Goal: Task Accomplishment & Management: Use online tool/utility

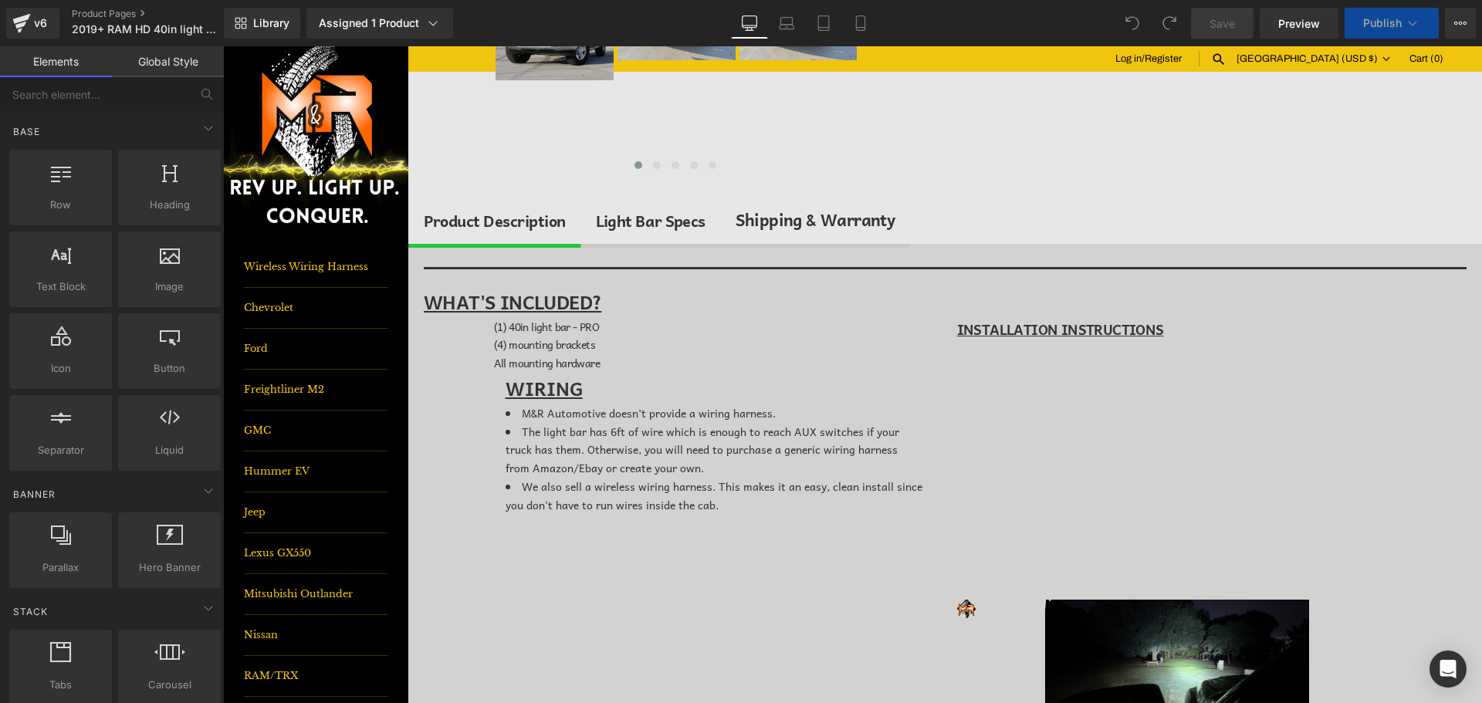
scroll to position [540, 0]
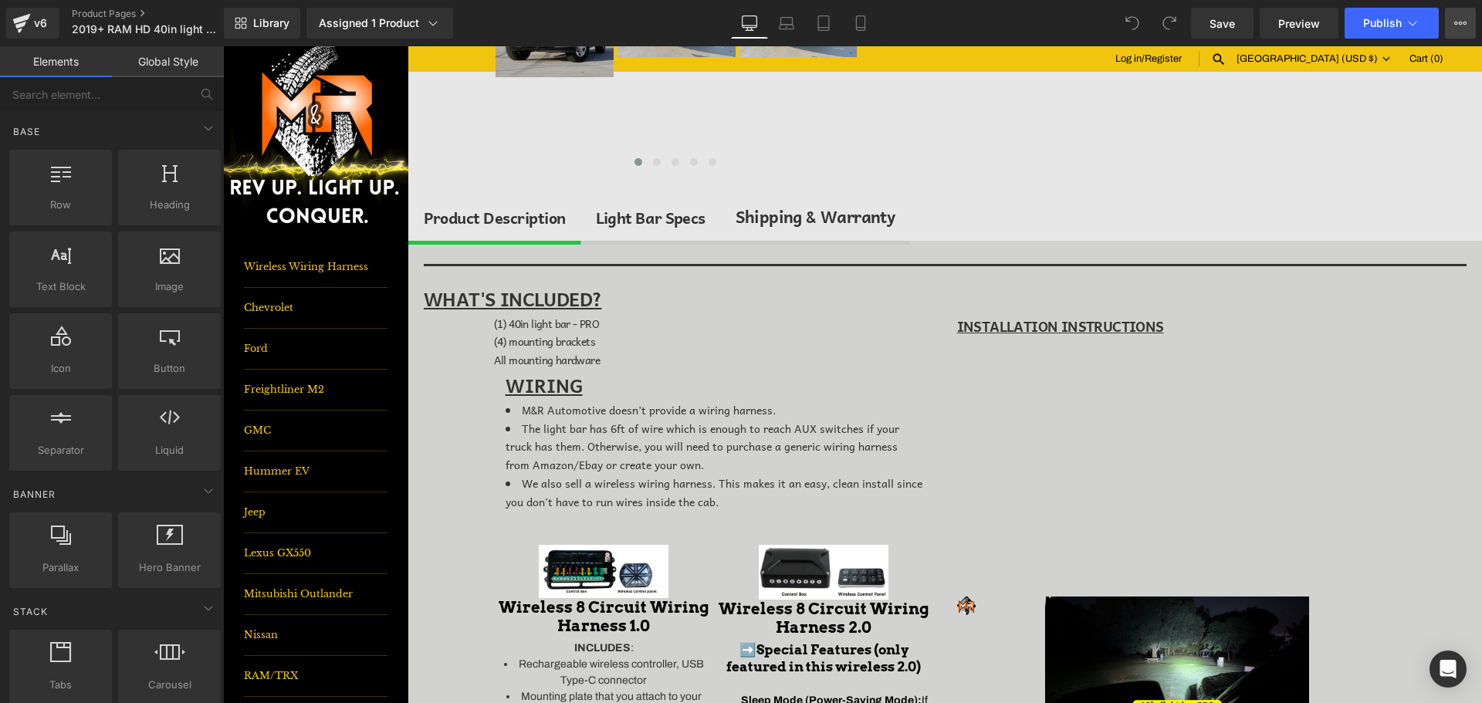
click at [1464, 24] on icon at bounding box center [1460, 23] width 12 height 12
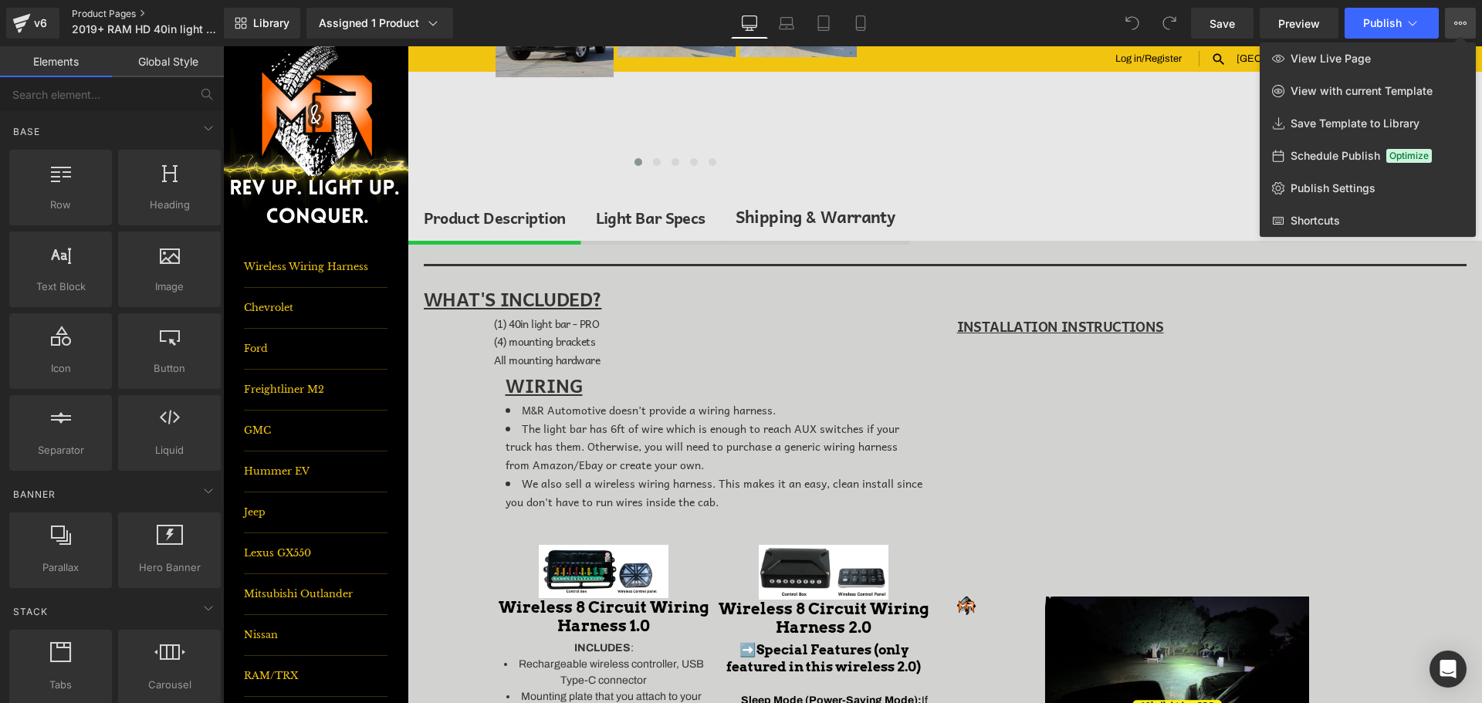
click at [126, 15] on link "Product Pages" at bounding box center [161, 14] width 178 height 12
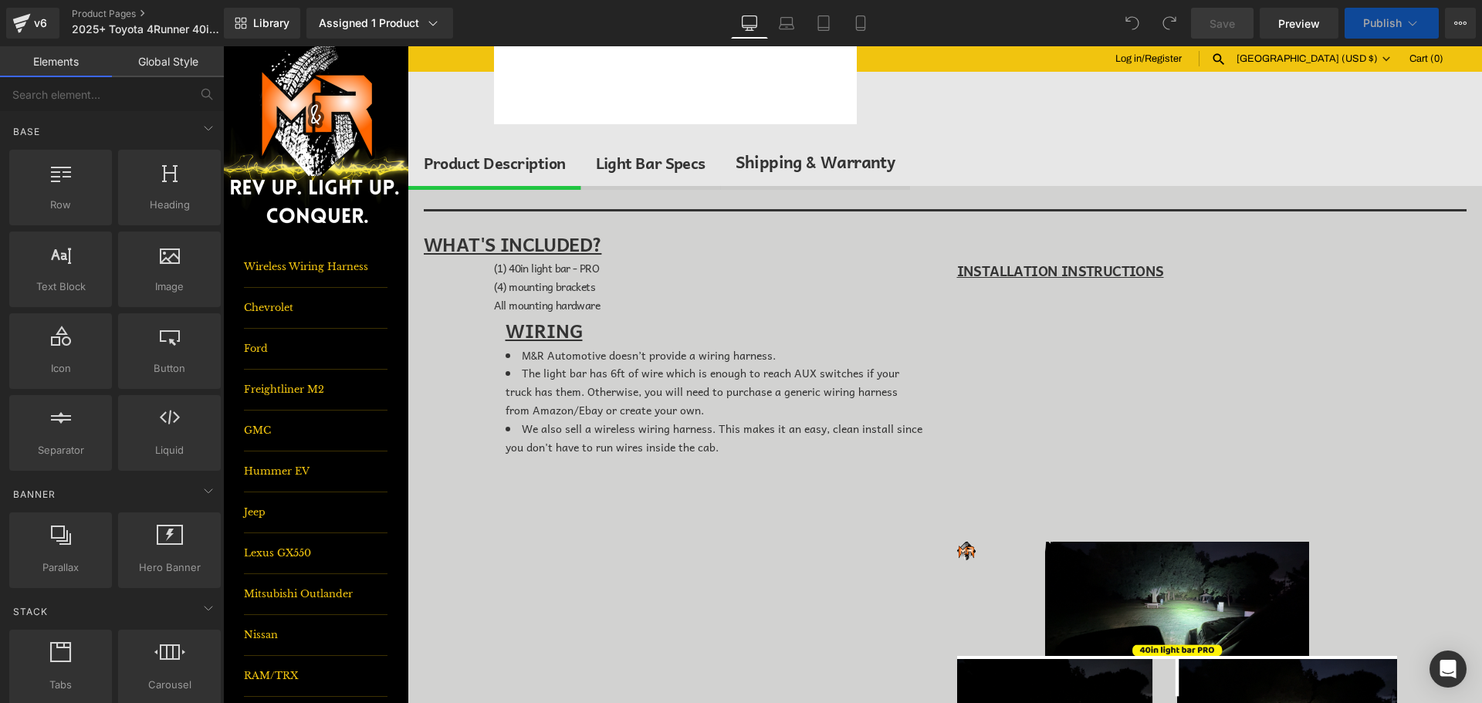
scroll to position [463, 0]
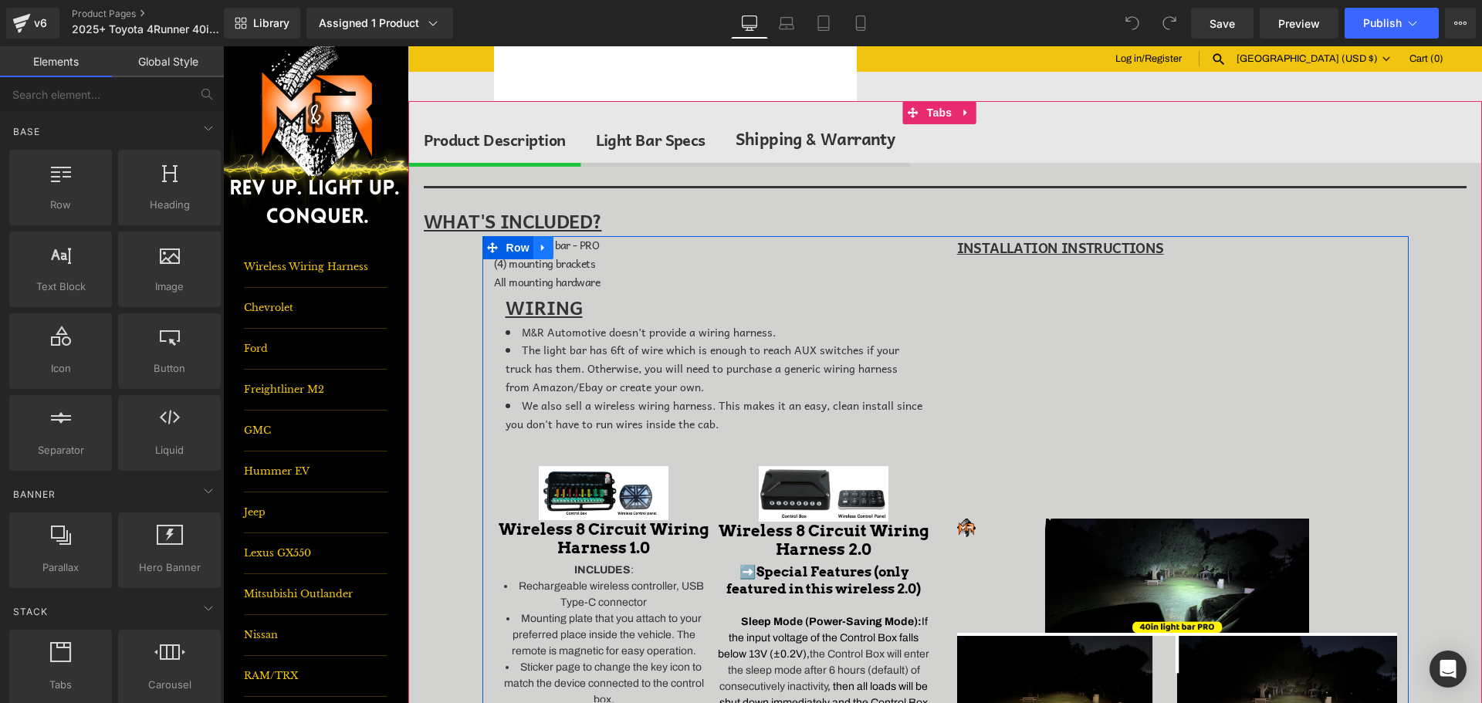
drag, startPoint x: 539, startPoint y: 248, endPoint x: 591, endPoint y: 244, distance: 51.9
click at [540, 248] on icon at bounding box center [543, 248] width 11 height 12
click at [594, 244] on link at bounding box center [604, 247] width 20 height 23
drag, startPoint x: 666, startPoint y: 249, endPoint x: 649, endPoint y: 250, distance: 17.0
click at [667, 249] on p "(1) 40in light bar - PRO" at bounding box center [714, 245] width 440 height 19
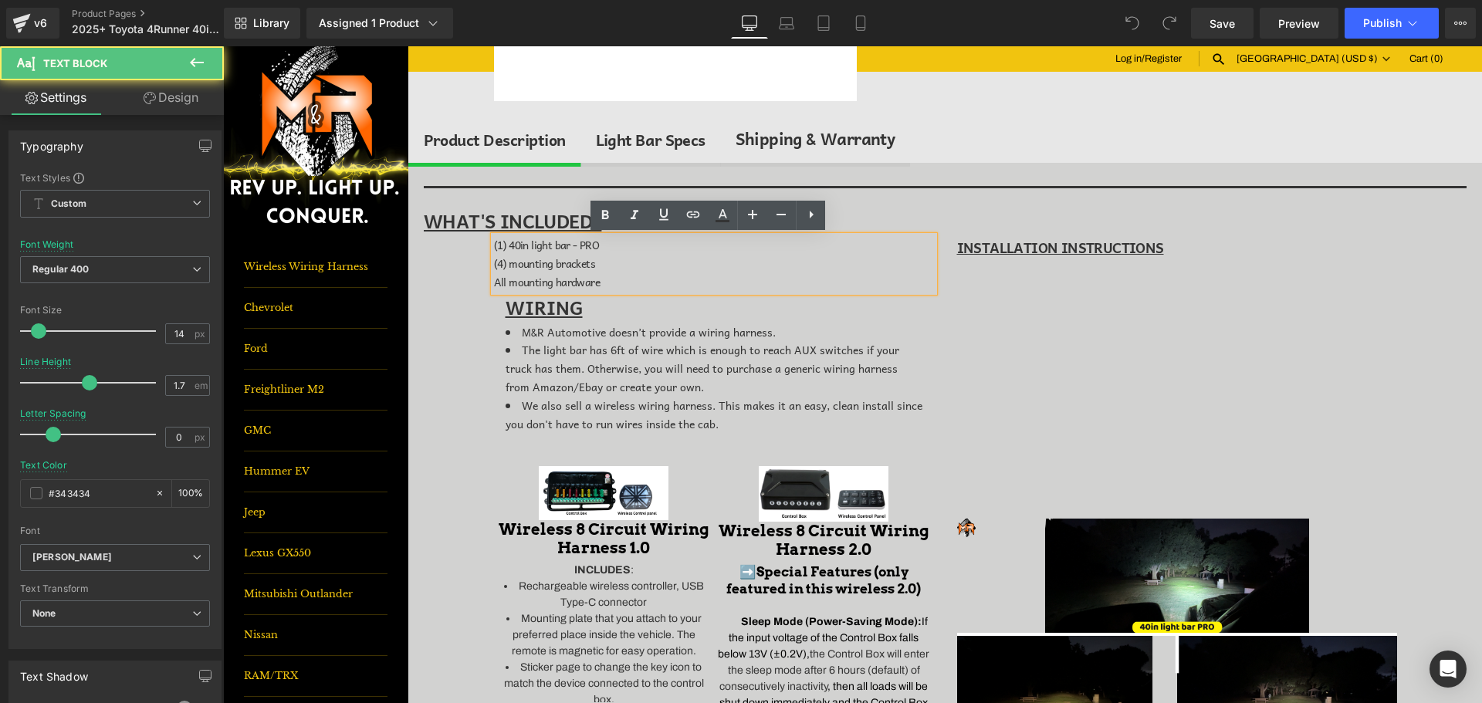
click at [527, 244] on span "(1) 40in light bar - PRO" at bounding box center [547, 244] width 106 height 17
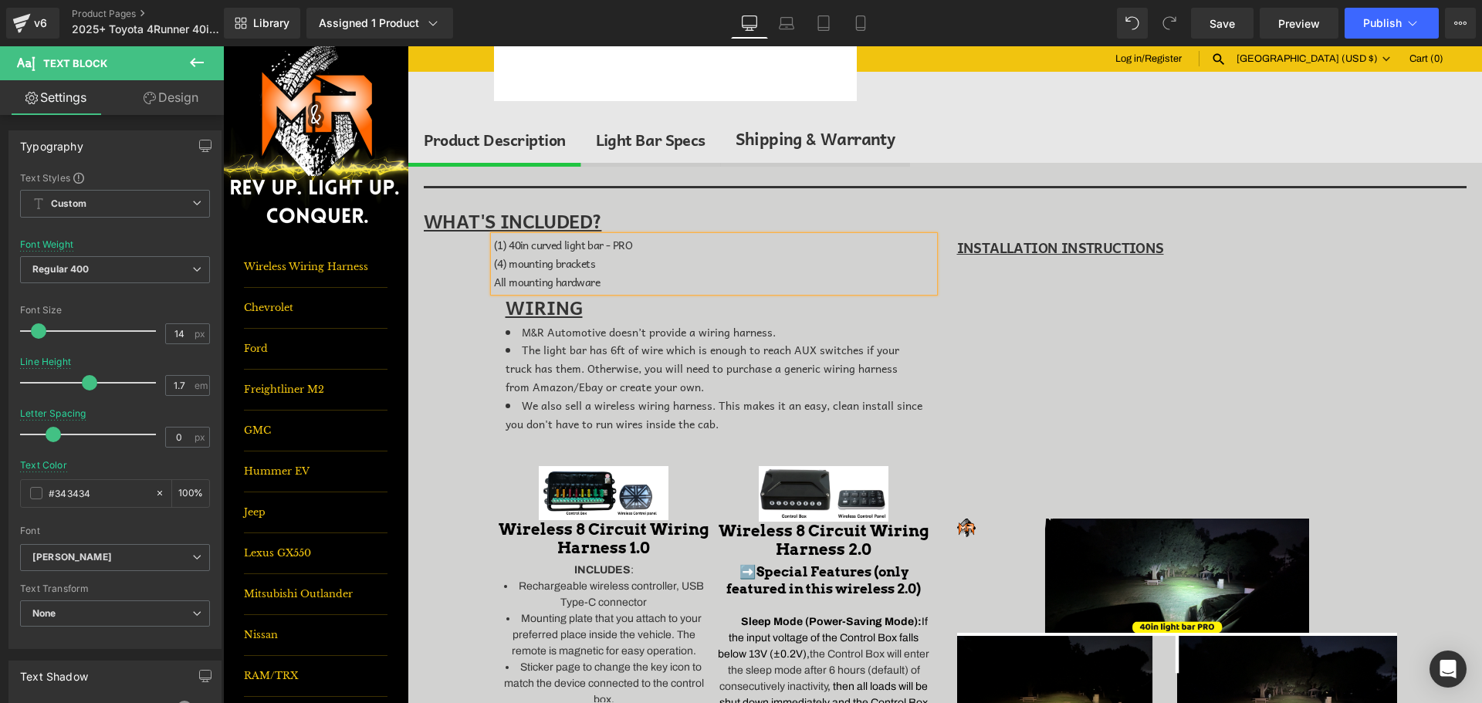
click at [495, 268] on span "(4) mounting brackets" at bounding box center [544, 263] width 101 height 17
click at [1237, 32] on link "Save" at bounding box center [1222, 23] width 63 height 31
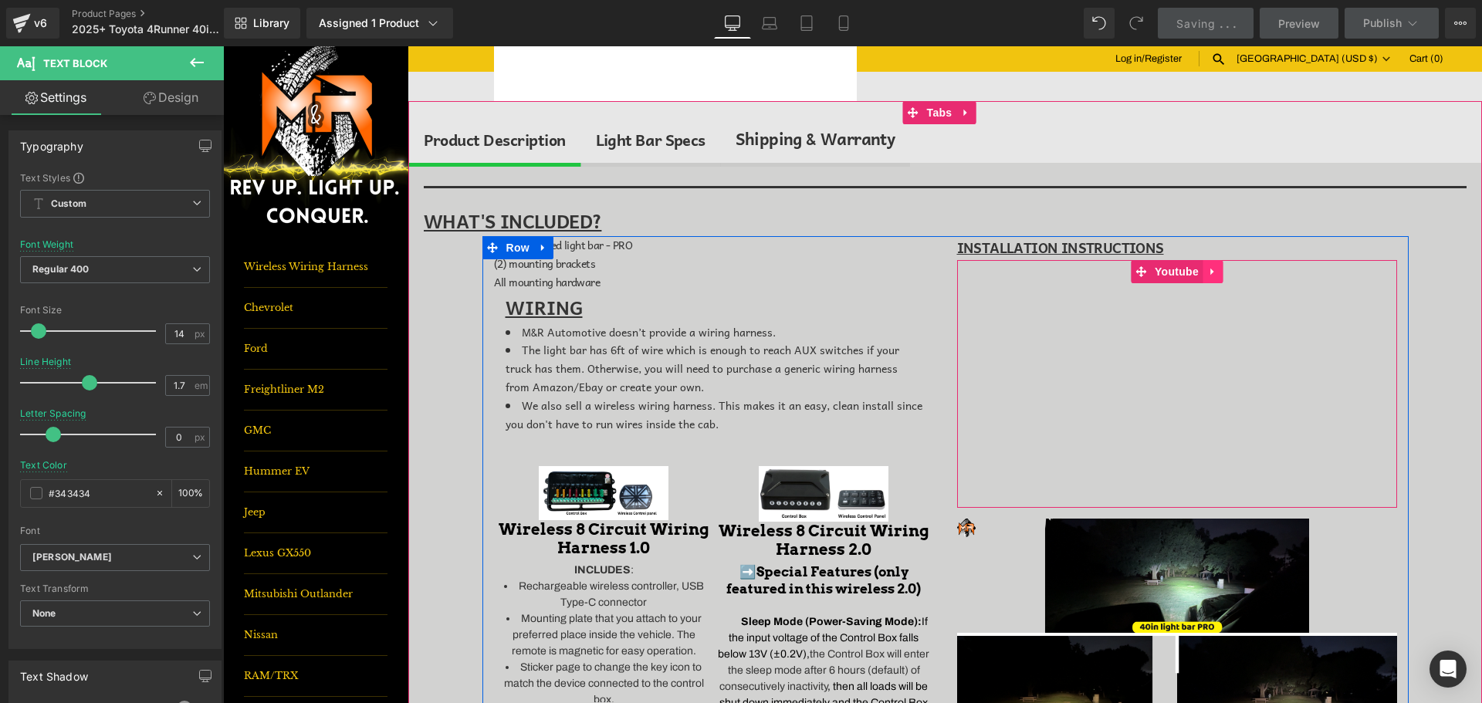
click at [1209, 268] on icon at bounding box center [1212, 272] width 11 height 12
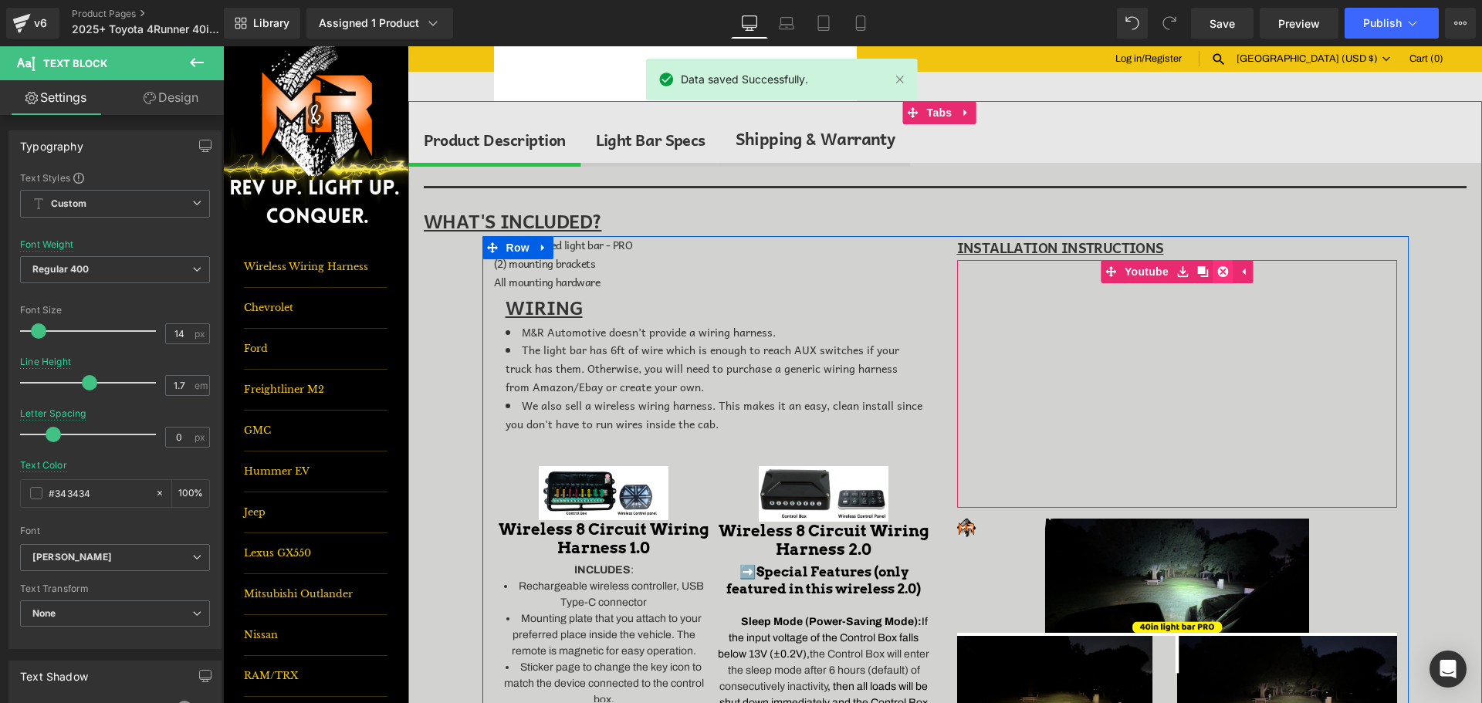
click at [1217, 272] on icon at bounding box center [1222, 271] width 11 height 11
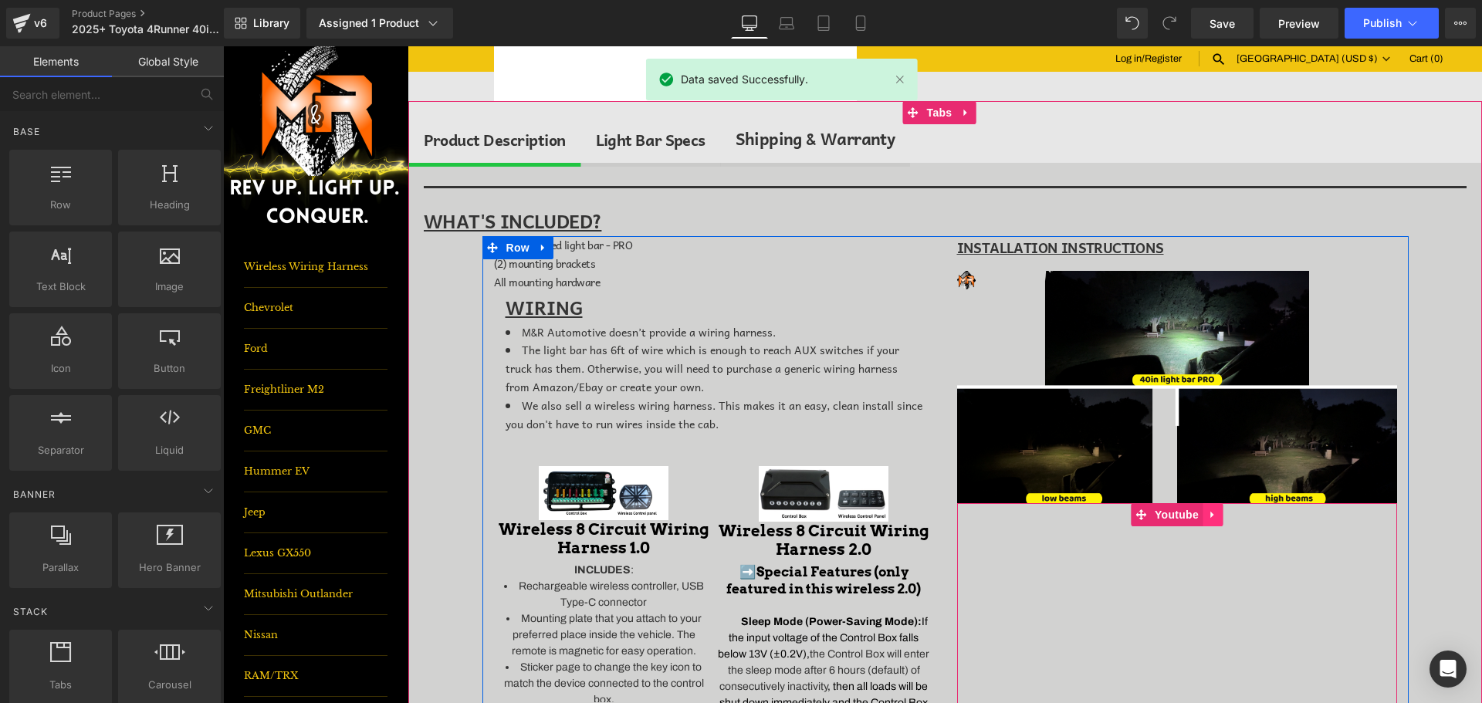
click at [1207, 513] on icon at bounding box center [1212, 515] width 11 height 12
click at [1221, 516] on icon at bounding box center [1222, 514] width 11 height 11
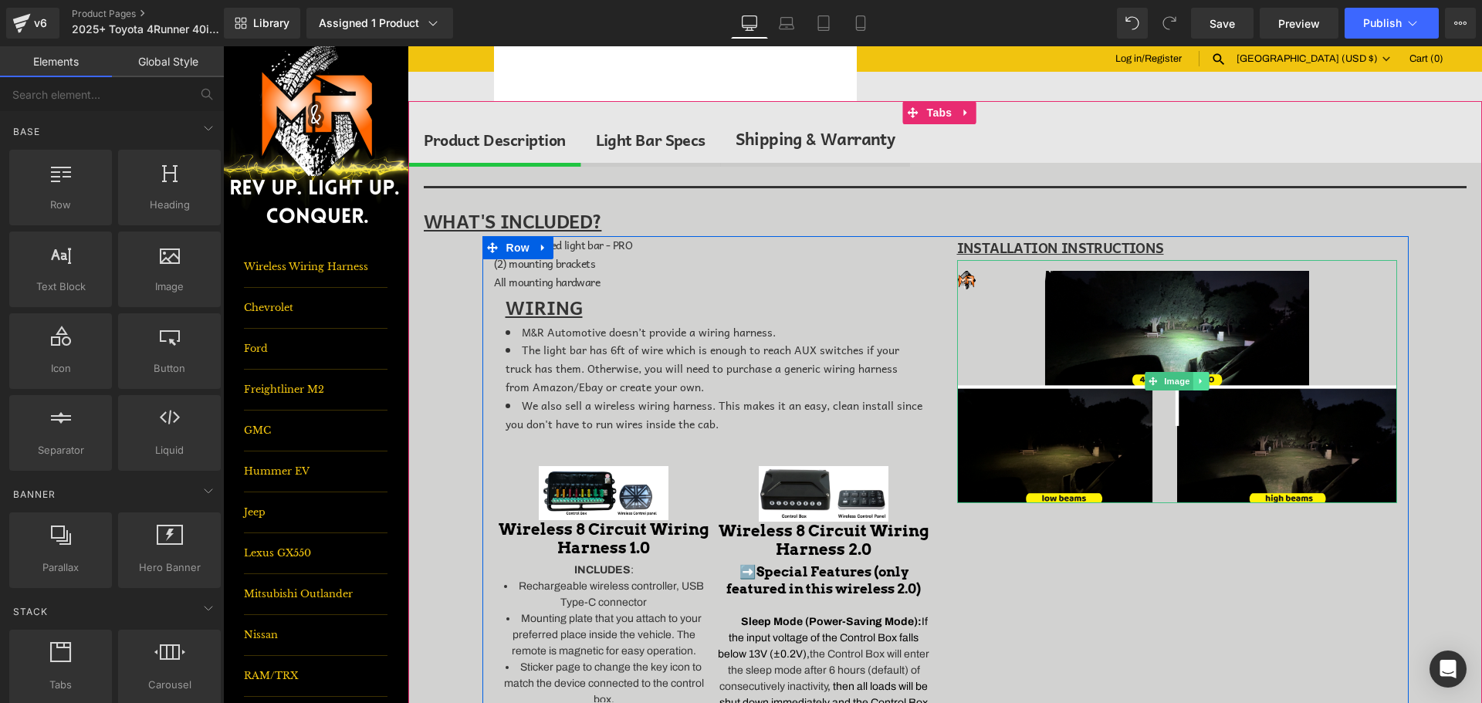
click at [1199, 382] on icon at bounding box center [1200, 381] width 2 height 5
click at [1204, 384] on icon at bounding box center [1208, 381] width 8 height 8
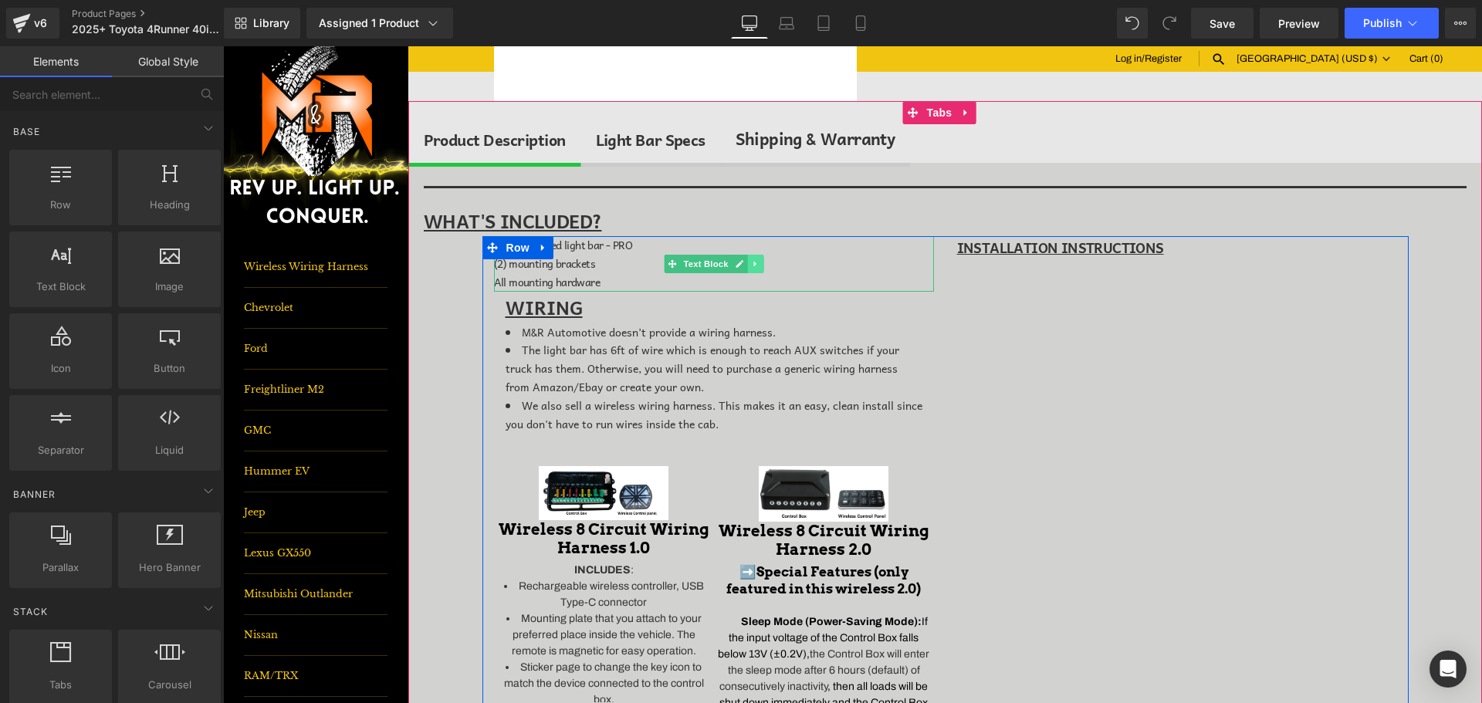
click at [754, 267] on link at bounding box center [755, 264] width 16 height 19
click at [739, 269] on link at bounding box center [747, 264] width 16 height 19
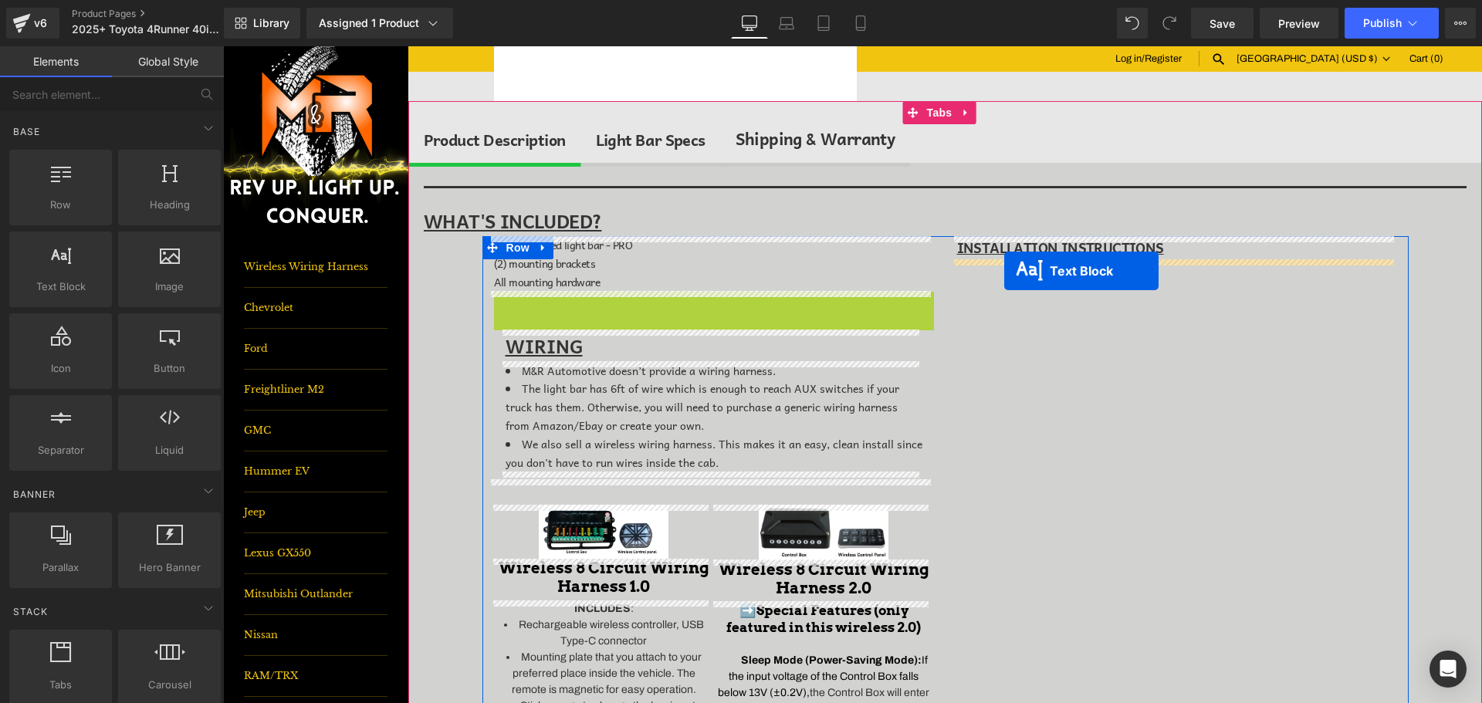
drag, startPoint x: 666, startPoint y: 317, endPoint x: 1004, endPoint y: 271, distance: 341.3
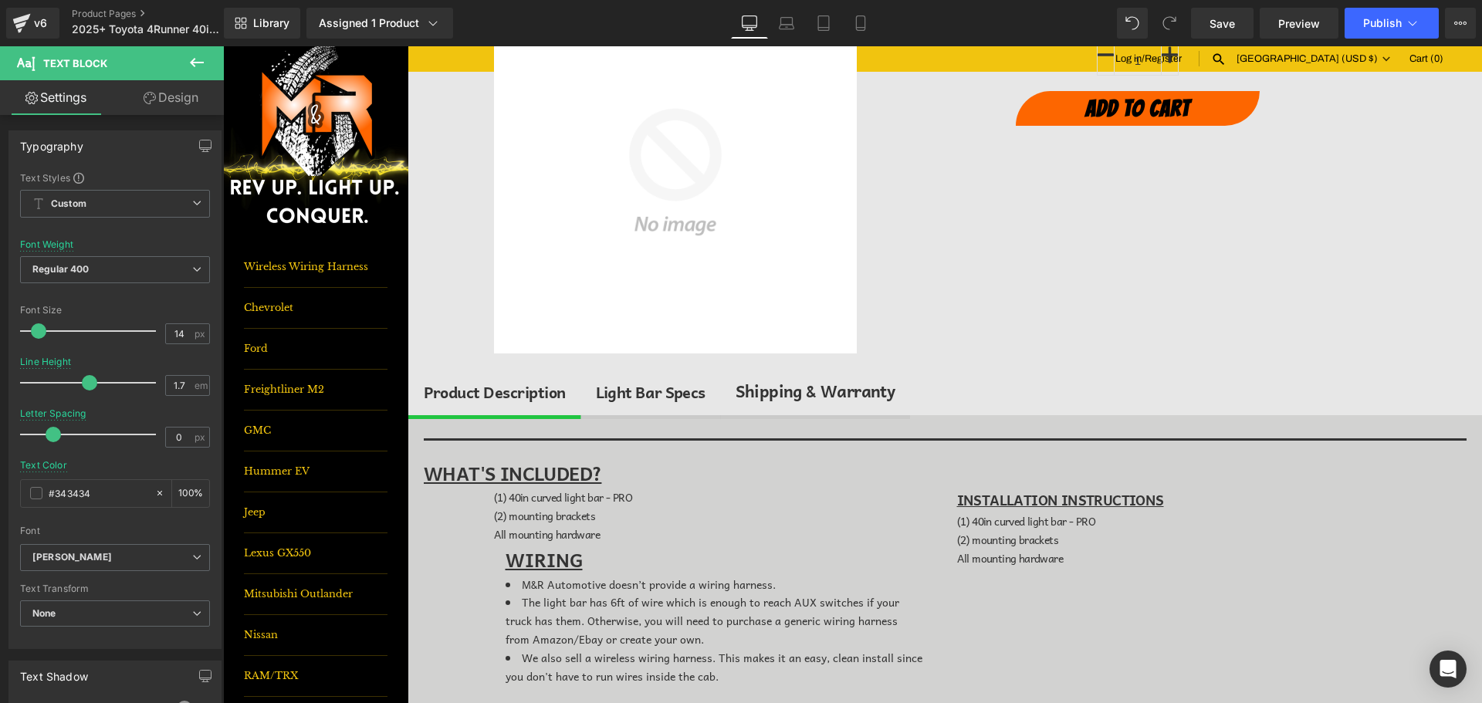
scroll to position [232, 0]
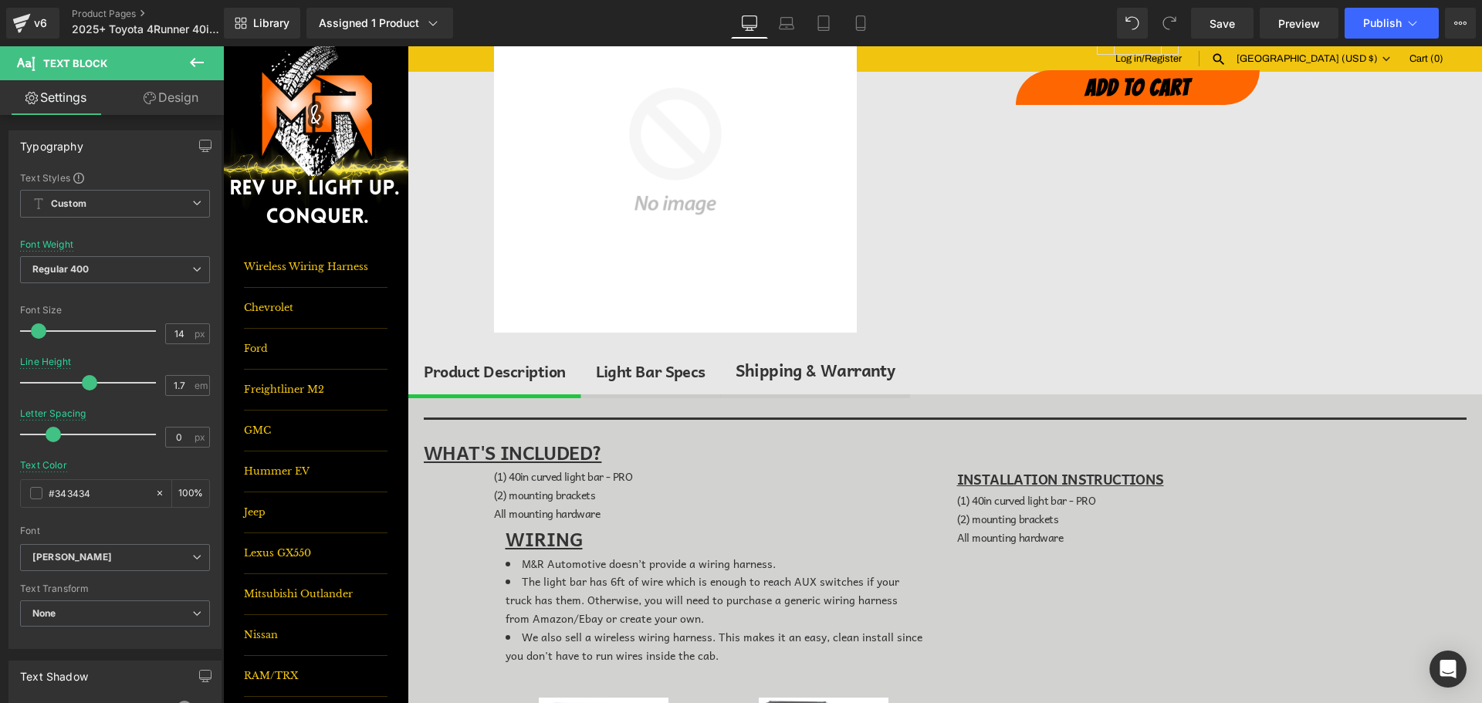
click at [1028, 511] on span "(2) mounting brackets" at bounding box center [1007, 518] width 101 height 17
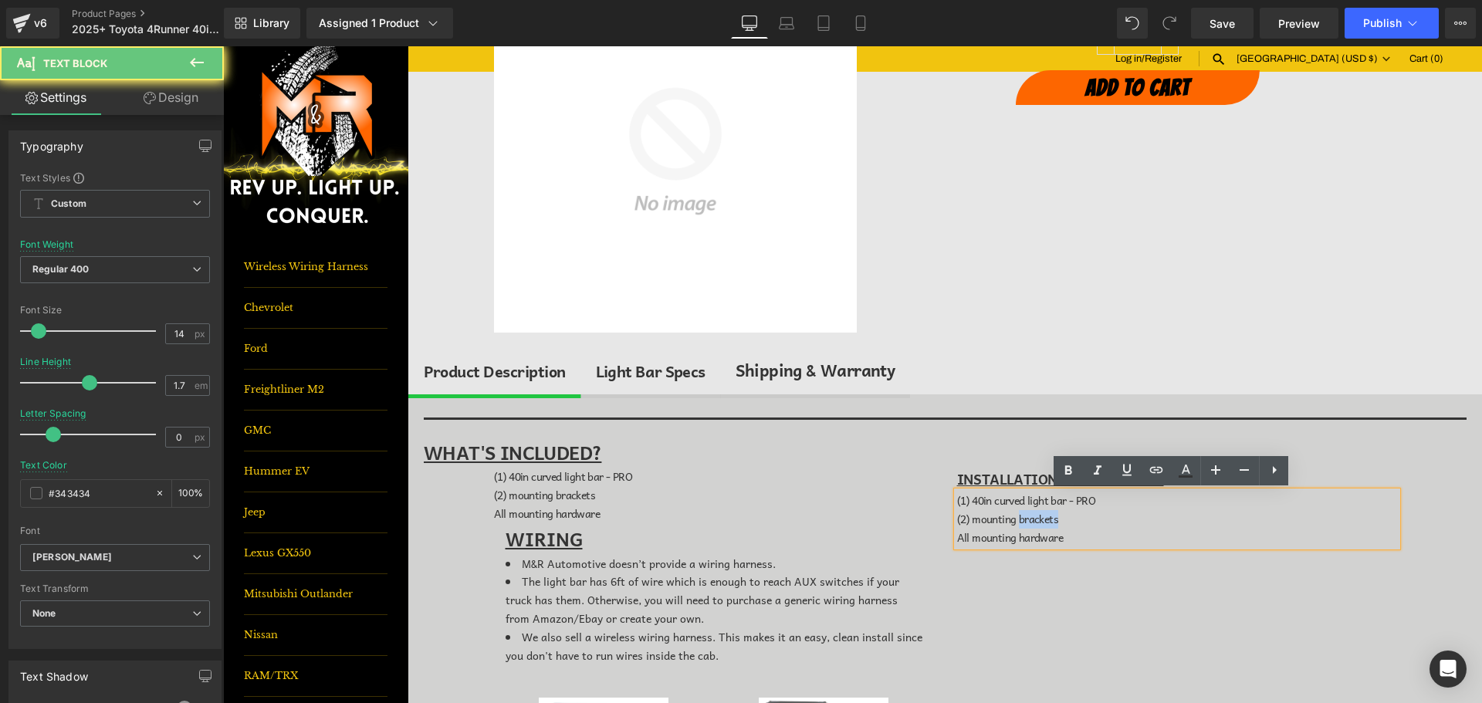
click at [1028, 511] on span "(2) mounting brackets" at bounding box center [1007, 518] width 101 height 17
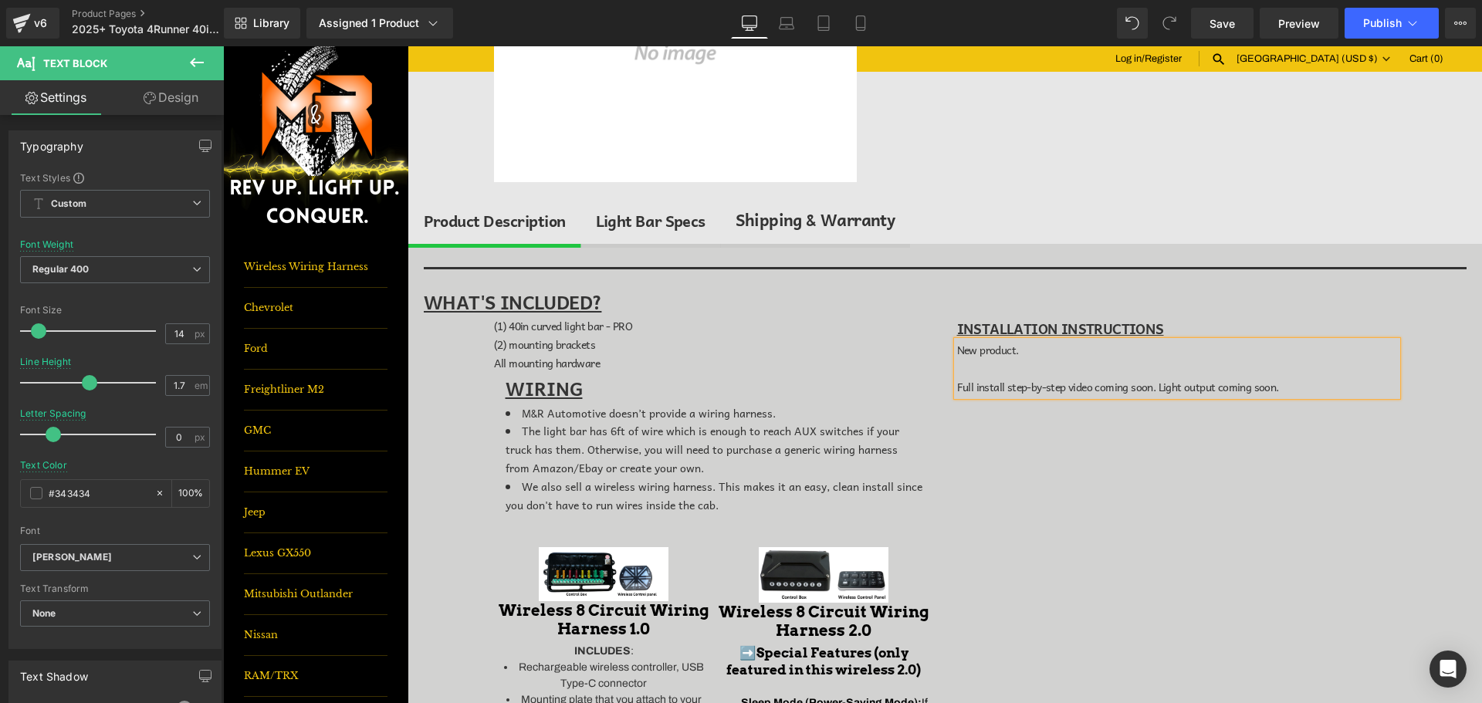
scroll to position [386, 0]
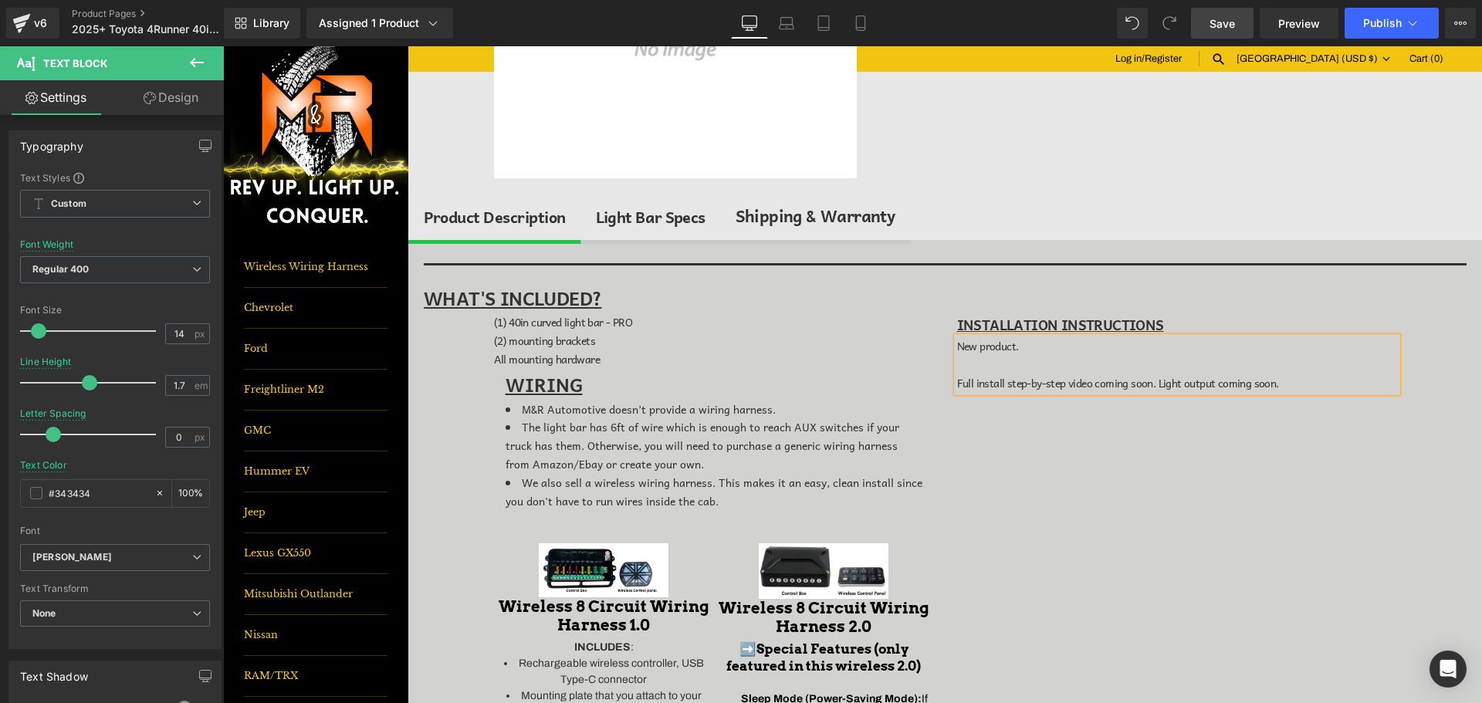
click at [1216, 19] on span "Save" at bounding box center [1222, 23] width 25 height 16
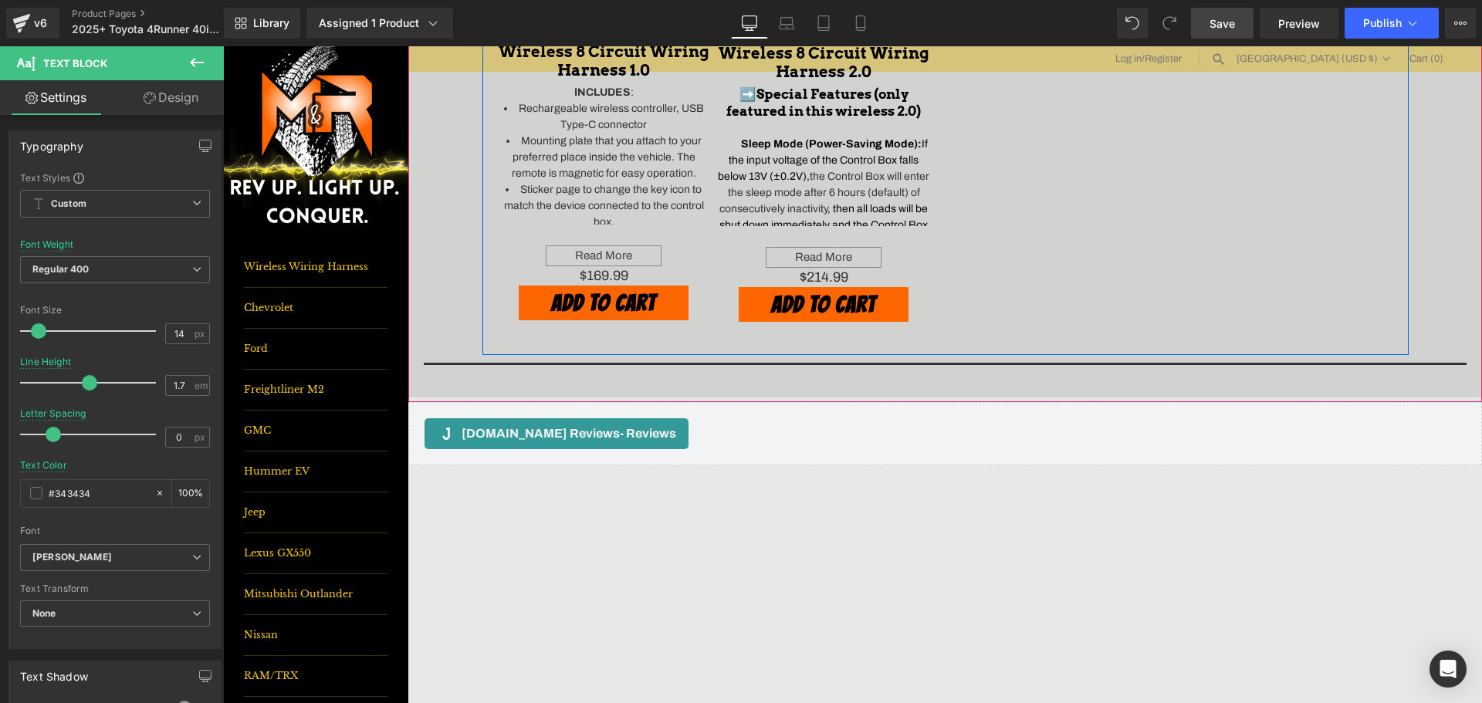
scroll to position [1003, 0]
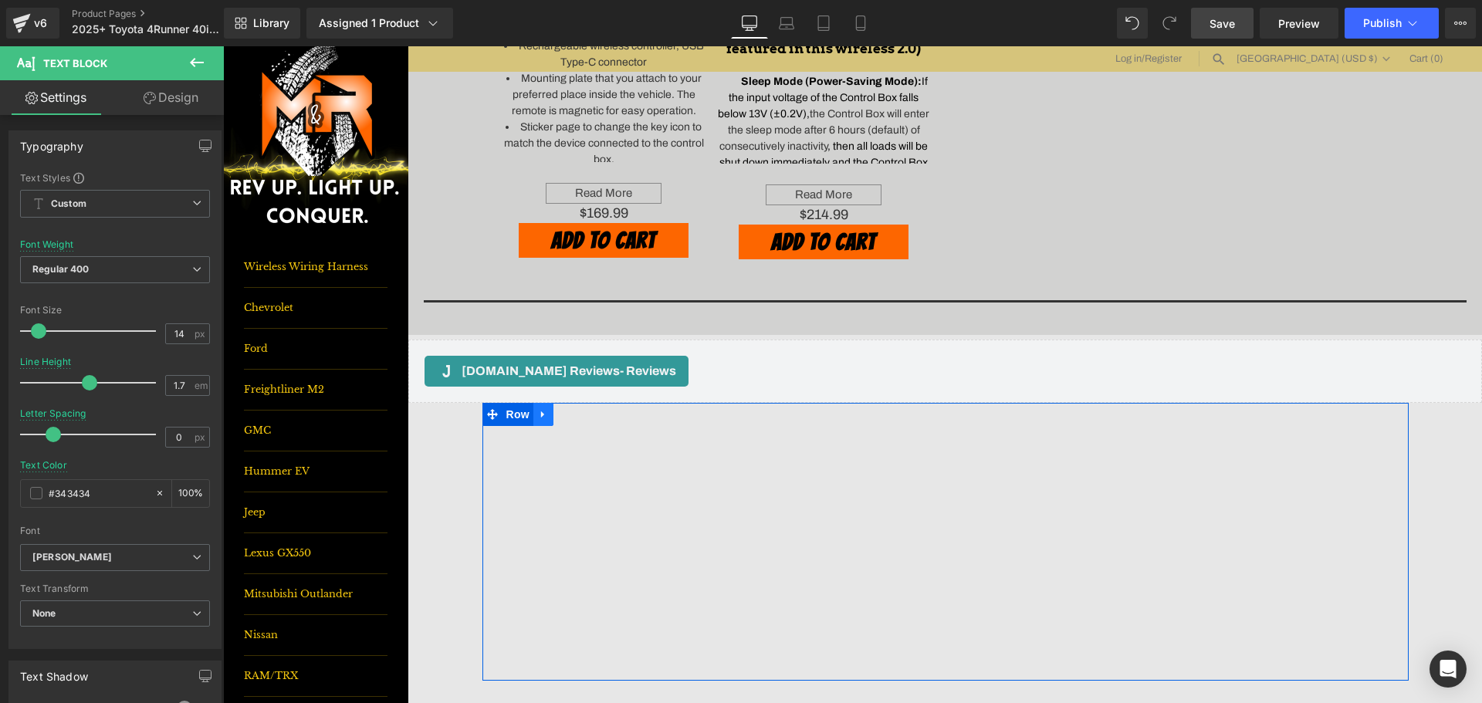
click at [546, 415] on link at bounding box center [543, 414] width 20 height 23
click at [574, 415] on link at bounding box center [584, 414] width 20 height 23
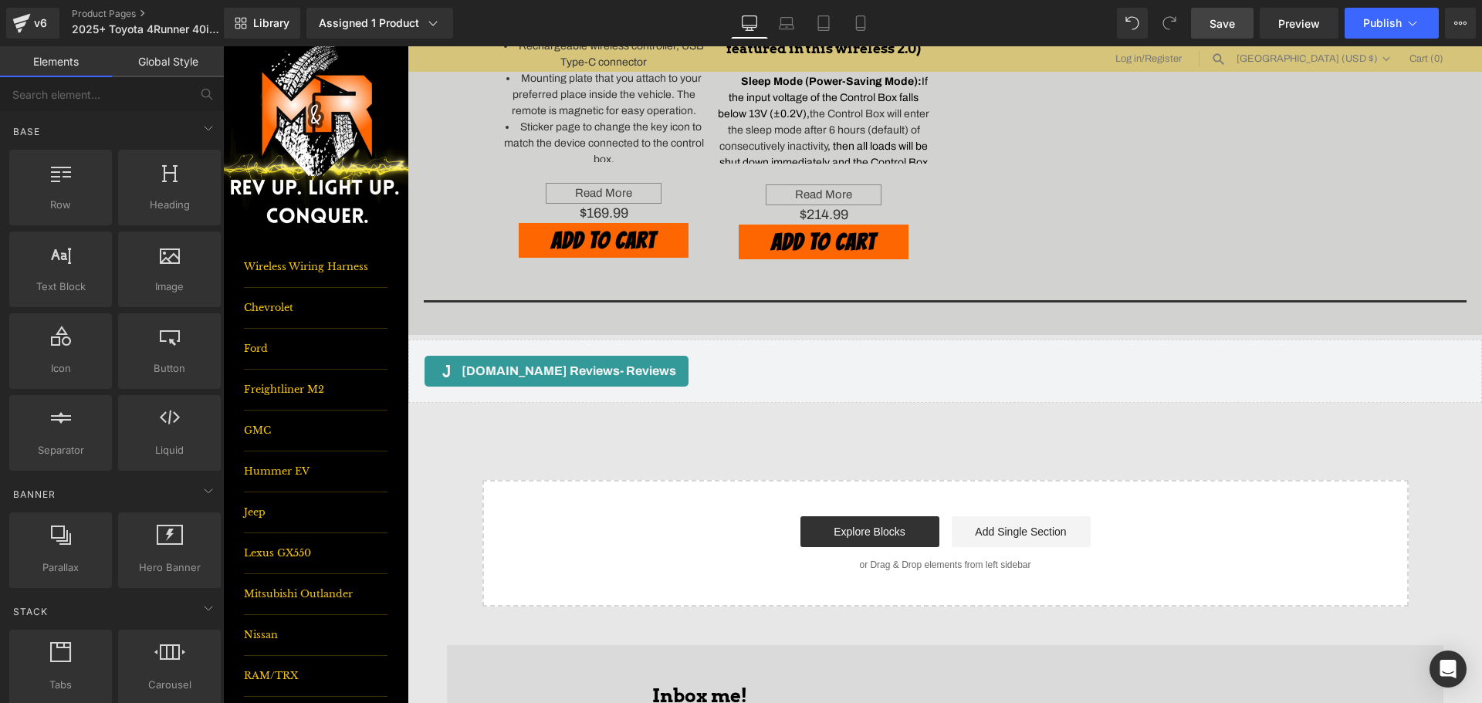
click at [1217, 24] on span "Save" at bounding box center [1222, 23] width 25 height 16
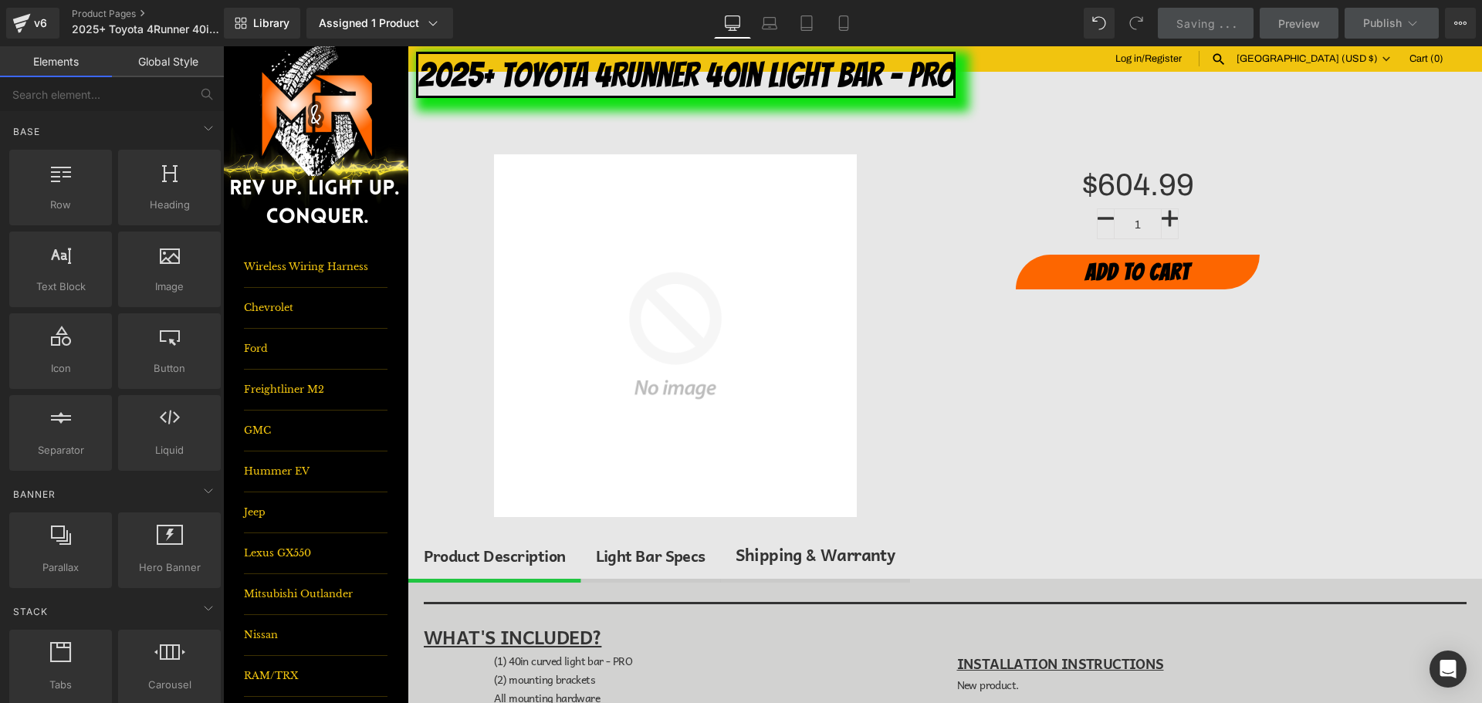
scroll to position [0, 0]
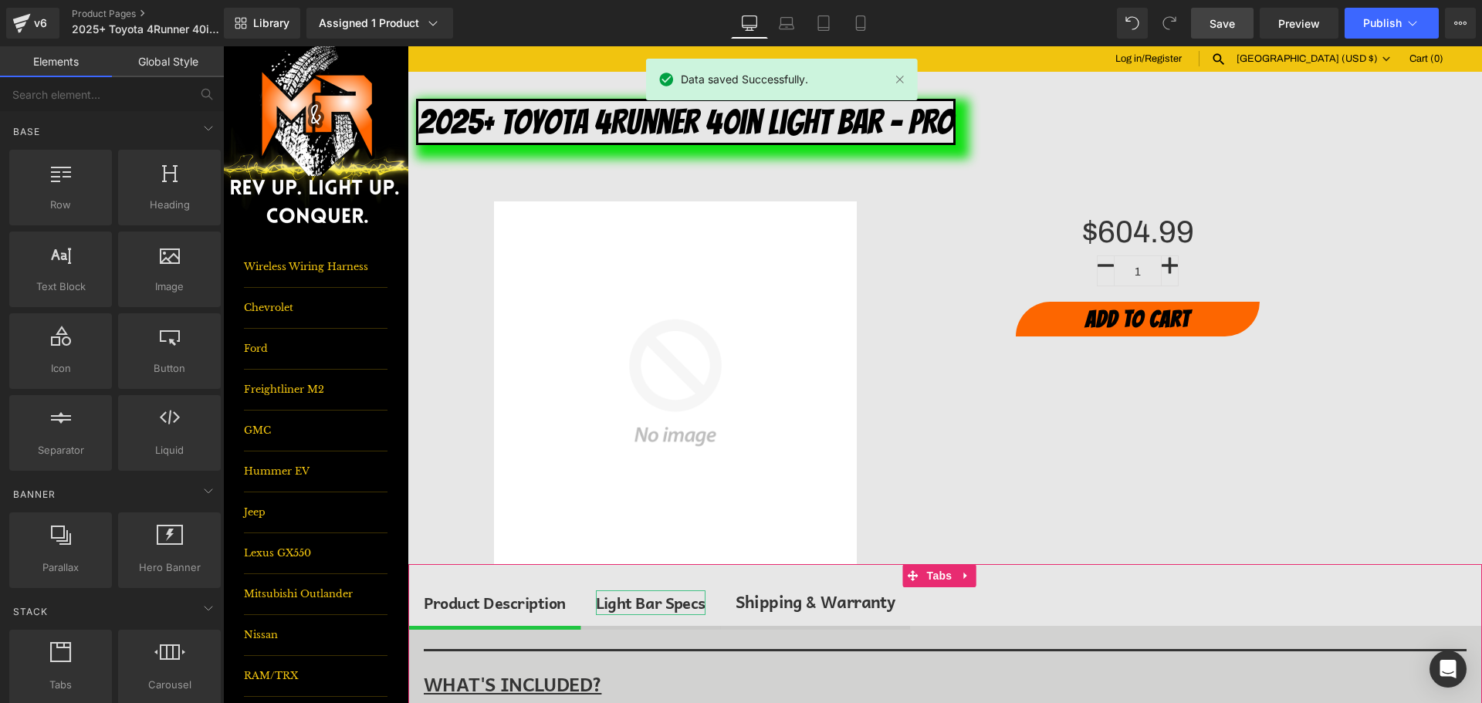
click at [662, 601] on div "Light Bar Specs" at bounding box center [651, 603] width 110 height 25
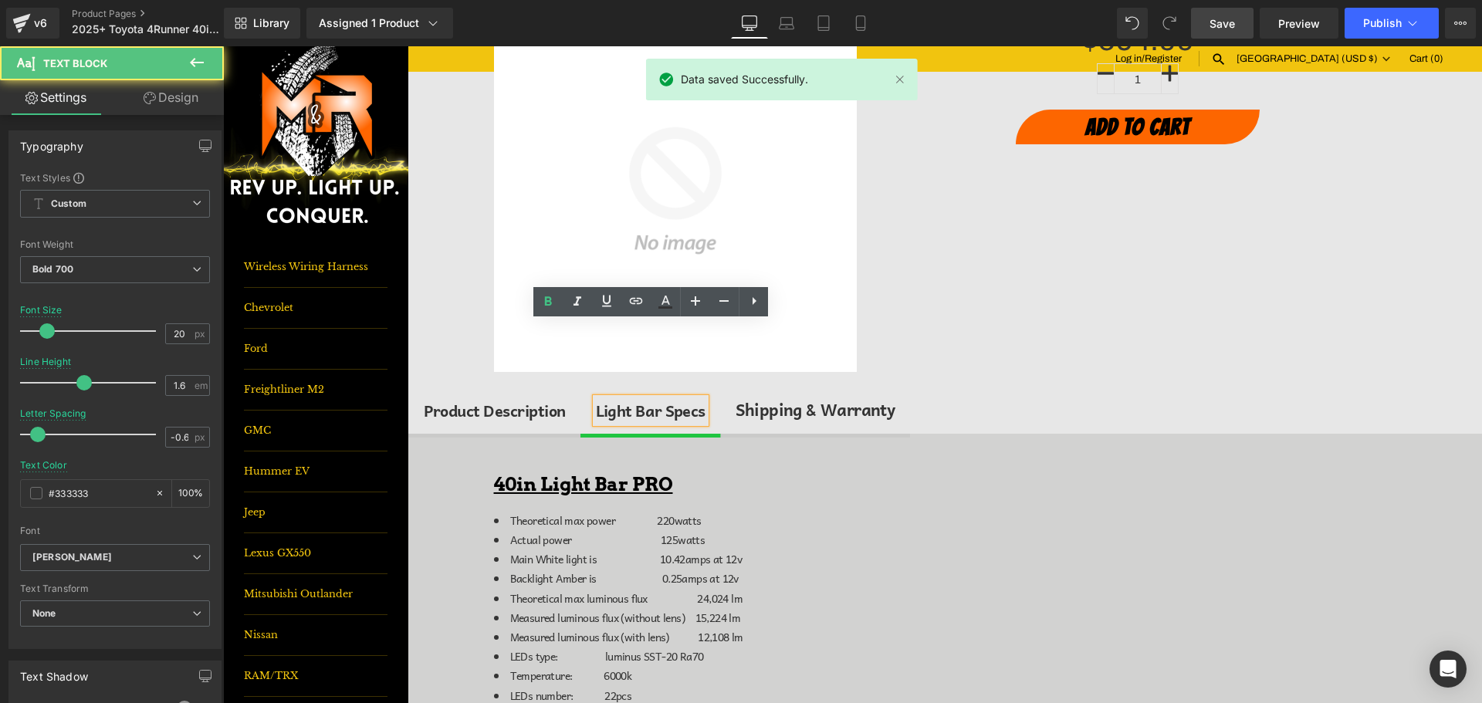
scroll to position [309, 0]
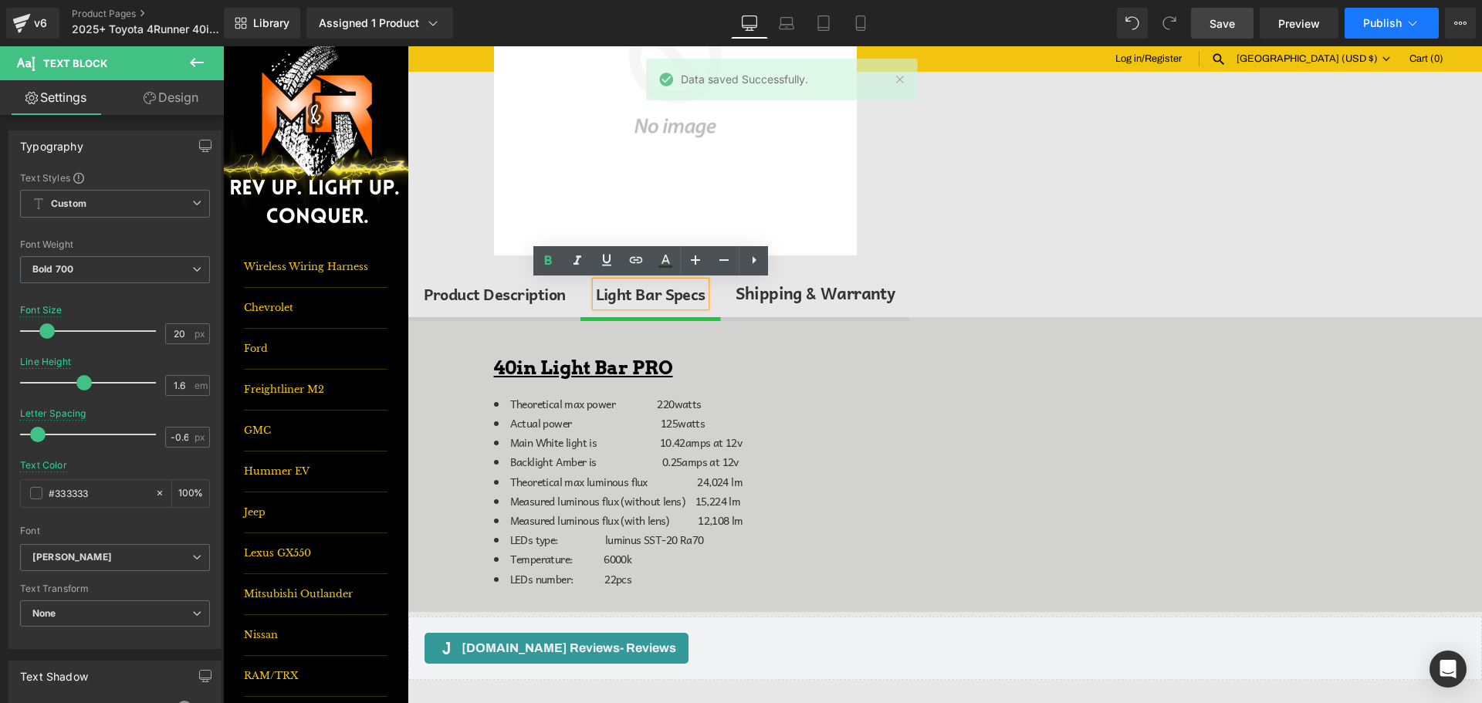
click at [1405, 12] on button "Publish" at bounding box center [1392, 23] width 94 height 31
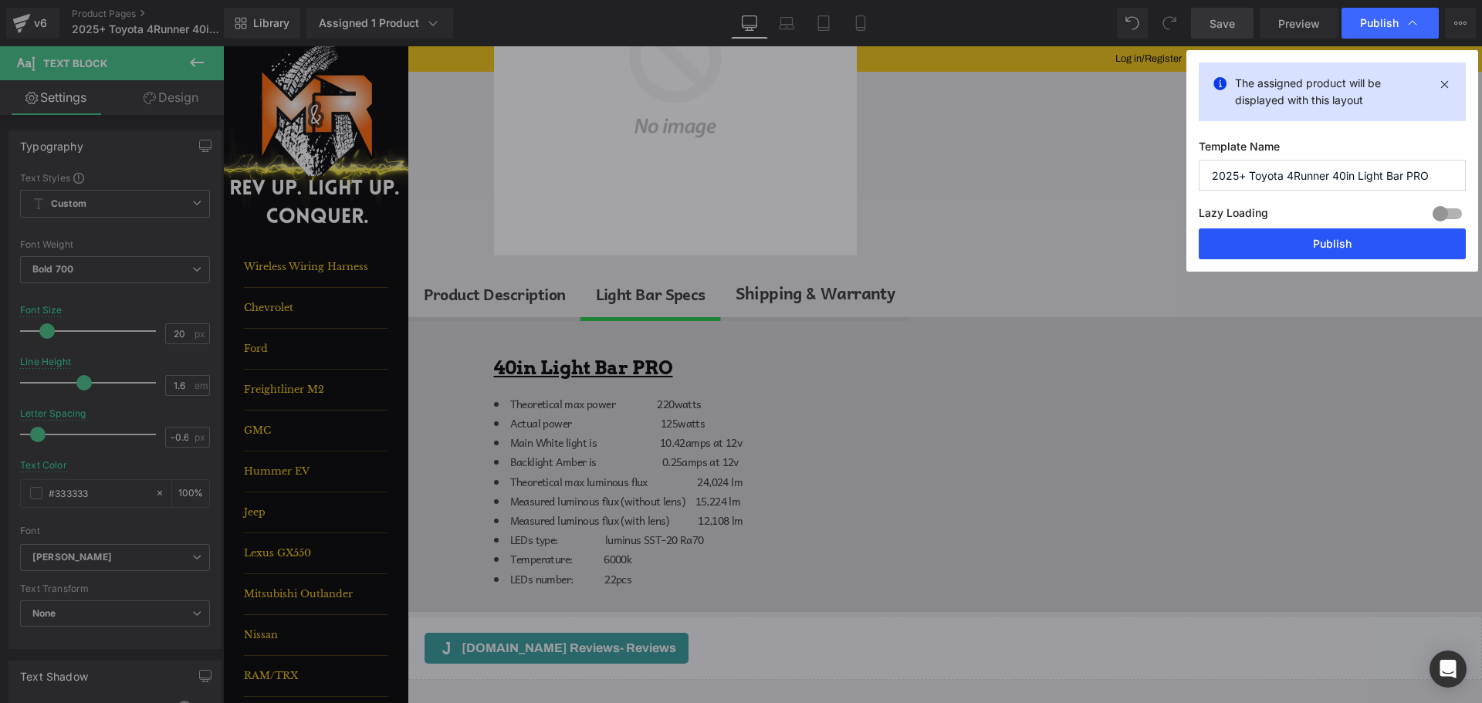
click at [1376, 253] on button "Publish" at bounding box center [1332, 243] width 267 height 31
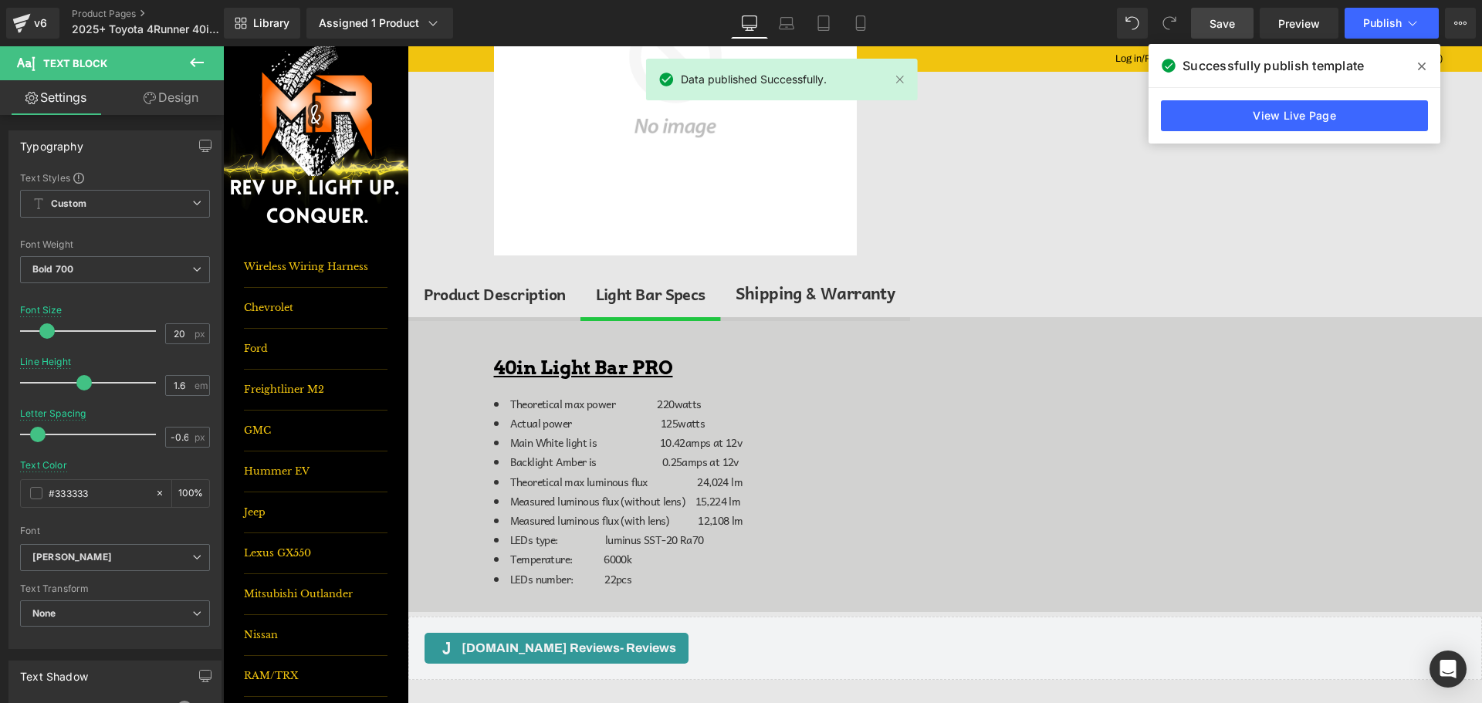
drag, startPoint x: 1425, startPoint y: 67, endPoint x: 1016, endPoint y: 2, distance: 414.3
click at [1425, 67] on icon at bounding box center [1422, 66] width 8 height 12
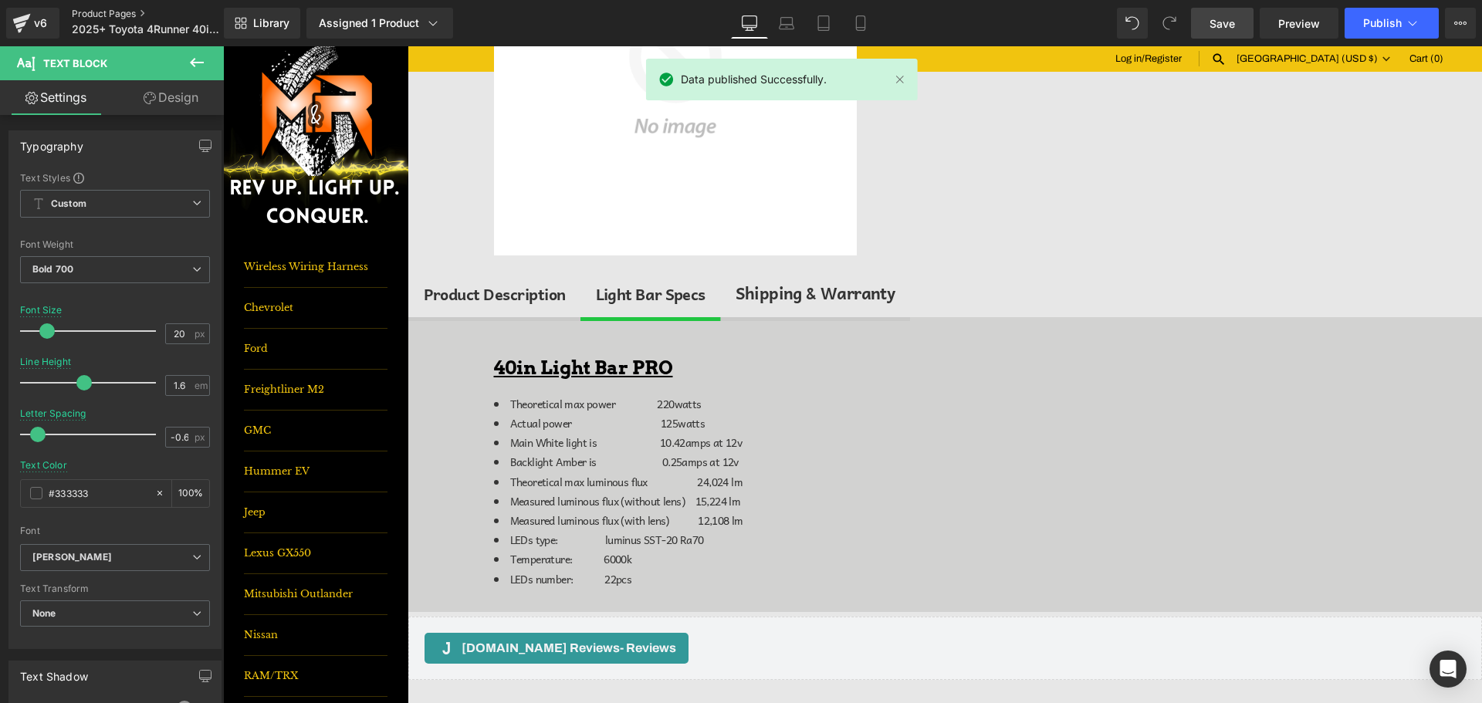
click at [109, 12] on link "Product Pages" at bounding box center [161, 14] width 178 height 12
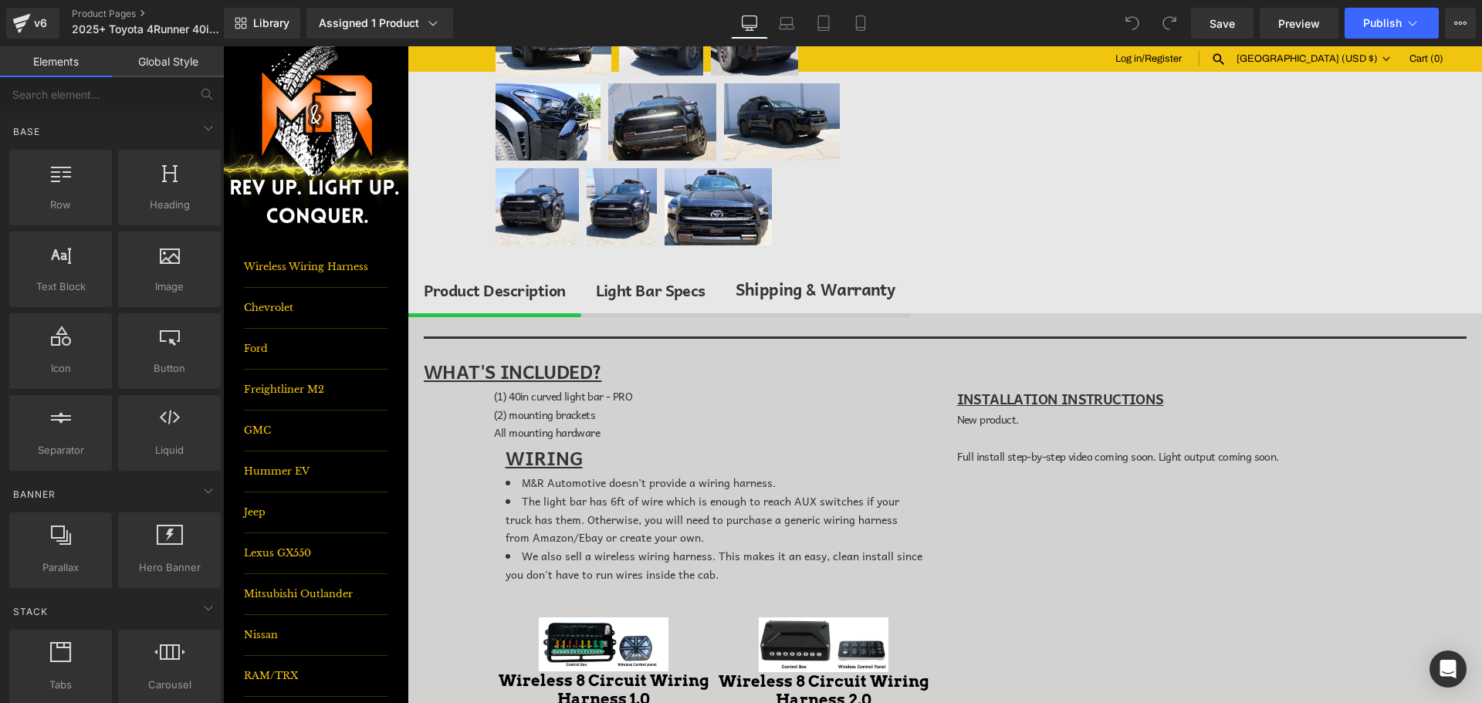
scroll to position [463, 0]
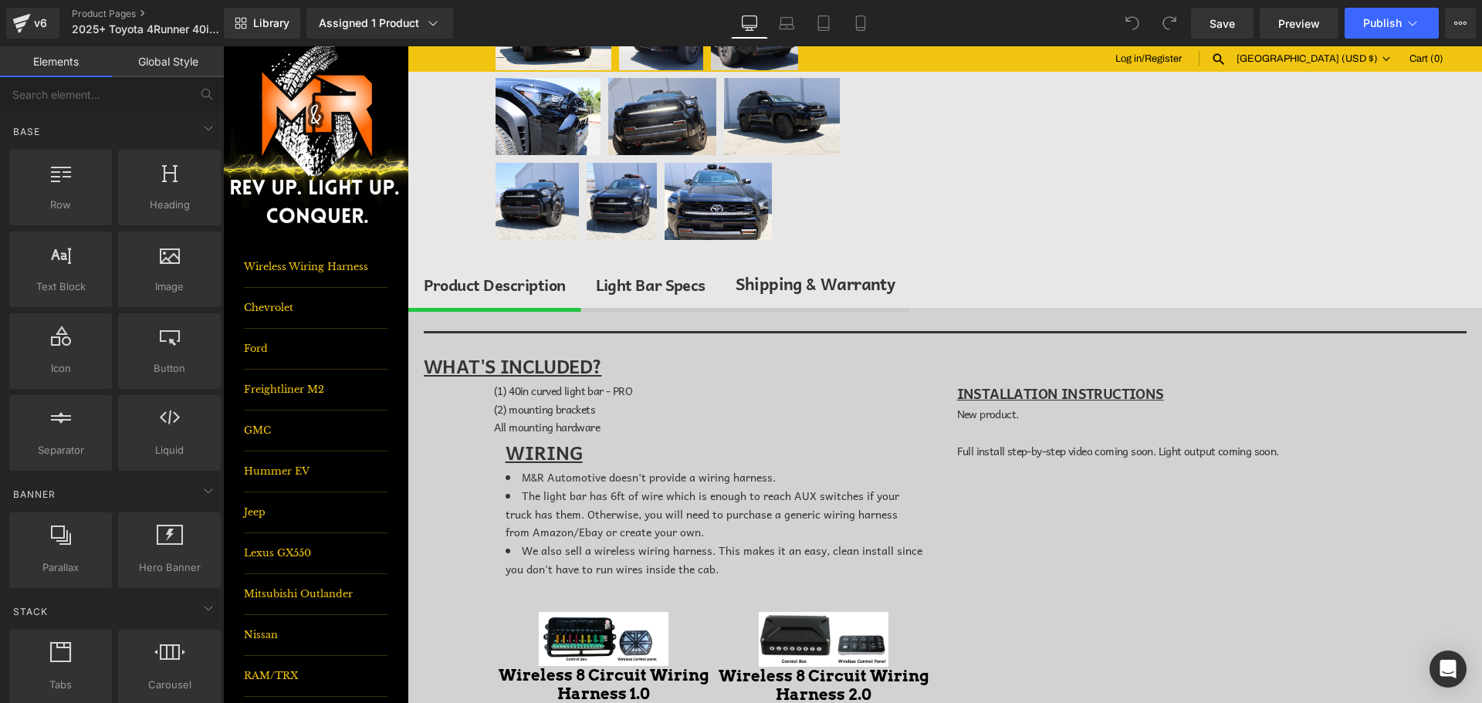
click at [611, 389] on span "(1) 40in curved light bar - PRO" at bounding box center [563, 390] width 138 height 17
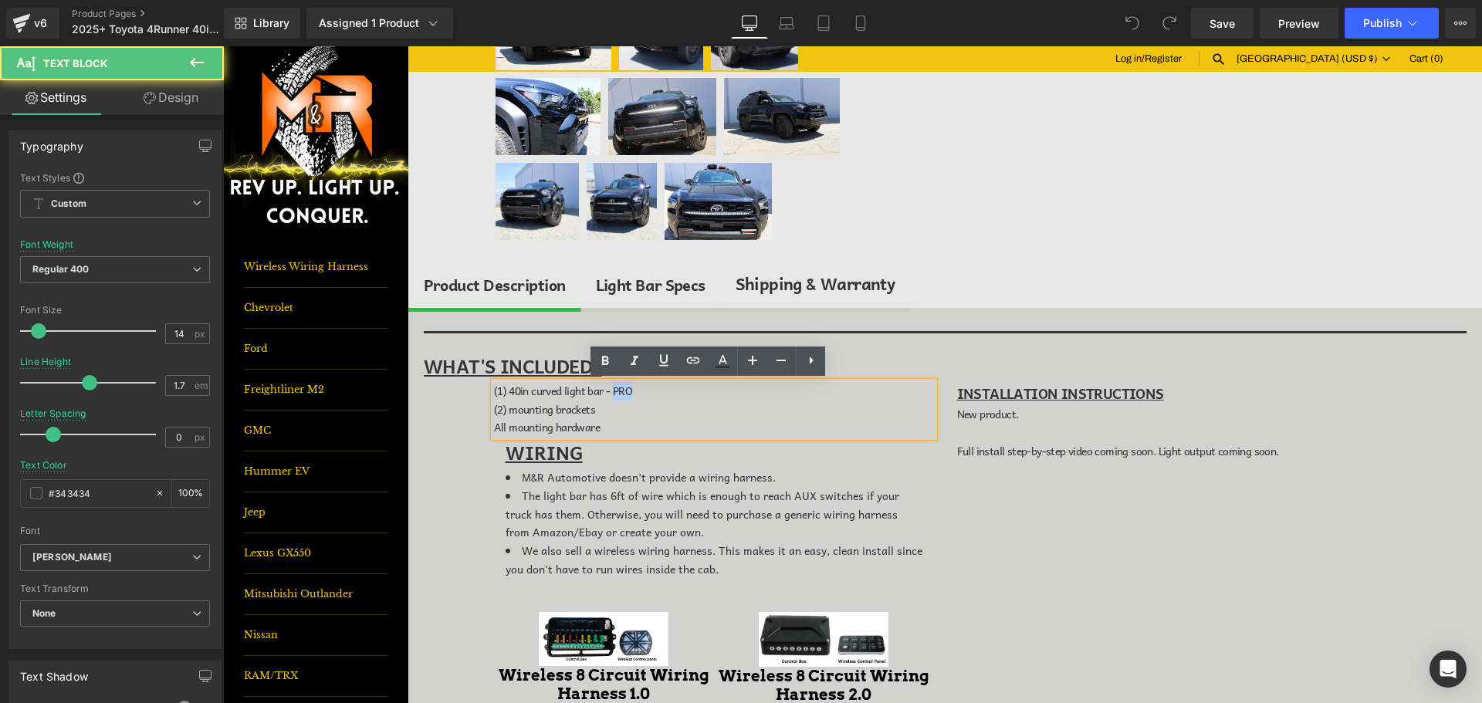
click at [611, 389] on span "(1) 40in curved light bar - PRO" at bounding box center [563, 390] width 138 height 17
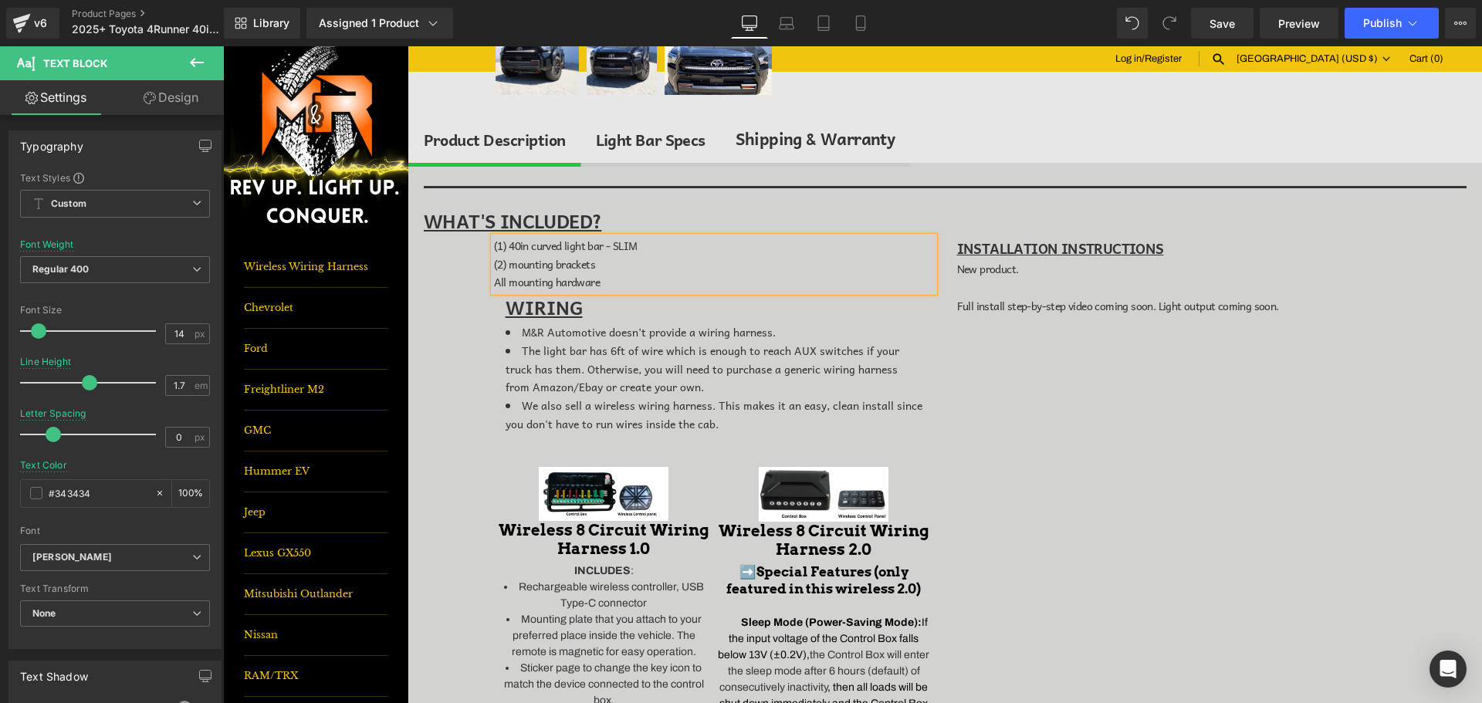
scroll to position [618, 0]
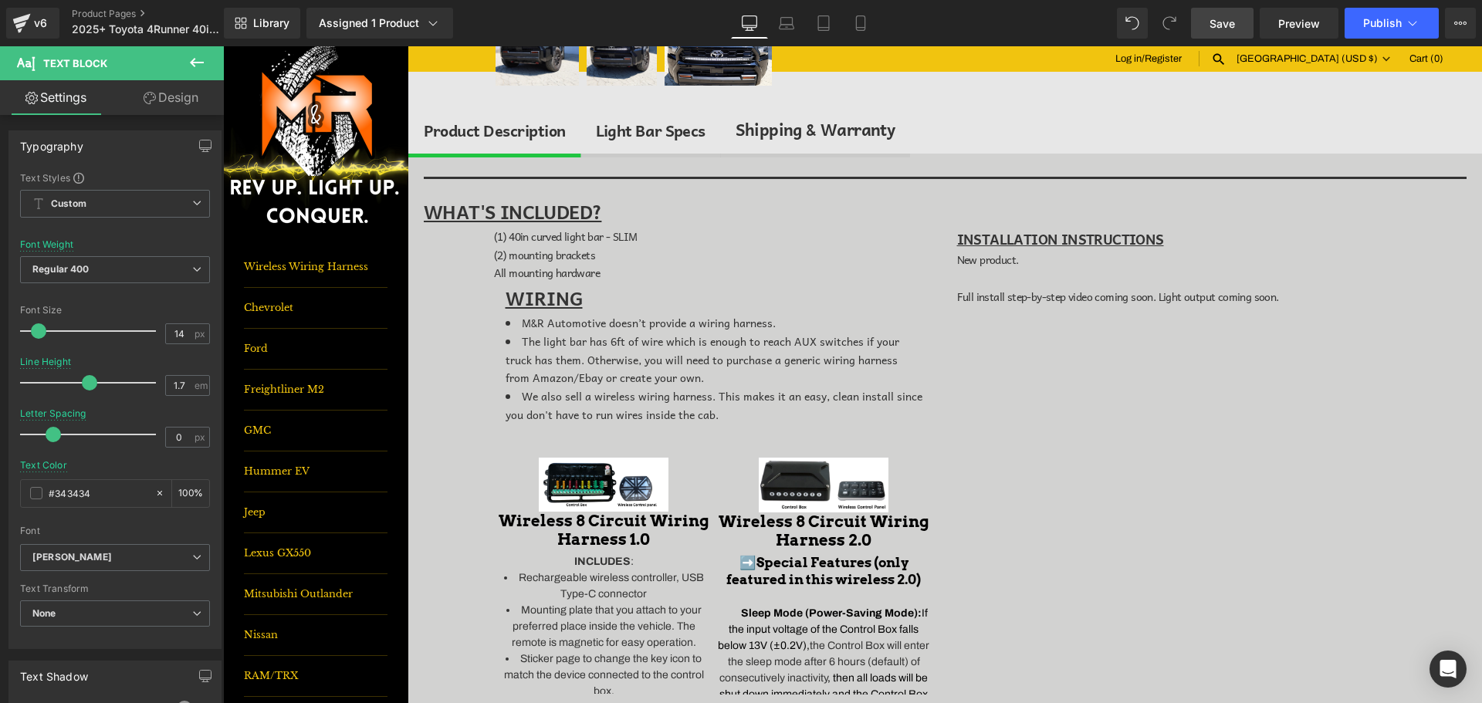
click at [1210, 24] on link "Save" at bounding box center [1222, 23] width 63 height 31
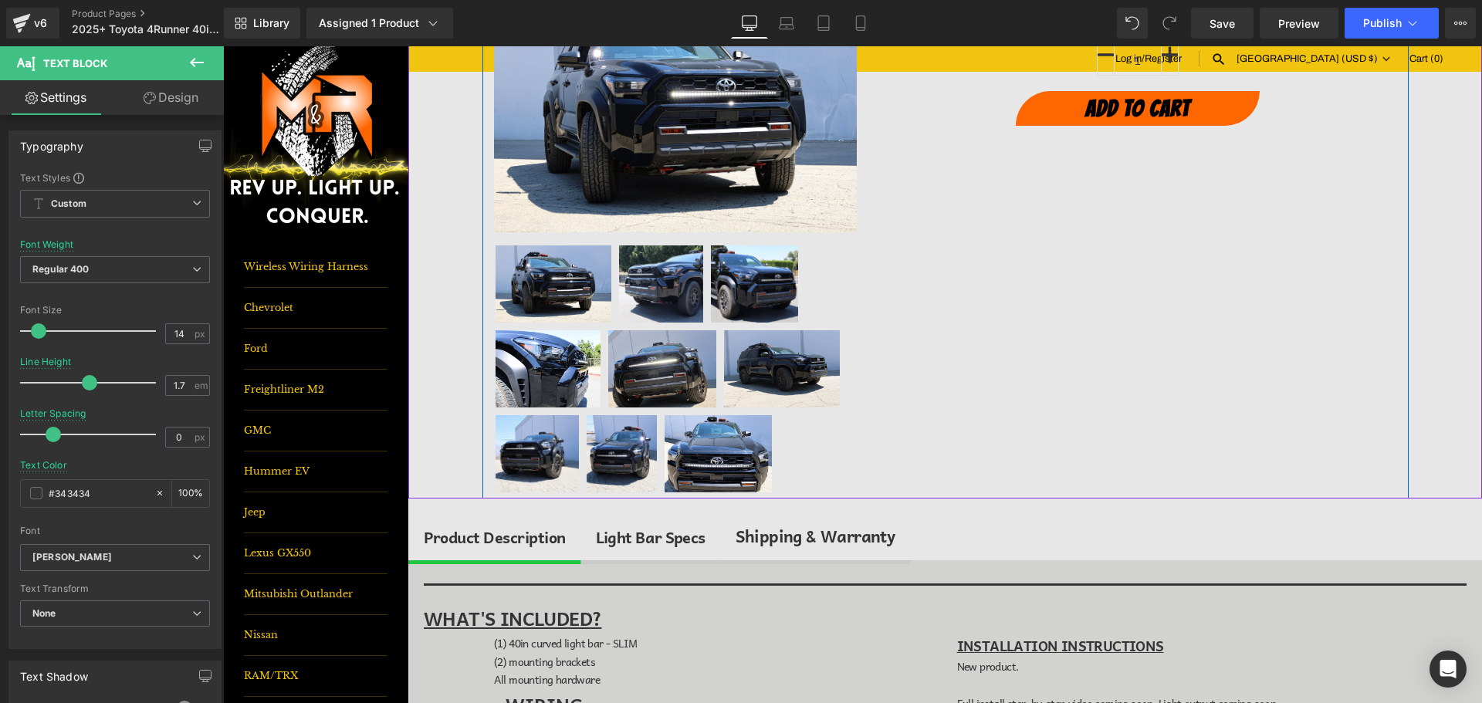
scroll to position [224, 0]
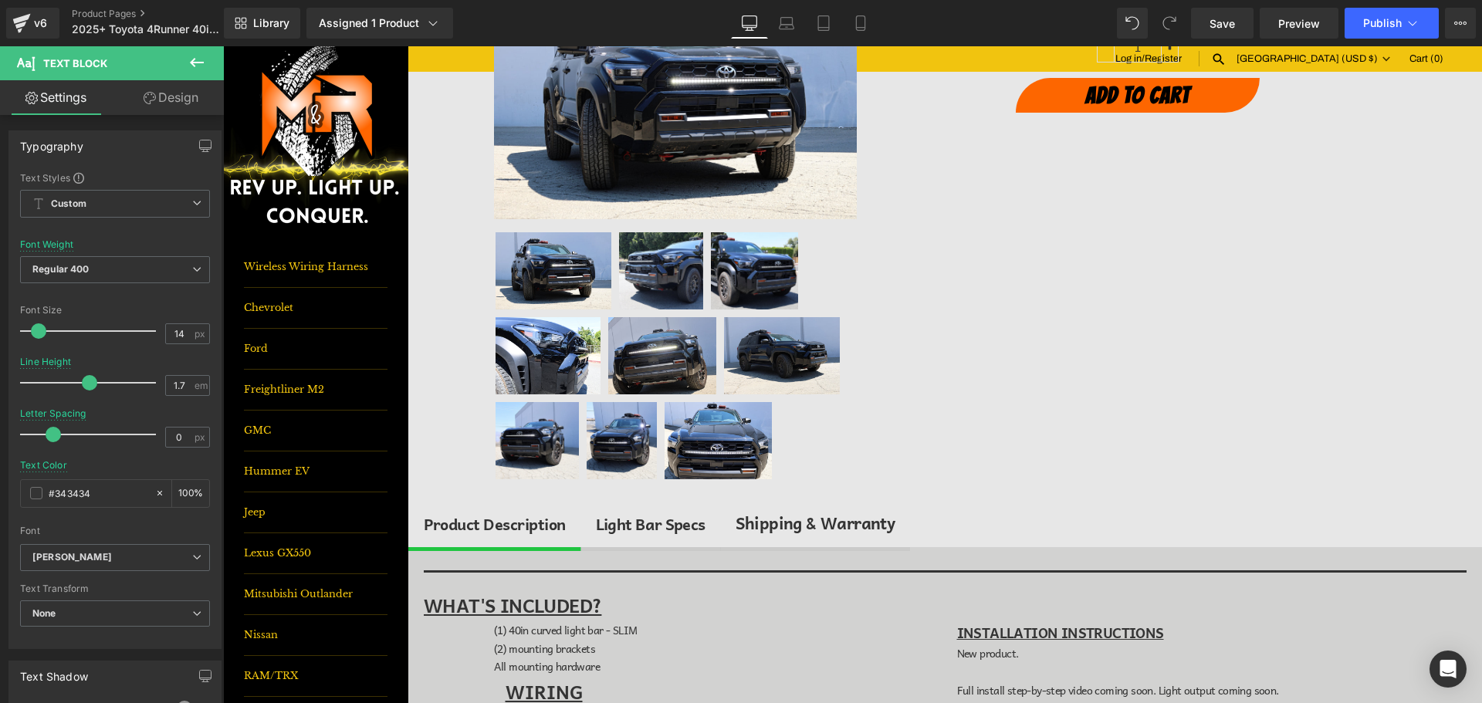
click at [692, 531] on div "Light Bar Specs" at bounding box center [651, 524] width 110 height 25
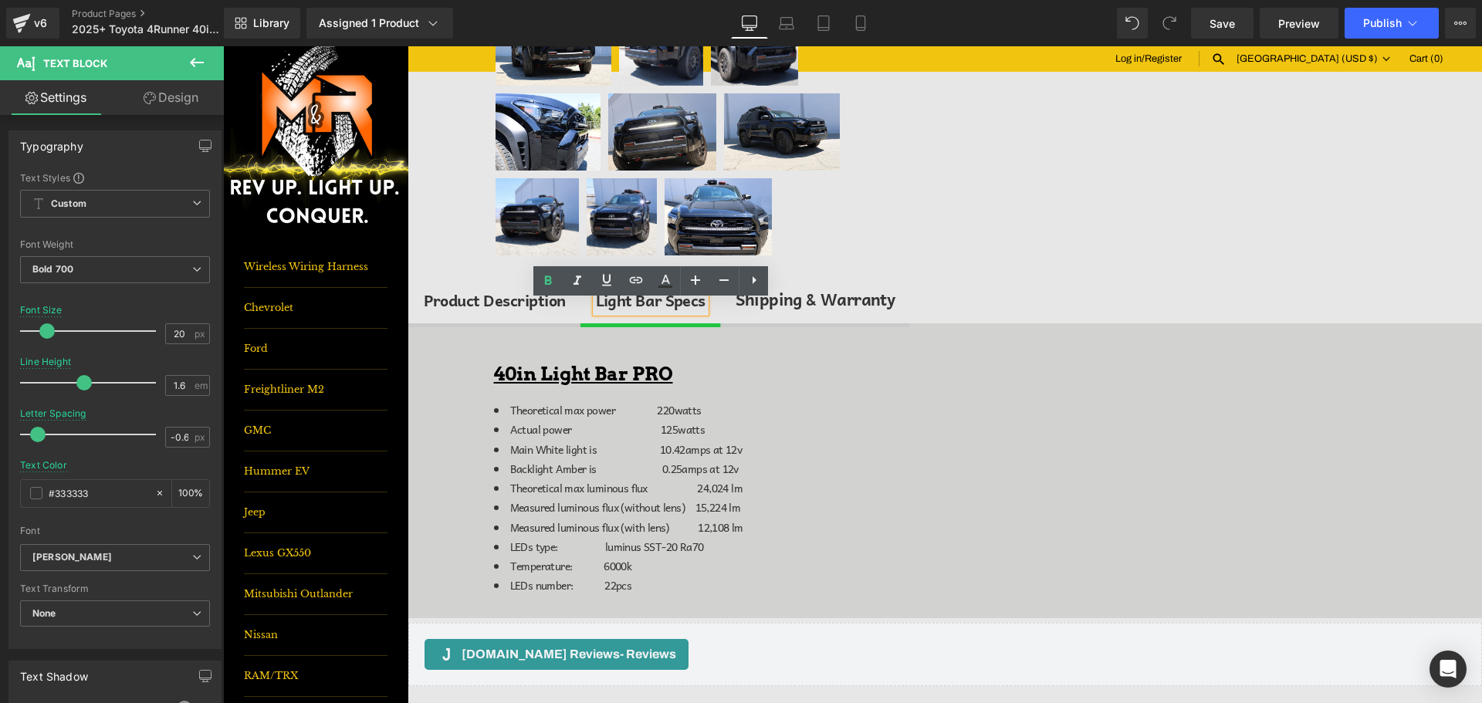
scroll to position [455, 0]
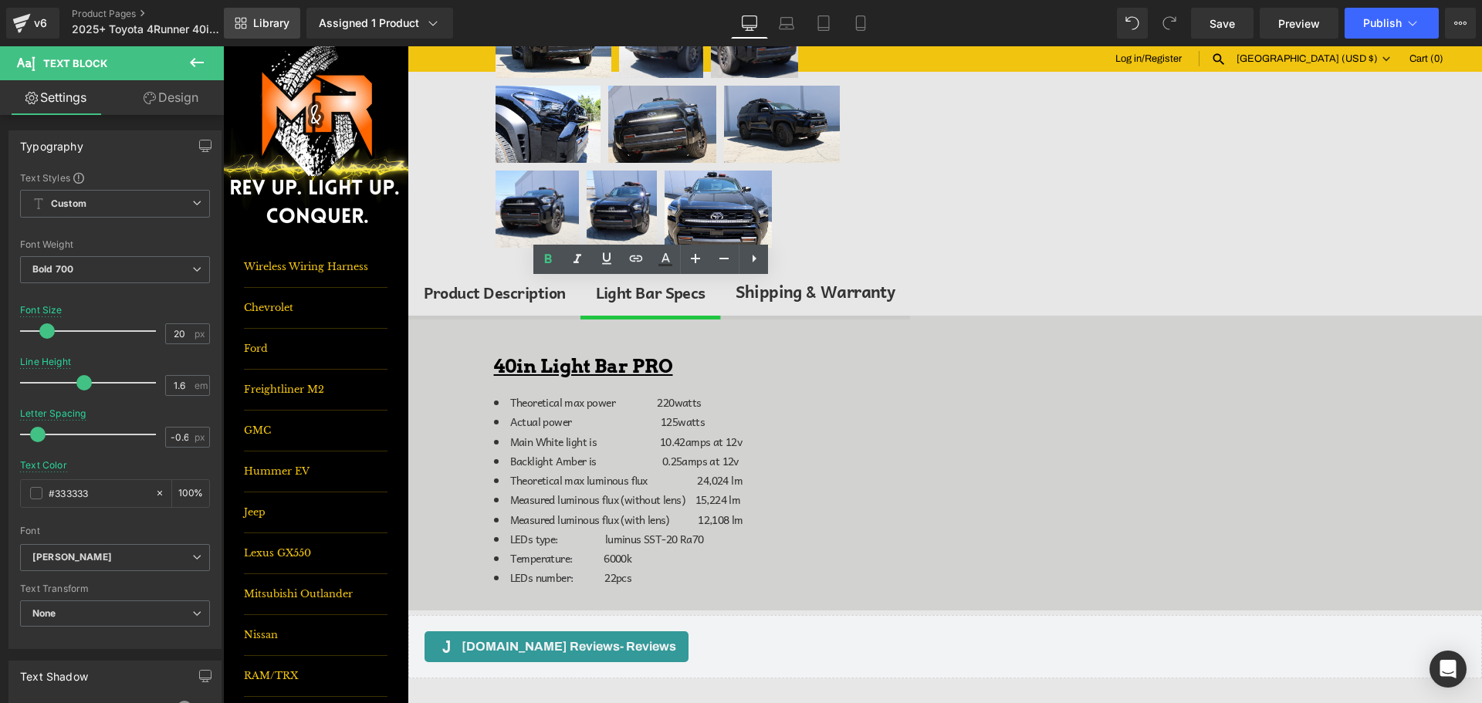
click at [262, 22] on span "Library" at bounding box center [271, 23] width 36 height 14
click at [239, 25] on icon at bounding box center [241, 23] width 12 height 12
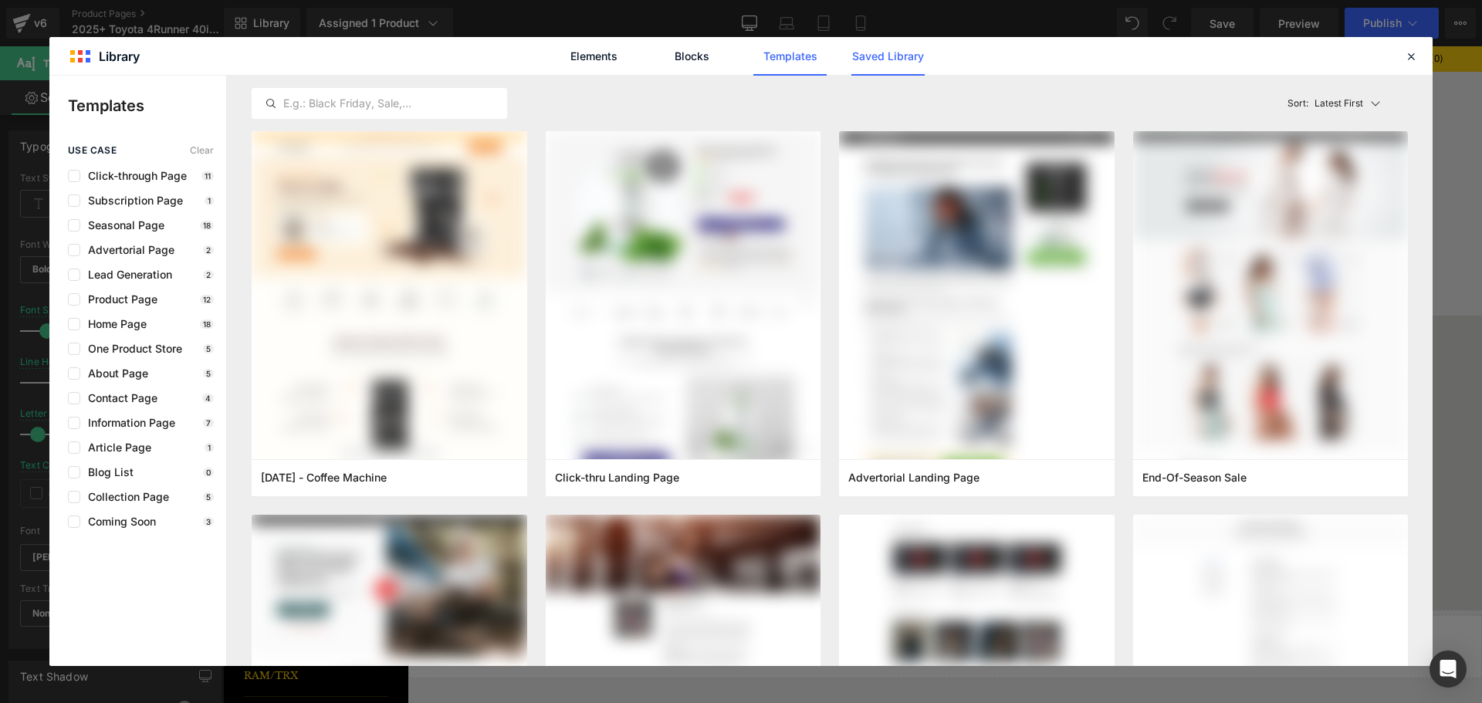
click at [924, 54] on link "Saved Library" at bounding box center [887, 56] width 73 height 39
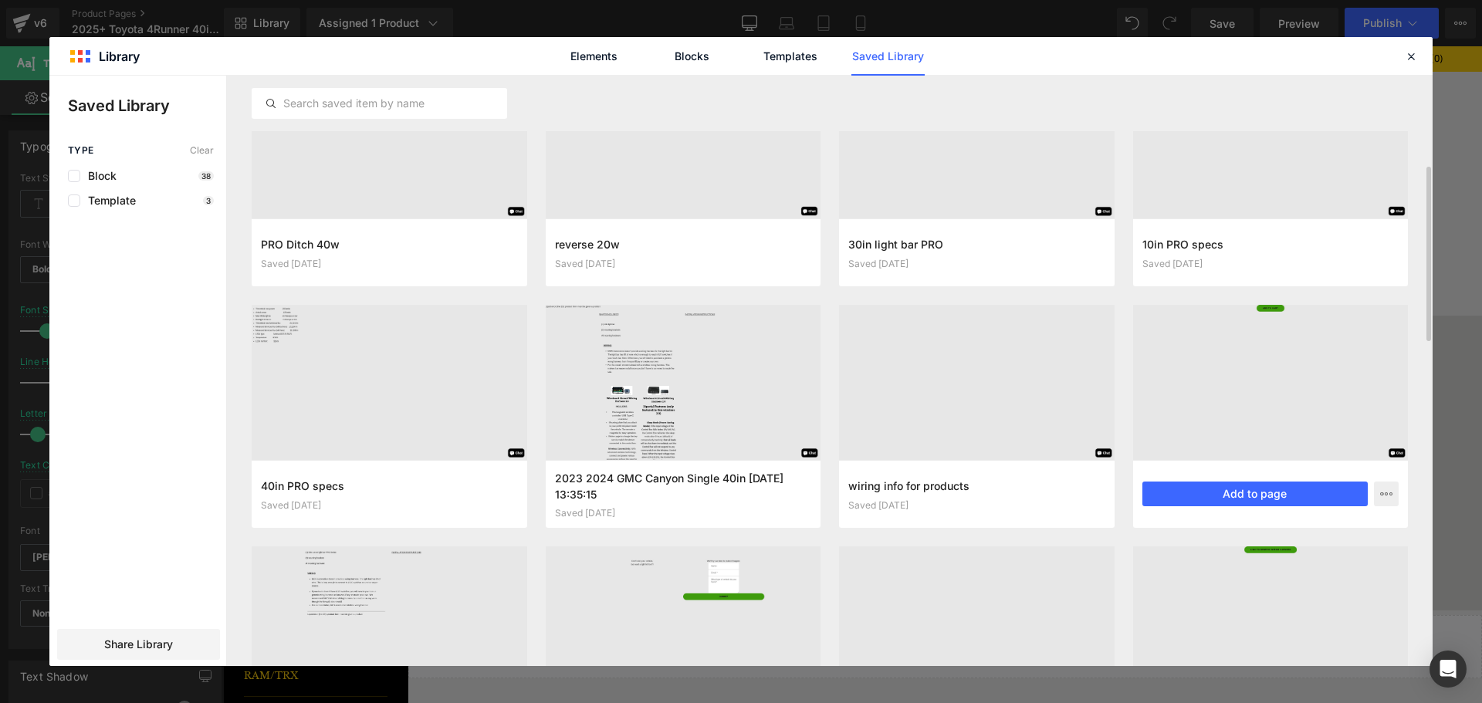
scroll to position [270, 0]
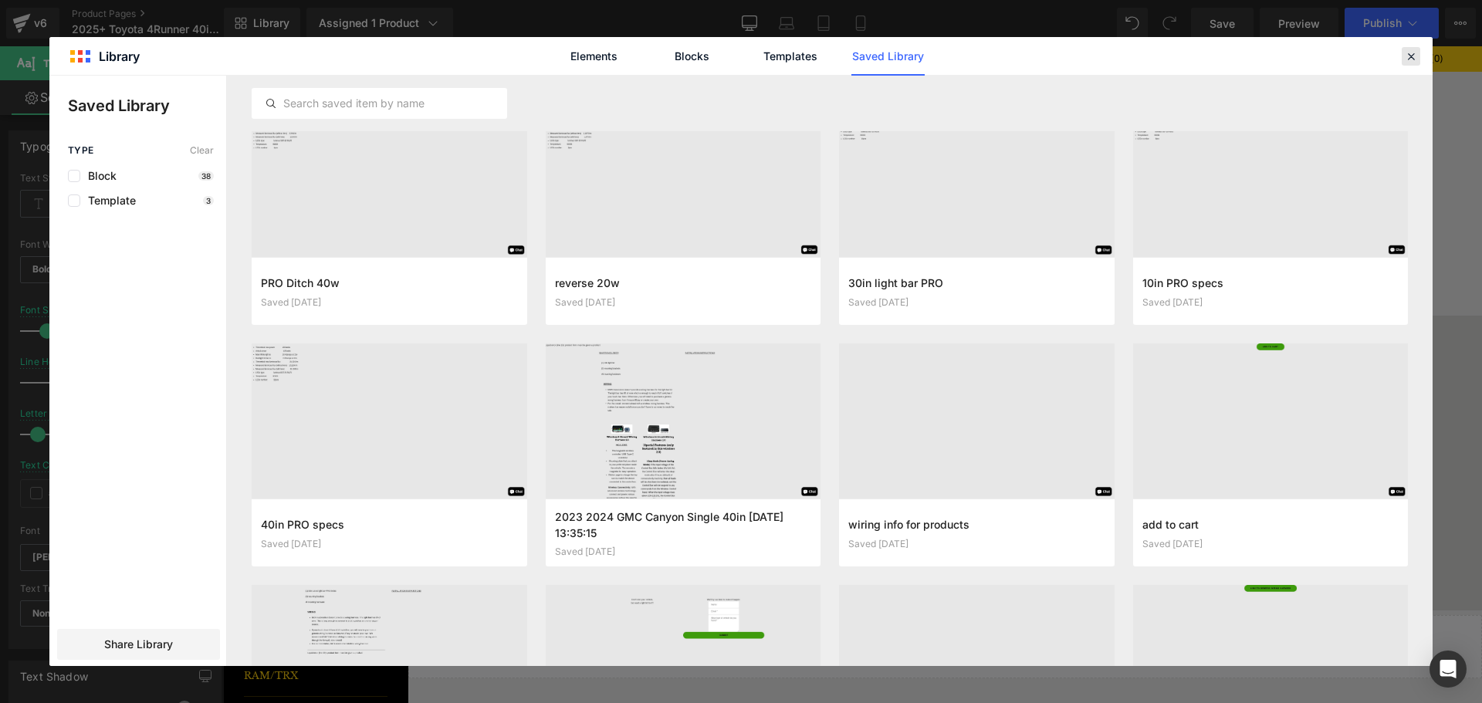
click at [1416, 56] on icon at bounding box center [1411, 56] width 14 height 14
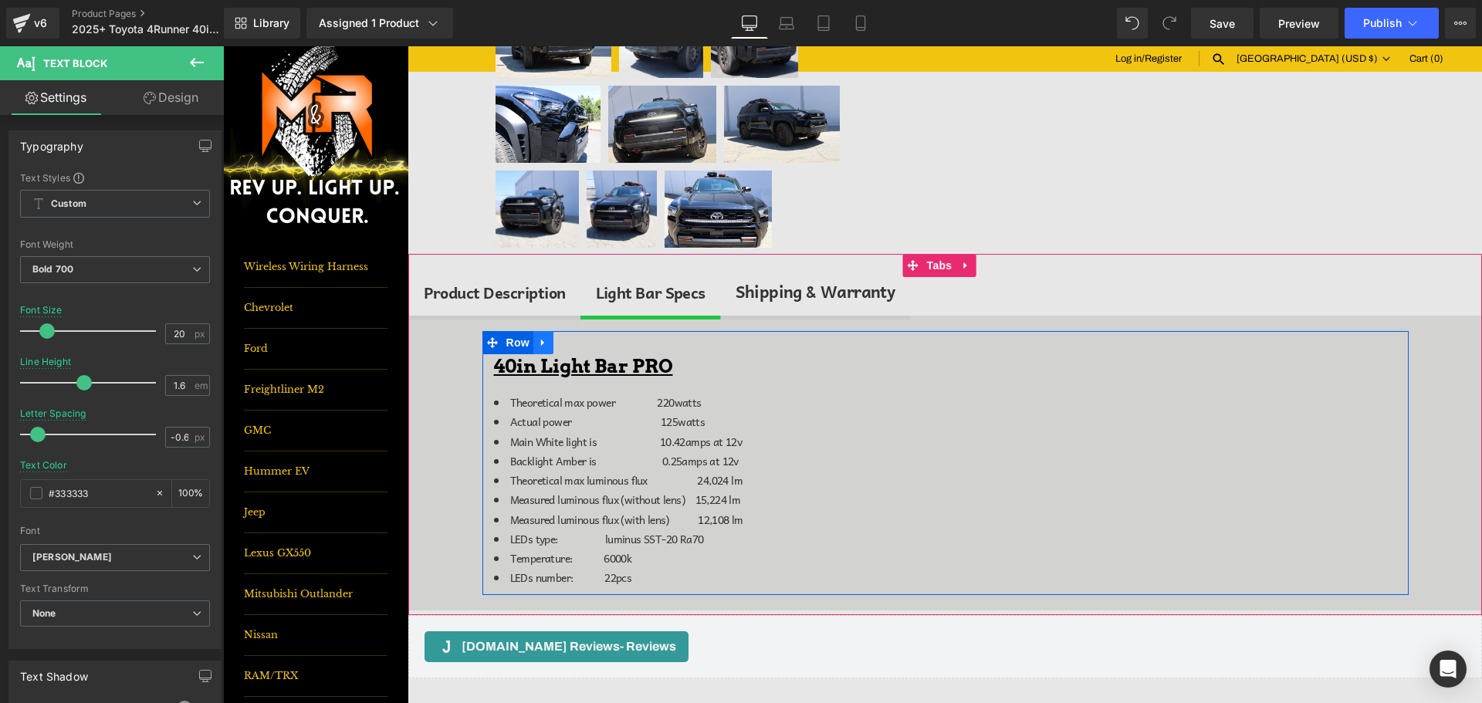
click at [541, 341] on icon at bounding box center [543, 343] width 11 height 12
click at [574, 341] on link at bounding box center [584, 342] width 20 height 23
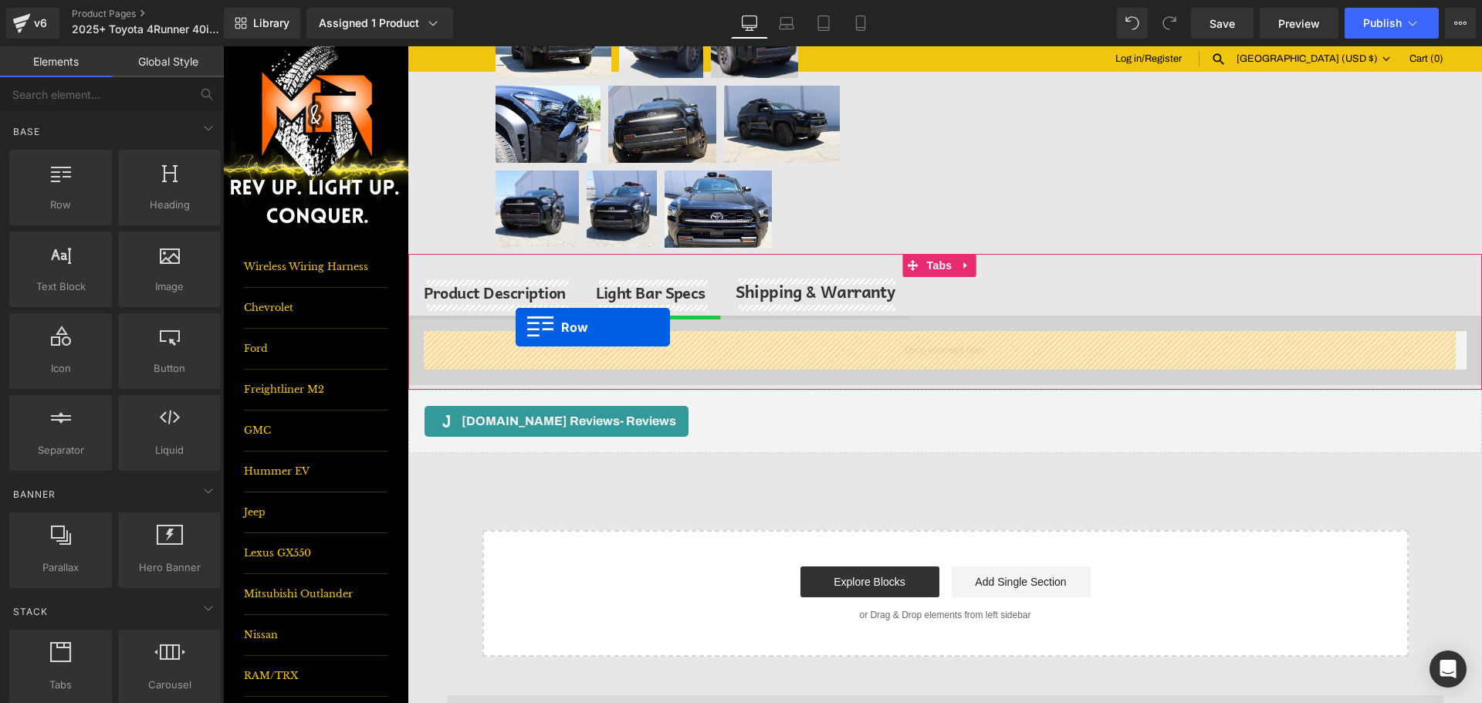
drag, startPoint x: 302, startPoint y: 245, endPoint x: 516, endPoint y: 327, distance: 228.9
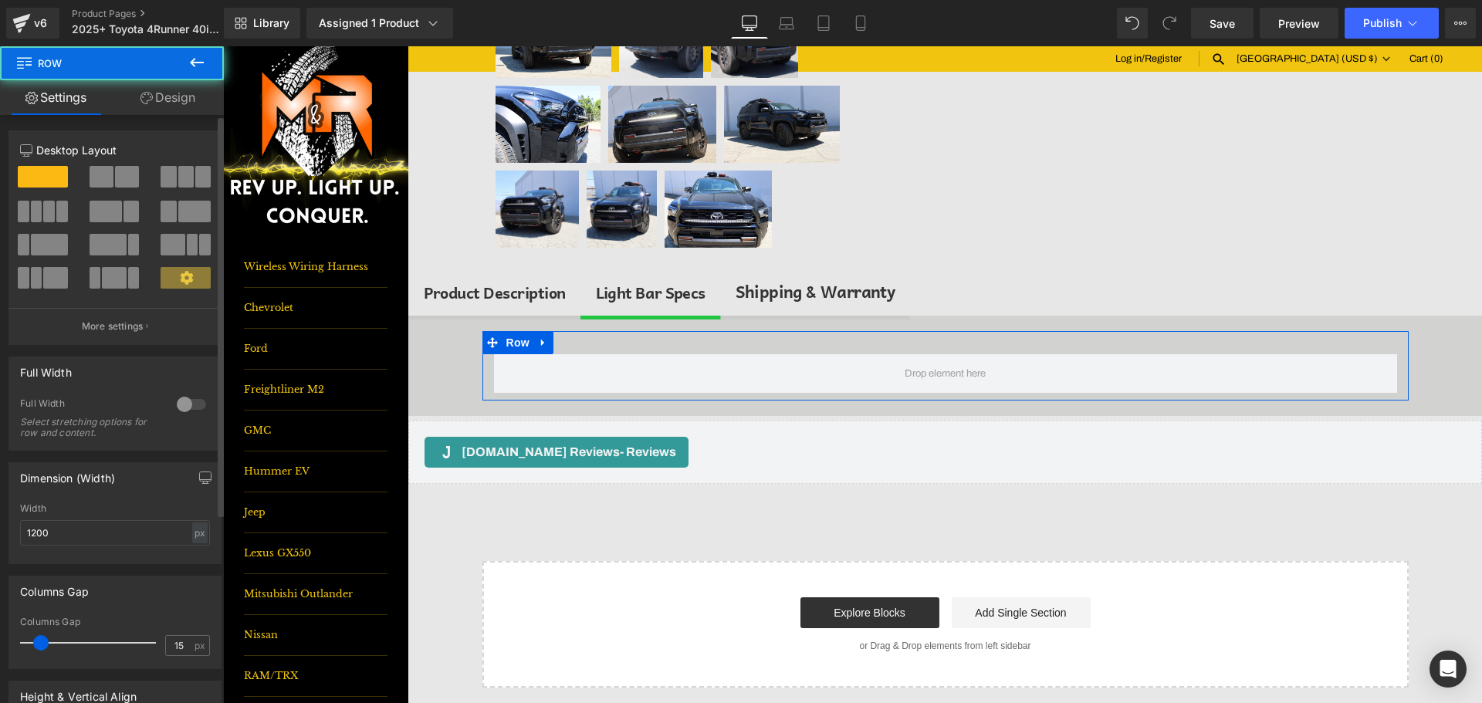
click at [107, 175] on span at bounding box center [102, 177] width 24 height 22
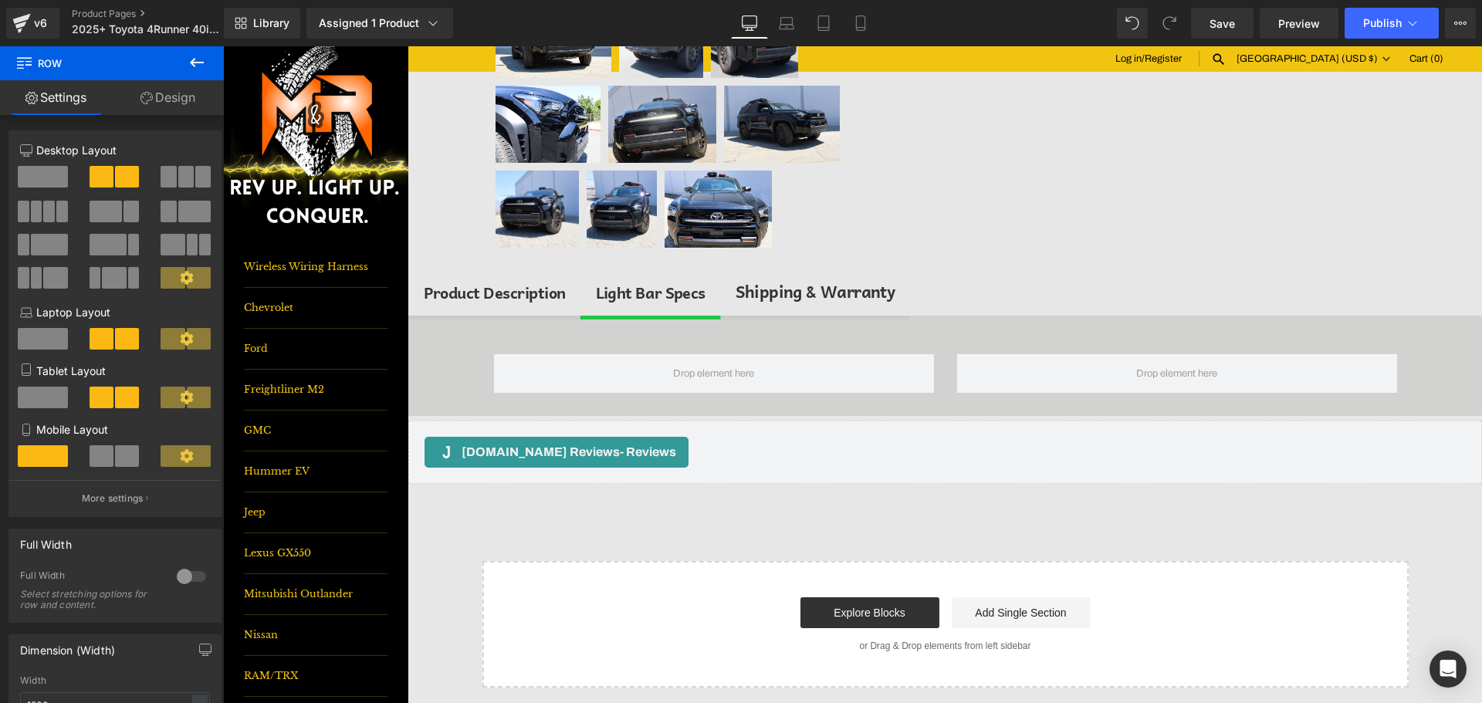
click at [192, 59] on icon at bounding box center [197, 62] width 19 height 19
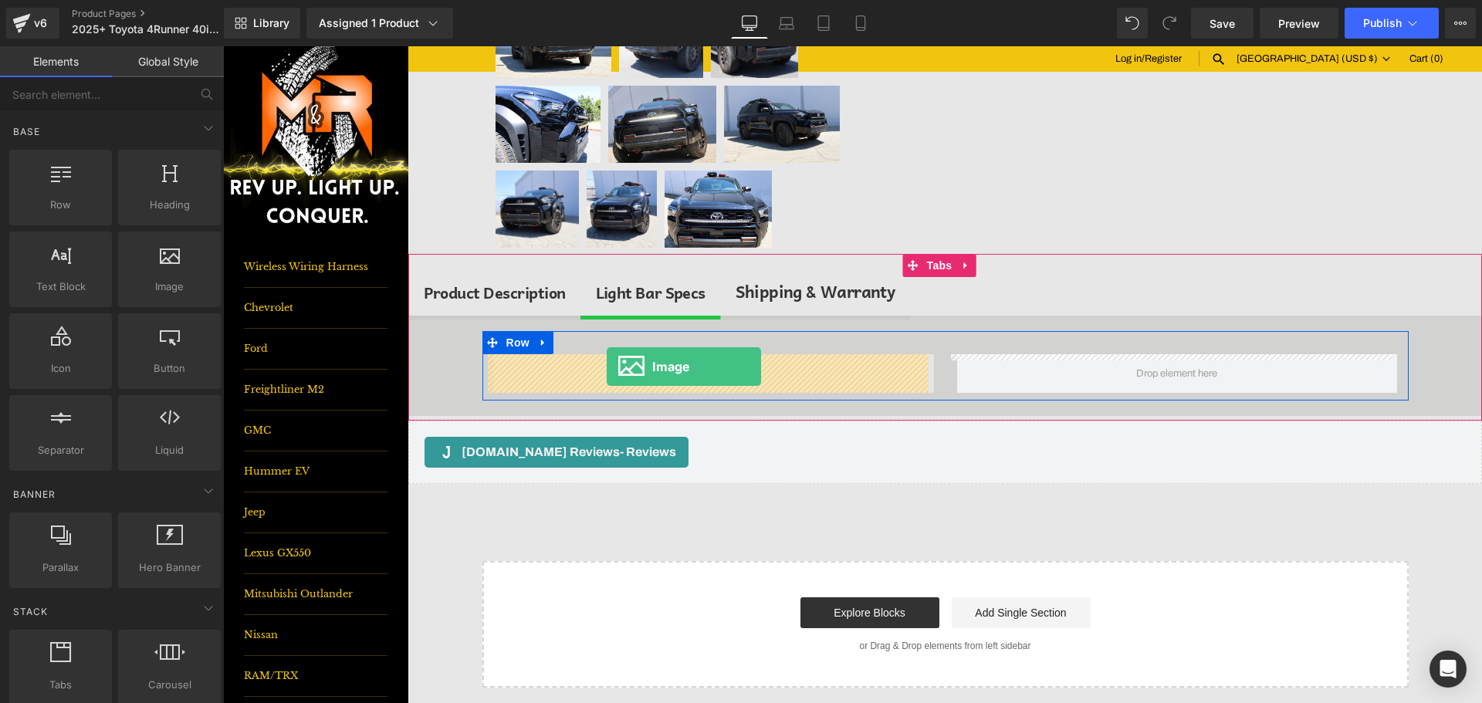
drag, startPoint x: 365, startPoint y: 322, endPoint x: 607, endPoint y: 367, distance: 245.7
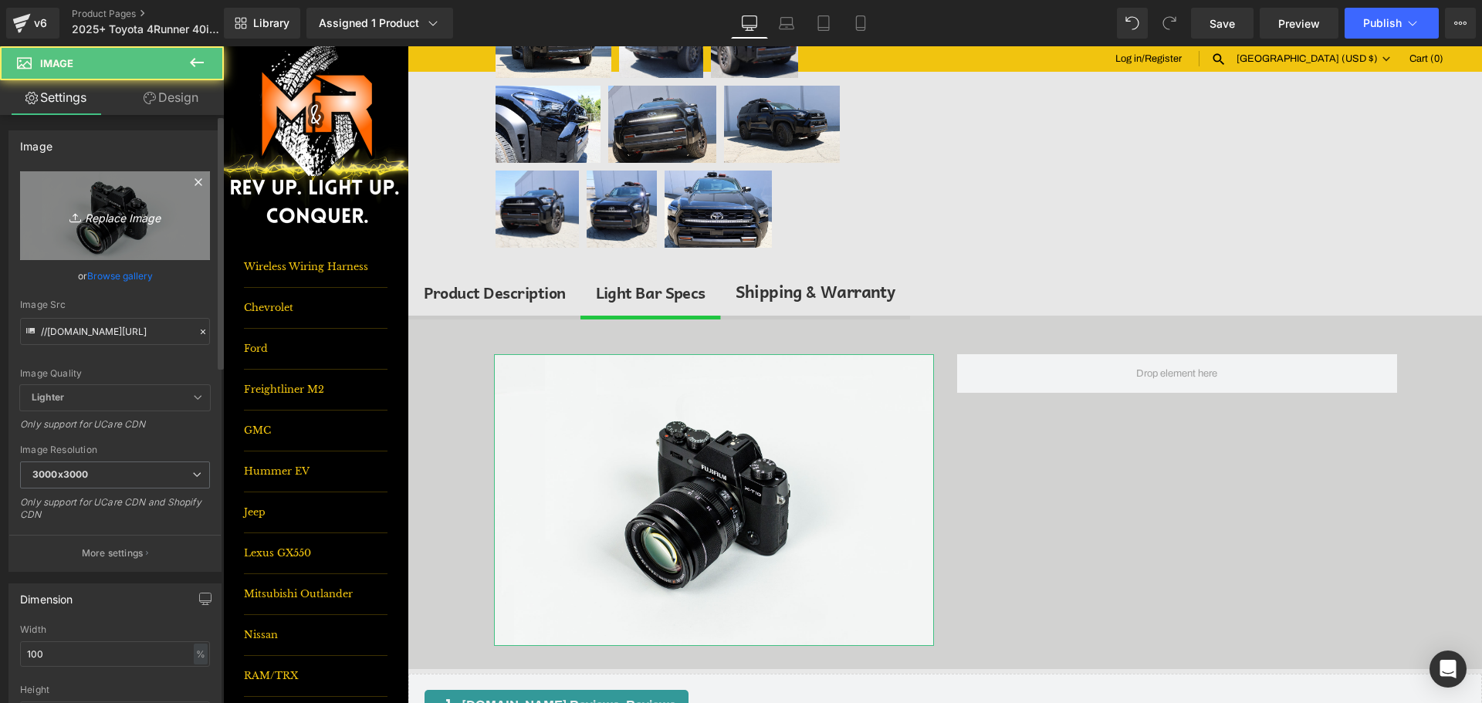
click at [124, 197] on link "Replace Image" at bounding box center [115, 215] width 190 height 89
type input "C:\fakepath\40inLB.png"
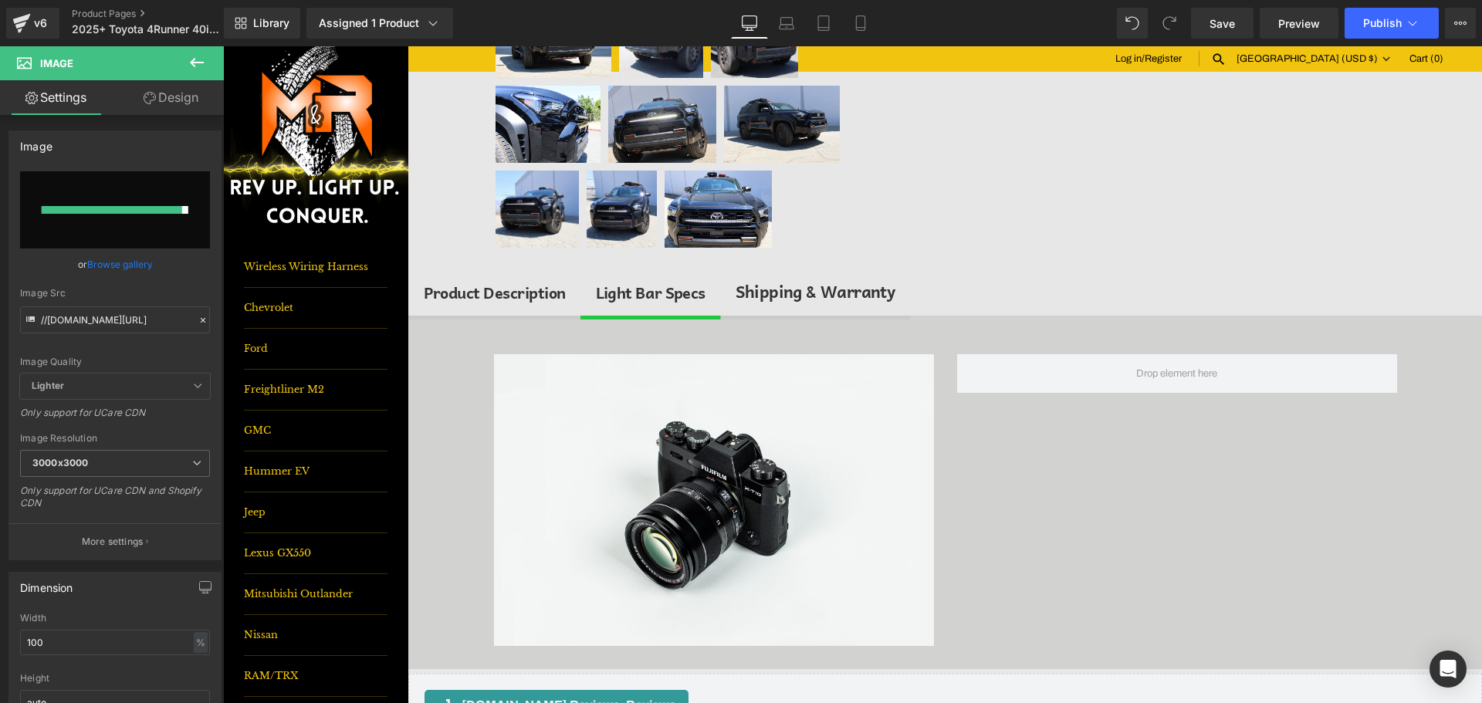
type input "https://ucarecdn.com/67b10ebc-e564-4631-8953-ada9ad457288/-/format/auto/-/previ…"
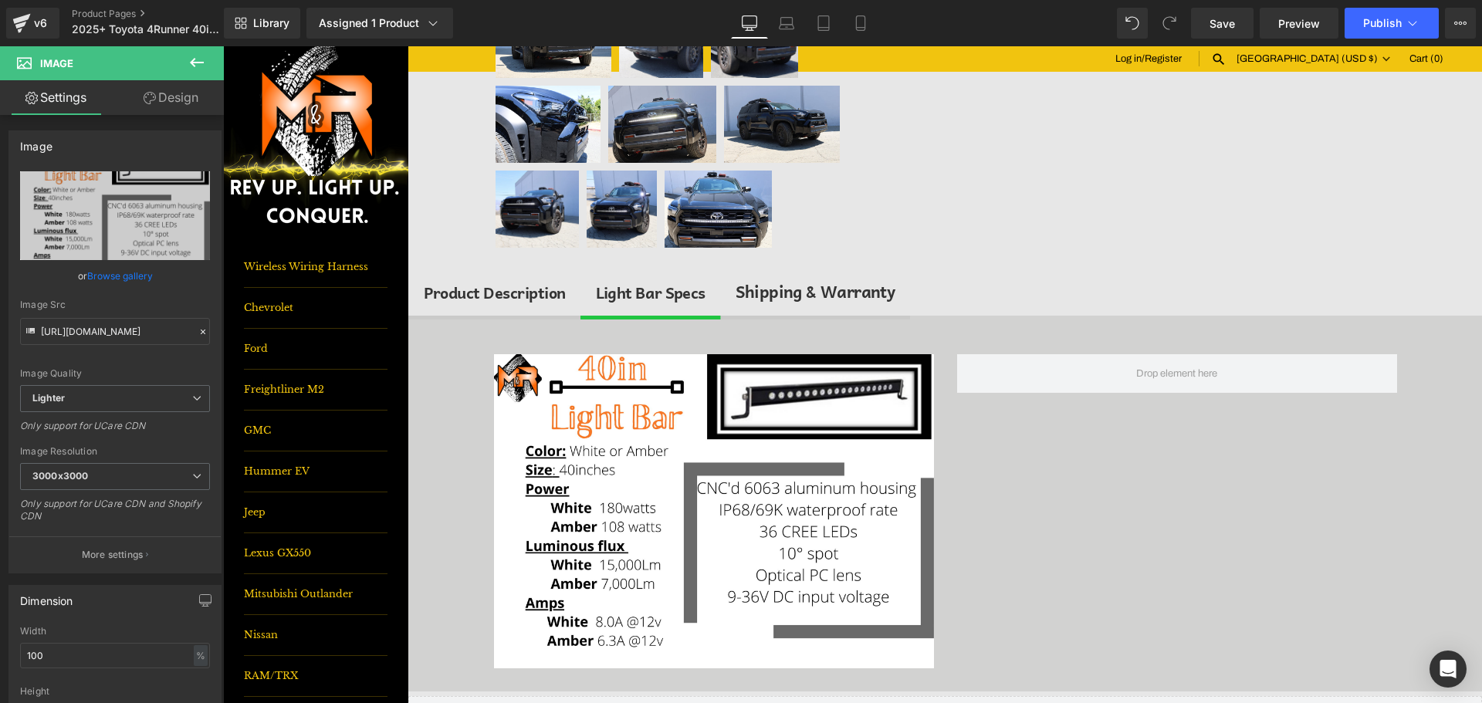
click at [189, 69] on icon at bounding box center [197, 62] width 19 height 19
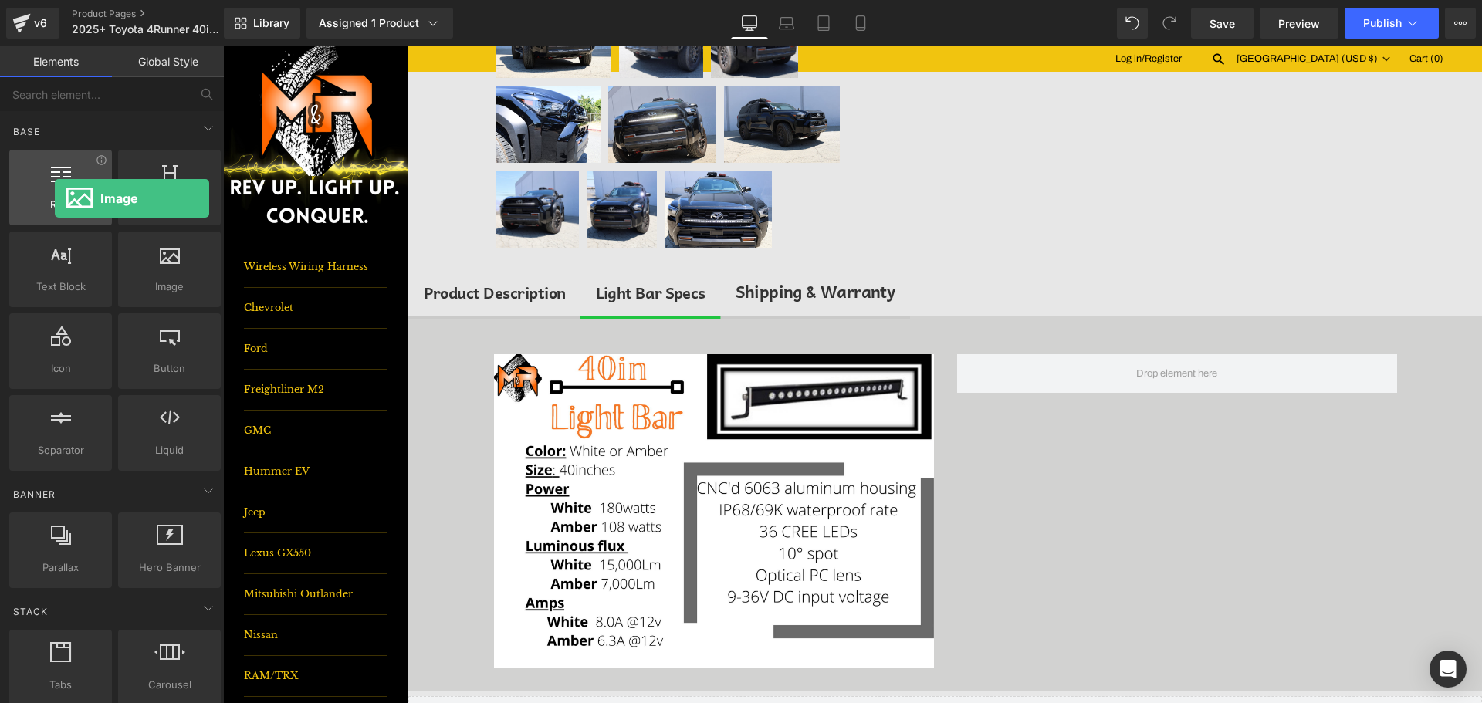
drag, startPoint x: 184, startPoint y: 273, endPoint x: 107, endPoint y: 186, distance: 116.0
click at [46, 195] on div "Row rows, columns, layouts, div Heading headings, titles, h1,h2,h3,h4,h5,h6 Tex…" at bounding box center [115, 310] width 218 height 327
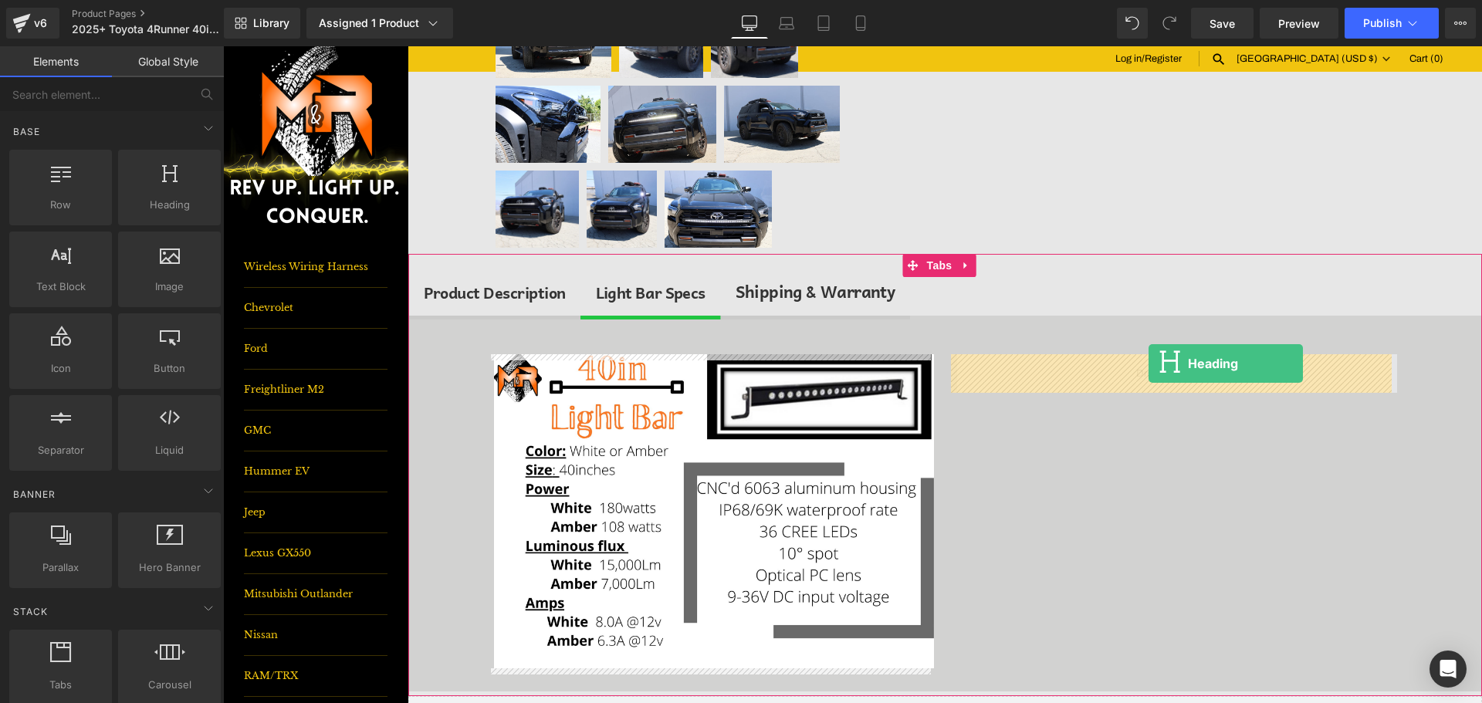
drag, startPoint x: 372, startPoint y: 237, endPoint x: 1149, endPoint y: 373, distance: 788.3
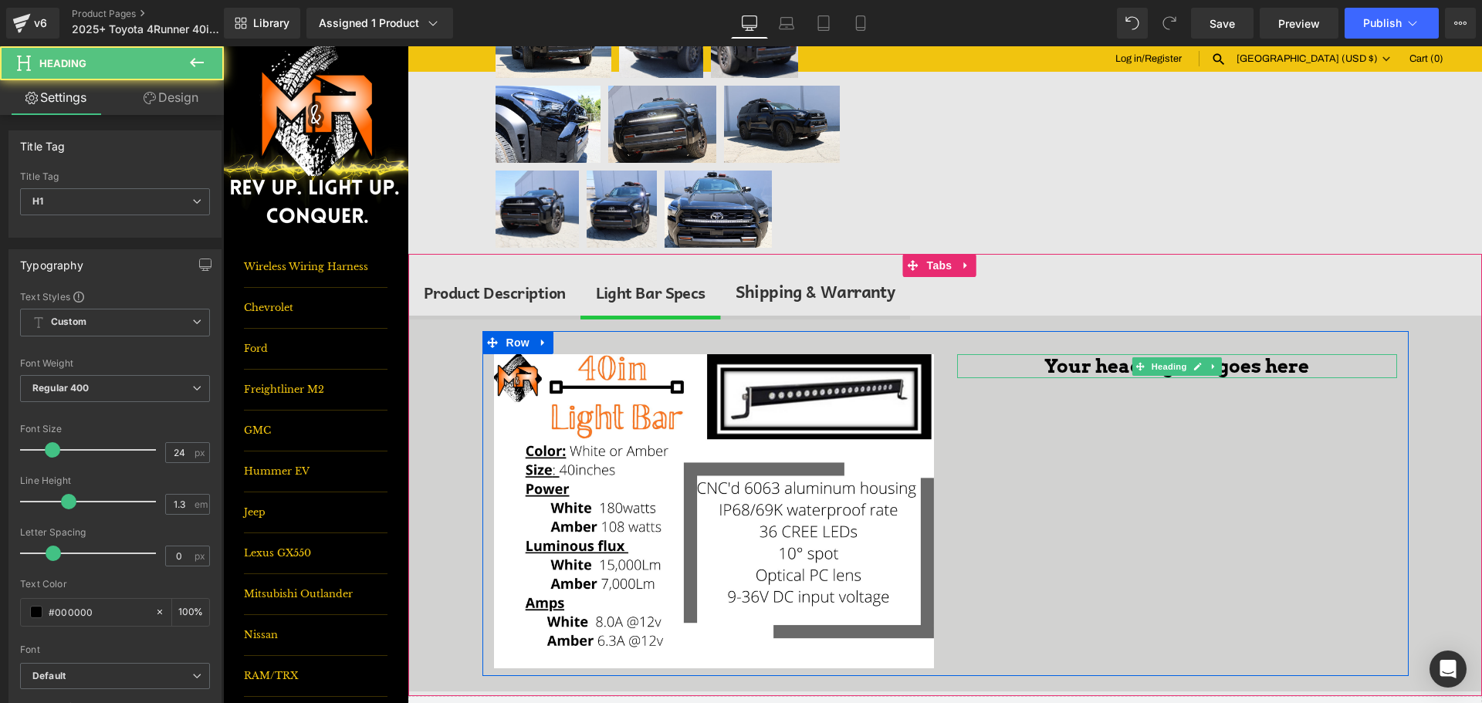
click at [1096, 366] on h1 "Your heading text goes here" at bounding box center [1177, 366] width 440 height 24
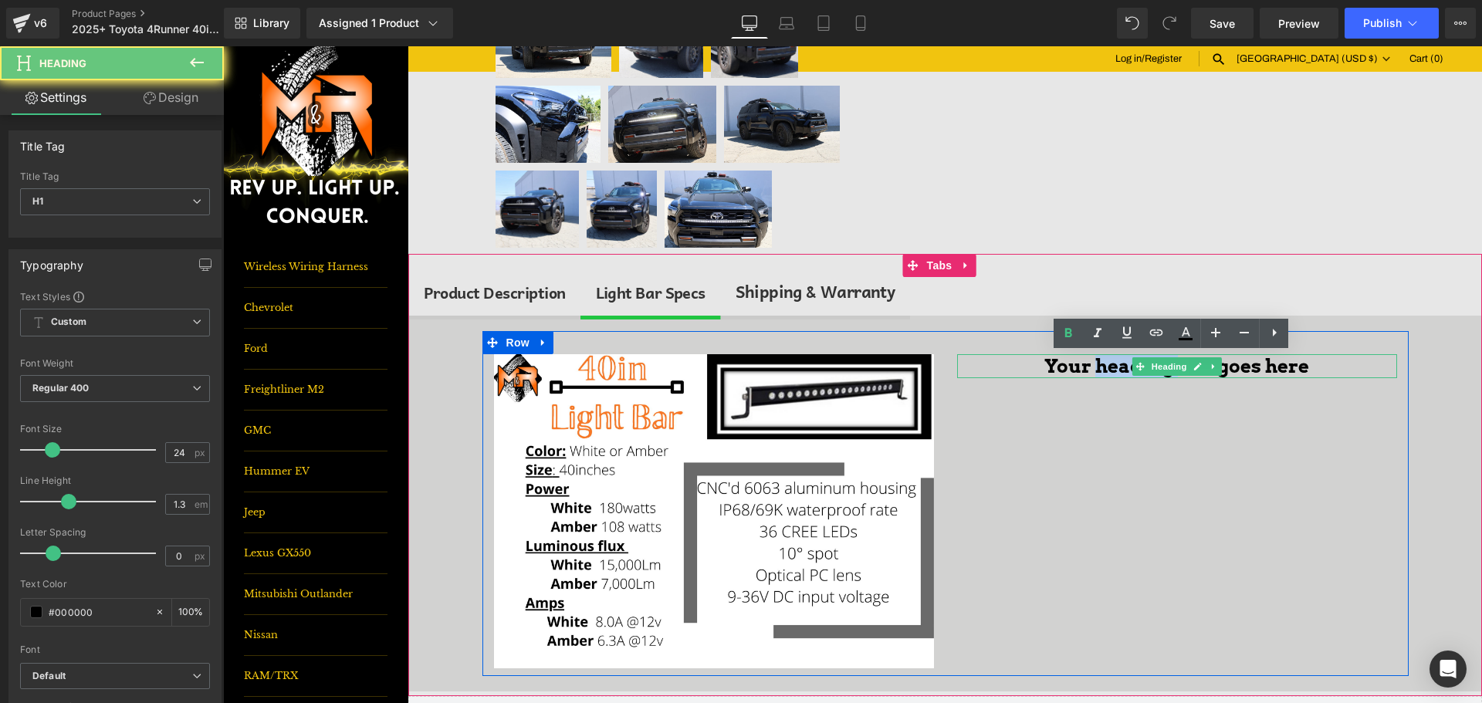
click at [1096, 366] on h1 "Your heading text goes here" at bounding box center [1177, 366] width 440 height 24
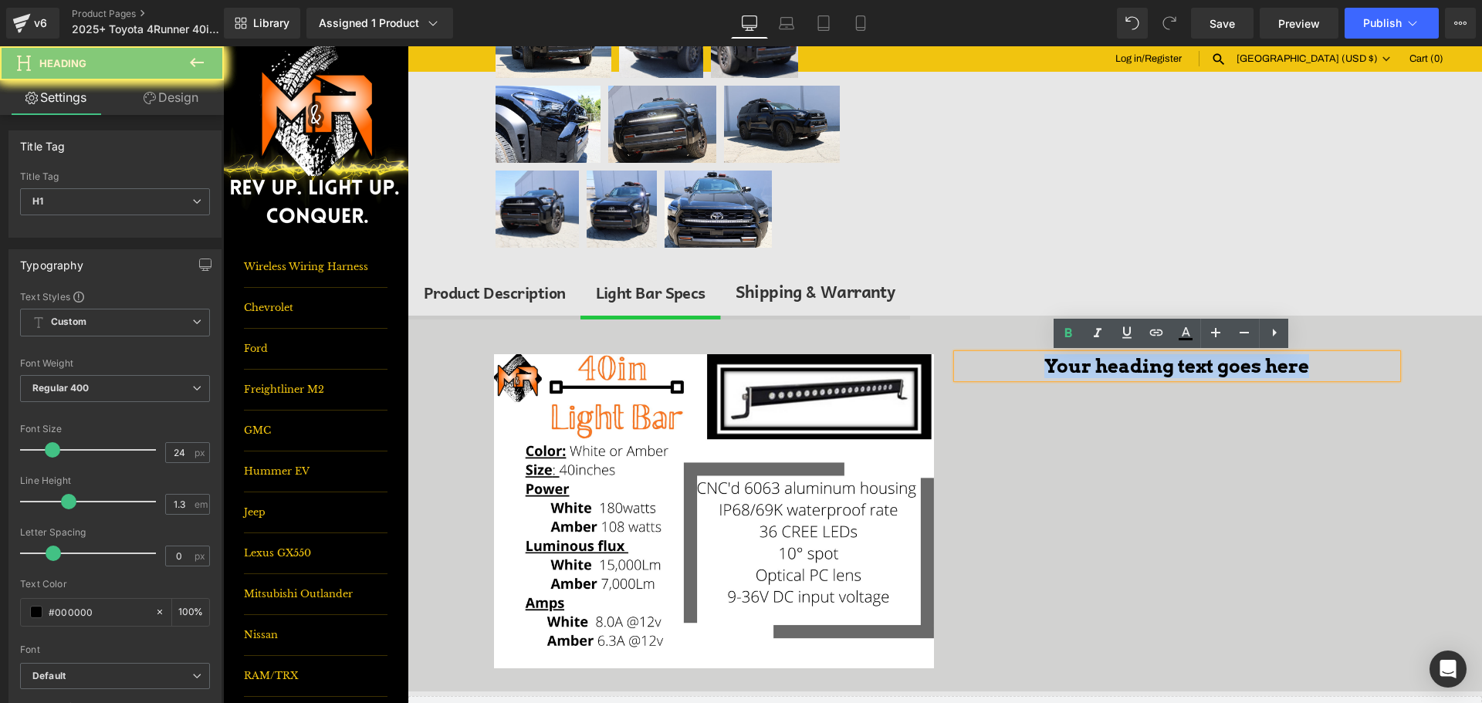
click at [1096, 366] on h1 "Your heading text goes here" at bounding box center [1177, 366] width 440 height 24
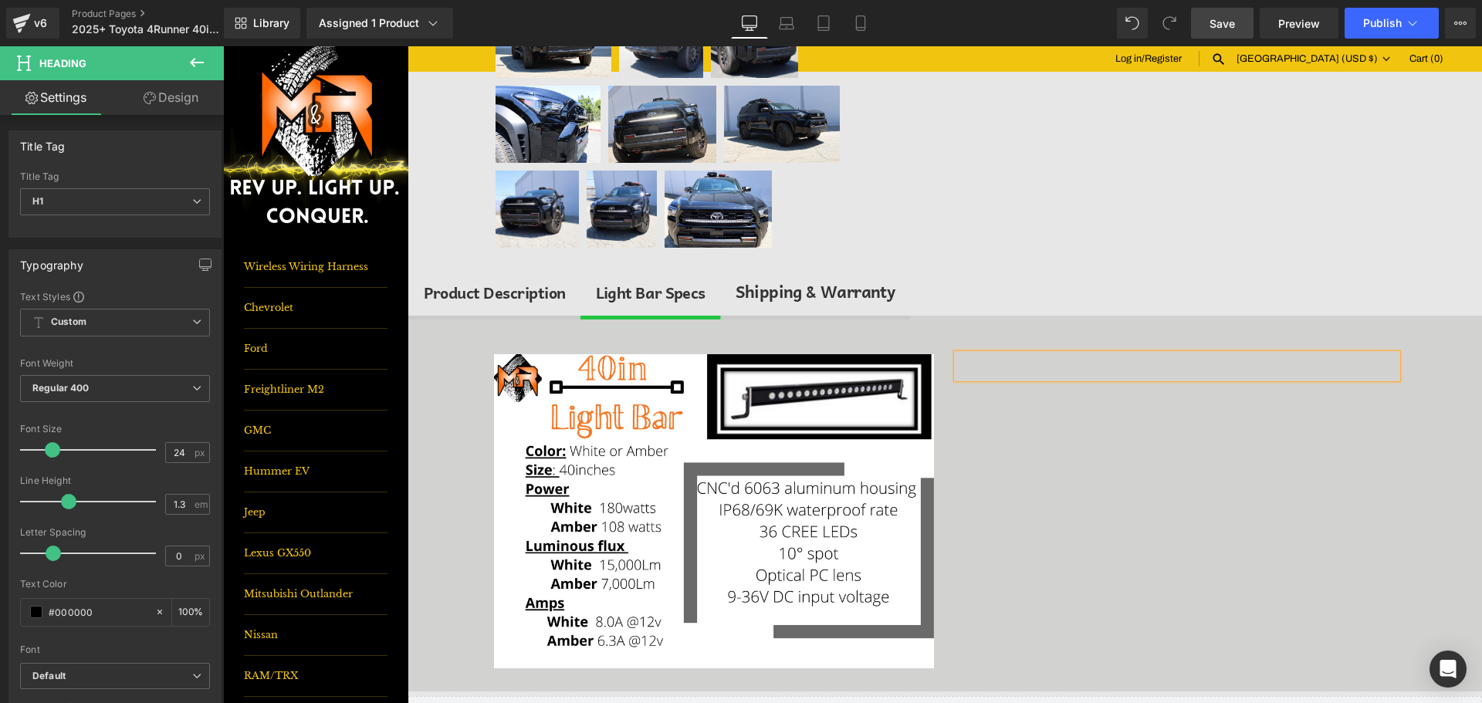
click at [1223, 15] on span "Save" at bounding box center [1222, 23] width 25 height 16
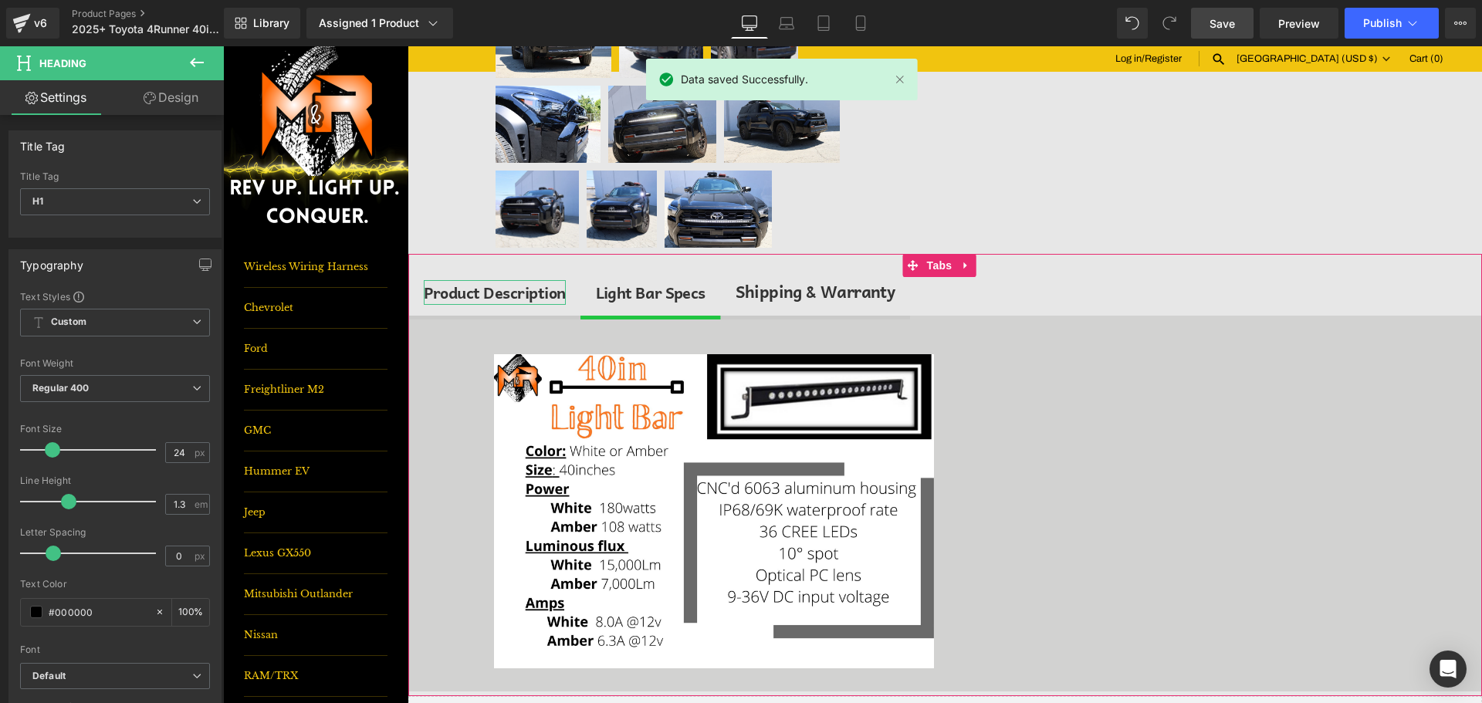
click at [510, 295] on div "Product Description" at bounding box center [495, 292] width 142 height 25
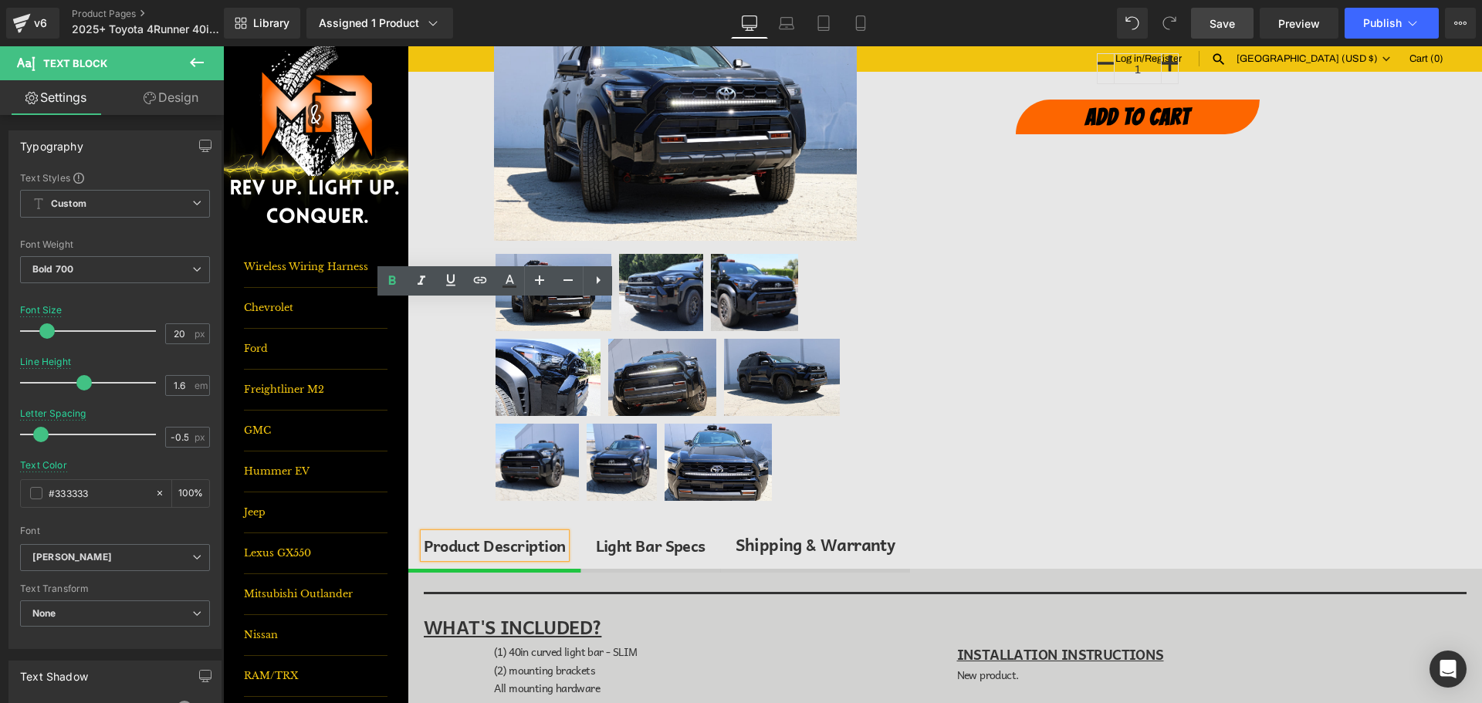
scroll to position [147, 0]
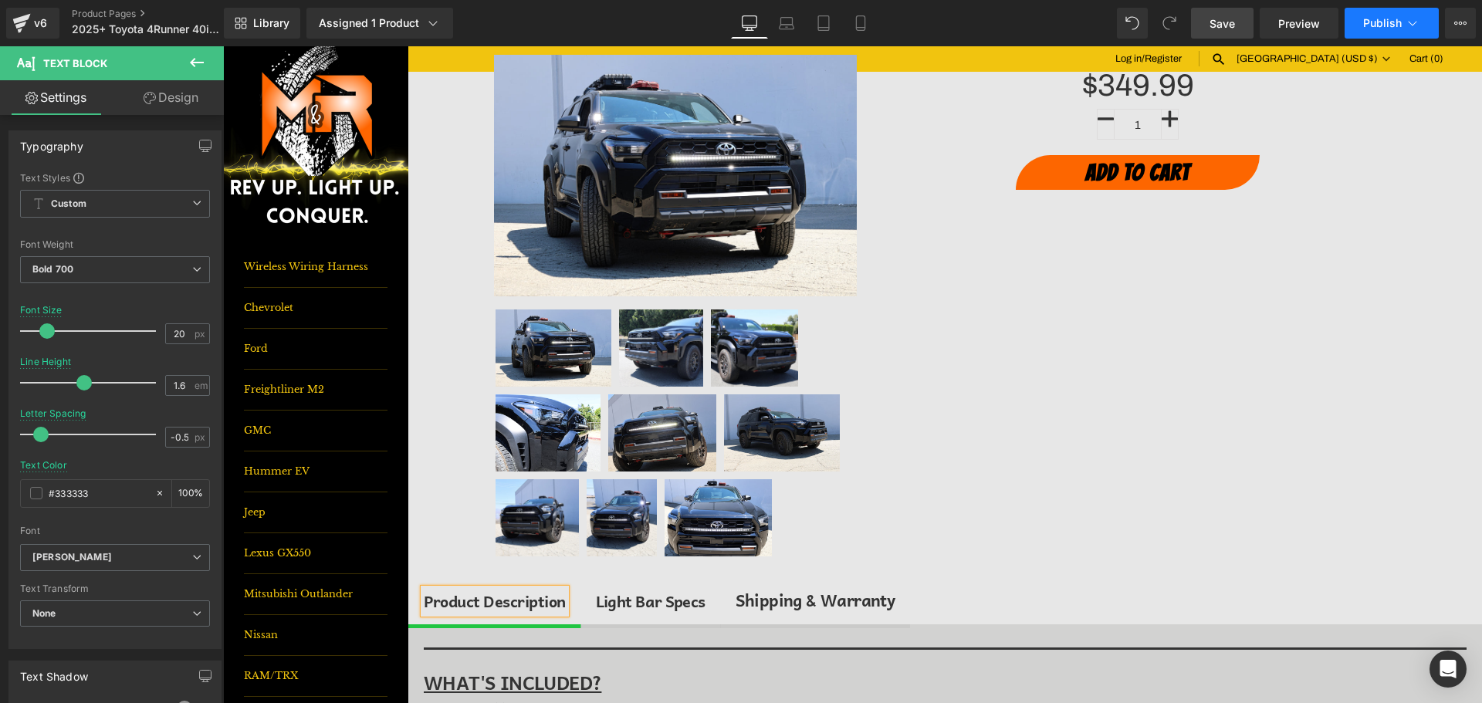
click at [1428, 19] on button "Publish" at bounding box center [1392, 23] width 94 height 31
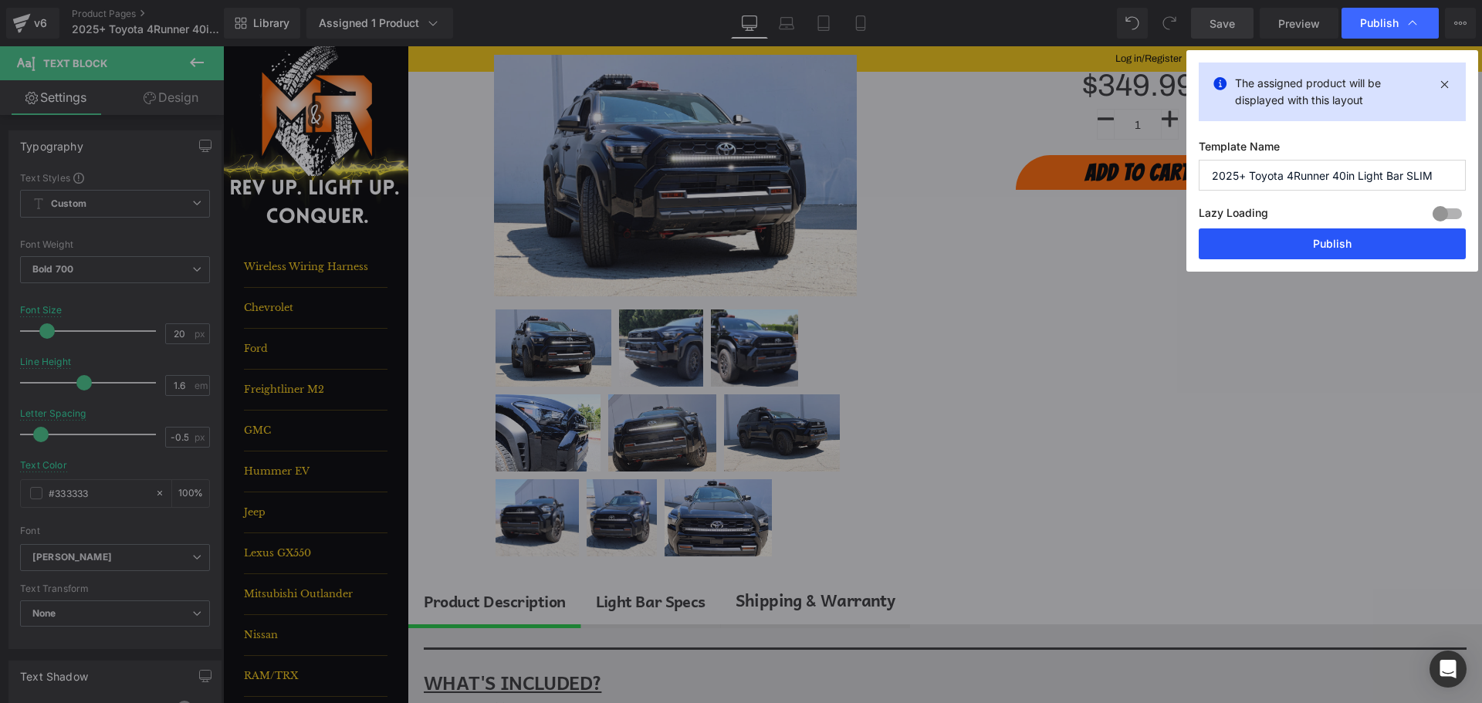
click at [1354, 247] on button "Publish" at bounding box center [1332, 243] width 267 height 31
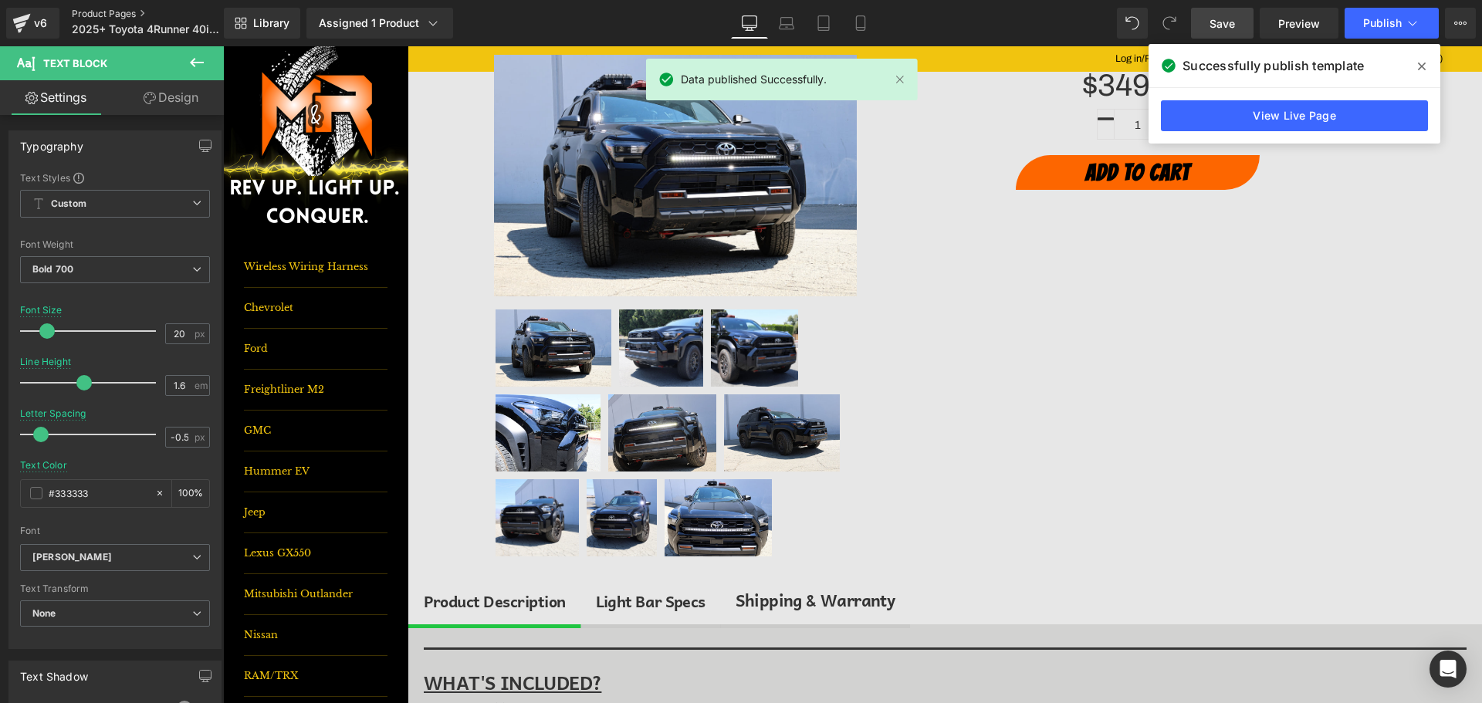
click at [133, 16] on link "Product Pages" at bounding box center [161, 14] width 178 height 12
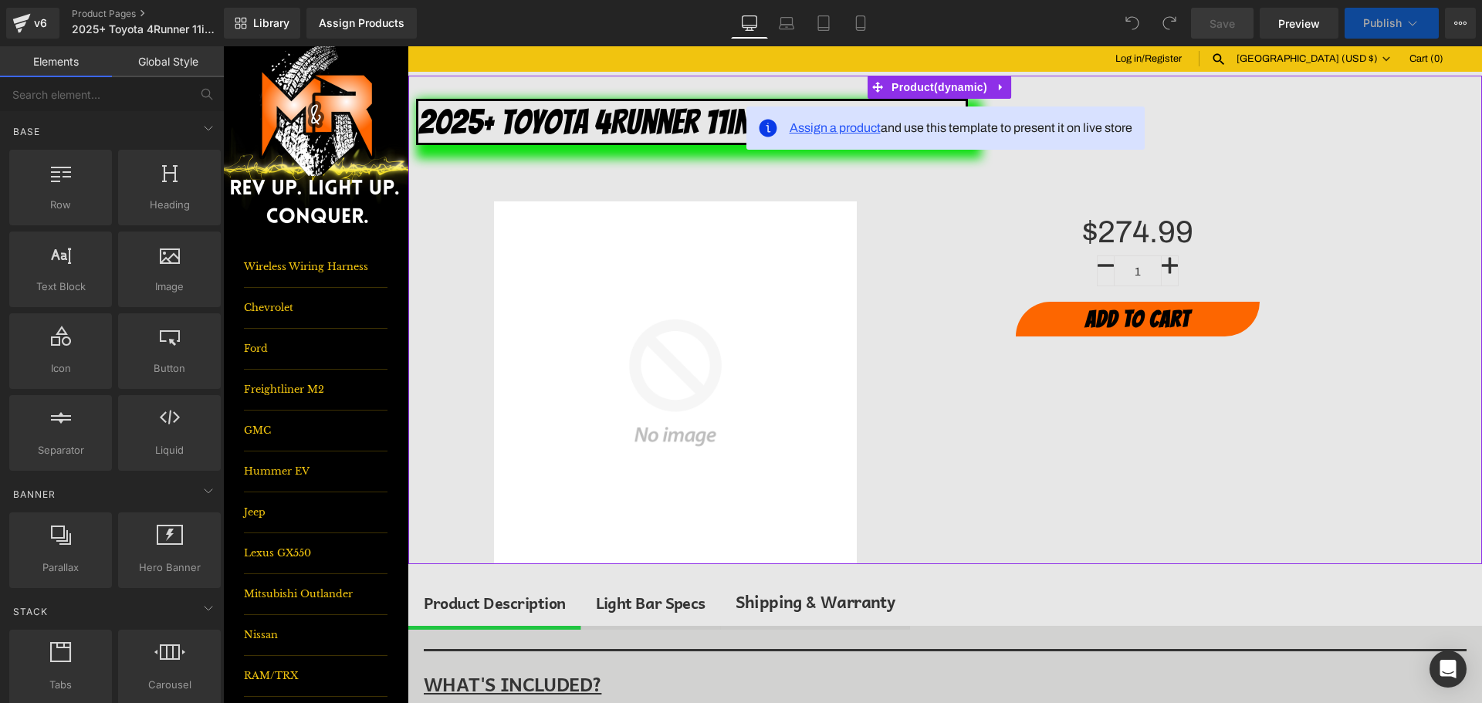
click at [838, 130] on span "Assign a product" at bounding box center [835, 127] width 91 height 13
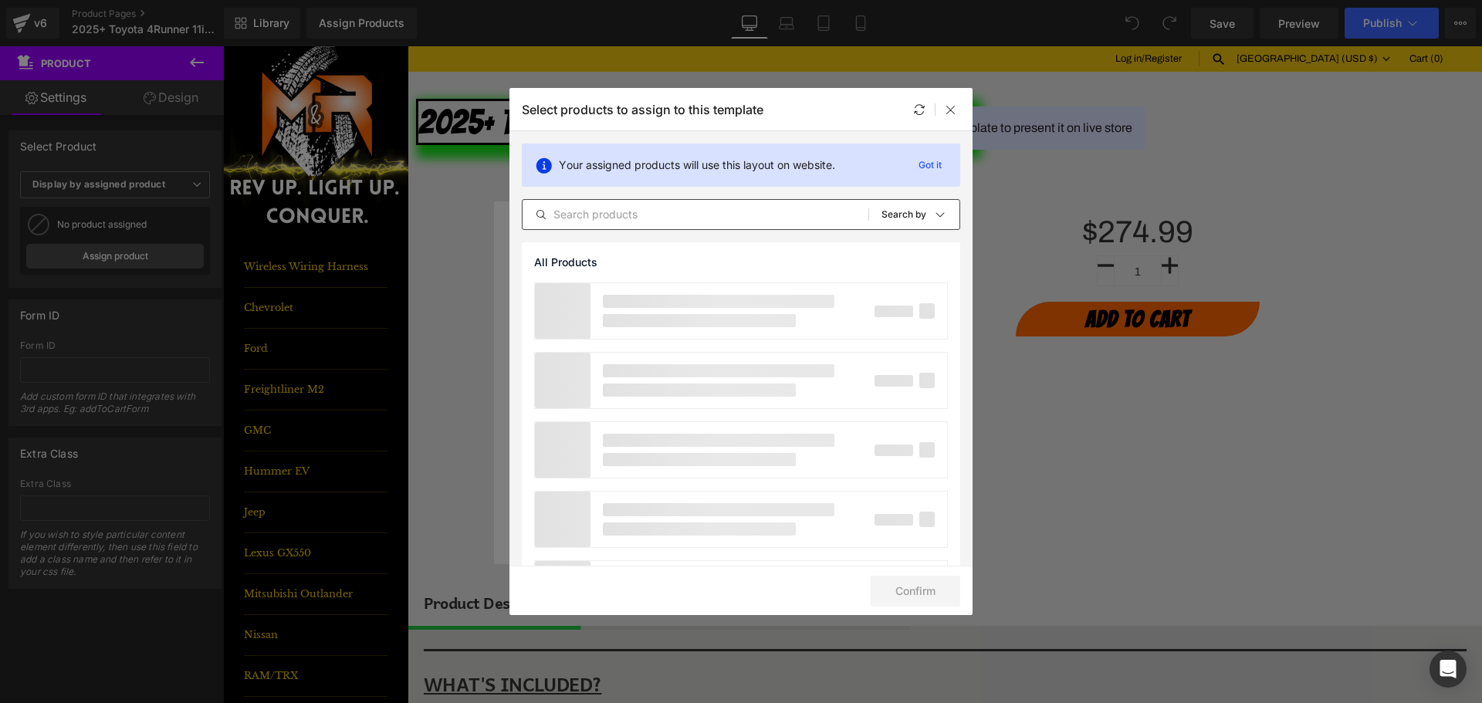
click at [702, 202] on div "All Products Shopify Collections Product Templates Shopify Collections Sort: Se…" at bounding box center [741, 214] width 438 height 31
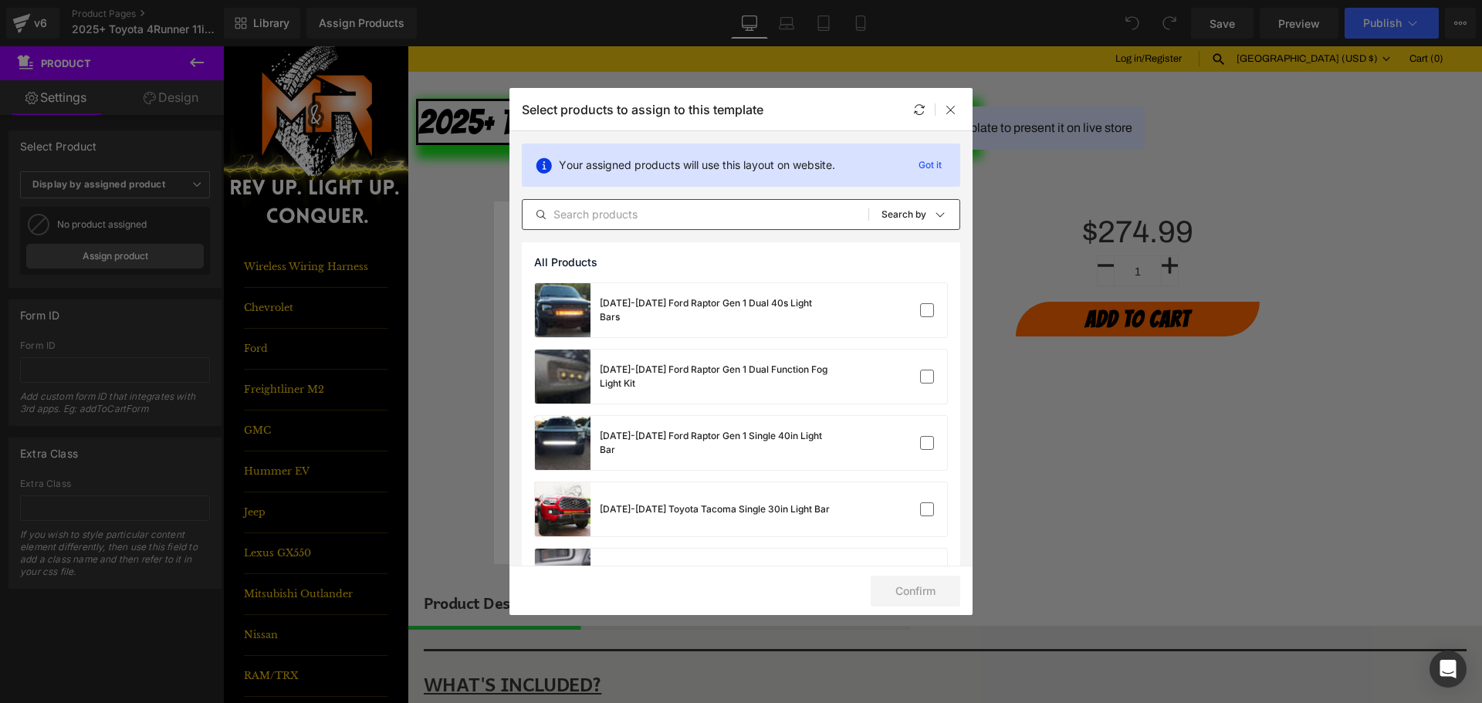
click at [695, 226] on div "All Products Shopify Collections Product Templates Shopify Collections Sort: Se…" at bounding box center [741, 214] width 438 height 31
click at [696, 213] on input "text" at bounding box center [696, 214] width 346 height 19
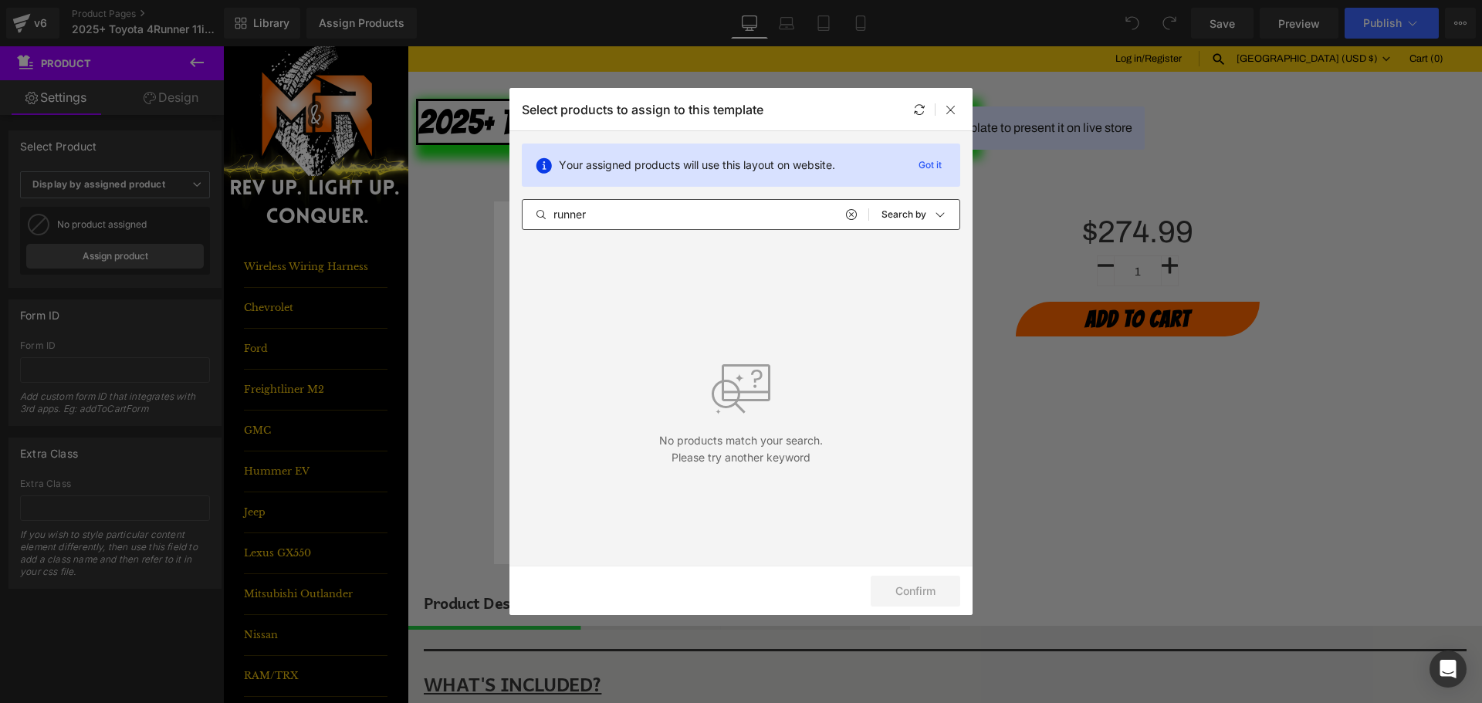
drag, startPoint x: 580, startPoint y: 205, endPoint x: 530, endPoint y: 211, distance: 49.7
click at [530, 211] on div "runner All Products Shopify Collections Product Templates Shopify Collections S…" at bounding box center [741, 214] width 438 height 31
click at [554, 222] on input "runner" at bounding box center [696, 214] width 346 height 19
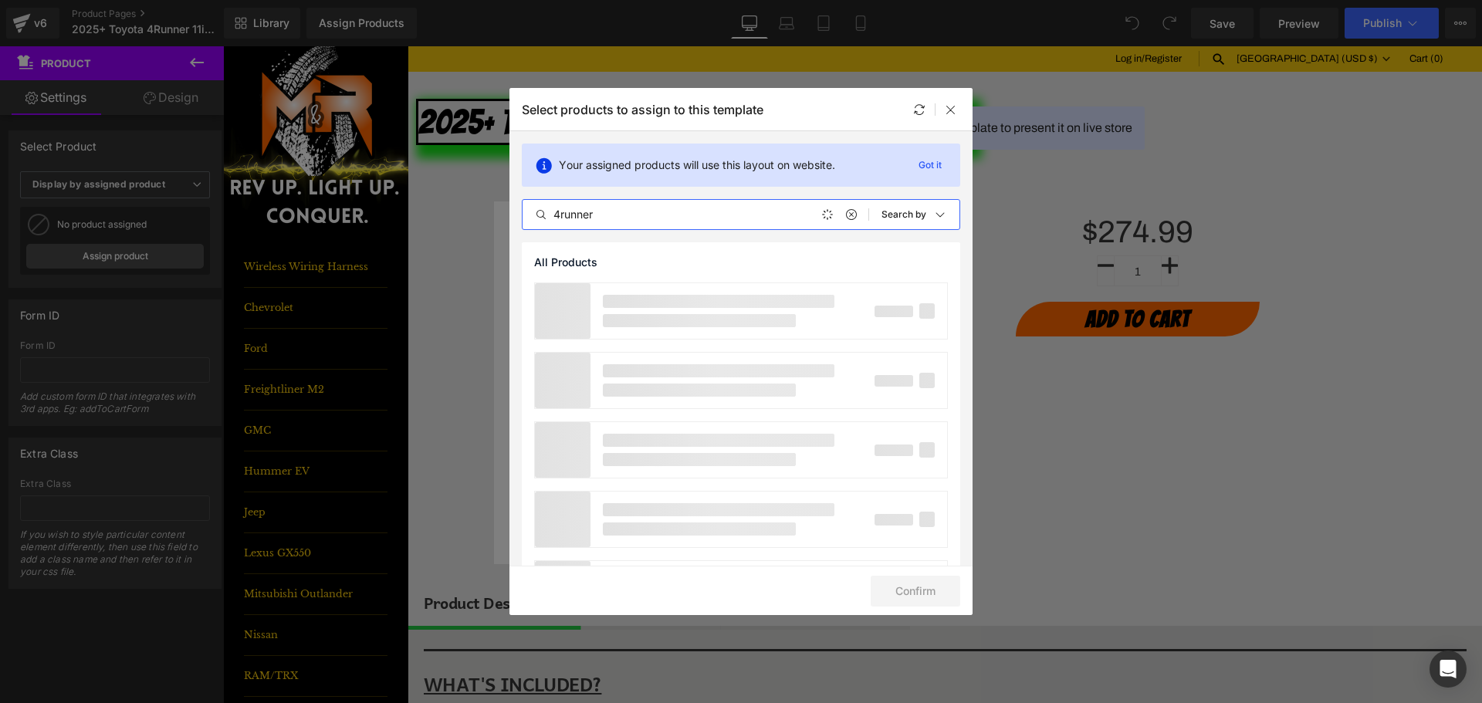
type input "4runner"
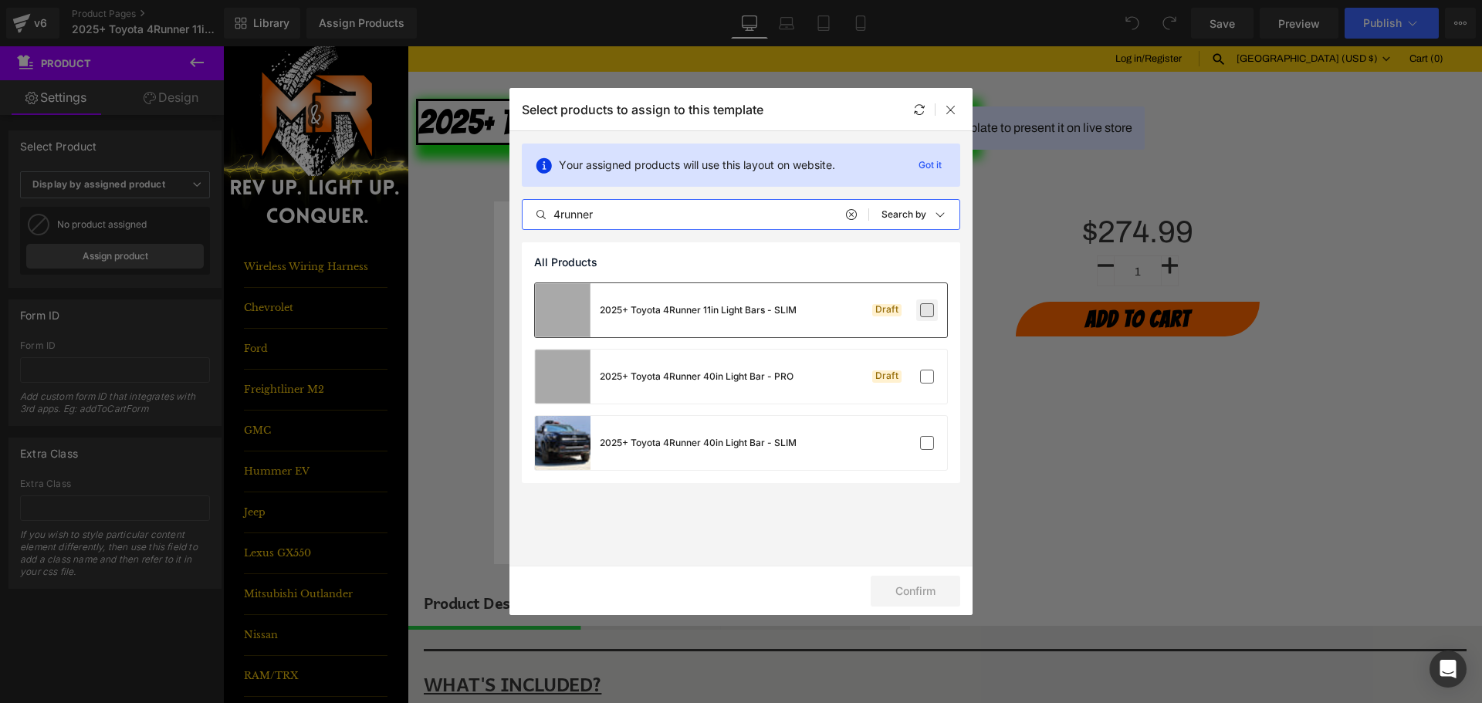
click at [928, 308] on label at bounding box center [927, 310] width 14 height 14
click at [927, 310] on input "checkbox" at bounding box center [927, 310] width 0 height 0
click at [907, 592] on button "Confirm" at bounding box center [916, 591] width 90 height 31
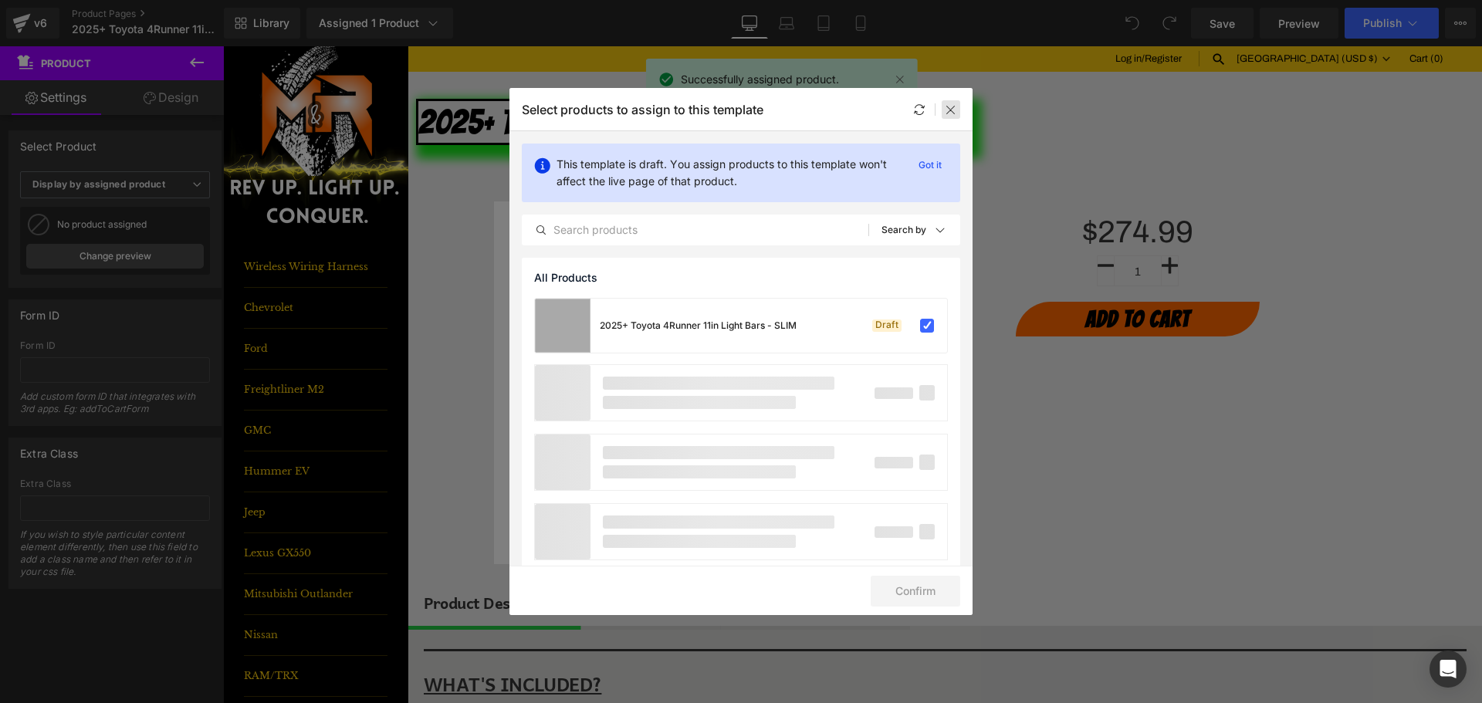
click at [954, 112] on icon at bounding box center [951, 109] width 12 height 12
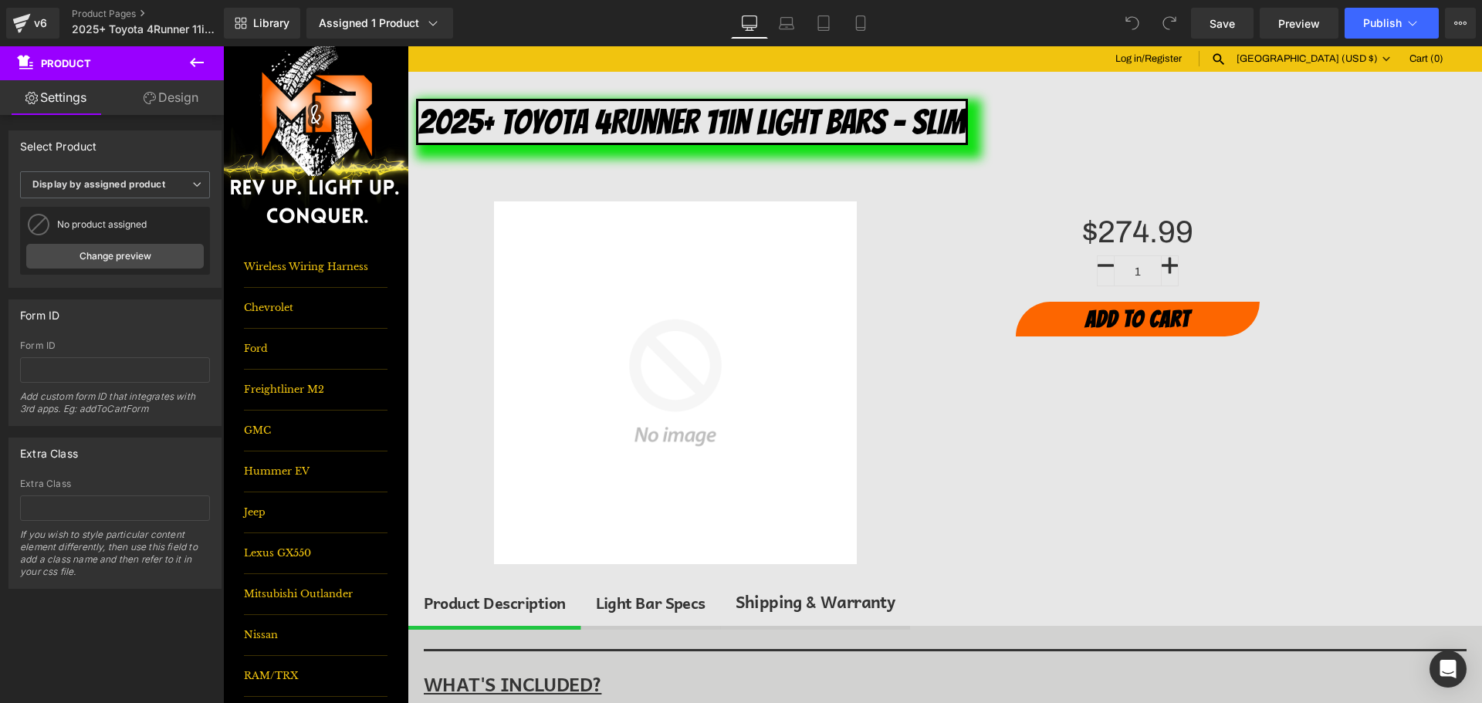
click at [209, 63] on button at bounding box center [197, 63] width 54 height 34
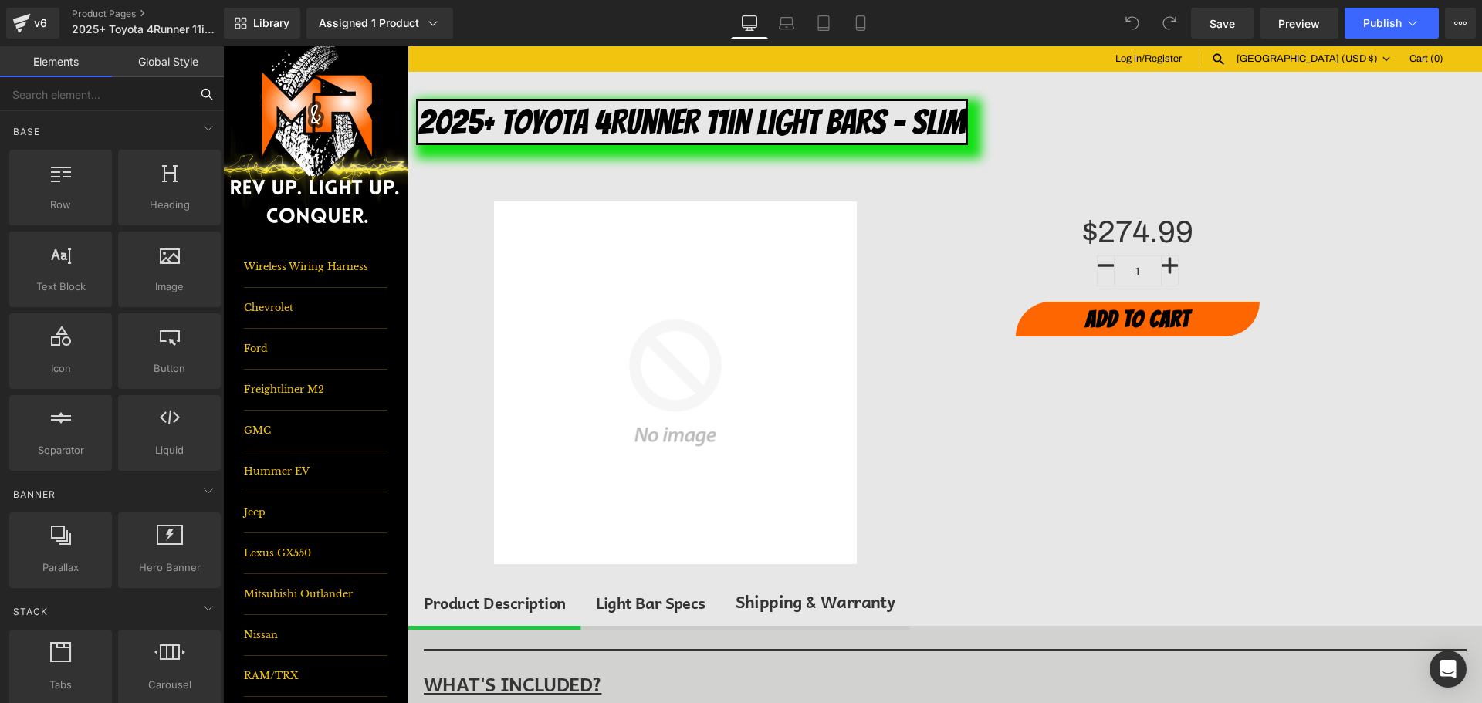
click at [91, 95] on input "text" at bounding box center [95, 94] width 190 height 34
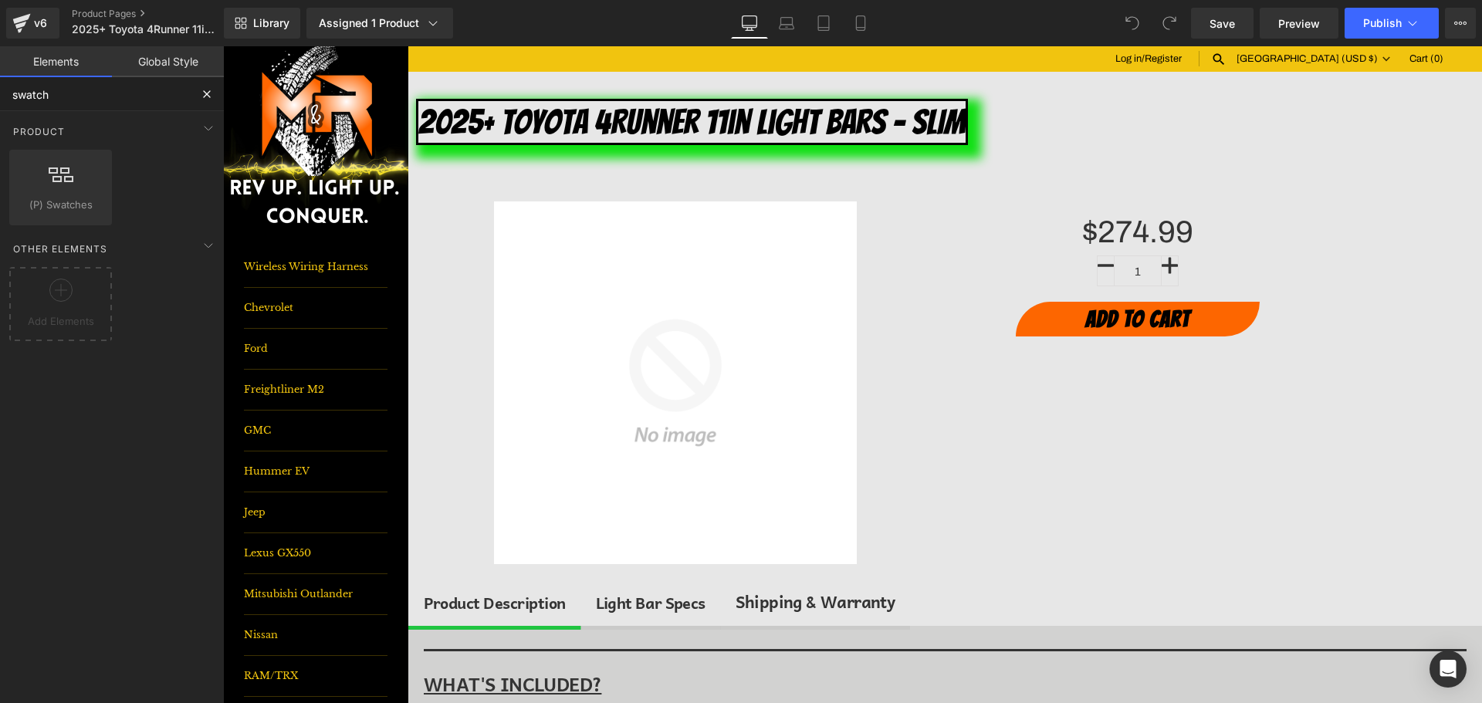
type input "swatch"
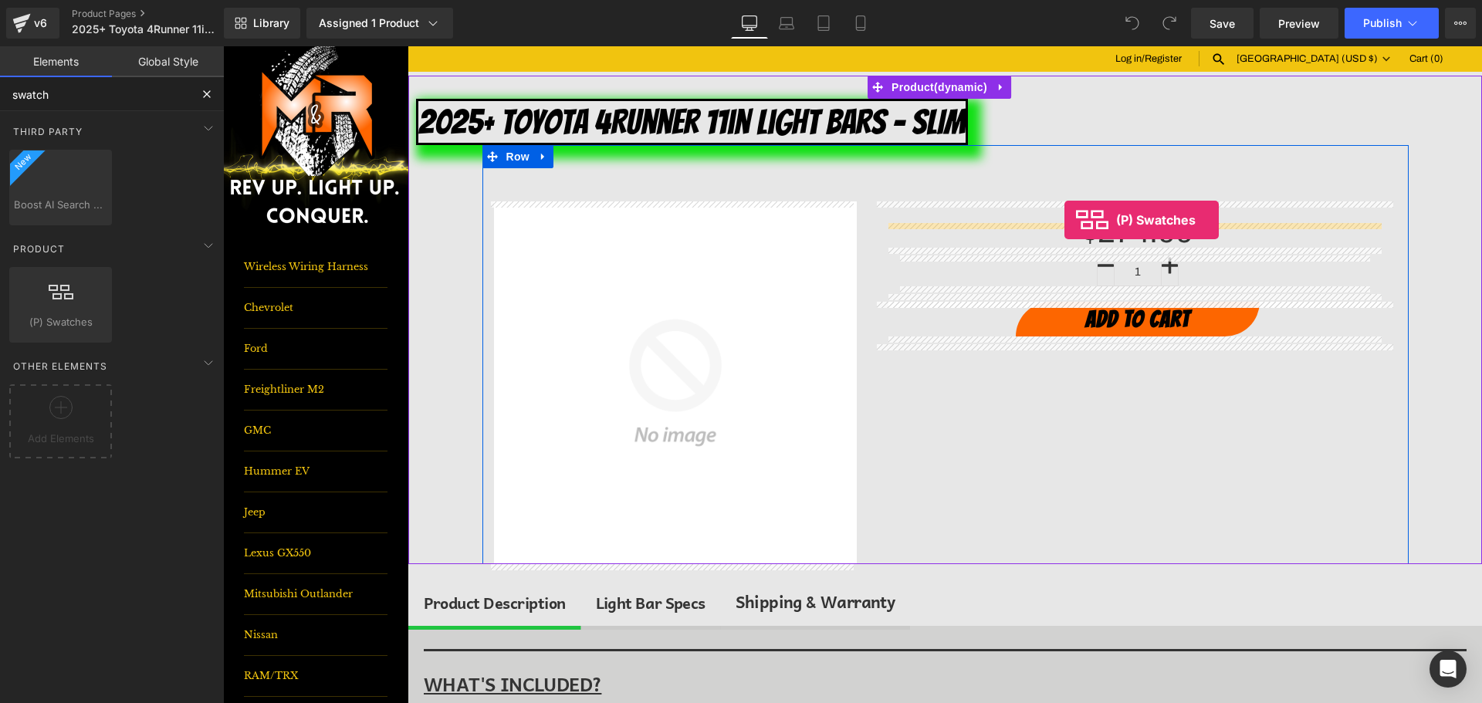
drag, startPoint x: 332, startPoint y: 251, endPoint x: 1064, endPoint y: 220, distance: 733.2
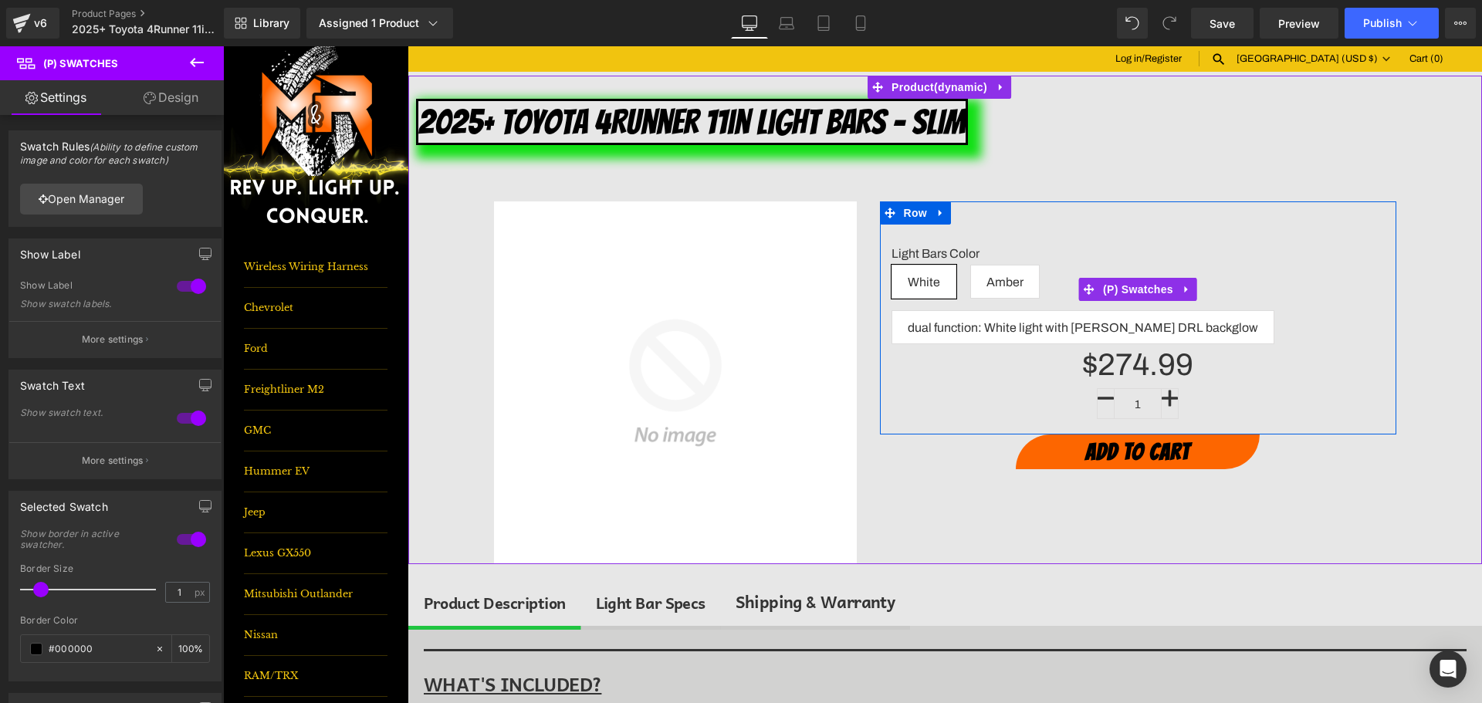
click at [921, 280] on span "White" at bounding box center [924, 282] width 32 height 32
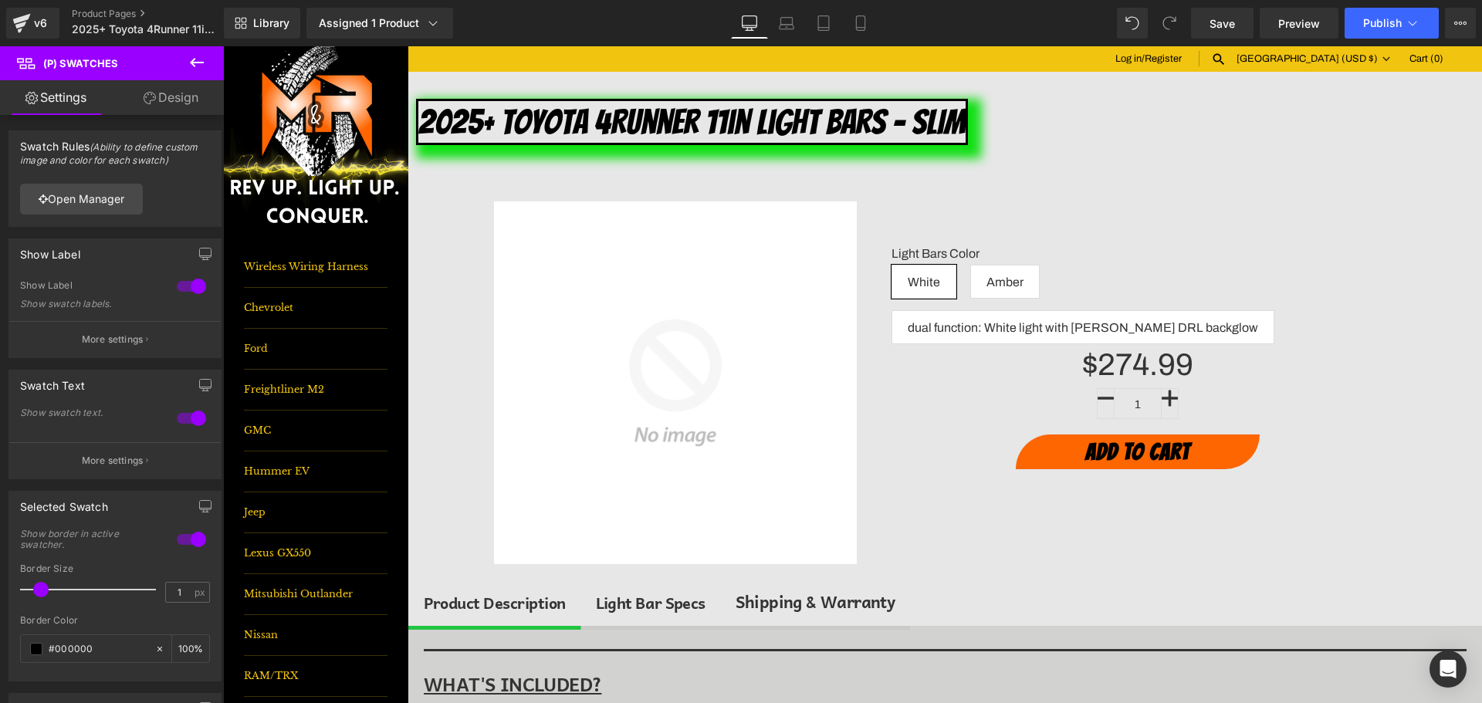
click at [159, 93] on link "Design" at bounding box center [171, 97] width 112 height 35
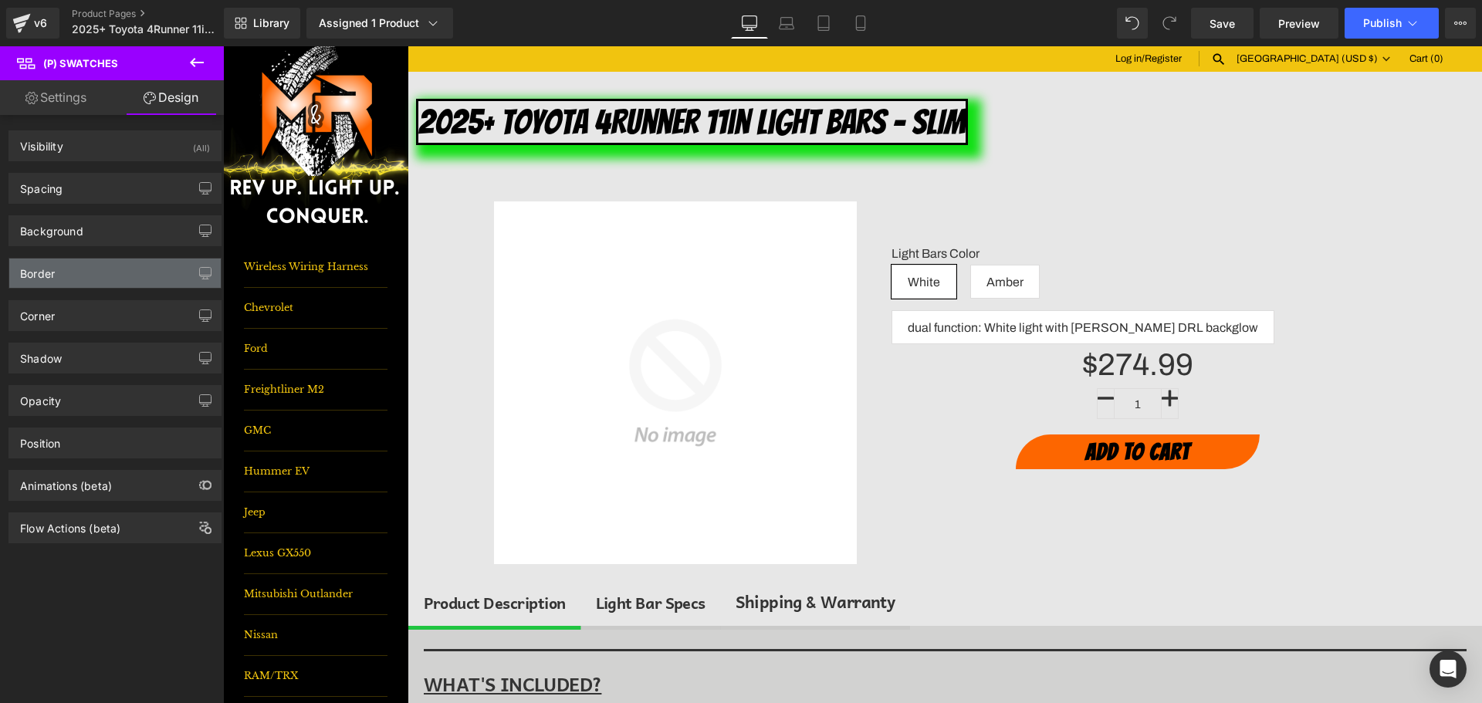
click at [69, 276] on div "Border" at bounding box center [115, 273] width 212 height 29
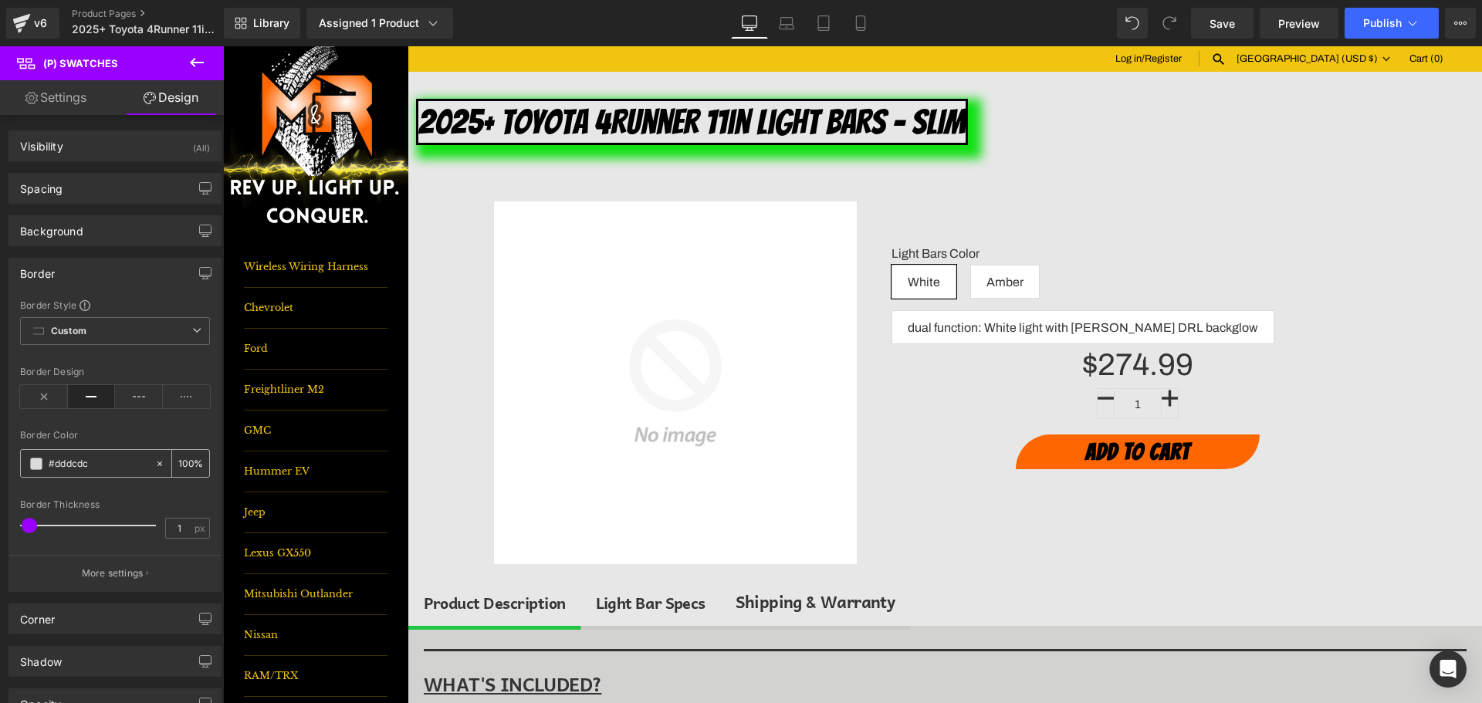
drag, startPoint x: 66, startPoint y: 465, endPoint x: 43, endPoint y: 466, distance: 23.2
click at [67, 465] on input "#dddcdc" at bounding box center [98, 463] width 99 height 17
type input "5"
drag, startPoint x: 30, startPoint y: 530, endPoint x: 36, endPoint y: 523, distance: 8.8
click at [36, 523] on span at bounding box center [33, 525] width 15 height 15
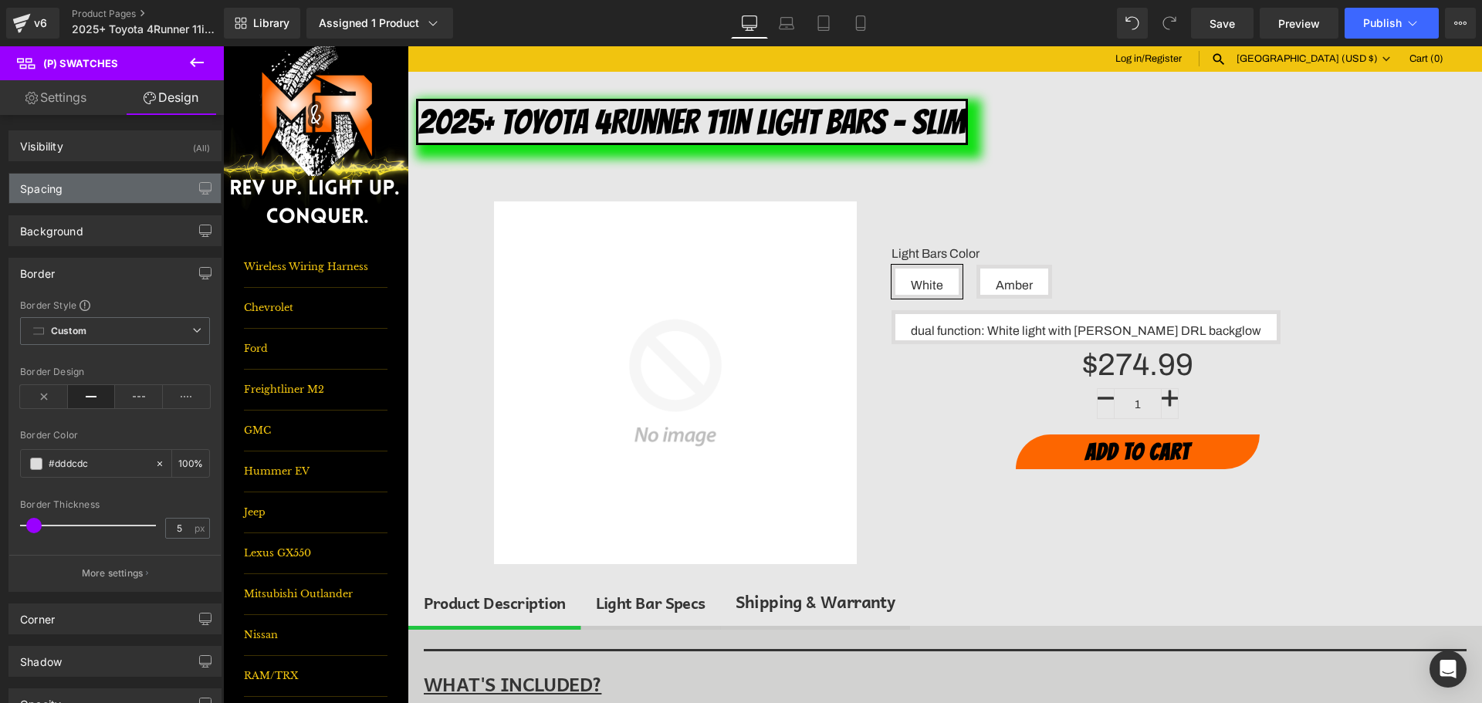
click at [70, 190] on div "Spacing" at bounding box center [115, 188] width 212 height 29
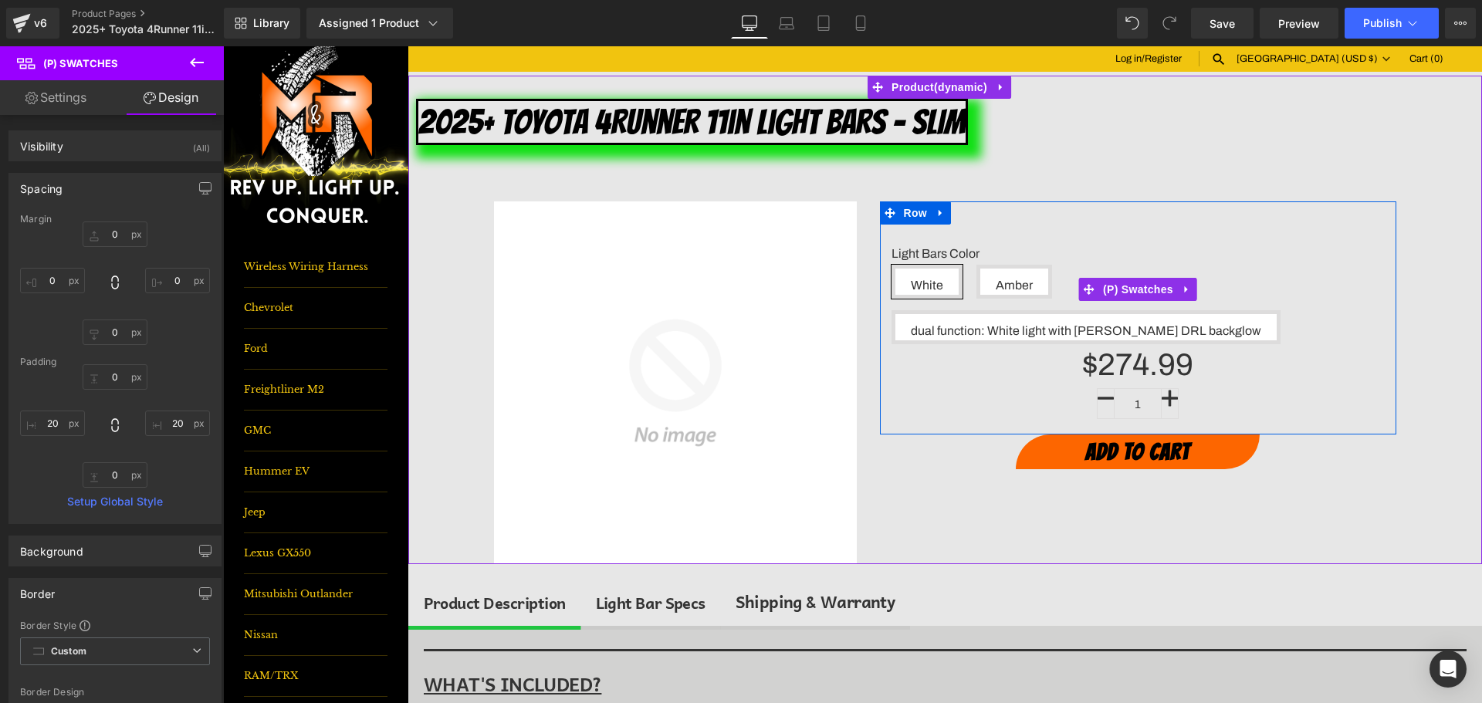
click at [1000, 286] on span "Amber" at bounding box center [1014, 282] width 37 height 26
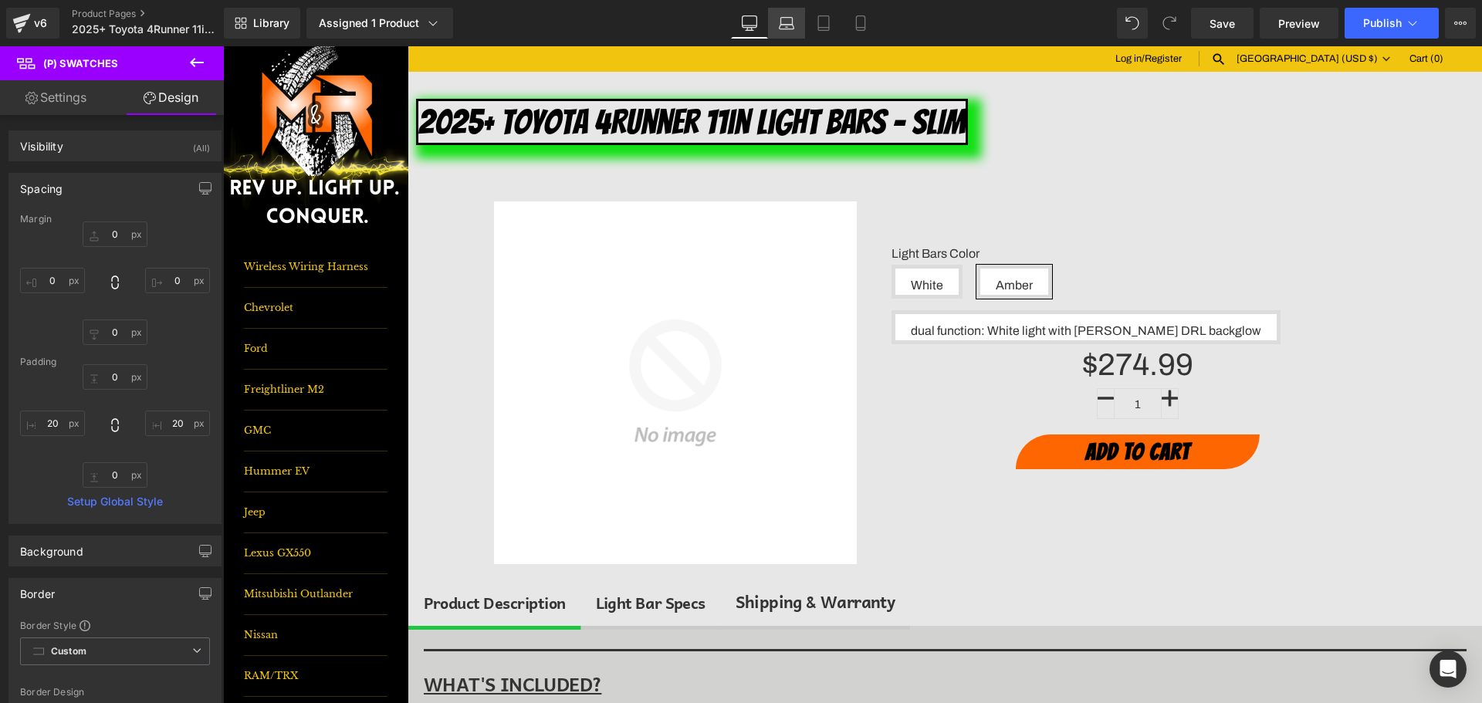
click at [784, 9] on link "Laptop" at bounding box center [786, 23] width 37 height 31
type input "0"
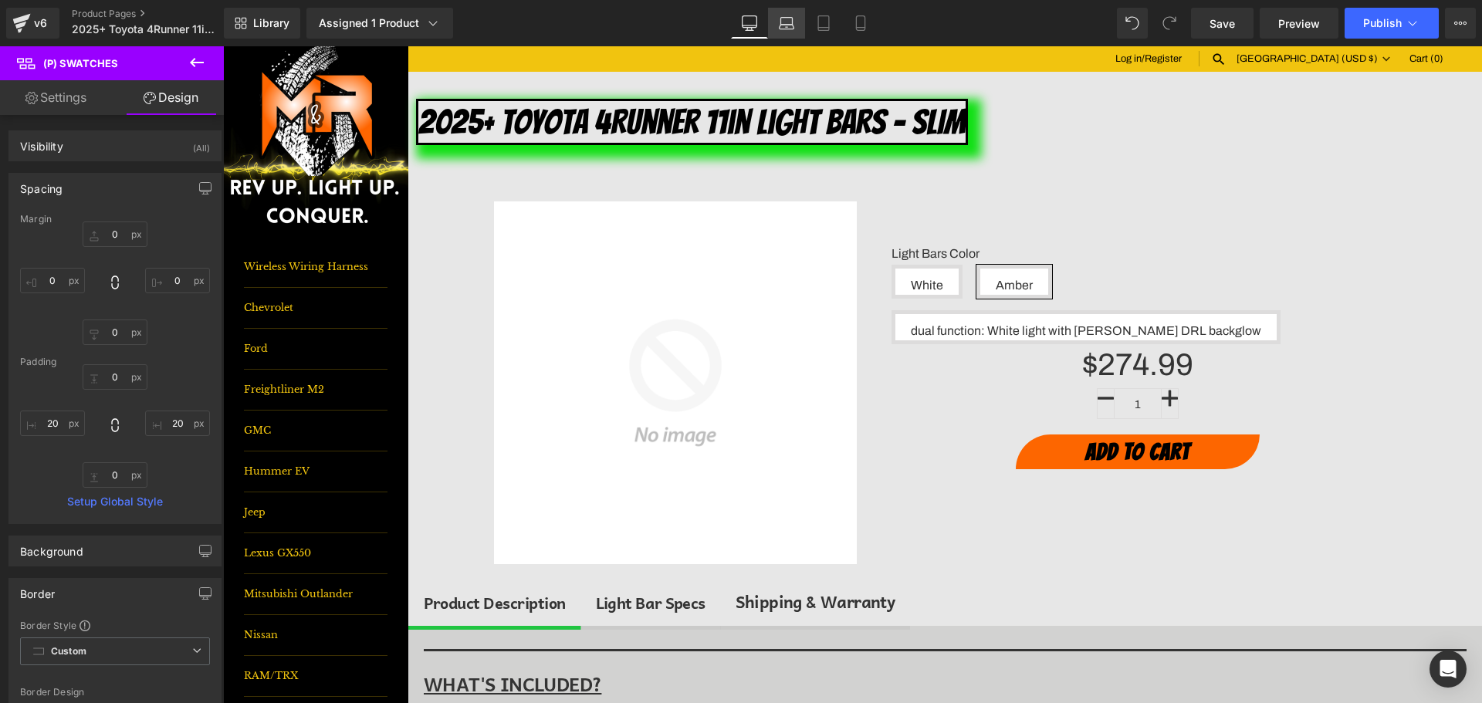
type input "0"
type input "20"
type input "0"
type input "20"
type input "100"
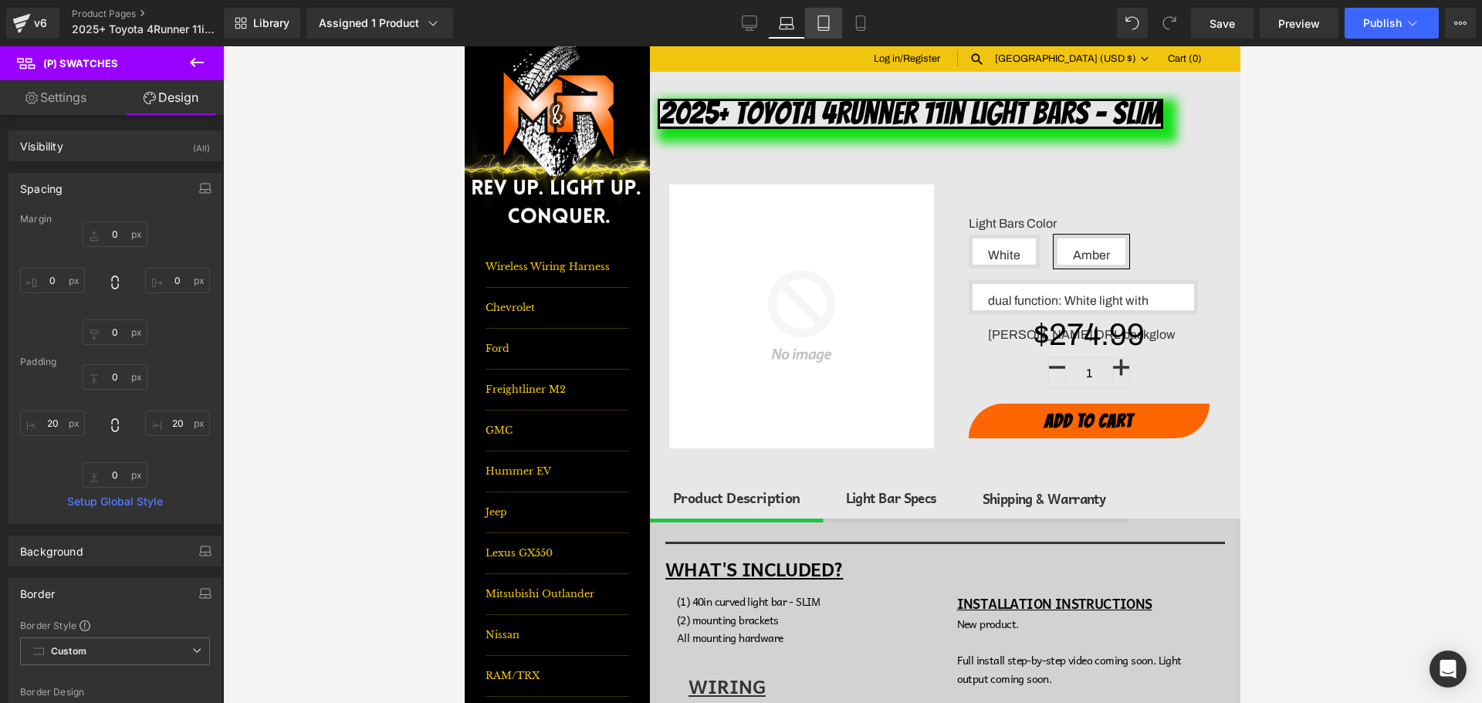
click at [825, 28] on icon at bounding box center [823, 28] width 11 height 0
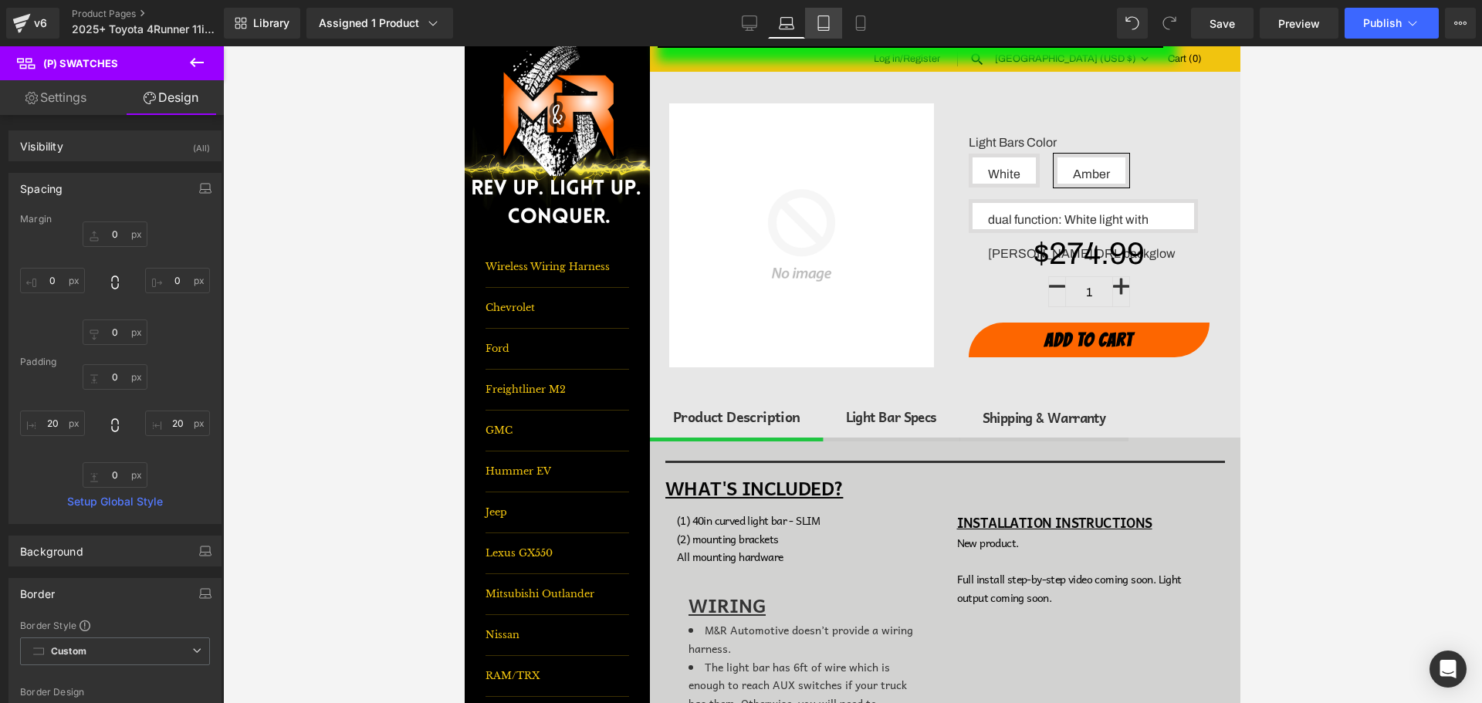
type input "0"
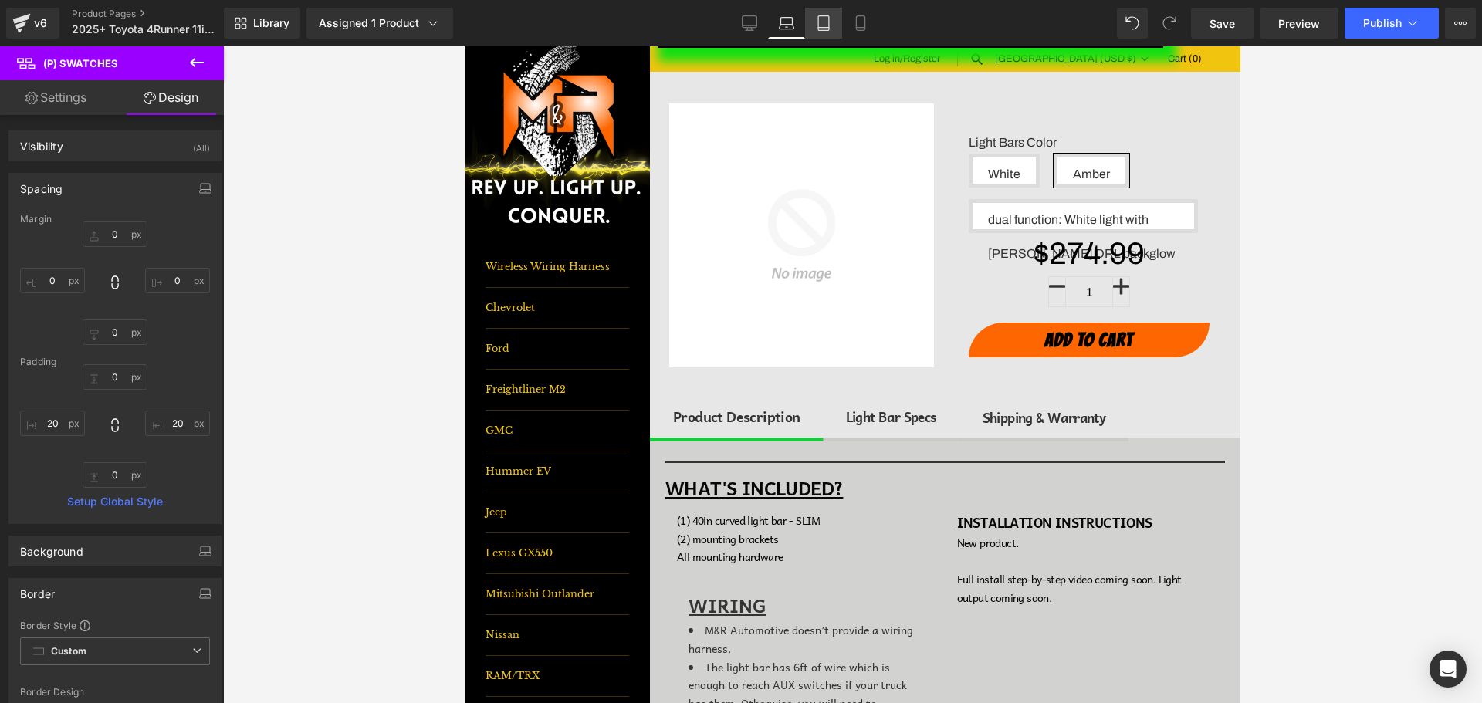
type input "20"
type input "0"
type input "20"
type input "100"
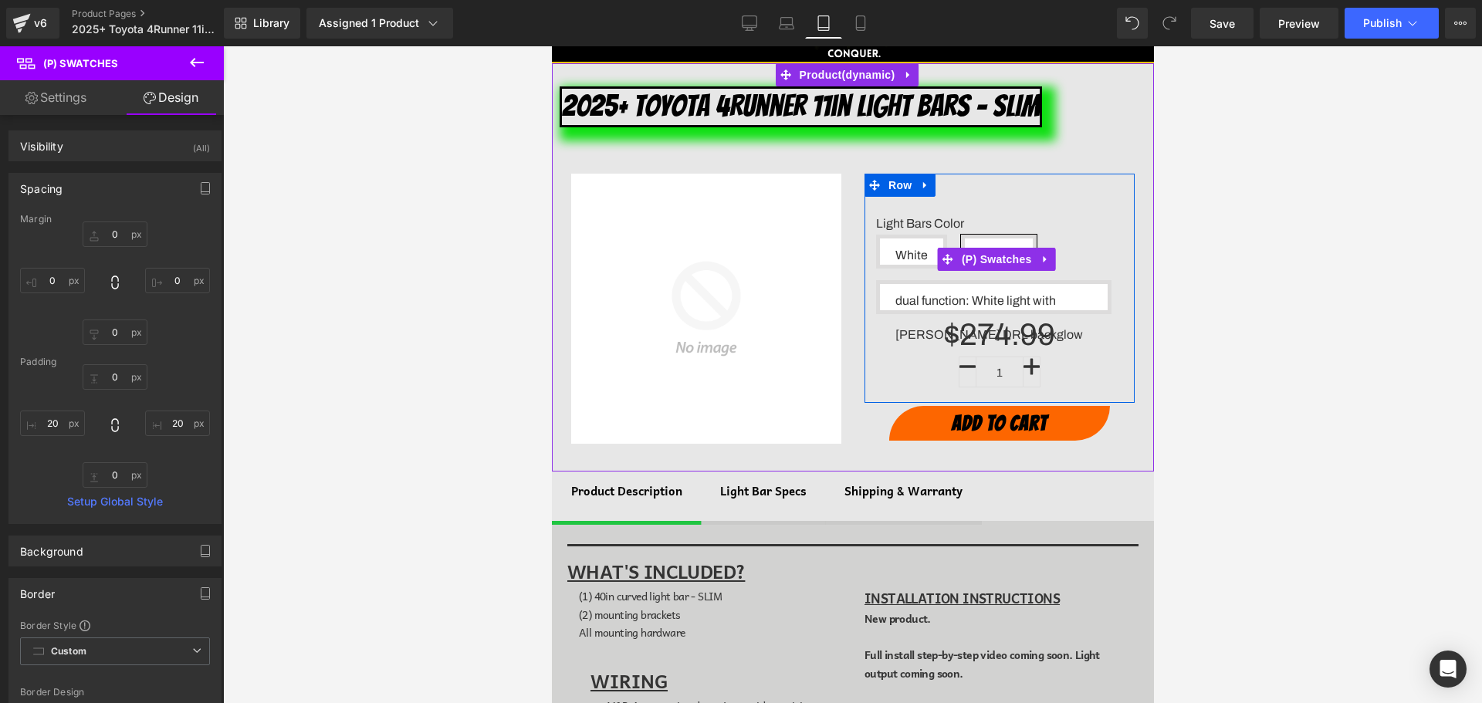
click at [990, 296] on span "dual function: White light with [PERSON_NAME] DRL backglow" at bounding box center [993, 297] width 197 height 26
click at [969, 295] on span "dual function: White light with [PERSON_NAME] DRL backglow" at bounding box center [993, 297] width 197 height 26
click at [993, 303] on span "dual function: White light with [PERSON_NAME] DRL backglow" at bounding box center [993, 297] width 197 height 26
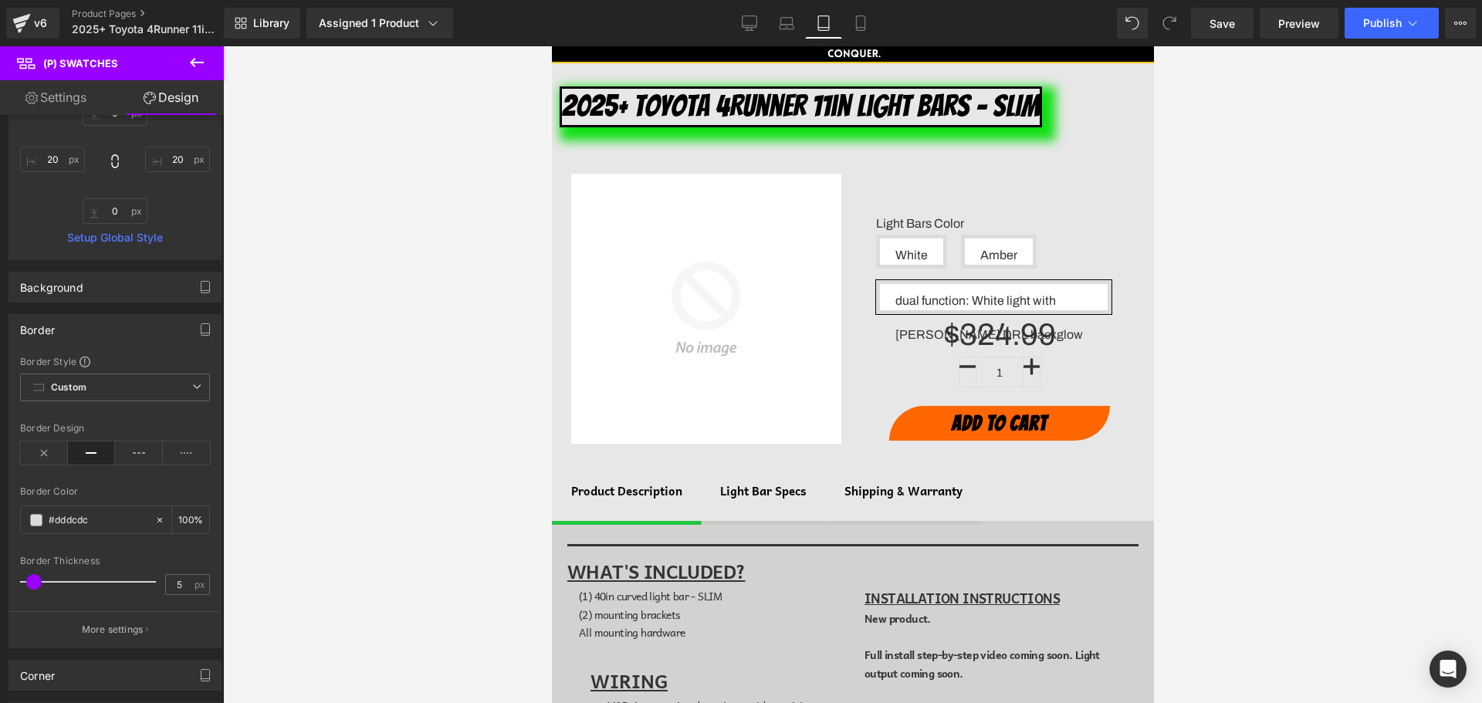
scroll to position [309, 0]
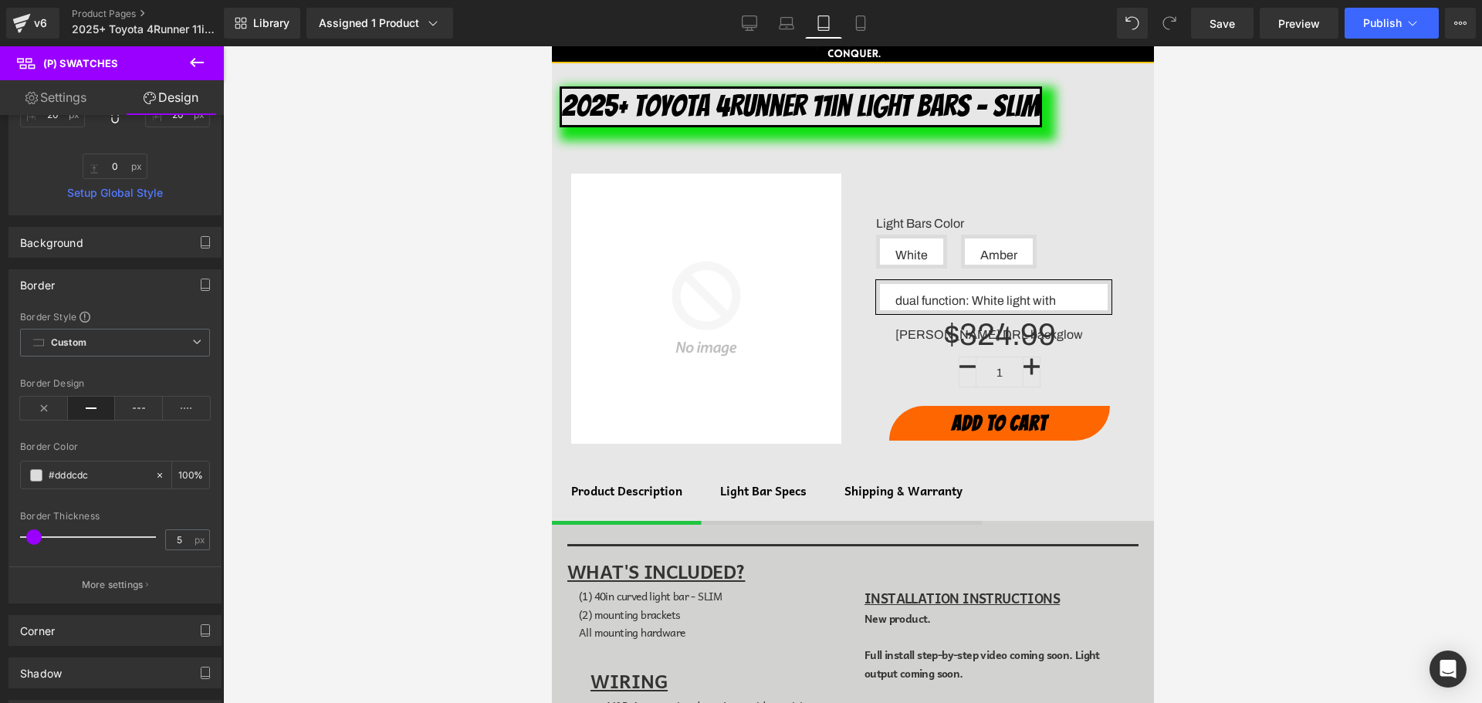
click at [67, 101] on link "Settings" at bounding box center [56, 97] width 112 height 35
type input "100"
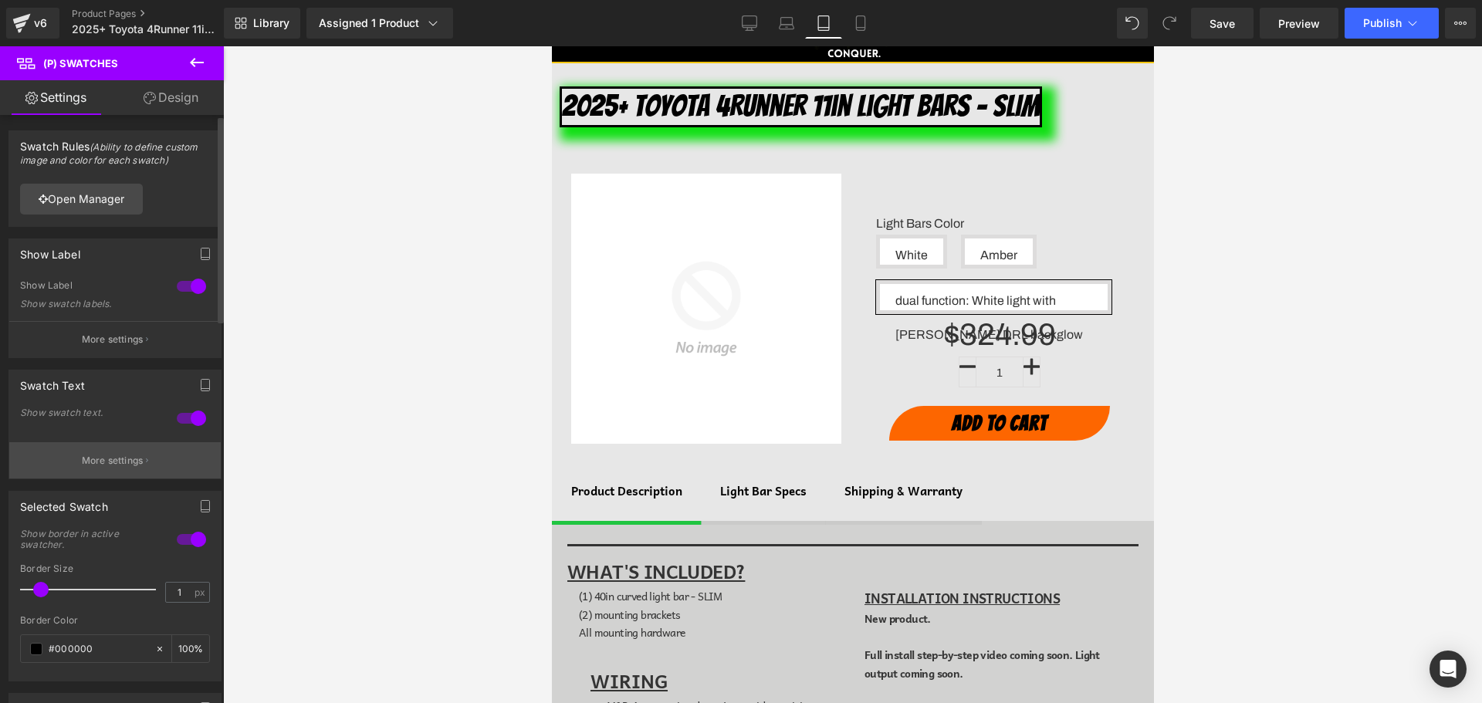
click at [140, 470] on button "More settings" at bounding box center [115, 460] width 212 height 36
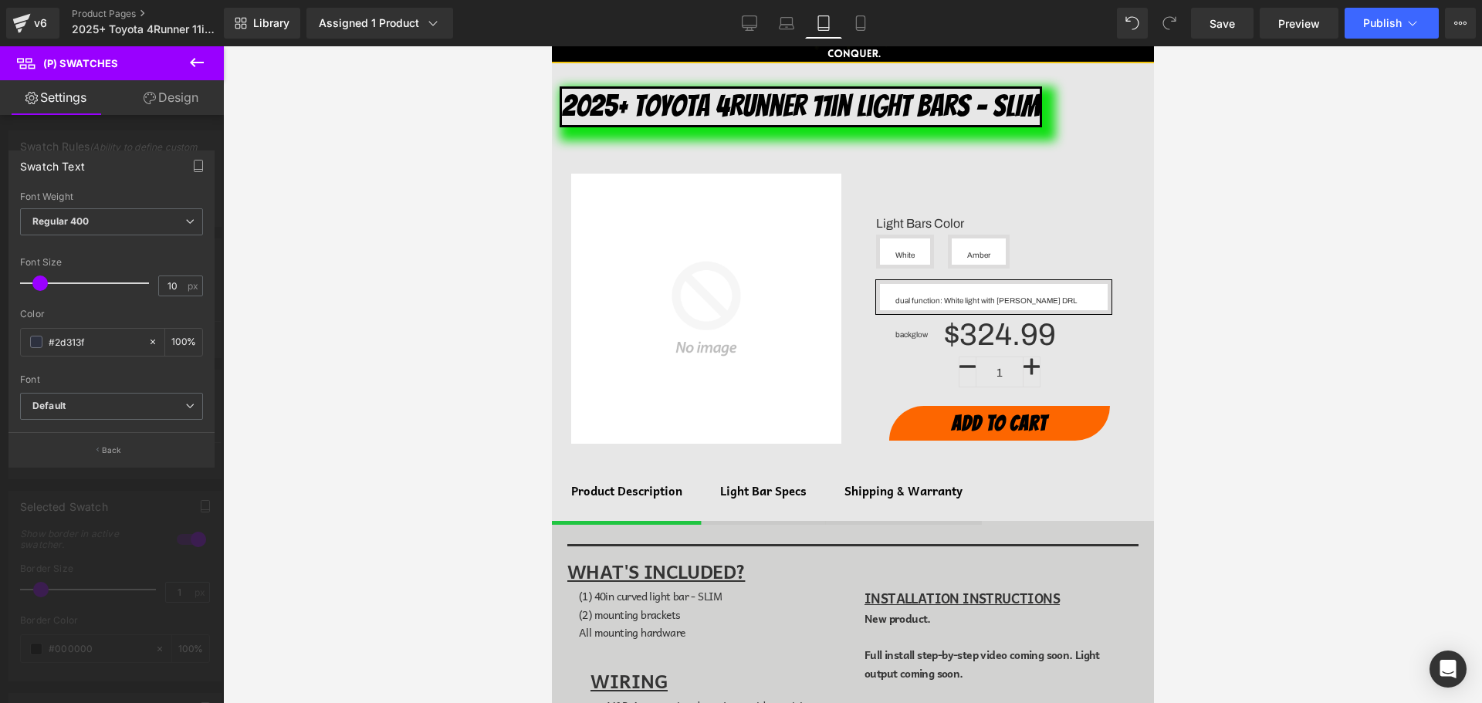
click at [41, 283] on span at bounding box center [39, 283] width 15 height 15
click at [847, 29] on link "Mobile" at bounding box center [860, 23] width 37 height 31
type input "16"
type input "100"
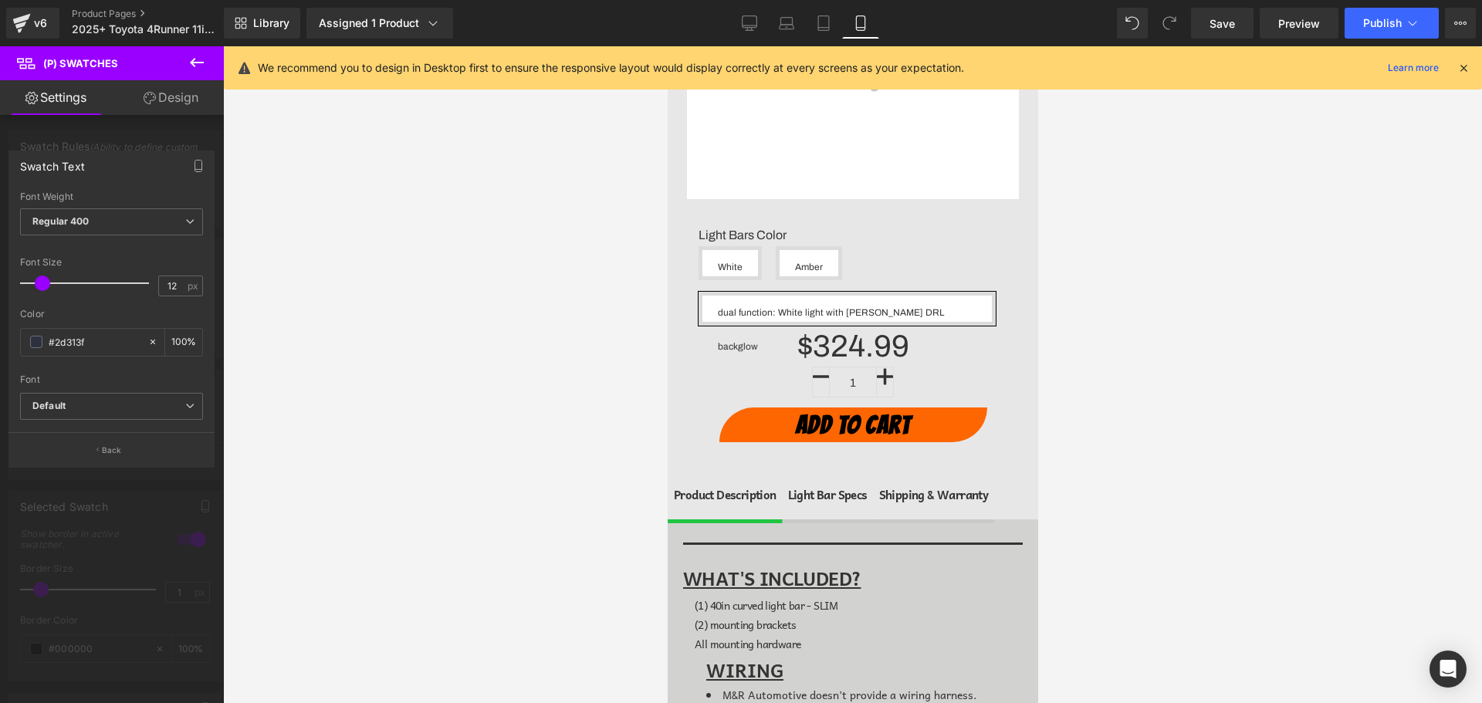
click at [42, 281] on span at bounding box center [42, 283] width 15 height 15
click at [796, 17] on link "Laptop" at bounding box center [786, 23] width 37 height 31
type input "16"
type input "100"
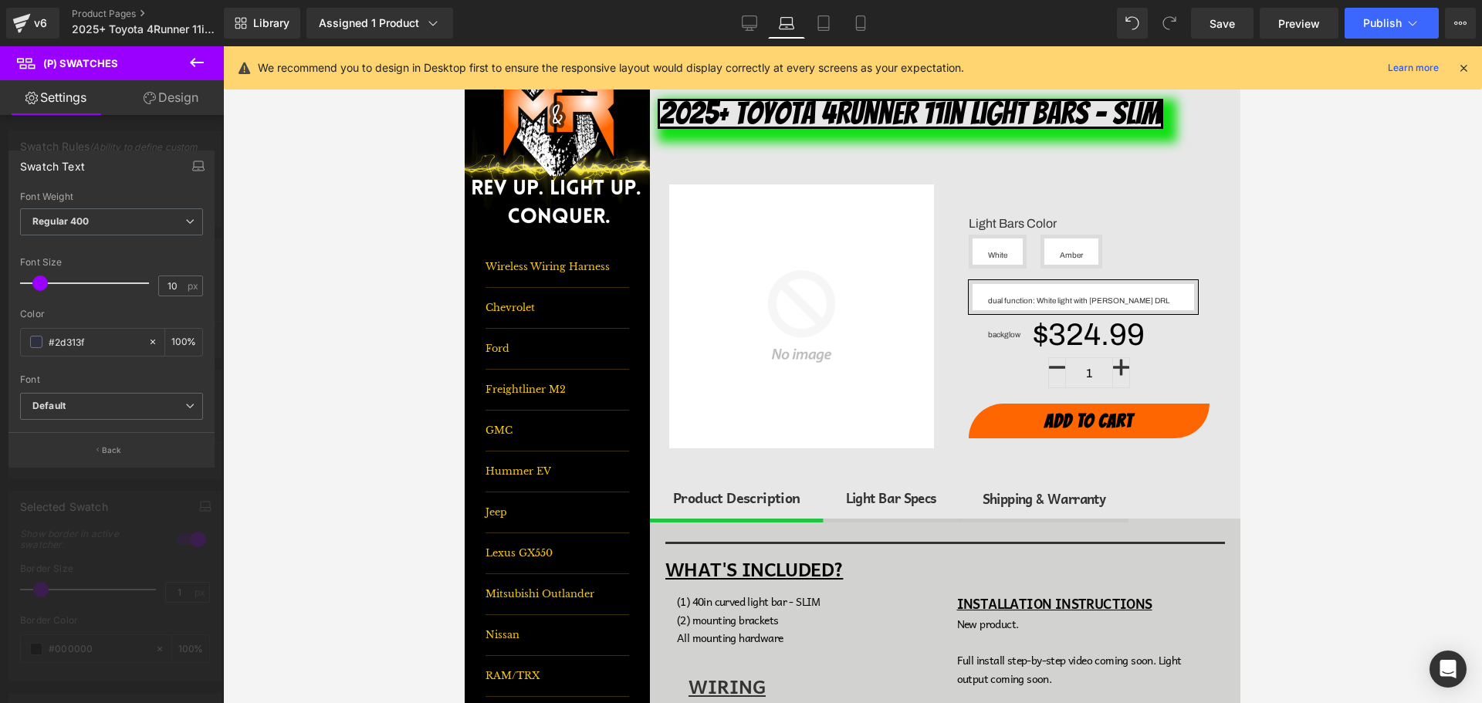
click at [37, 283] on span at bounding box center [39, 283] width 15 height 15
click at [756, 22] on icon at bounding box center [749, 22] width 15 height 15
type input "16"
type input "100"
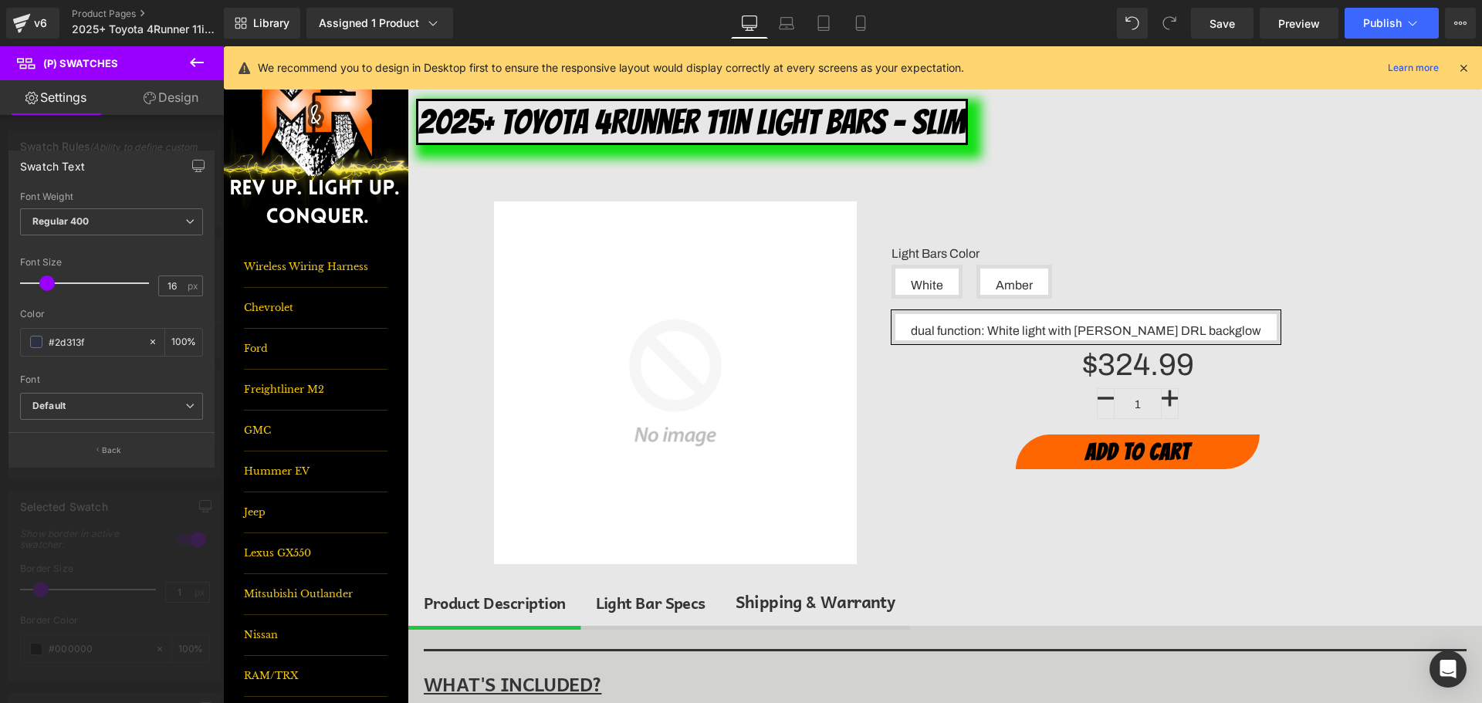
scroll to position [30, 0]
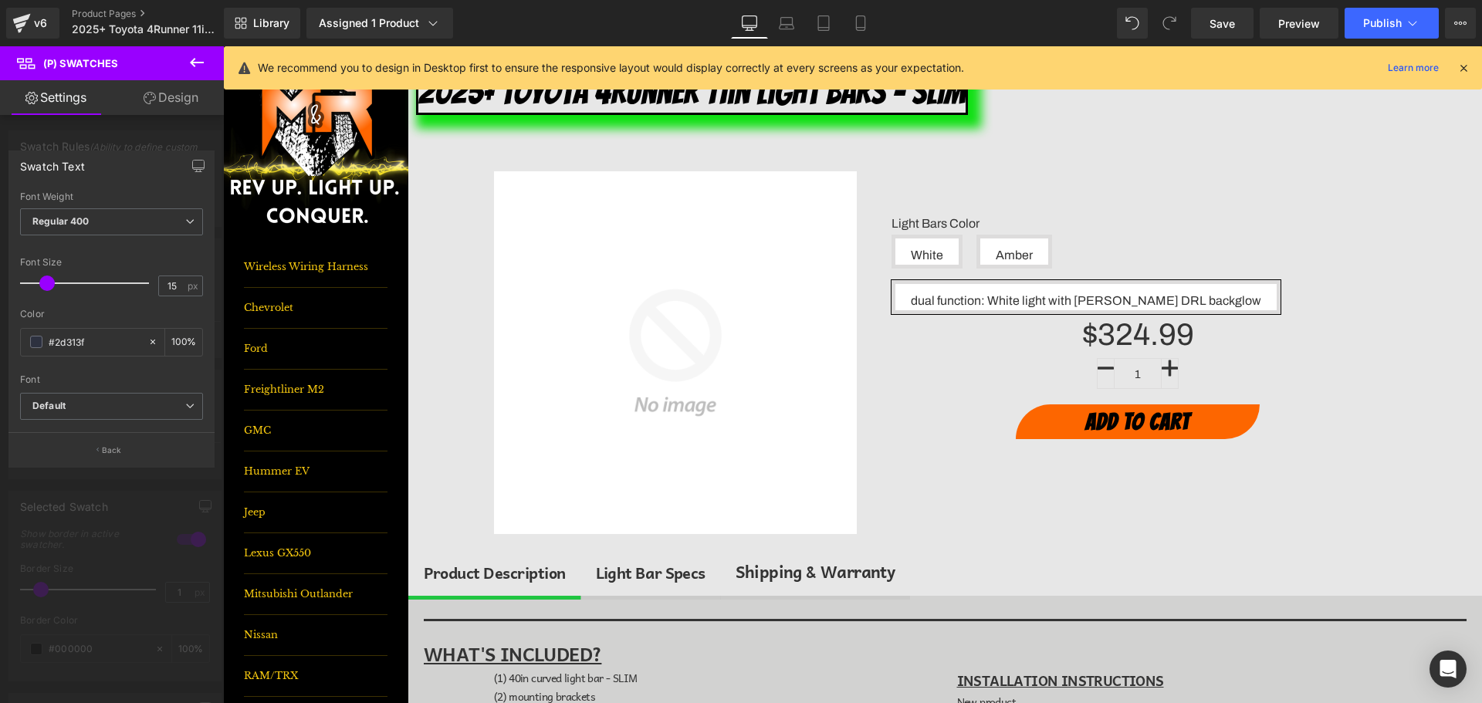
type input "14"
click at [46, 286] on span at bounding box center [44, 283] width 15 height 15
click at [167, 135] on div at bounding box center [112, 378] width 224 height 665
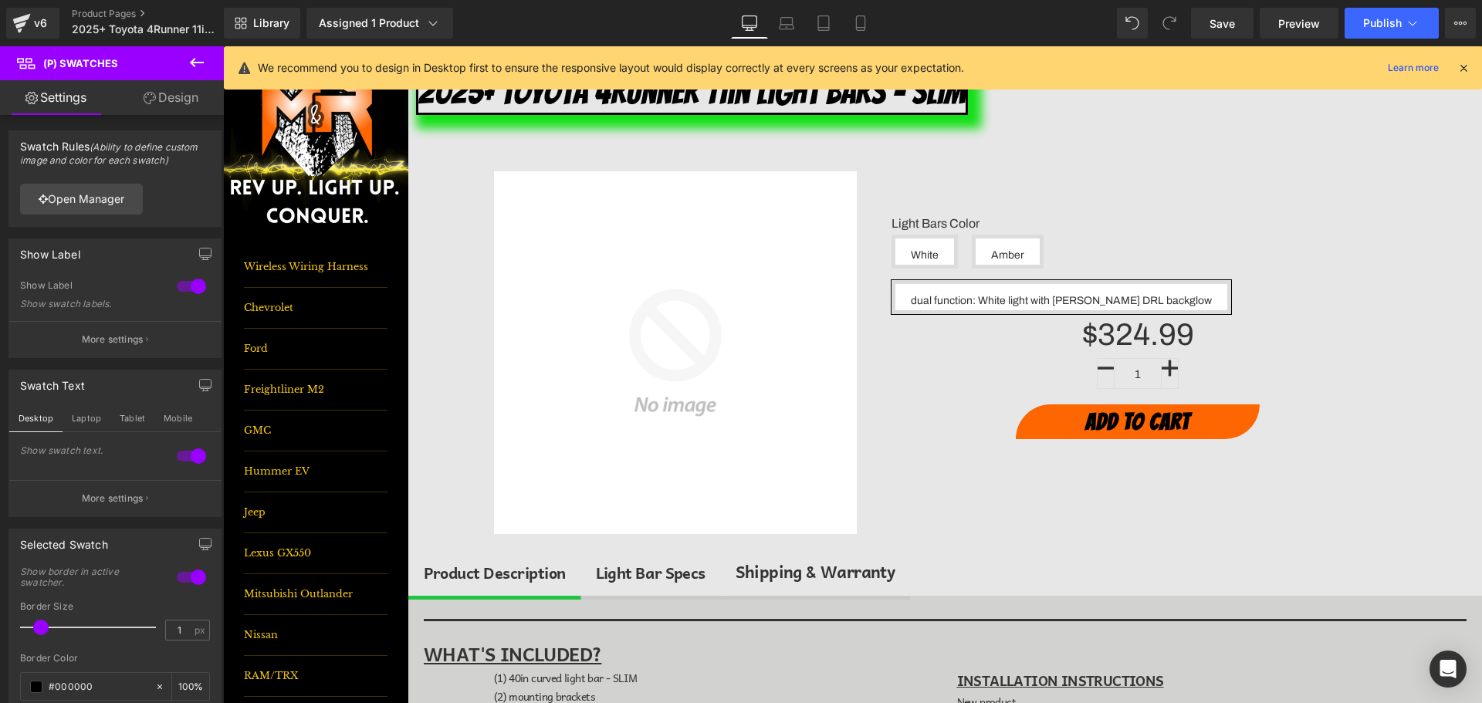
click at [147, 98] on icon at bounding box center [150, 98] width 12 height 12
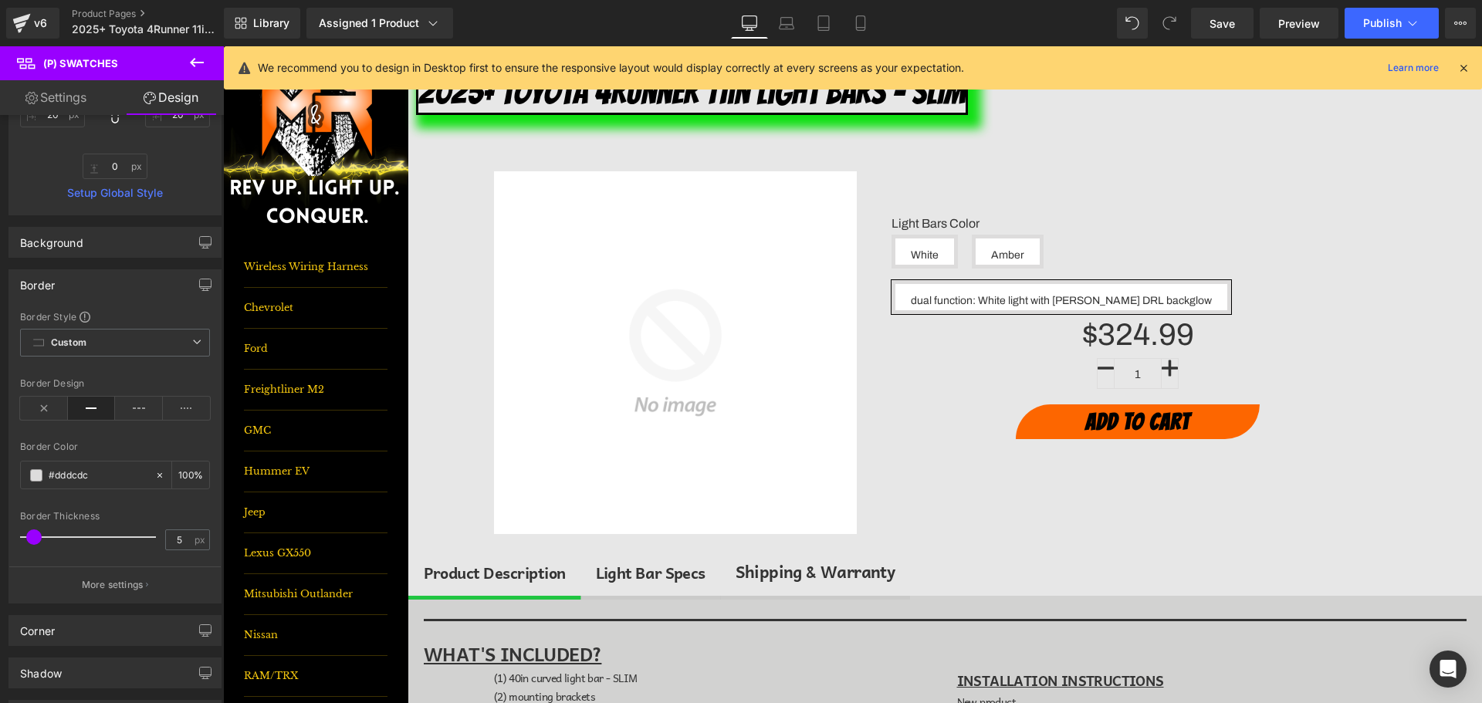
scroll to position [0, 0]
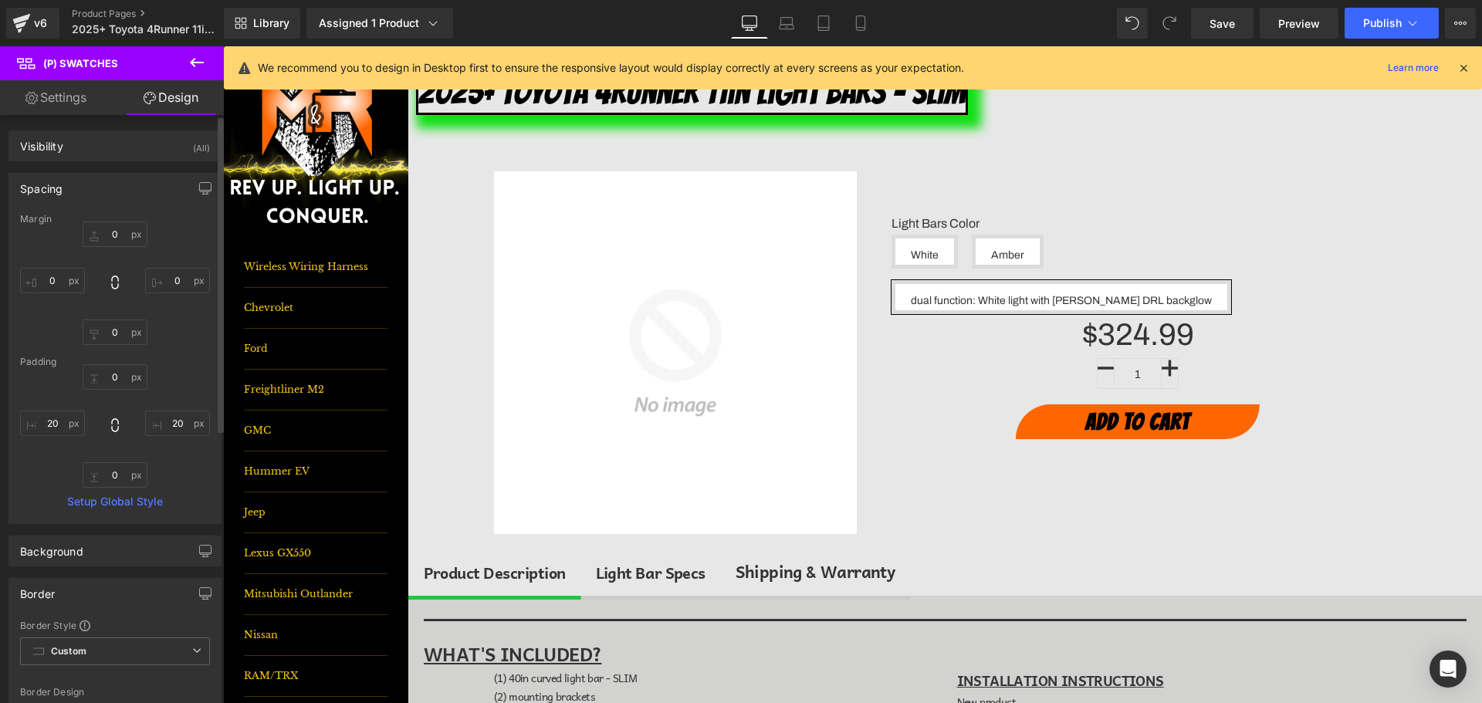
type input "0"
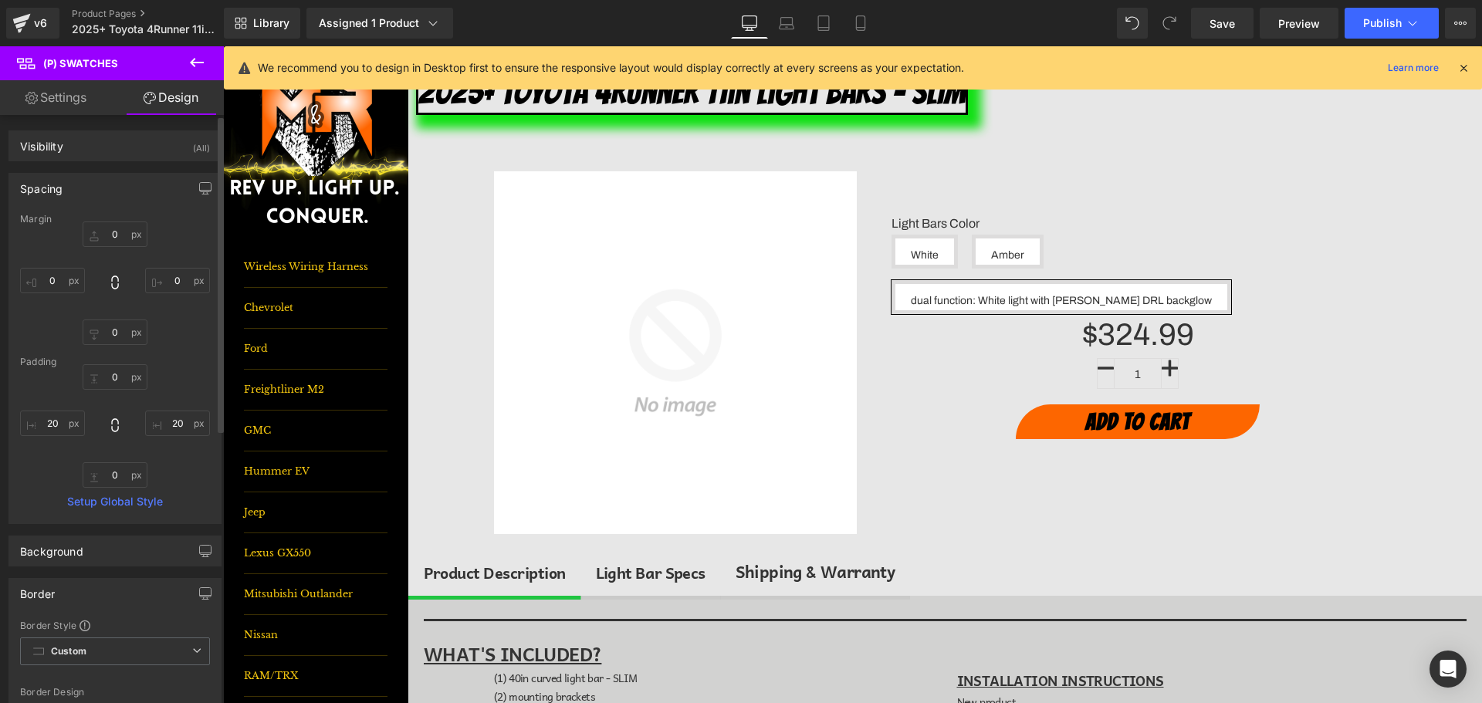
type input "20"
type input "0"
type input "20"
type input "100"
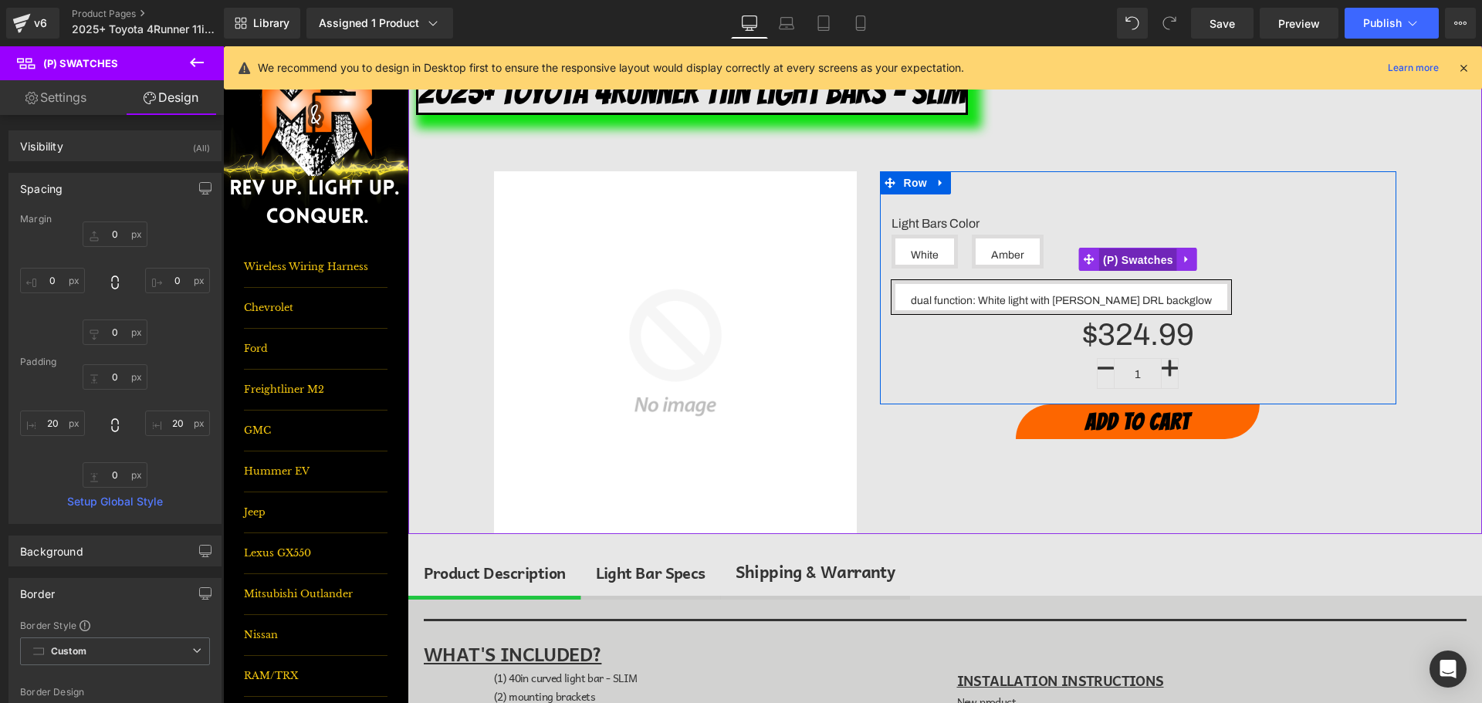
click at [1133, 249] on span "(P) Swatches" at bounding box center [1138, 260] width 78 height 23
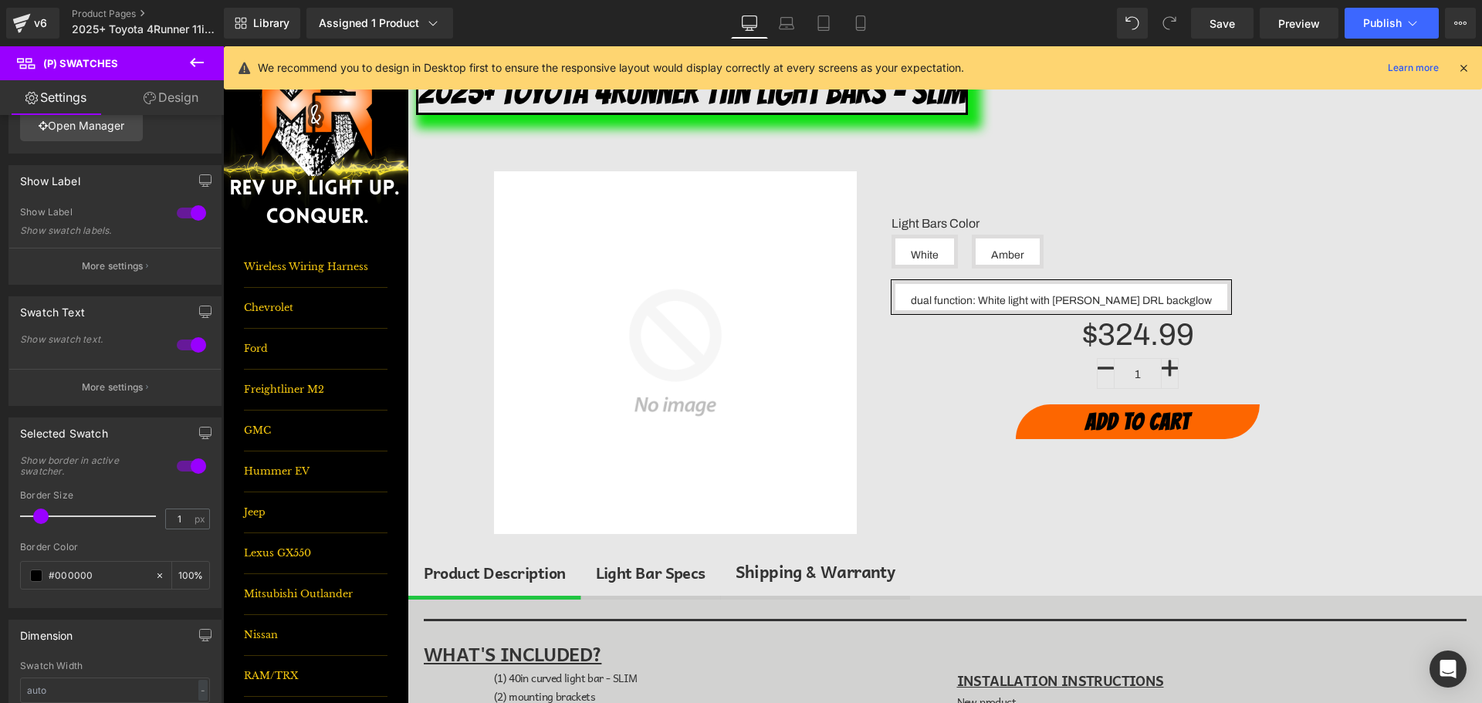
scroll to position [77, 0]
click at [163, 91] on link "Design" at bounding box center [171, 97] width 112 height 35
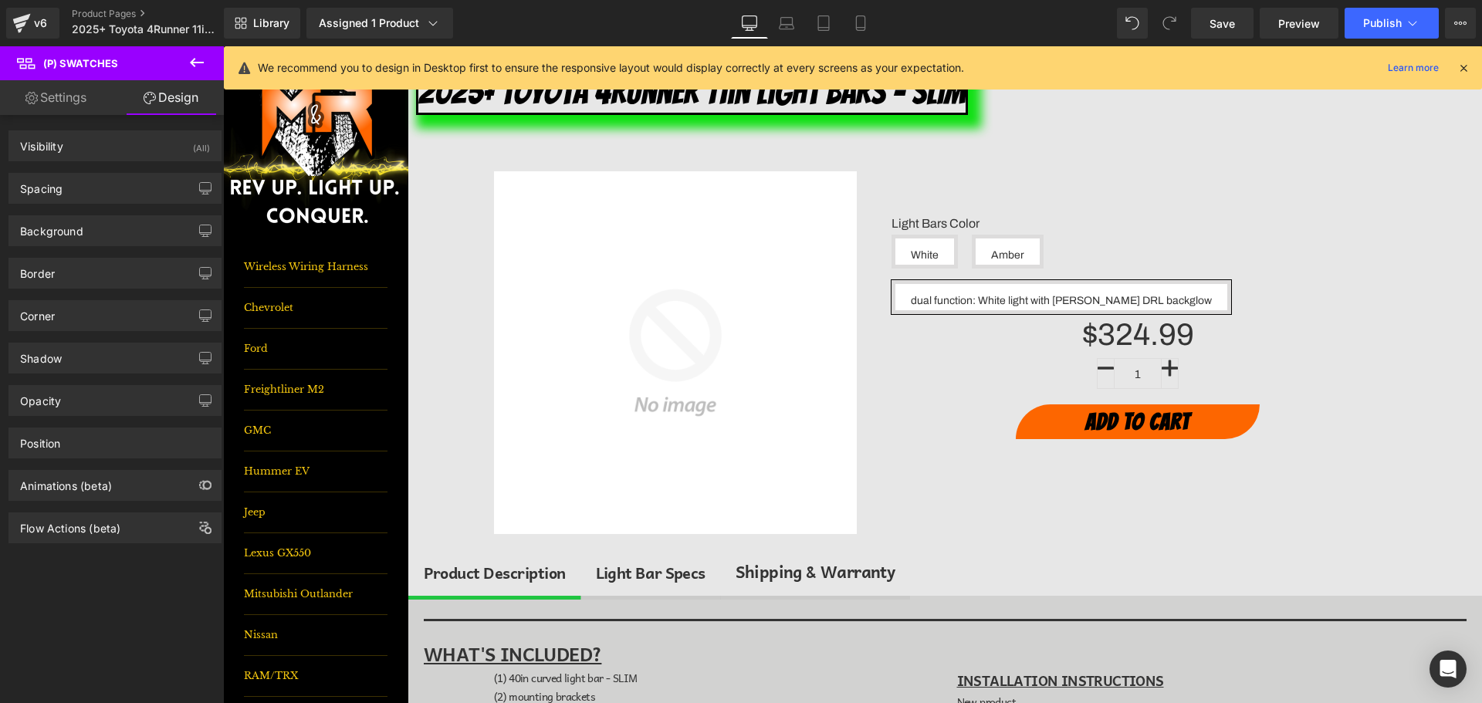
drag, startPoint x: 83, startPoint y: 267, endPoint x: 76, endPoint y: 354, distance: 86.7
click at [83, 267] on div "Border" at bounding box center [115, 273] width 212 height 29
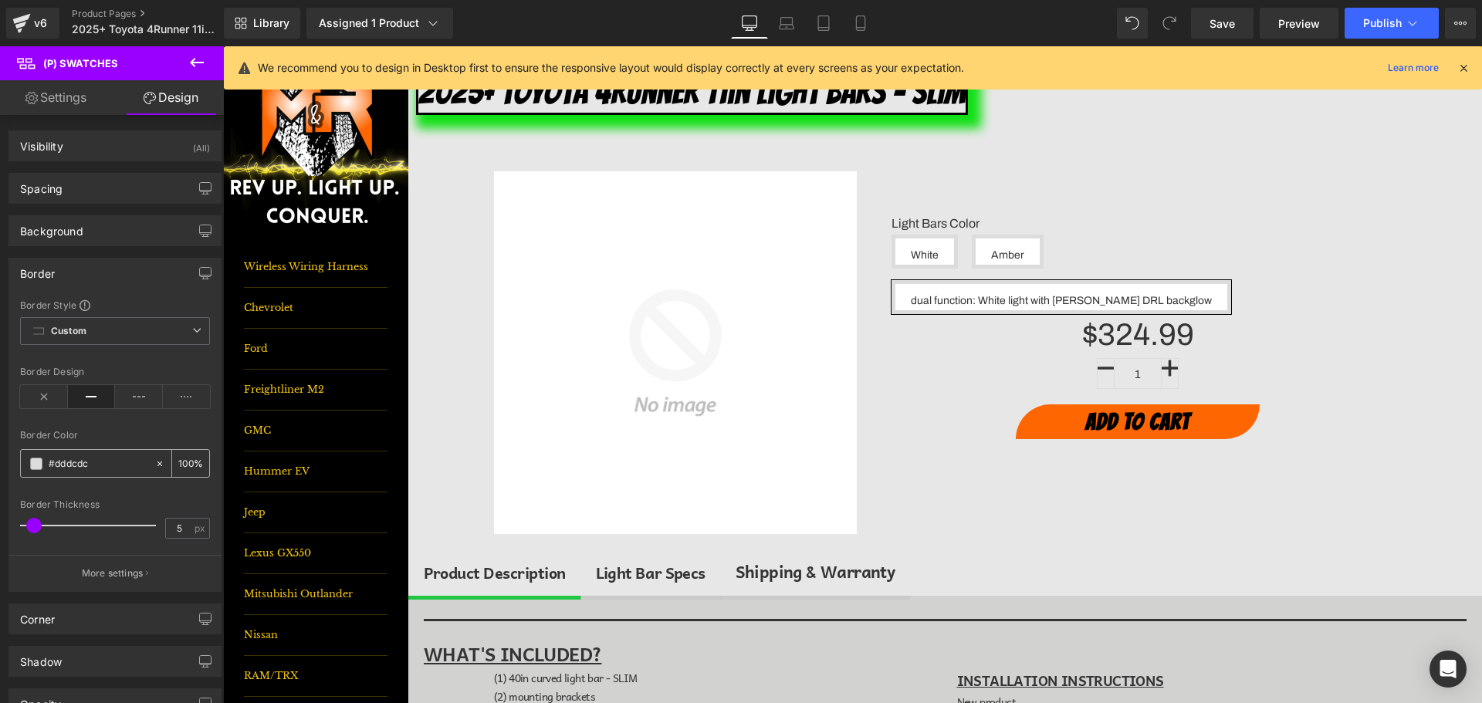
click at [77, 465] on input "#dddcdc" at bounding box center [98, 463] width 99 height 17
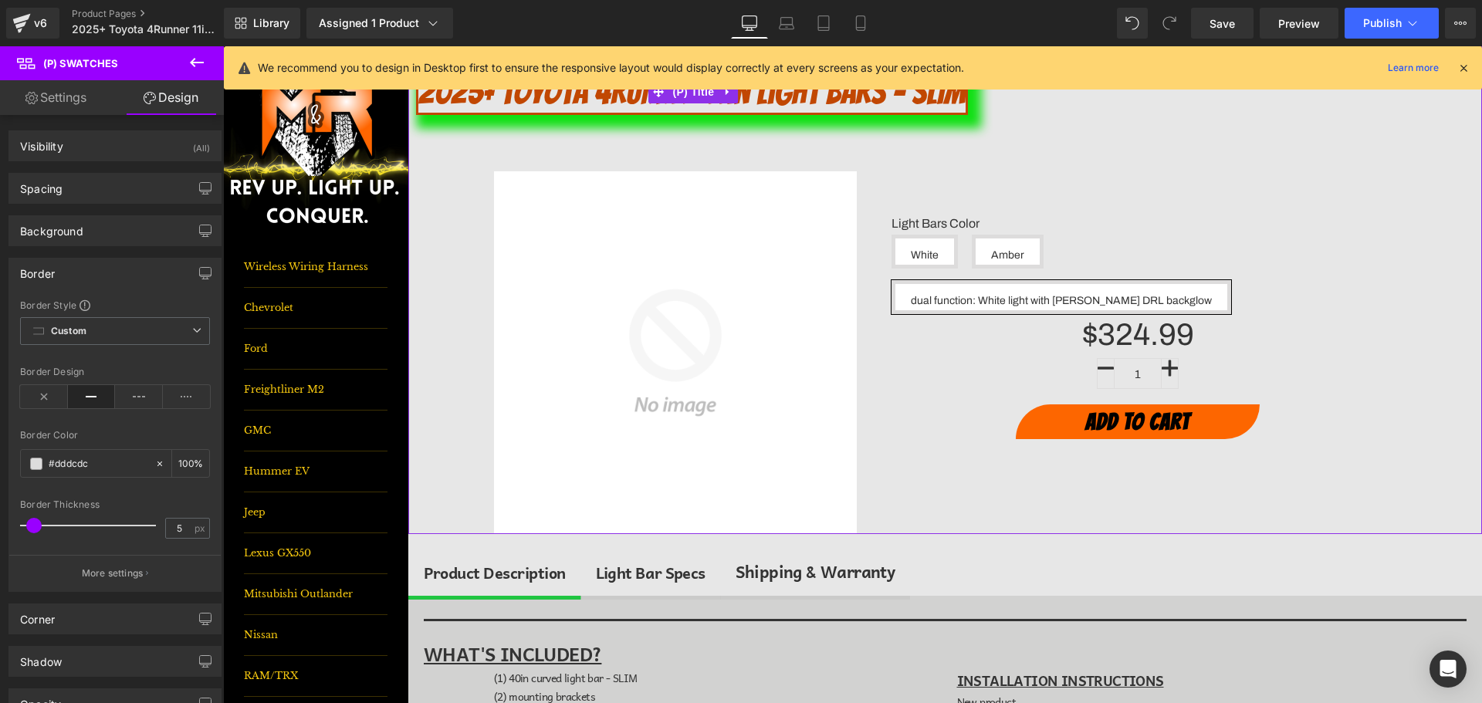
click at [520, 104] on link "2025+ Toyota 4Runner 11in Light Bars - SLIM" at bounding box center [692, 92] width 552 height 46
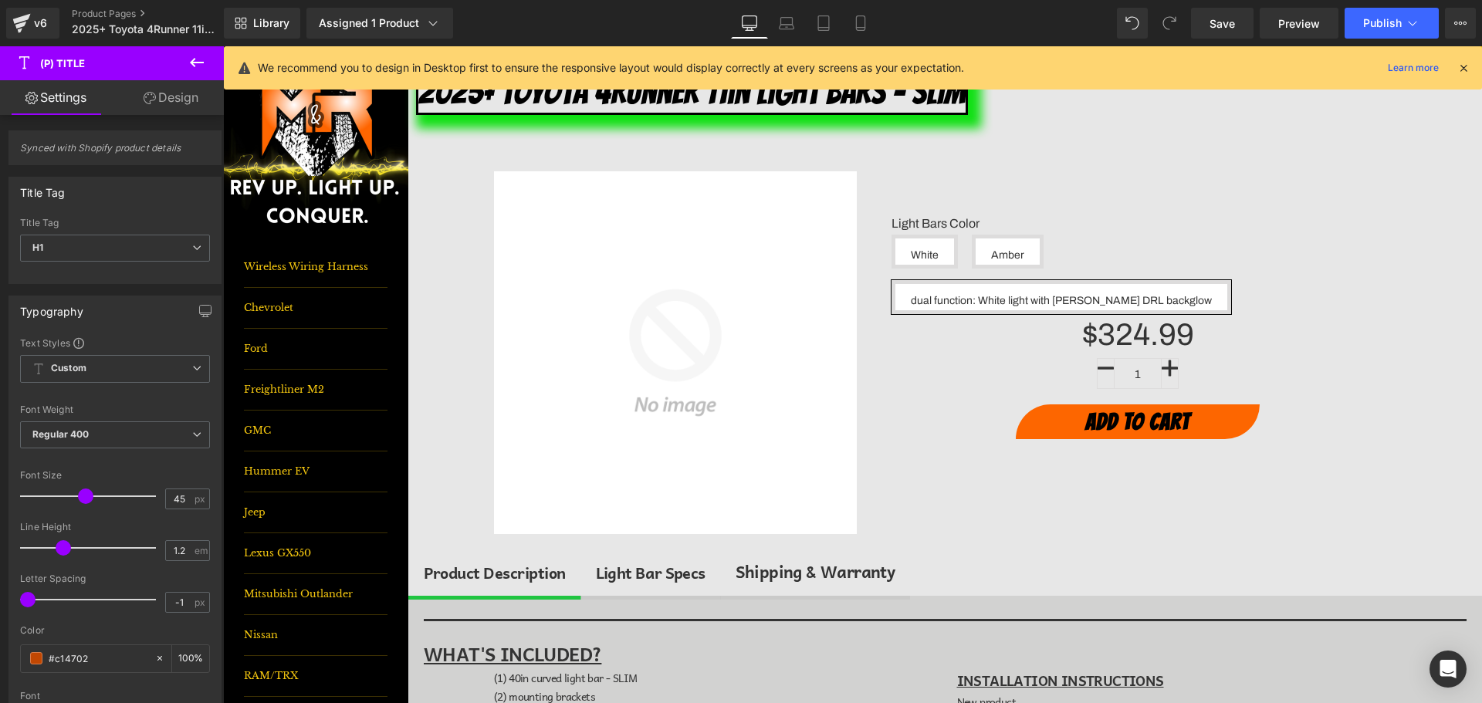
click at [170, 98] on link "Design" at bounding box center [171, 97] width 112 height 35
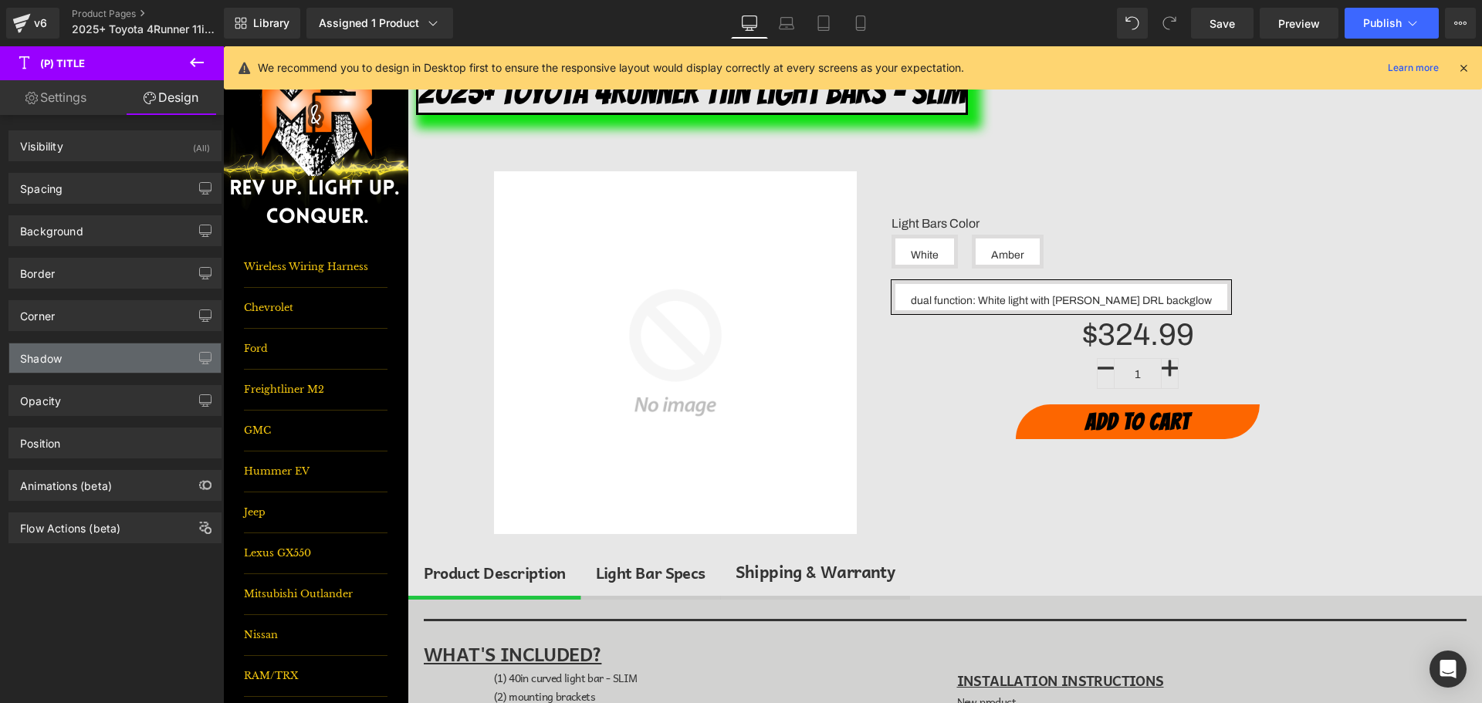
click at [50, 354] on div "Shadow" at bounding box center [41, 355] width 42 height 22
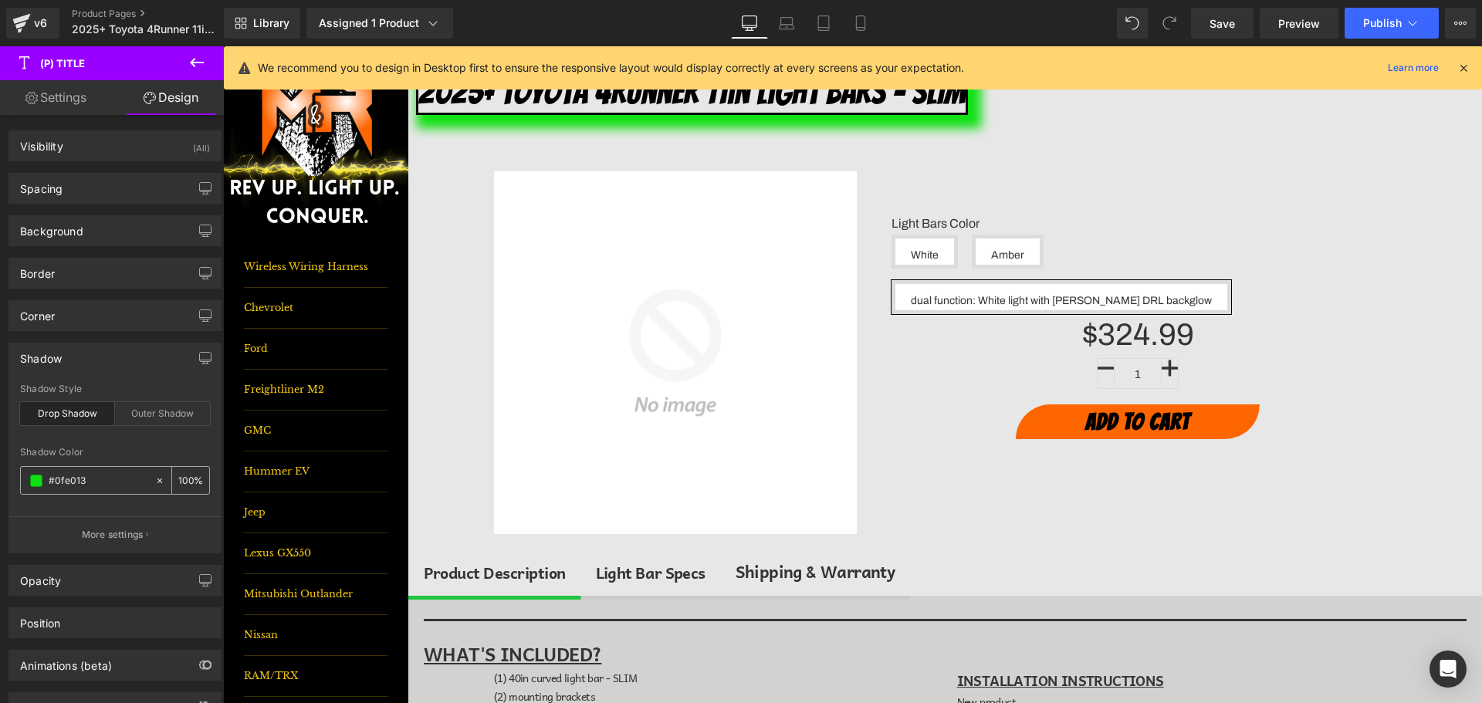
click at [76, 484] on input "#0fe013" at bounding box center [98, 480] width 99 height 17
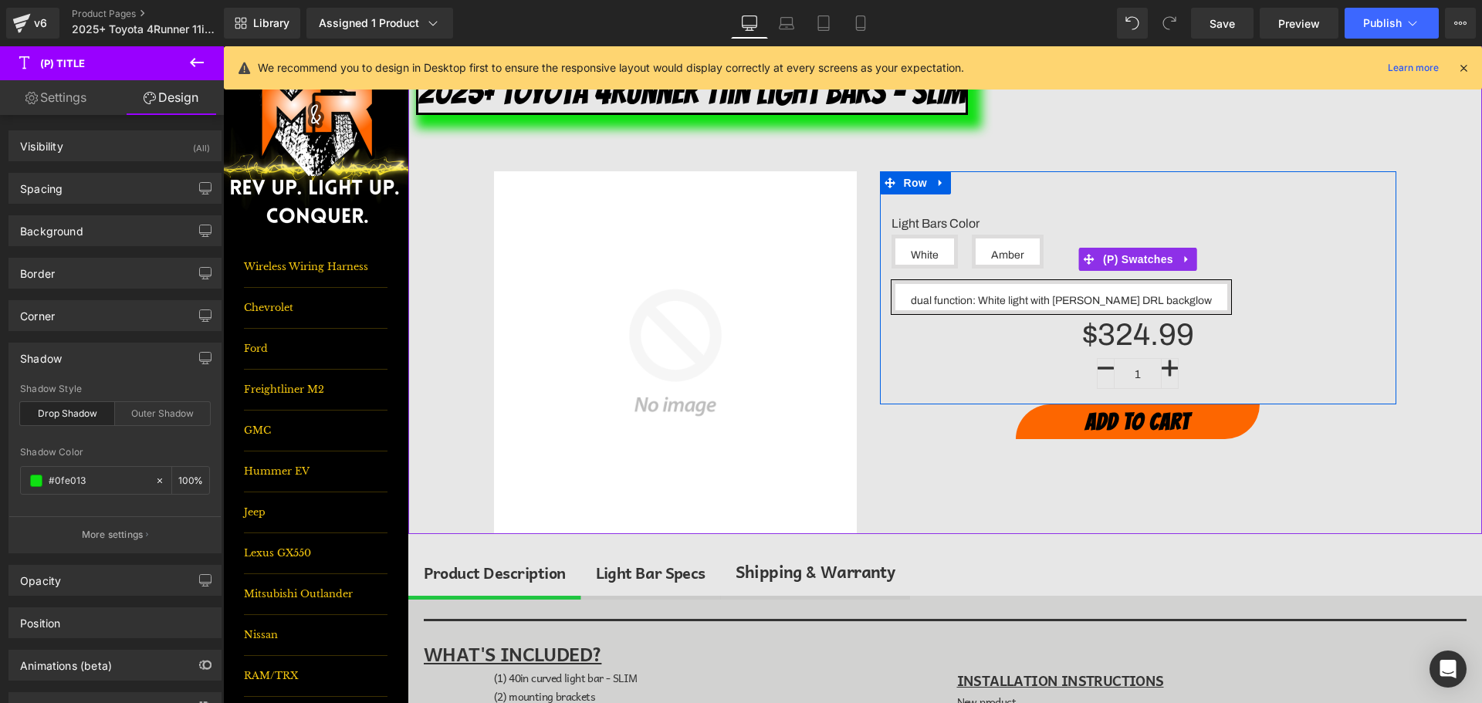
click at [1136, 284] on span "dual function: White light with Amber DRL backglow" at bounding box center [1061, 297] width 301 height 26
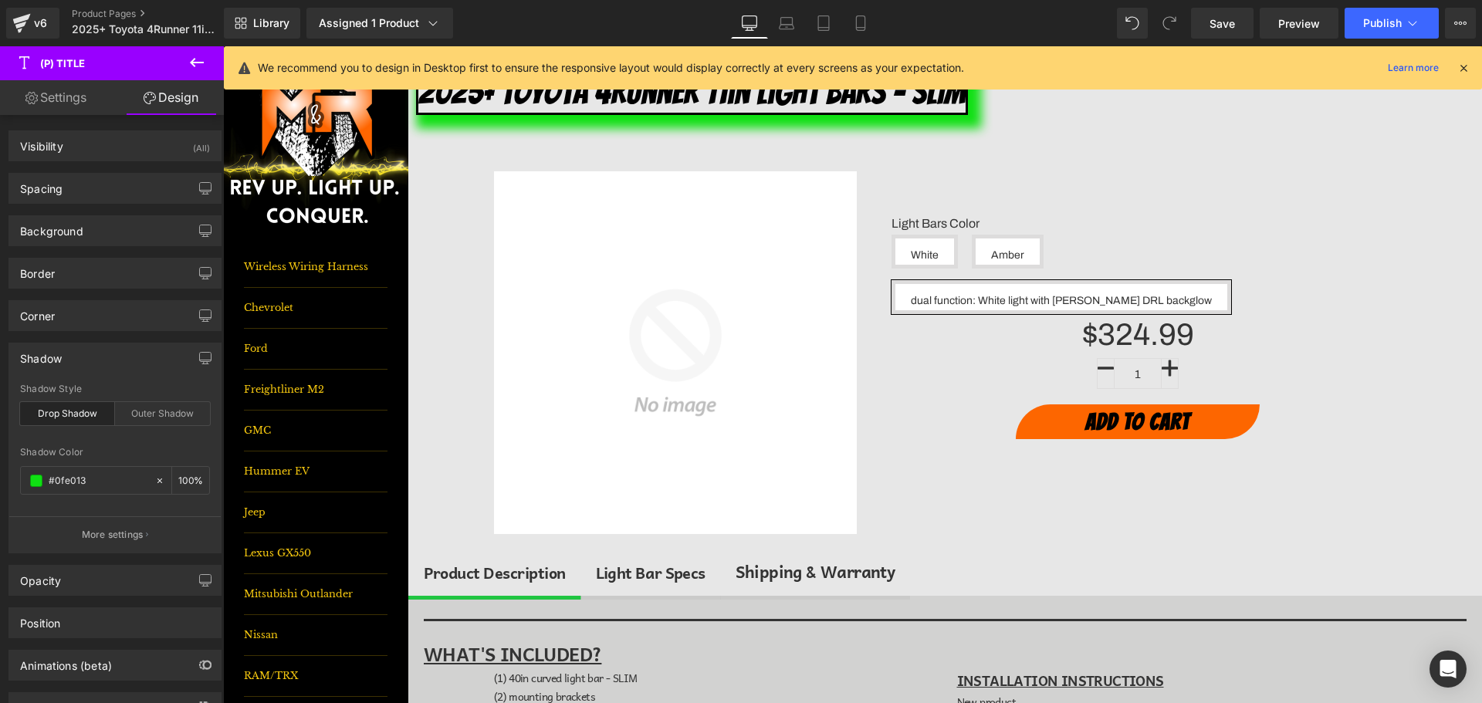
click at [207, 54] on button at bounding box center [197, 63] width 54 height 34
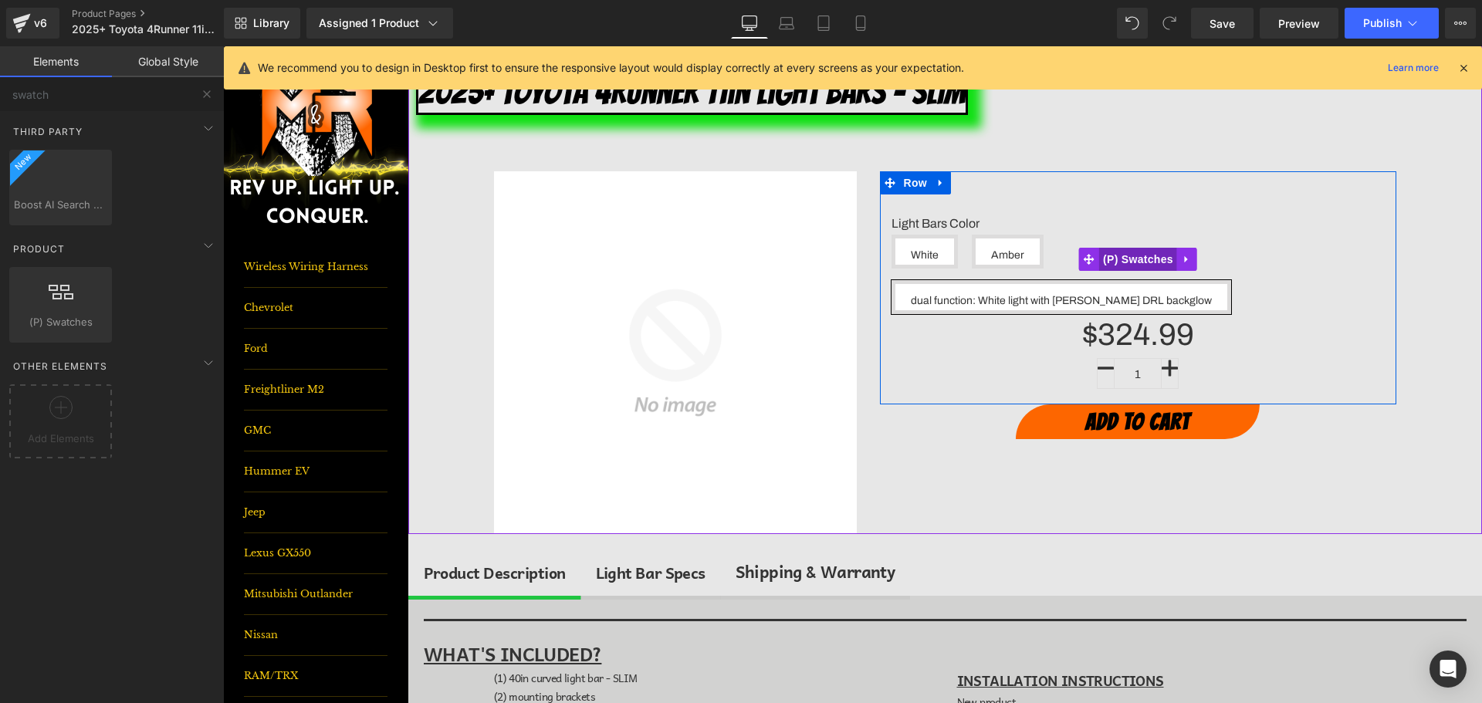
click at [1131, 248] on span "(P) Swatches" at bounding box center [1138, 259] width 78 height 23
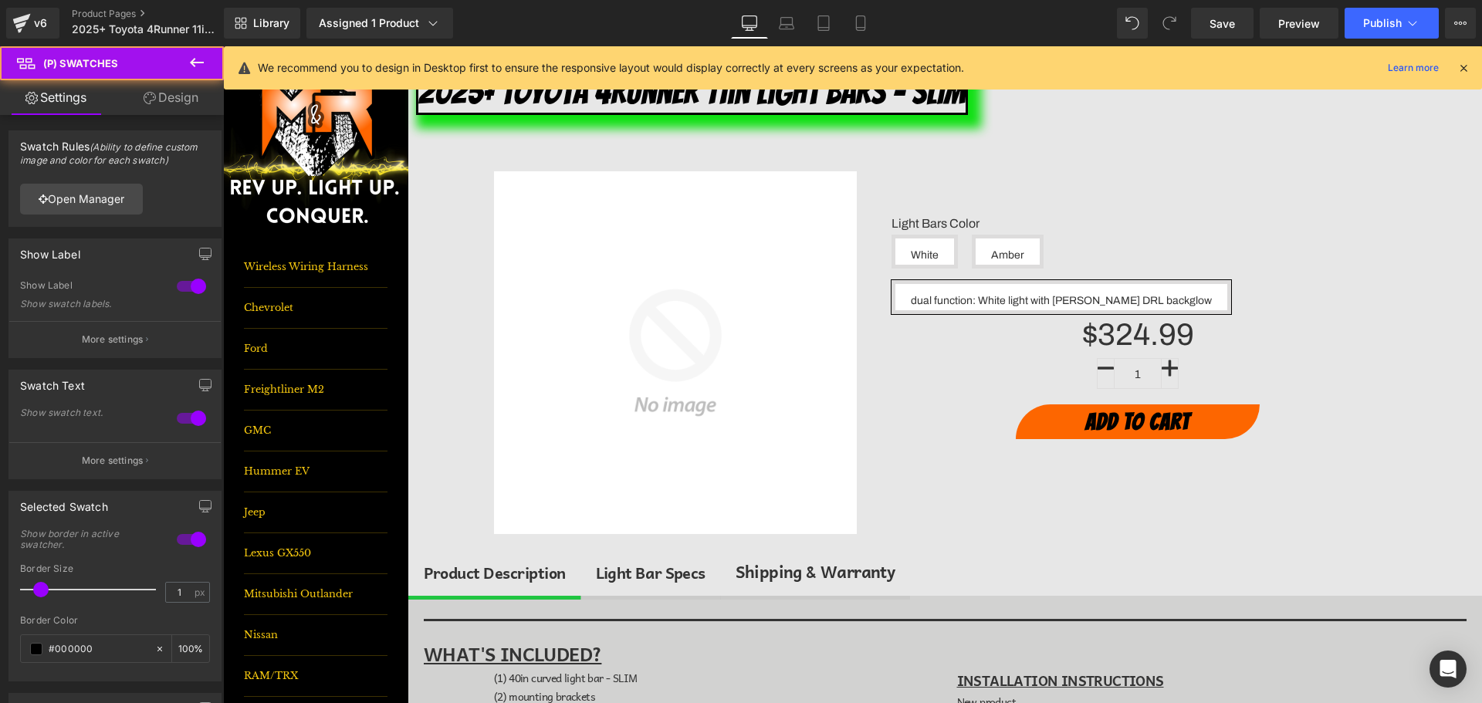
click at [218, 107] on link "Design" at bounding box center [171, 97] width 112 height 35
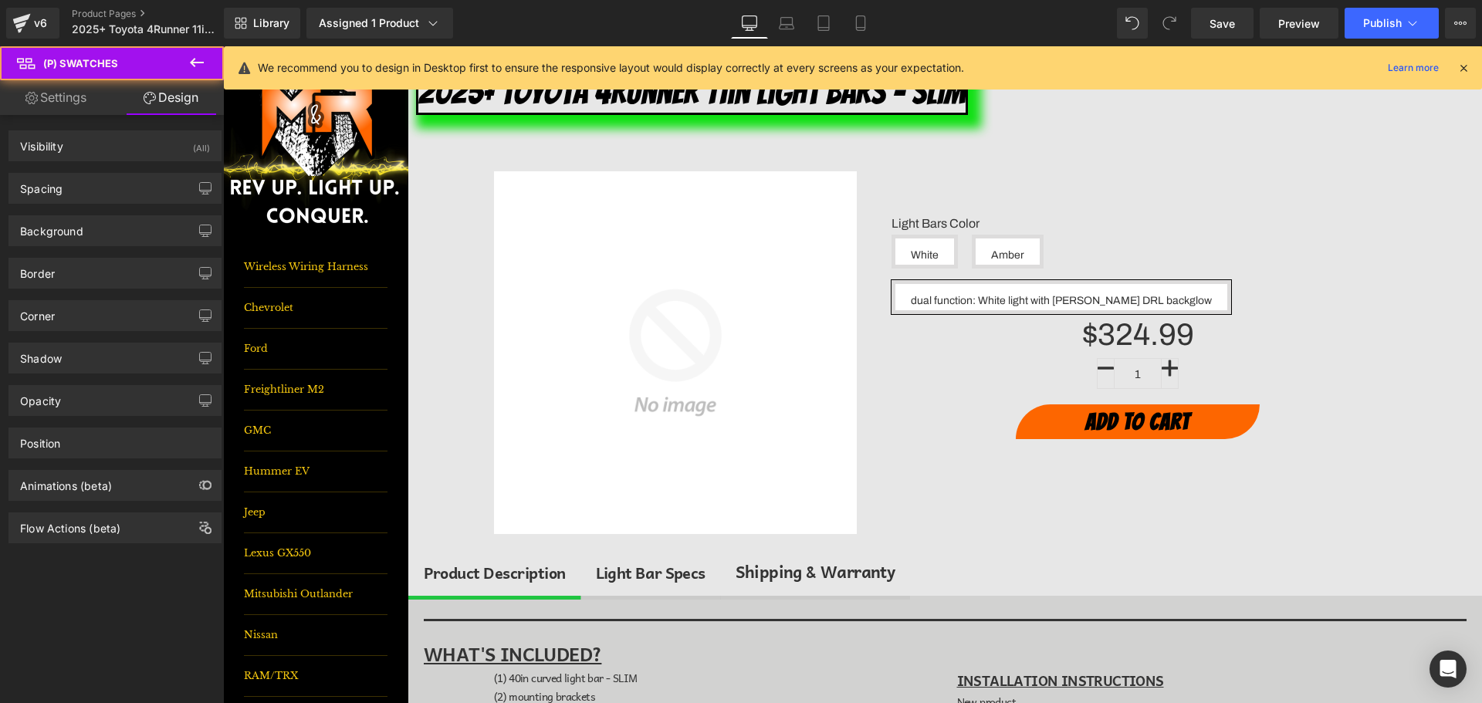
type input "#dddcdc"
type input "100"
type input "5"
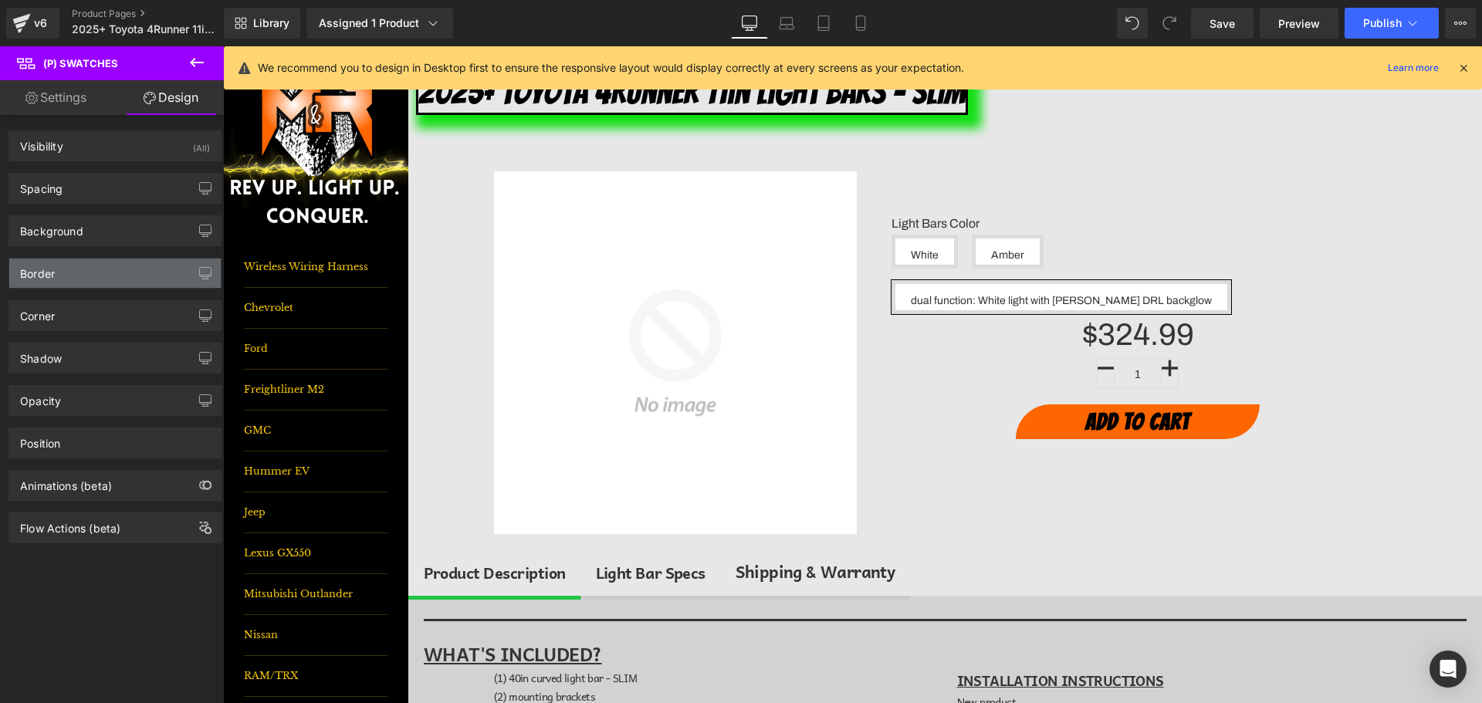
click at [29, 285] on div "Border" at bounding box center [115, 273] width 212 height 29
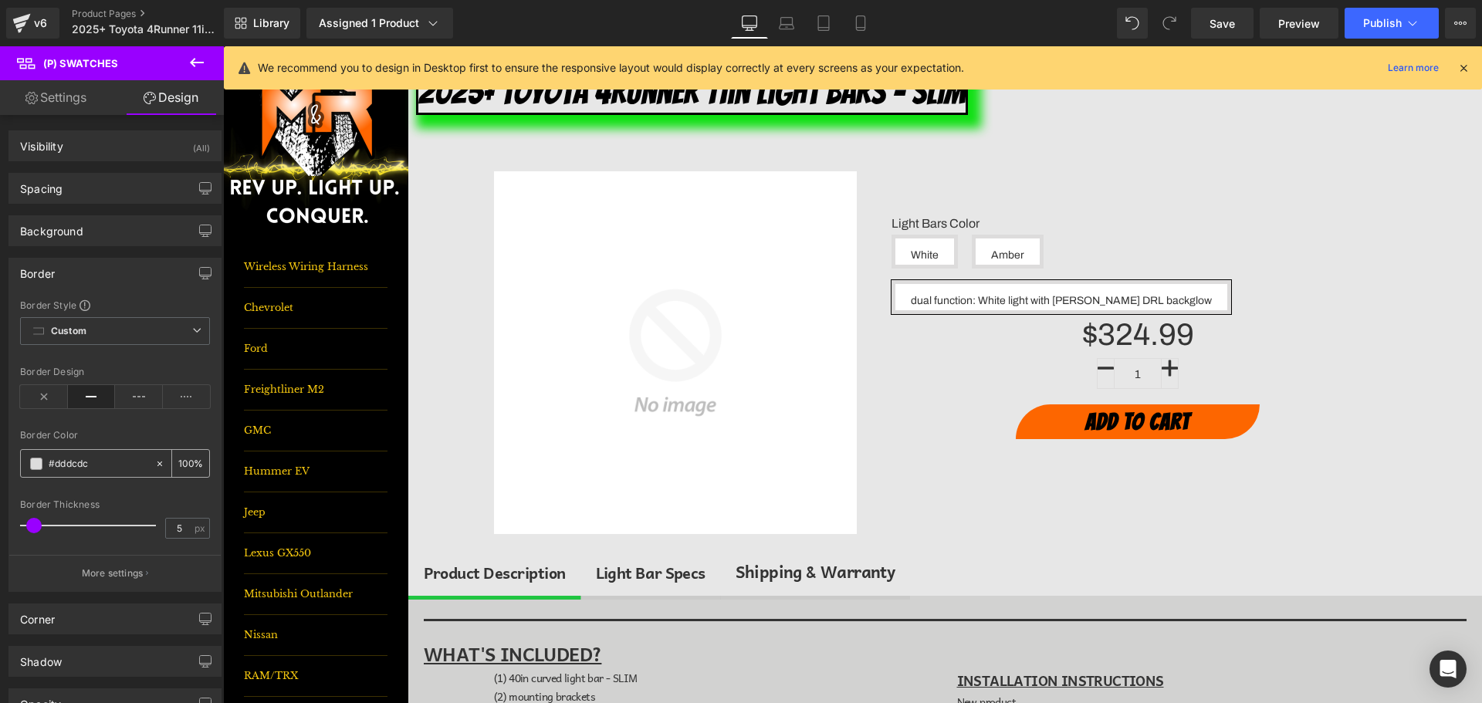
click at [70, 472] on div "#dddcdc" at bounding box center [88, 463] width 134 height 27
click at [70, 471] on input "#dddcdc" at bounding box center [98, 463] width 99 height 17
paste input "0fe013"
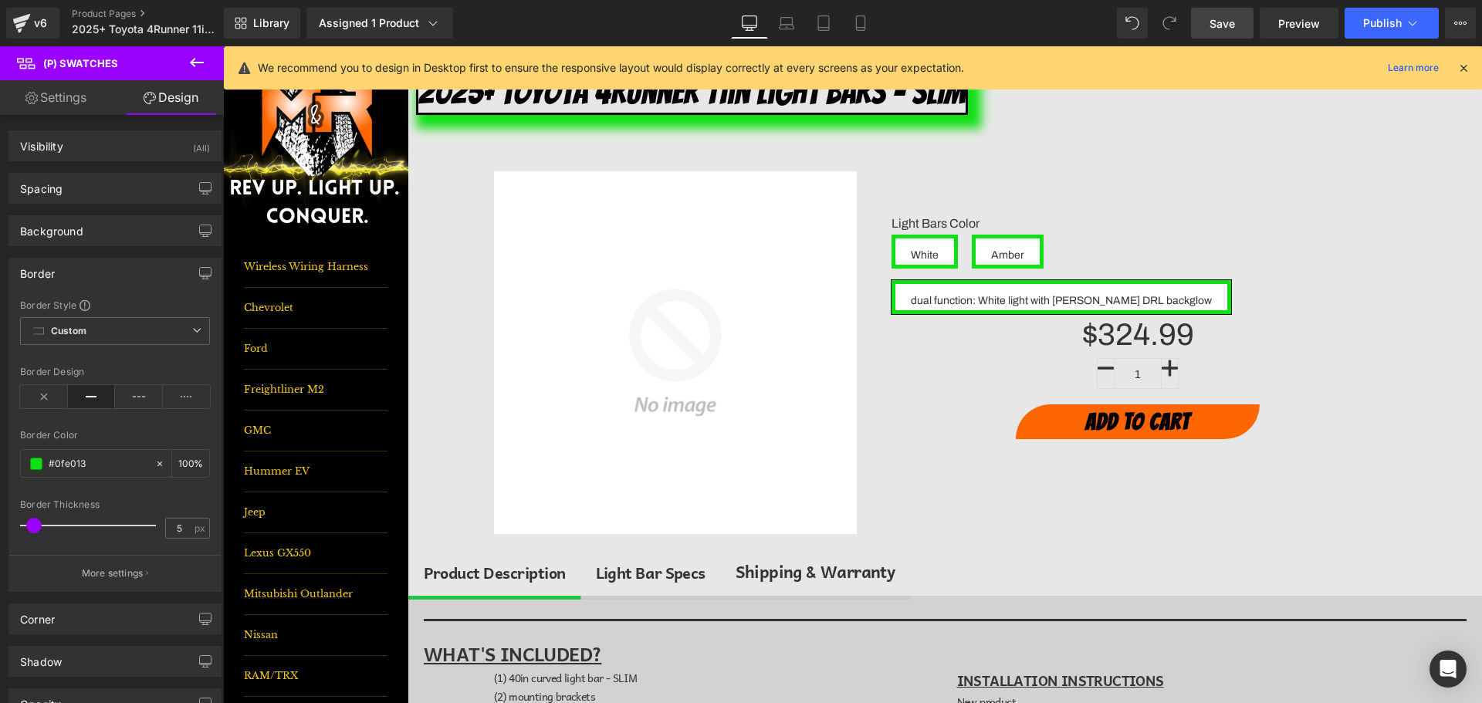
type input "#0fe013"
click at [1211, 25] on span "Save" at bounding box center [1222, 23] width 25 height 16
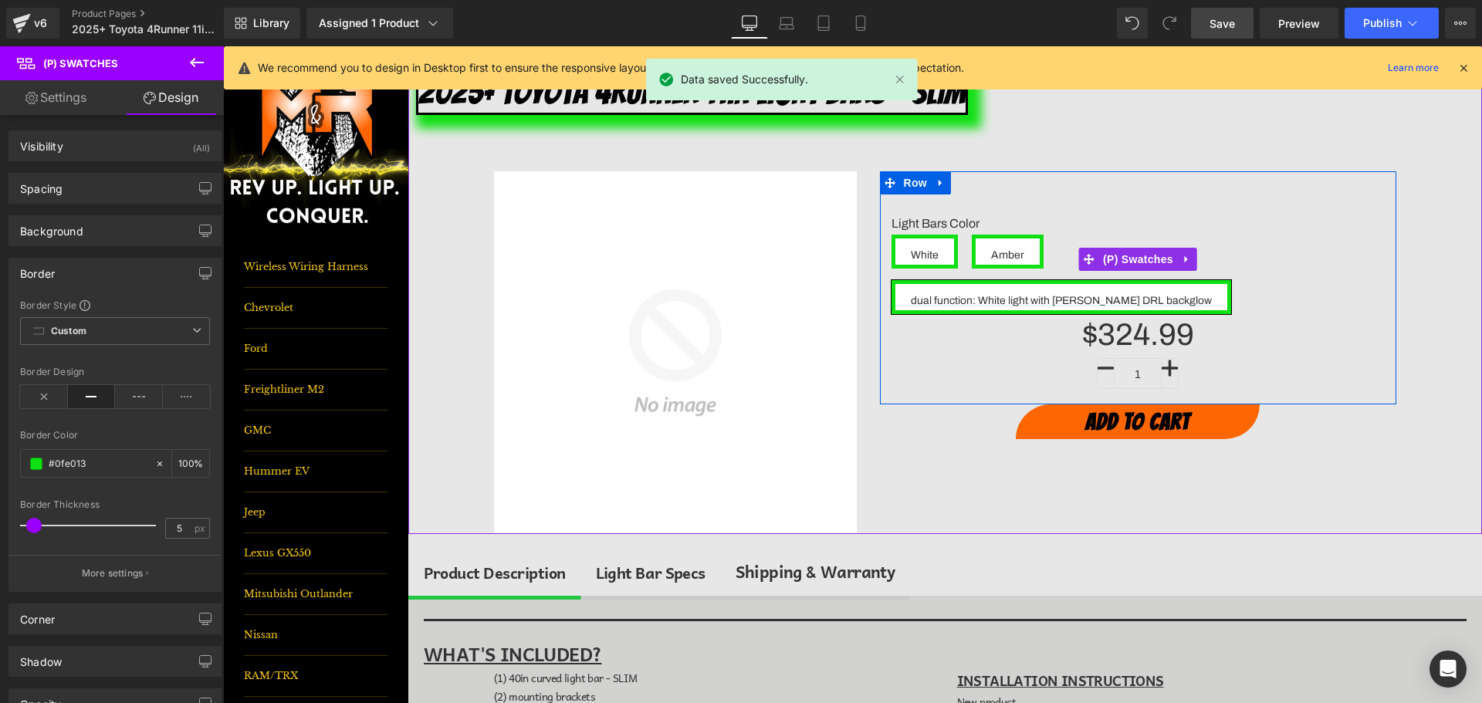
click at [1001, 242] on span "Amber" at bounding box center [1007, 252] width 33 height 26
click at [915, 262] on span "White" at bounding box center [925, 252] width 28 height 26
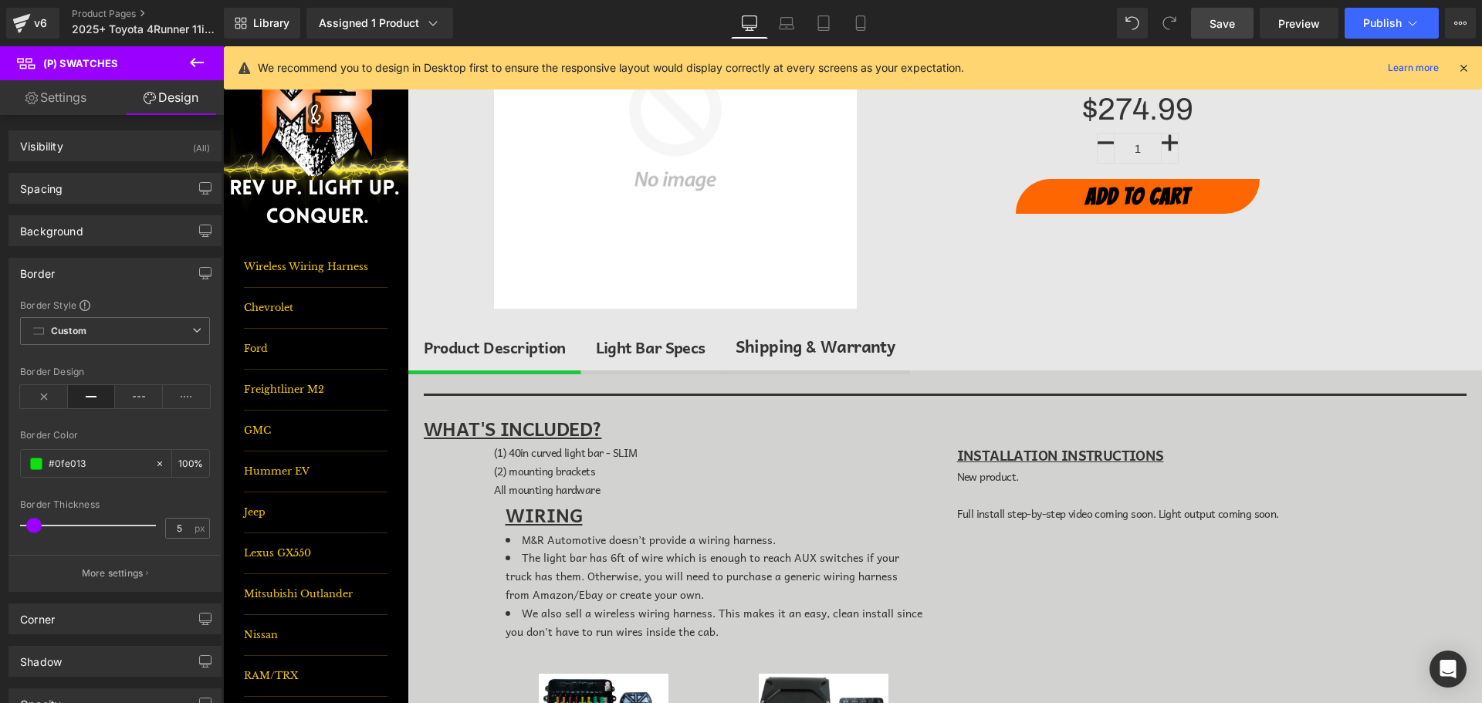
scroll to position [262, 0]
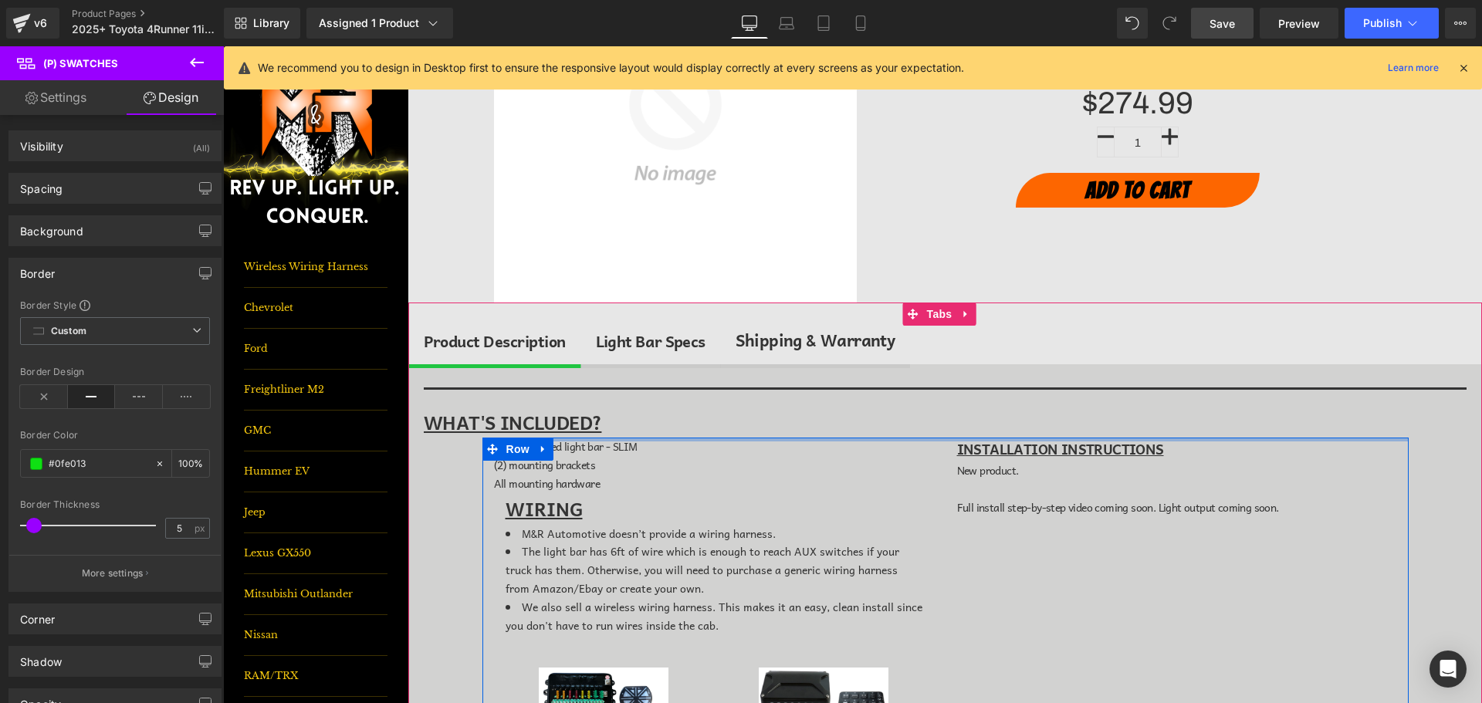
click at [570, 441] on div at bounding box center [945, 440] width 926 height 4
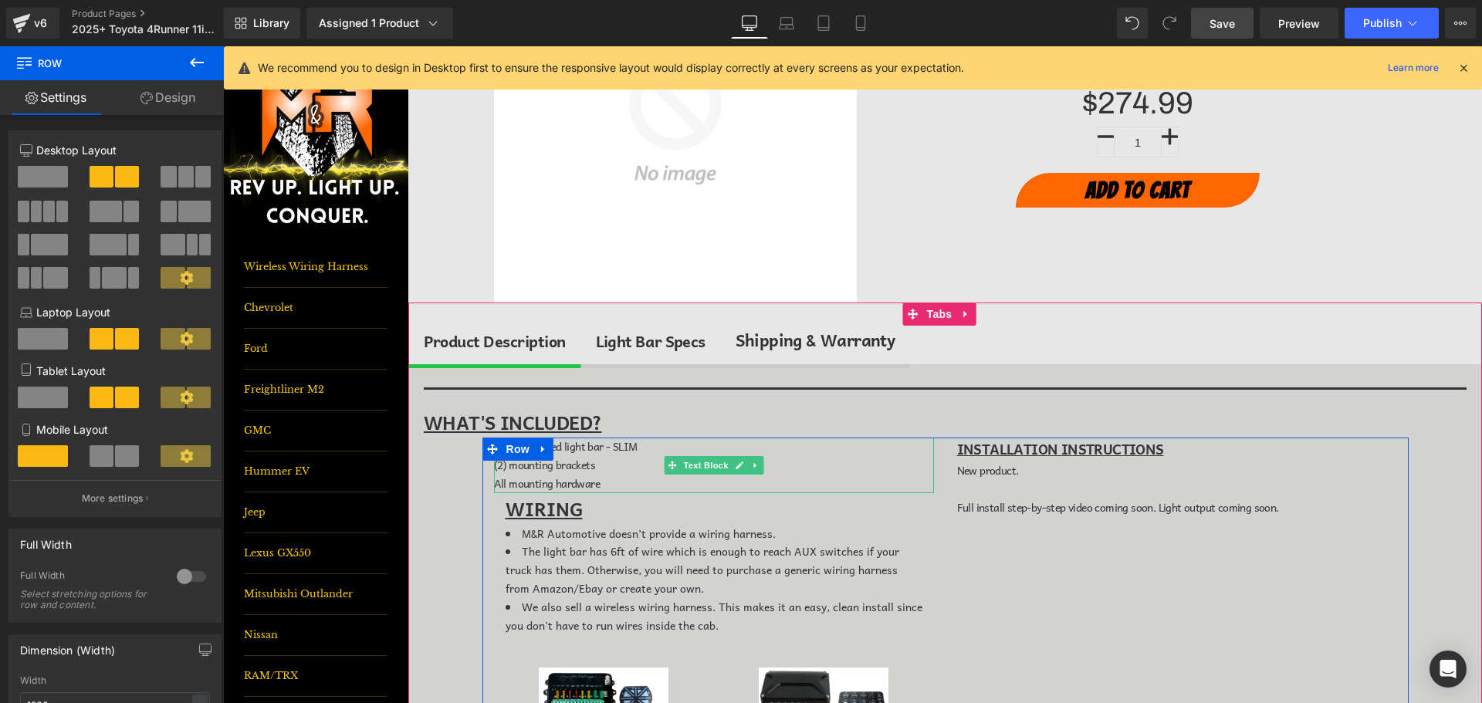
click at [608, 452] on span "(1) 40in curved light bar - SLIM" at bounding box center [566, 446] width 144 height 17
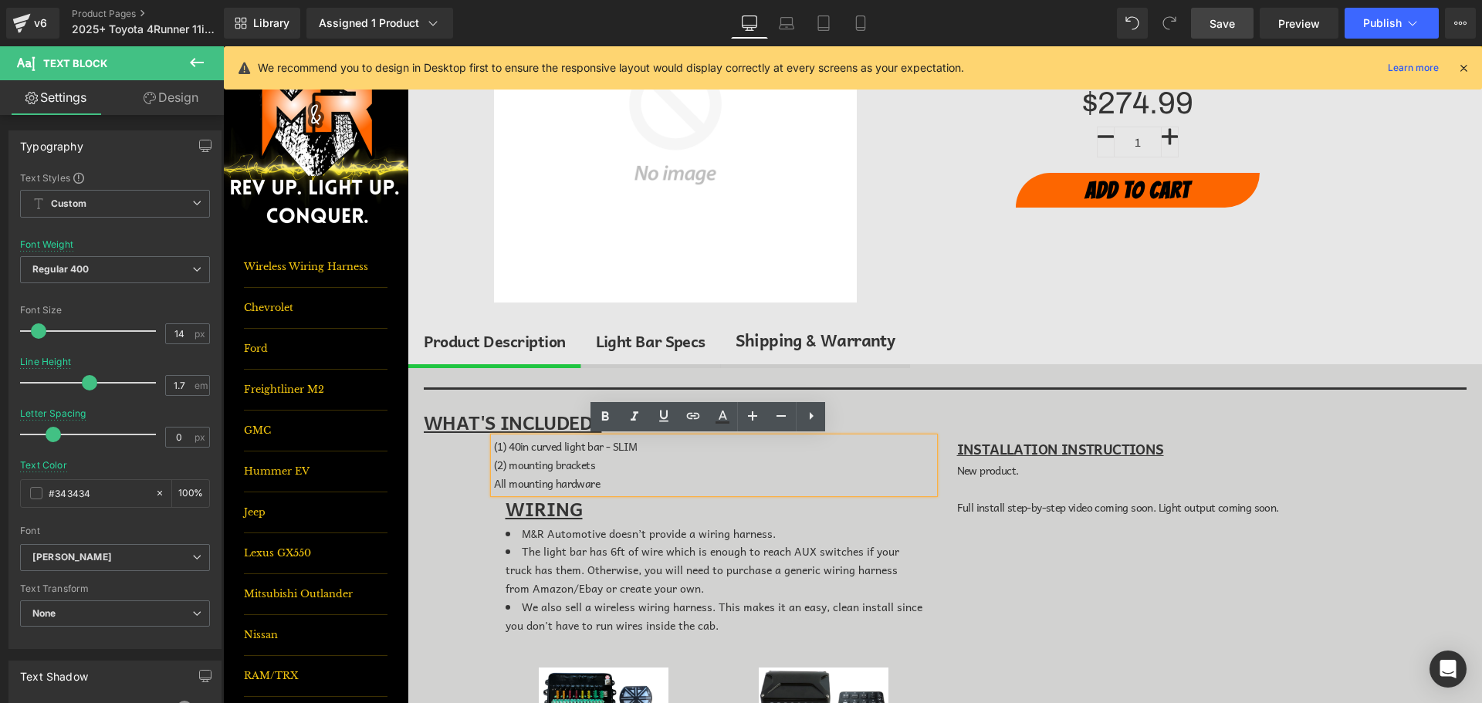
click at [597, 445] on span "(1) 40in curved light bar - SLIM" at bounding box center [566, 446] width 144 height 17
click at [560, 448] on span "(1) 11.5in curved light bars - SLIM" at bounding box center [572, 446] width 157 height 17
click at [496, 454] on span "(1) 11.5in light bars - SLIM" at bounding box center [556, 446] width 124 height 17
click at [529, 466] on span "(2) mounting brackets" at bounding box center [544, 464] width 101 height 17
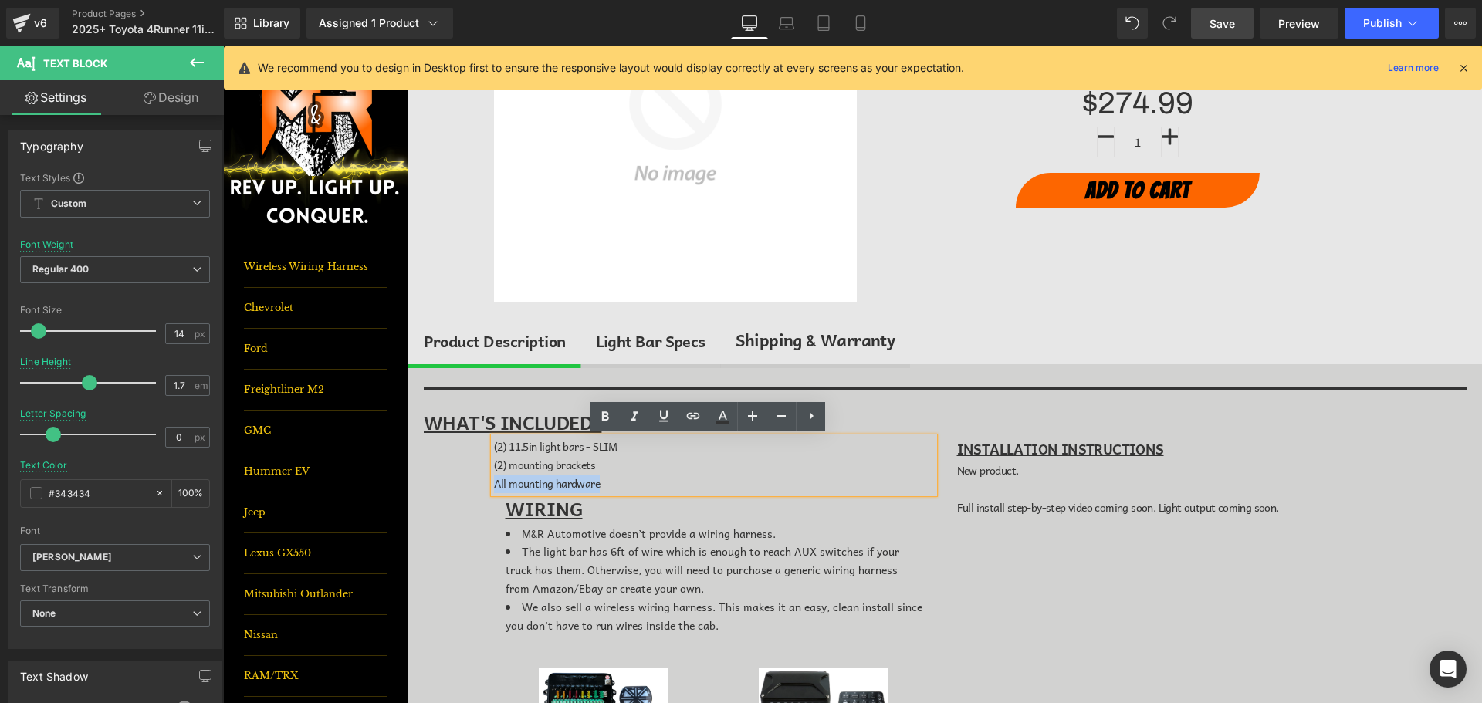
drag, startPoint x: 586, startPoint y: 484, endPoint x: 489, endPoint y: 484, distance: 96.5
click at [494, 484] on p "All mounting hardware" at bounding box center [714, 484] width 440 height 19
click at [591, 487] on span "All mounting hardware" at bounding box center [547, 483] width 106 height 17
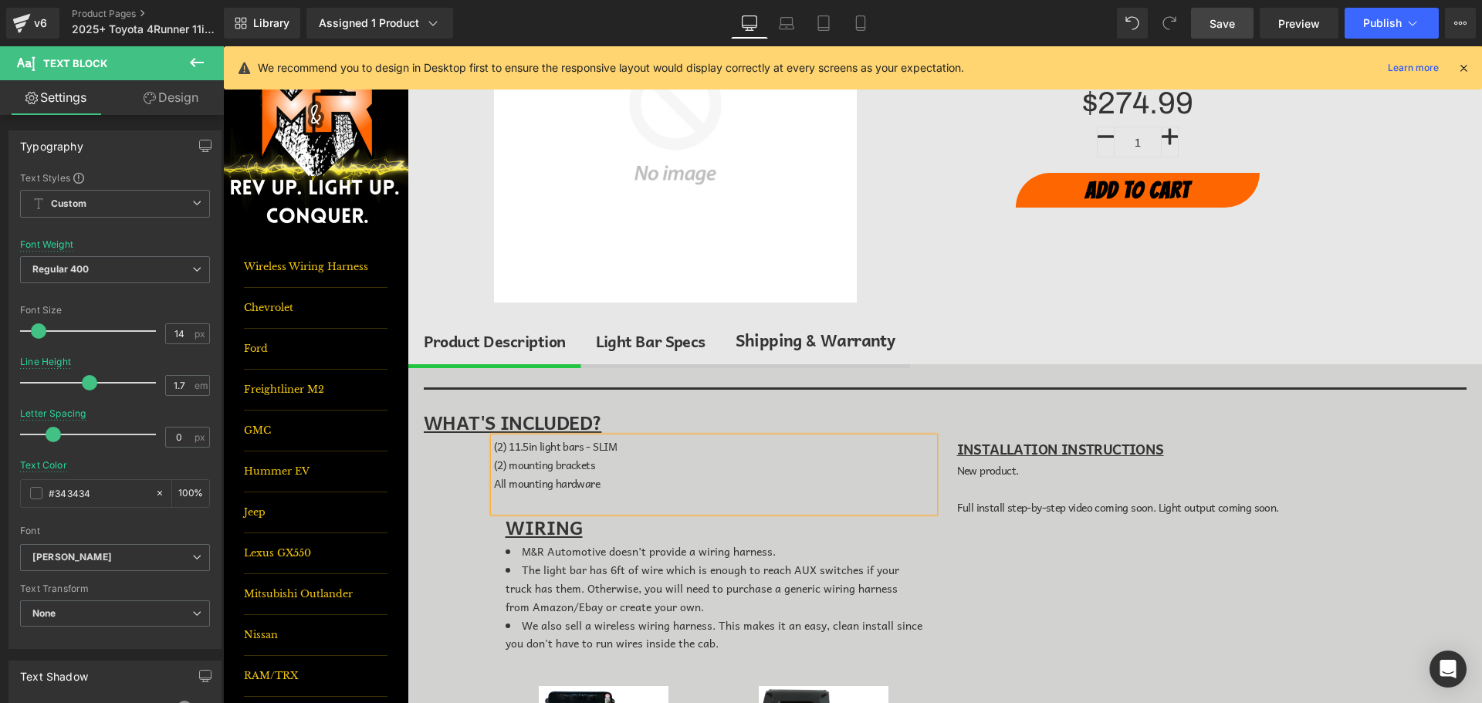
click at [635, 438] on div "(2) 11.5in light bars - SLIM (2) mounting brackets All mounting hardware" at bounding box center [714, 474] width 440 height 73
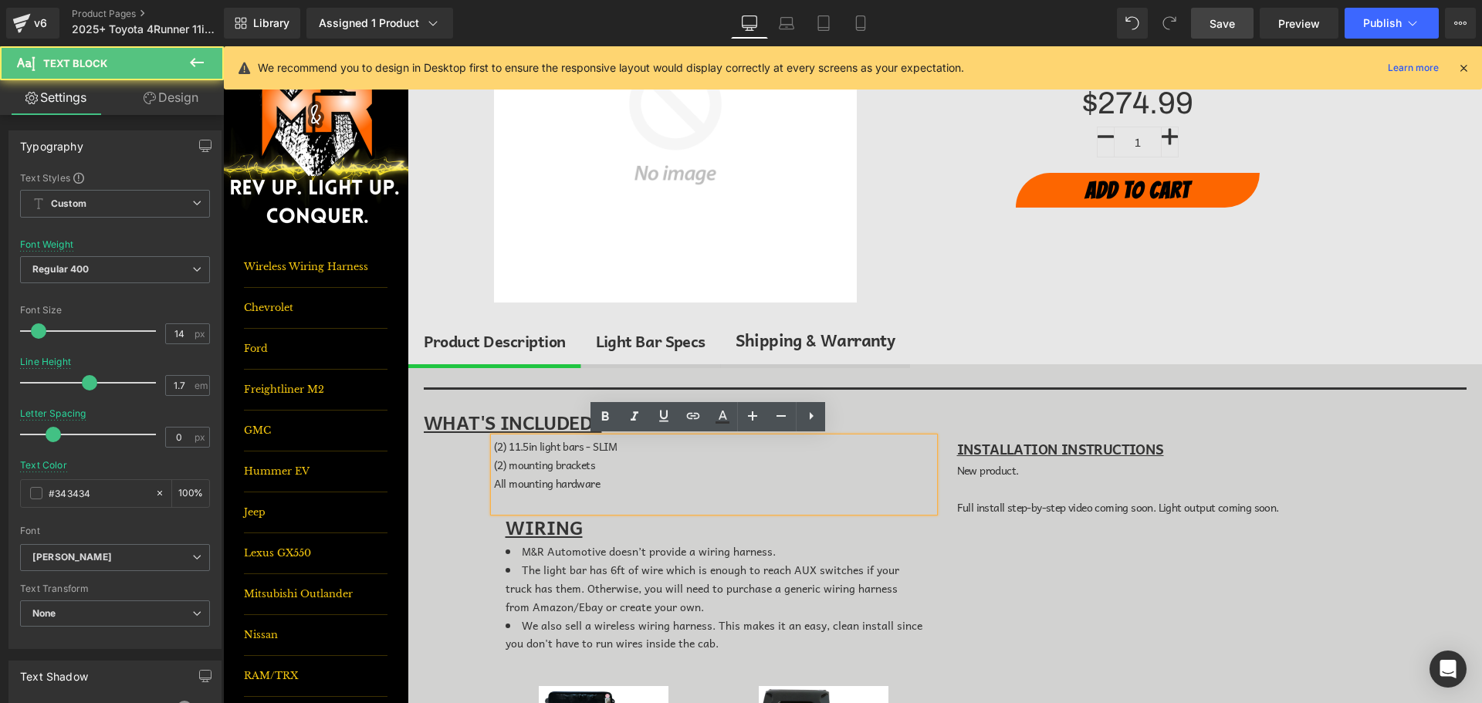
click at [628, 492] on p "All mounting hardware" at bounding box center [714, 484] width 440 height 19
click at [626, 498] on p at bounding box center [714, 502] width 440 height 19
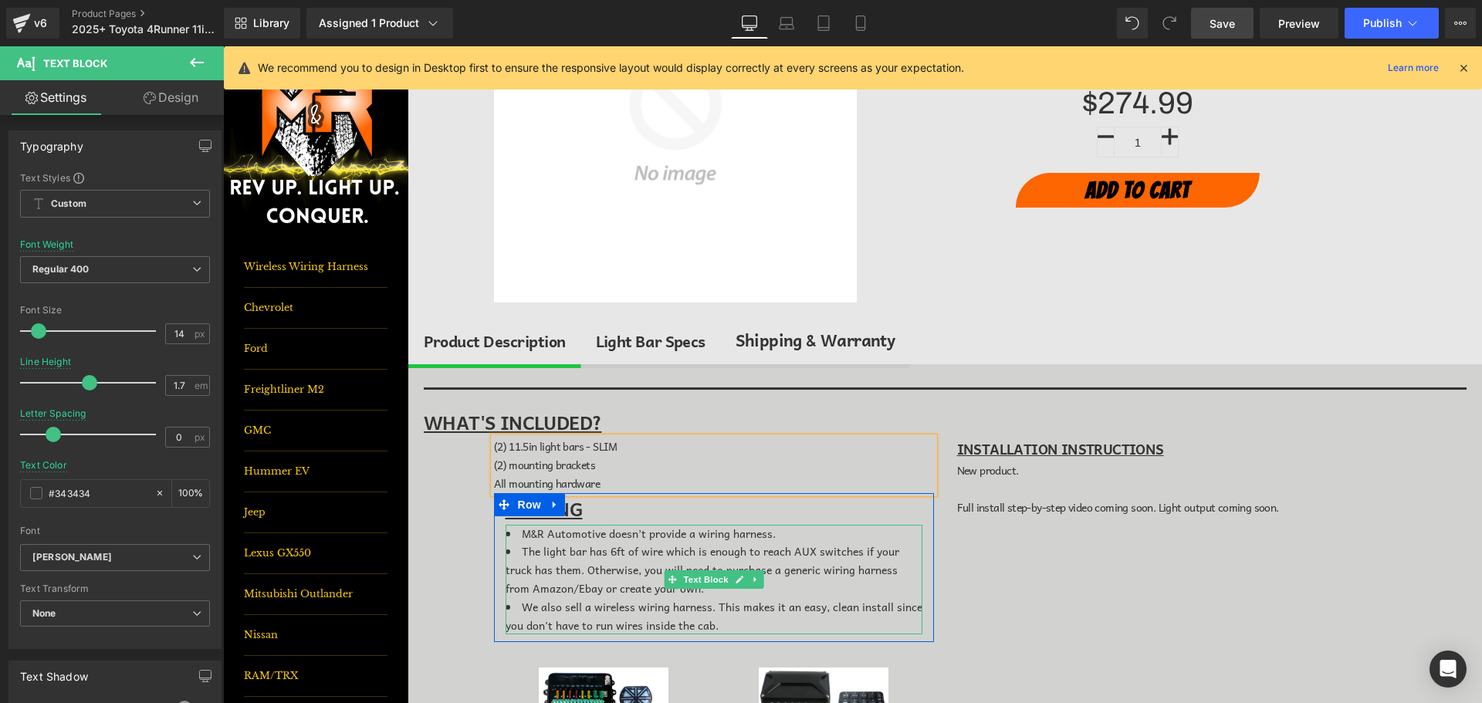
click at [761, 536] on li "M&R Automotive doesn’t provide a wiring harness." at bounding box center [714, 534] width 417 height 19
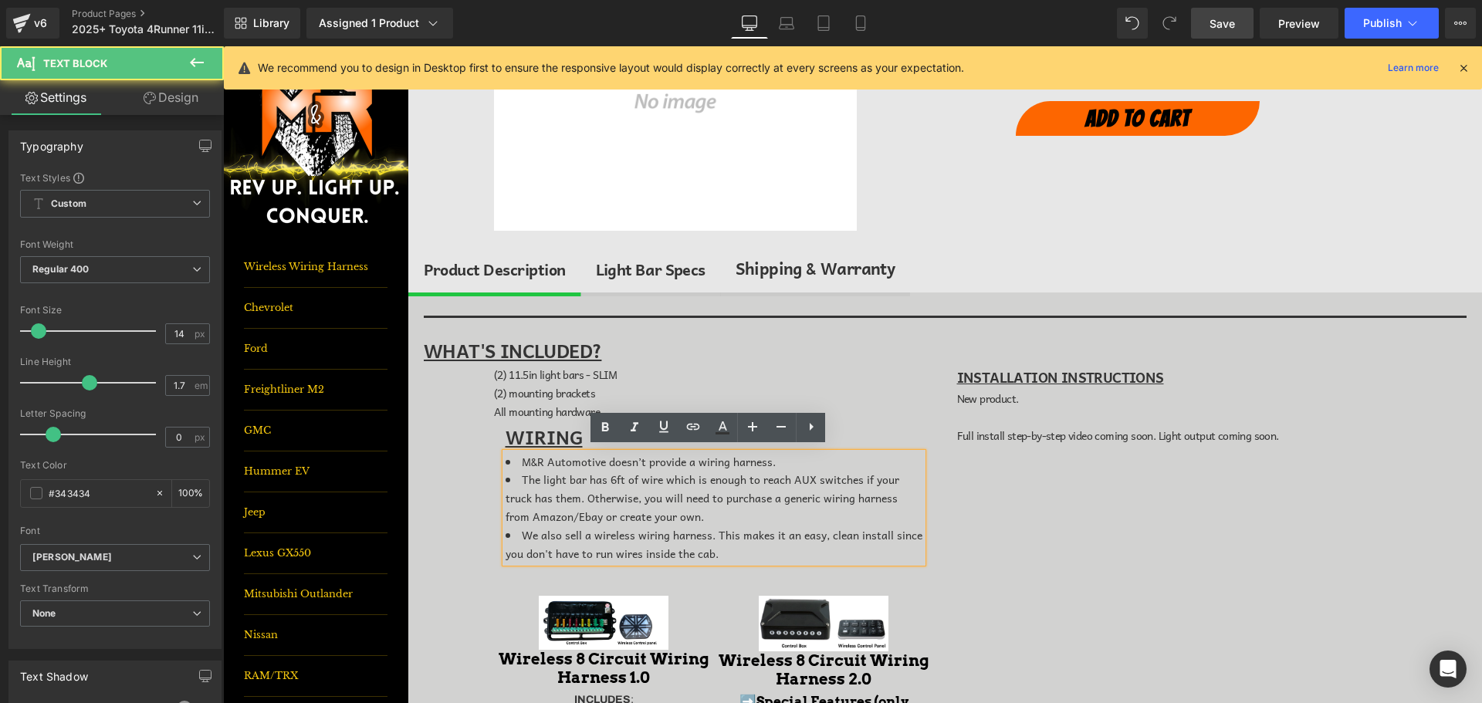
scroll to position [339, 0]
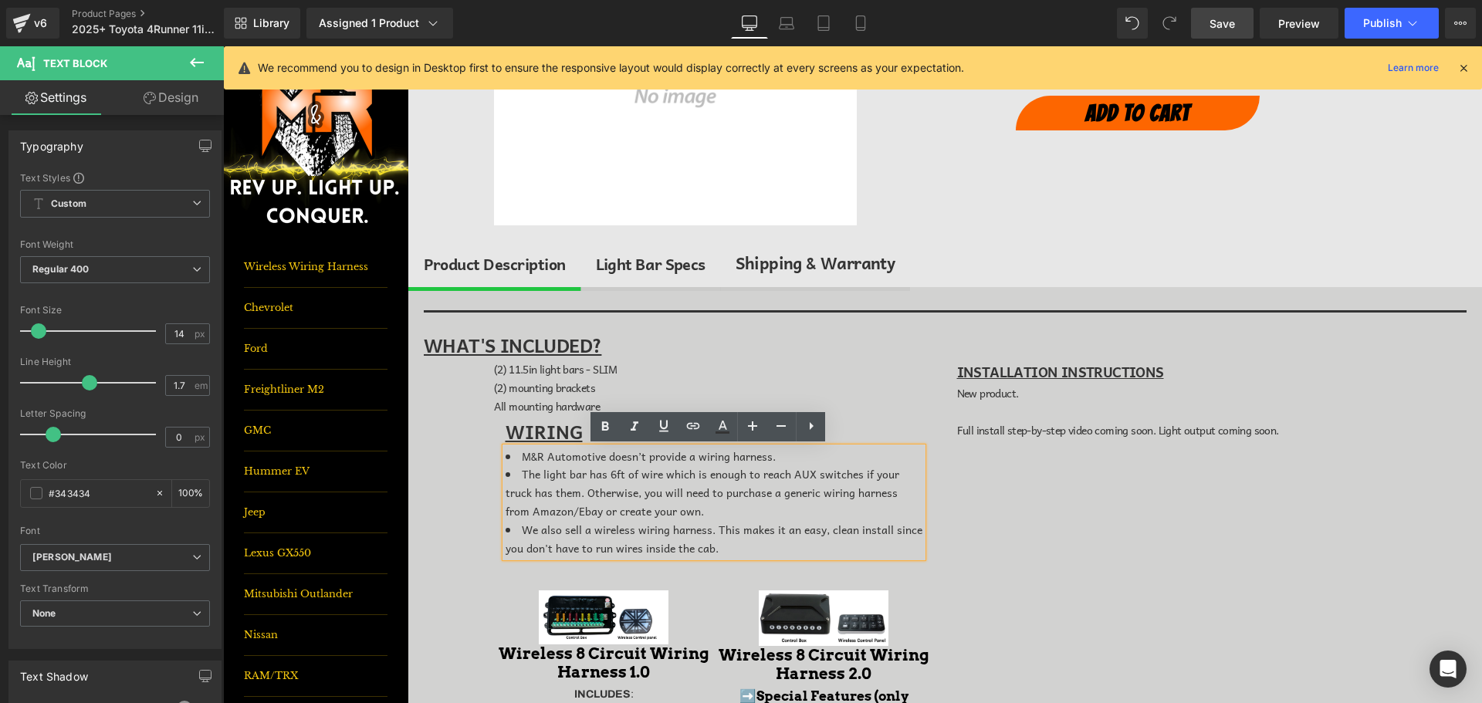
click at [790, 526] on li "We also sell a wireless wiring harness. This makes it an easy, clean install si…" at bounding box center [714, 539] width 417 height 37
click at [1212, 23] on span "Save" at bounding box center [1222, 23] width 25 height 16
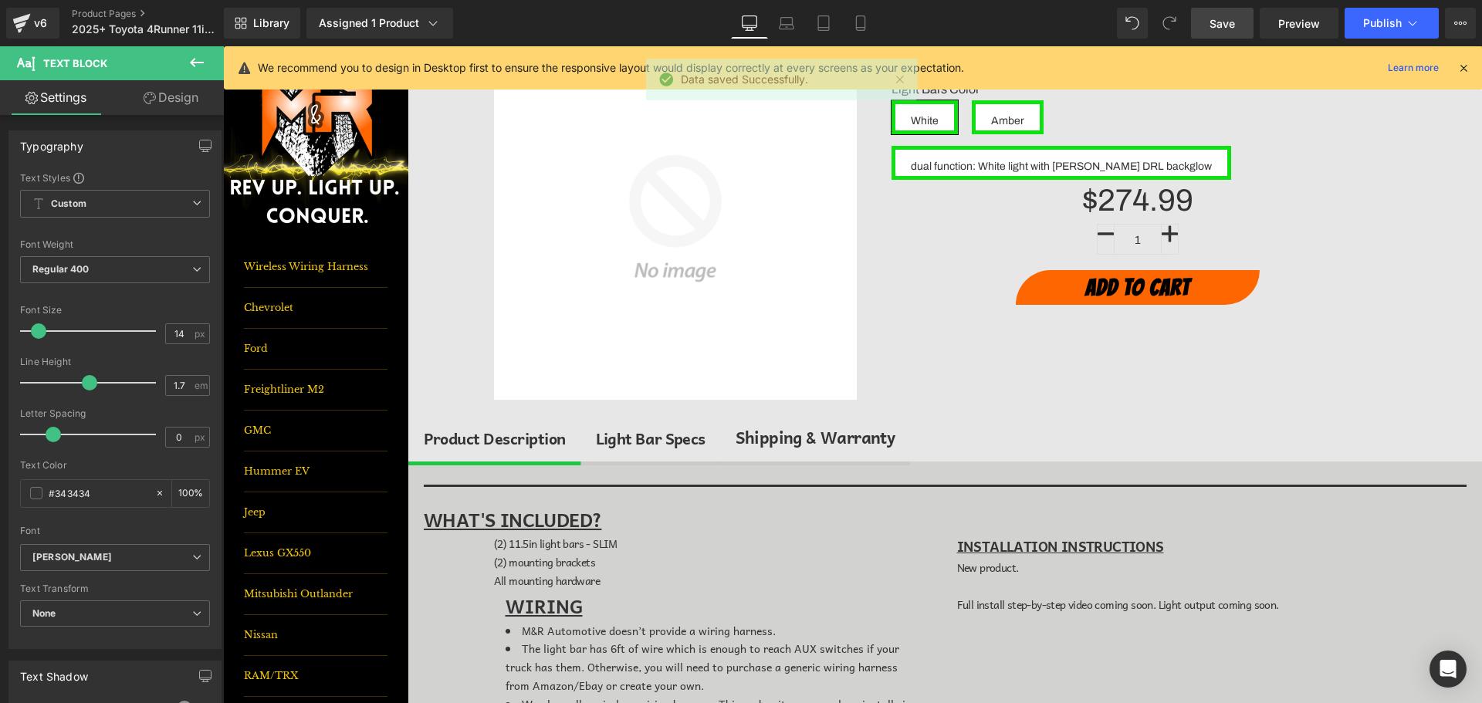
scroll to position [107, 0]
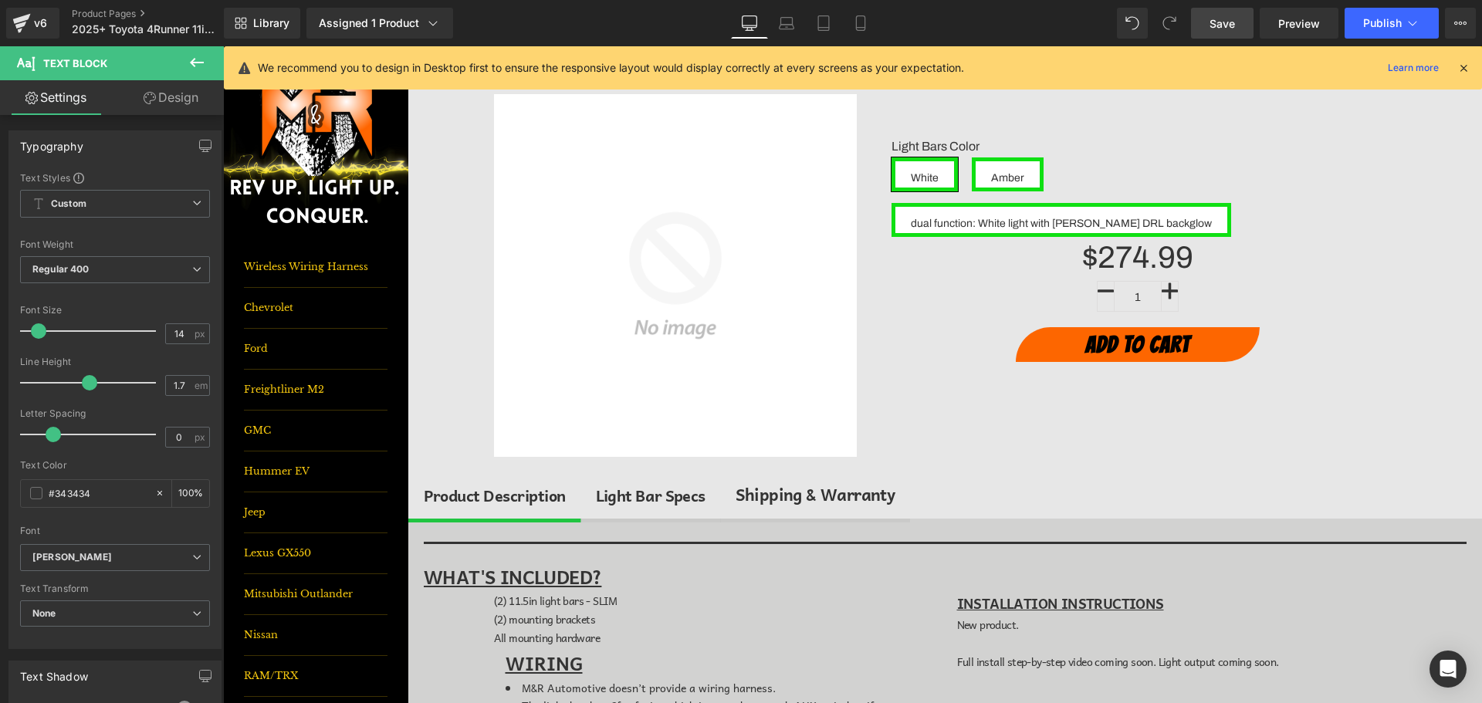
click at [631, 496] on div "Light Bar Specs" at bounding box center [651, 495] width 110 height 25
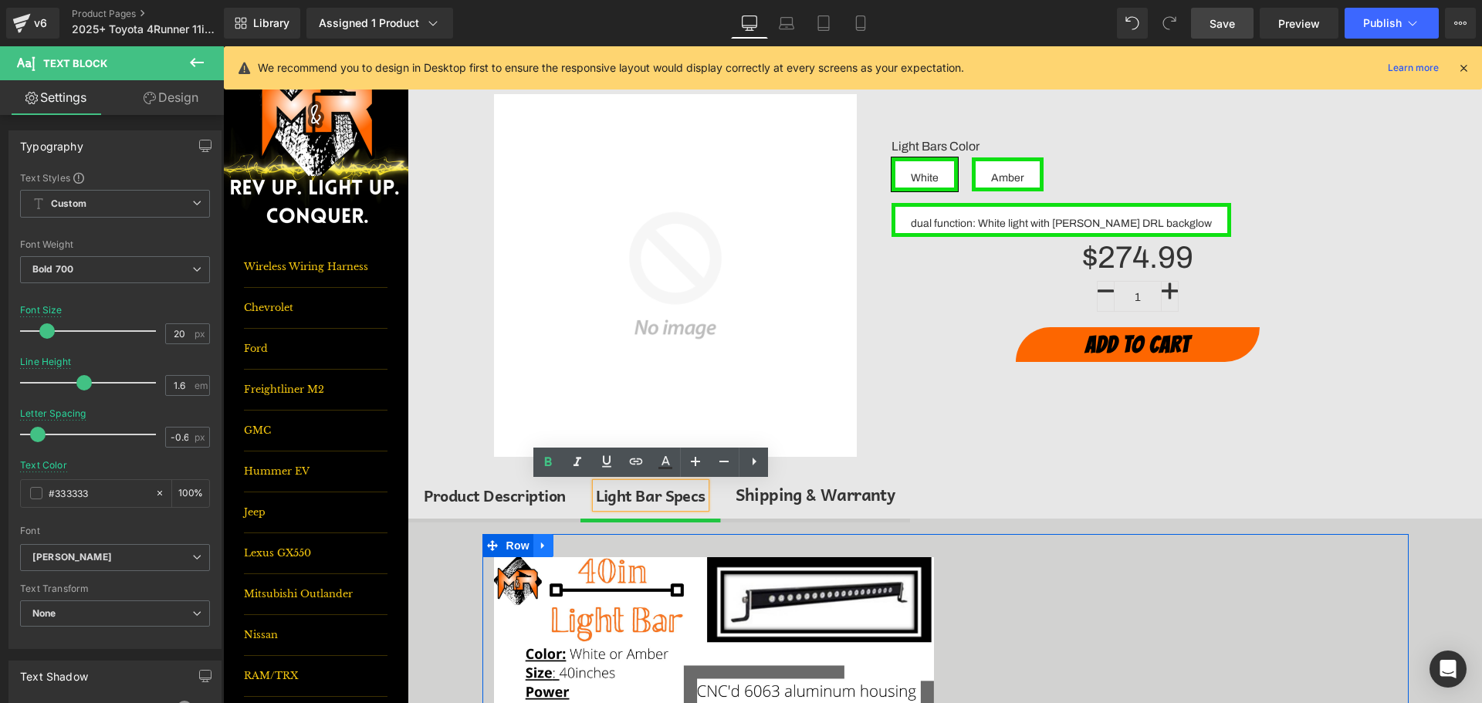
click at [544, 548] on link at bounding box center [543, 545] width 20 height 23
click at [578, 543] on icon at bounding box center [583, 545] width 11 height 11
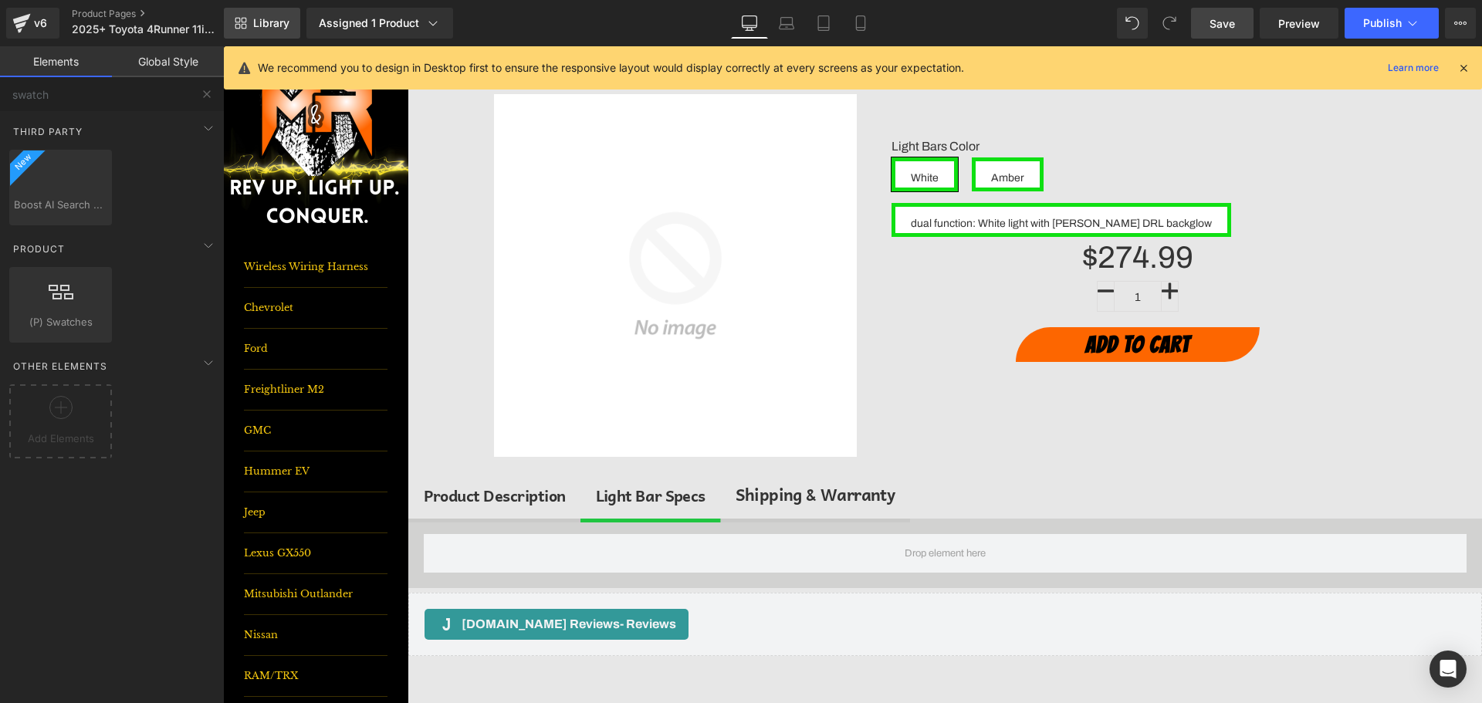
click at [289, 25] on span "Library" at bounding box center [271, 23] width 36 height 14
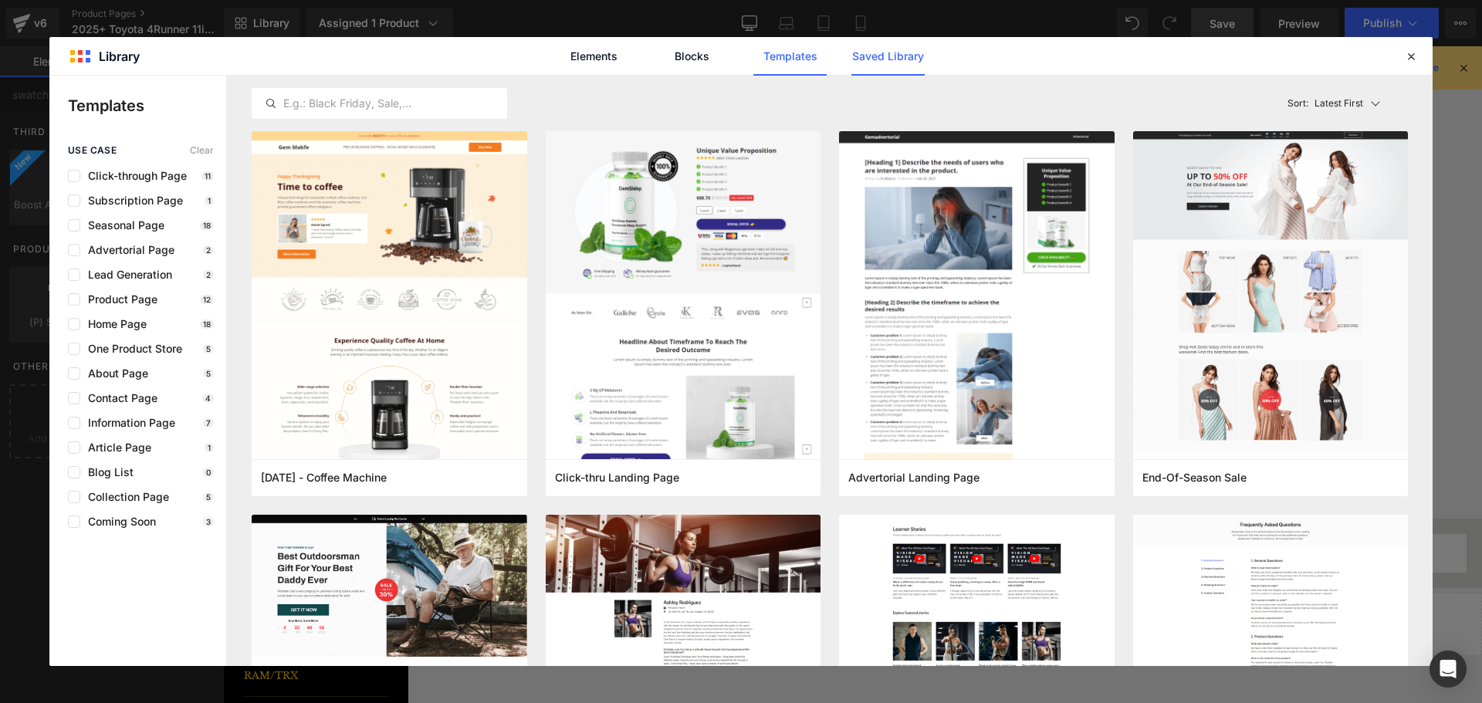
click at [884, 64] on link "Saved Library" at bounding box center [887, 56] width 73 height 39
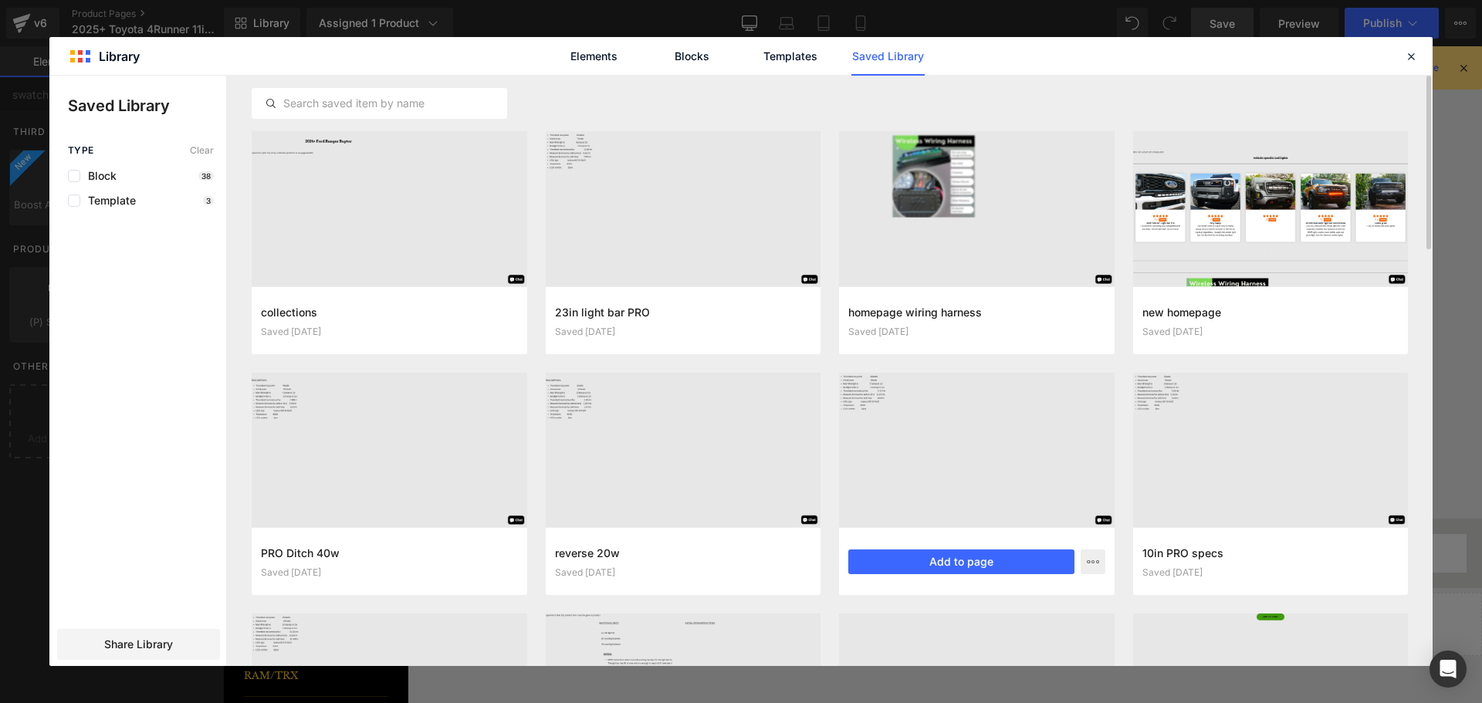
scroll to position [39, 0]
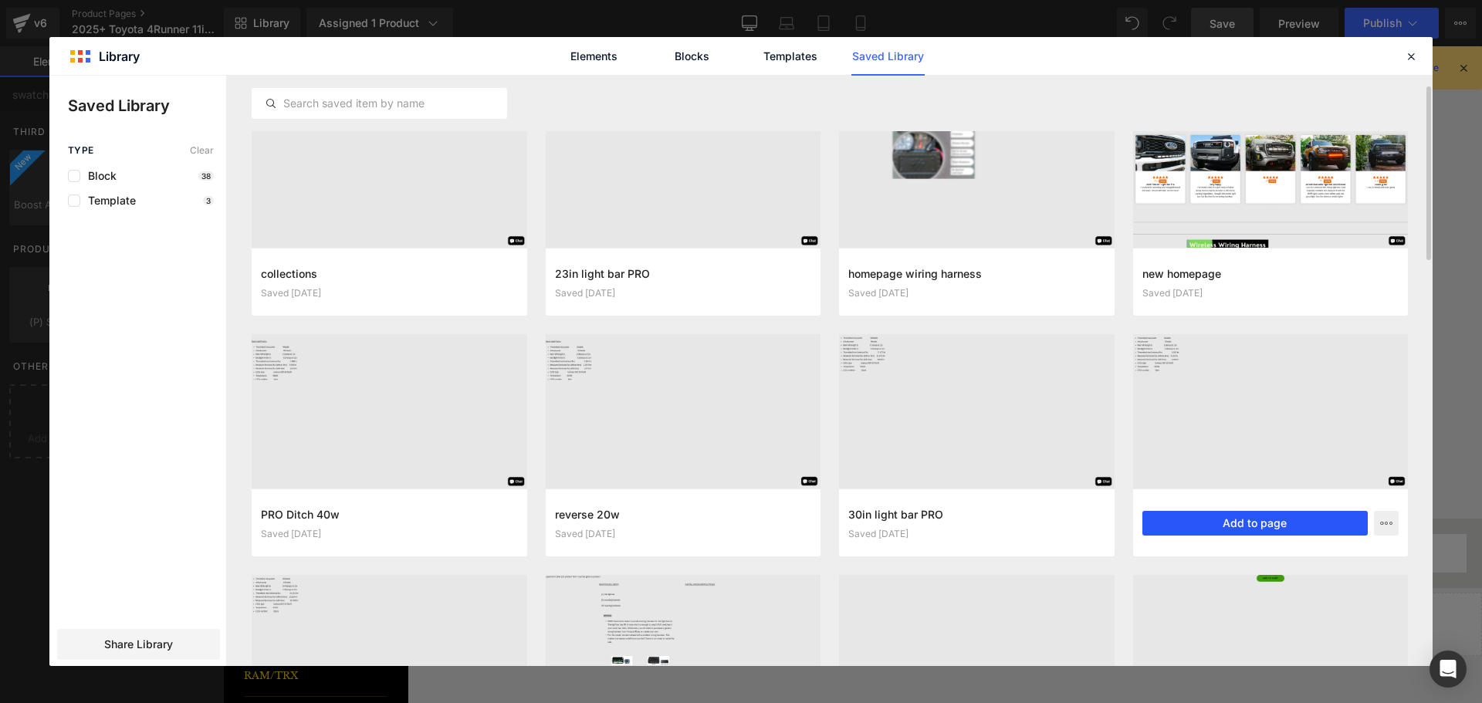
click at [1274, 522] on button "Add to page" at bounding box center [1255, 523] width 226 height 25
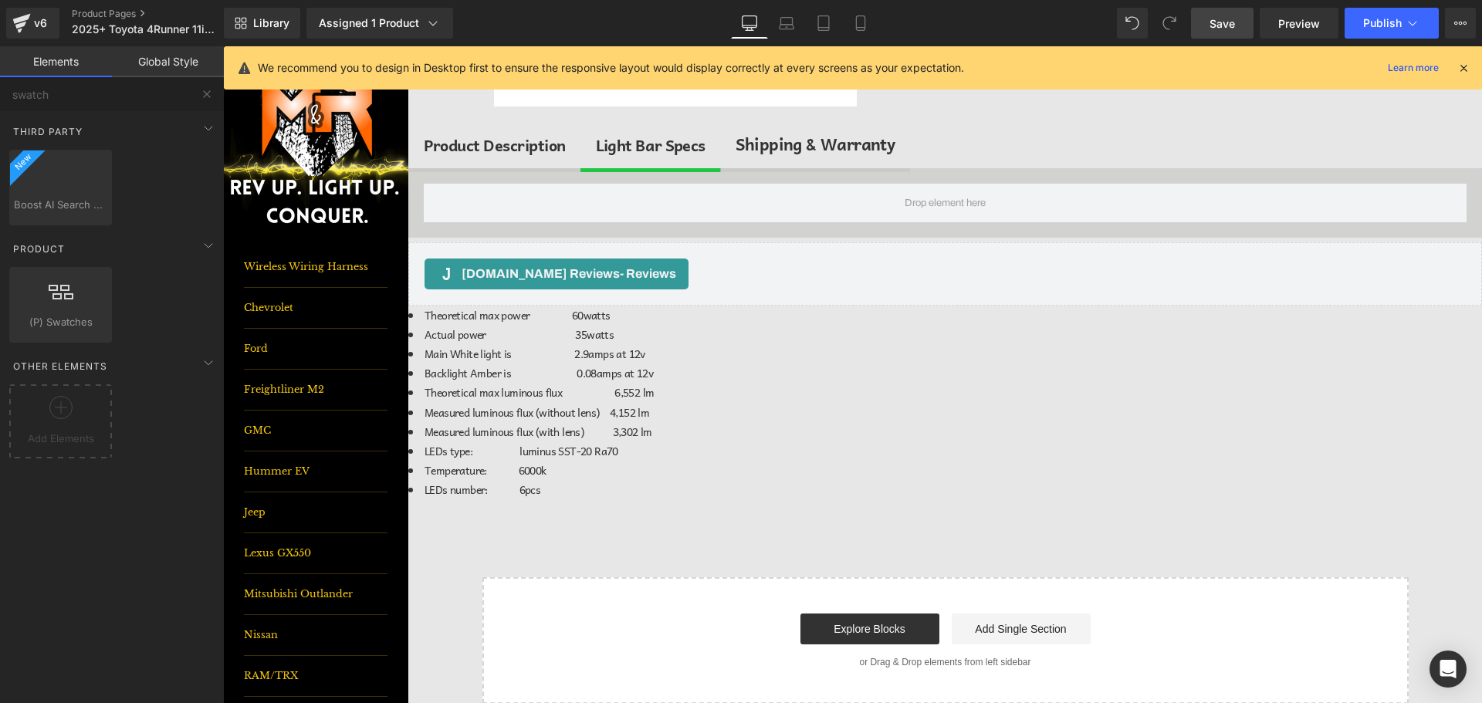
scroll to position [408, 0]
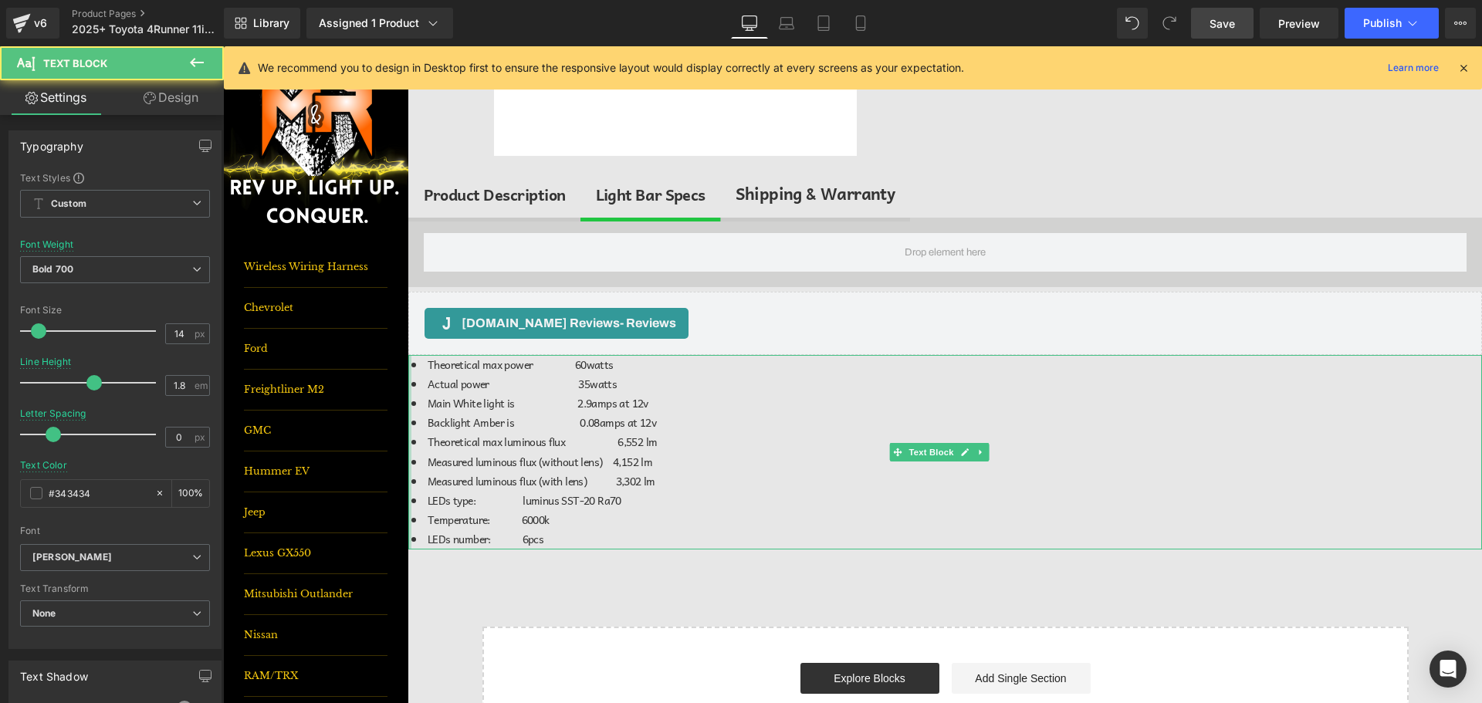
drag, startPoint x: 410, startPoint y: 394, endPoint x: 422, endPoint y: 390, distance: 12.9
click at [422, 390] on div "Theoretical max power 60watts Actual power 35watts Main White light is 2.9amps …" at bounding box center [945, 452] width 1074 height 195
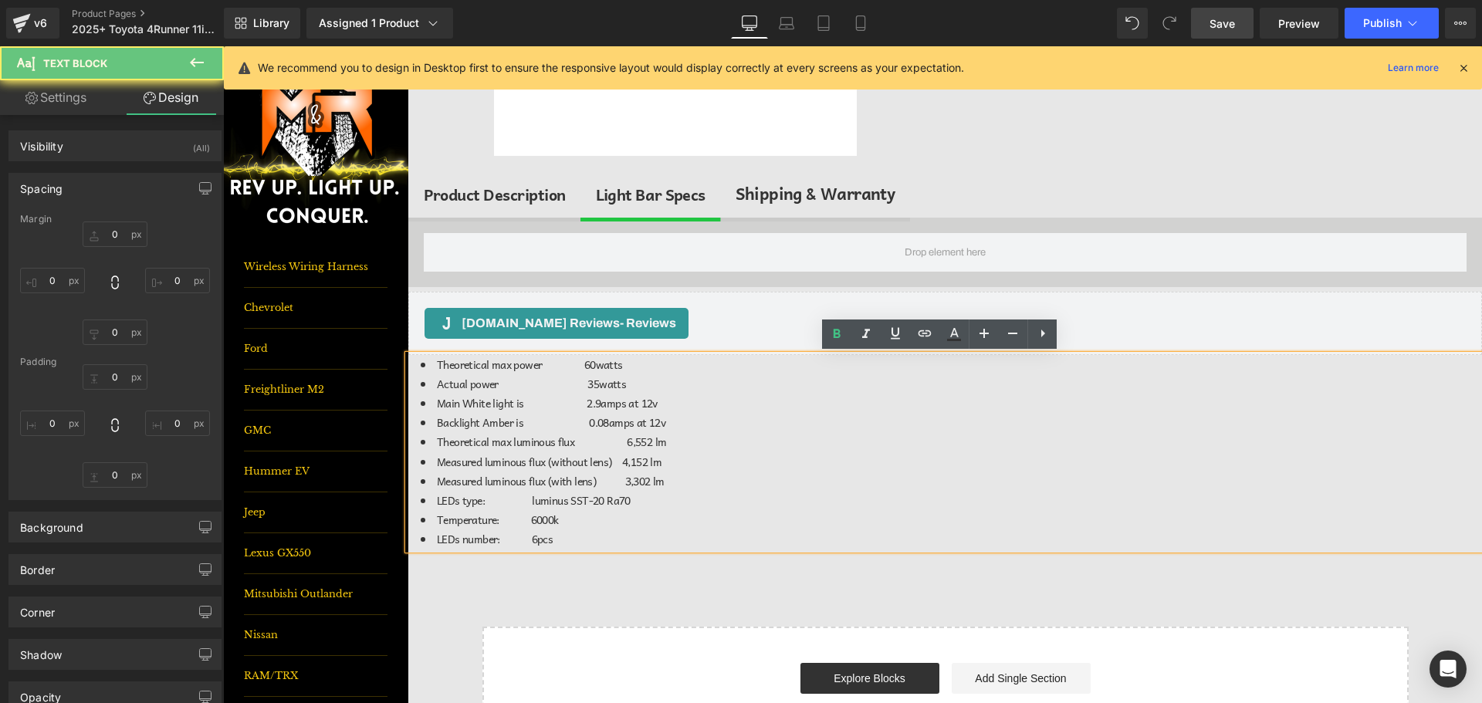
type input "0"
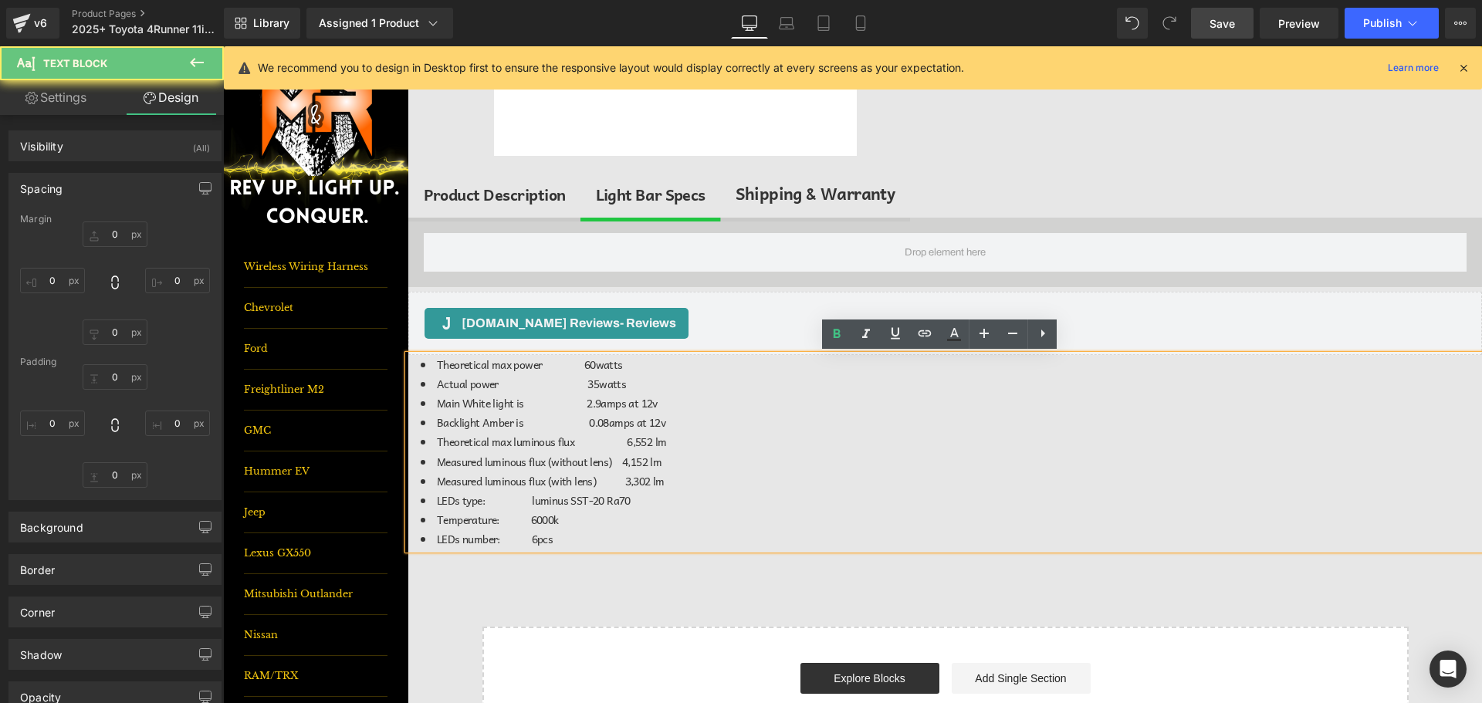
type input "0"
type input "16"
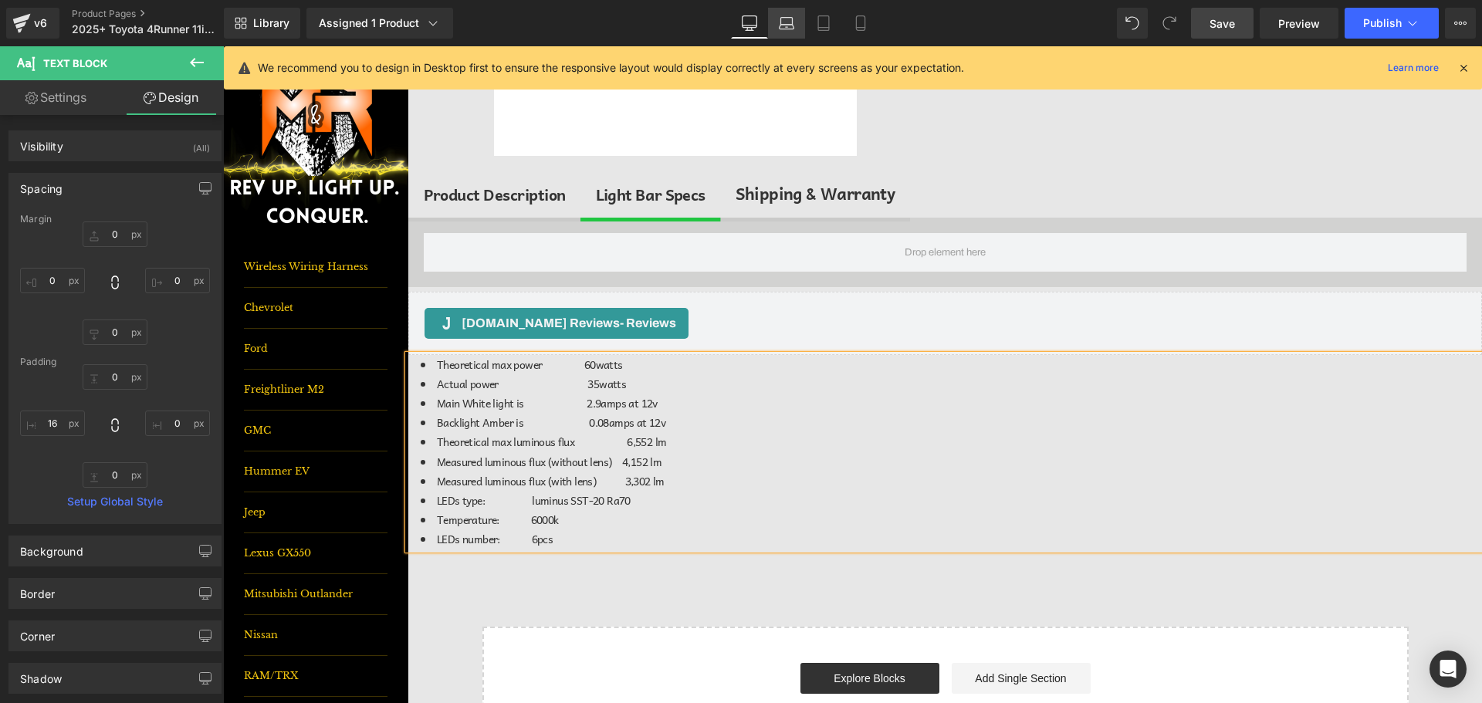
click at [783, 21] on icon at bounding box center [786, 22] width 15 height 15
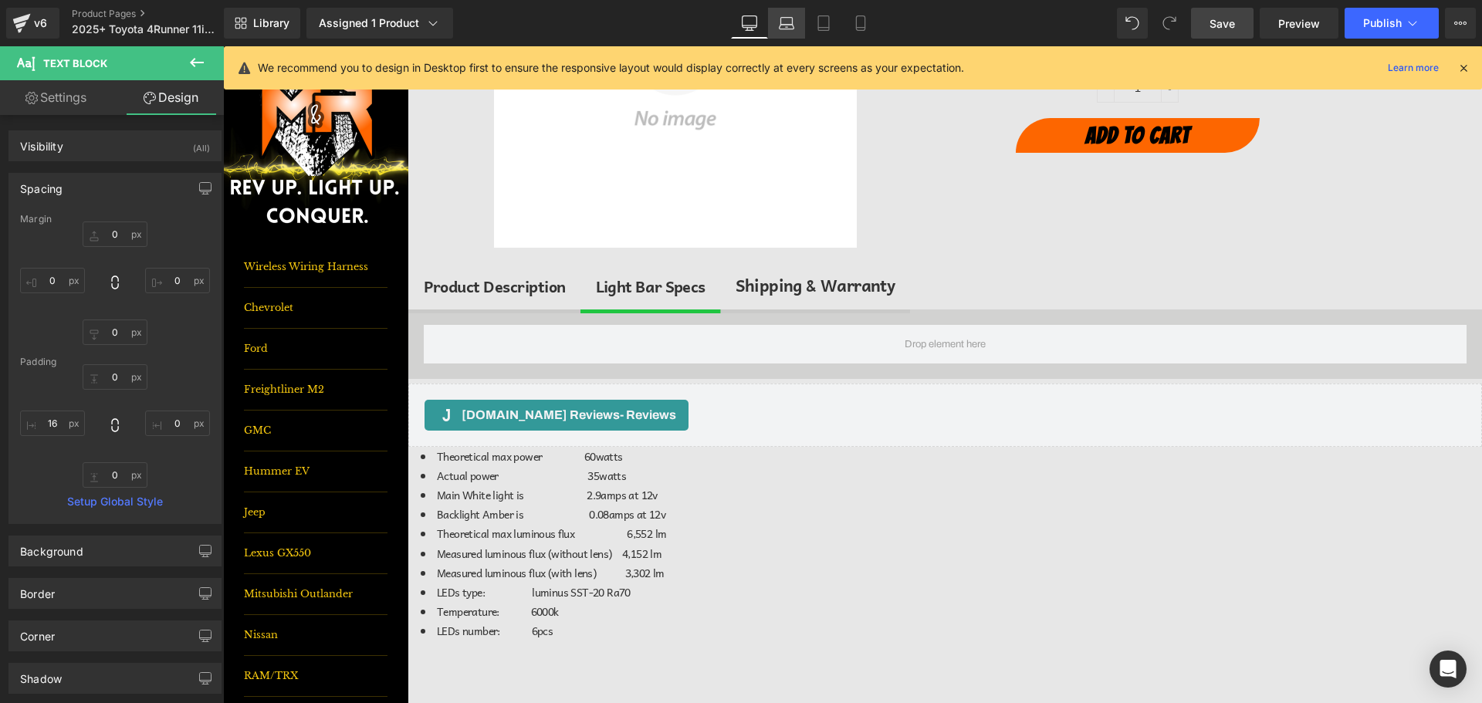
type input "0"
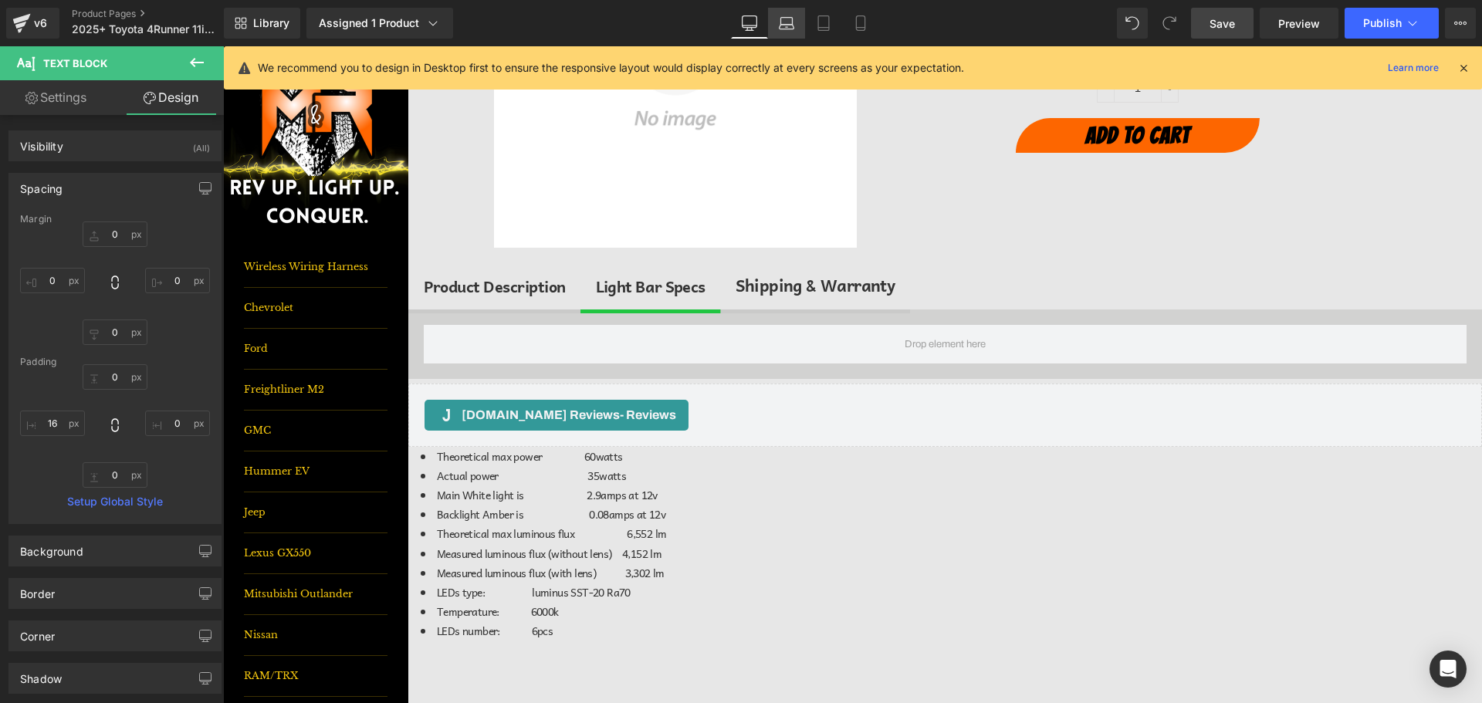
type input "0"
type input "16"
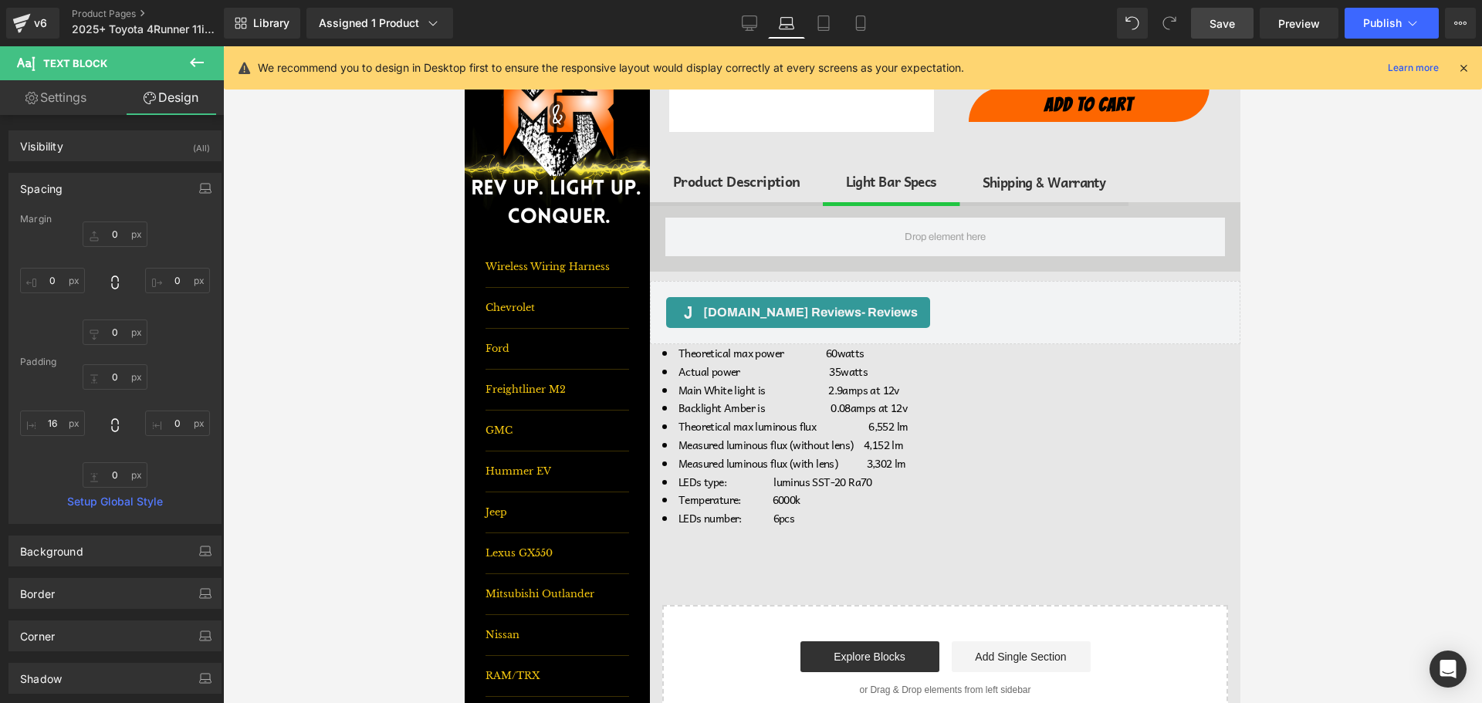
click at [813, 41] on div "Library Assigned 1 Product Product Preview 2025+ Toyota 4Runner 11in Light Bars…" at bounding box center [853, 23] width 1258 height 46
click at [833, 25] on link "Tablet" at bounding box center [823, 23] width 37 height 31
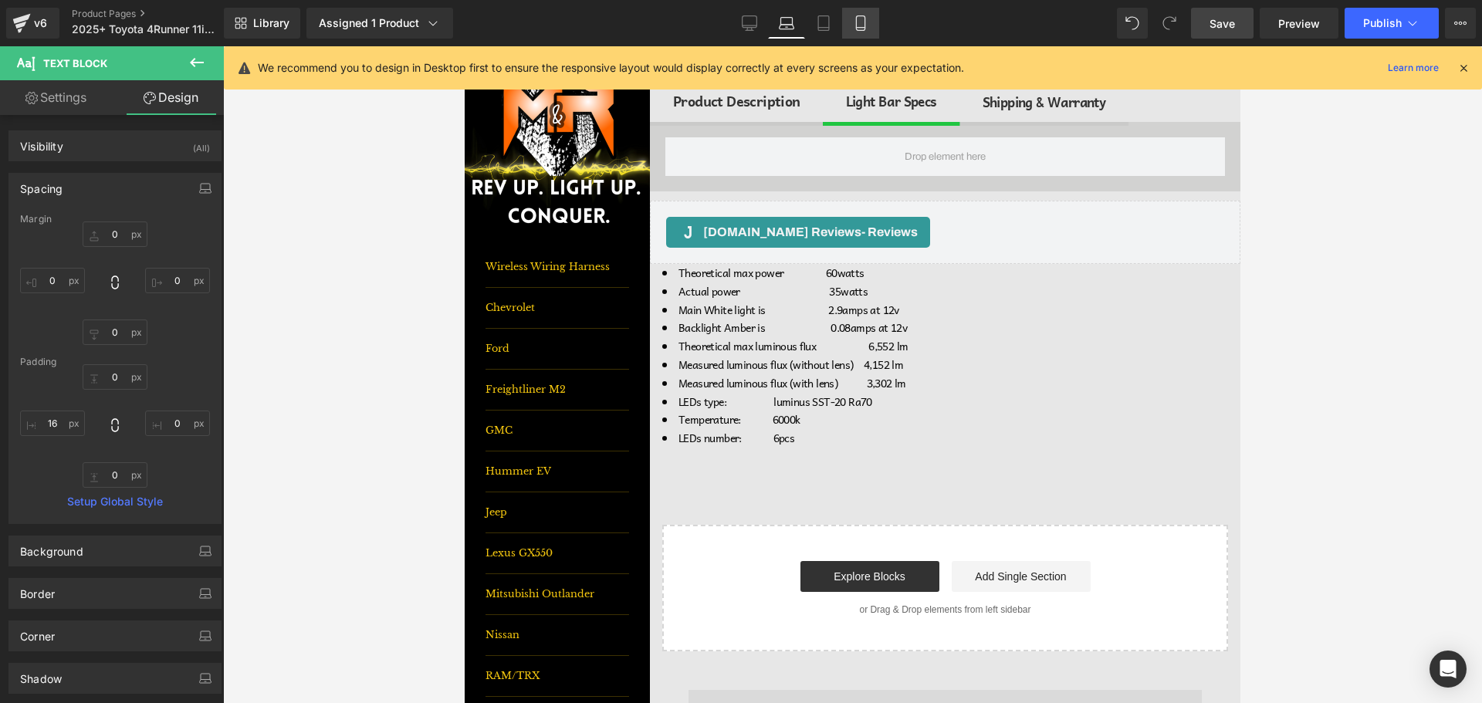
type input "0"
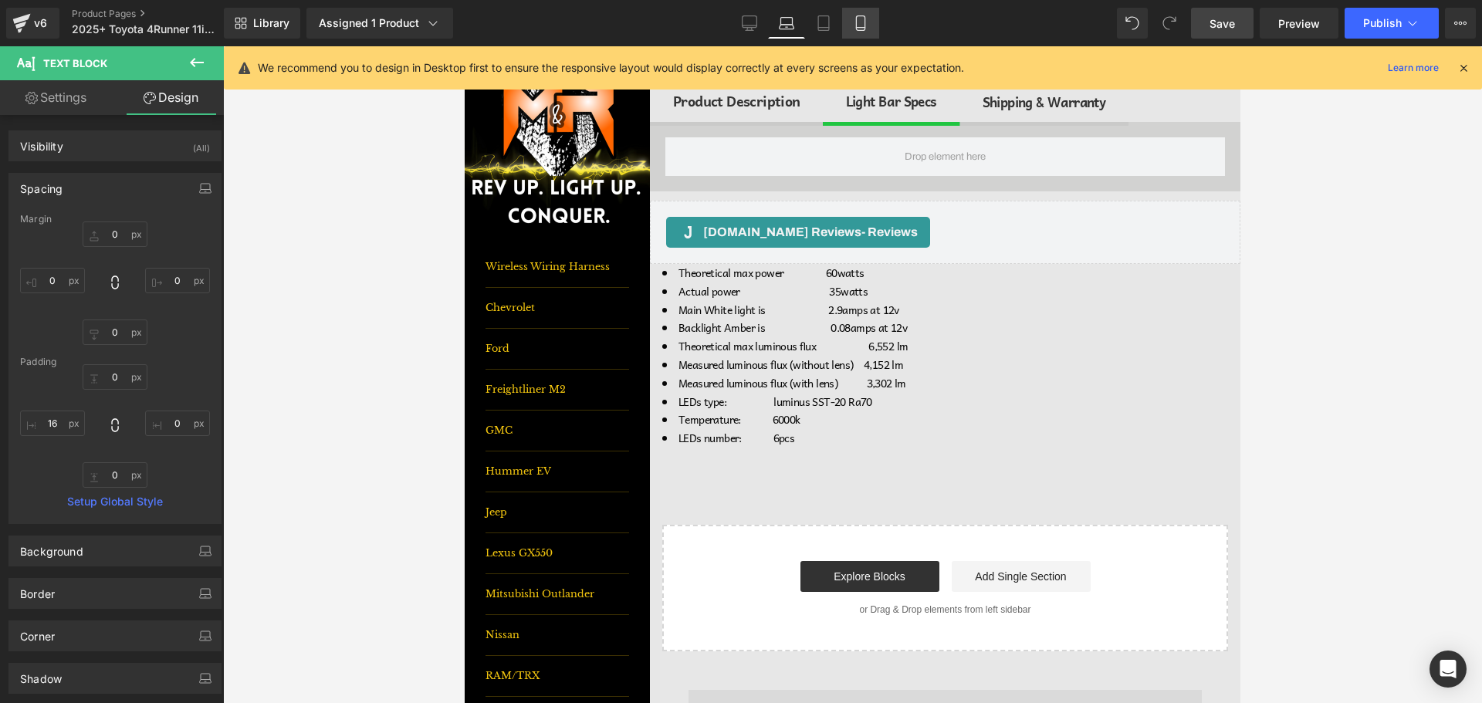
type input "0"
type input "16"
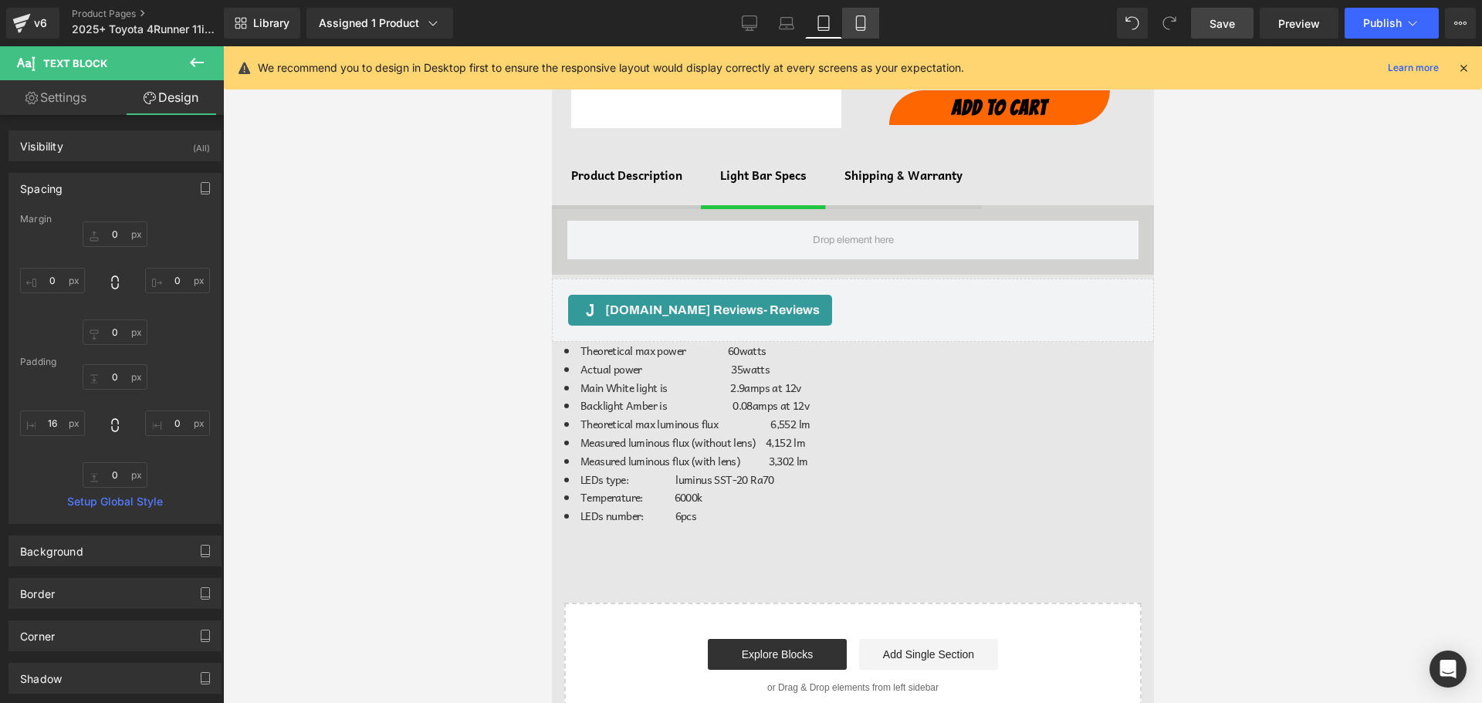
click at [857, 22] on icon at bounding box center [860, 23] width 8 height 15
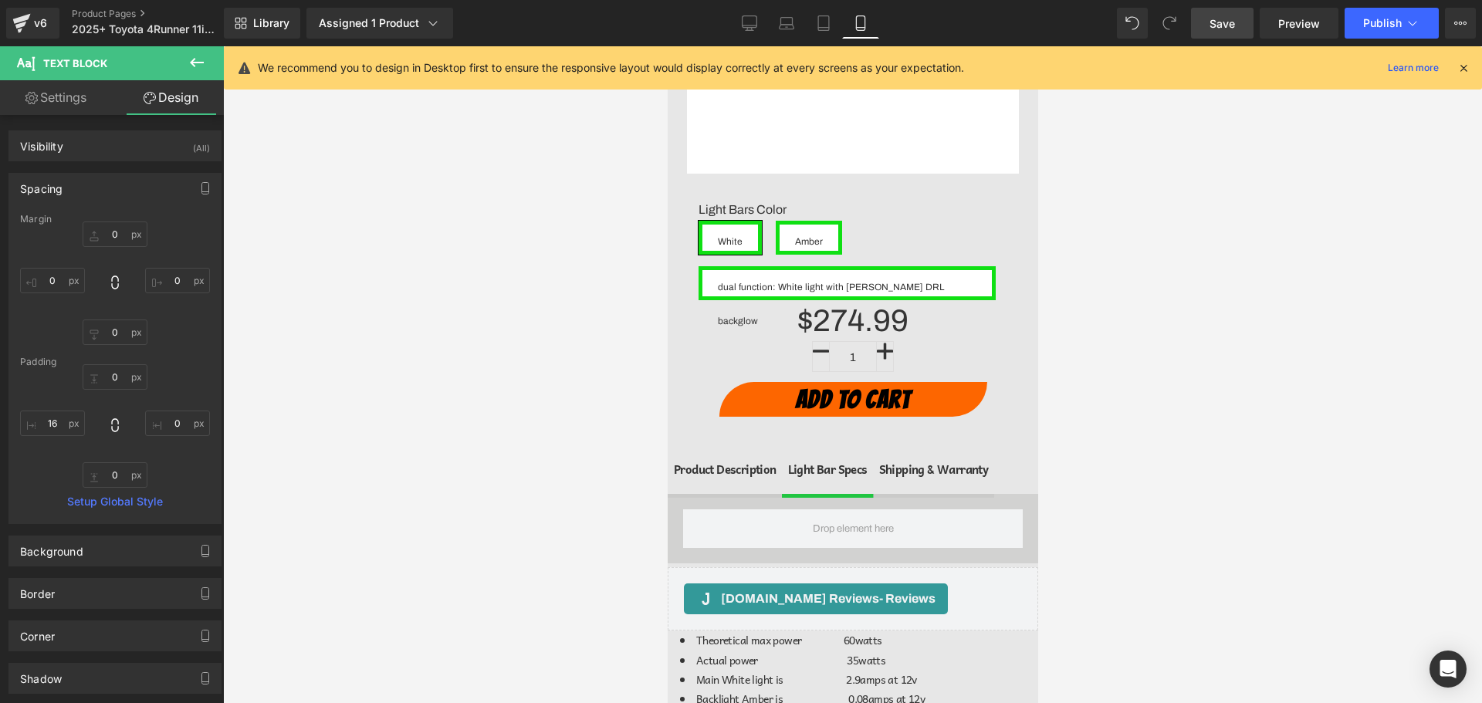
scroll to position [674, 0]
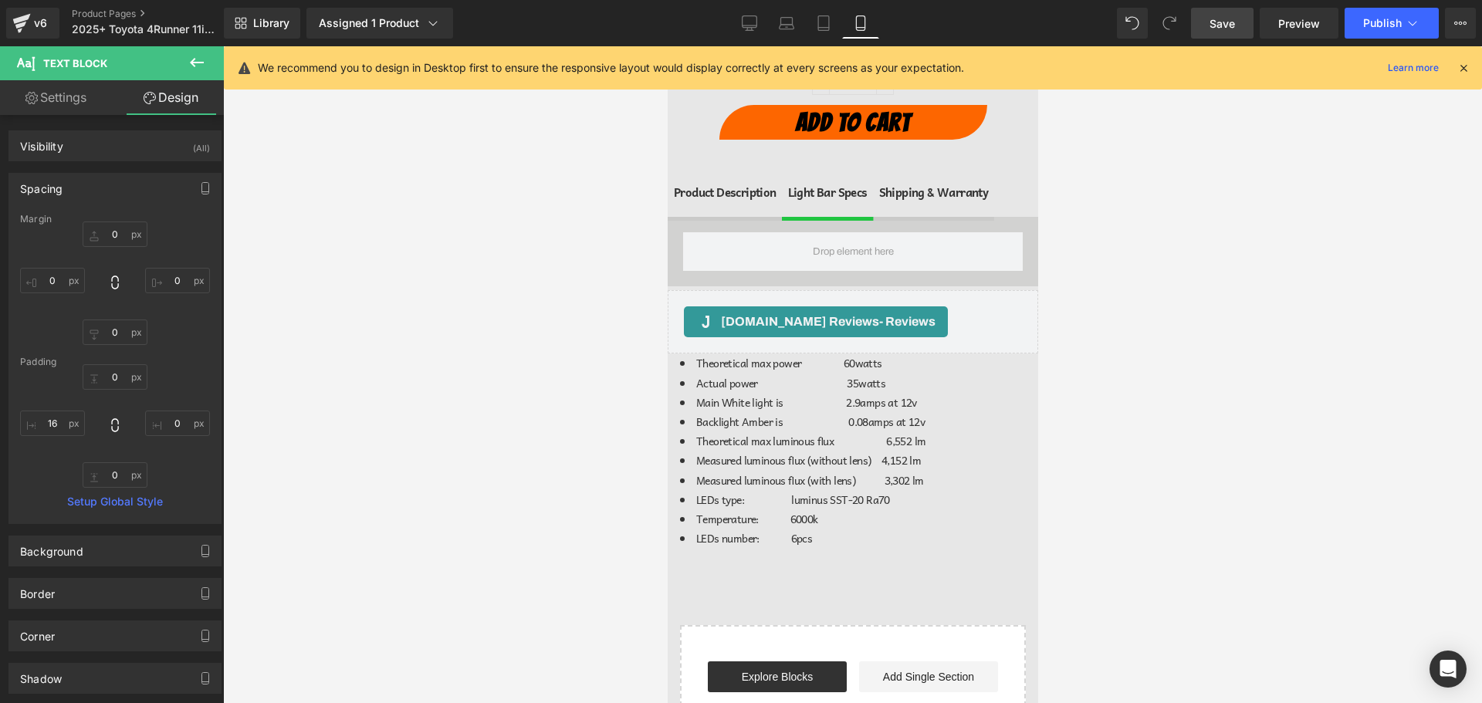
type input "0"
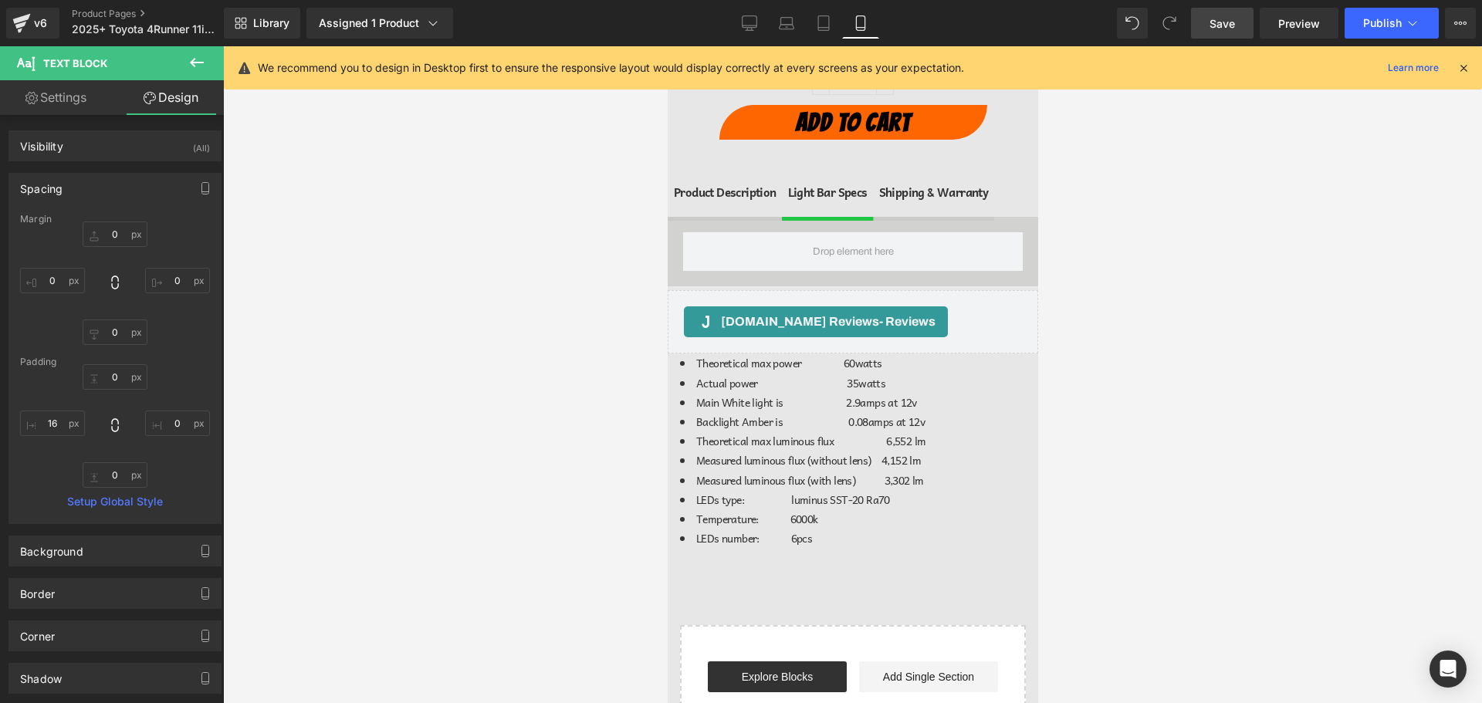
type input "0"
type input "16"
click at [730, 19] on div "Library Assigned 1 Product Product Preview 2025+ Toyota 4Runner 11in Light Bars…" at bounding box center [853, 23] width 1258 height 31
click at [739, 25] on link "Desktop" at bounding box center [749, 23] width 37 height 31
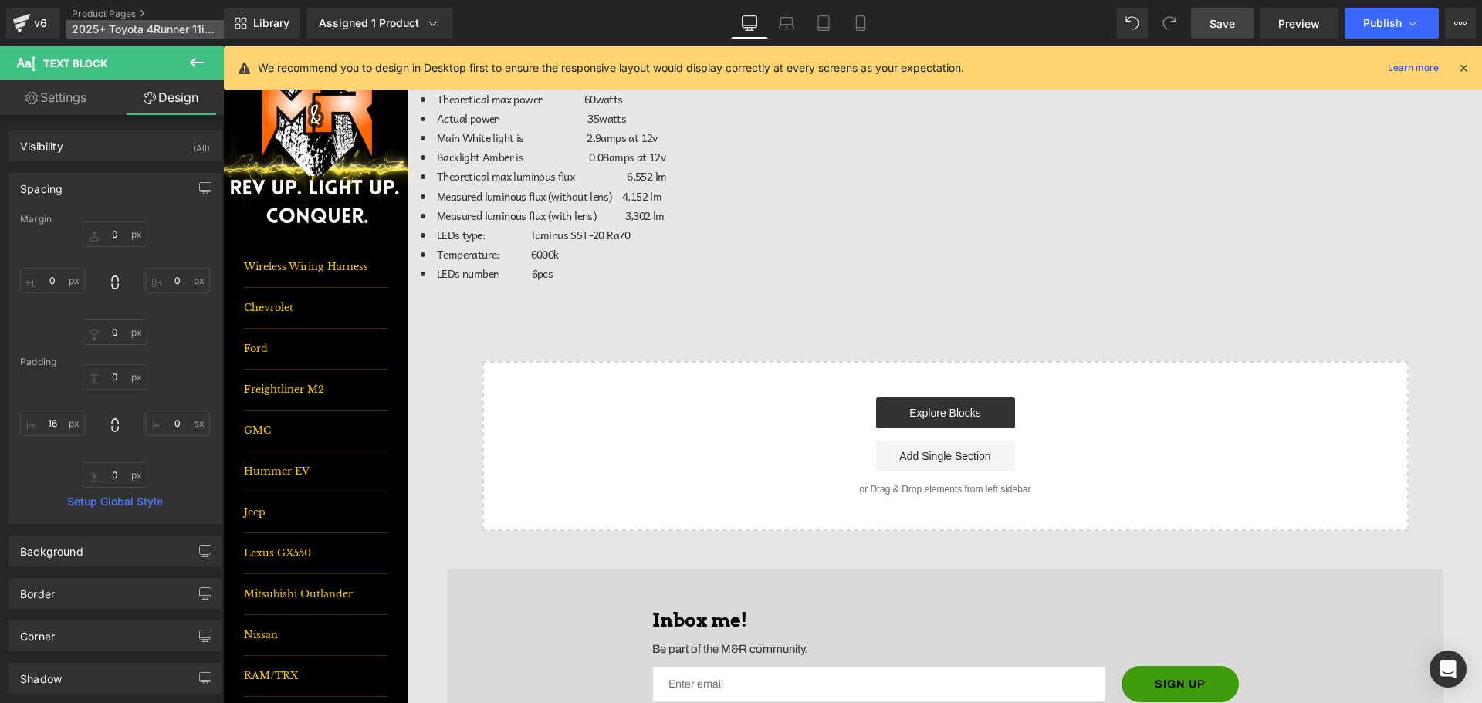
type input "0"
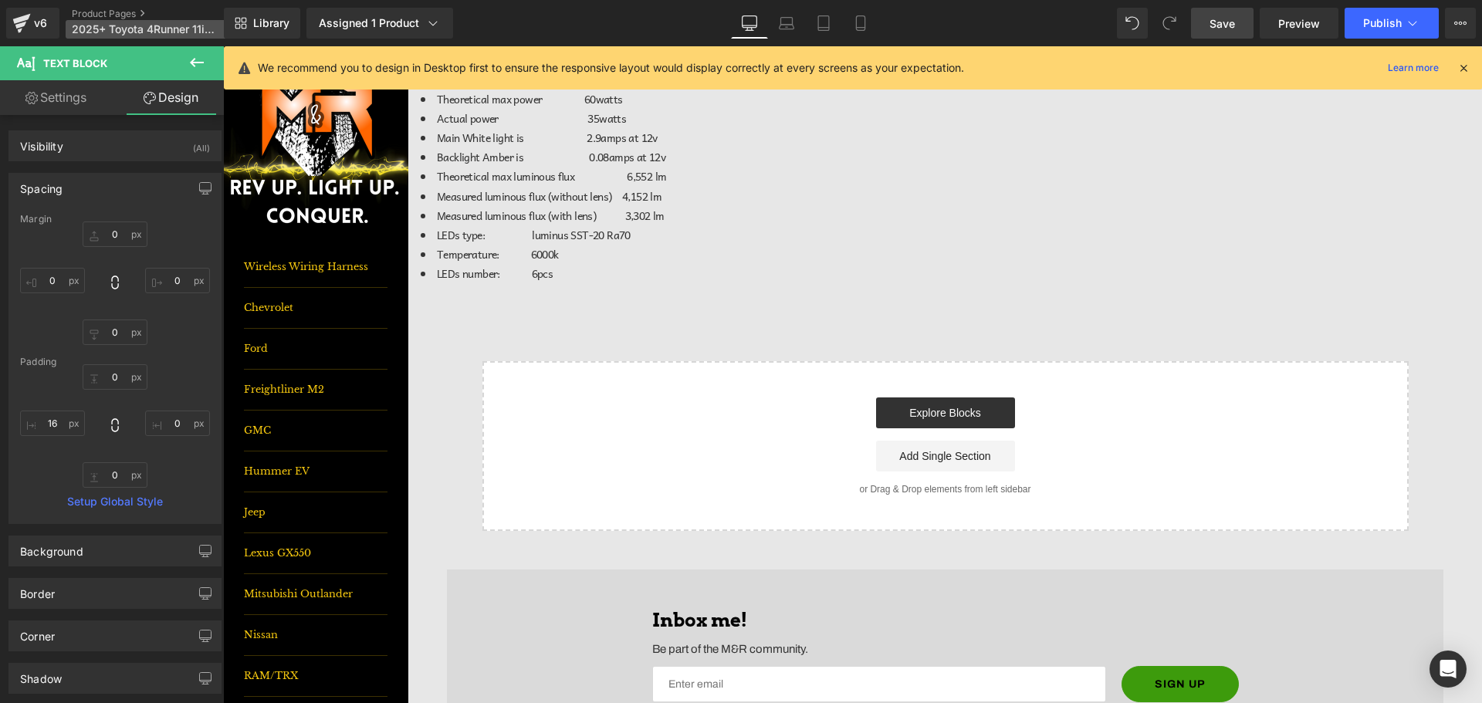
type input "0"
type input "16"
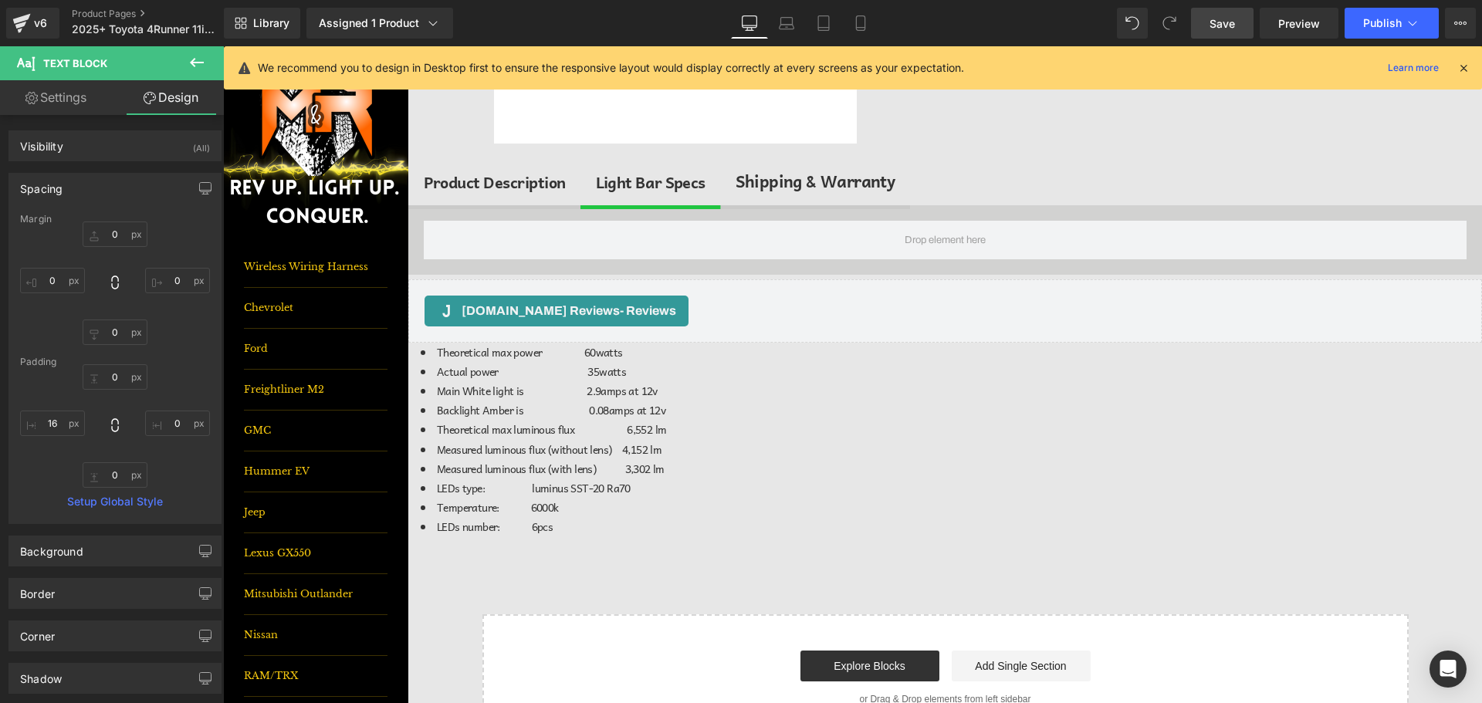
click at [190, 62] on icon at bounding box center [197, 62] width 19 height 19
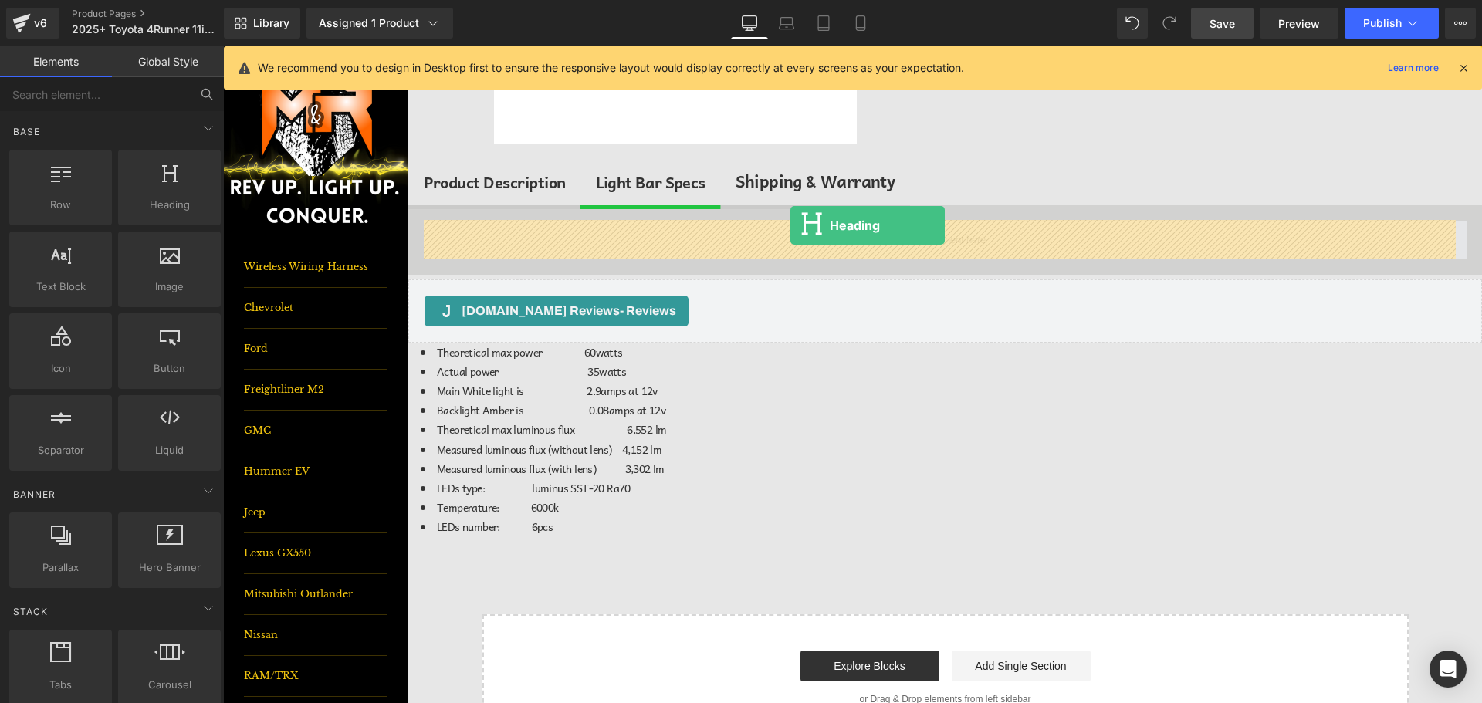
drag, startPoint x: 436, startPoint y: 240, endPoint x: 790, endPoint y: 225, distance: 354.6
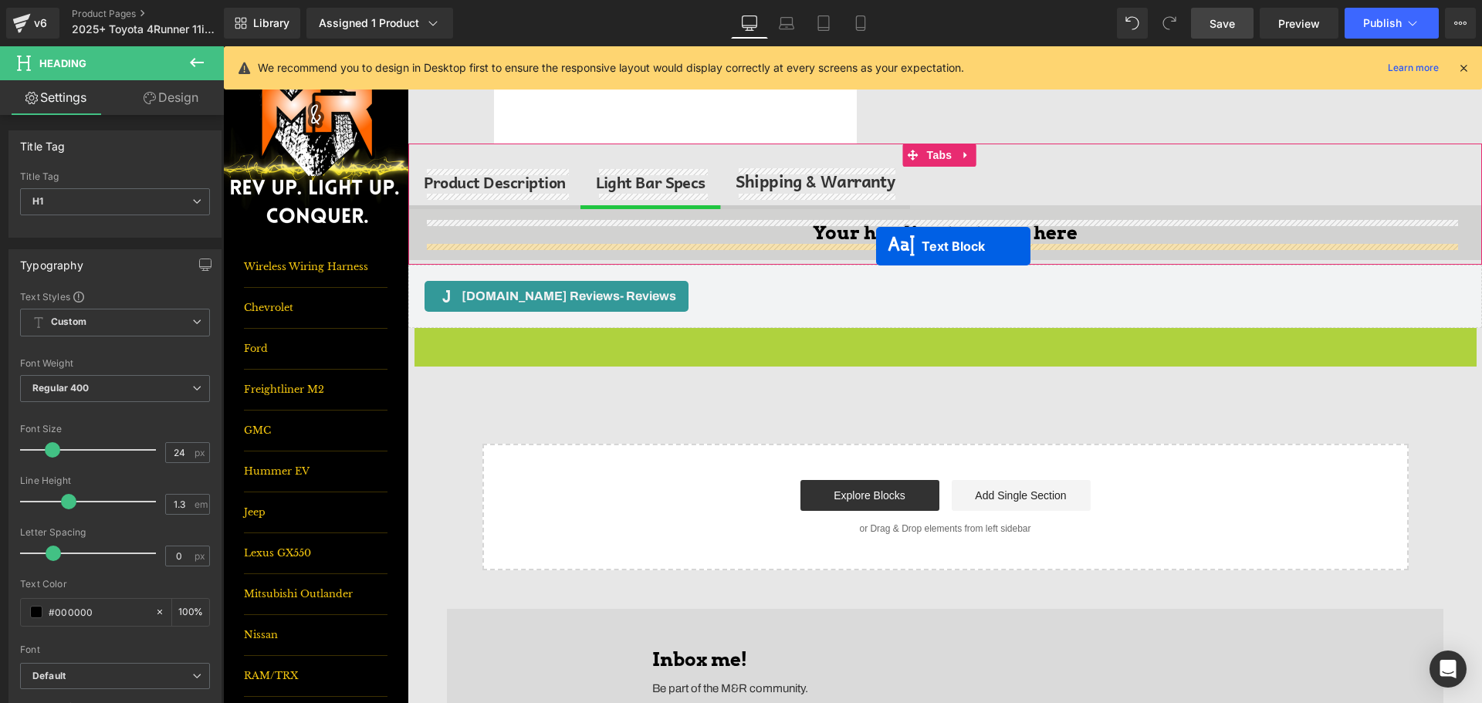
drag, startPoint x: 883, startPoint y: 290, endPoint x: 876, endPoint y: 246, distance: 44.5
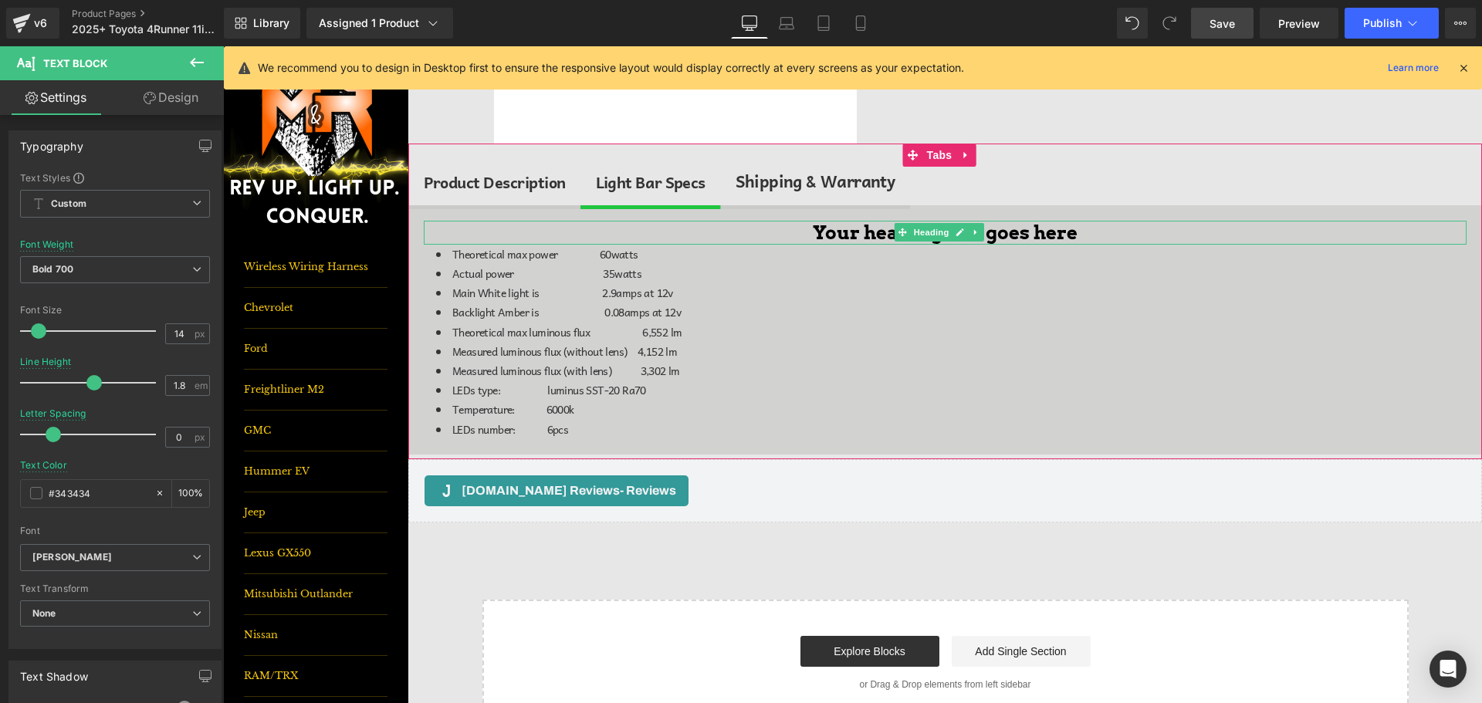
click at [877, 232] on h1 "Your heading text goes here" at bounding box center [945, 233] width 1043 height 24
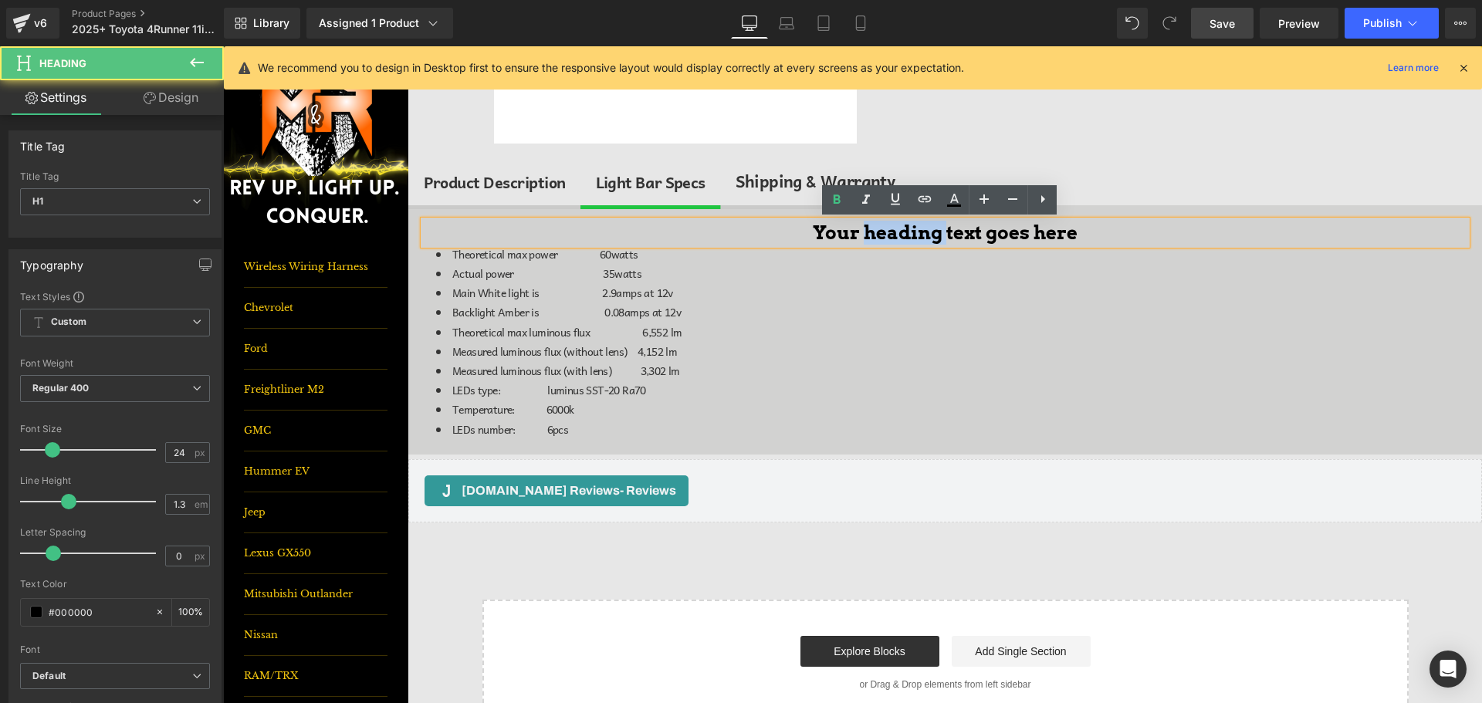
click at [877, 232] on h1 "Your heading text goes here" at bounding box center [945, 233] width 1043 height 24
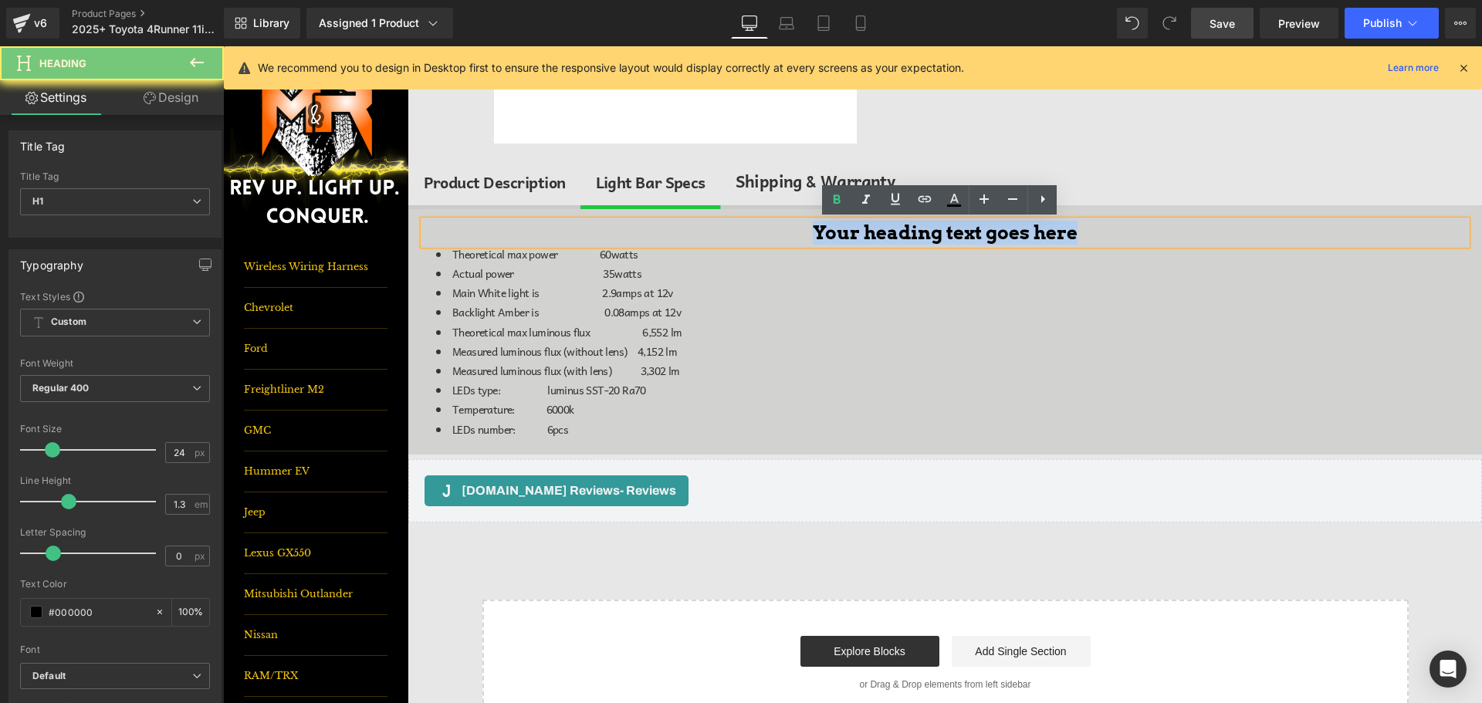
click at [877, 232] on h1 "Your heading text goes here" at bounding box center [945, 233] width 1043 height 24
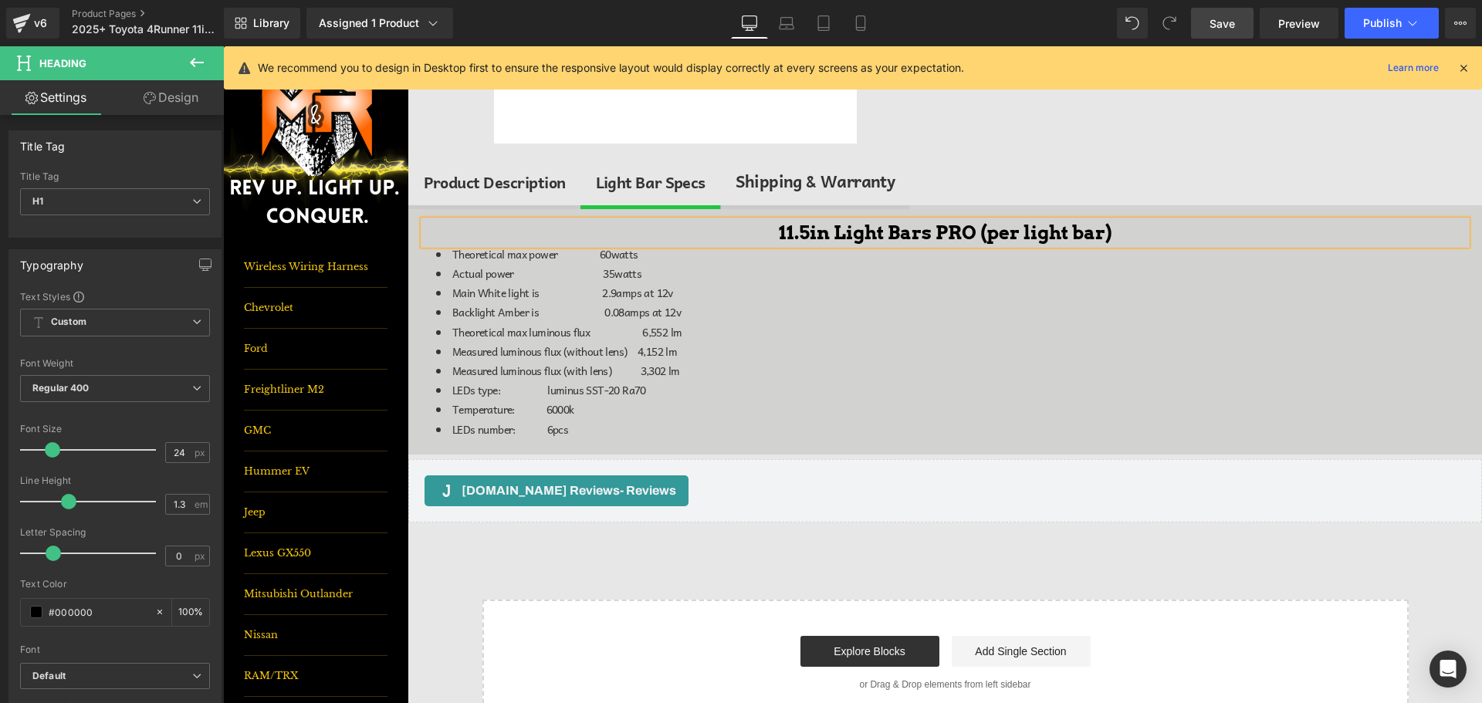
click at [1206, 21] on link "Save" at bounding box center [1222, 23] width 63 height 31
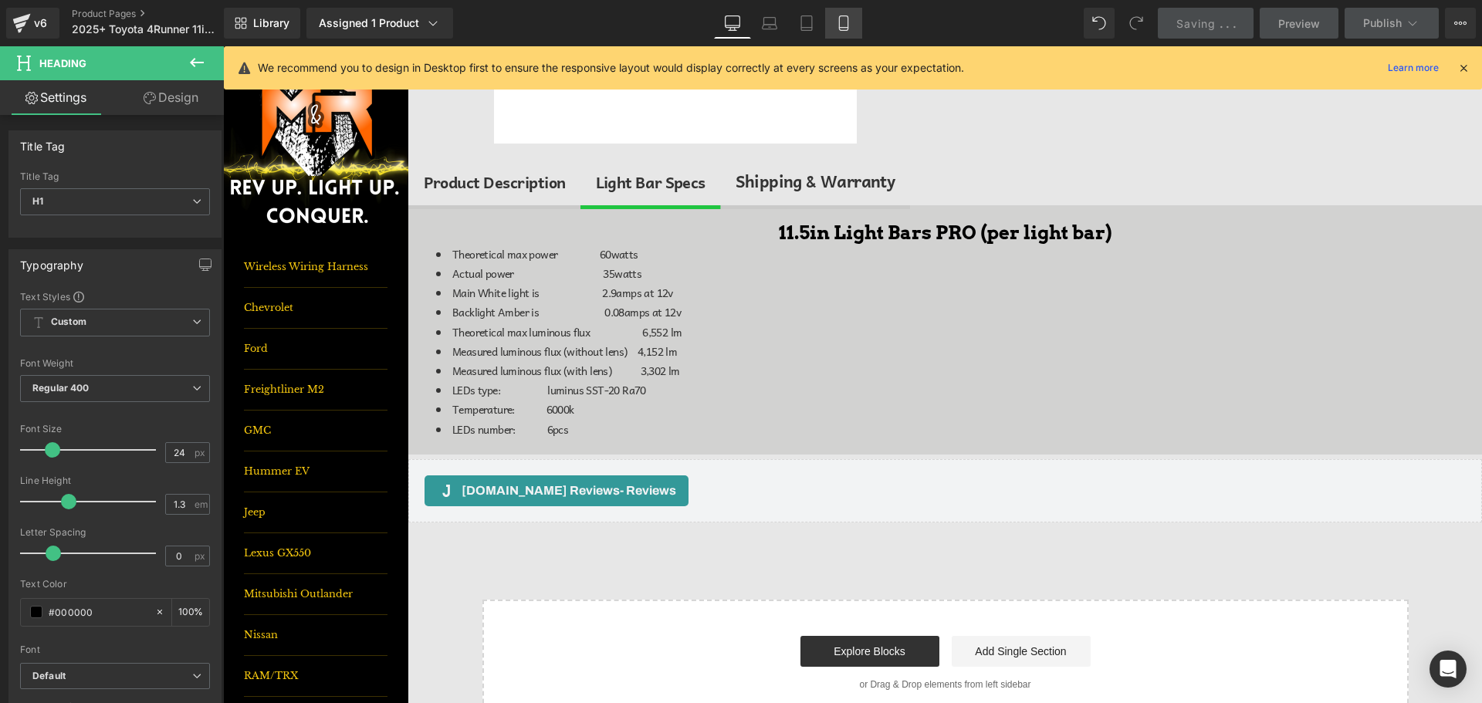
click at [856, 30] on link "Mobile" at bounding box center [843, 23] width 37 height 31
type input "100"
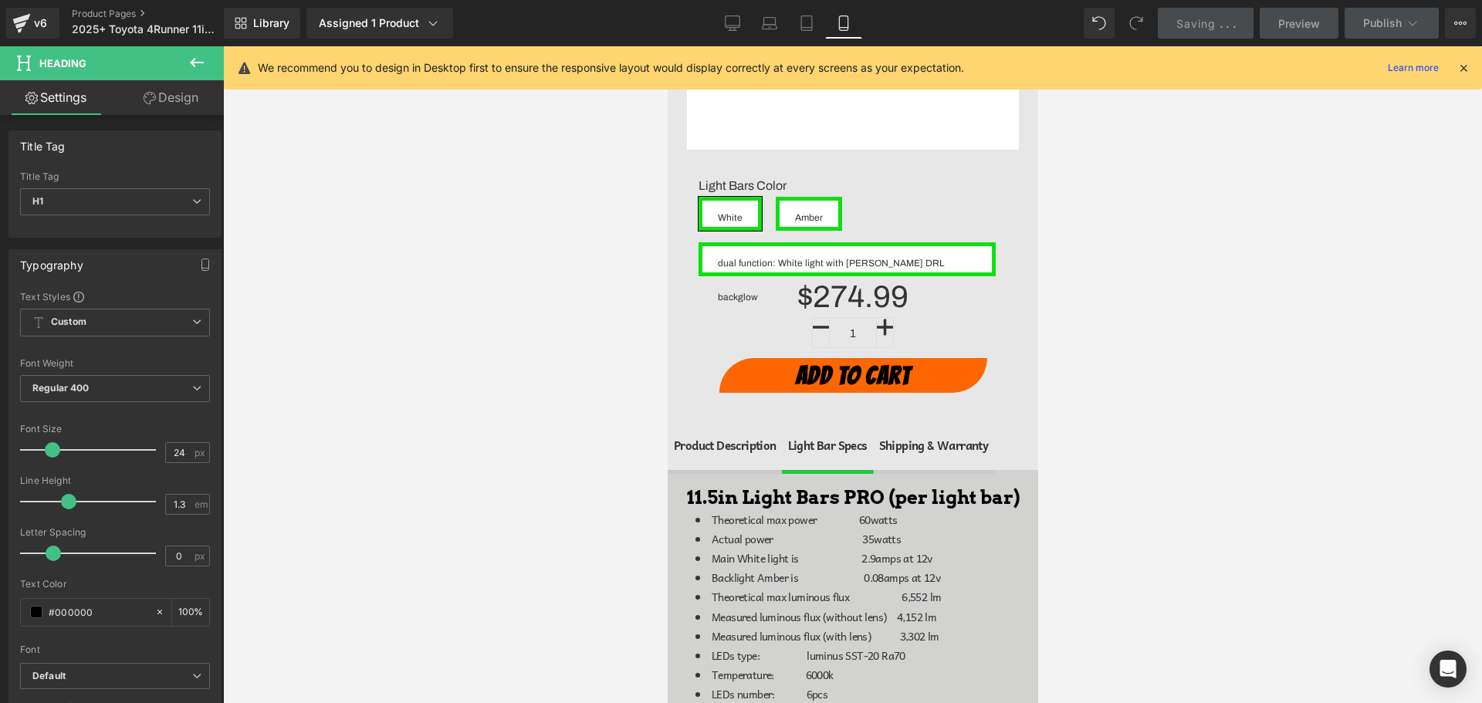
scroll to position [675, 0]
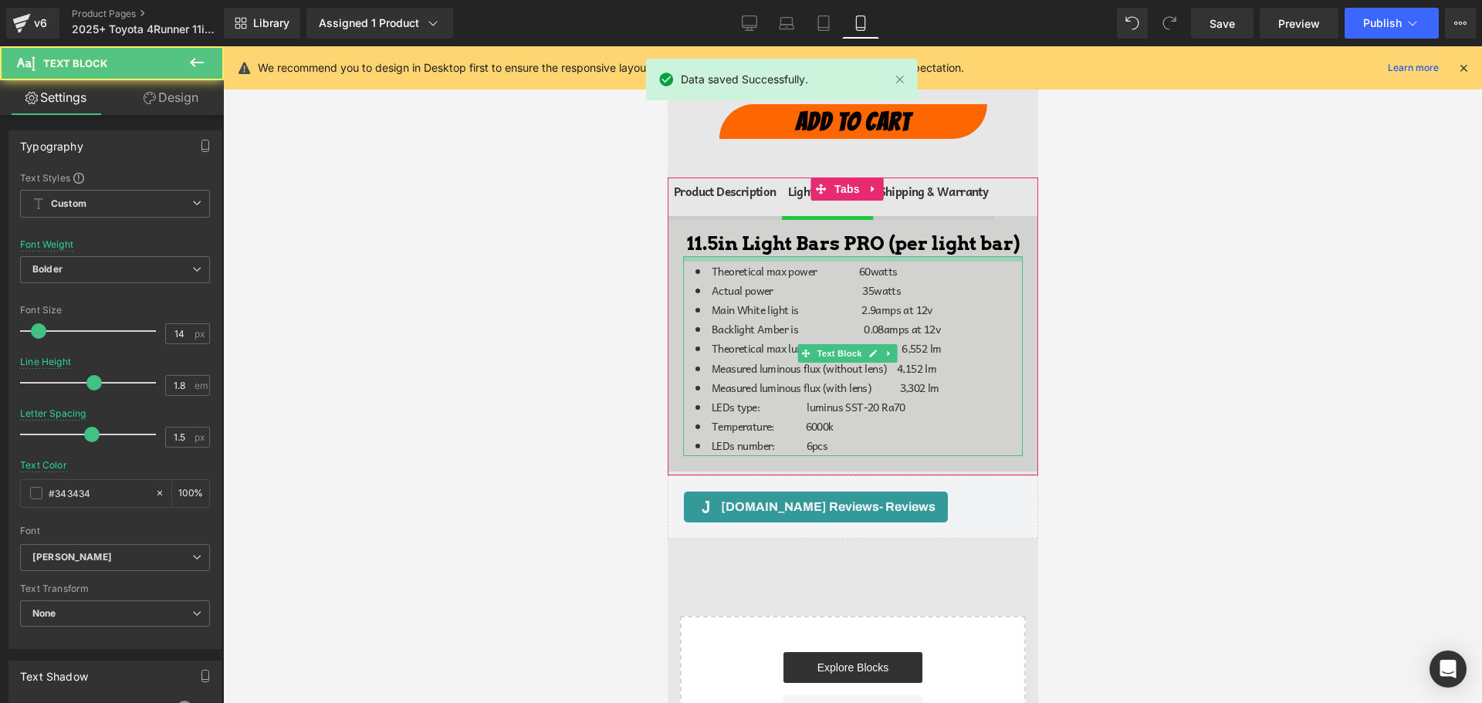
drag, startPoint x: 872, startPoint y: 269, endPoint x: 1413, endPoint y: 63, distance: 579.3
click at [874, 275] on div "Theoretical max power 60watts Actual power 35watts Main White light is 2.9amps …" at bounding box center [852, 356] width 340 height 200
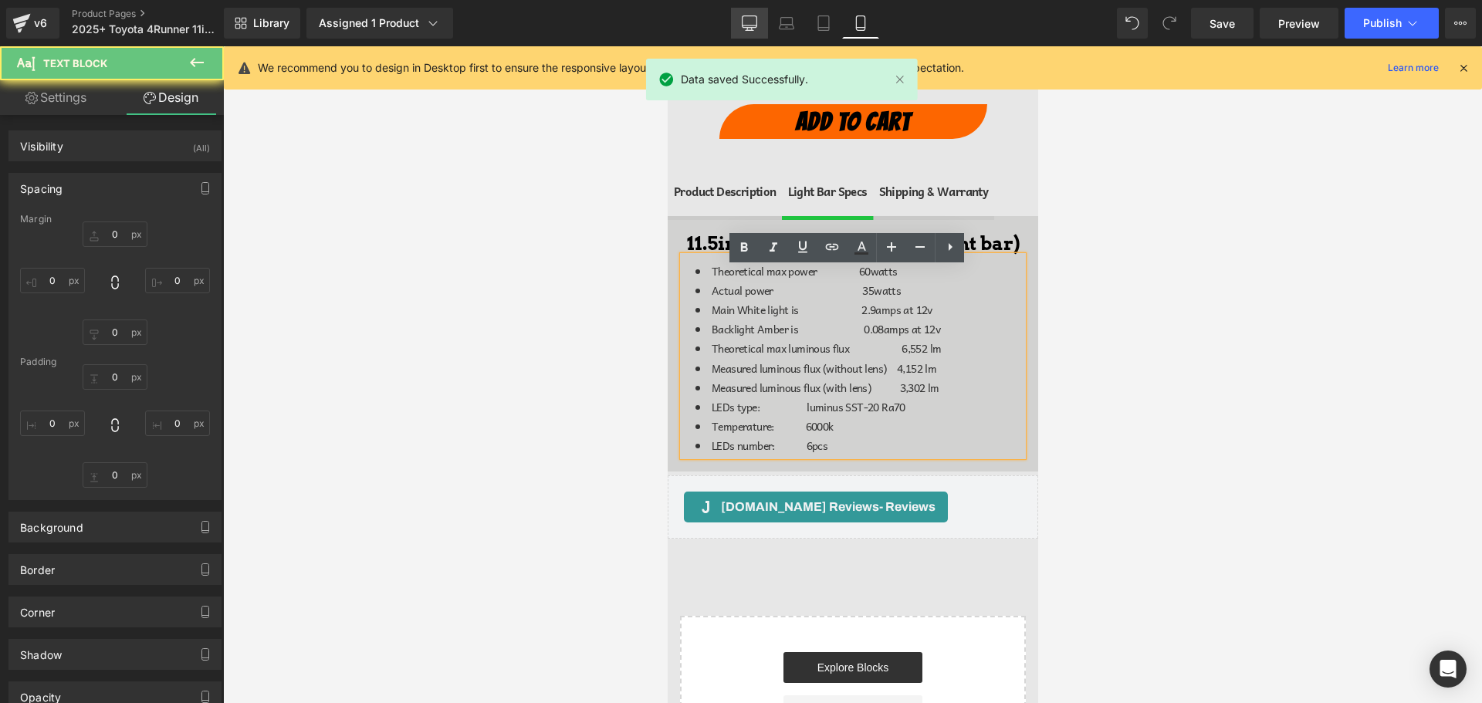
type input "0"
type input "7"
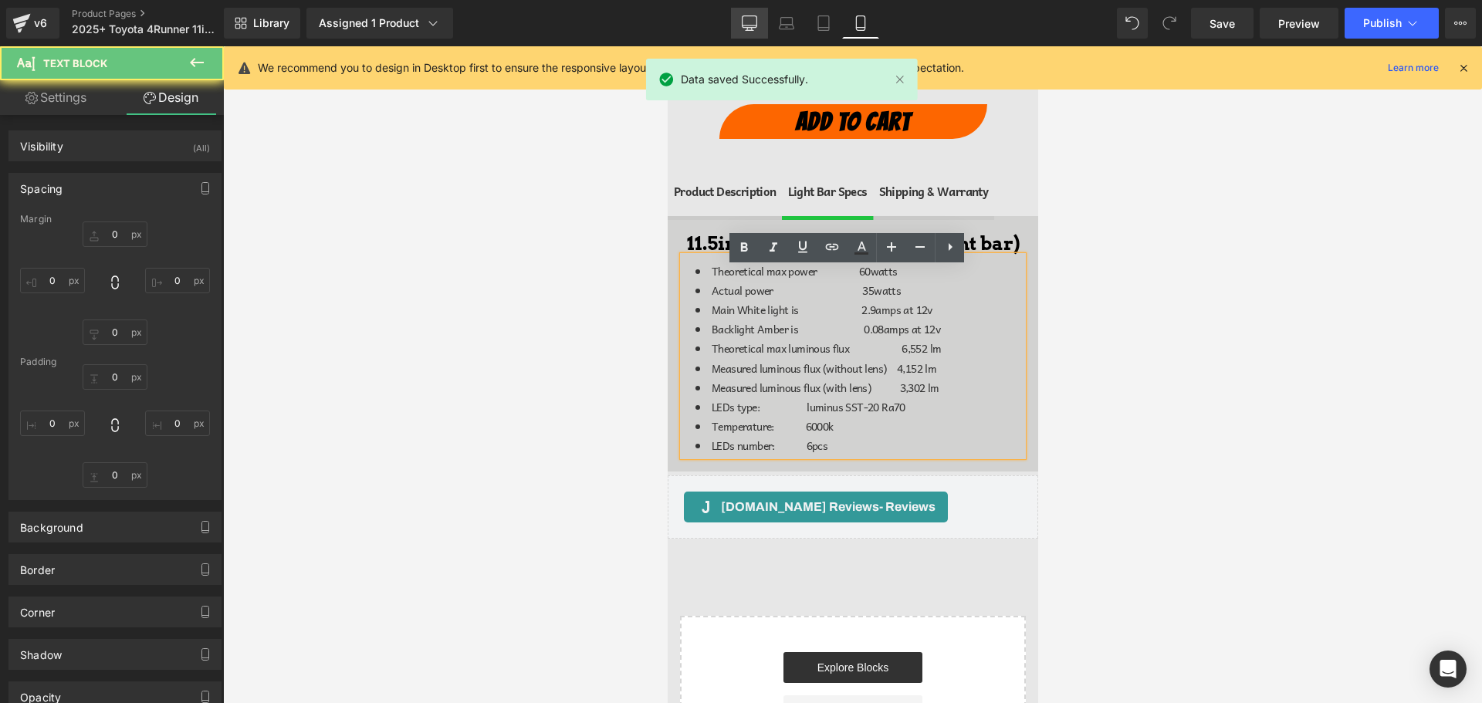
type input "0"
type input "16"
click at [746, 15] on link "Desktop" at bounding box center [749, 23] width 37 height 31
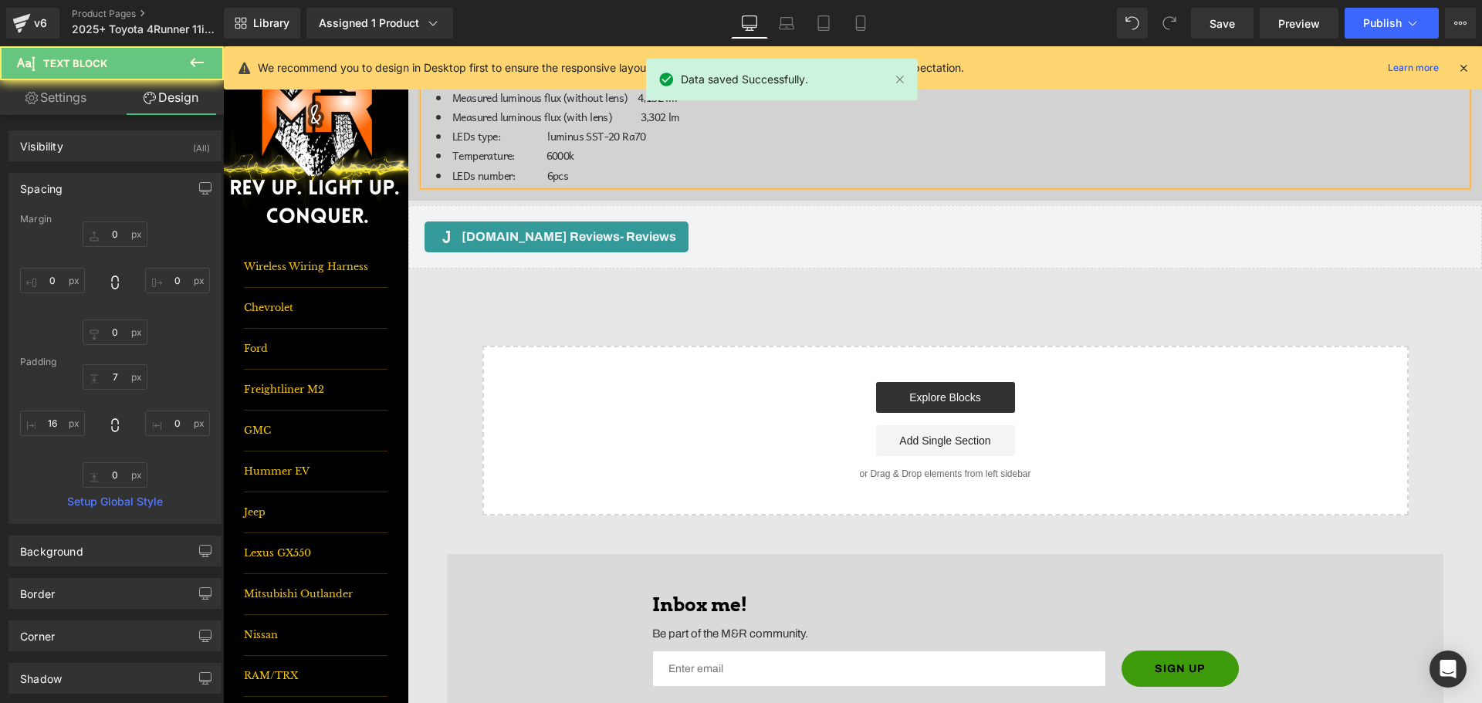
type input "0"
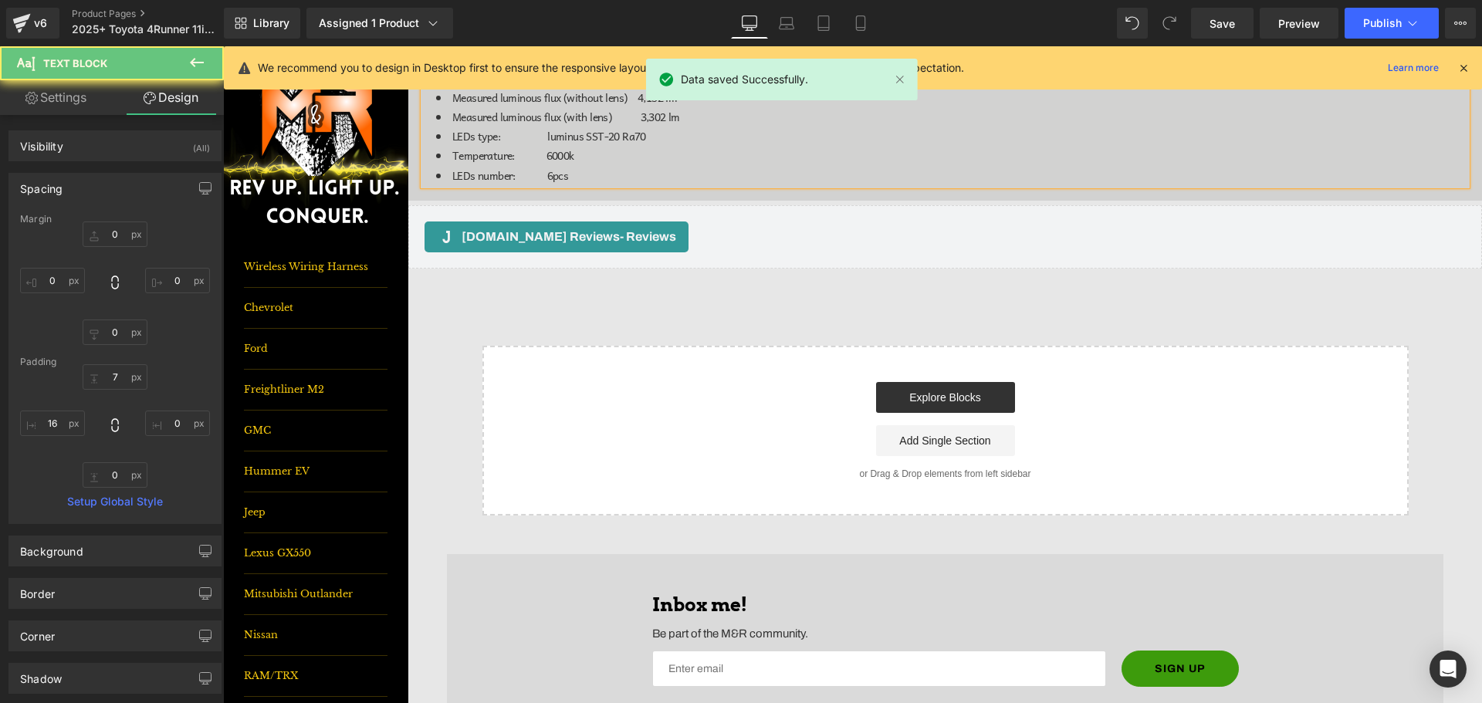
type input "0"
type input "16"
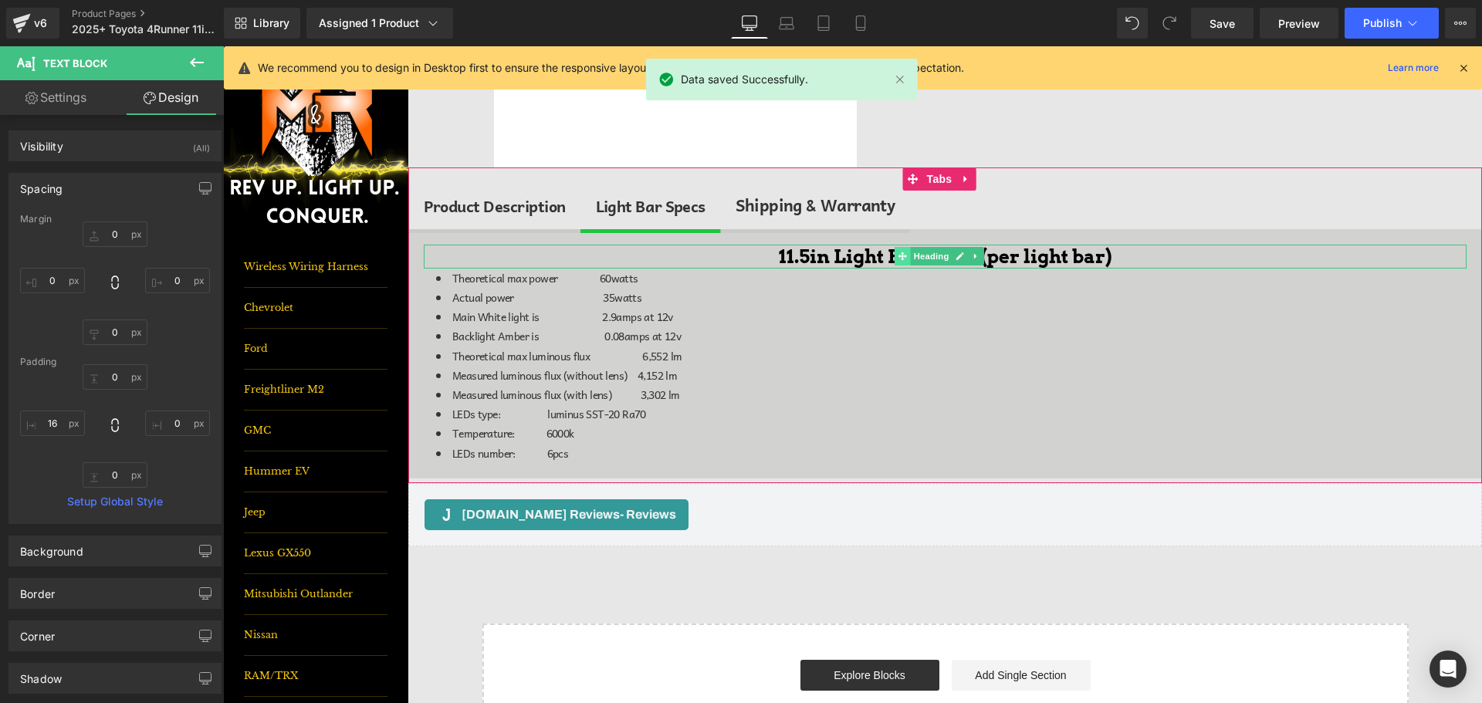
click at [908, 249] on span at bounding box center [903, 256] width 16 height 19
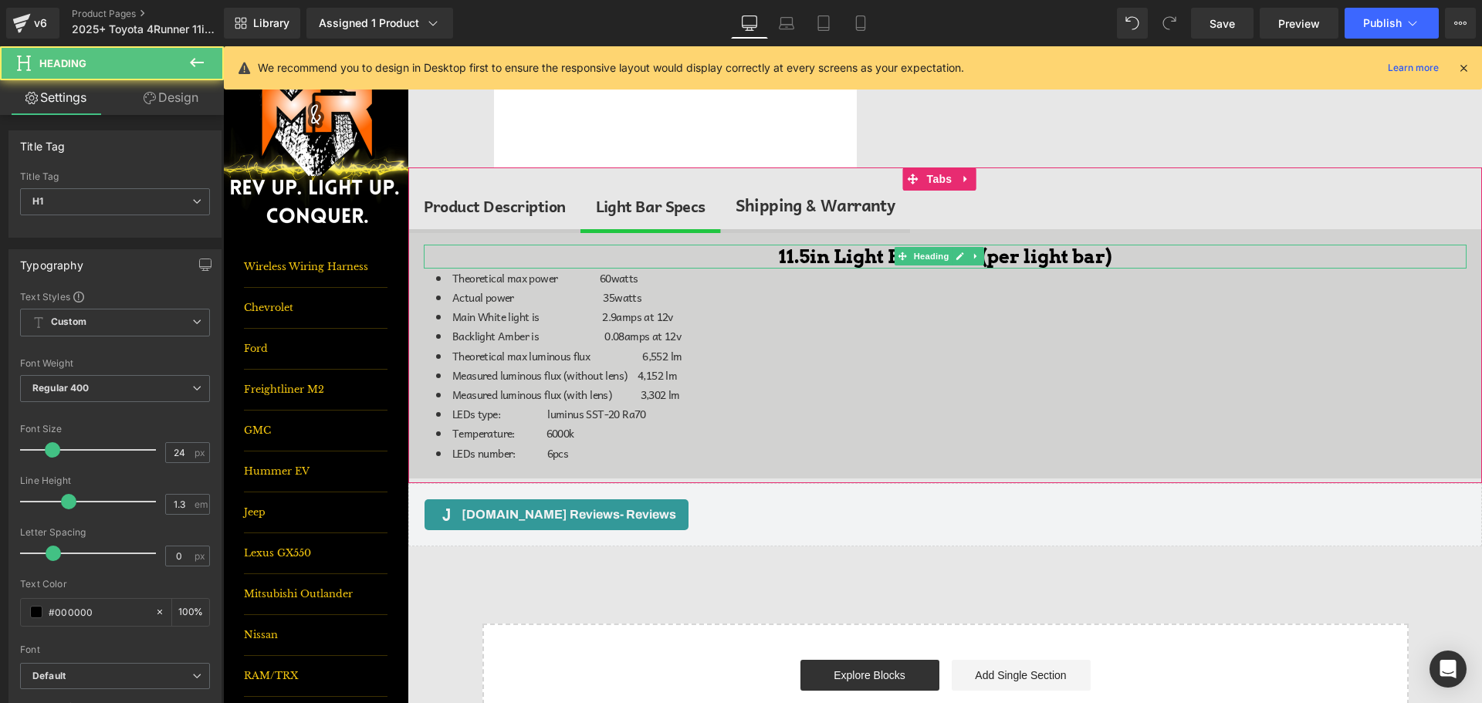
click at [844, 254] on h1 "11.5in Light Bars PRO (per light bar)" at bounding box center [945, 257] width 1043 height 24
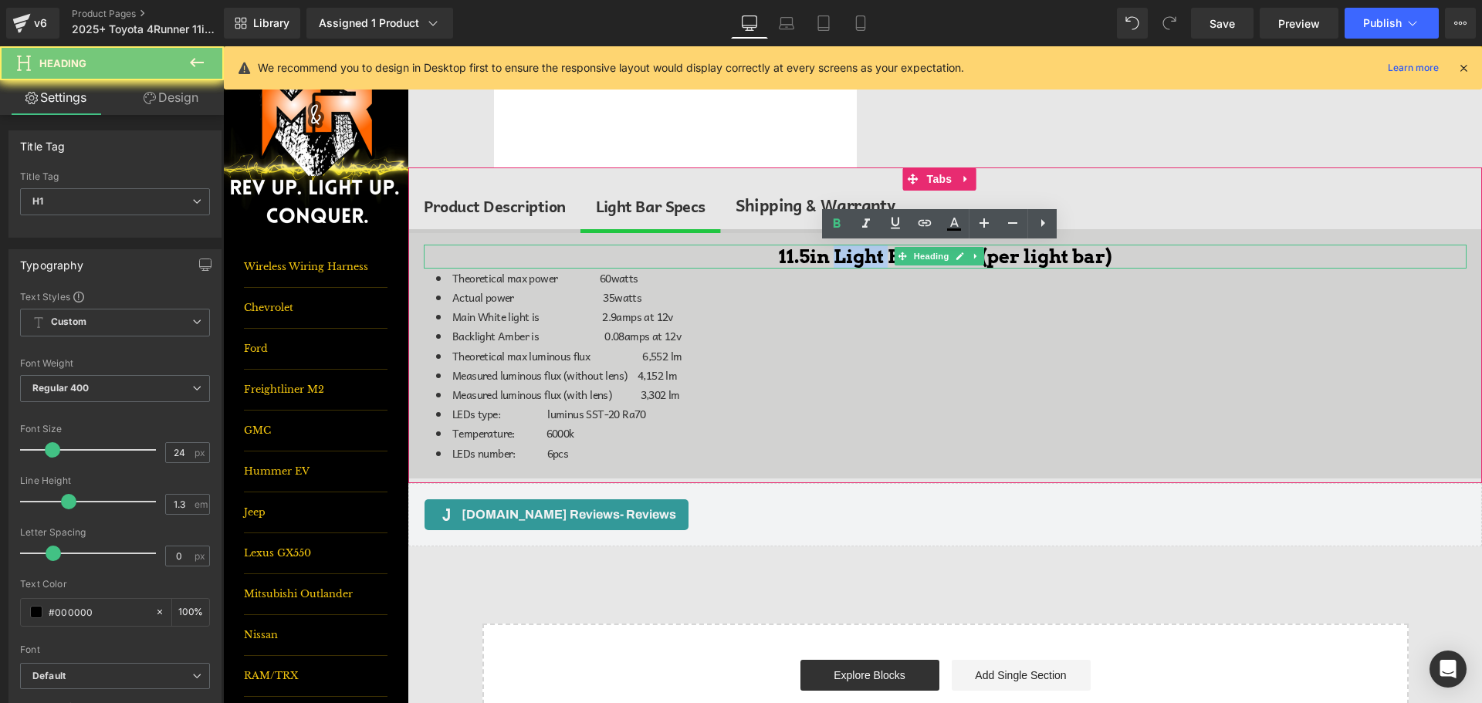
click at [844, 254] on h1 "11.5in Light Bars PRO (per light bar)" at bounding box center [945, 257] width 1043 height 24
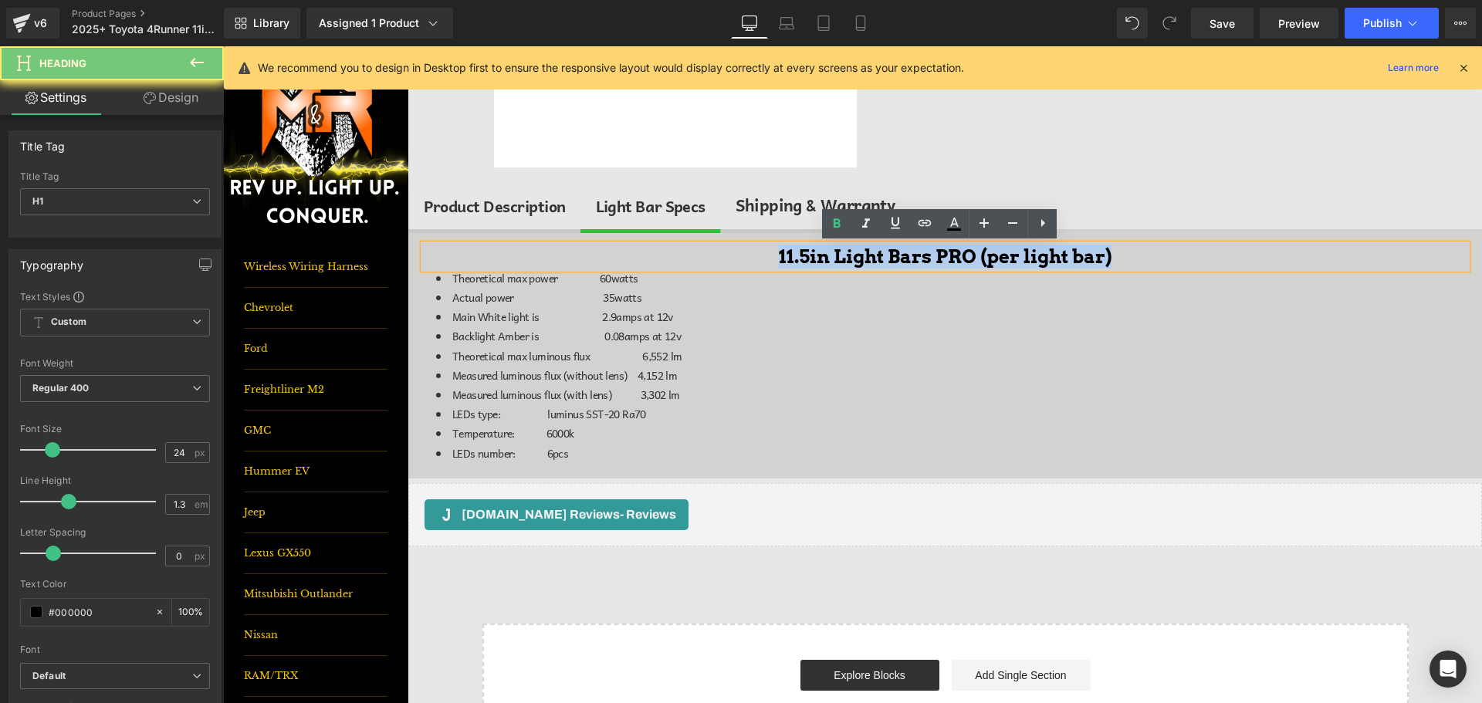
click at [844, 254] on h1 "11.5in Light Bars PRO (per light bar)" at bounding box center [945, 257] width 1043 height 24
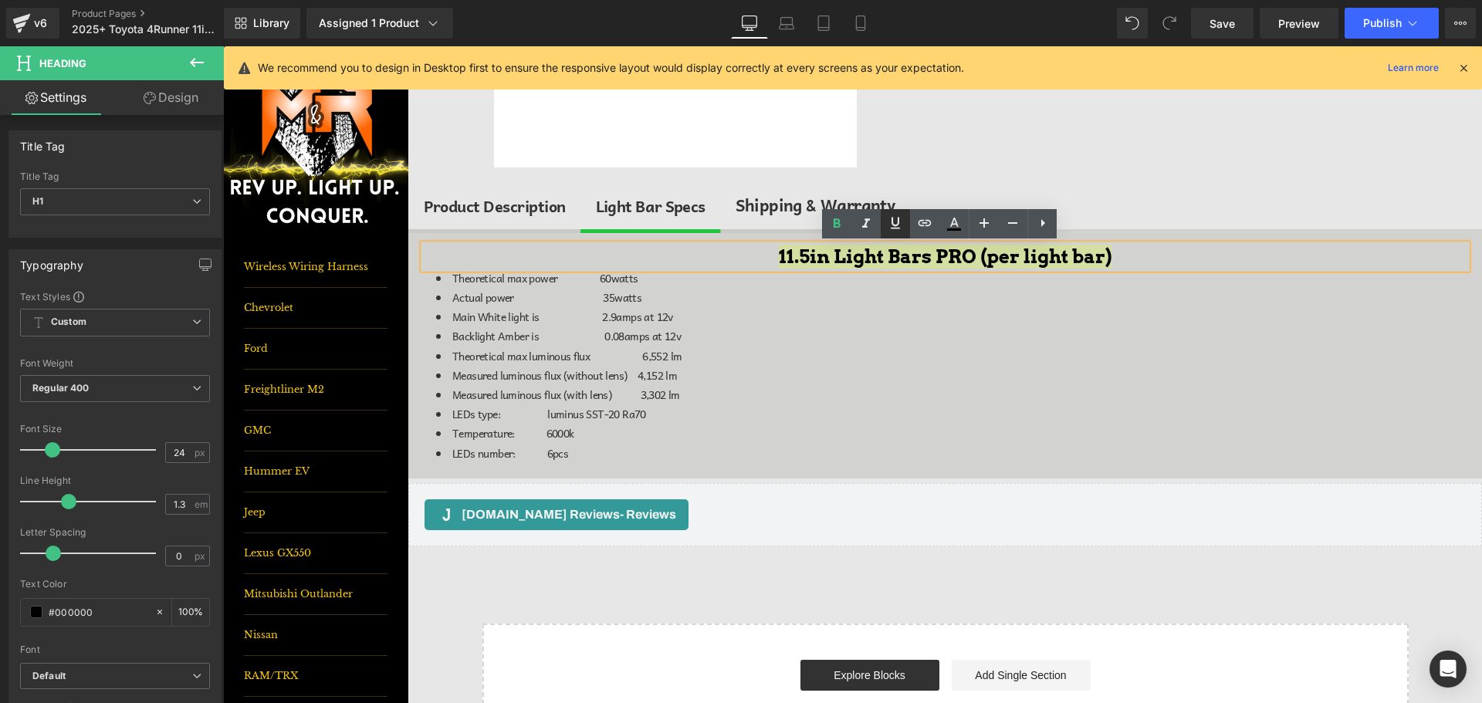
click at [901, 225] on icon at bounding box center [895, 223] width 19 height 19
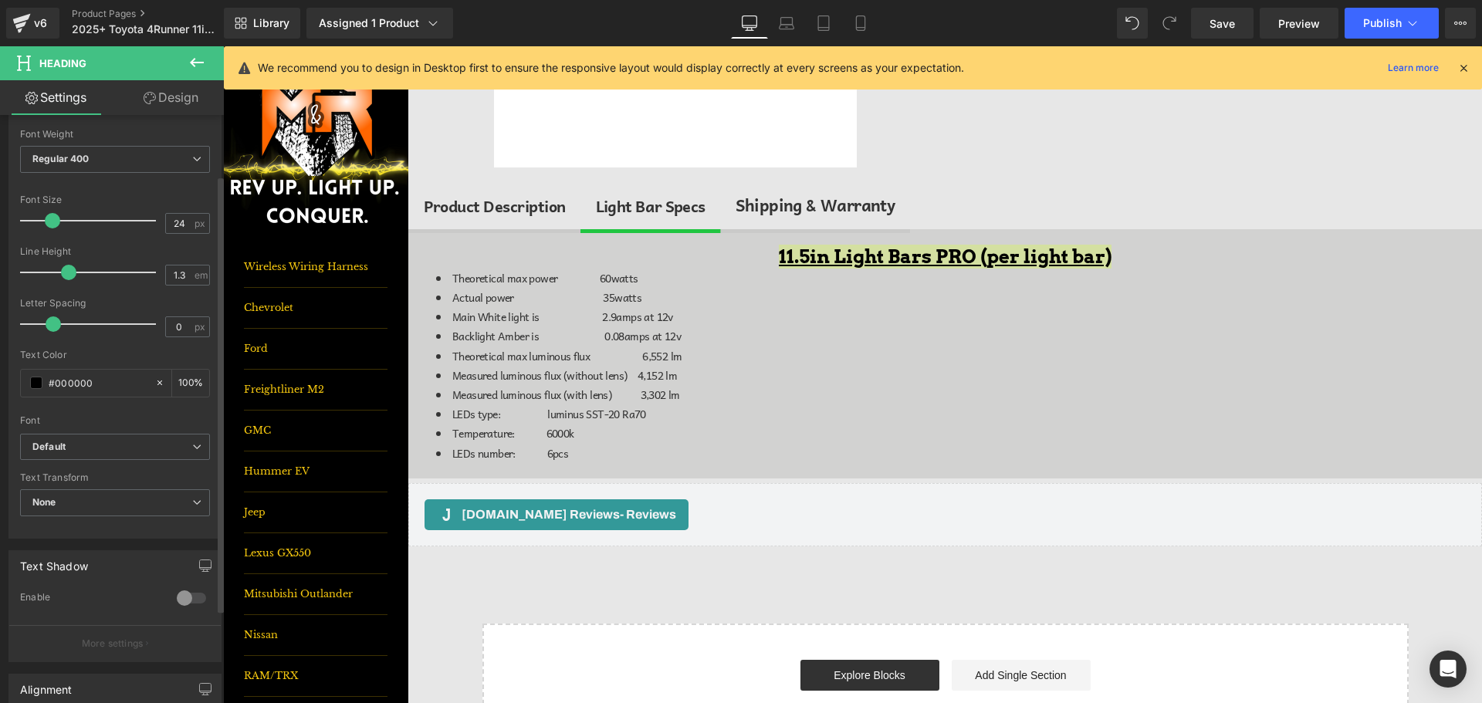
scroll to position [309, 0]
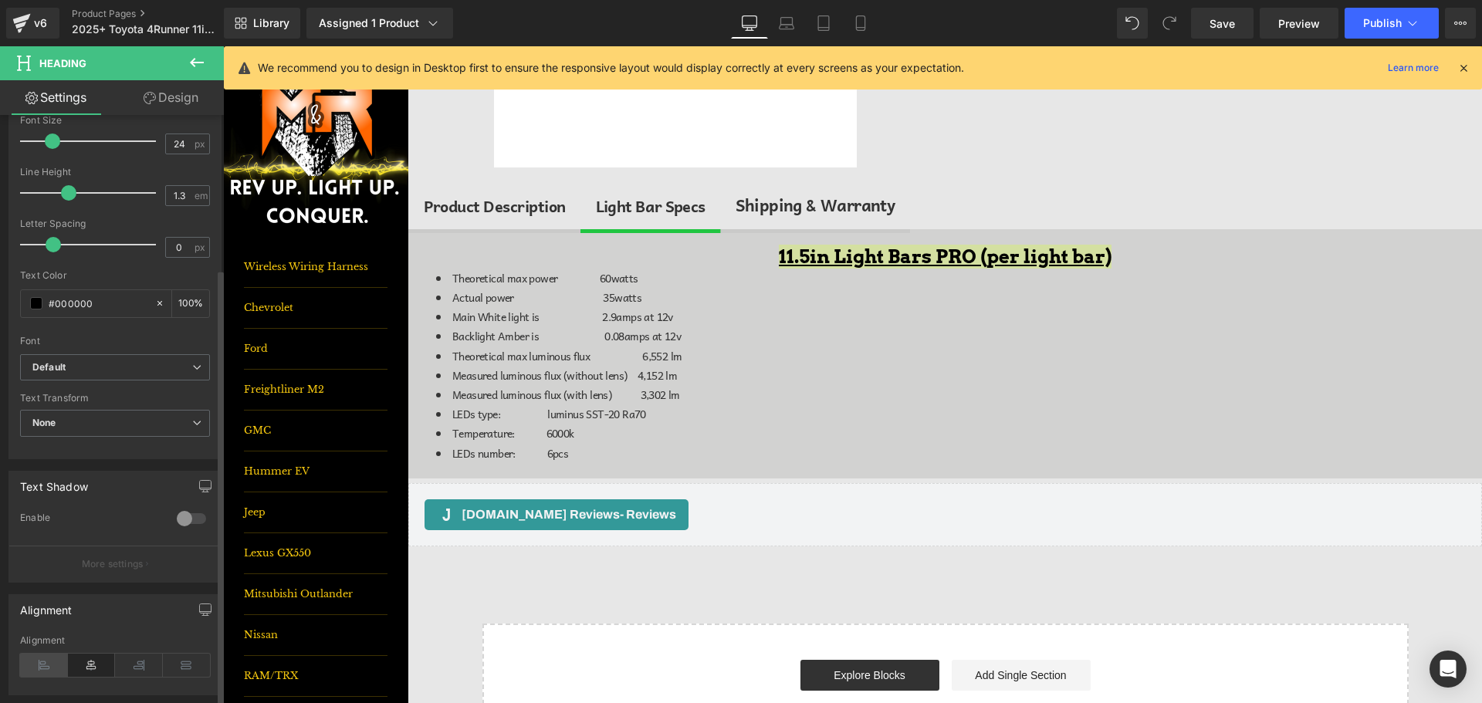
click at [46, 658] on icon at bounding box center [44, 665] width 48 height 23
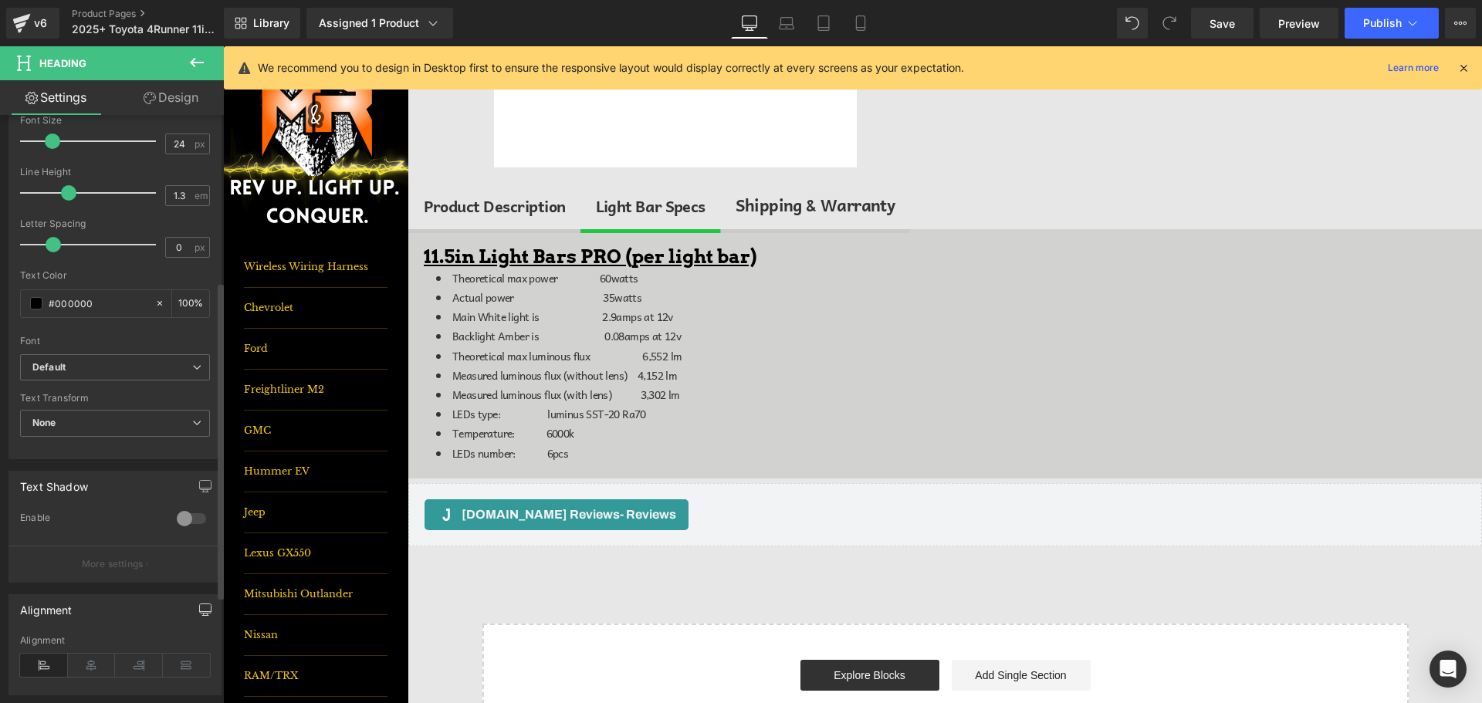
click at [204, 614] on icon "button" at bounding box center [205, 610] width 12 height 12
click at [91, 644] on button "Laptop" at bounding box center [87, 643] width 48 height 26
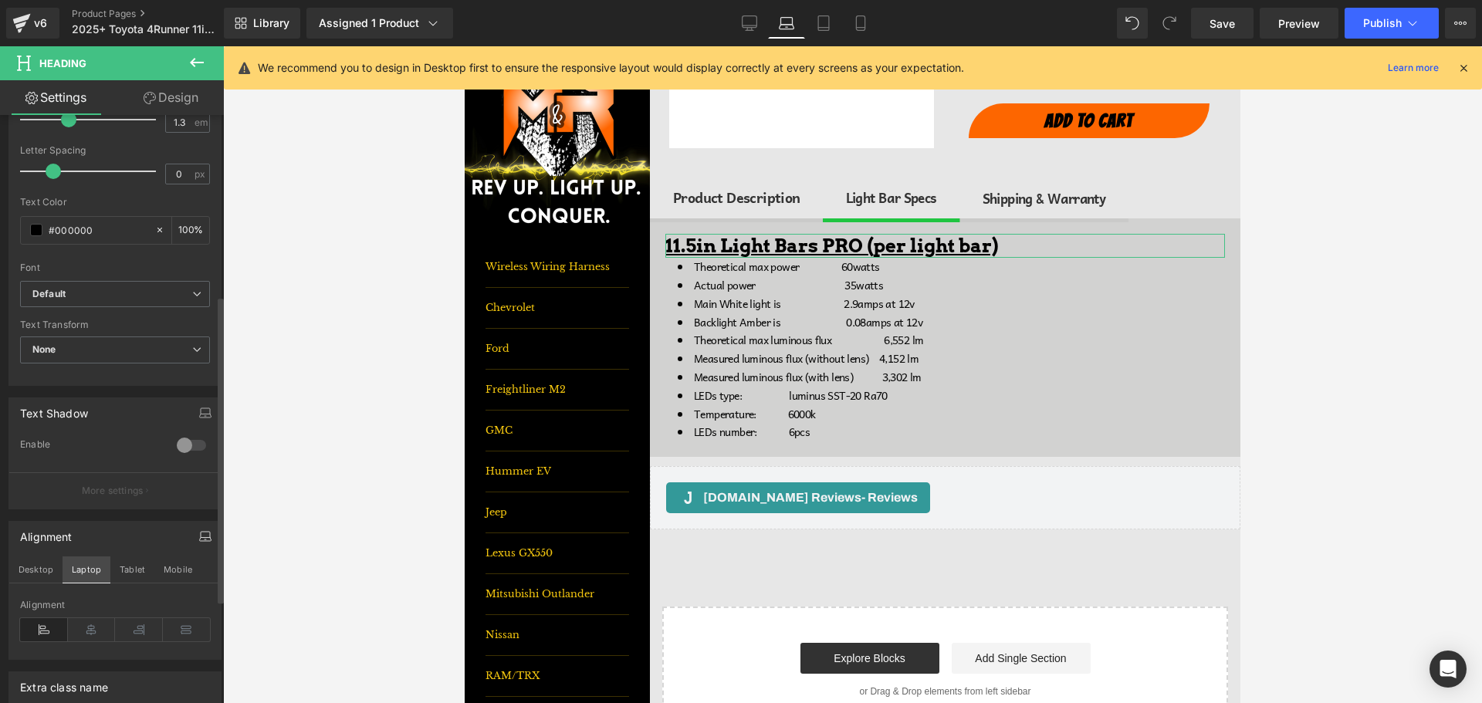
scroll to position [386, 0]
click at [129, 570] on button "Tablet" at bounding box center [132, 566] width 44 height 26
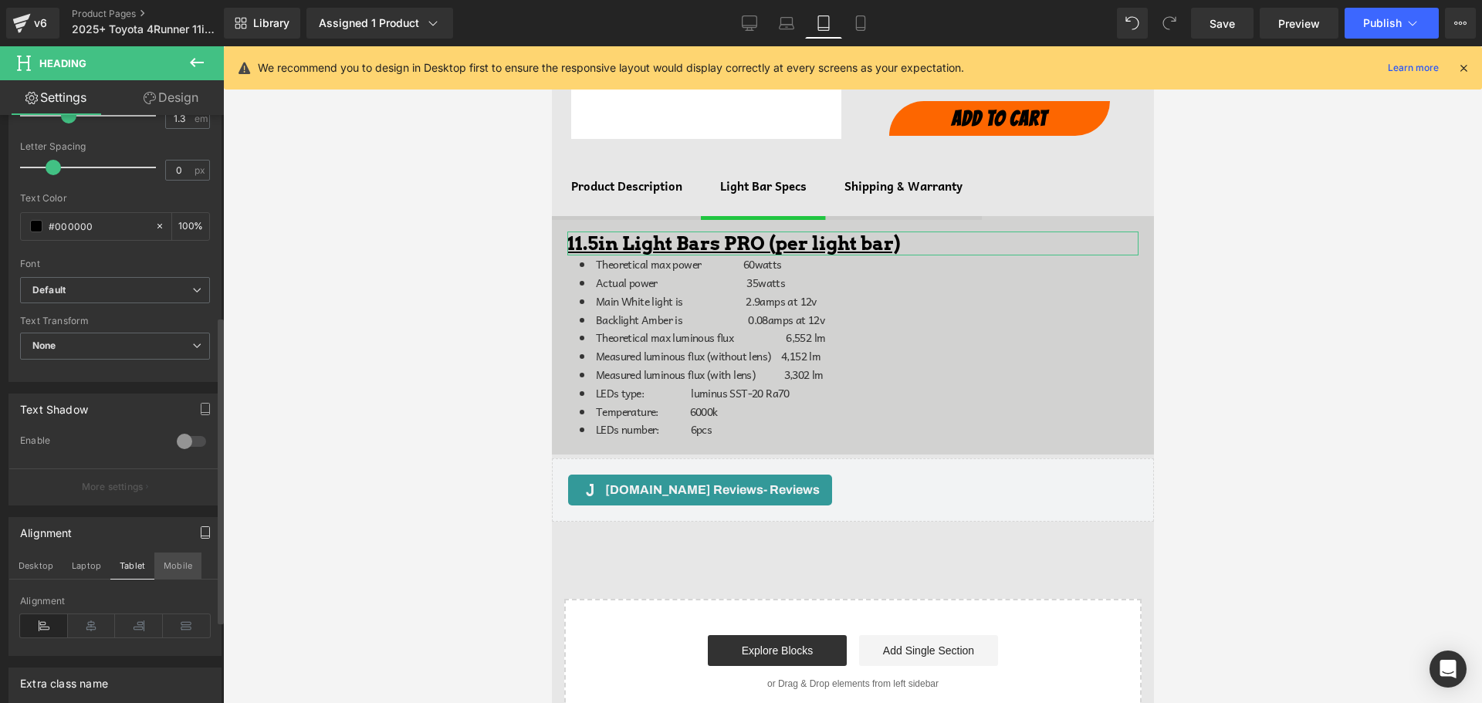
click at [176, 561] on button "Mobile" at bounding box center [177, 566] width 47 height 26
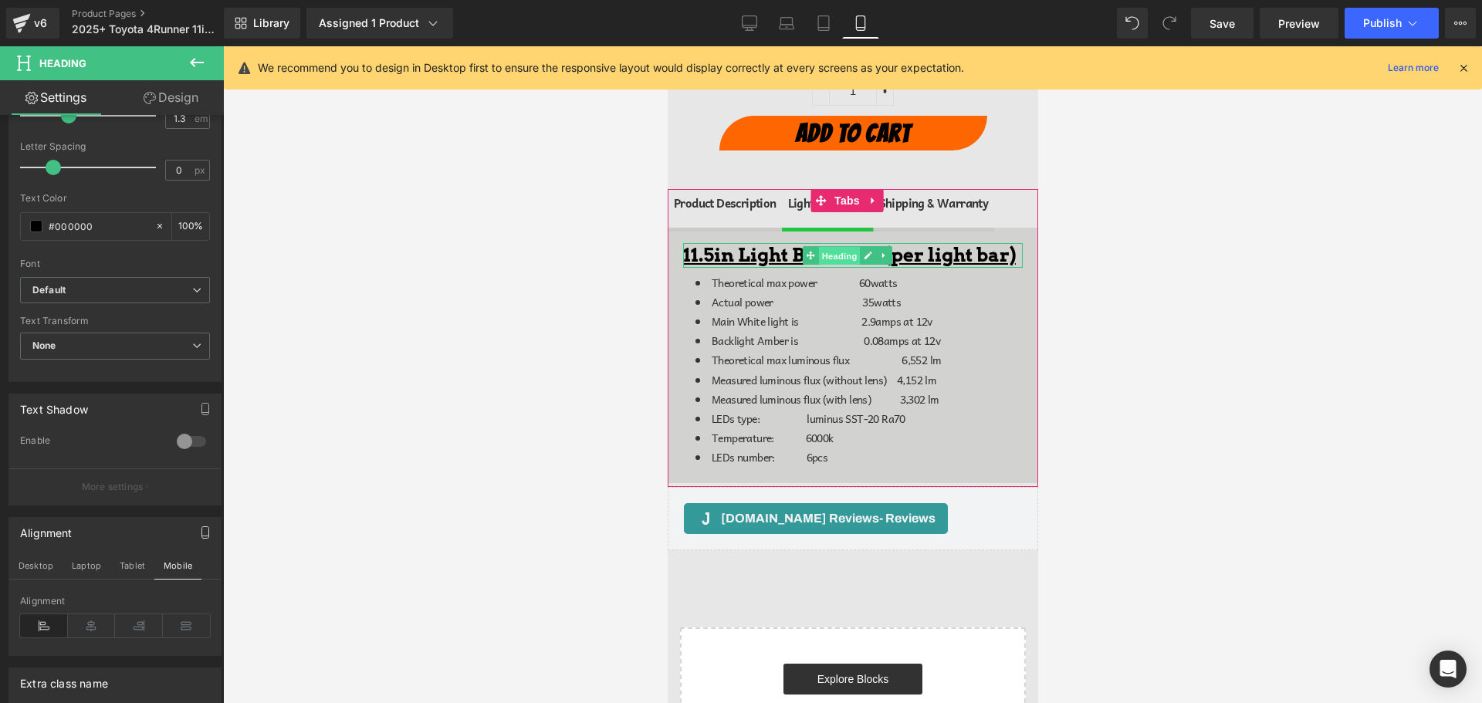
click at [831, 256] on span "Heading" at bounding box center [838, 256] width 42 height 19
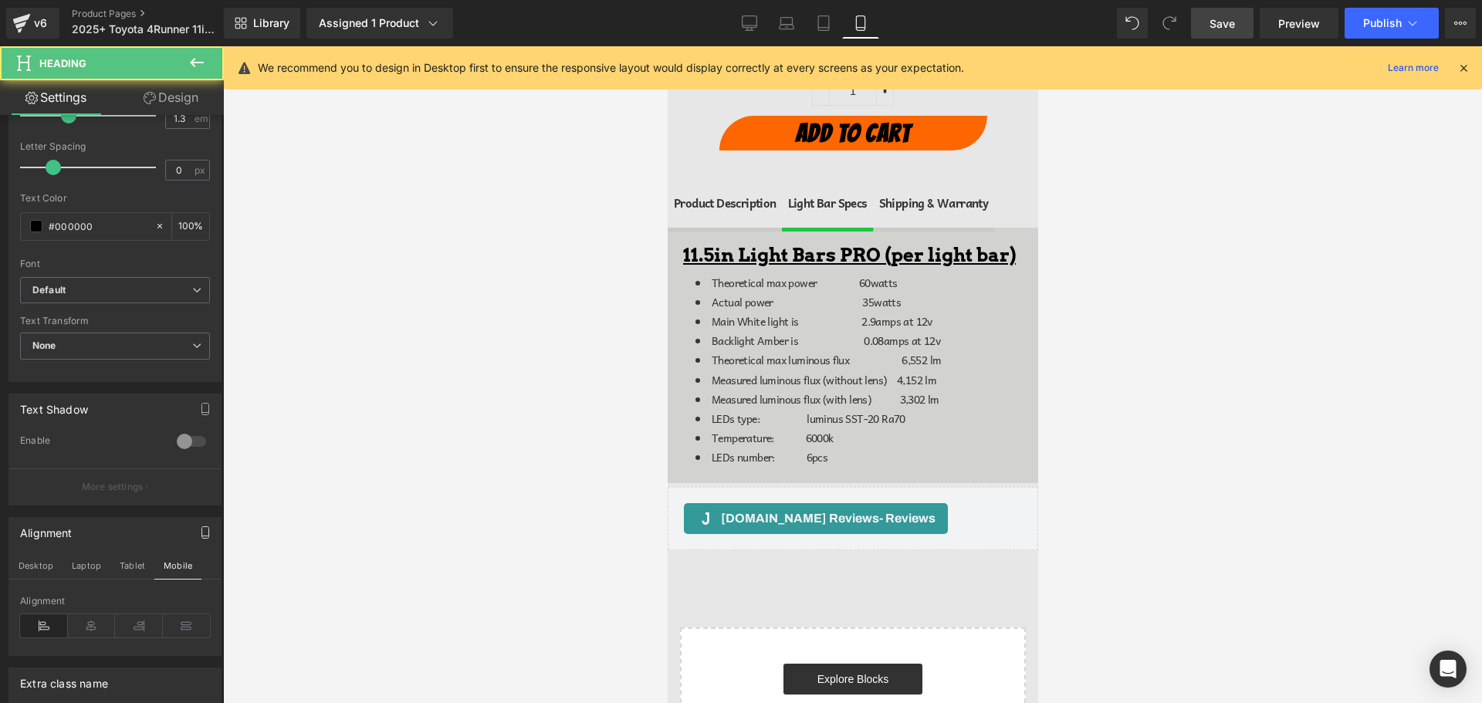
click at [1243, 19] on link "Save" at bounding box center [1222, 23] width 63 height 31
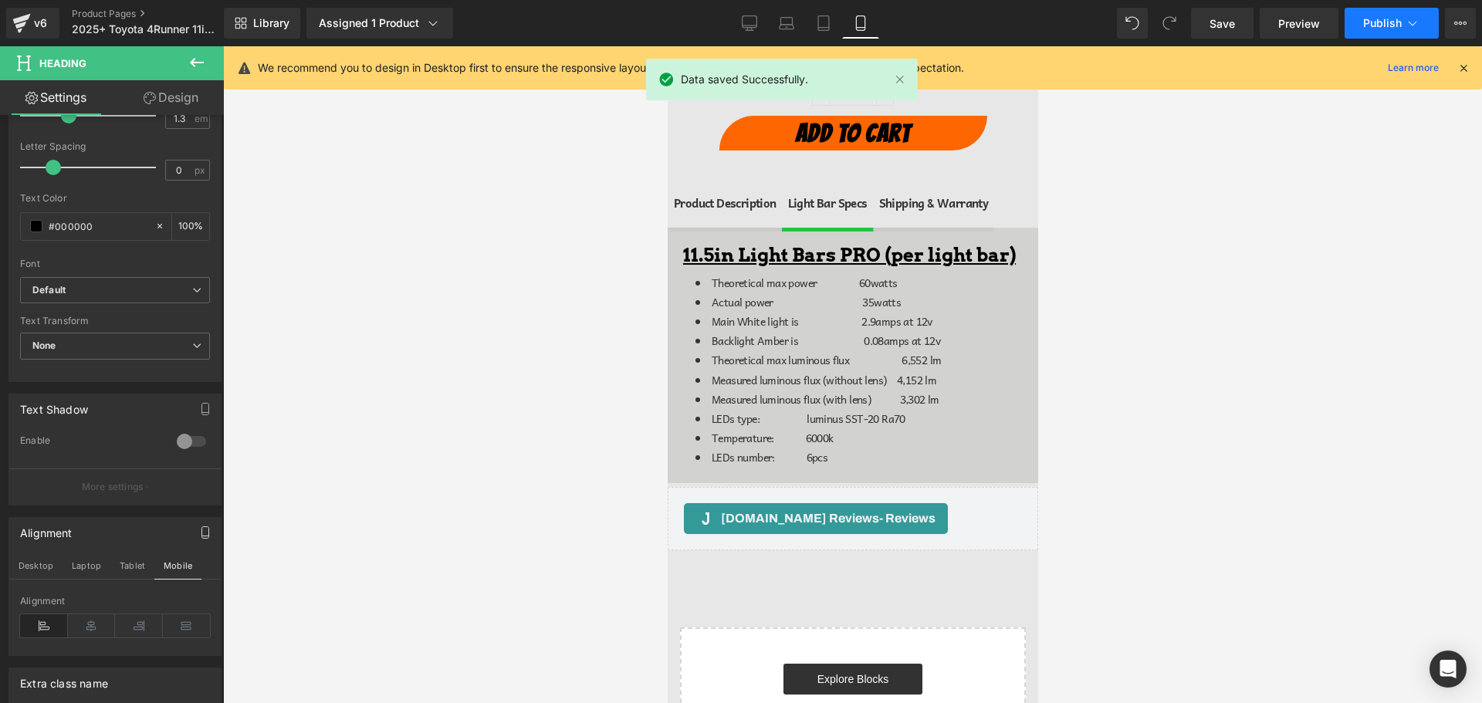
click at [1386, 19] on span "Publish" at bounding box center [1382, 23] width 39 height 12
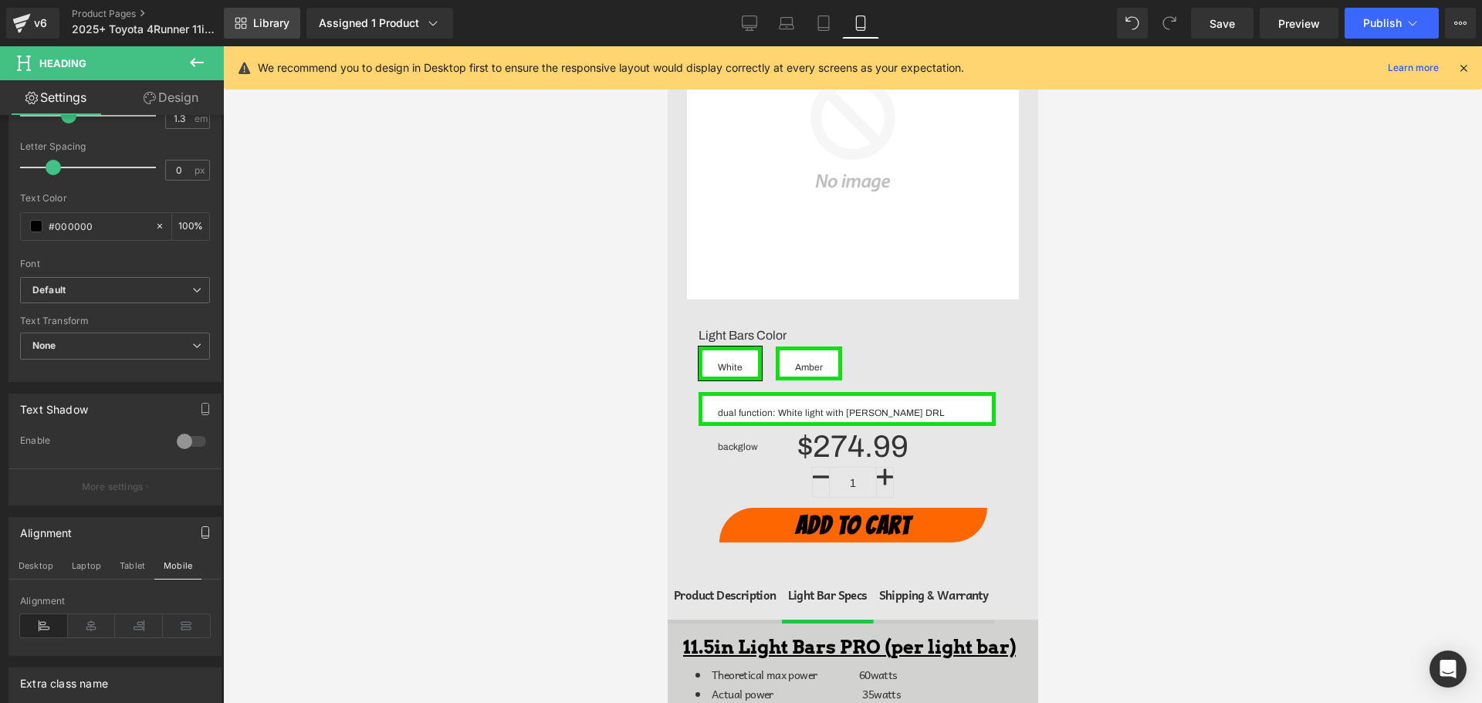
click at [252, 19] on link "Library" at bounding box center [262, 23] width 76 height 31
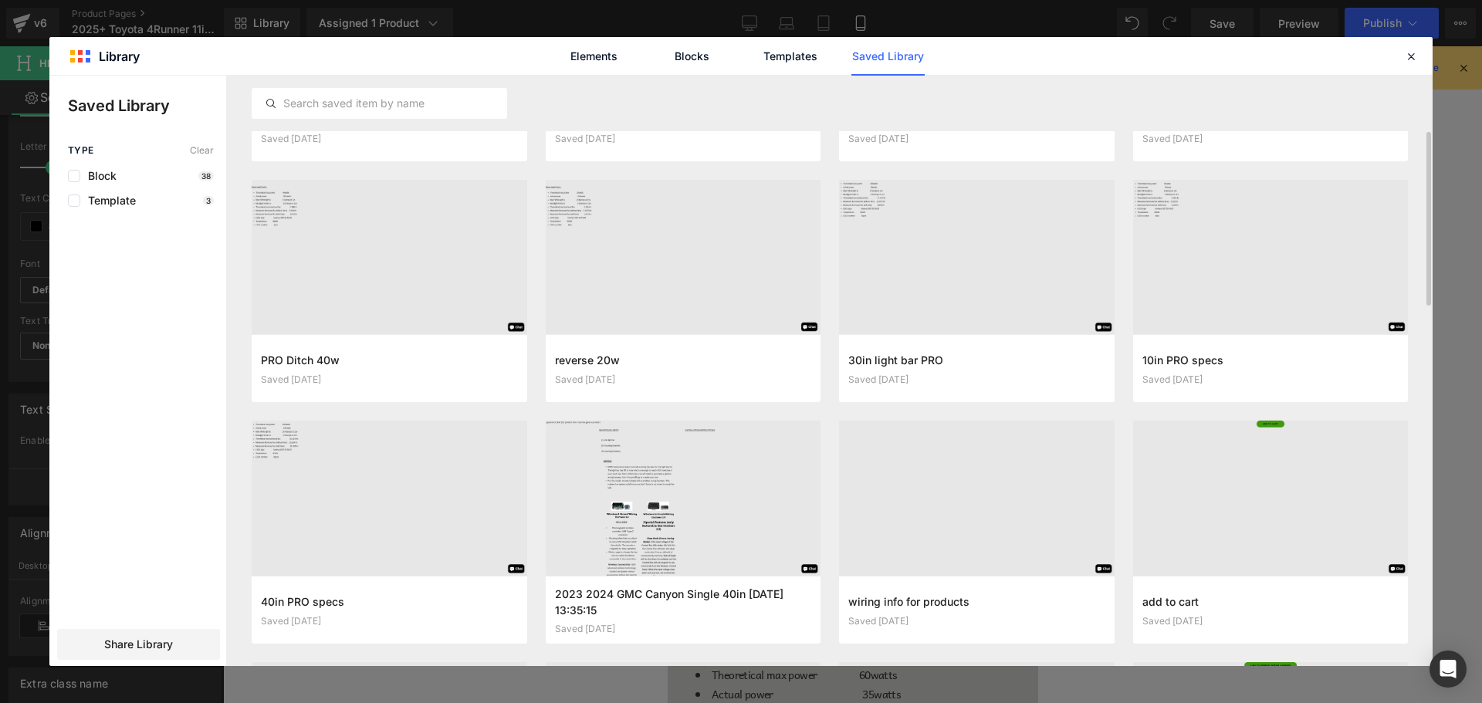
scroll to position [0, 0]
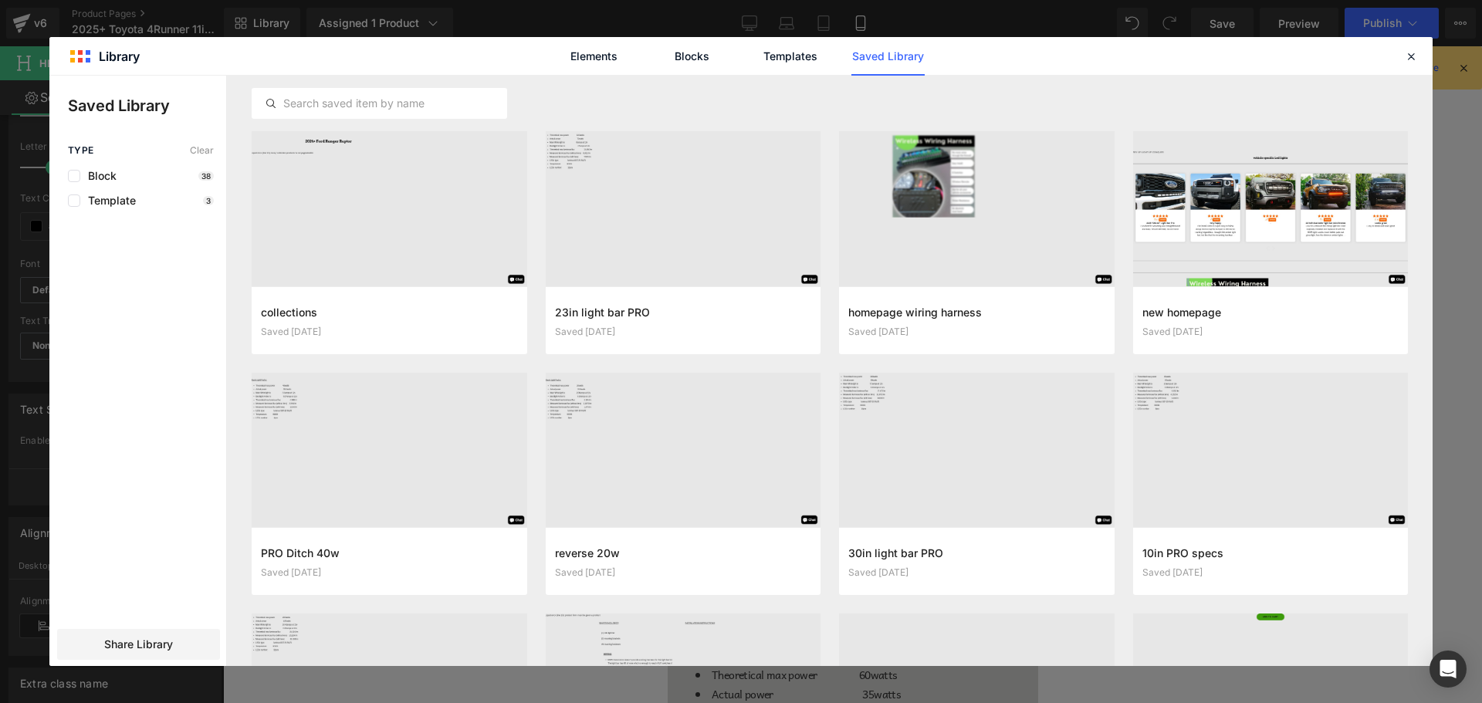
click at [1413, 52] on icon at bounding box center [1411, 56] width 14 height 14
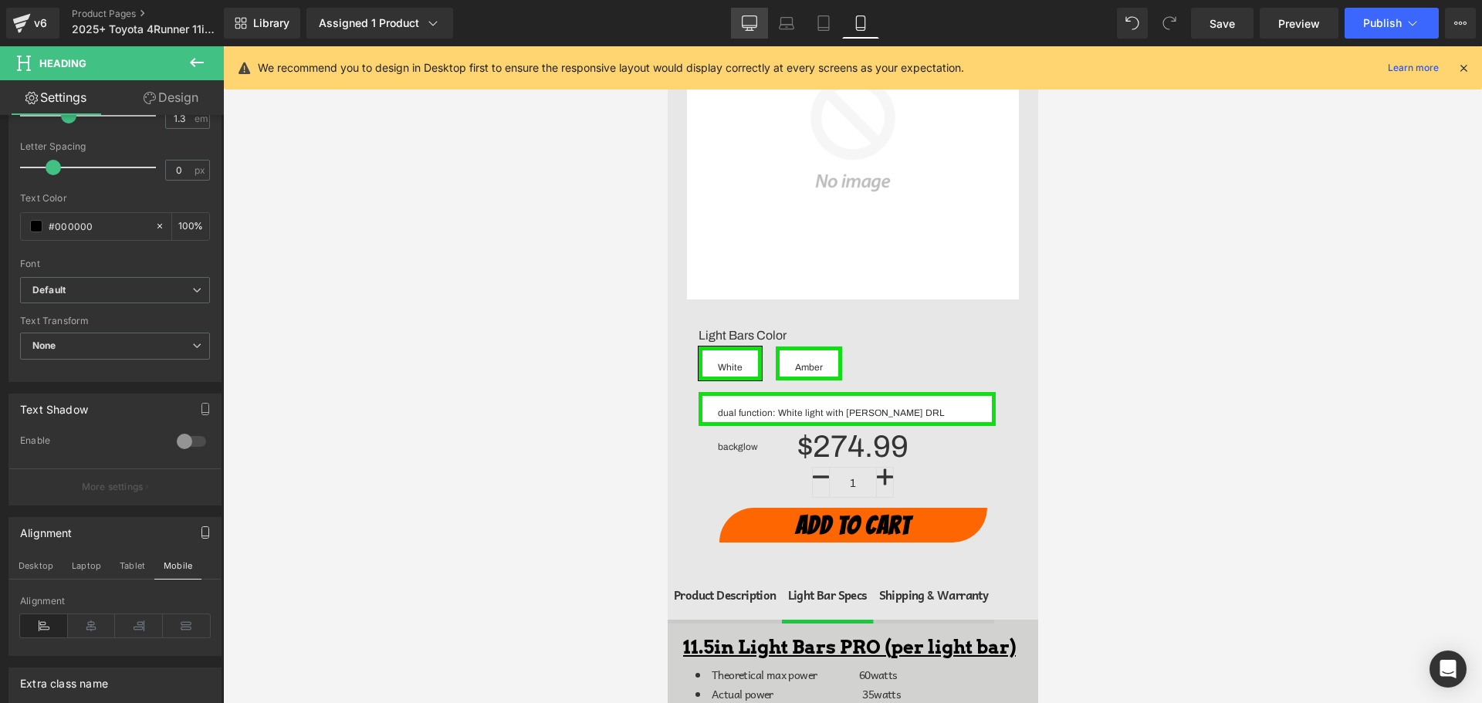
click at [755, 27] on icon at bounding box center [750, 22] width 15 height 12
type input "100"
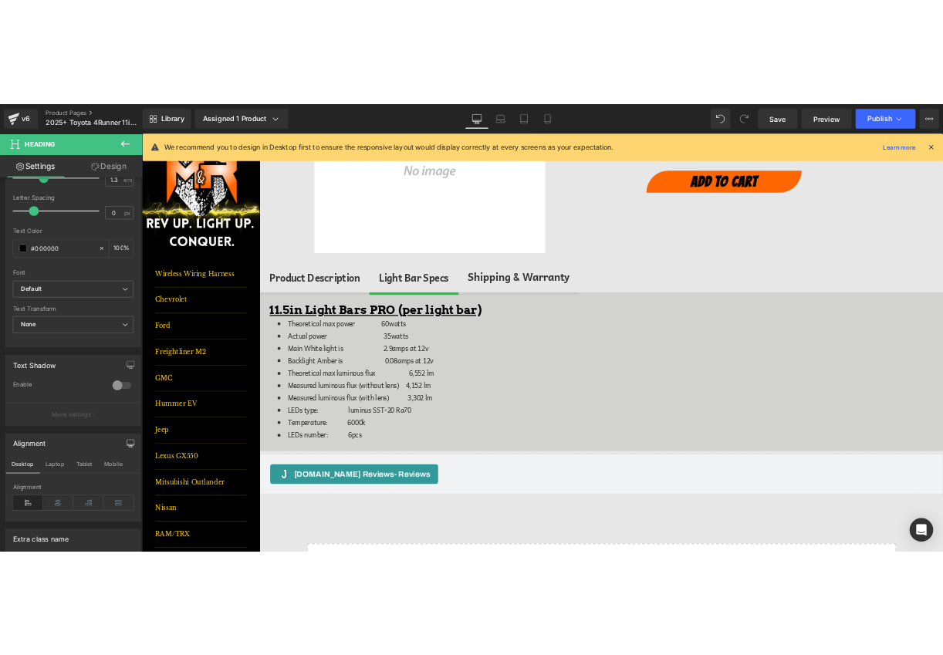
scroll to position [480, 0]
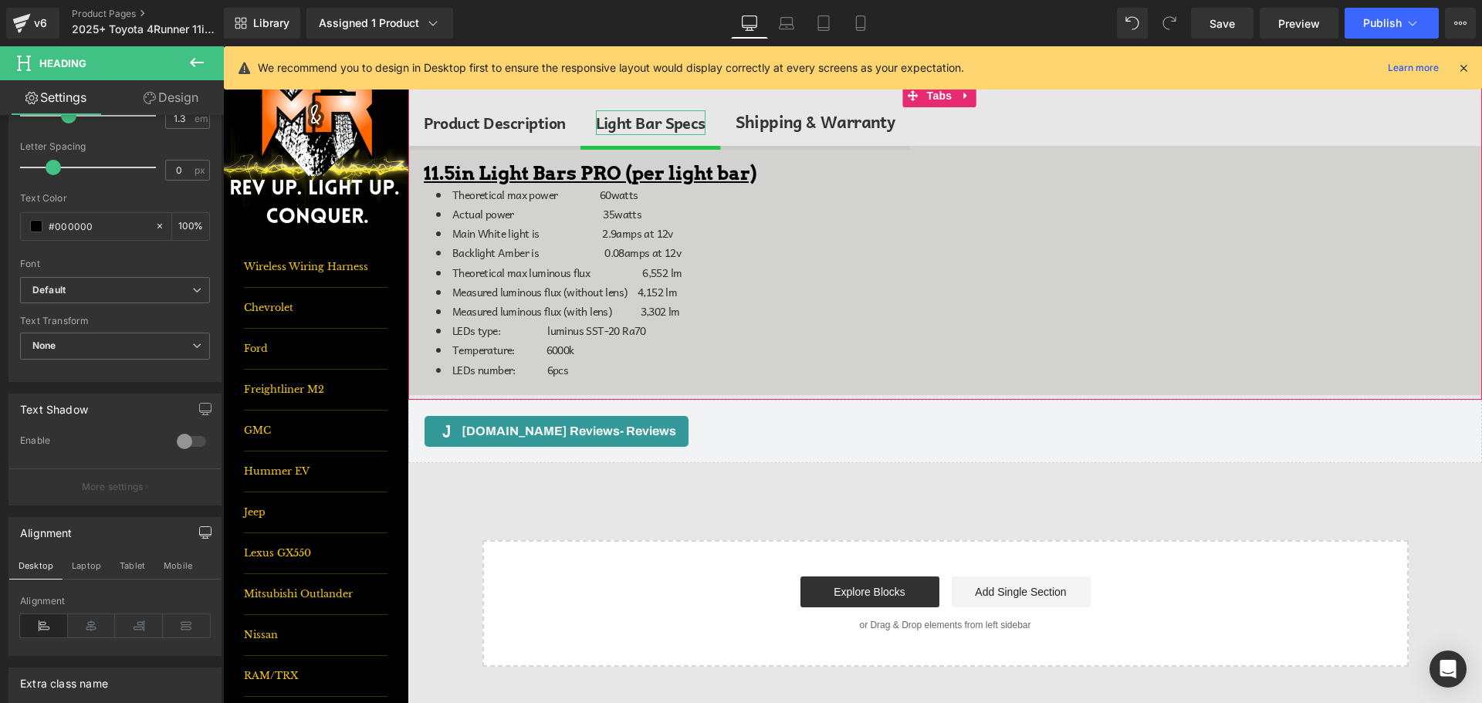
click at [645, 127] on div "Light Bar Specs" at bounding box center [651, 122] width 110 height 25
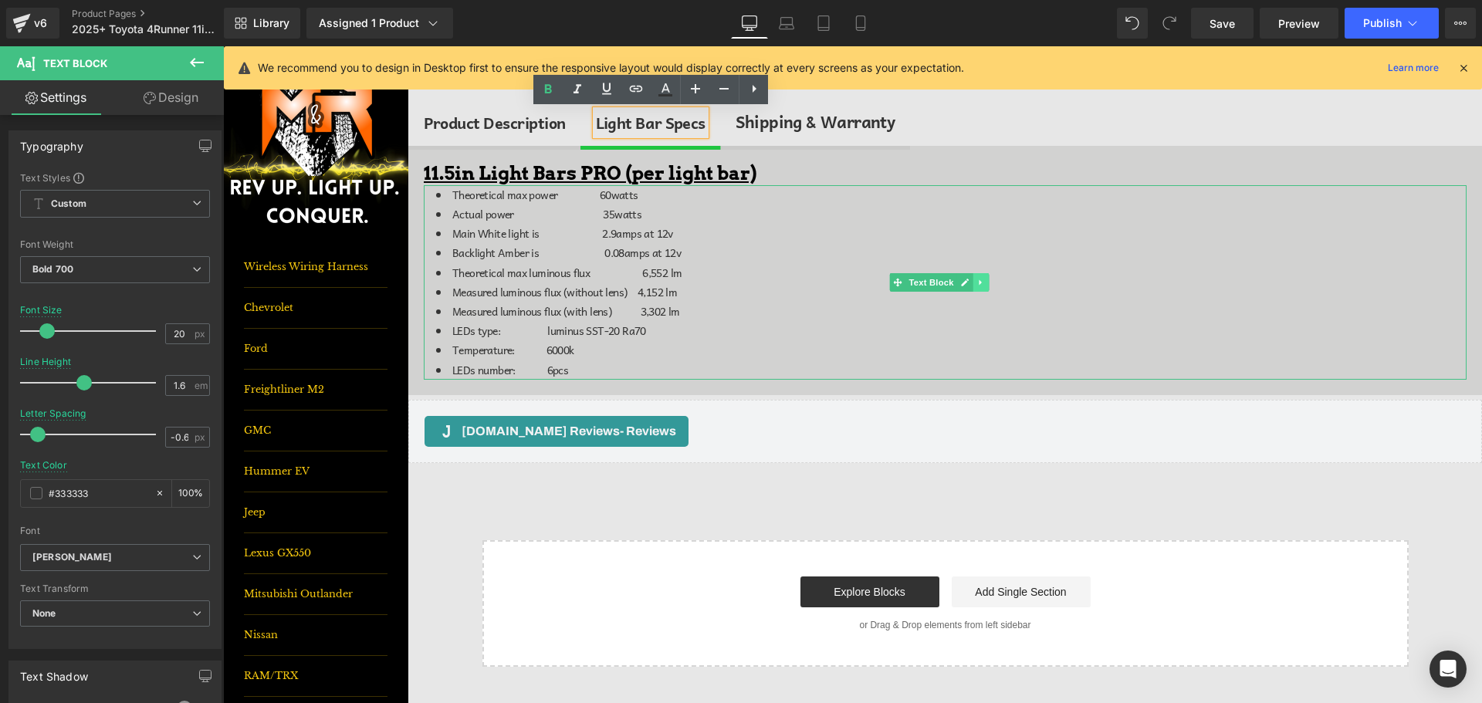
click at [988, 283] on link at bounding box center [981, 282] width 16 height 19
click at [990, 285] on icon at bounding box center [989, 282] width 8 height 8
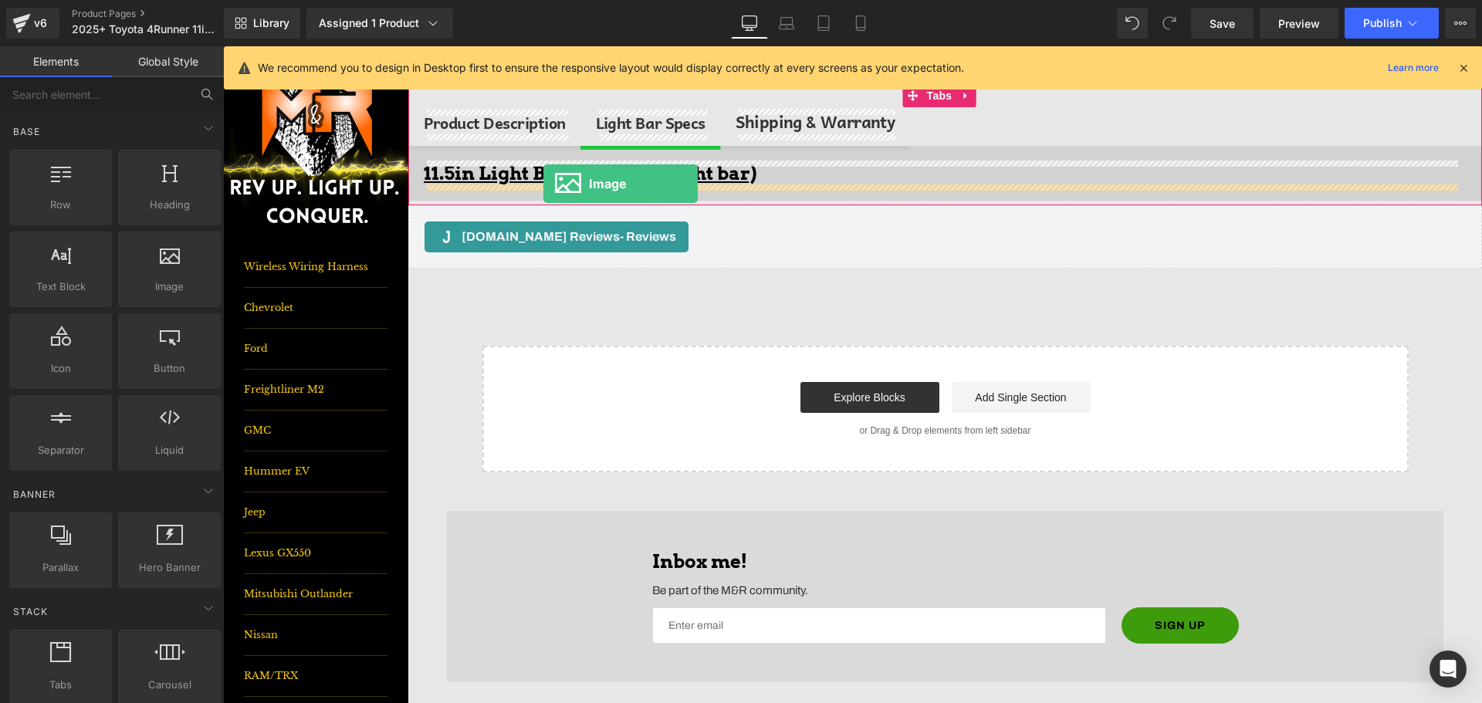
drag, startPoint x: 413, startPoint y: 329, endPoint x: 543, endPoint y: 184, distance: 195.1
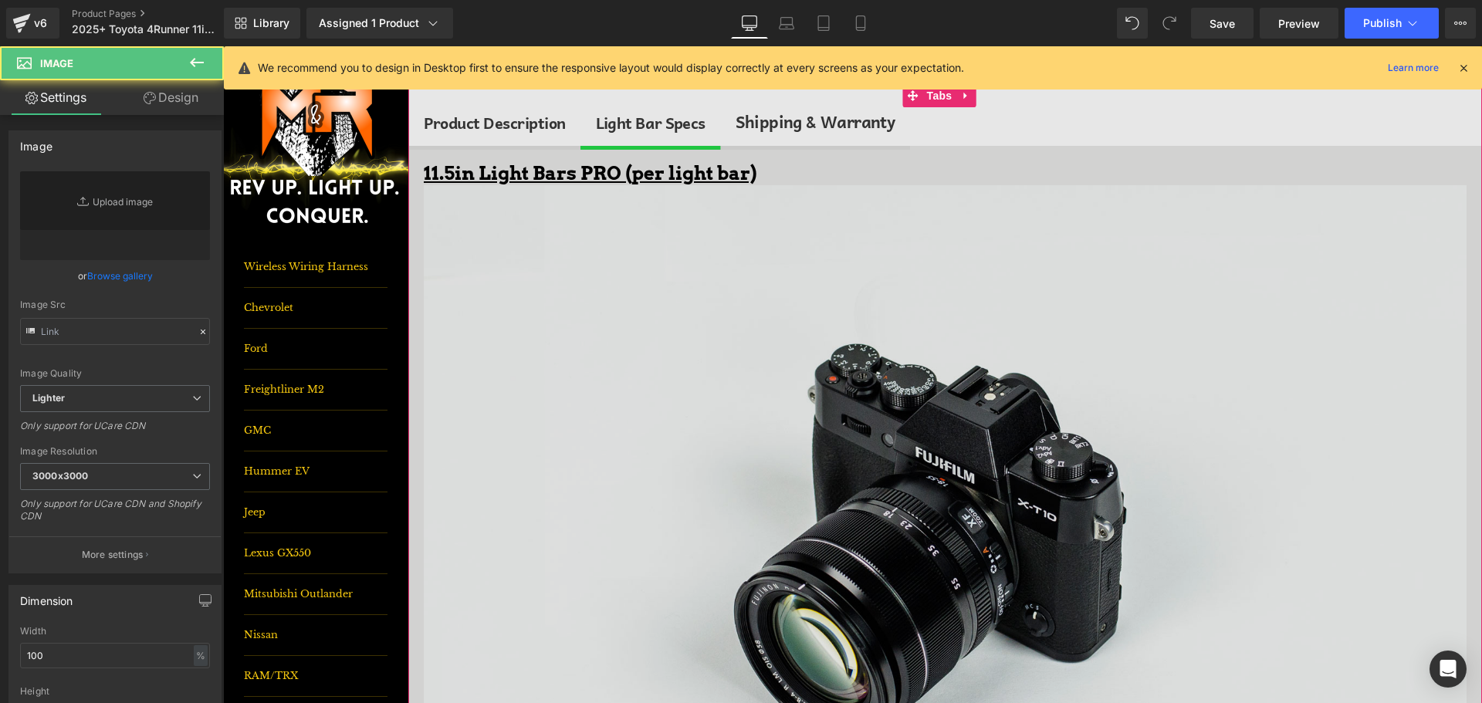
type input "//d1um8515vdn9kb.cloudfront.net/images/parallax.jpg"
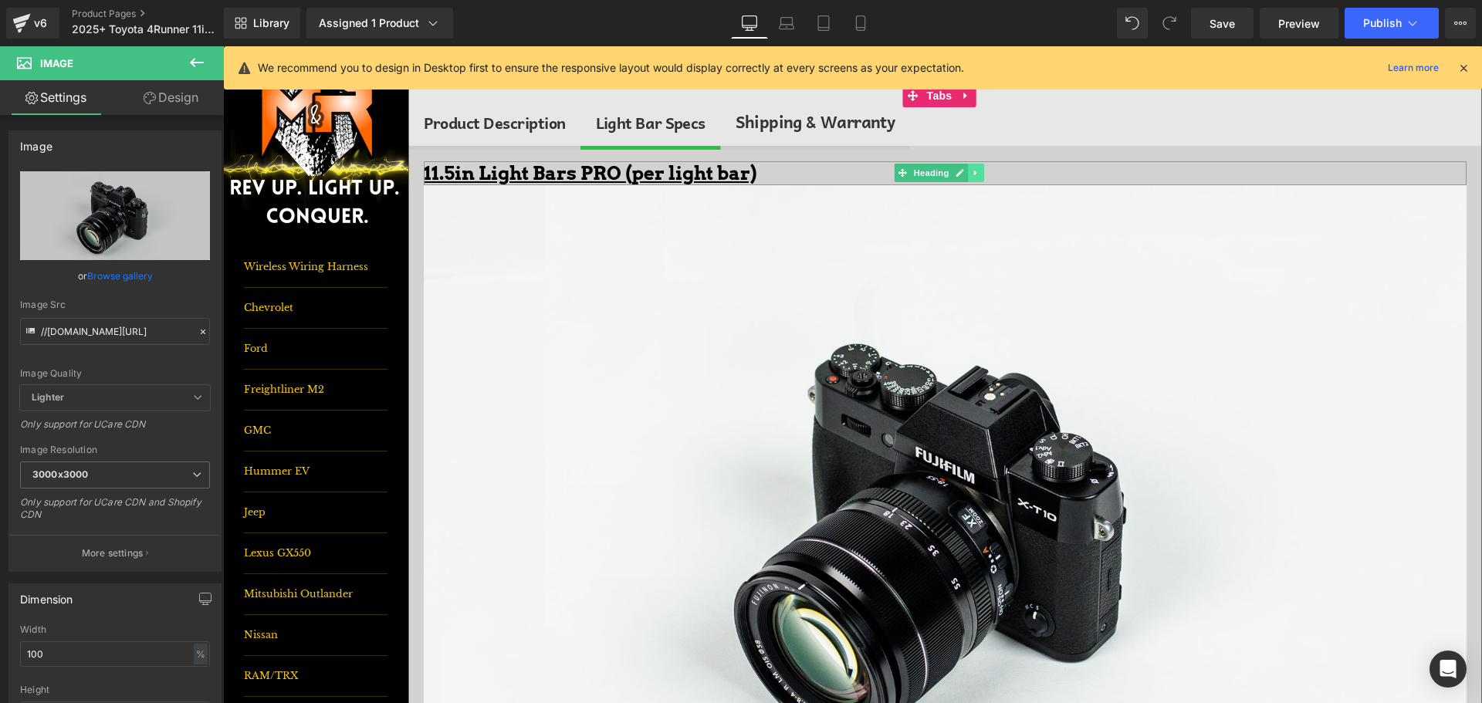
click at [972, 171] on icon at bounding box center [976, 172] width 8 height 9
click at [496, 169] on u "11.5in Light Bars PRO (per light bar)" at bounding box center [590, 173] width 333 height 22
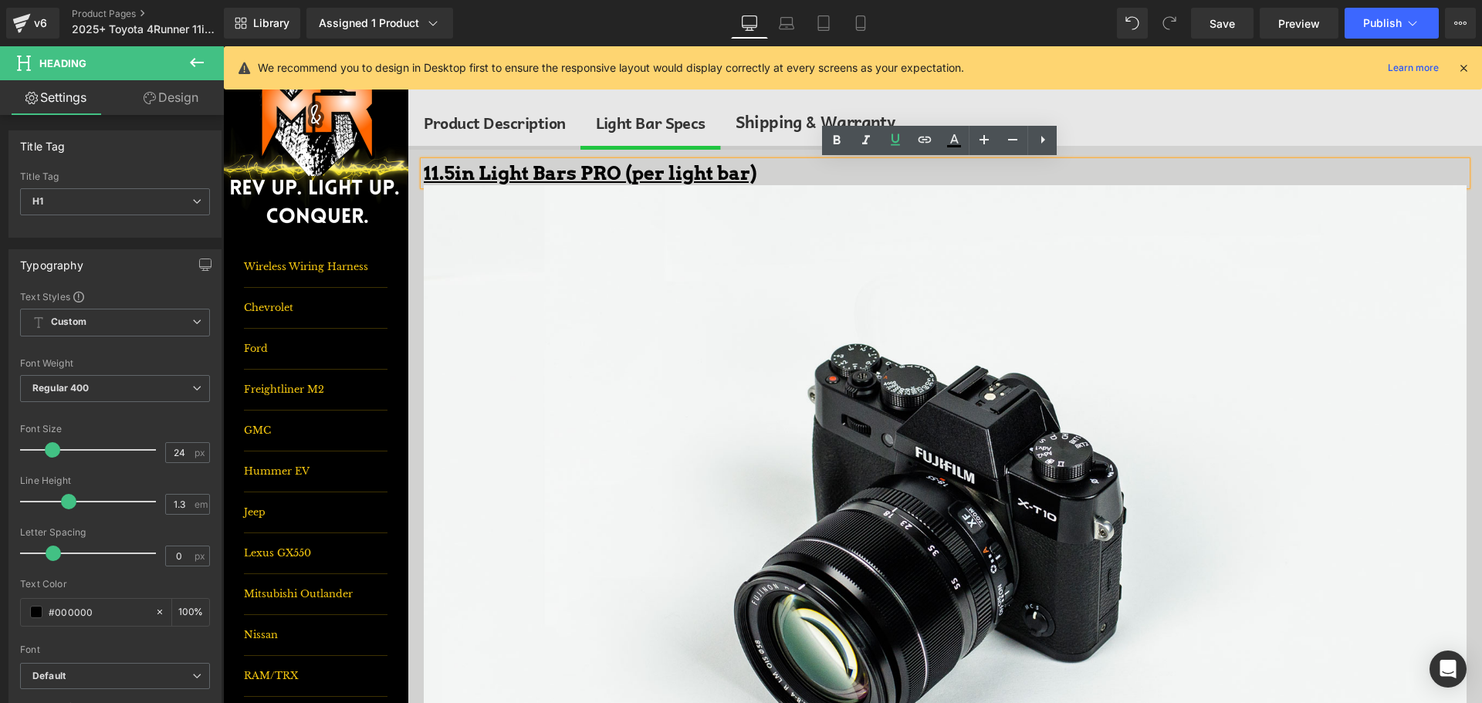
click at [1146, 138] on ul "Product Description Text Block Light Bar Specs Text Block Shipping & Warranty T…" at bounding box center [945, 124] width 1074 height 52
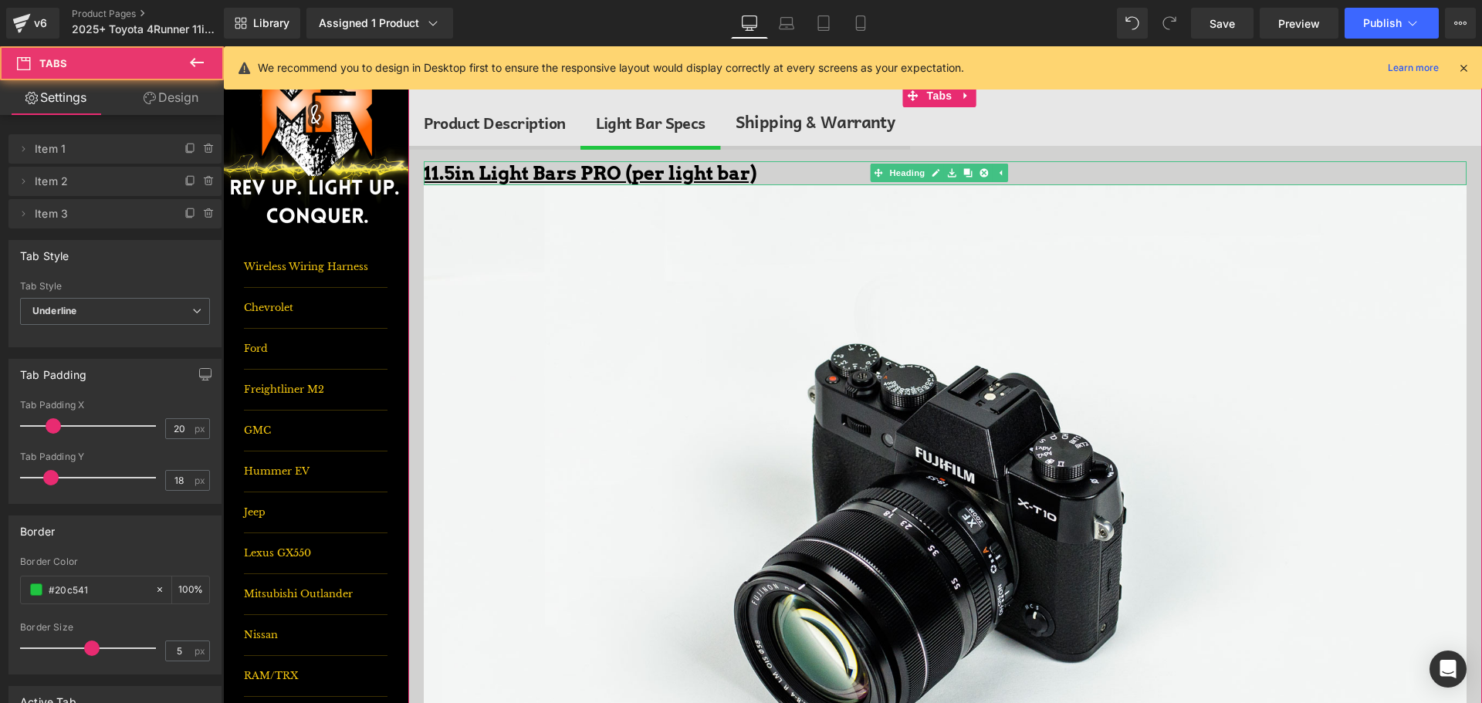
click at [599, 172] on u "11.5in Light Bars PRO (per light bar)" at bounding box center [590, 173] width 333 height 22
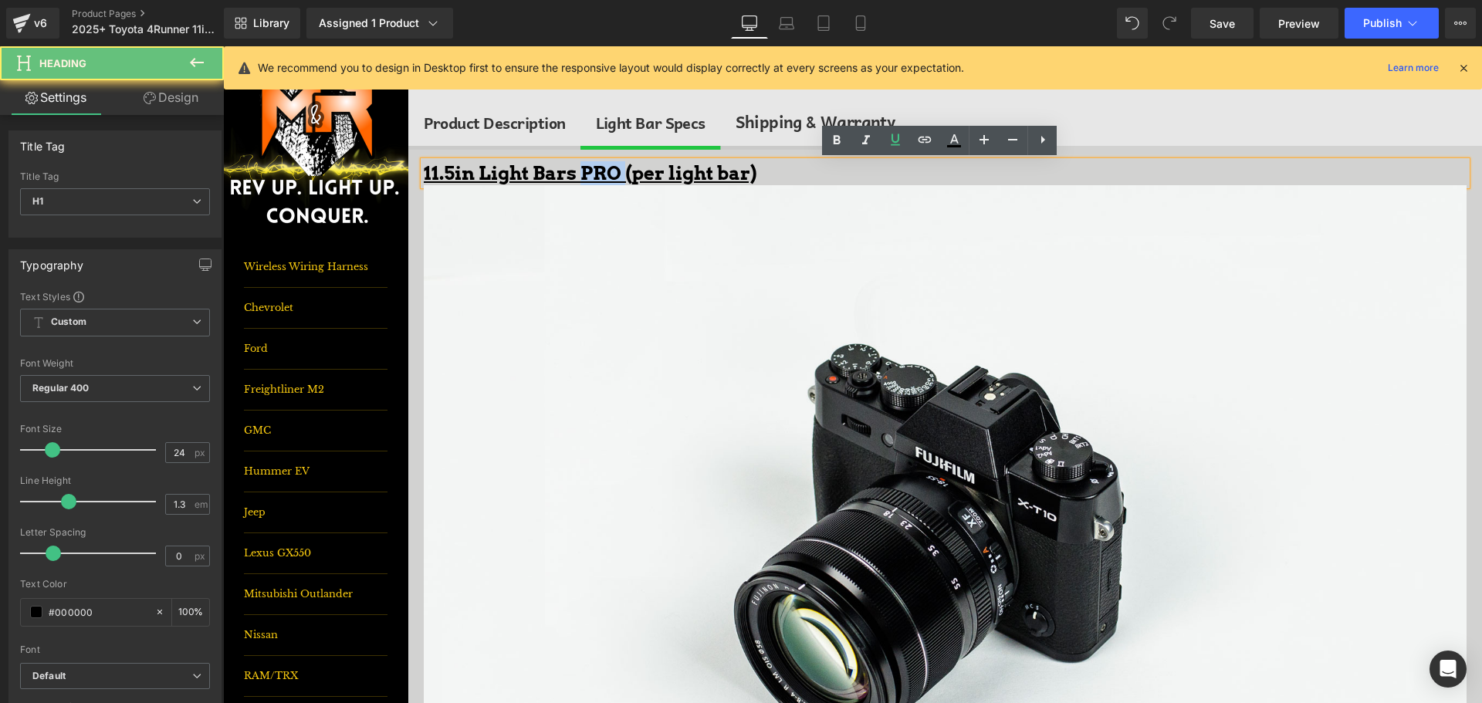
click at [599, 172] on u "11.5in Light Bars PRO (per light bar)" at bounding box center [590, 173] width 333 height 22
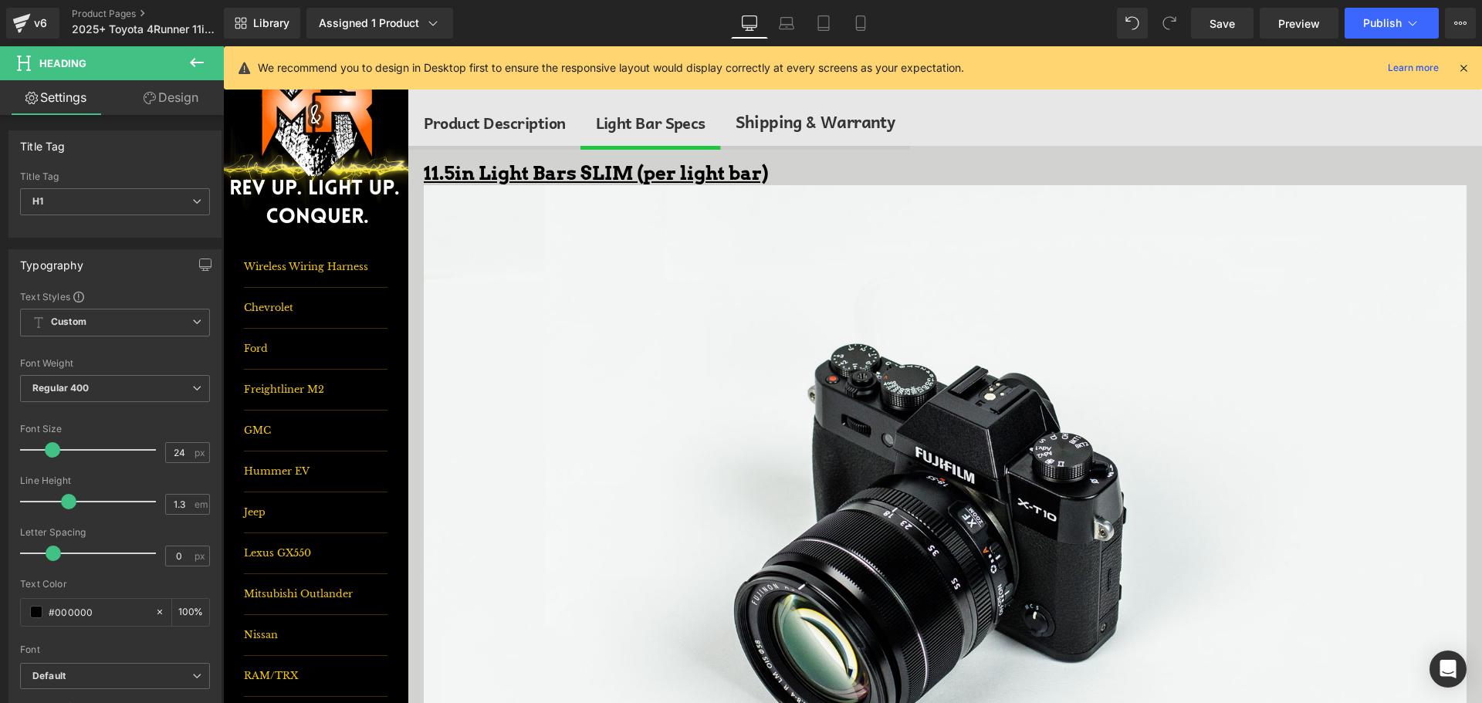
click at [198, 66] on icon at bounding box center [197, 62] width 19 height 19
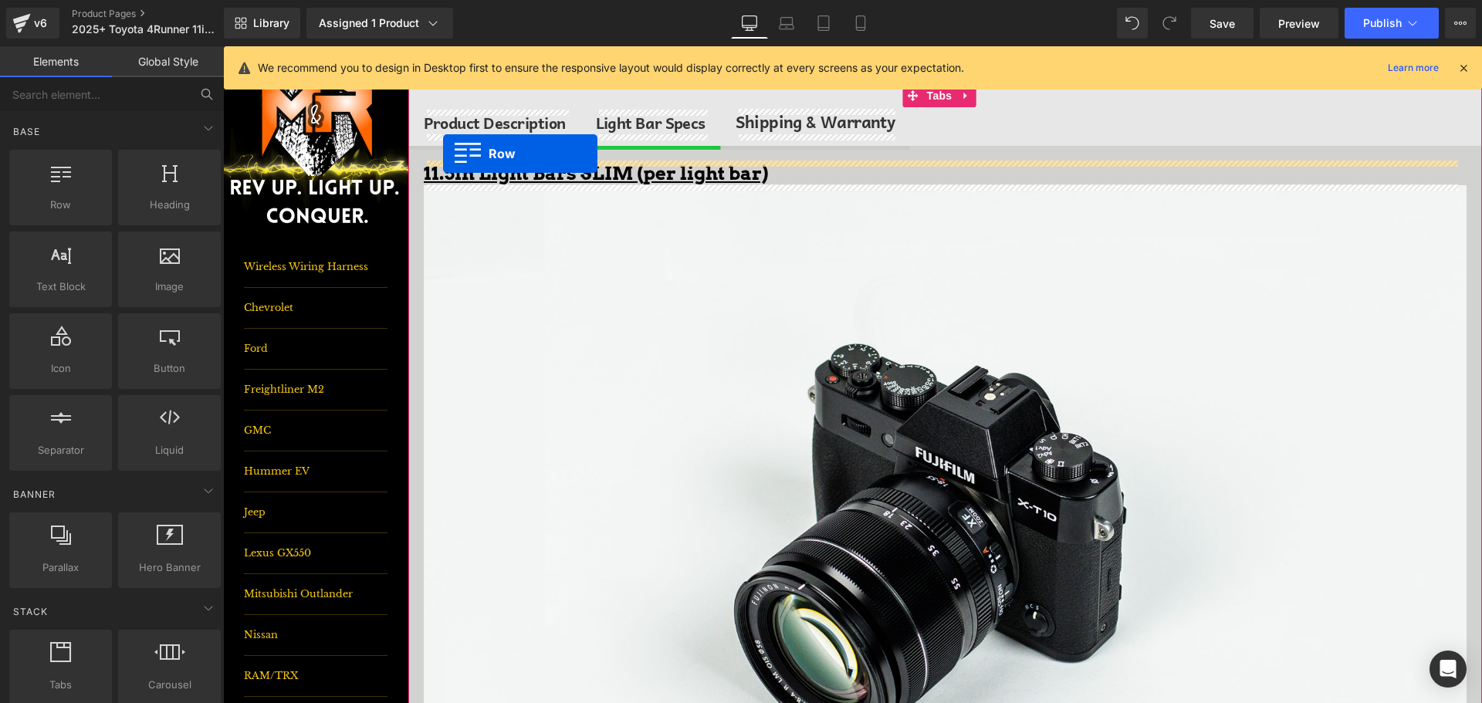
drag, startPoint x: 304, startPoint y: 231, endPoint x: 443, endPoint y: 154, distance: 158.9
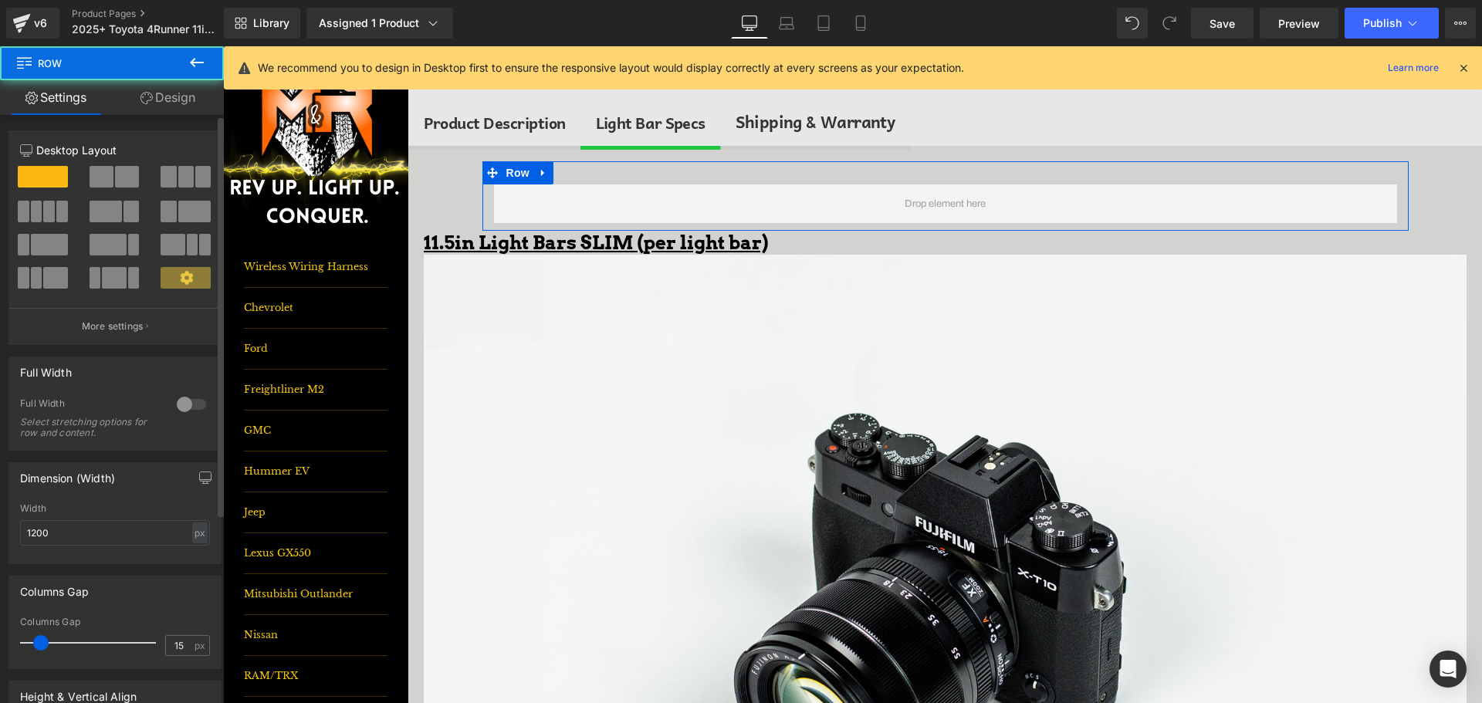
click at [115, 182] on span at bounding box center [127, 177] width 24 height 22
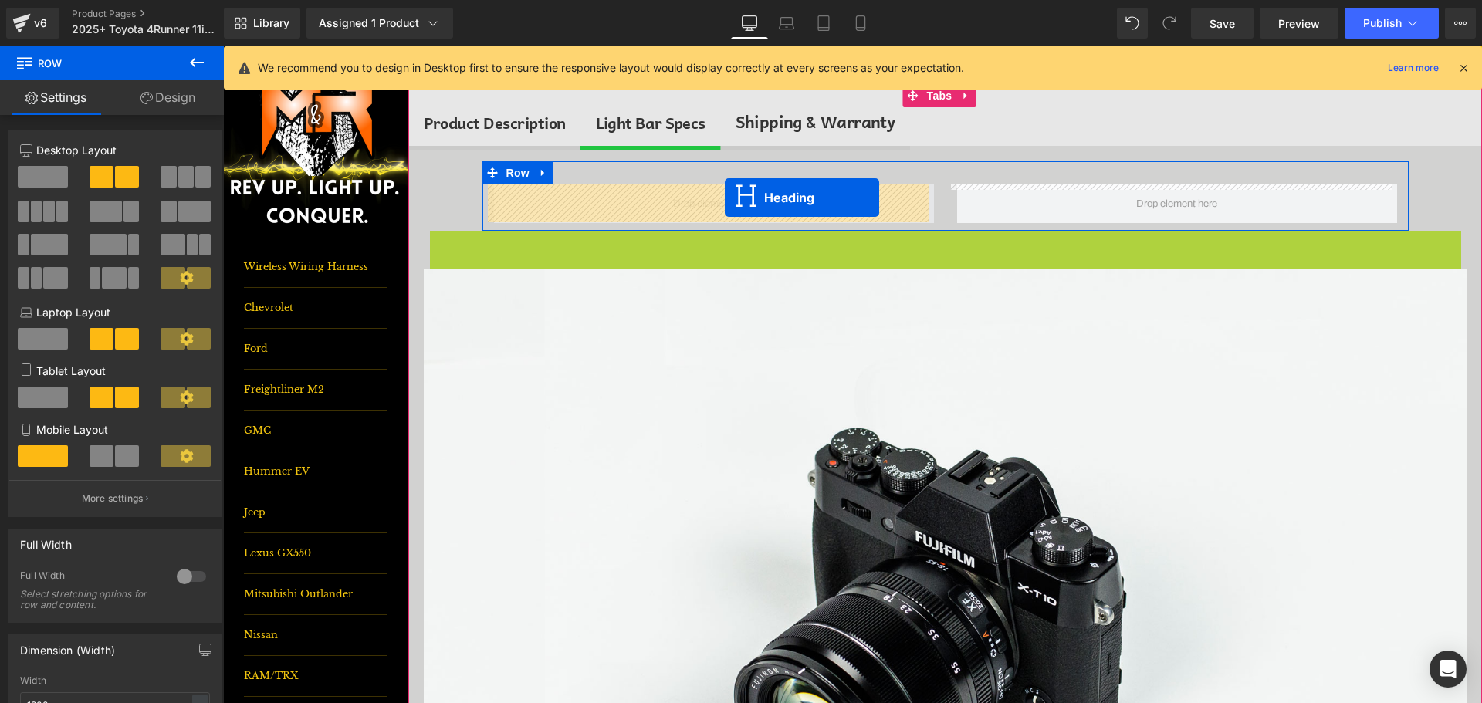
drag, startPoint x: 881, startPoint y: 241, endPoint x: 723, endPoint y: 198, distance: 163.3
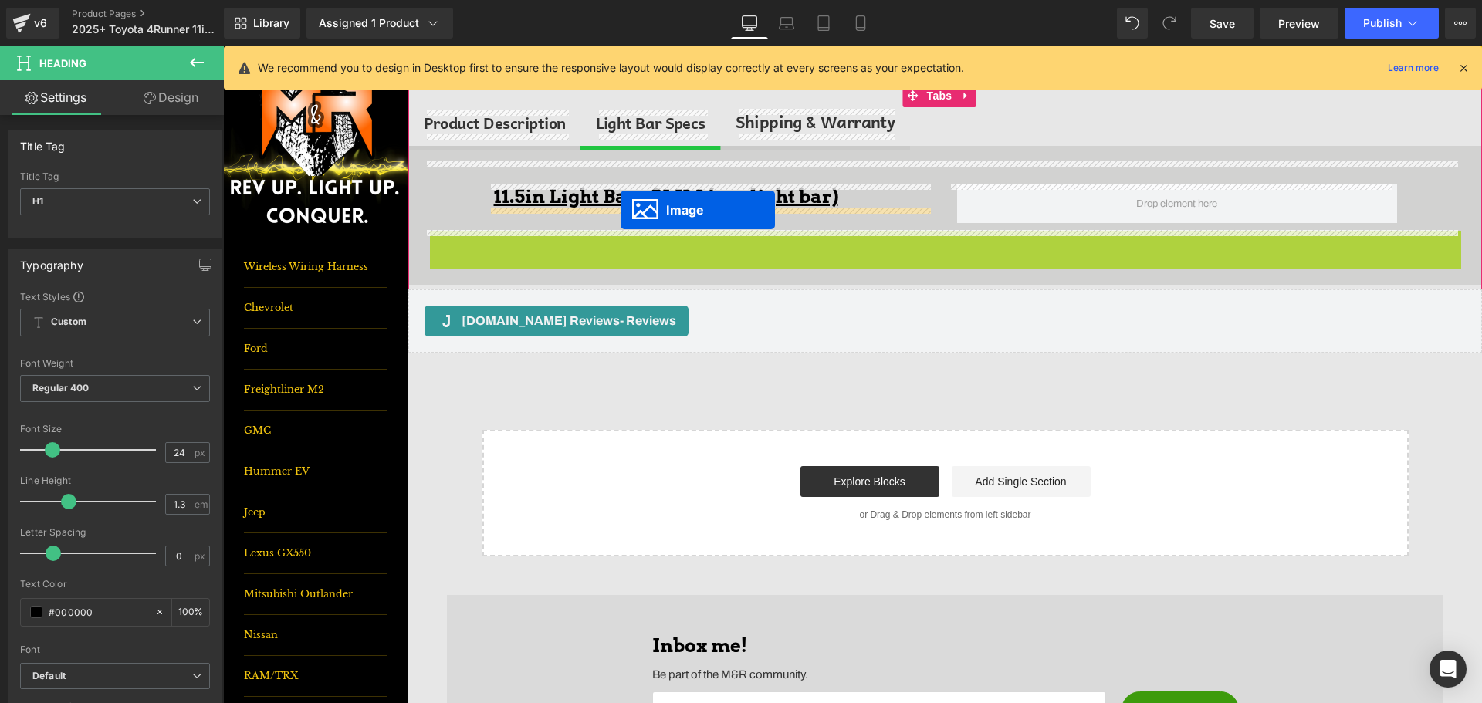
drag, startPoint x: 912, startPoint y: 567, endPoint x: 621, endPoint y: 210, distance: 460.9
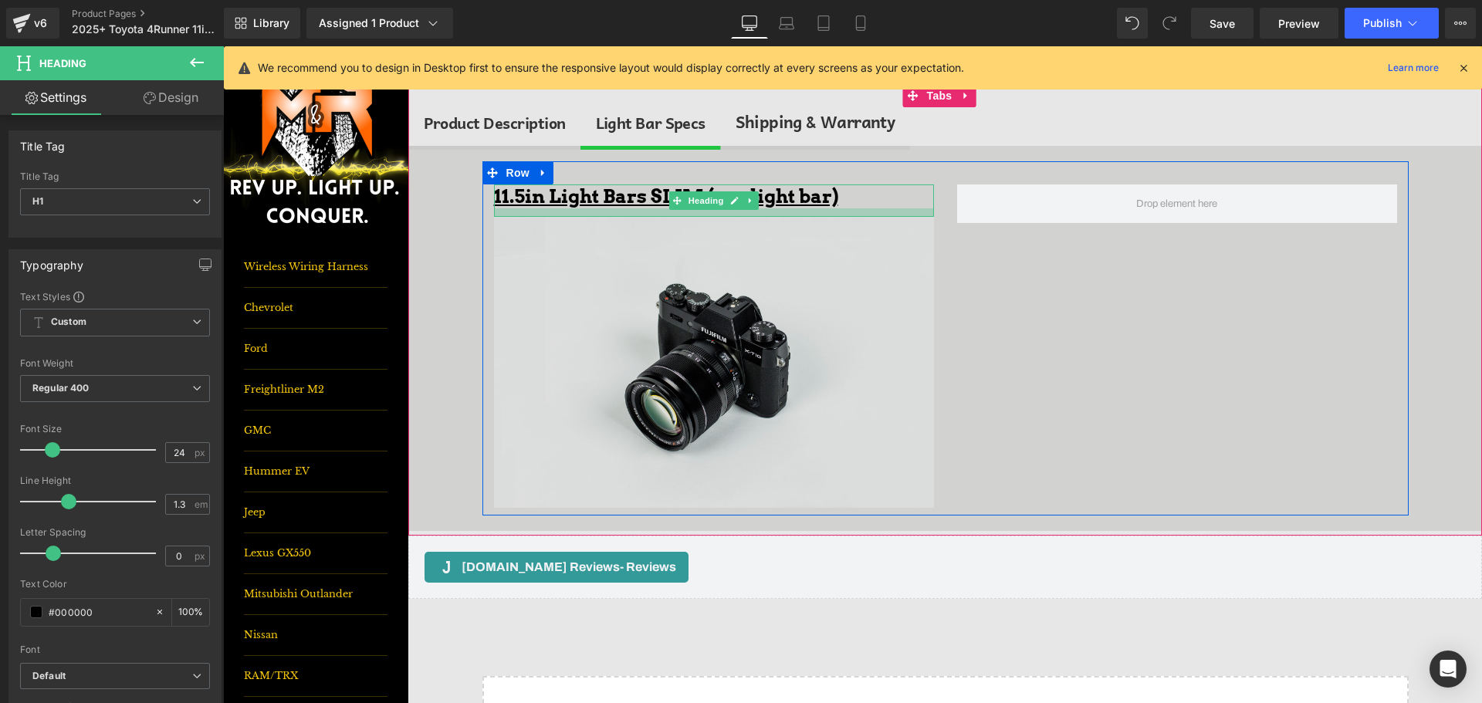
drag, startPoint x: 745, startPoint y: 206, endPoint x: 725, endPoint y: 252, distance: 50.5
click at [745, 217] on div at bounding box center [714, 212] width 440 height 8
click at [725, 252] on img at bounding box center [714, 363] width 440 height 292
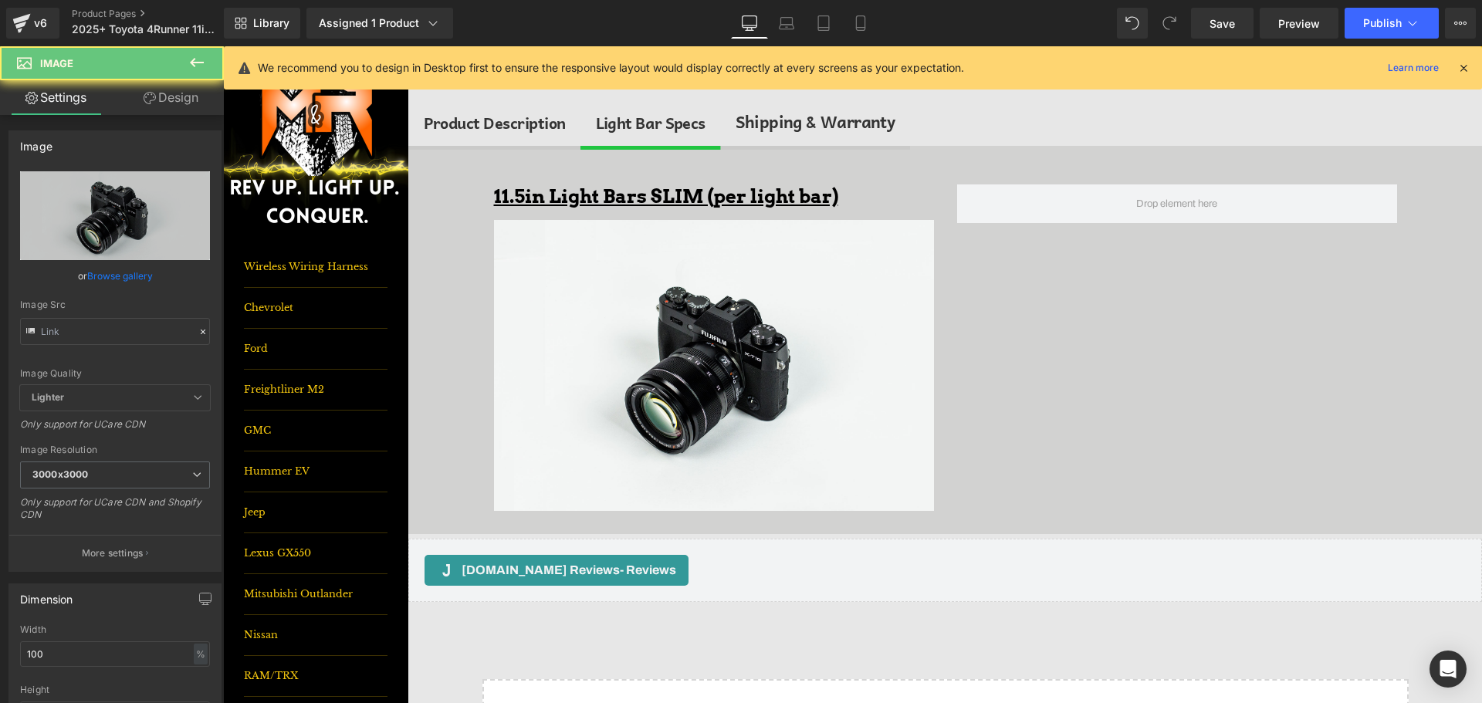
type input "//d1um8515vdn9kb.cloudfront.net/images/parallax.jpg"
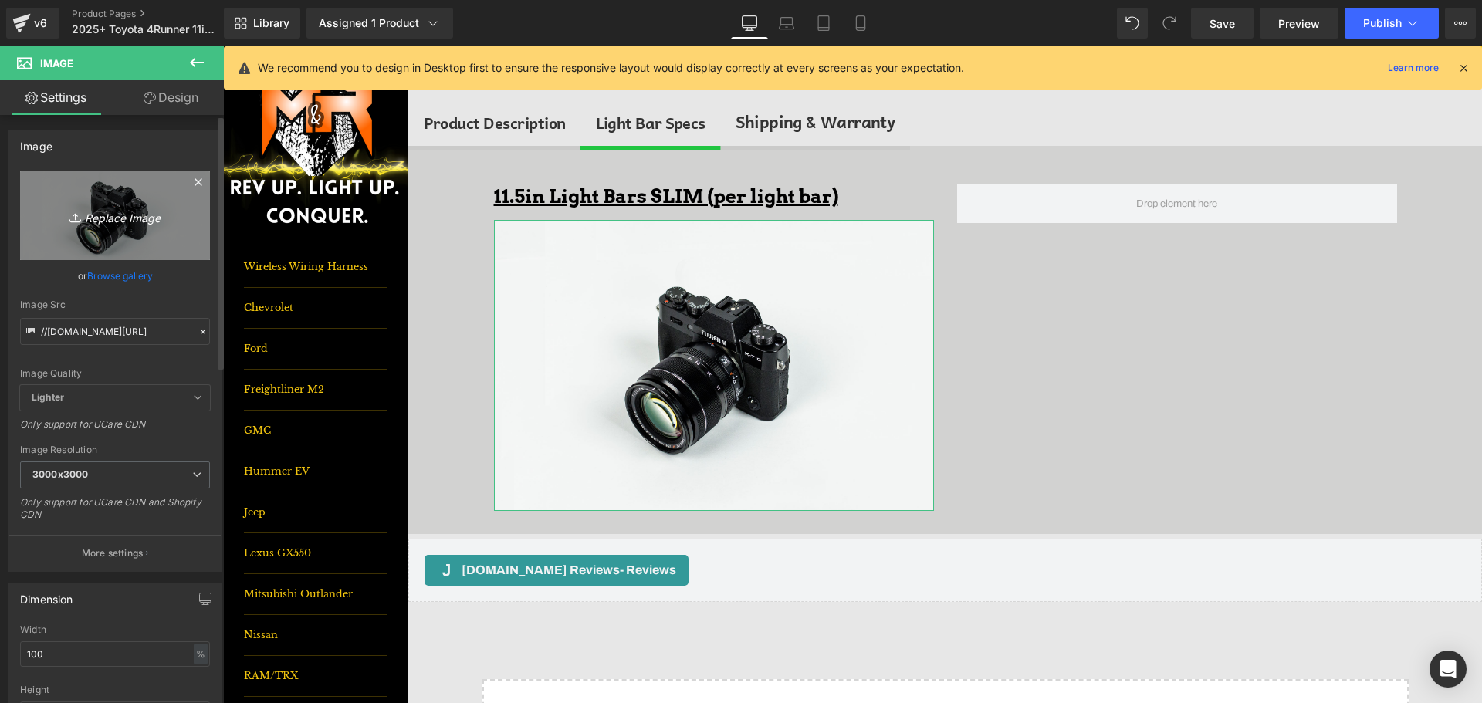
click at [143, 197] on link "Replace Image" at bounding box center [115, 215] width 190 height 89
type input "C:\fakepath\10inLB.png"
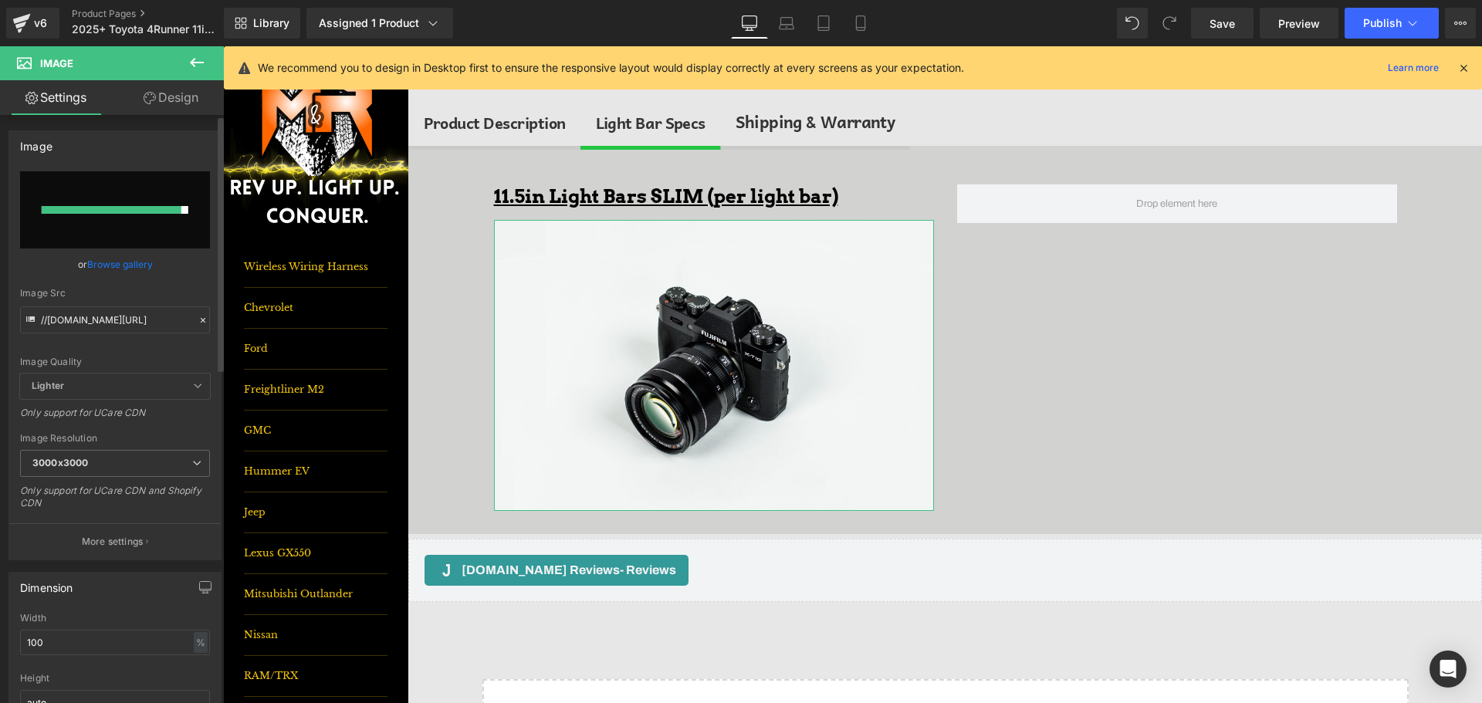
type input "https://ucarecdn.com/8698c44d-9555-481d-8c05-e928e388eeae/-/format/auto/-/previ…"
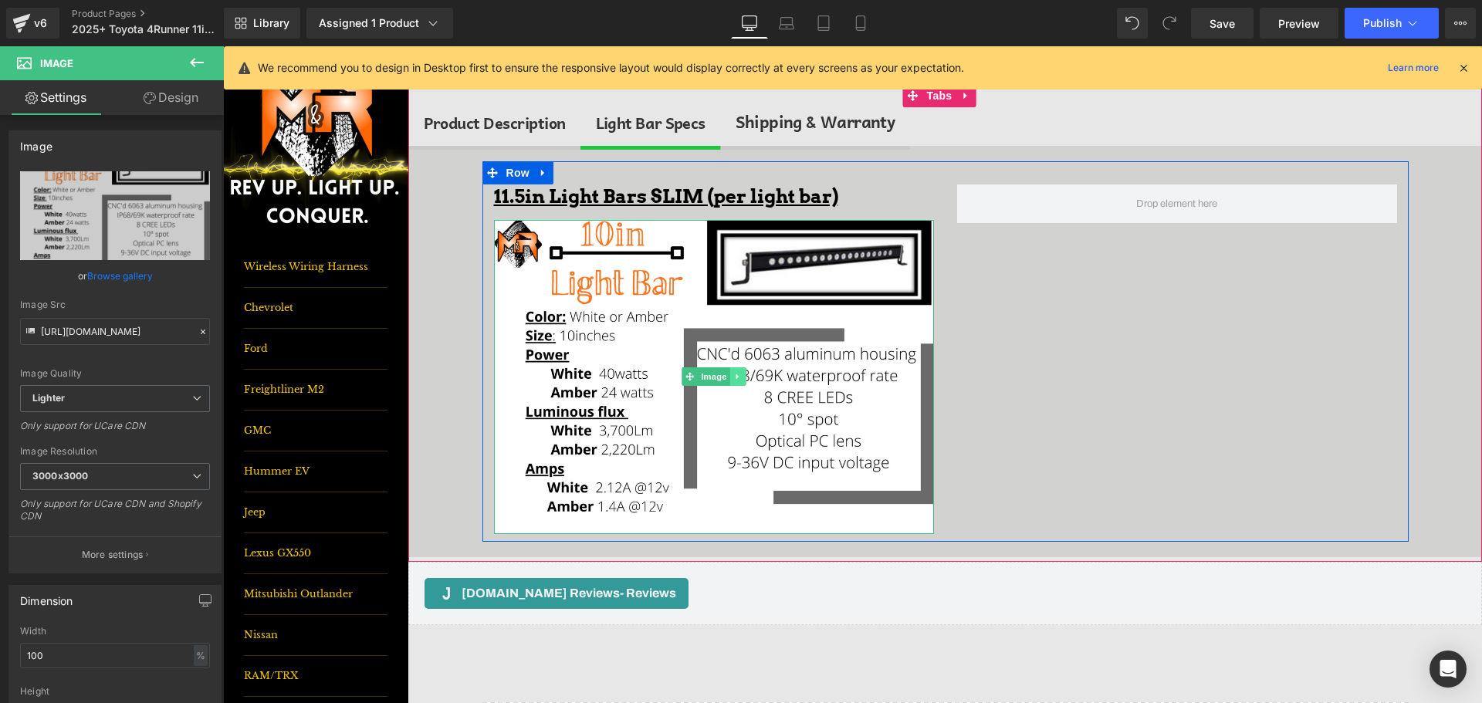
click at [733, 373] on icon at bounding box center [737, 376] width 8 height 9
click at [739, 382] on link at bounding box center [746, 376] width 16 height 19
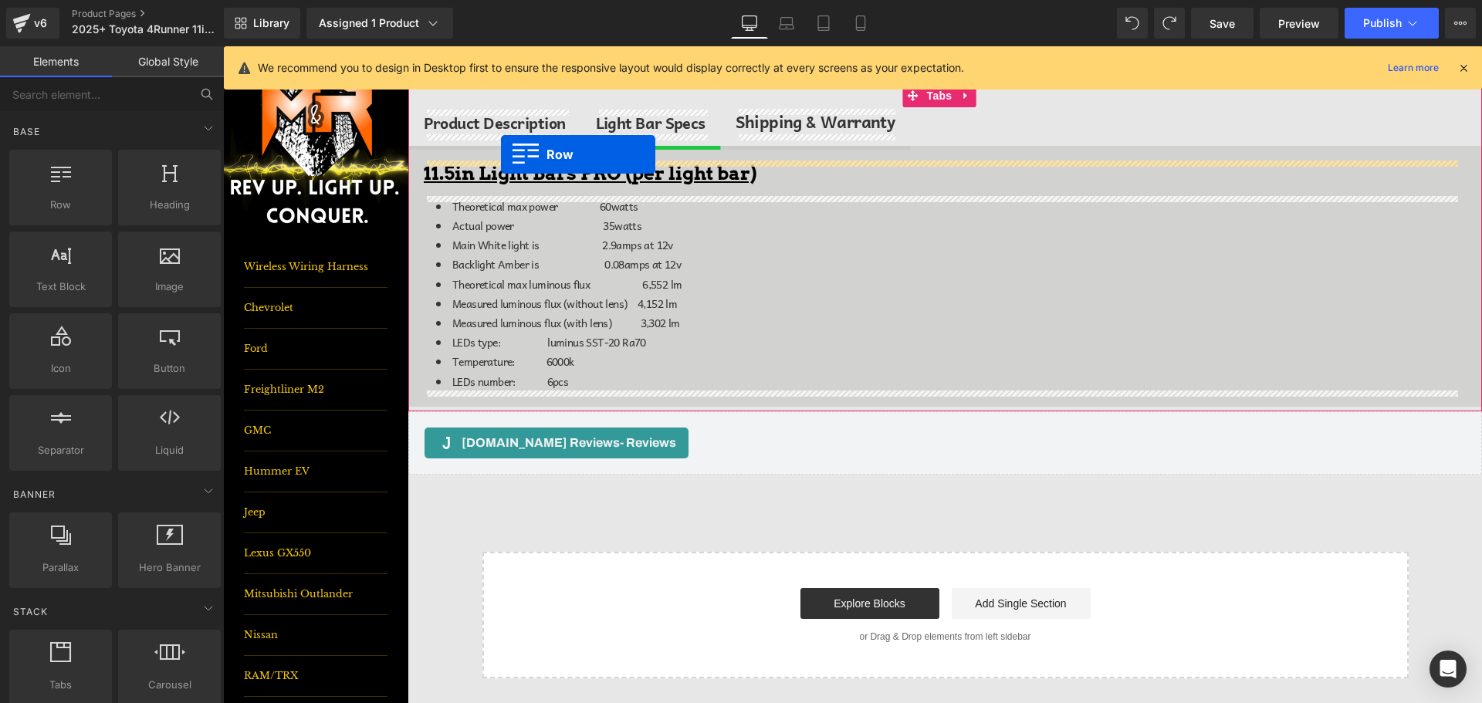
drag, startPoint x: 425, startPoint y: 235, endPoint x: 501, endPoint y: 154, distance: 110.3
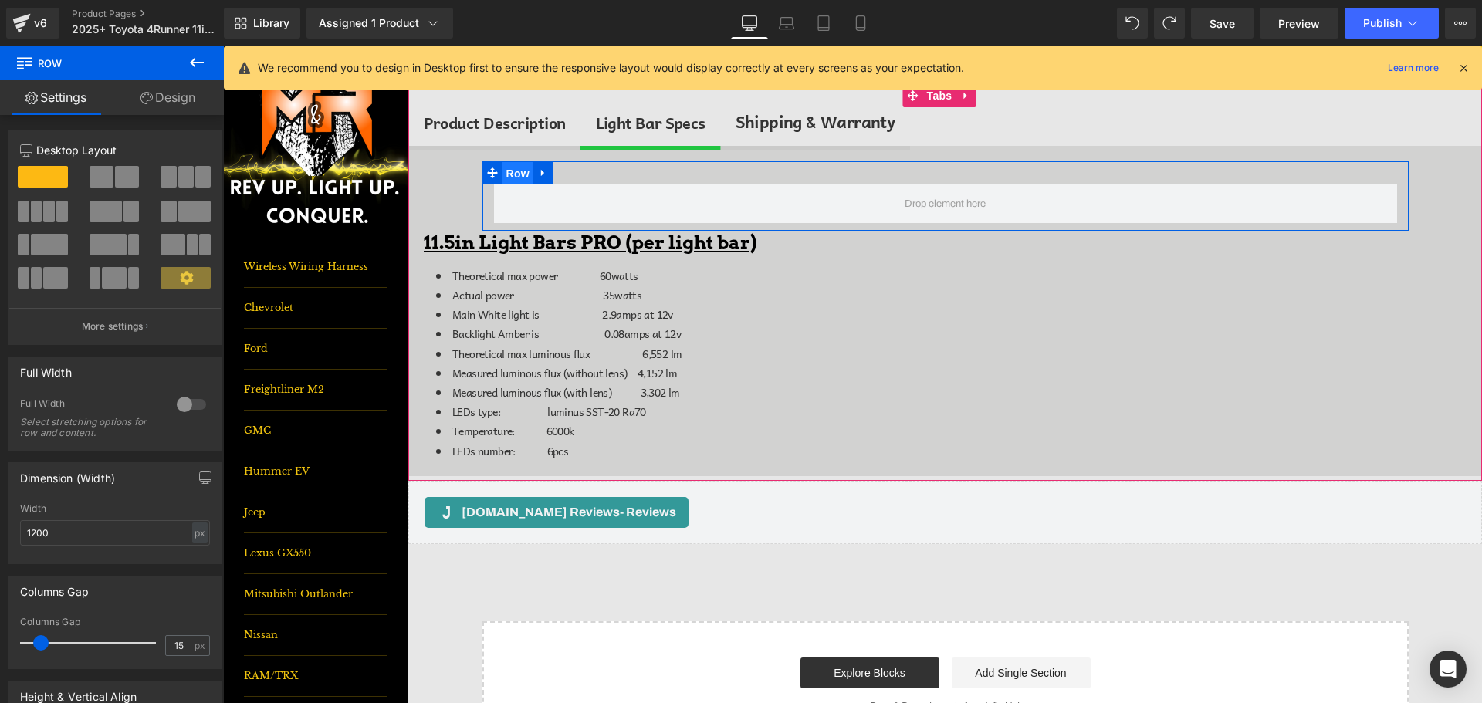
click at [508, 170] on span "Row" at bounding box center [518, 173] width 31 height 23
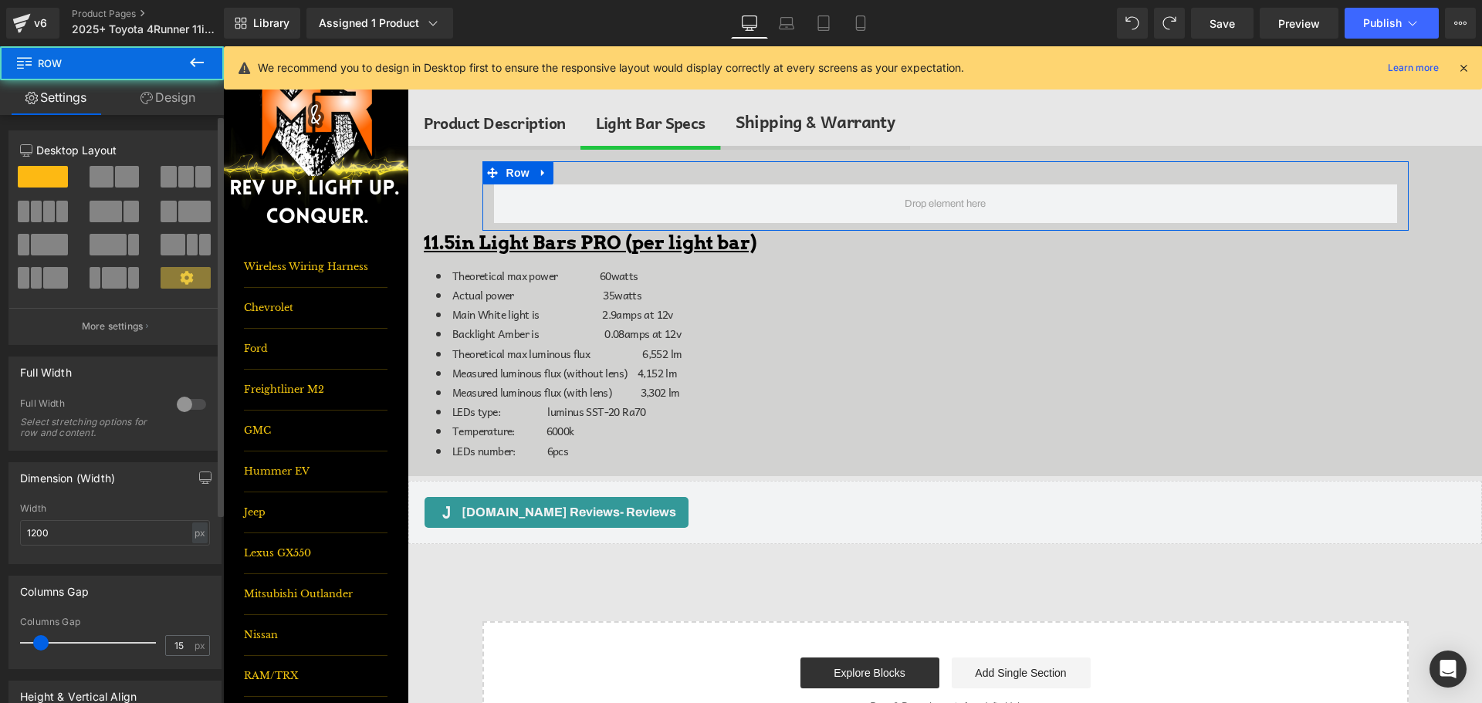
drag, startPoint x: 124, startPoint y: 181, endPoint x: 184, endPoint y: 121, distance: 84.6
click at [124, 181] on span at bounding box center [127, 177] width 24 height 22
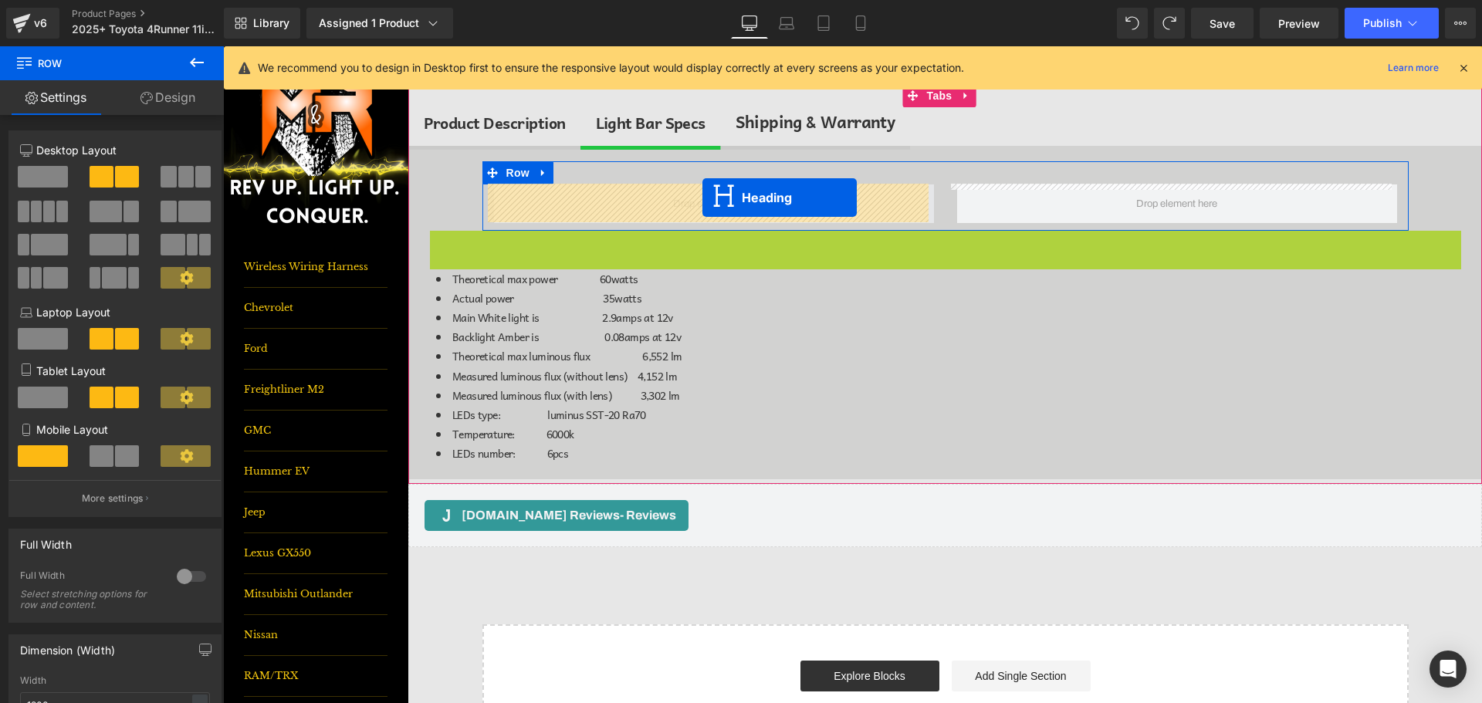
drag, startPoint x: 897, startPoint y: 249, endPoint x: 702, endPoint y: 198, distance: 201.1
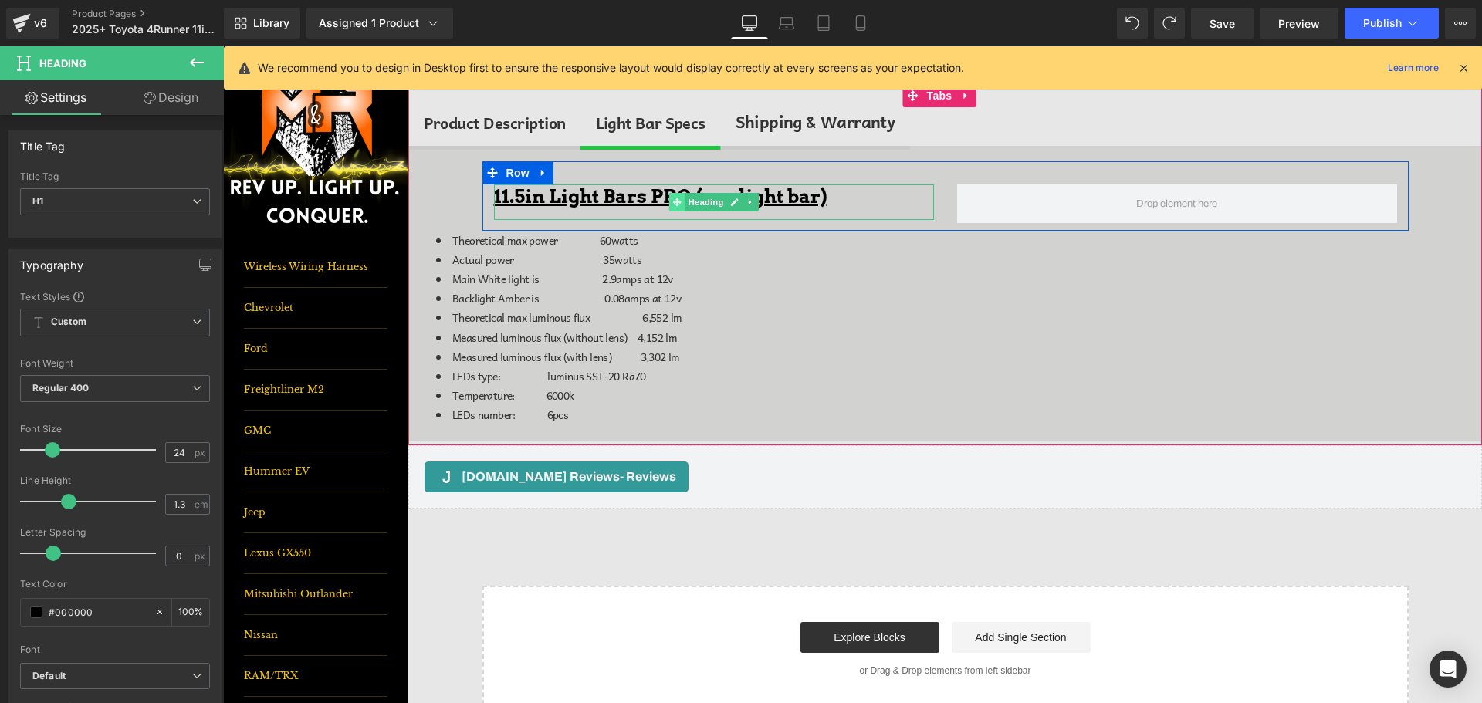
click at [672, 195] on span at bounding box center [676, 202] width 16 height 19
click at [660, 195] on u "11.5in Light Bars PRO (per light bar)" at bounding box center [660, 196] width 333 height 22
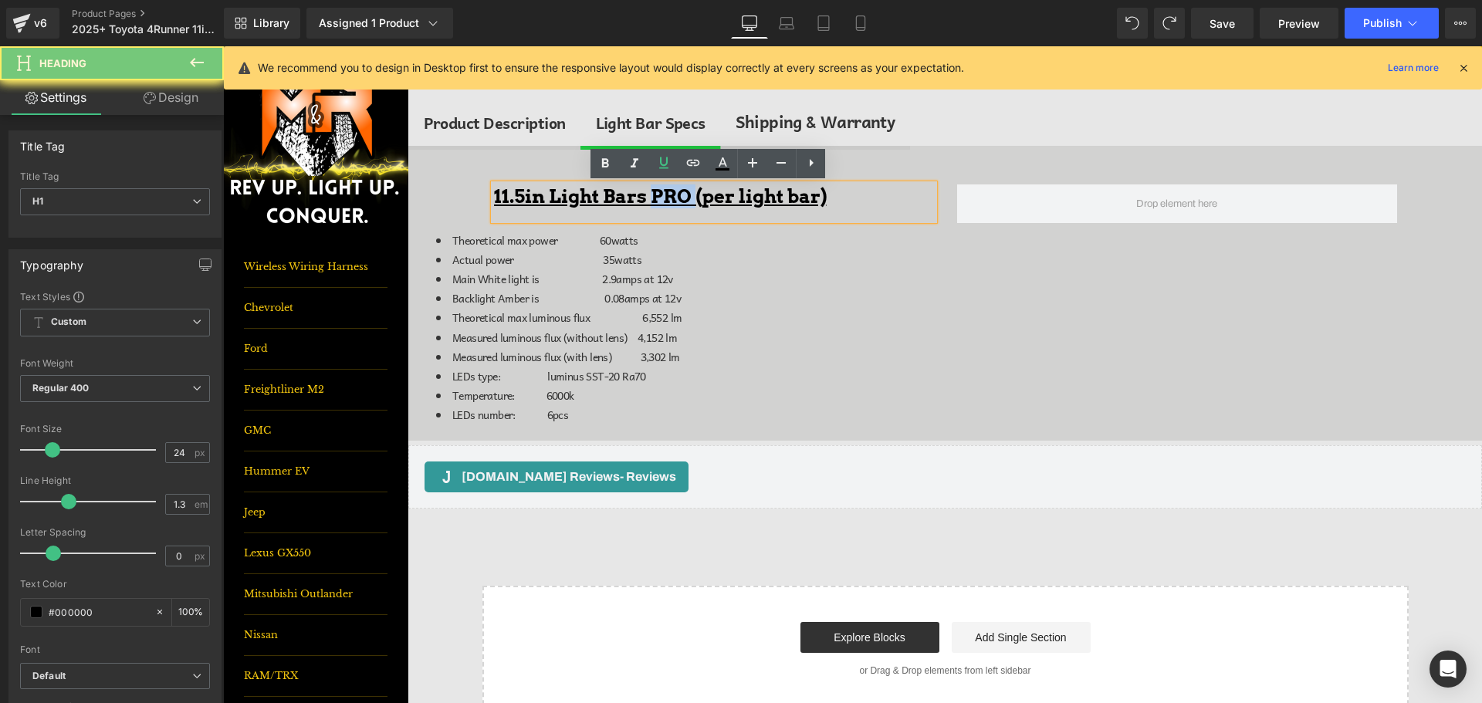
click at [660, 195] on u "11.5in Light Bars PRO (per light bar)" at bounding box center [660, 196] width 333 height 22
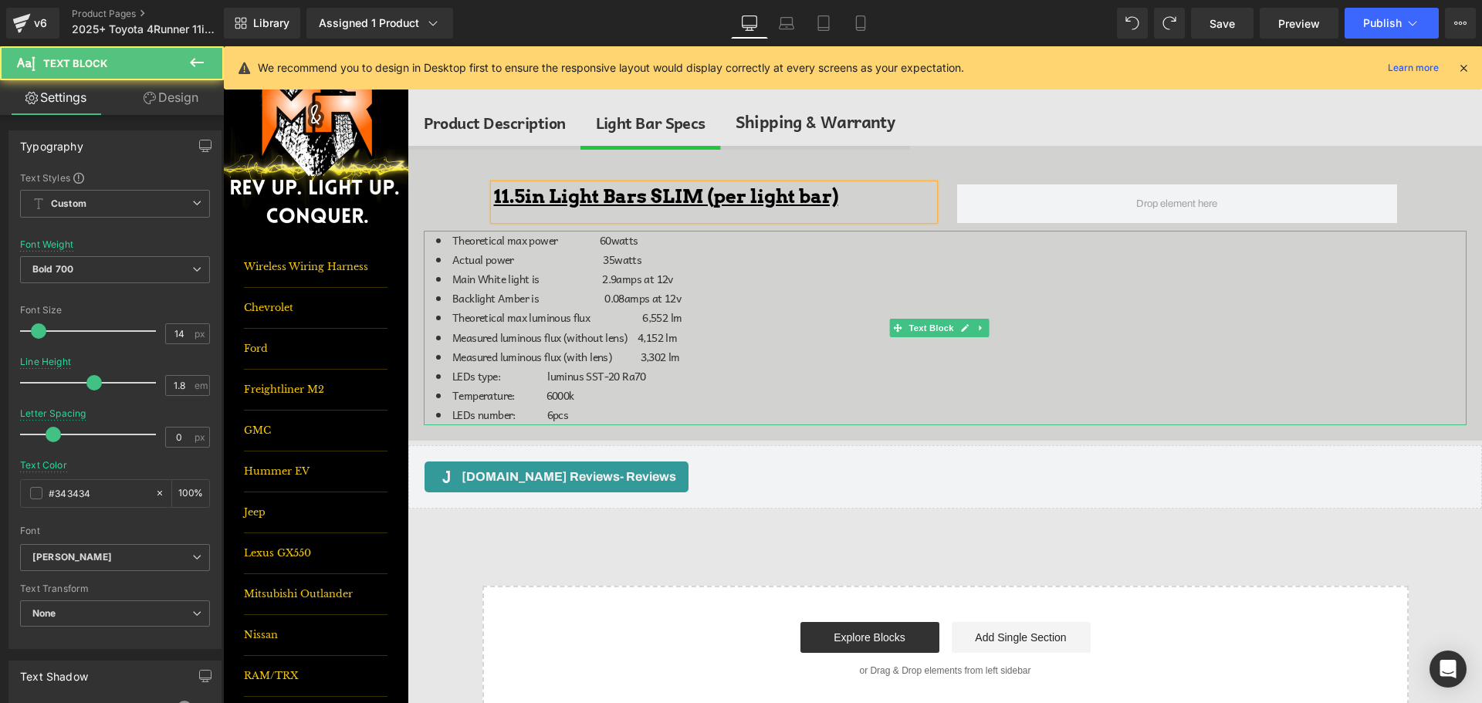
click at [455, 239] on span "Theoretical max power 60watts" at bounding box center [545, 240] width 186 height 17
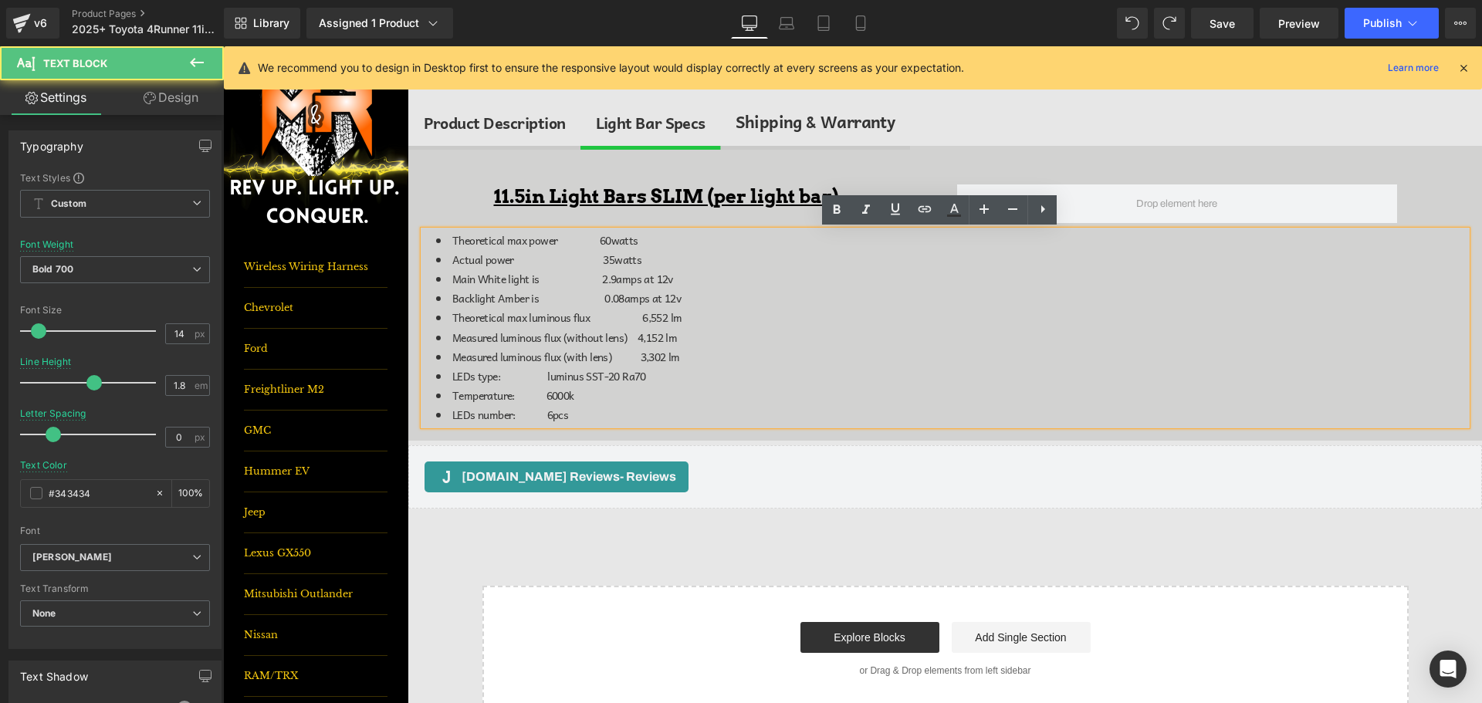
click at [452, 240] on li "Theoretical max power 60watts" at bounding box center [951, 240] width 1031 height 19
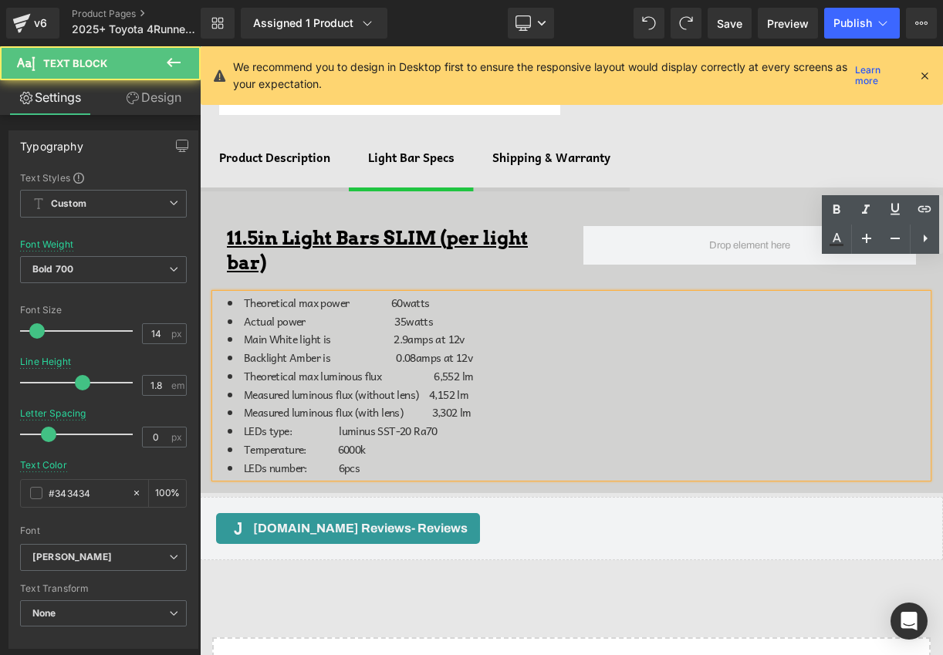
click at [392, 299] on span "Theoretical max power 60watts" at bounding box center [337, 302] width 186 height 17
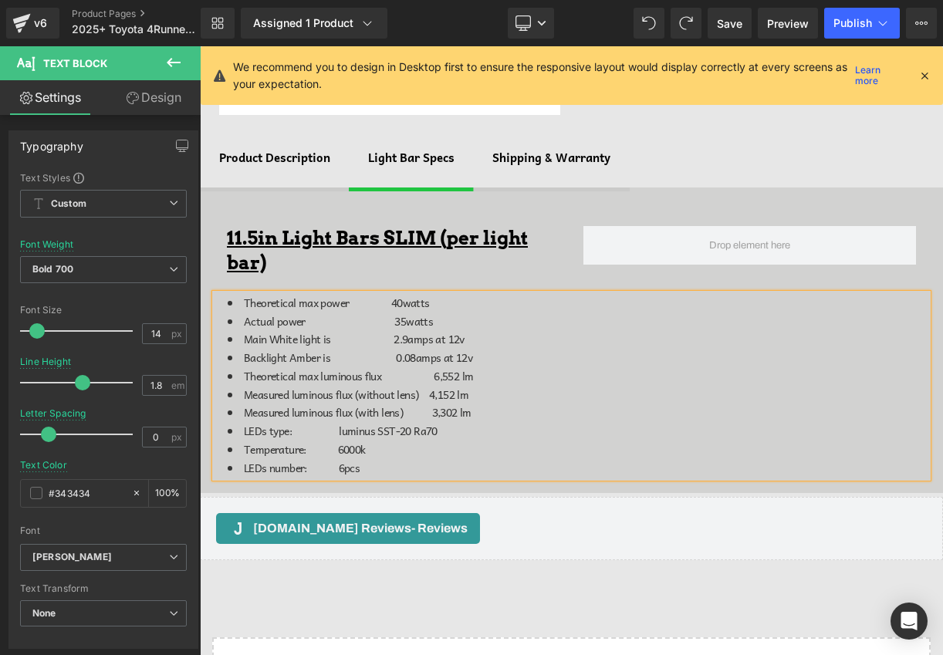
click at [392, 319] on span "Actual power 35watts" at bounding box center [338, 321] width 189 height 17
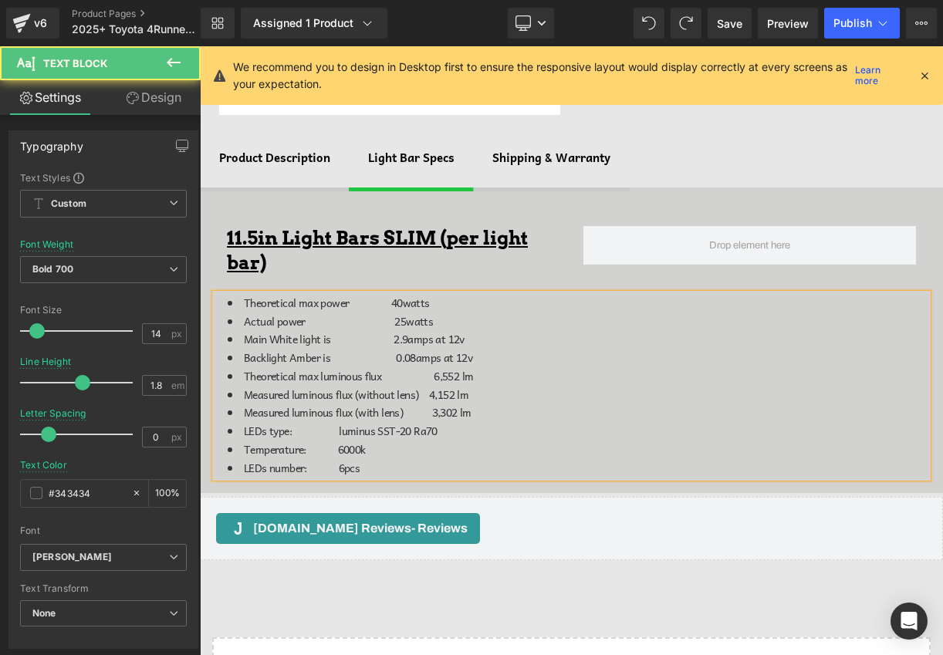
click at [411, 338] on span "Main White light is 2.9amps at 12v" at bounding box center [354, 338] width 221 height 17
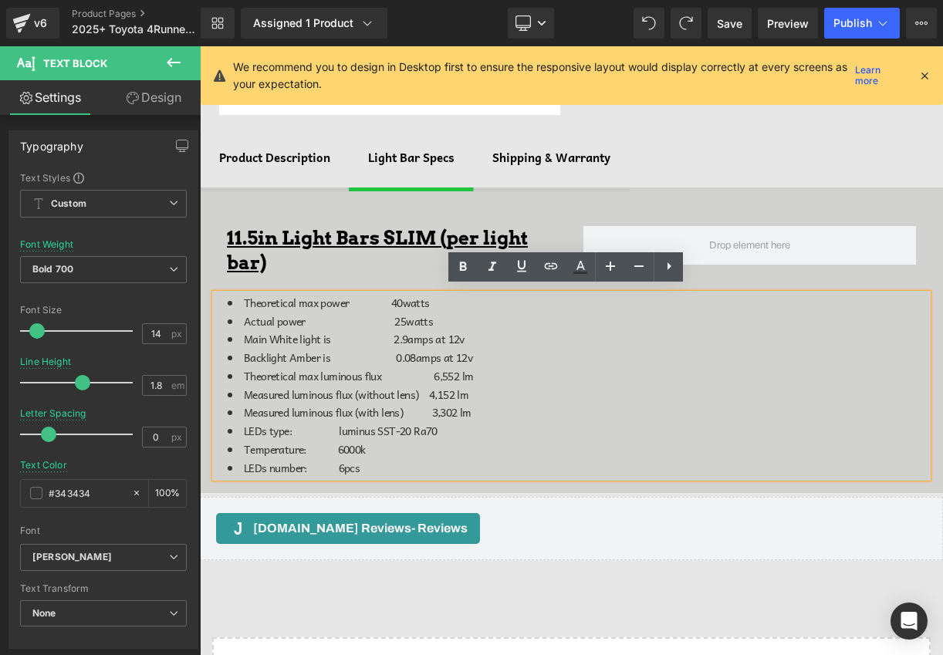
click at [400, 338] on span "Main White light is 2.9amps at 12v" at bounding box center [354, 338] width 221 height 17
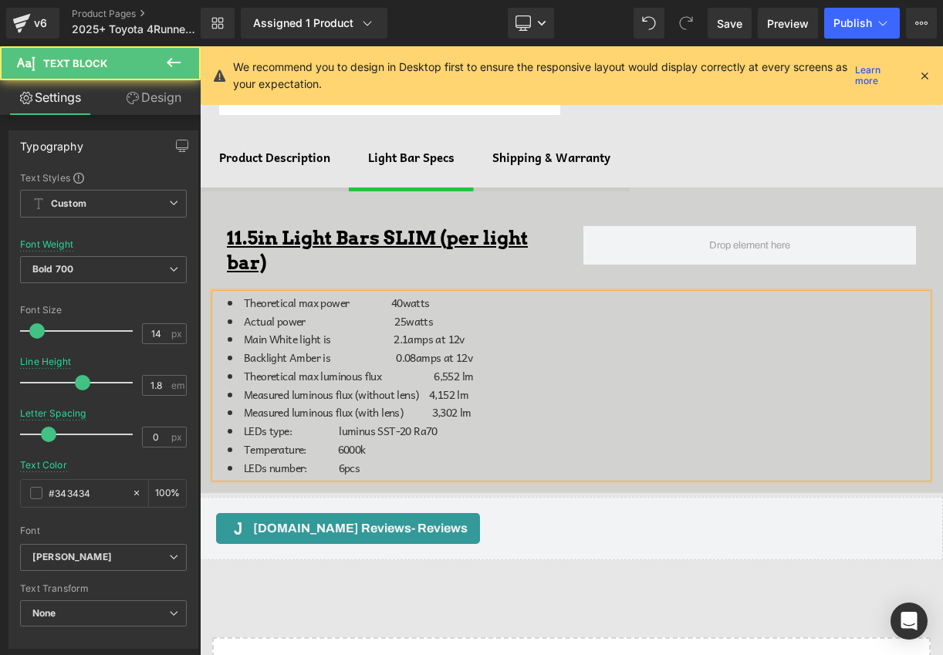
click at [410, 354] on span "Backlight Amber is 0.08amps at 12v" at bounding box center [358, 357] width 228 height 17
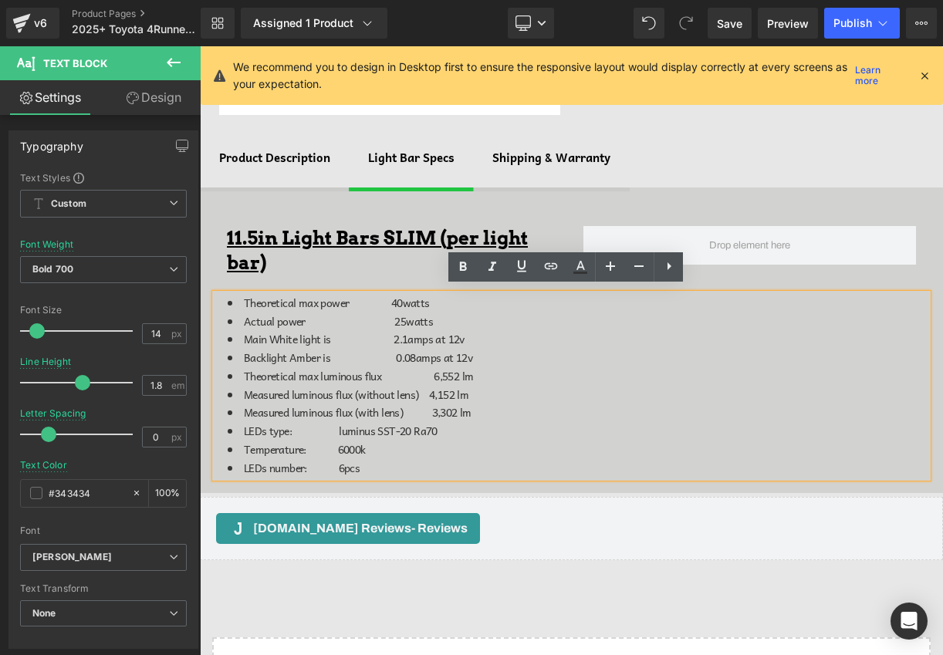
click at [459, 377] on span "Theoretical max luminous flux 6,552 lm" at bounding box center [358, 375] width 229 height 17
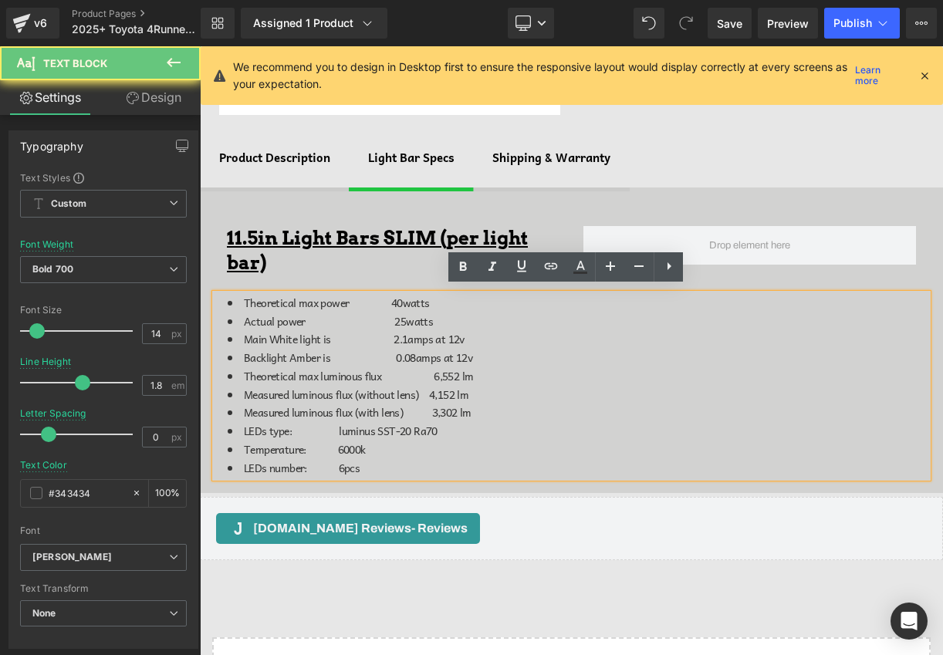
click at [453, 372] on span "Theoretical max luminous flux 6,552 lm" at bounding box center [358, 375] width 229 height 17
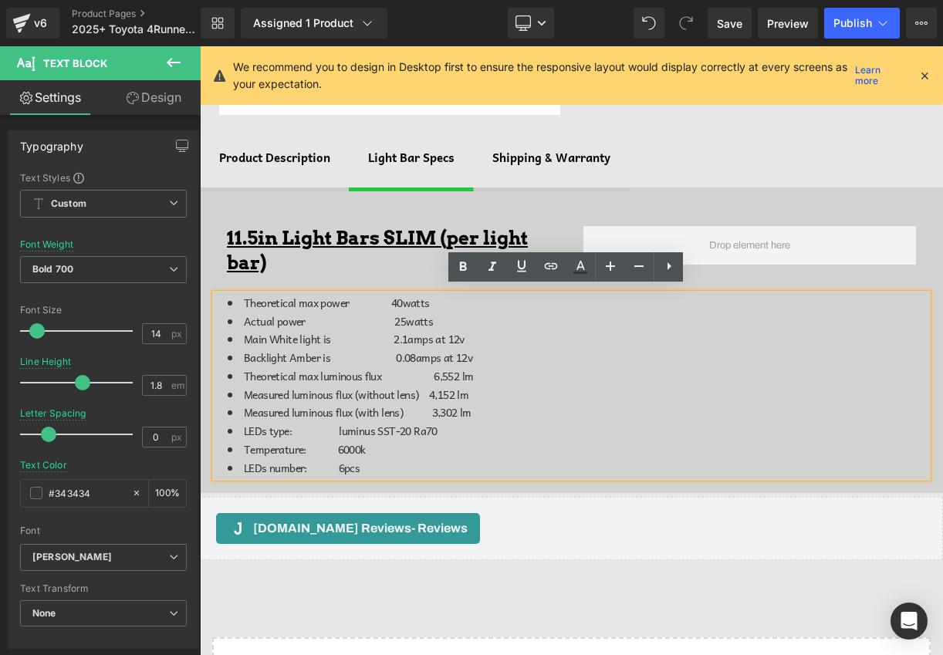
click at [563, 396] on li "Measured luminous flux (without lens) 4,152 lm" at bounding box center [578, 395] width 700 height 19
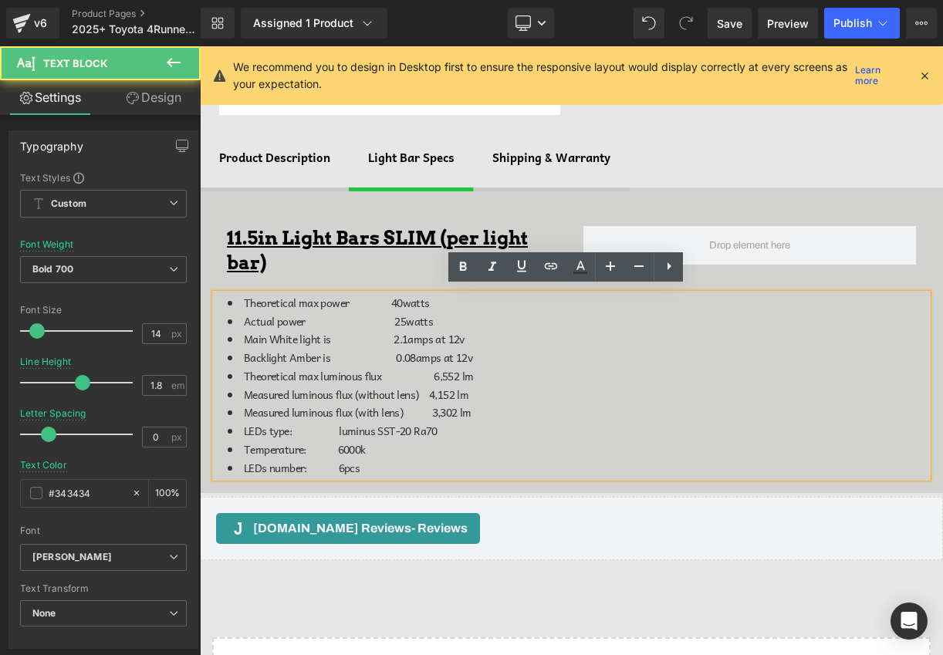
click at [454, 367] on span "Theoretical max luminous flux 6,552 lm" at bounding box center [358, 375] width 229 height 17
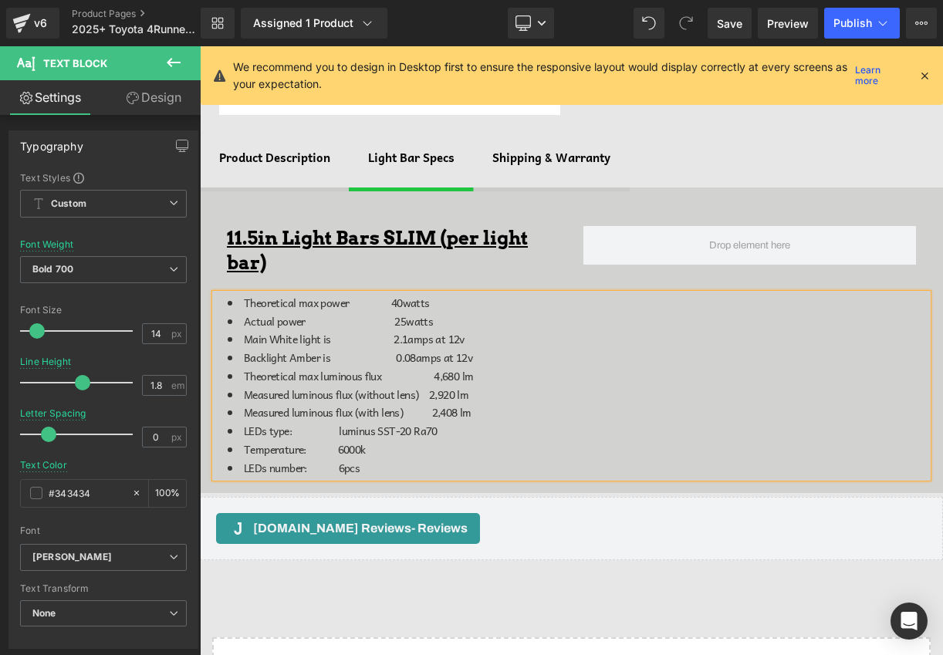
click at [344, 462] on span "LEDs number: 6pcs" at bounding box center [302, 467] width 116 height 17
click at [529, 297] on li "Theoretical max power 40watts" at bounding box center [578, 303] width 700 height 19
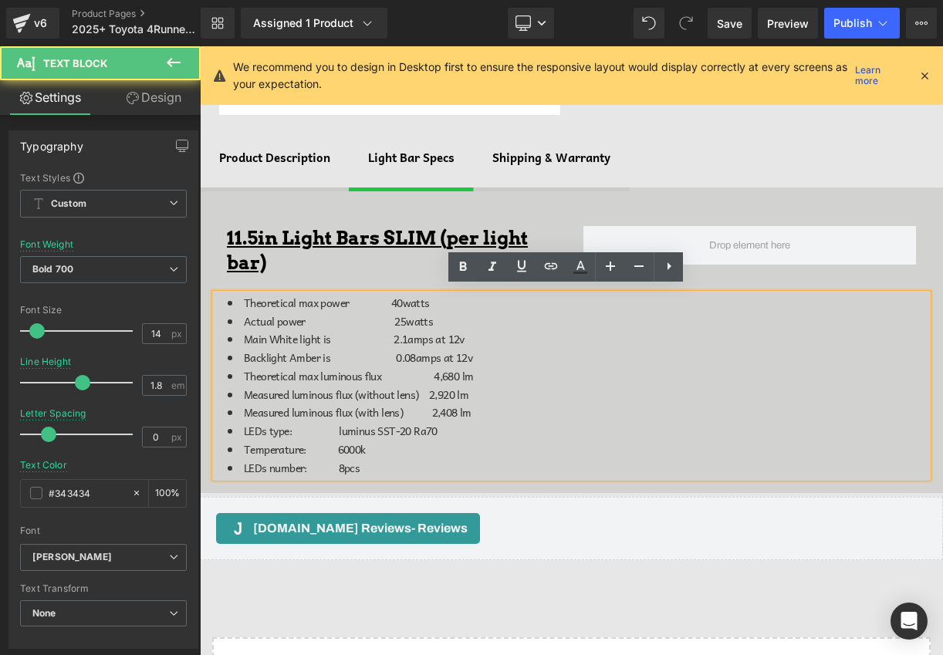
click at [243, 299] on li "Theoretical max power 40watts" at bounding box center [578, 303] width 700 height 19
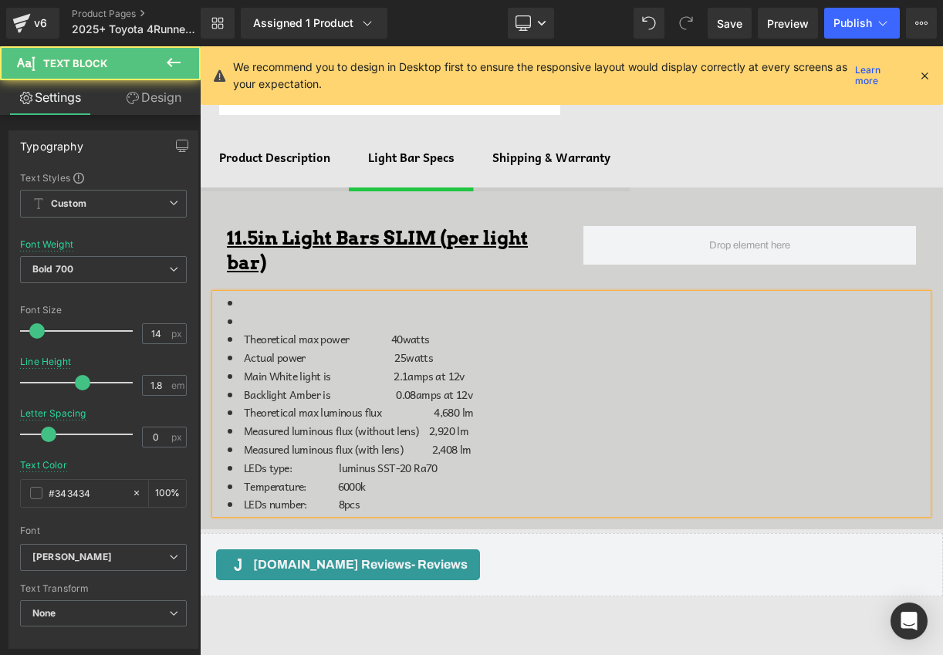
click at [286, 298] on li at bounding box center [578, 303] width 700 height 19
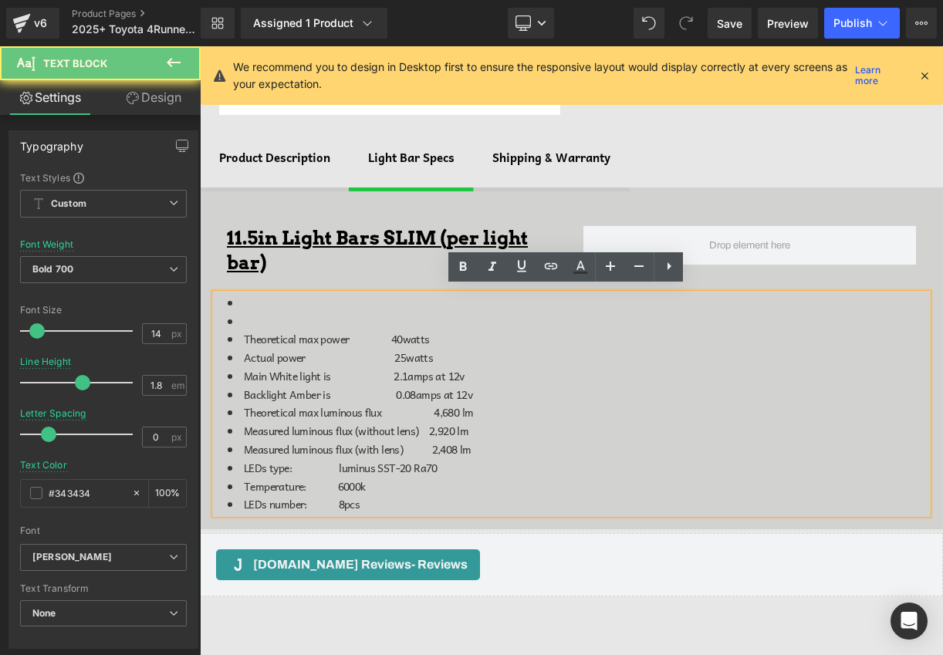
click at [284, 313] on li at bounding box center [578, 322] width 700 height 19
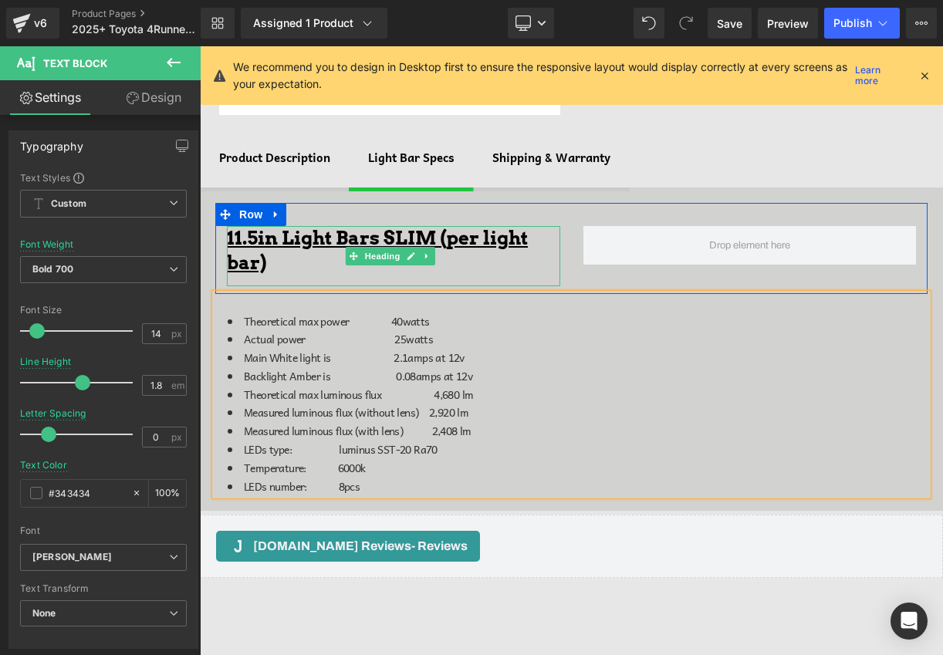
click at [306, 262] on h1 "11.5in Light Bars SLIM (per light bar)" at bounding box center [393, 250] width 333 height 48
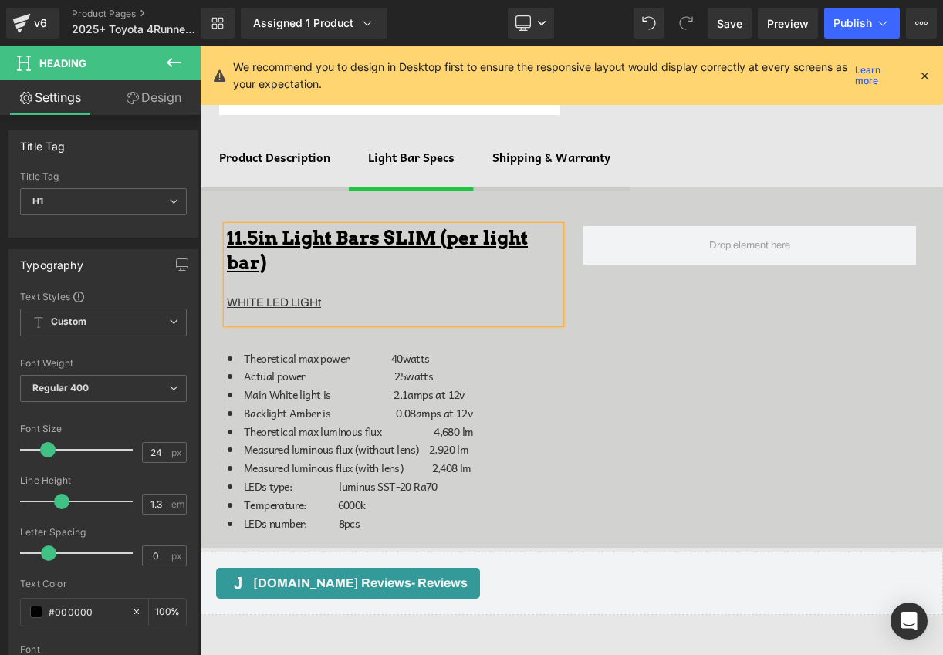
click at [561, 386] on li "Main White light is 2.1amps at 12v" at bounding box center [578, 395] width 700 height 19
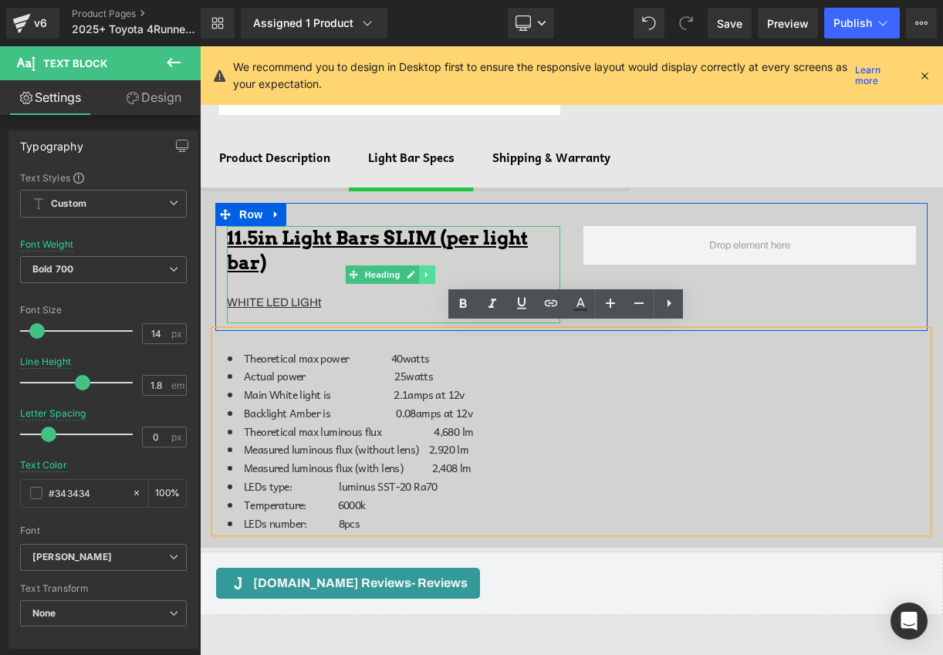
click at [422, 270] on link at bounding box center [427, 275] width 16 height 19
click at [418, 270] on icon at bounding box center [419, 274] width 8 height 8
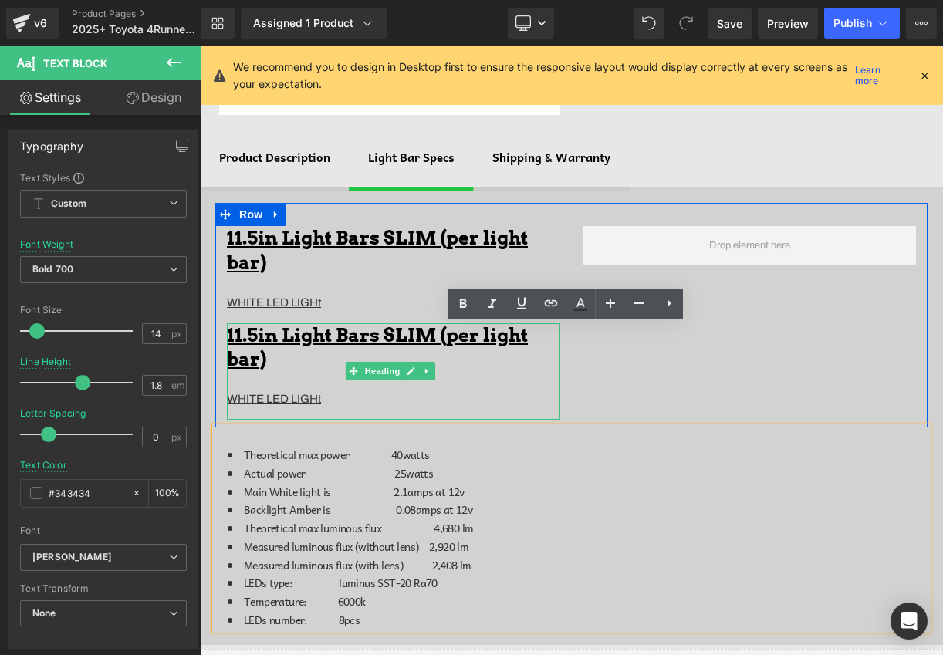
click at [283, 372] on div at bounding box center [393, 380] width 333 height 19
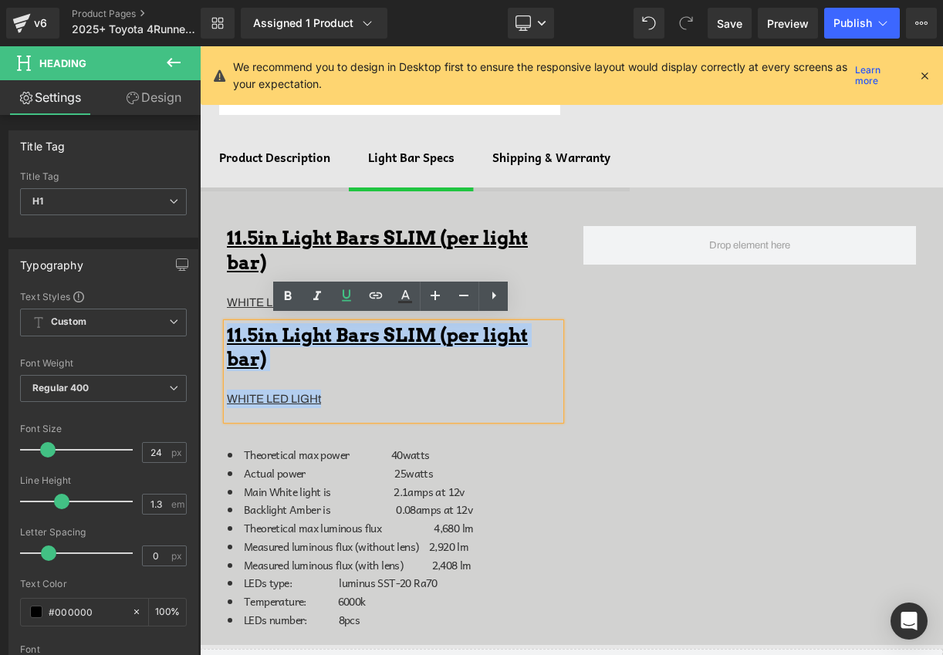
drag, startPoint x: 335, startPoint y: 392, endPoint x: 230, endPoint y: 334, distance: 119.9
click at [230, 334] on div "11.5in Light Bars SLIM (per light bar) WHITE LED LIGHt" at bounding box center [393, 371] width 333 height 96
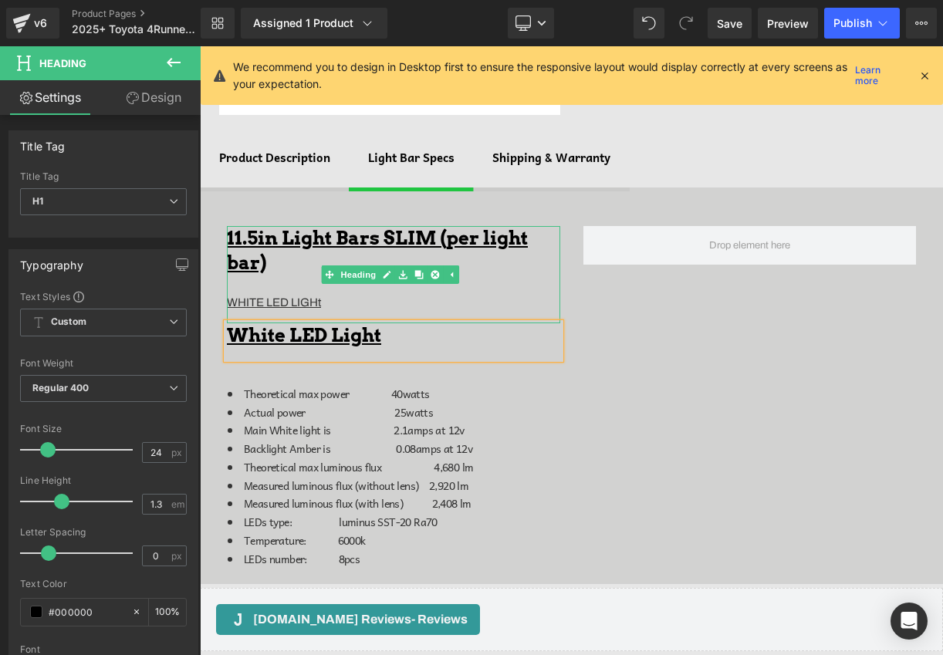
click at [369, 293] on div "WHITE LED LIGHt" at bounding box center [393, 302] width 333 height 19
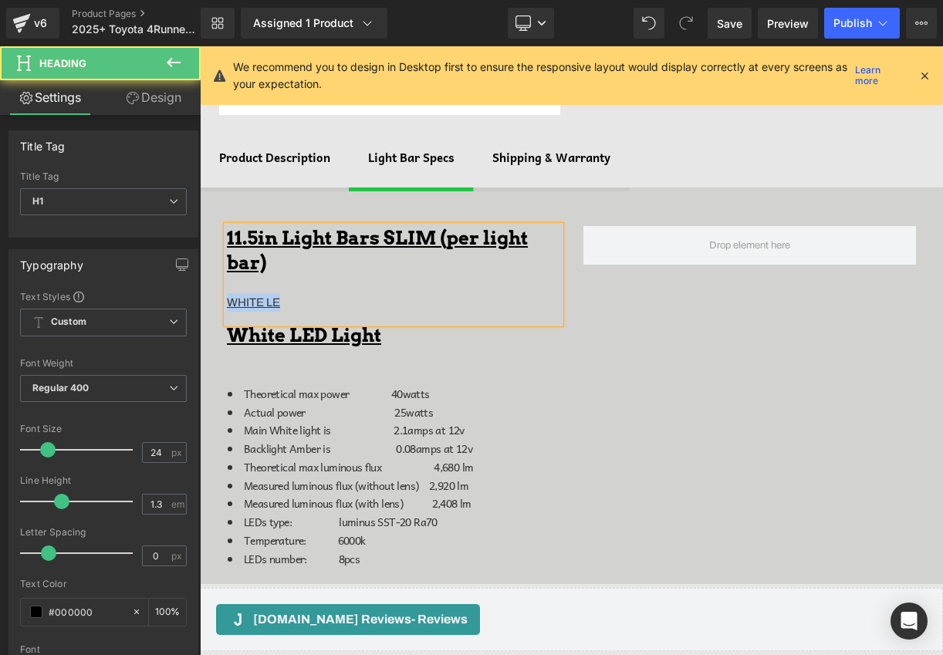
drag, startPoint x: 345, startPoint y: 309, endPoint x: 242, endPoint y: 284, distance: 106.3
click at [242, 284] on div "11.5in Light Bars SLIM (per light bar) WHITE LE" at bounding box center [393, 274] width 333 height 96
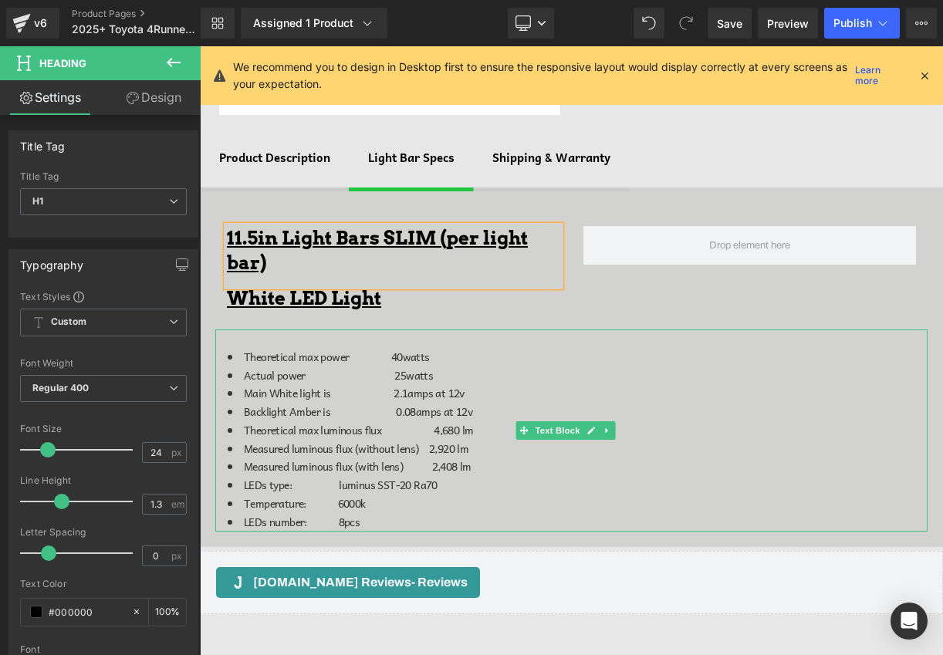
click at [554, 330] on div at bounding box center [571, 332] width 712 height 4
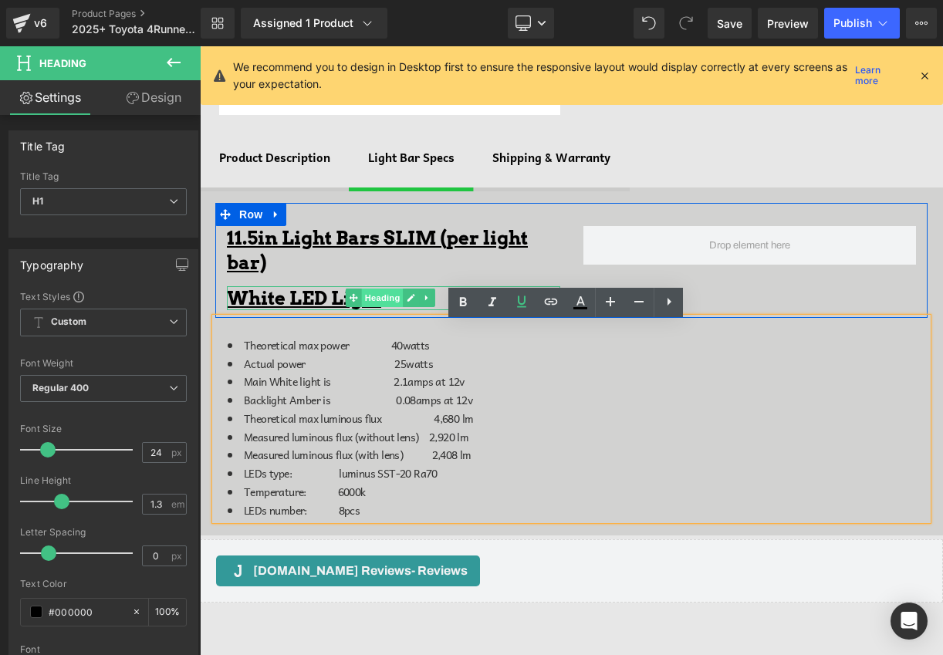
drag, startPoint x: 363, startPoint y: 315, endPoint x: 363, endPoint y: 301, distance: 13.9
click at [363, 301] on div "White LED Light Heading" at bounding box center [393, 298] width 333 height 24
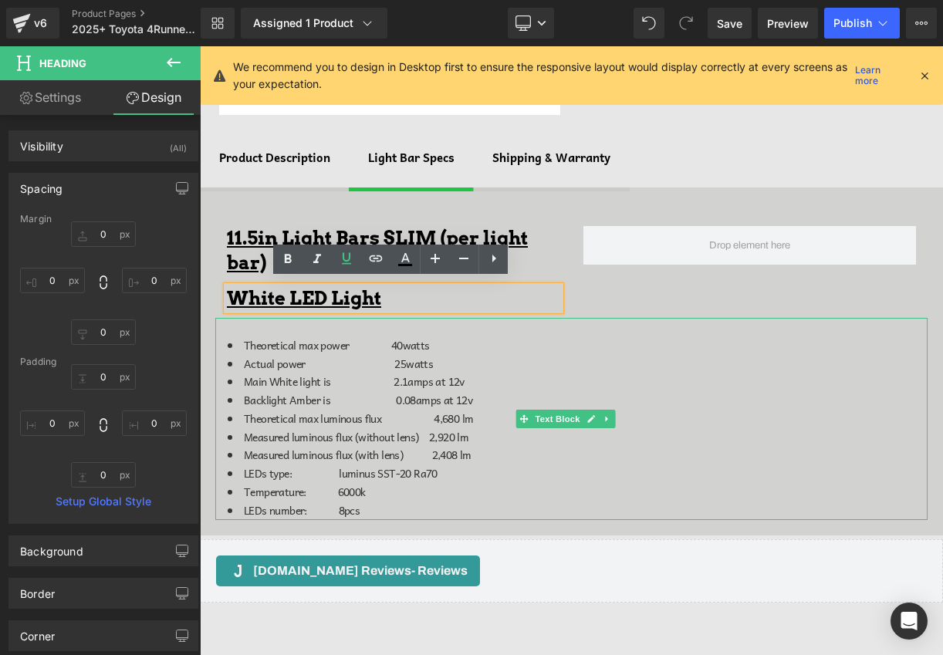
click at [414, 337] on span "Theoretical max power 40watts" at bounding box center [337, 345] width 186 height 17
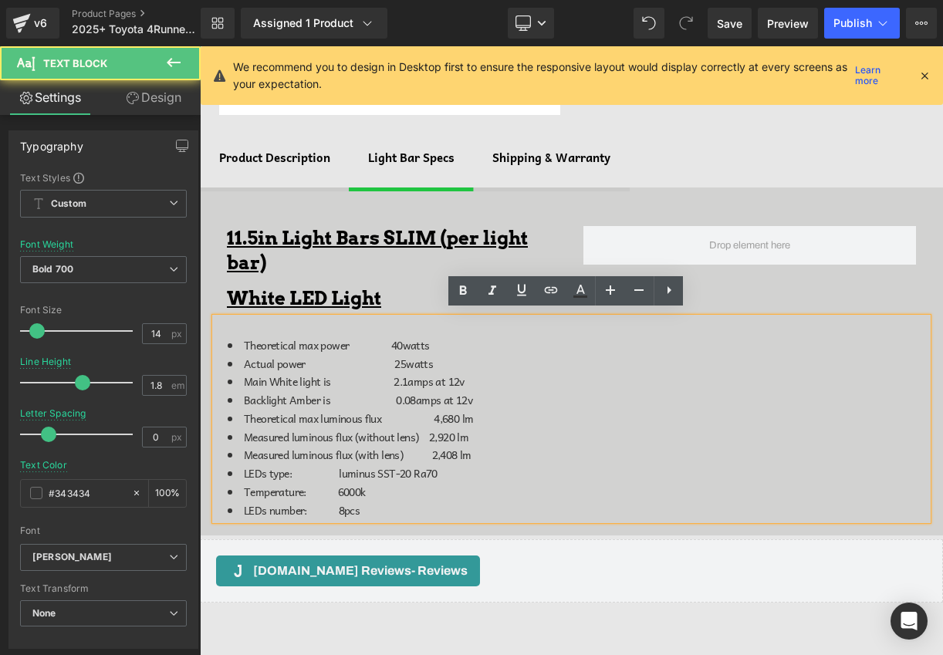
click at [249, 340] on span "Theoretical max power 40watts" at bounding box center [337, 345] width 186 height 17
click at [245, 340] on span "Theoretical max power 40watts" at bounding box center [337, 345] width 186 height 17
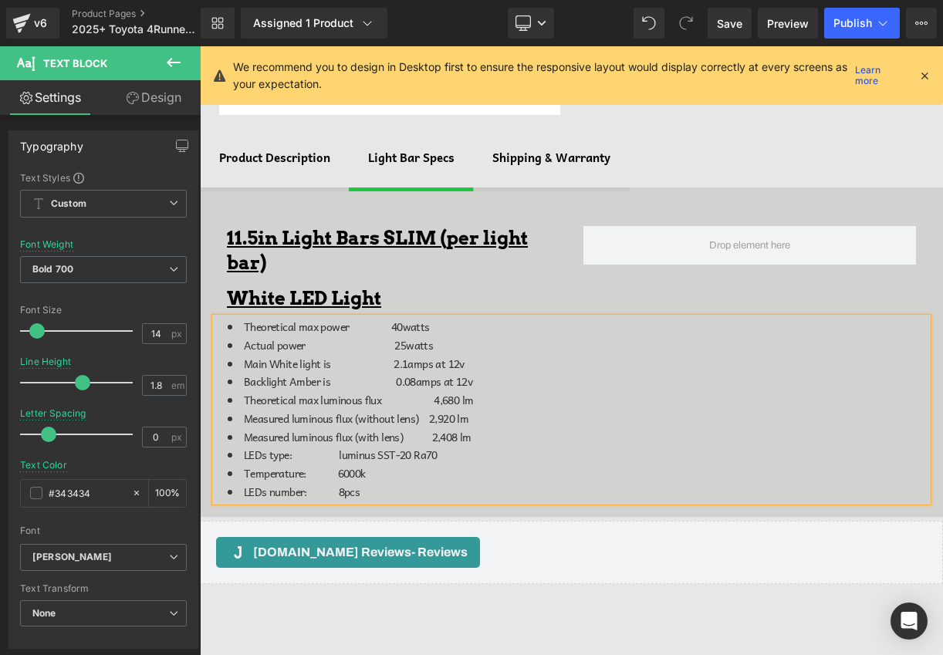
click at [388, 191] on div "11.5in Light Bars SLIM (per light bar) Heading White LED Light Heading Row Theo…" at bounding box center [571, 353] width 743 height 330
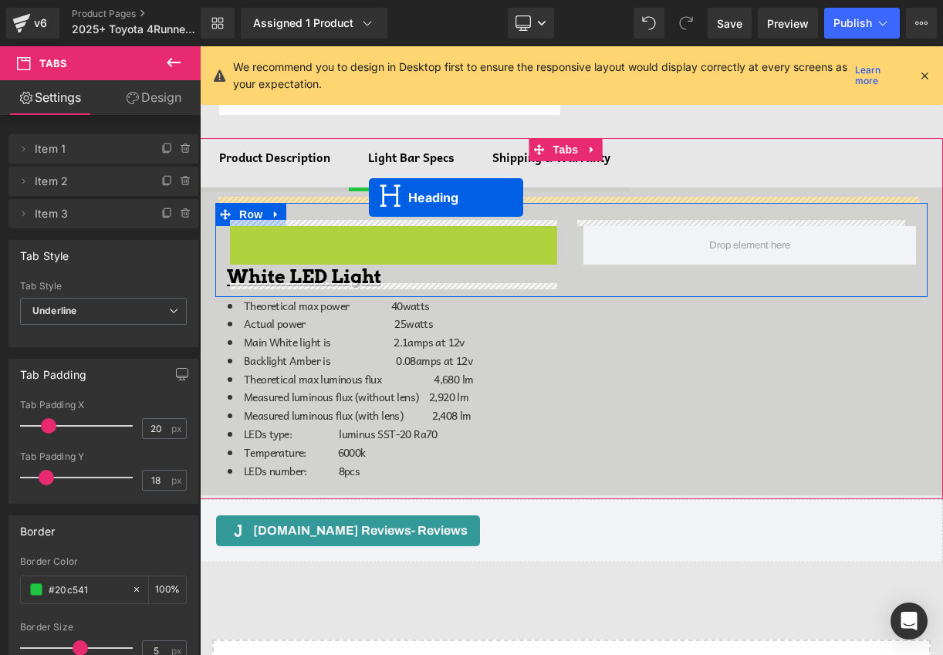
drag, startPoint x: 337, startPoint y: 243, endPoint x: 369, endPoint y: 198, distance: 55.9
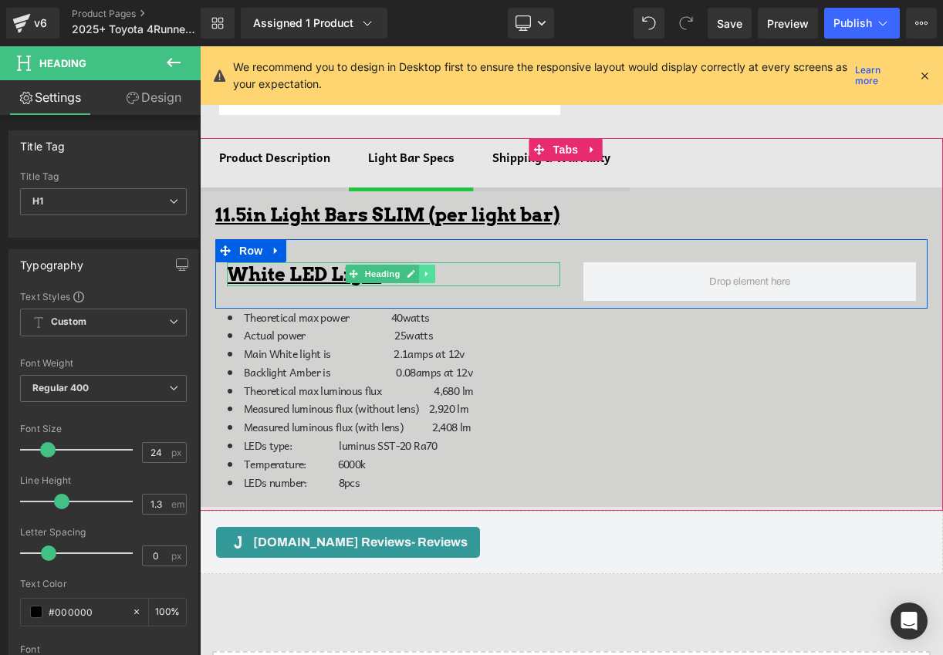
click at [419, 269] on link at bounding box center [427, 274] width 16 height 19
click at [418, 269] on icon at bounding box center [419, 273] width 8 height 8
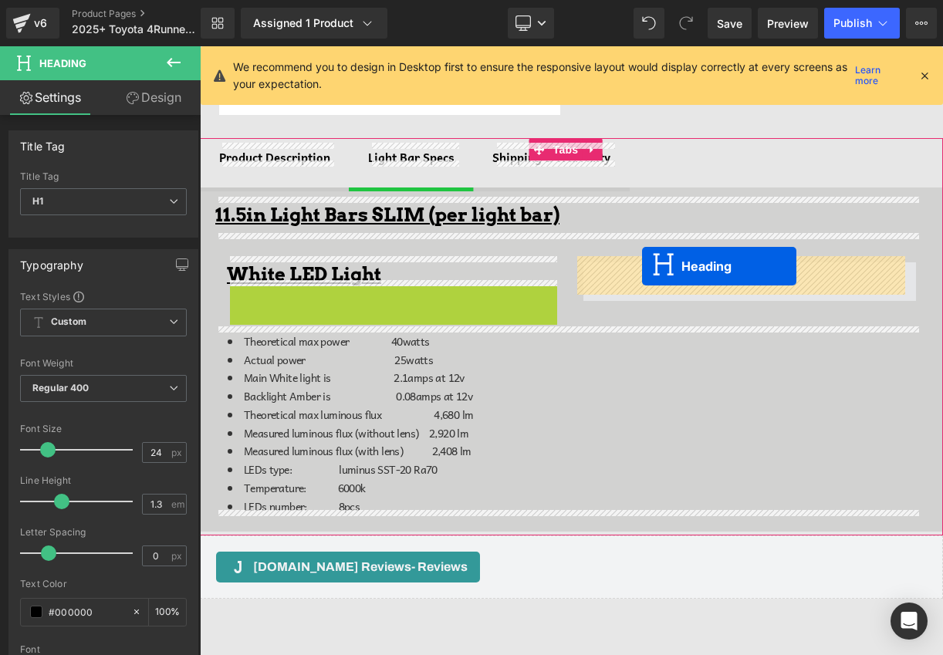
drag, startPoint x: 348, startPoint y: 295, endPoint x: 644, endPoint y: 270, distance: 296.7
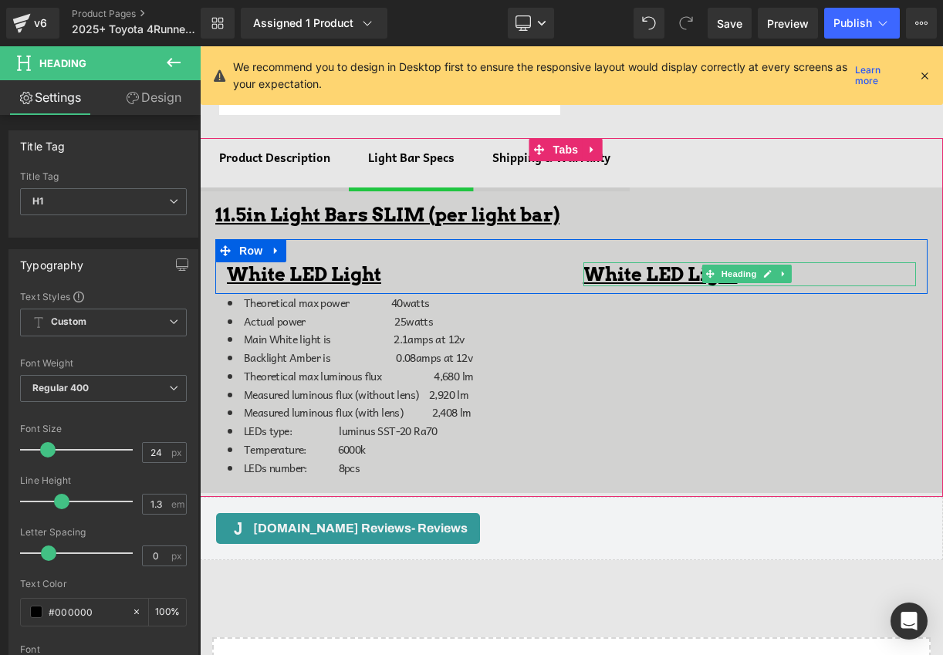
click at [592, 271] on u "White LED Light" at bounding box center [661, 274] width 154 height 22
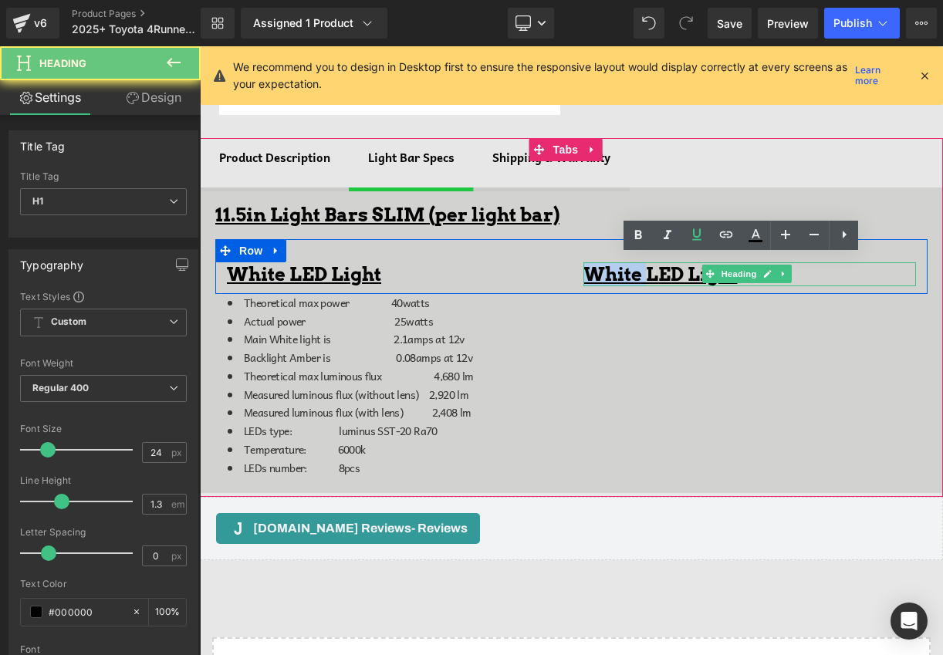
click at [592, 271] on u "White LED Light" at bounding box center [661, 274] width 154 height 22
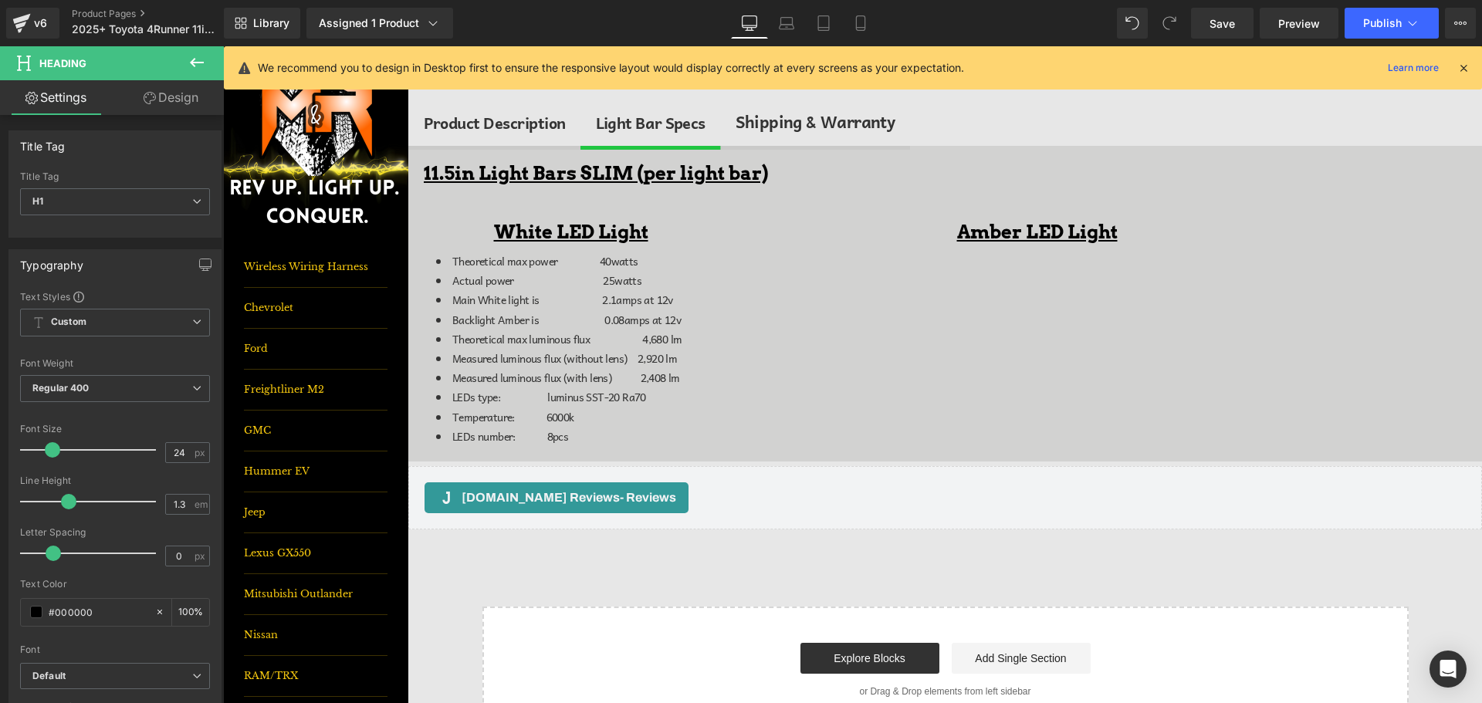
click at [224, 65] on div "We recommend you to design in Desktop first to ensure the responsive layout wou…" at bounding box center [853, 67] width 1258 height 43
click at [209, 59] on button at bounding box center [197, 63] width 54 height 34
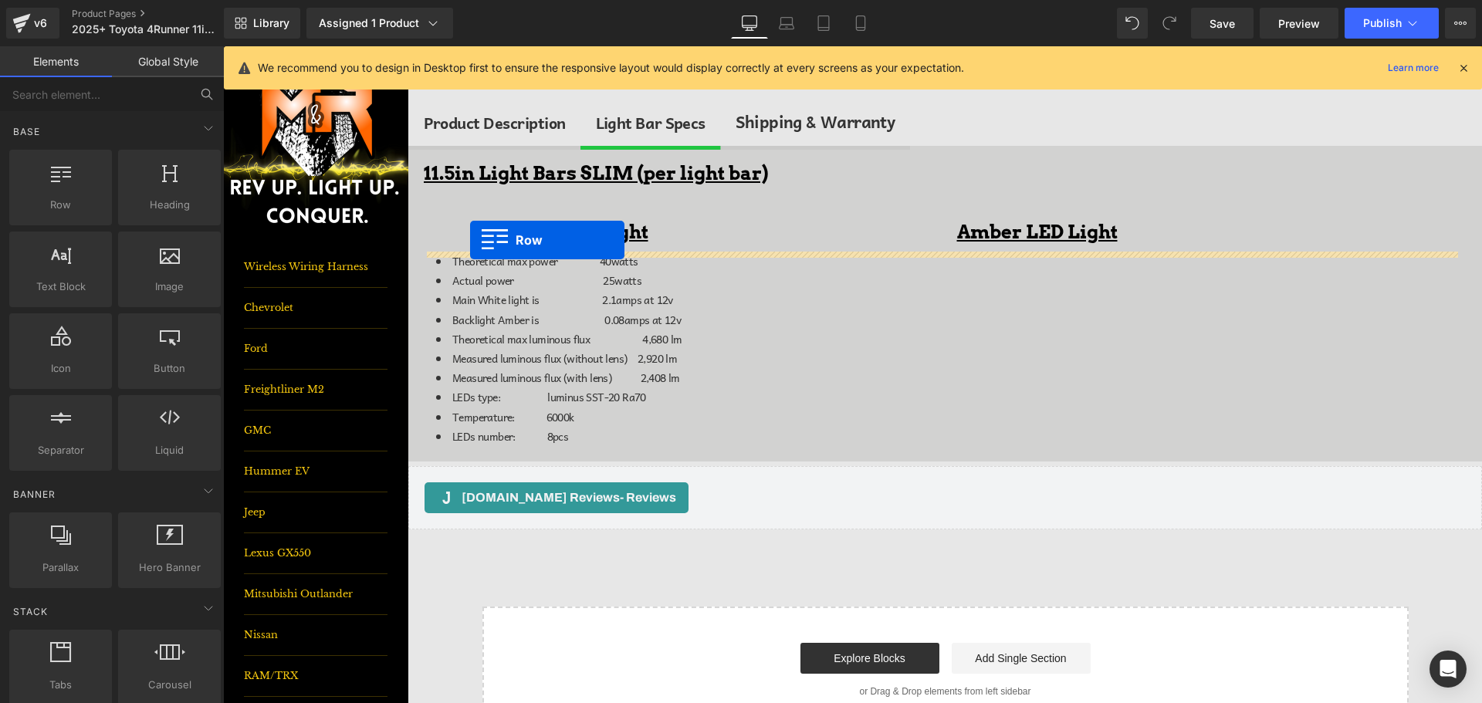
drag, startPoint x: 292, startPoint y: 222, endPoint x: 470, endPoint y: 240, distance: 179.2
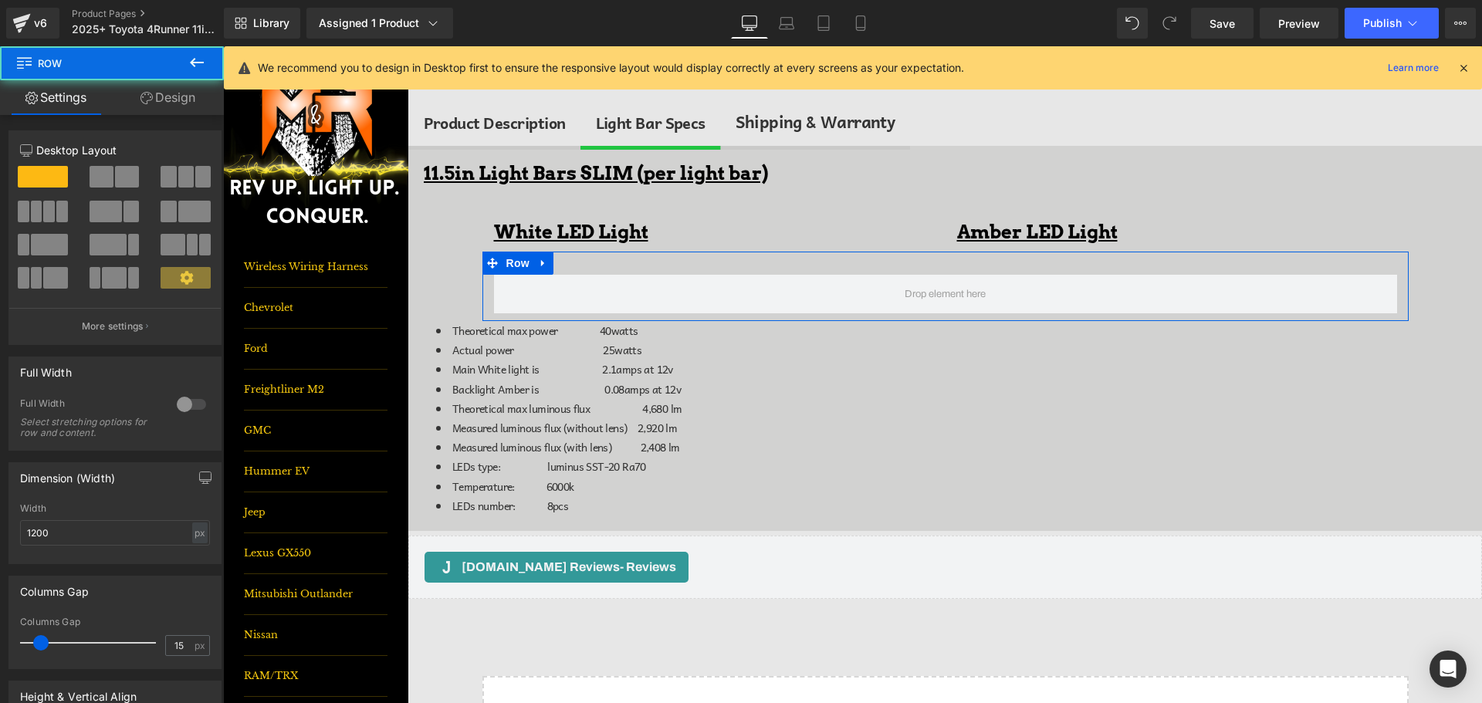
click at [122, 186] on span at bounding box center [127, 177] width 24 height 22
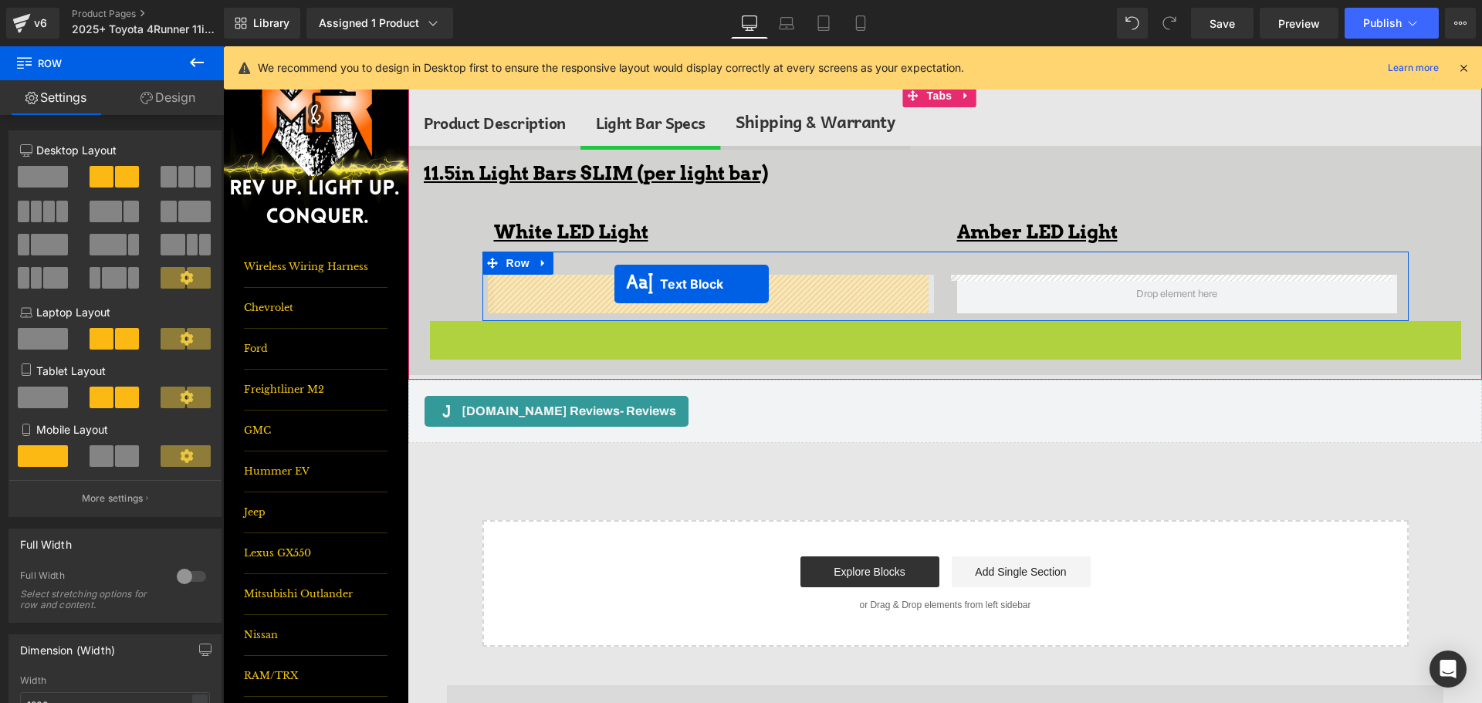
drag, startPoint x: 899, startPoint y: 418, endPoint x: 614, endPoint y: 284, distance: 314.9
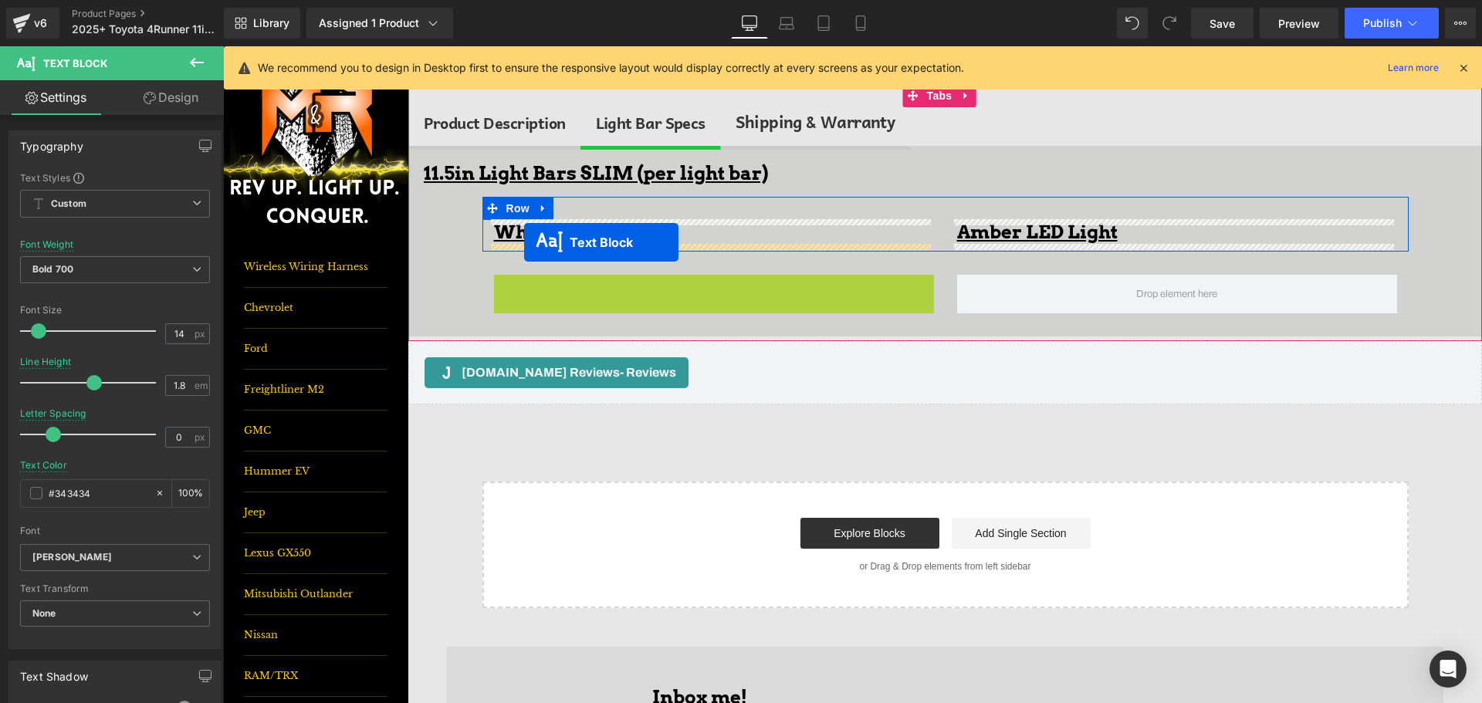
drag, startPoint x: 662, startPoint y: 374, endPoint x: 524, endPoint y: 242, distance: 190.5
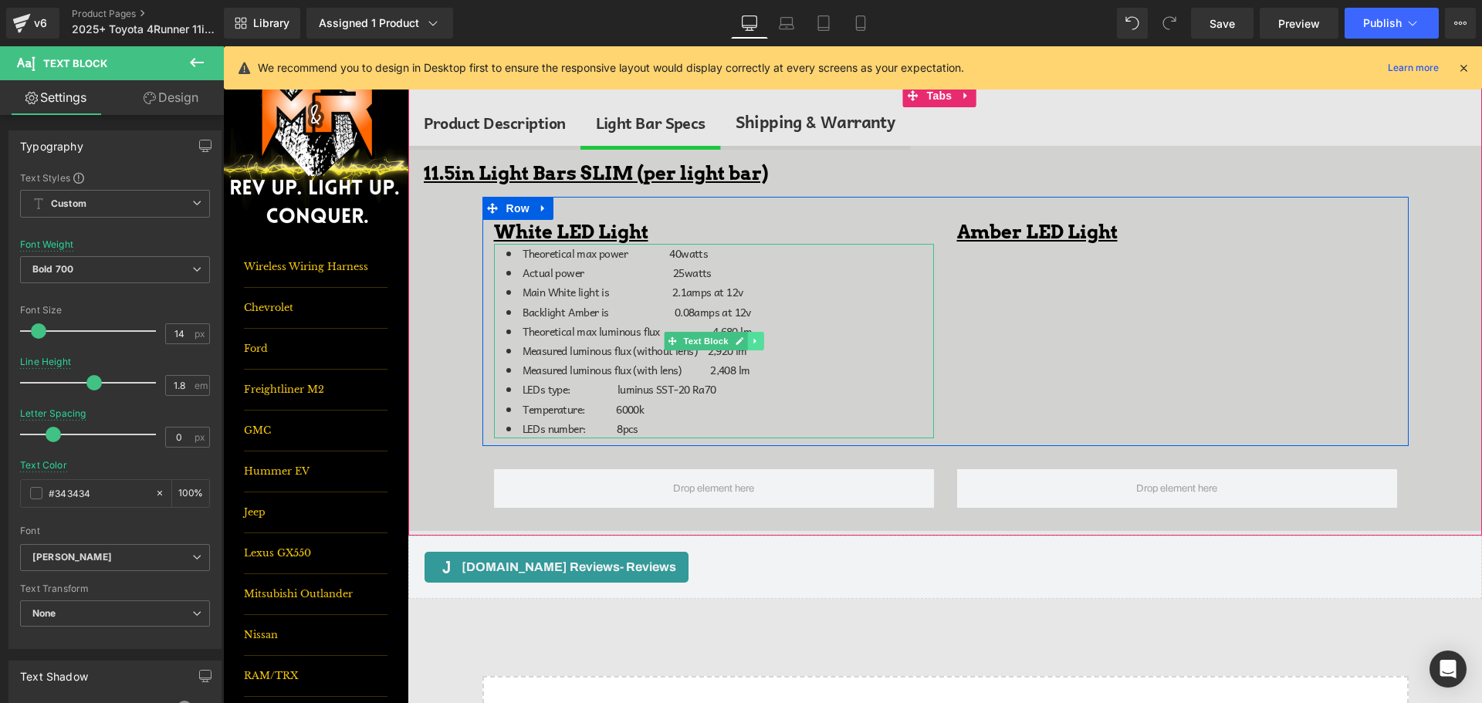
click at [753, 340] on icon at bounding box center [754, 341] width 2 height 5
click at [743, 342] on icon at bounding box center [747, 341] width 8 height 8
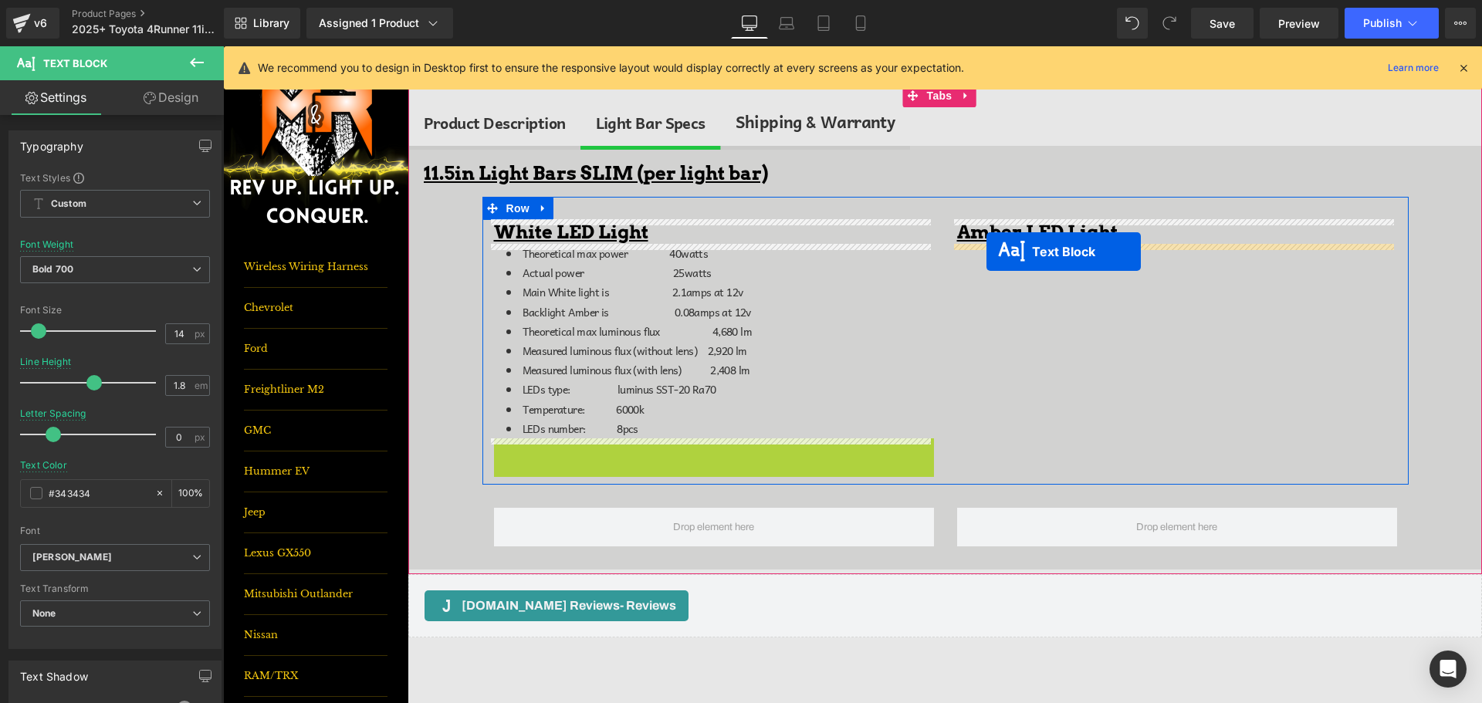
drag, startPoint x: 668, startPoint y: 536, endPoint x: 987, endPoint y: 252, distance: 426.9
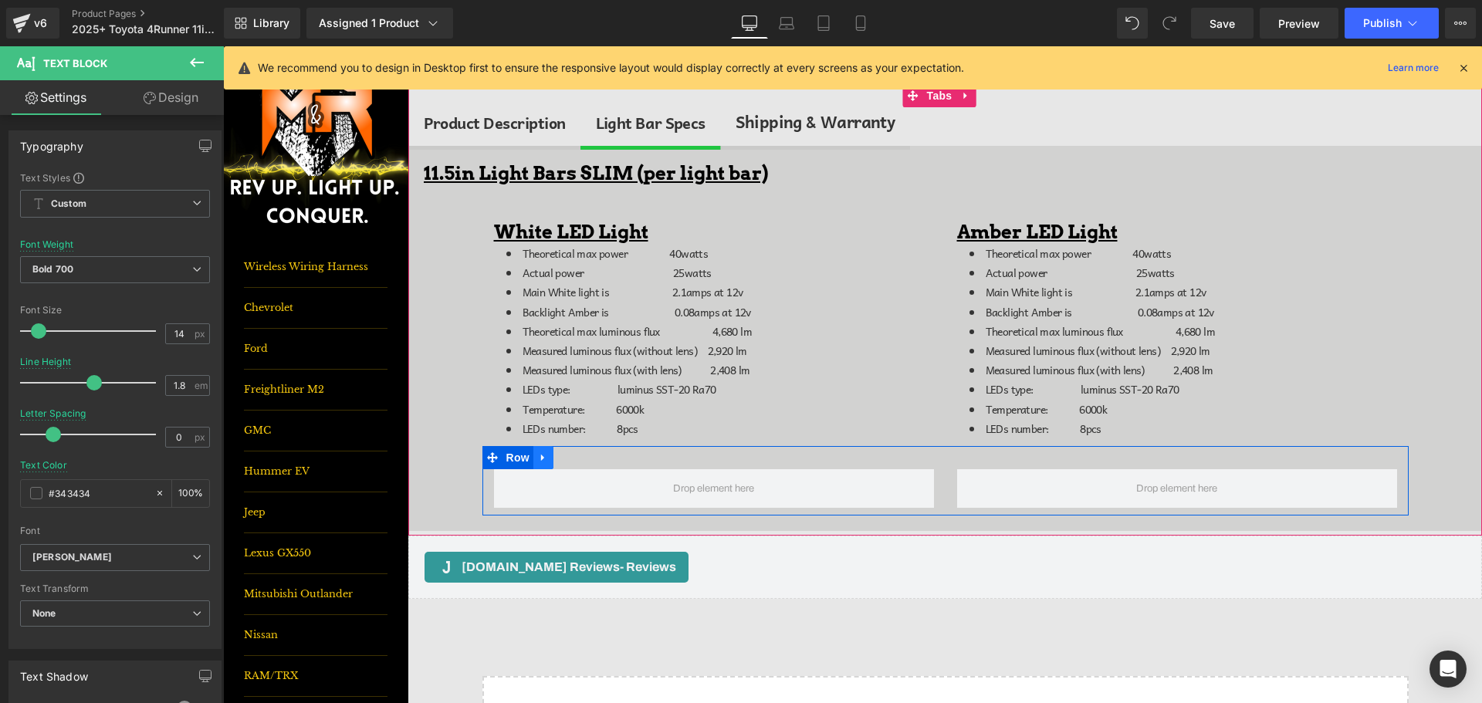
click at [540, 456] on icon at bounding box center [543, 458] width 11 height 12
drag, startPoint x: 582, startPoint y: 458, endPoint x: 1132, endPoint y: 83, distance: 665.0
click at [582, 458] on icon at bounding box center [583, 457] width 11 height 11
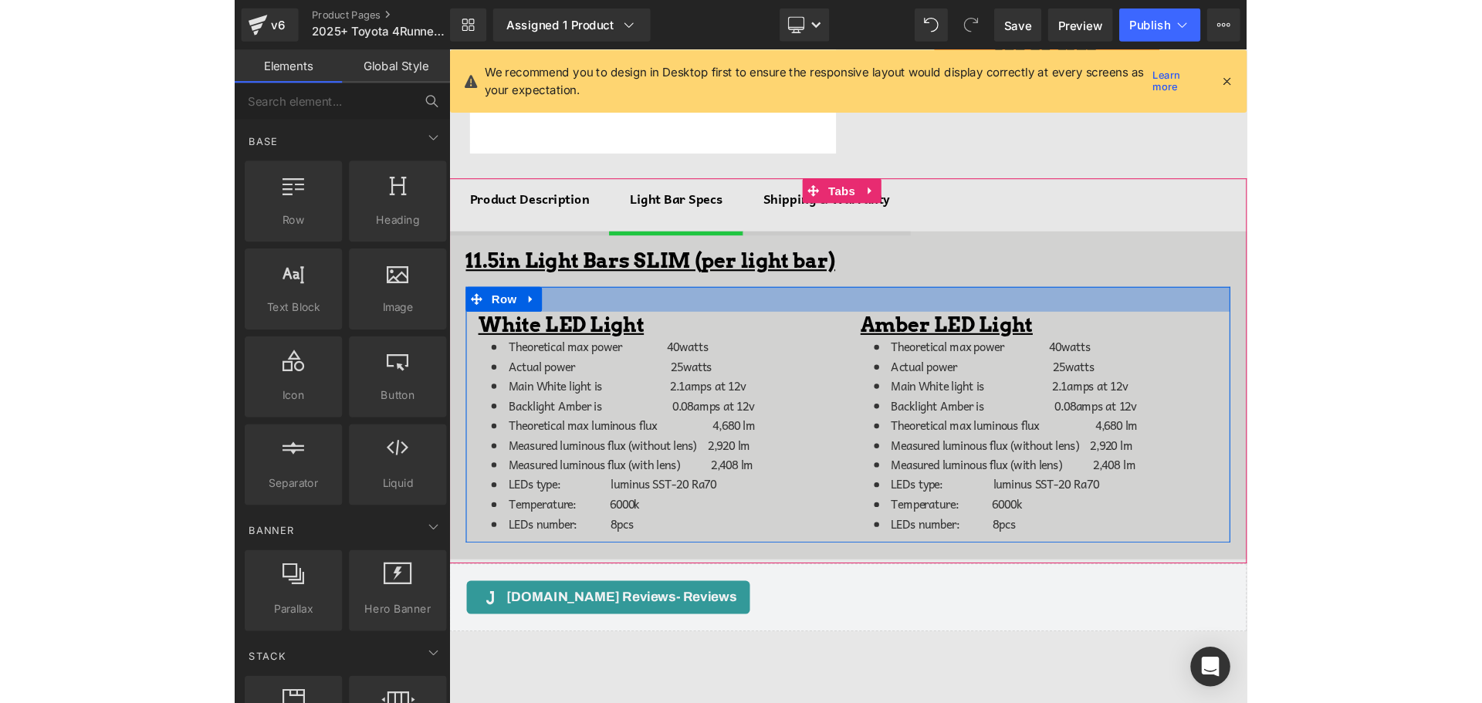
scroll to position [463, 0]
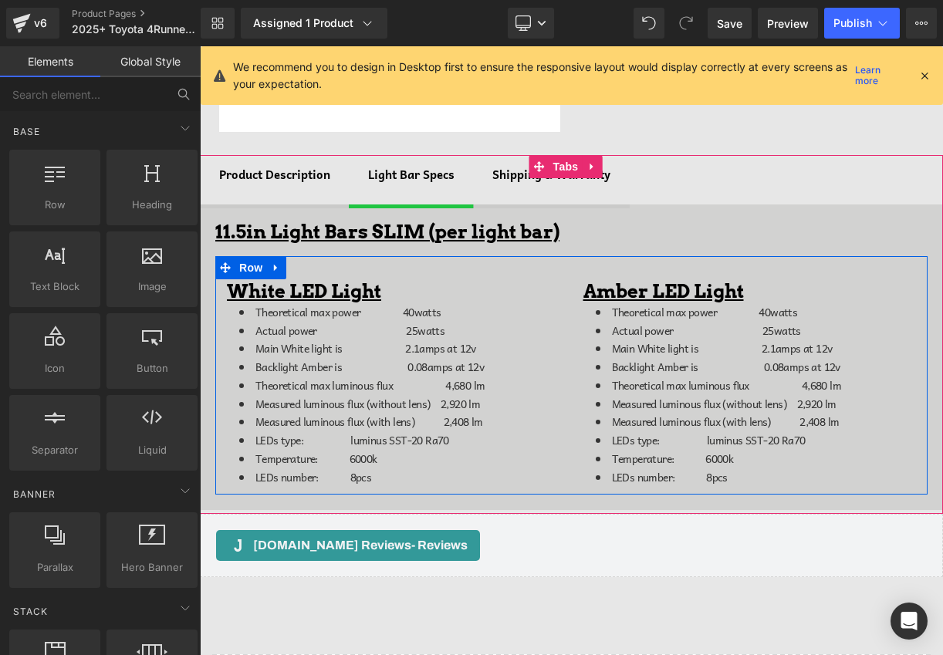
click at [410, 308] on span "Theoretical max power 40watts" at bounding box center [349, 311] width 186 height 17
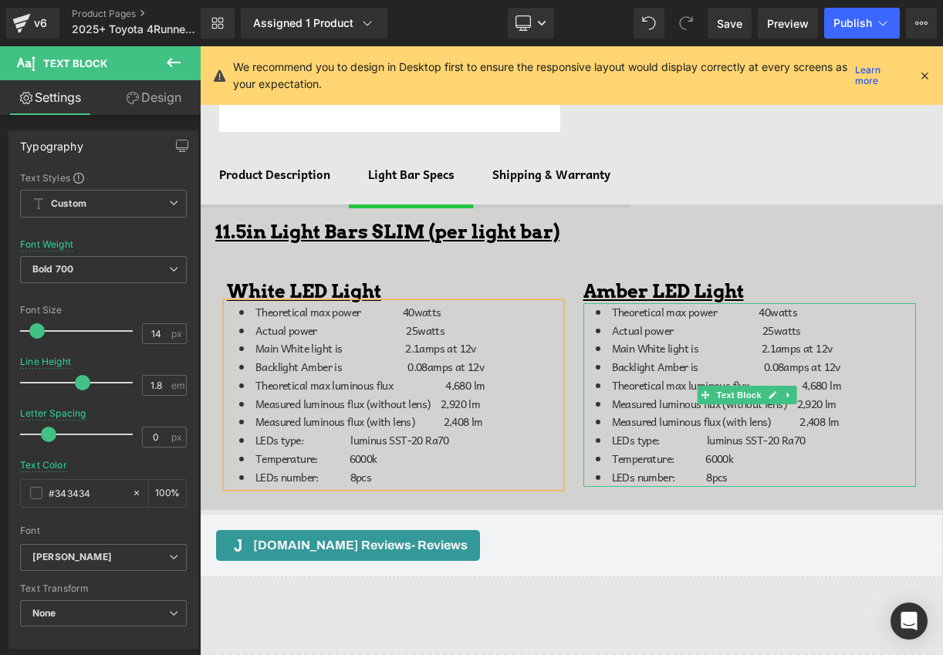
click at [761, 309] on span "Theoretical max power 40watts" at bounding box center [705, 311] width 186 height 17
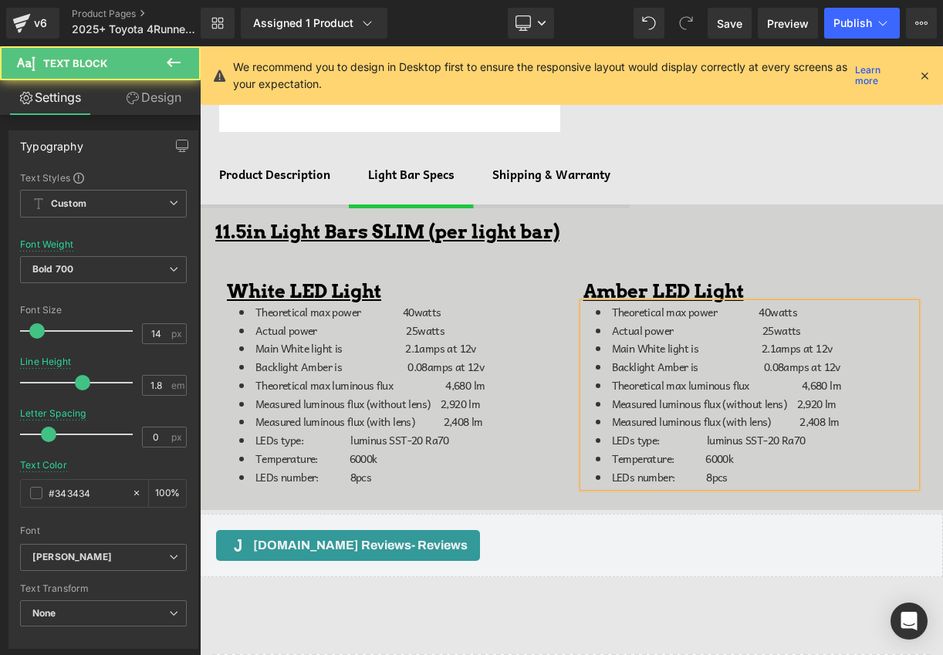
click at [761, 309] on span "Theoretical max power 40watts" at bounding box center [705, 311] width 186 height 17
drag, startPoint x: 837, startPoint y: 361, endPoint x: 739, endPoint y: 361, distance: 97.3
click at [739, 361] on li "Backlight Amber is 0.08amps at 12v" at bounding box center [756, 367] width 321 height 19
drag, startPoint x: 692, startPoint y: 364, endPoint x: 602, endPoint y: 358, distance: 89.7
click at [602, 358] on li "Backlight Amber is" at bounding box center [756, 367] width 321 height 19
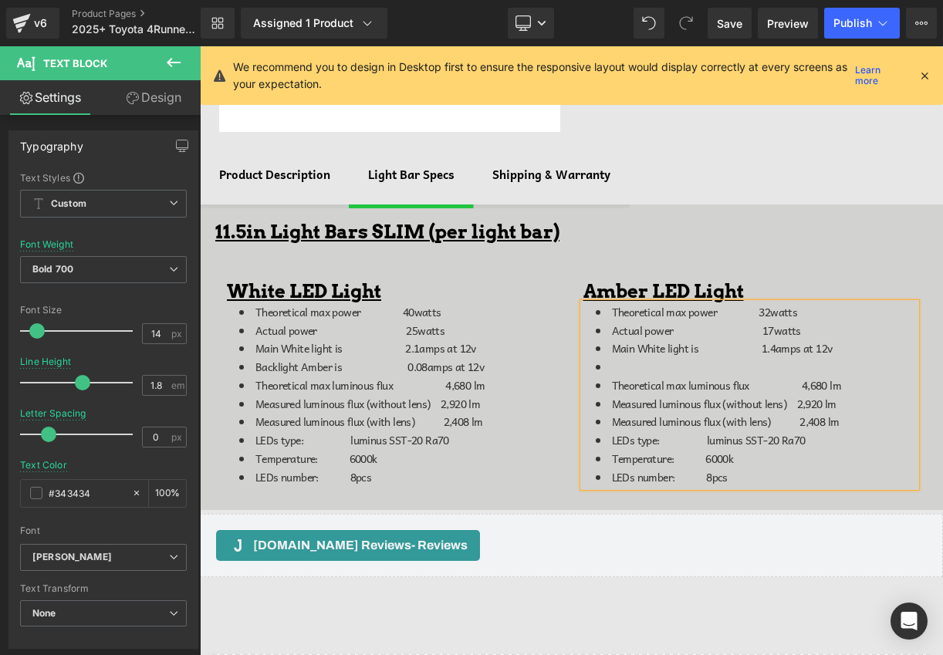
click at [603, 364] on li at bounding box center [756, 367] width 321 height 19
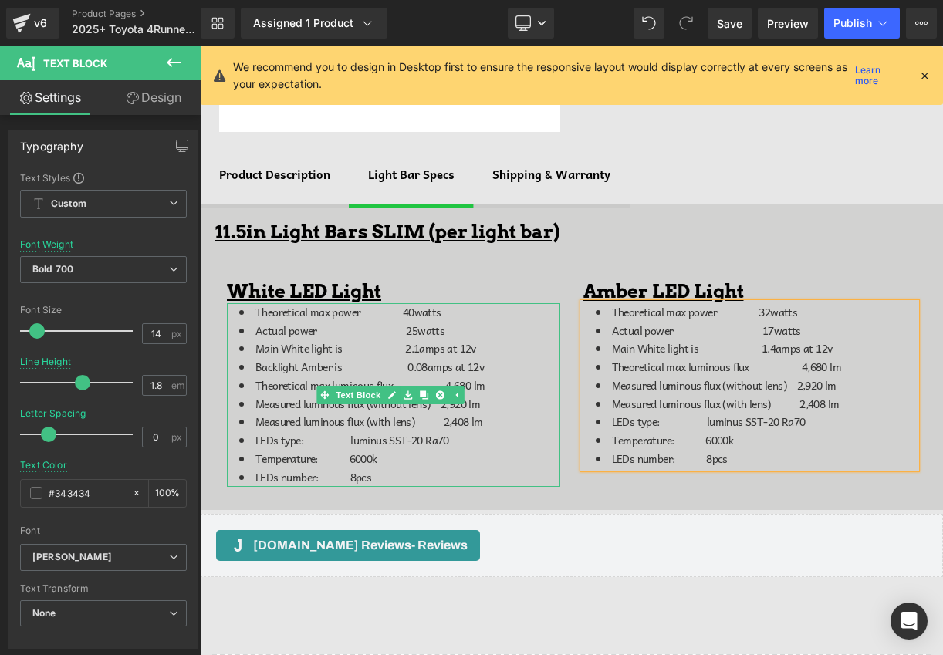
click at [505, 377] on li "Theoretical max luminous flux 4,680 lm" at bounding box center [399, 386] width 321 height 19
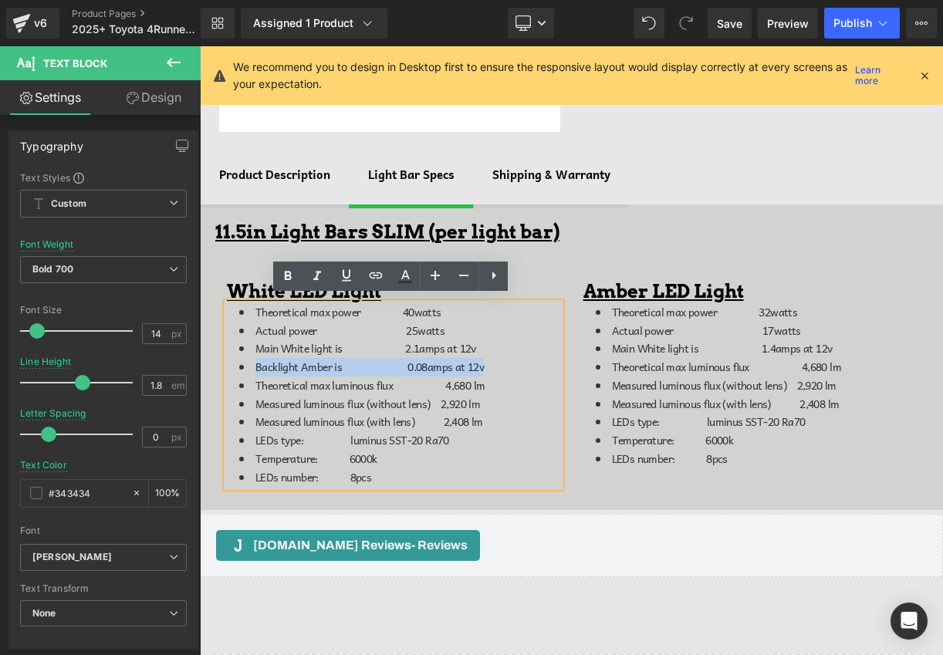
drag, startPoint x: 477, startPoint y: 361, endPoint x: 256, endPoint y: 362, distance: 221.5
click at [256, 362] on span "Backlight Amber is 0.08amps at 12v" at bounding box center [370, 366] width 228 height 17
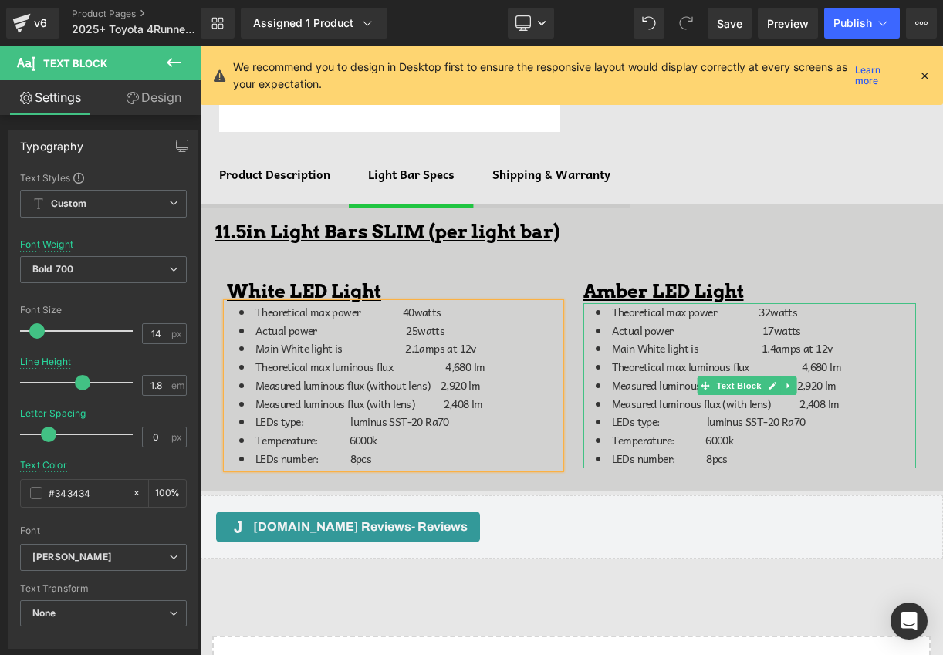
click at [808, 418] on li "LEDs type: luminus SST-20 Ra70" at bounding box center [756, 422] width 321 height 19
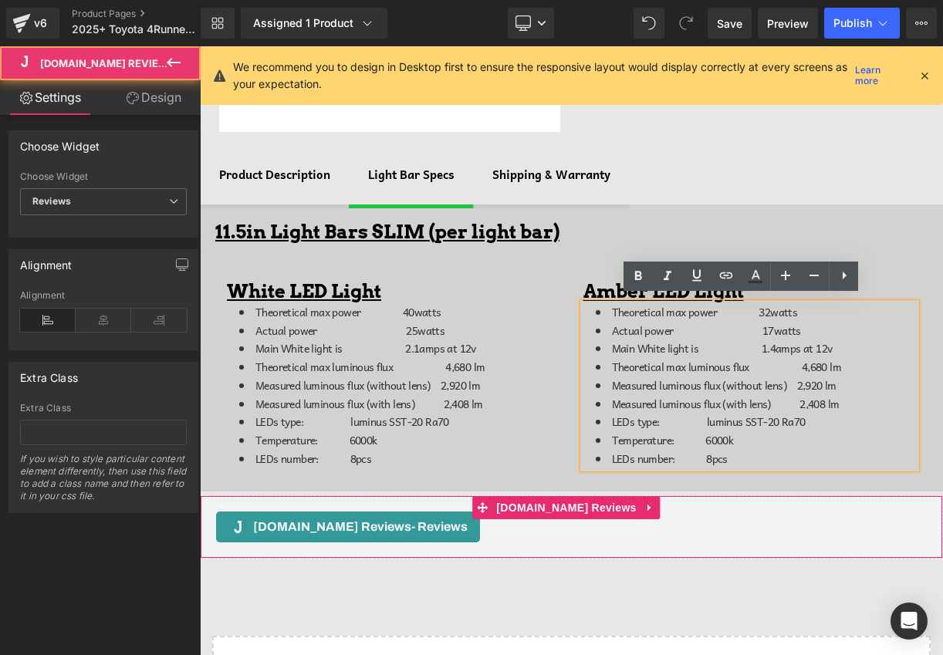
click at [577, 526] on div "Judge.me Reviews - Reviews" at bounding box center [571, 527] width 711 height 31
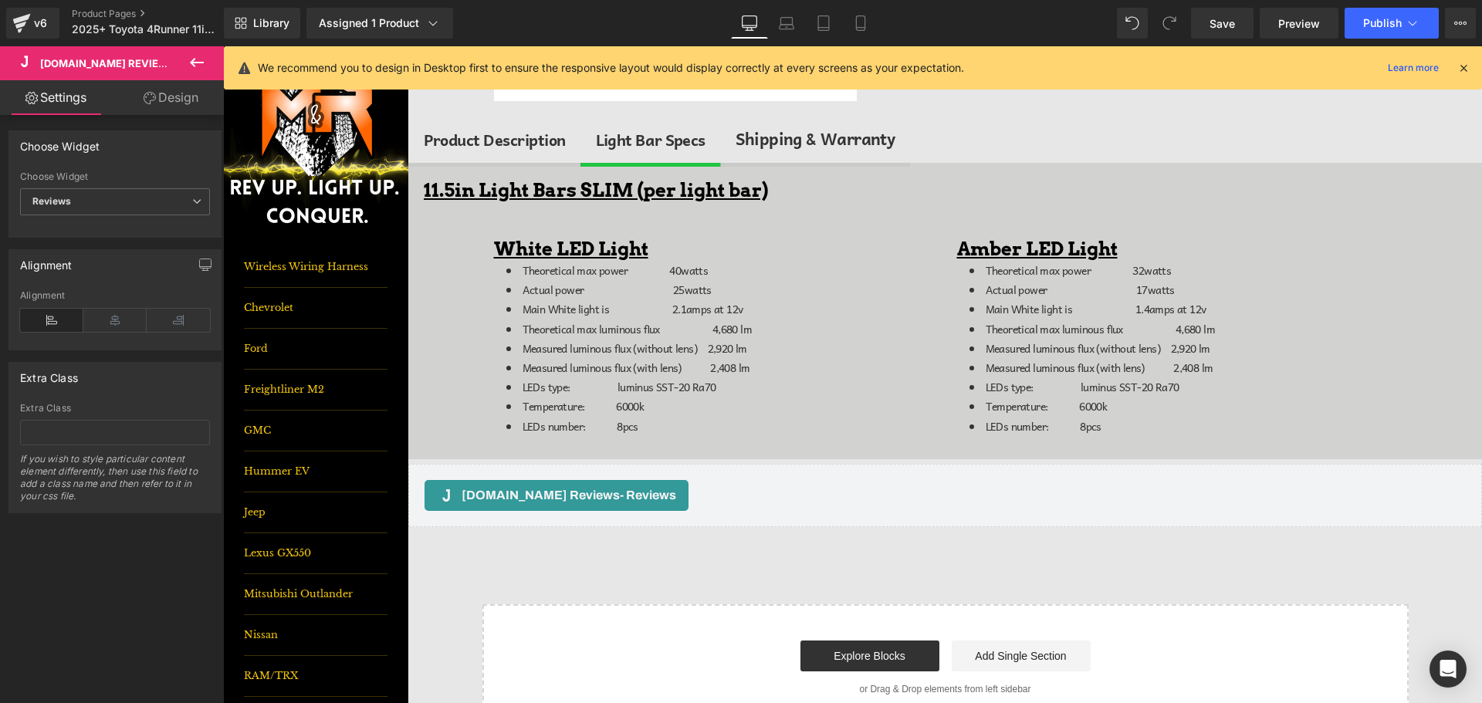
click at [205, 59] on icon at bounding box center [197, 62] width 19 height 19
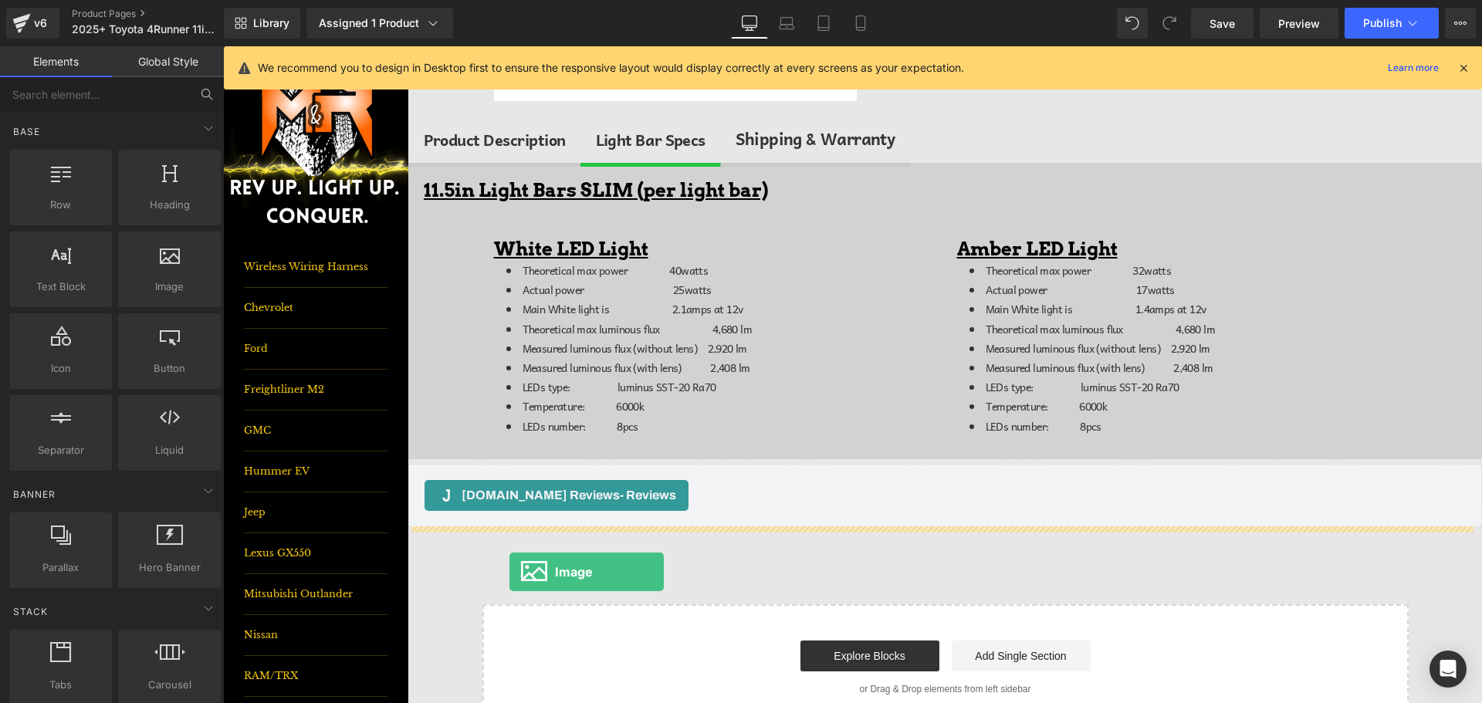
drag, startPoint x: 404, startPoint y: 320, endPoint x: 512, endPoint y: 567, distance: 269.6
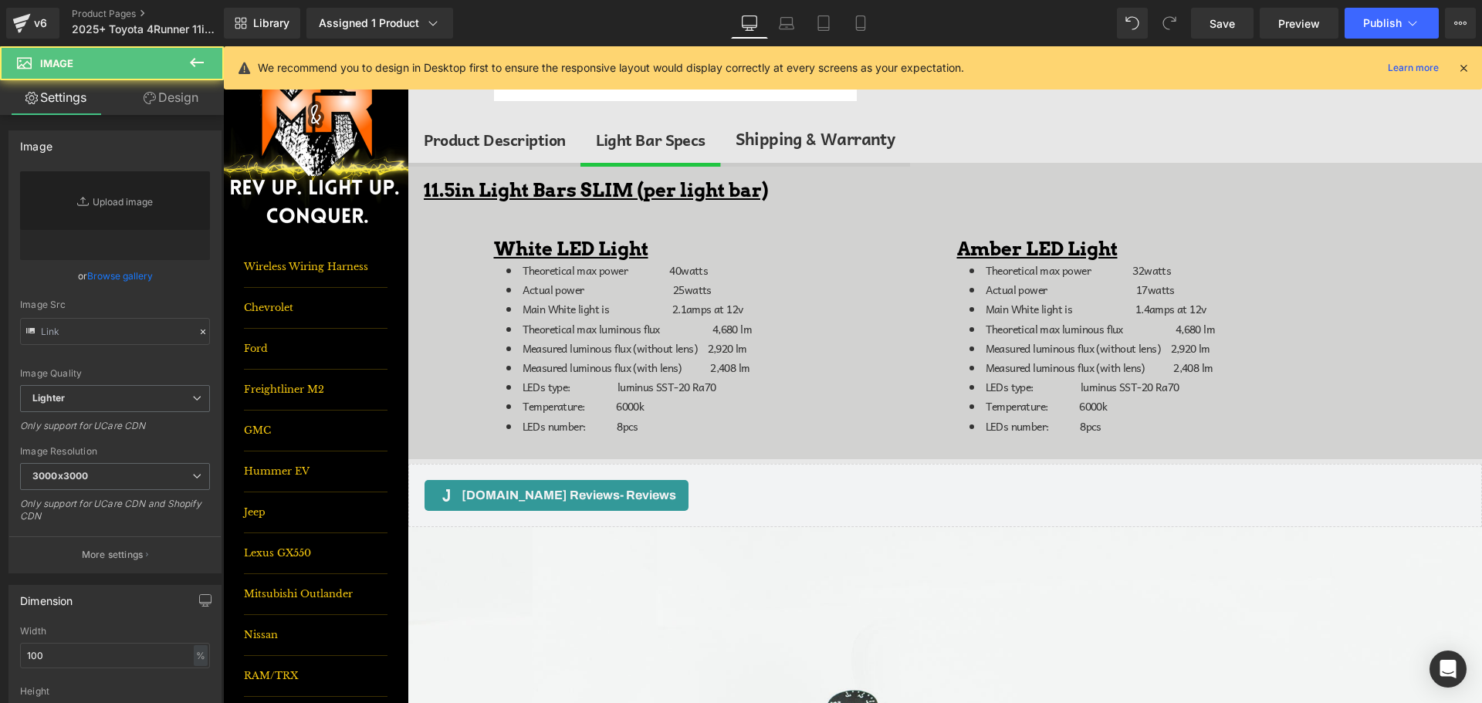
type input "//d1um8515vdn9kb.cloudfront.net/images/parallax.jpg"
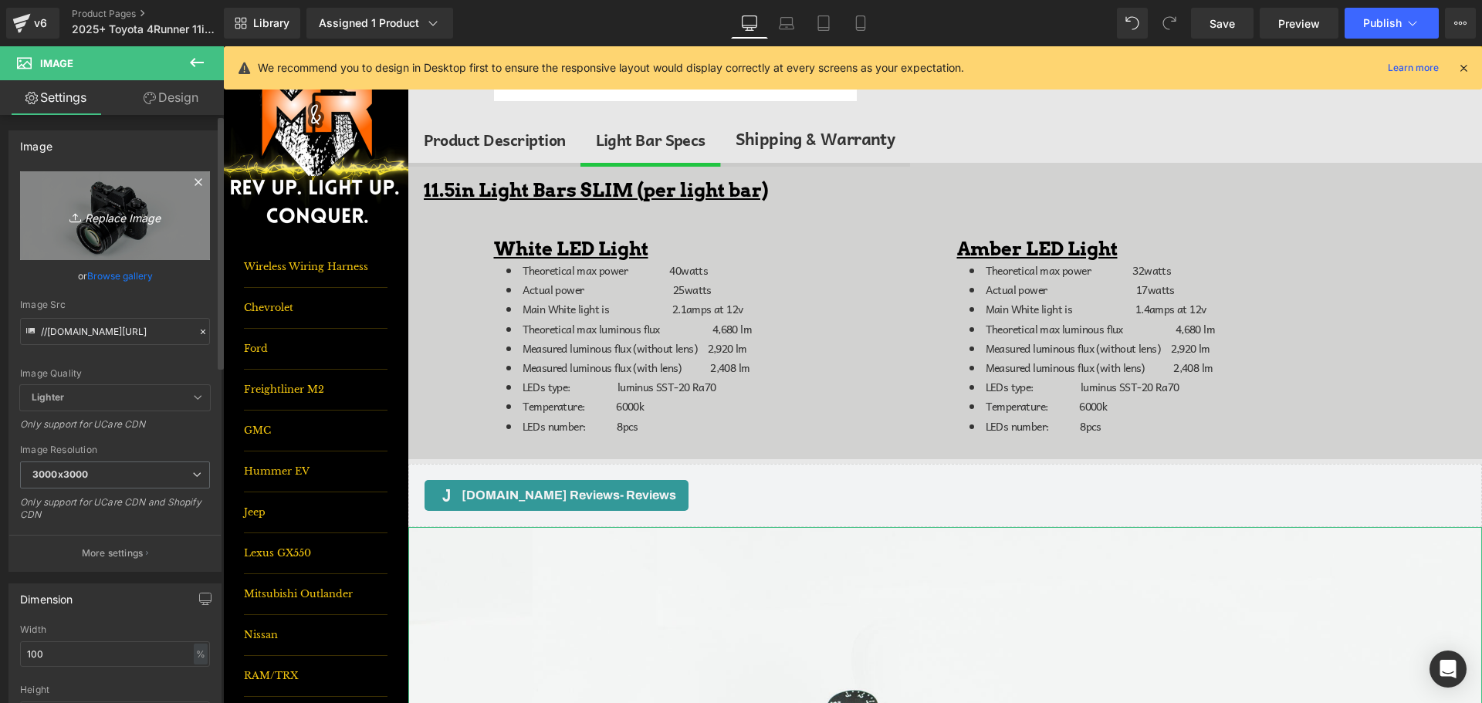
click at [59, 189] on link "Replace Image" at bounding box center [115, 215] width 190 height 89
type input "C:\fakepath\10inLB.png"
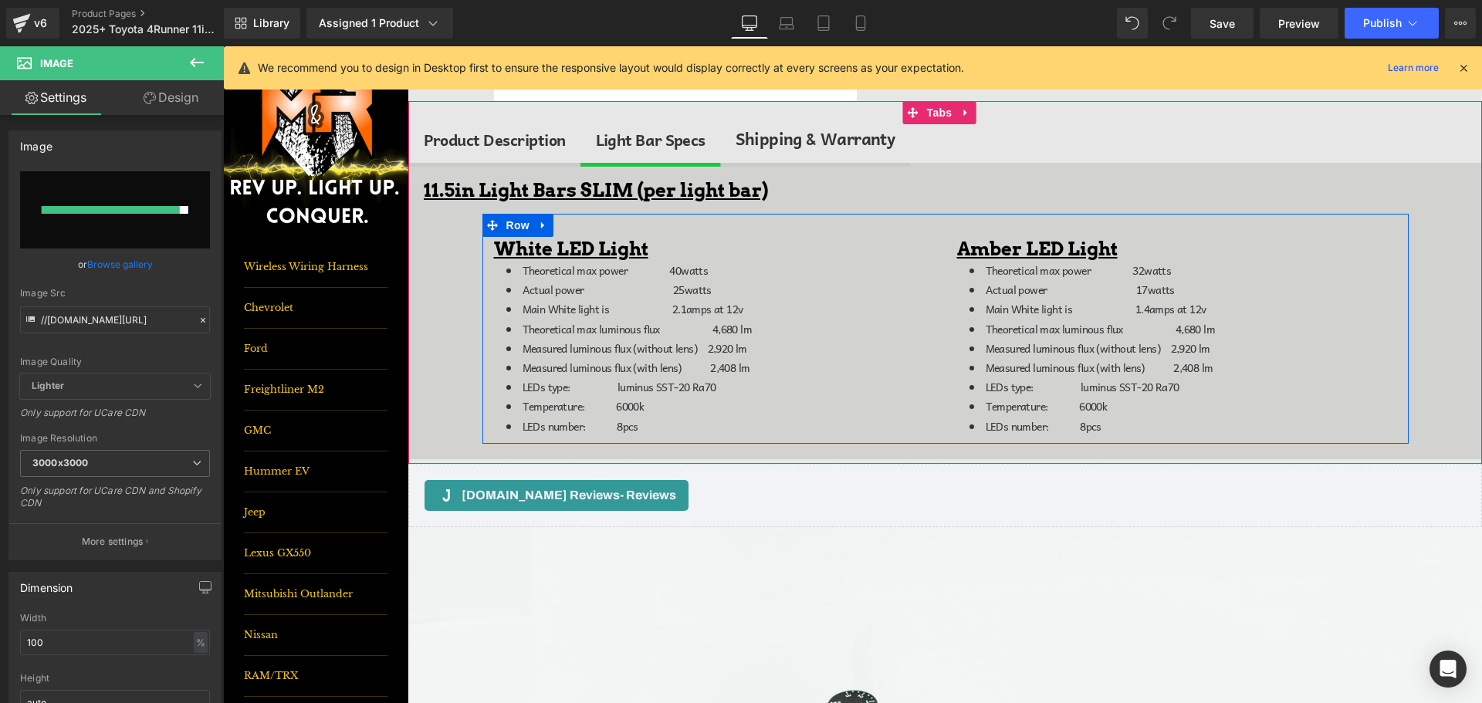
type input "https://ucarecdn.com/a6a24400-415c-4203-9f01-eaee6255b6ef/-/format/auto/-/previ…"
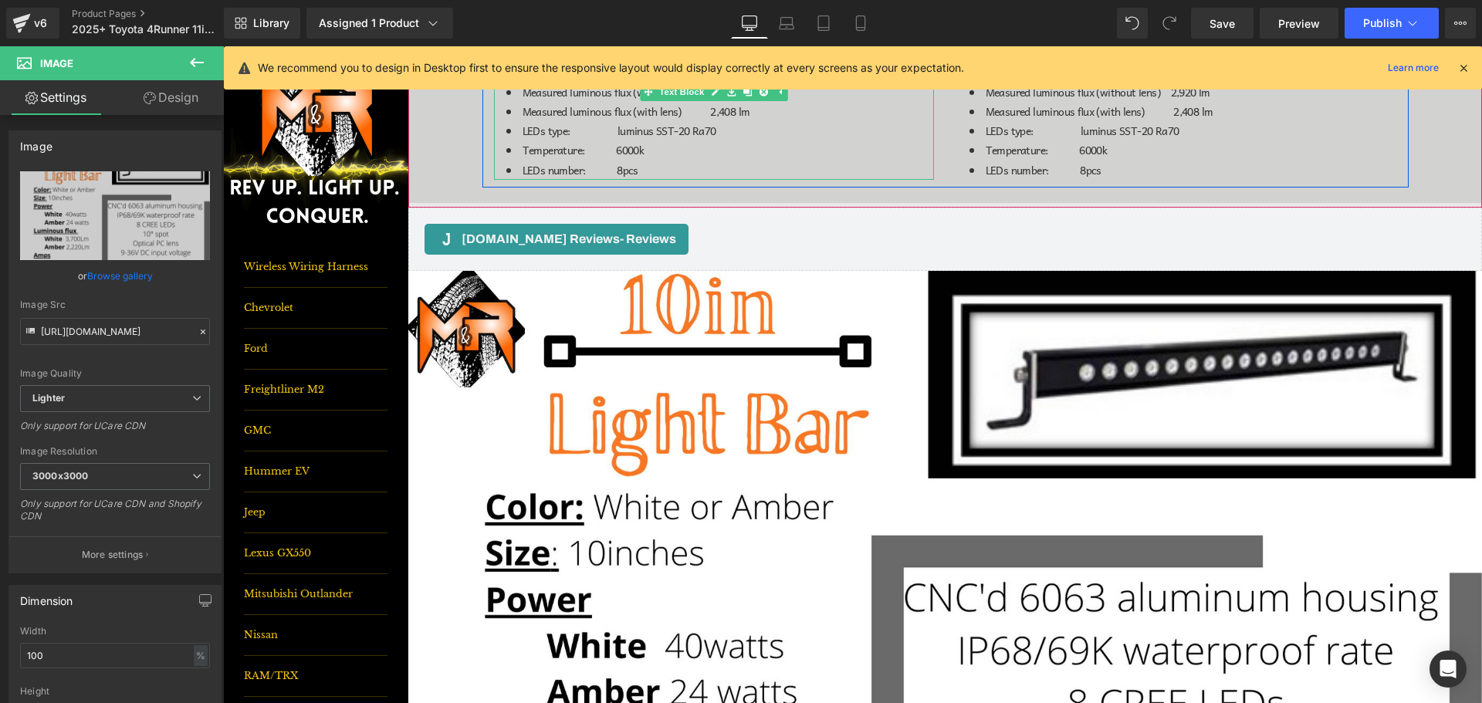
scroll to position [849, 0]
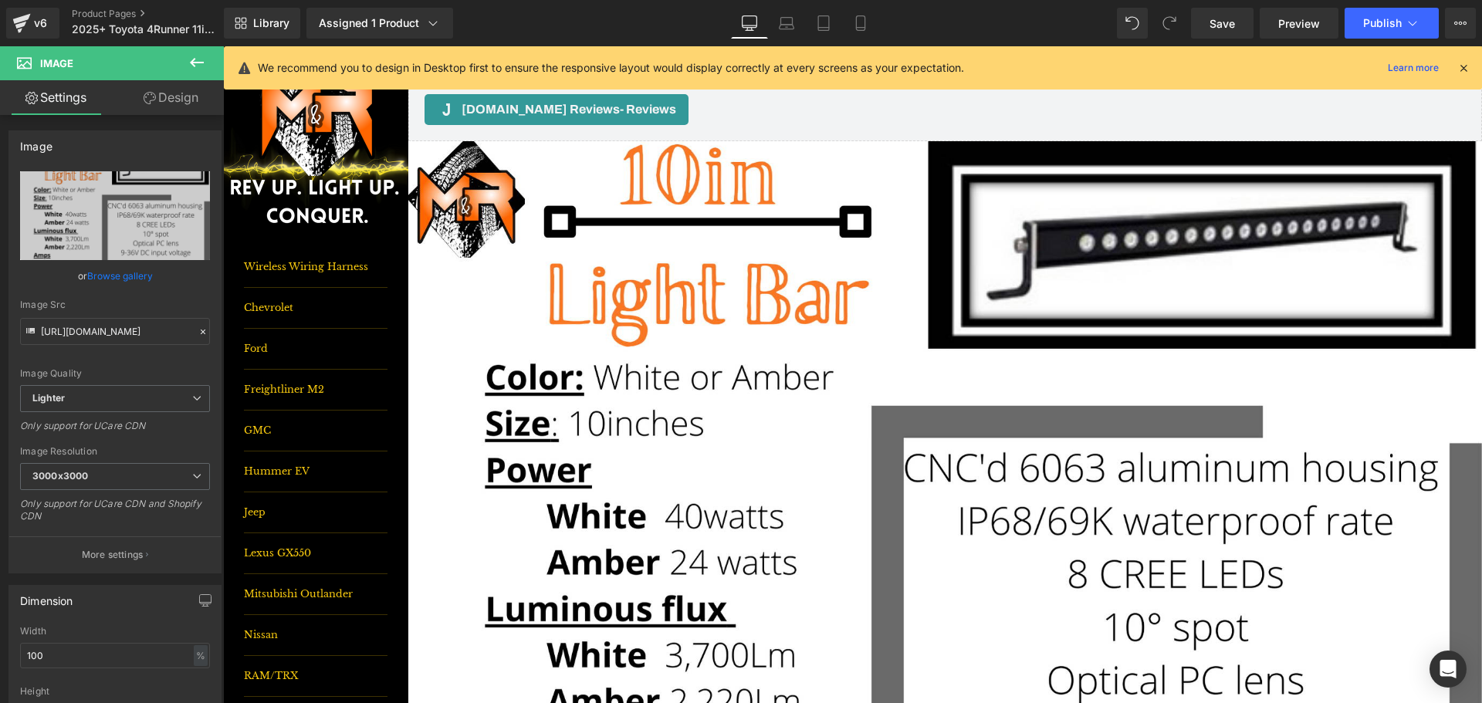
click at [193, 69] on icon at bounding box center [197, 62] width 19 height 19
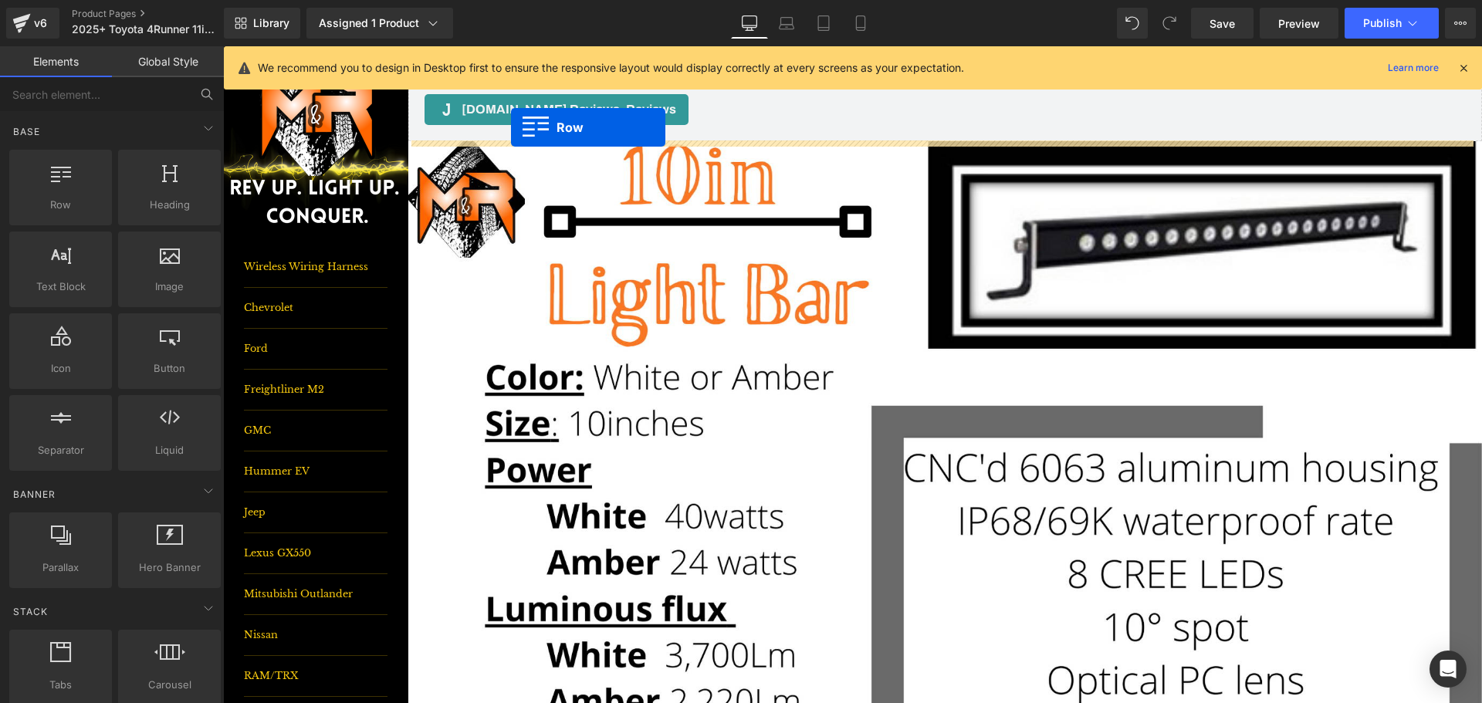
drag, startPoint x: 293, startPoint y: 225, endPoint x: 511, endPoint y: 127, distance: 238.7
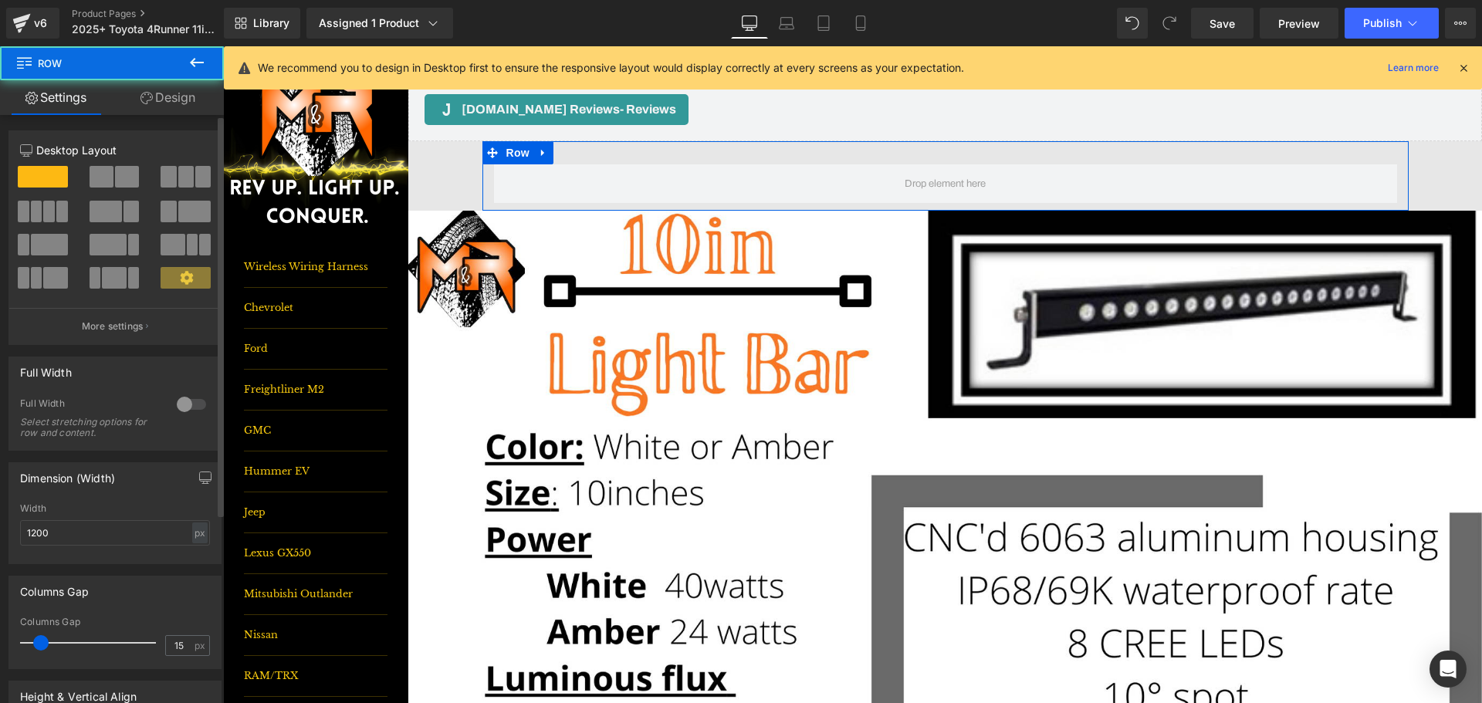
click at [95, 174] on span at bounding box center [102, 177] width 24 height 22
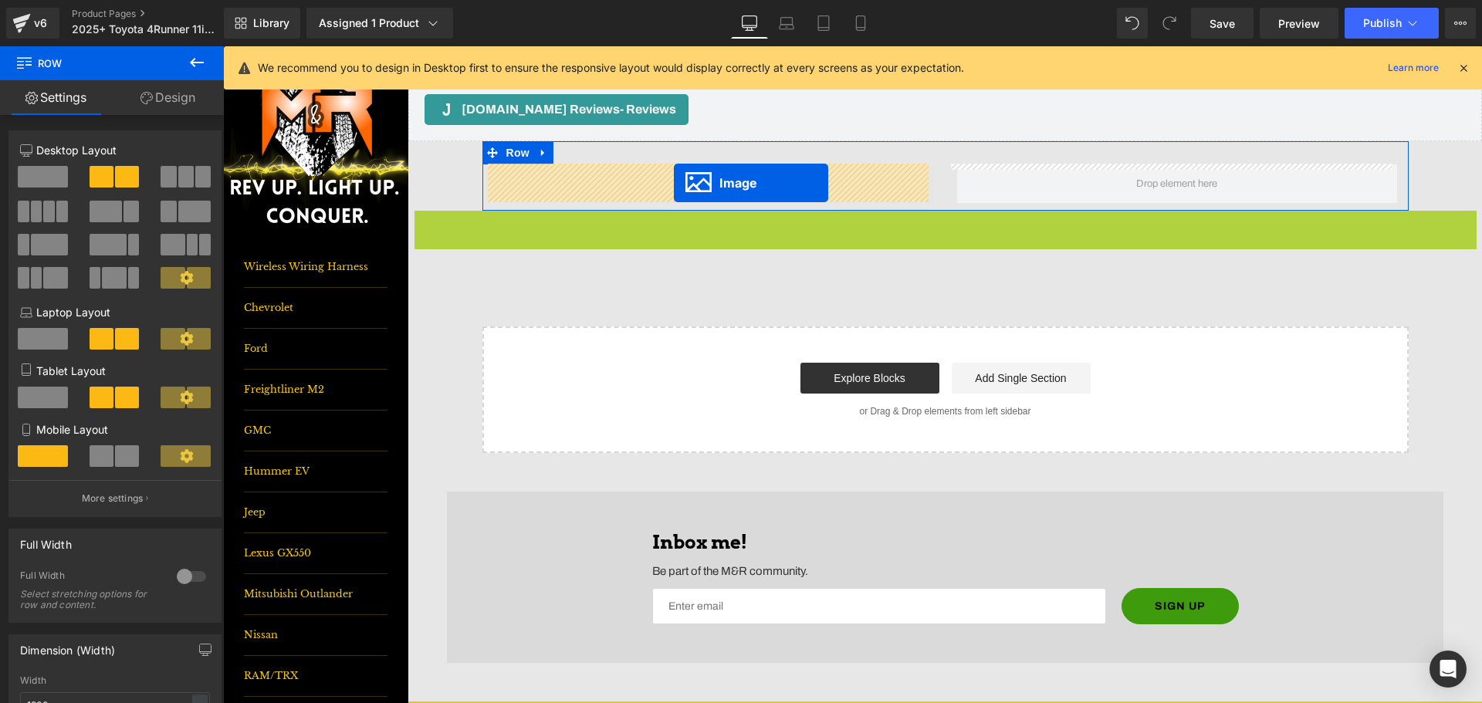
drag, startPoint x: 918, startPoint y: 592, endPoint x: 674, endPoint y: 183, distance: 476.3
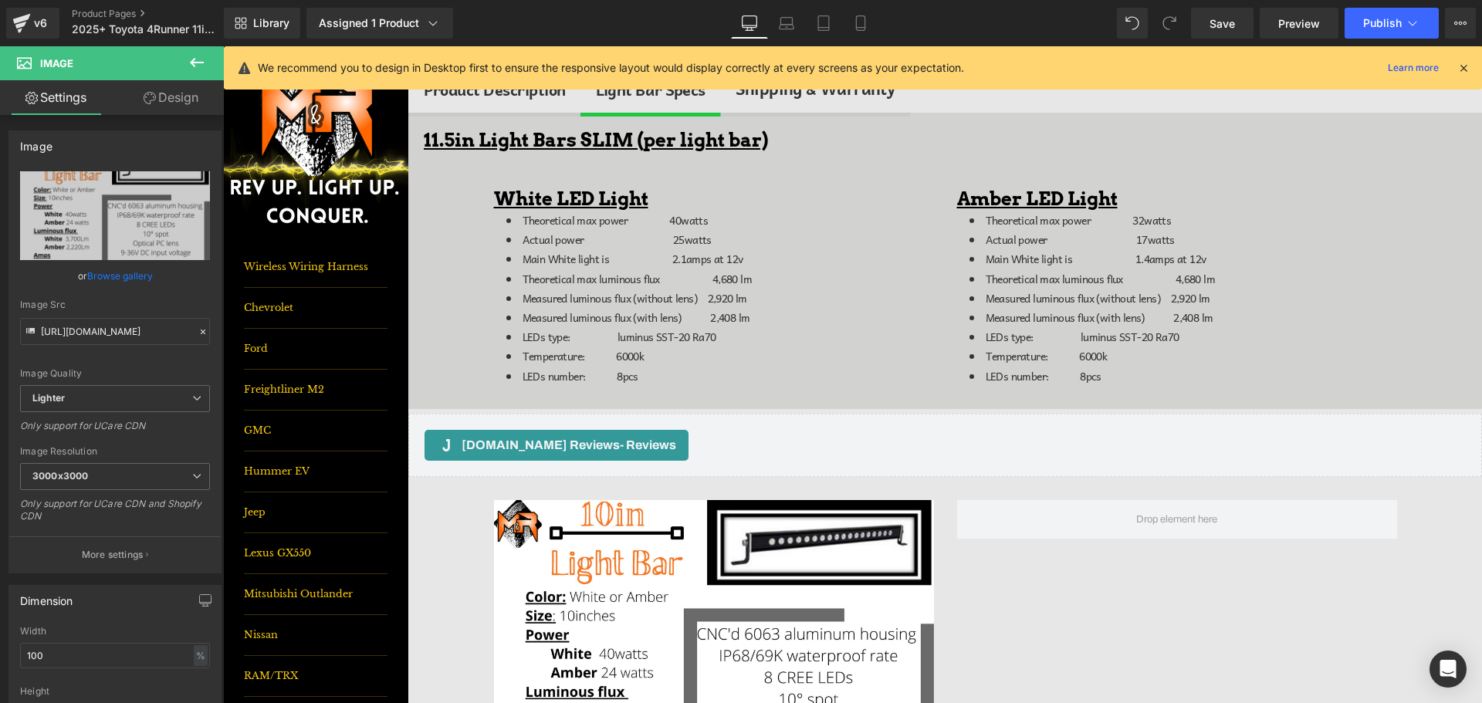
scroll to position [540, 0]
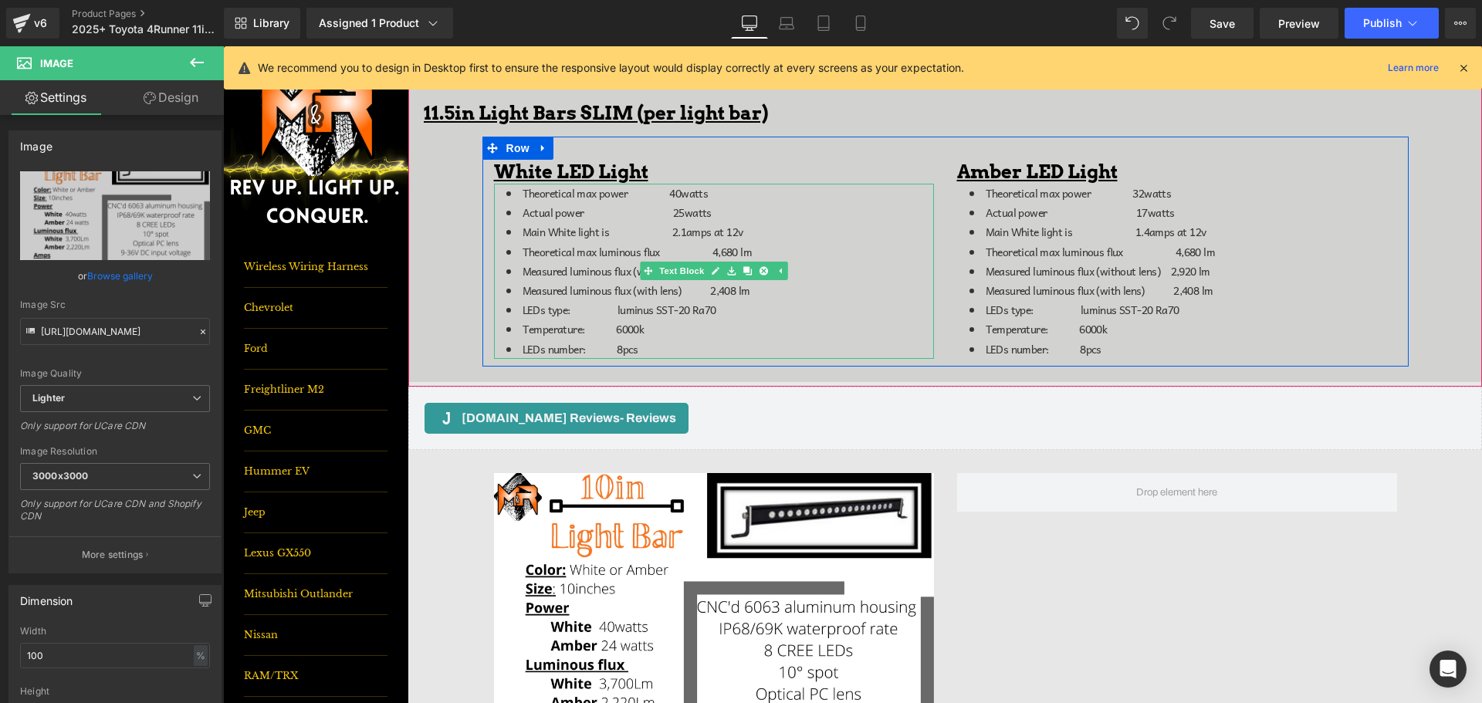
click at [702, 252] on span "Theoretical max luminous flux 4,680 lm" at bounding box center [637, 251] width 229 height 17
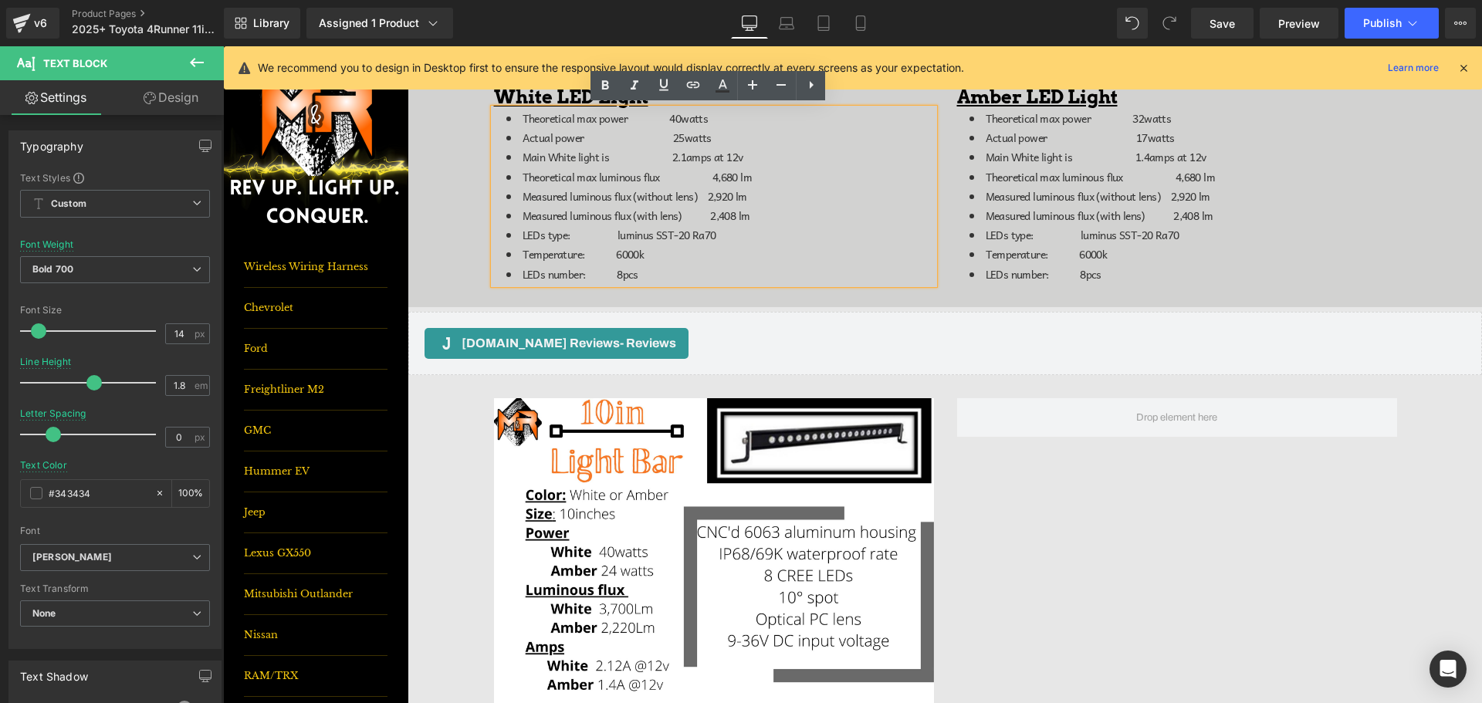
scroll to position [618, 0]
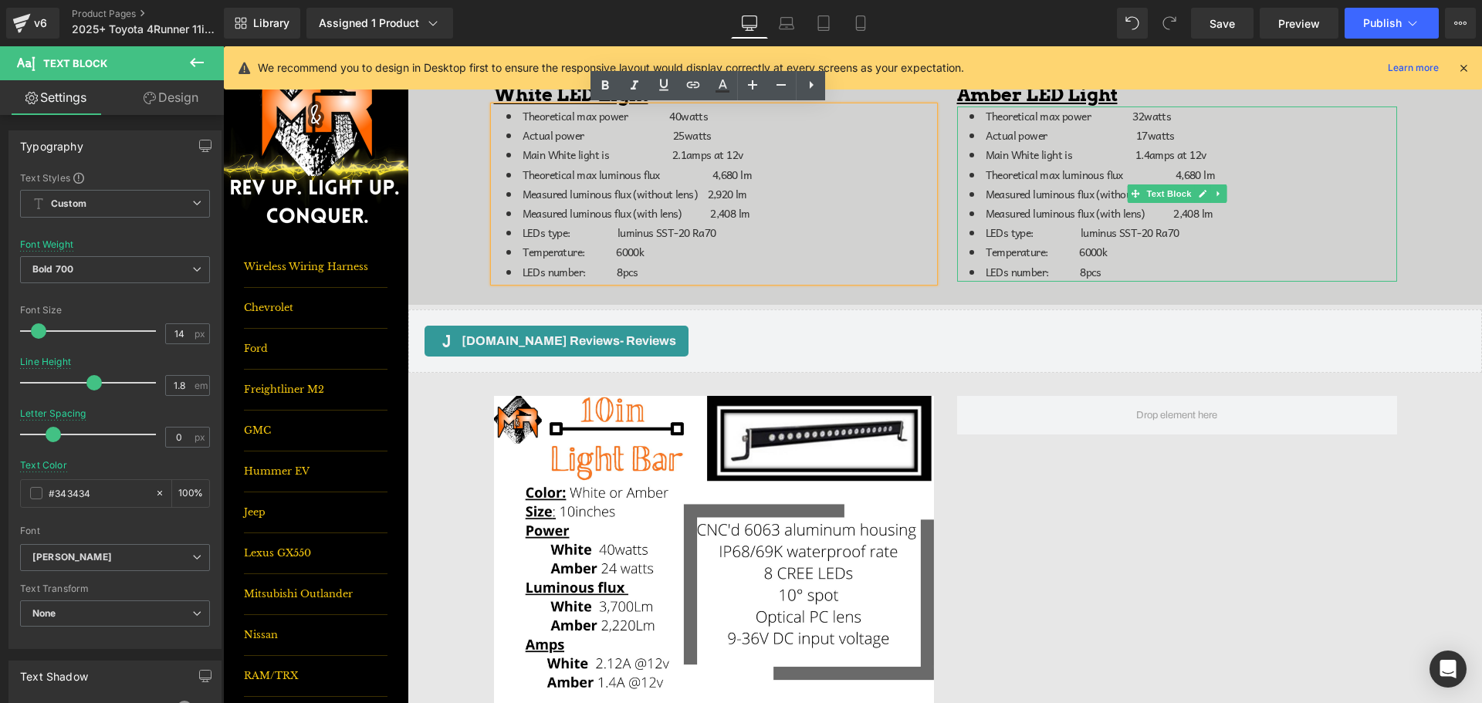
click at [1219, 221] on li "Measured luminous flux (with lens) 2,408 lm" at bounding box center [1184, 213] width 428 height 19
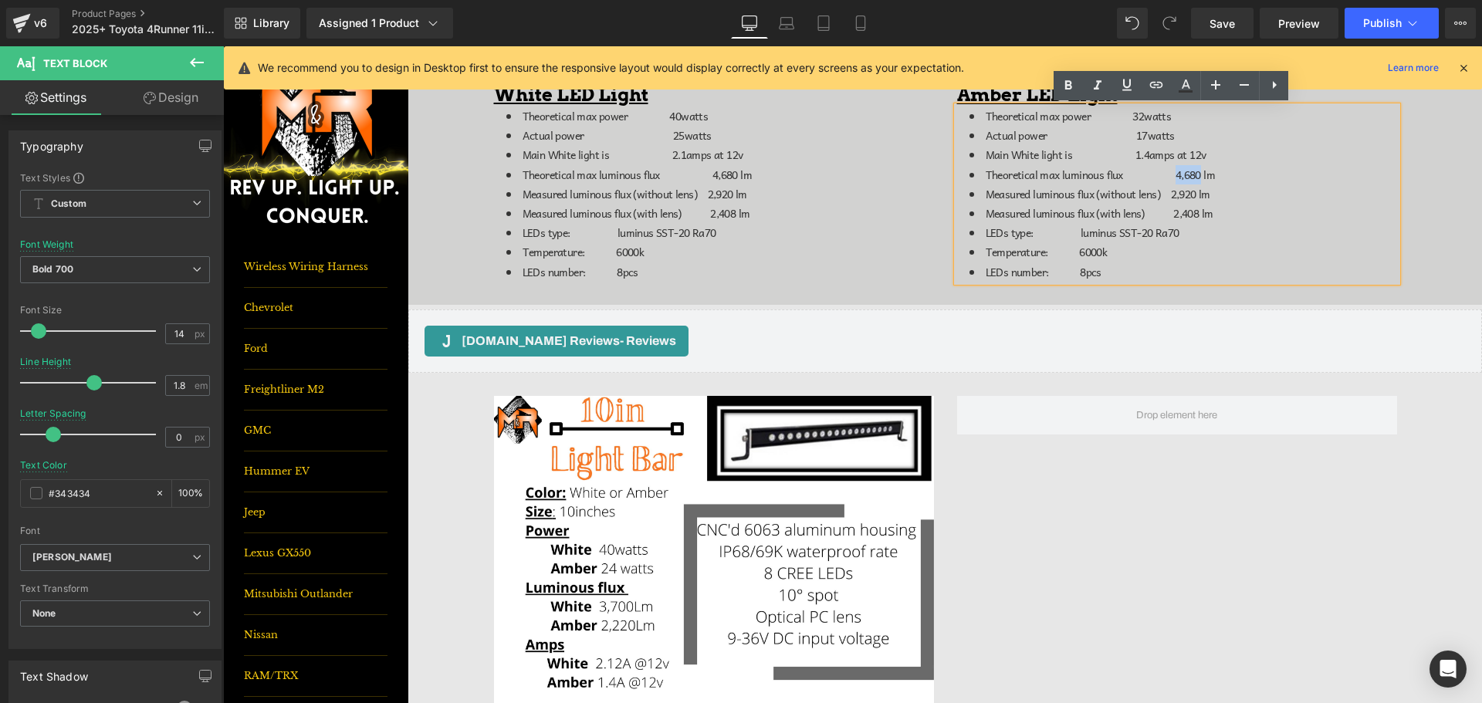
drag, startPoint x: 1192, startPoint y: 177, endPoint x: 1164, endPoint y: 174, distance: 28.0
click at [1164, 174] on span "Theoretical max luminous flux 4,680 lm" at bounding box center [1100, 174] width 229 height 17
drag, startPoint x: 1196, startPoint y: 176, endPoint x: 1168, endPoint y: 177, distance: 27.8
click at [1166, 177] on span "Theoretical max luminous flux 3,700 lm" at bounding box center [1100, 174] width 229 height 17
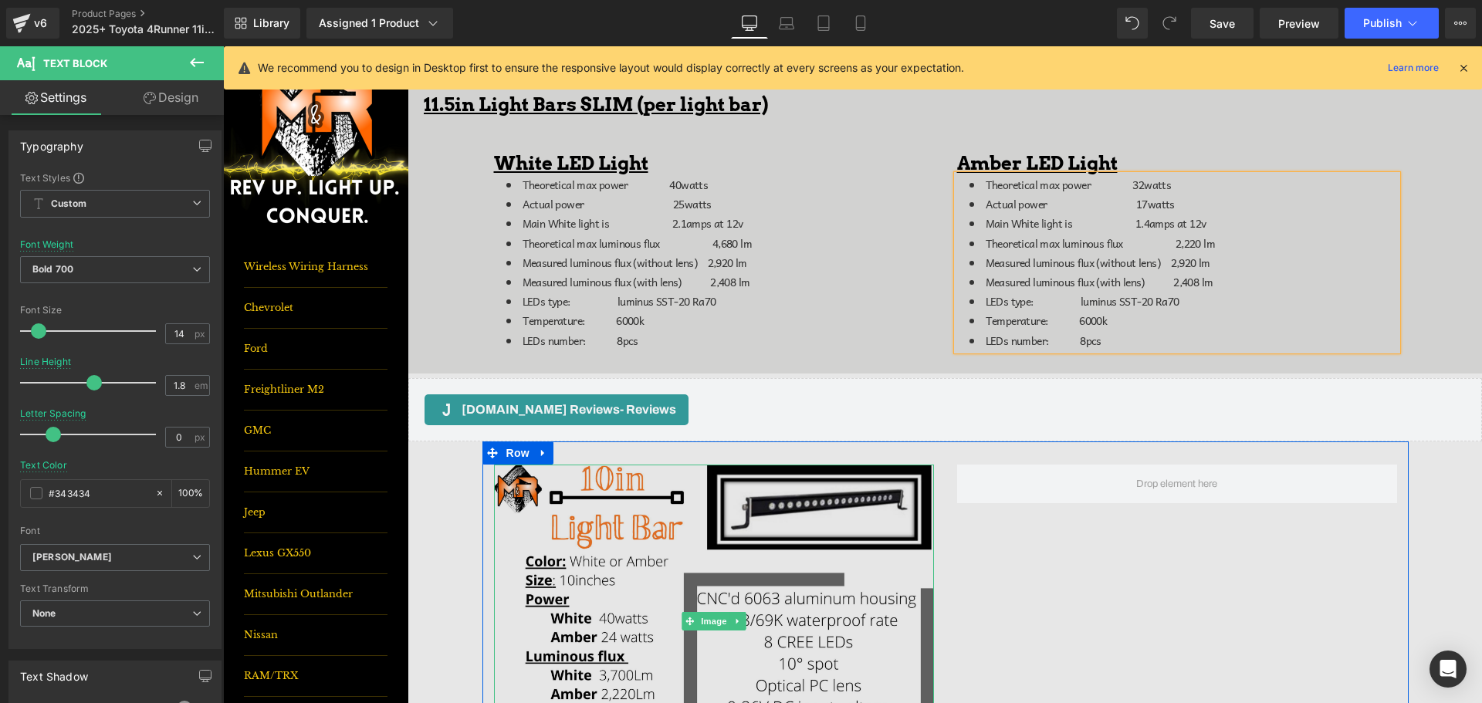
scroll to position [540, 0]
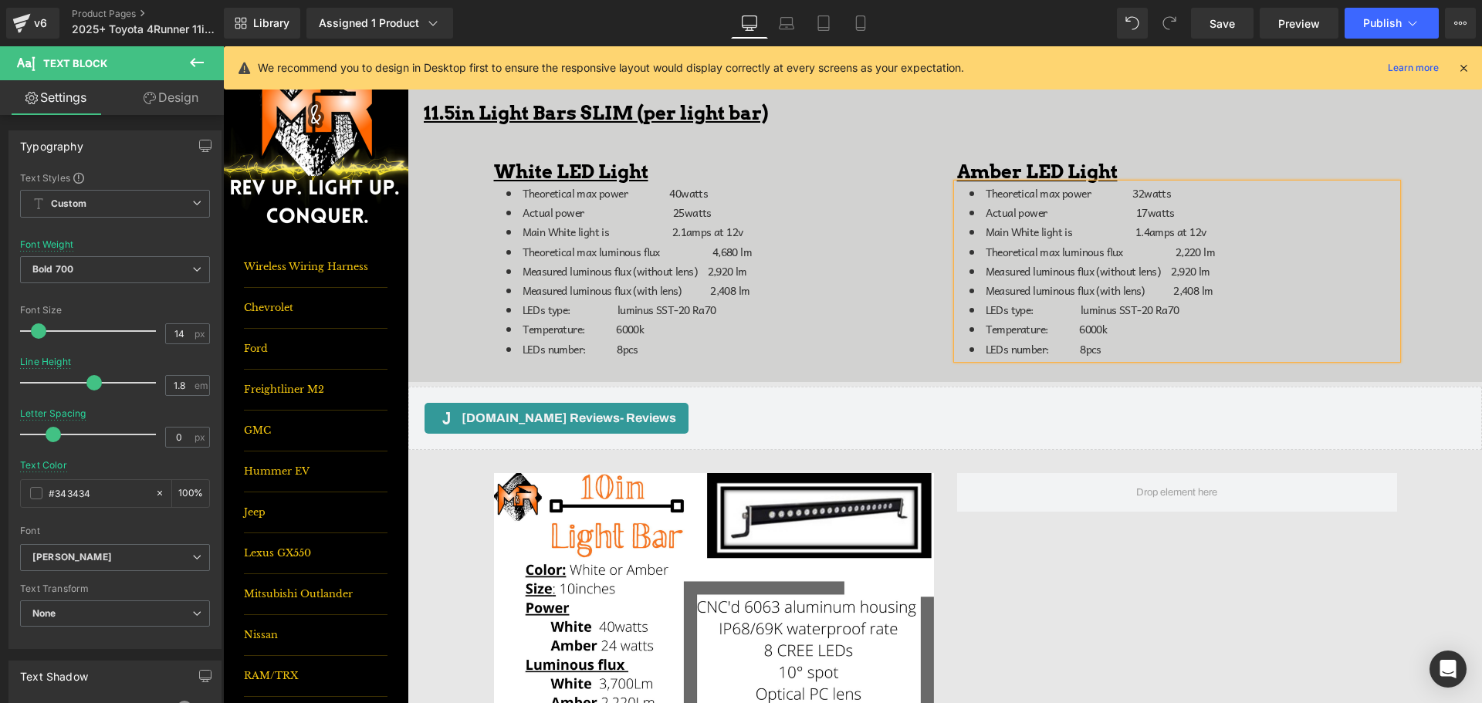
click at [1080, 330] on span "Temperature: 6000k" at bounding box center [1047, 328] width 122 height 17
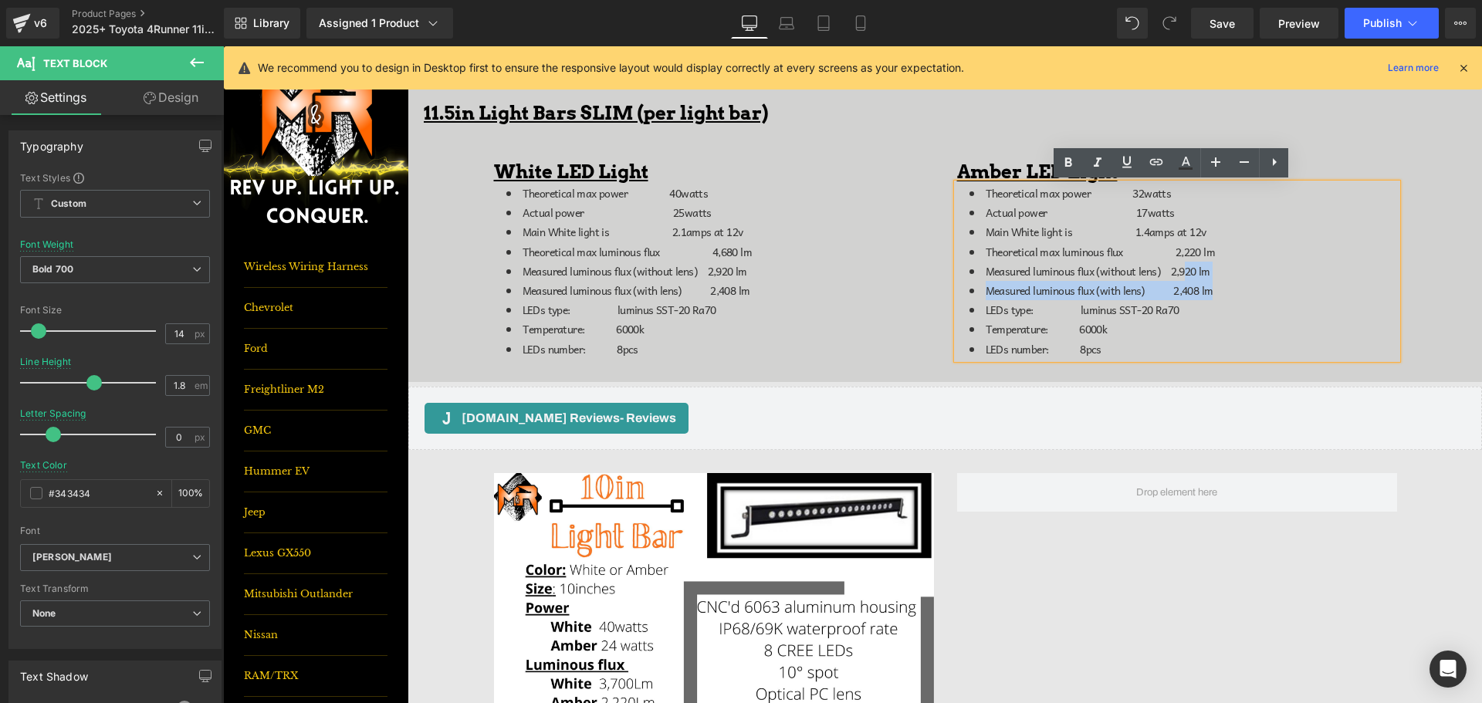
drag, startPoint x: 1214, startPoint y: 290, endPoint x: 1176, endPoint y: 274, distance: 41.2
click at [1176, 274] on ul "Theoretical max power 32watts Actual power 17watts Main White light is 1.4amps …" at bounding box center [1184, 271] width 428 height 175
click at [1176, 274] on span "Measured luminous flux (without lens) 2,920 lm" at bounding box center [1098, 270] width 225 height 17
drag, startPoint x: 1206, startPoint y: 288, endPoint x: 963, endPoint y: 275, distance: 243.5
click at [970, 275] on ul "Theoretical max power 32watts Actual power 17watts Main White light is 1.4amps …" at bounding box center [1184, 271] width 428 height 175
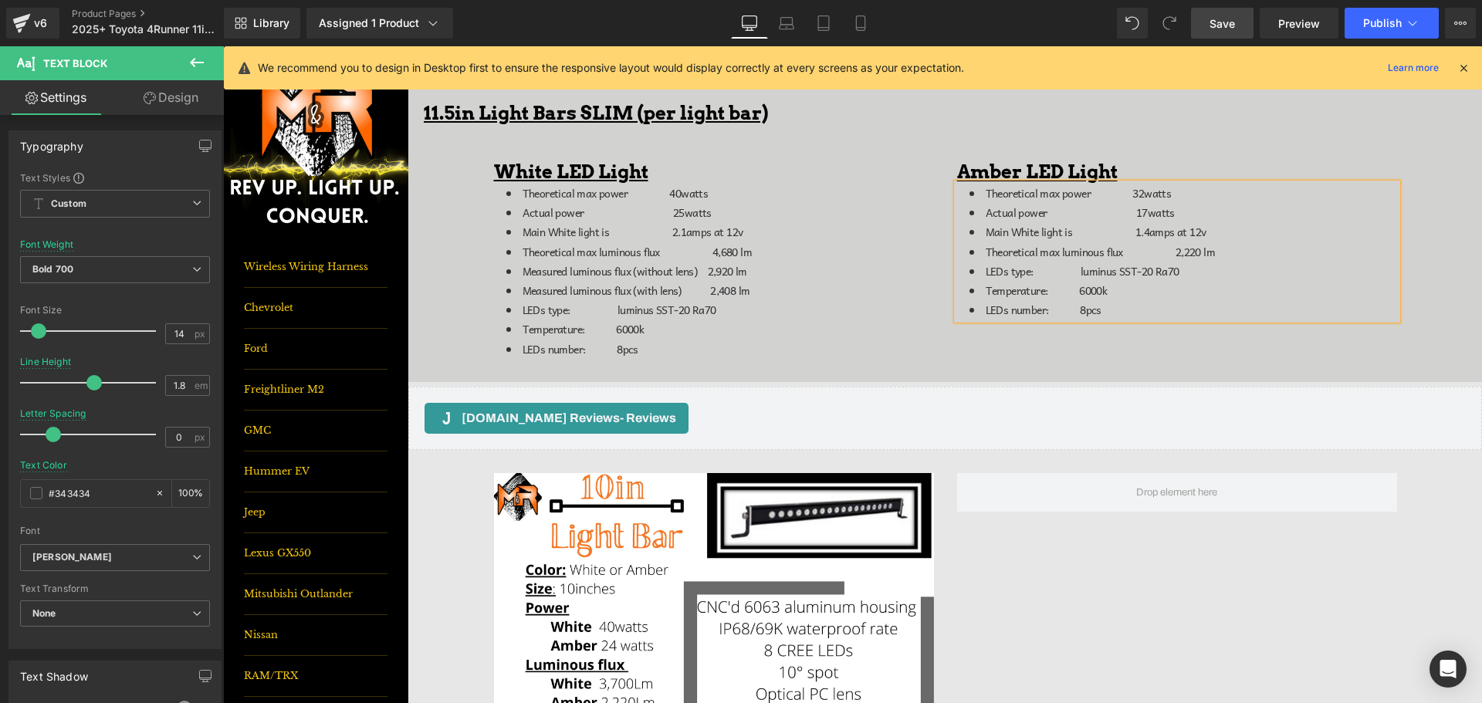
click at [1224, 19] on span "Save" at bounding box center [1222, 23] width 25 height 16
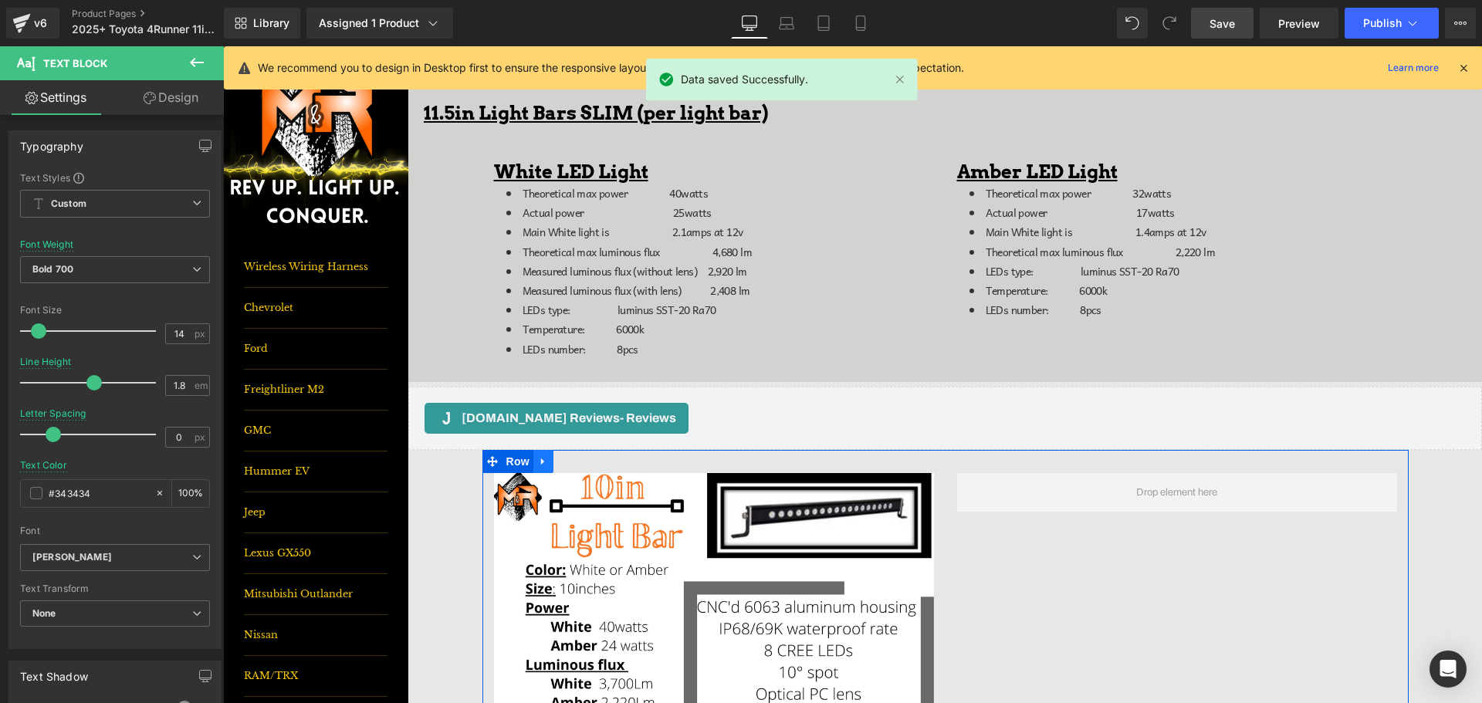
click at [539, 460] on icon at bounding box center [543, 461] width 11 height 12
click at [578, 464] on icon at bounding box center [583, 461] width 11 height 12
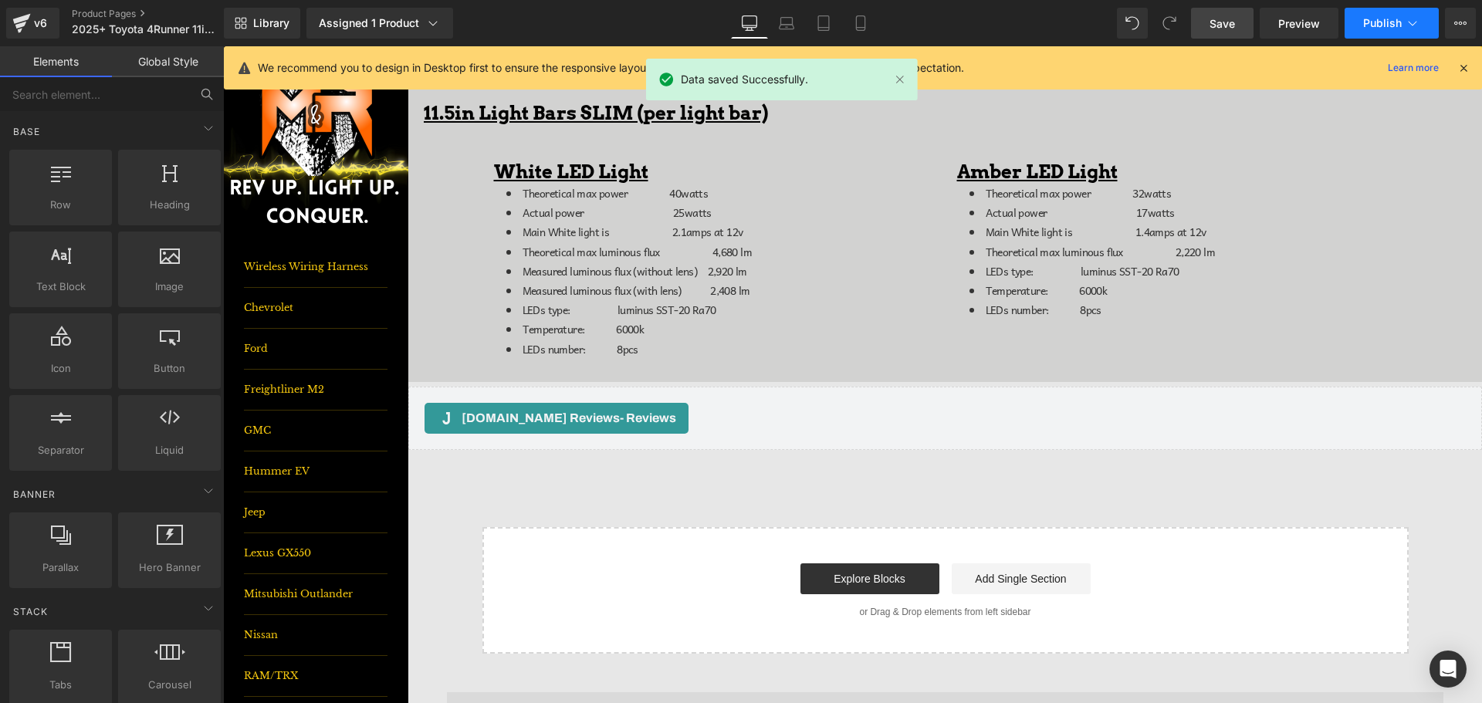
click at [1371, 33] on button "Publish" at bounding box center [1392, 23] width 94 height 31
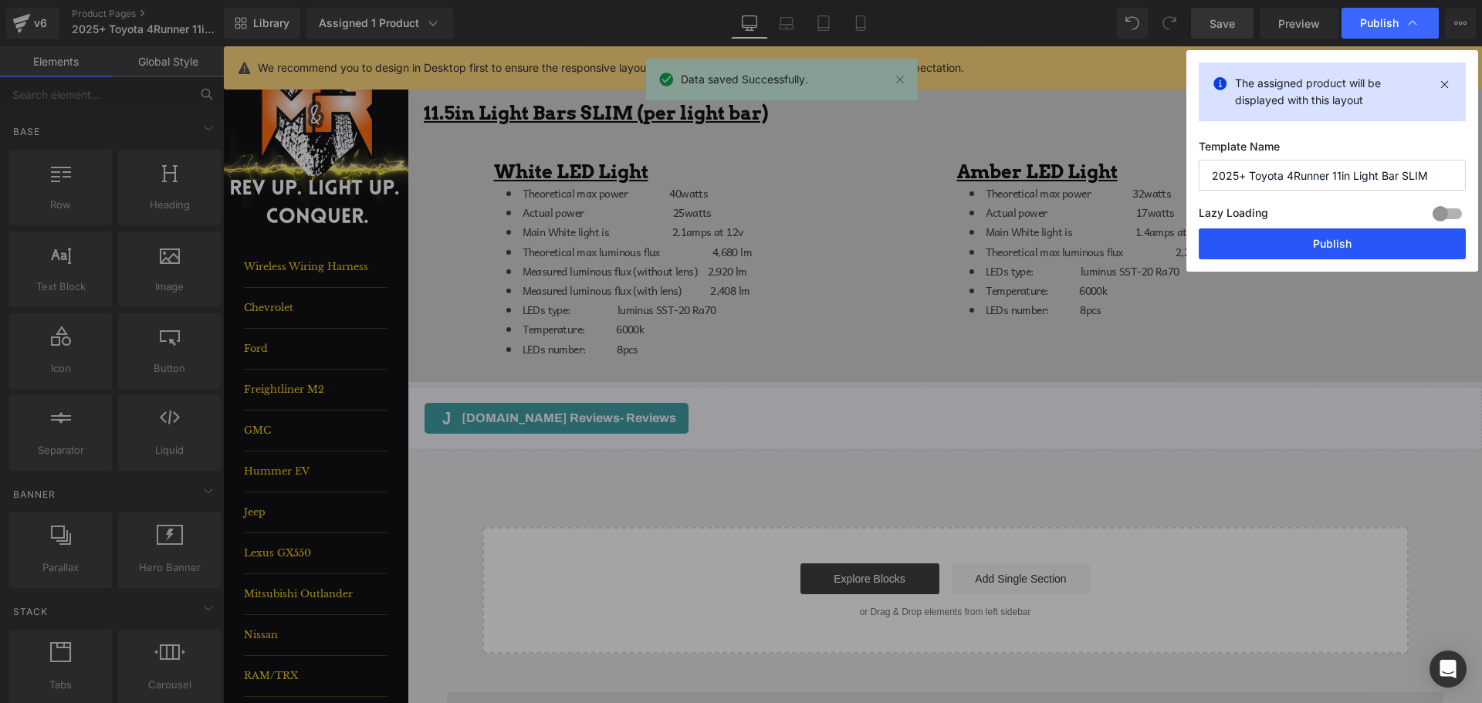
drag, startPoint x: 1355, startPoint y: 242, endPoint x: 1258, endPoint y: 332, distance: 132.2
click at [1355, 242] on button "Publish" at bounding box center [1332, 243] width 267 height 31
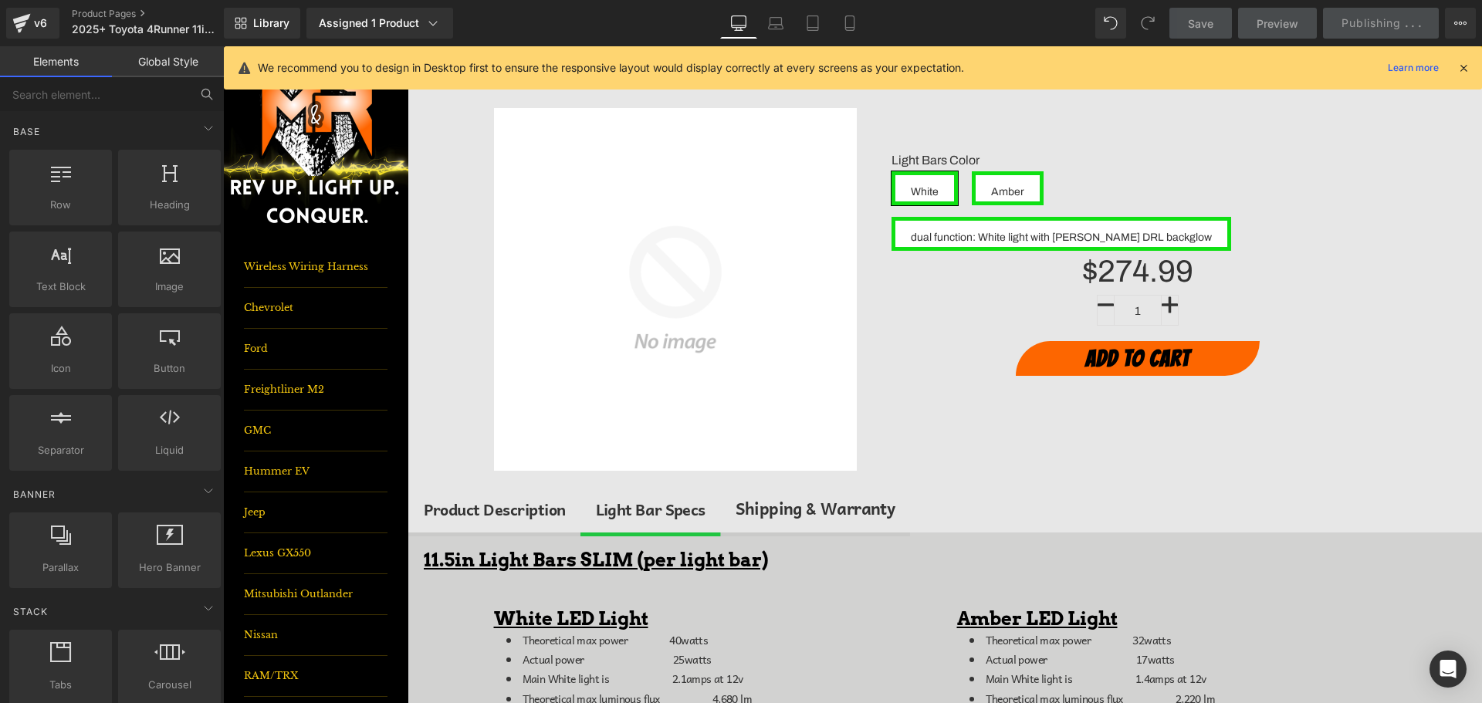
scroll to position [80, 0]
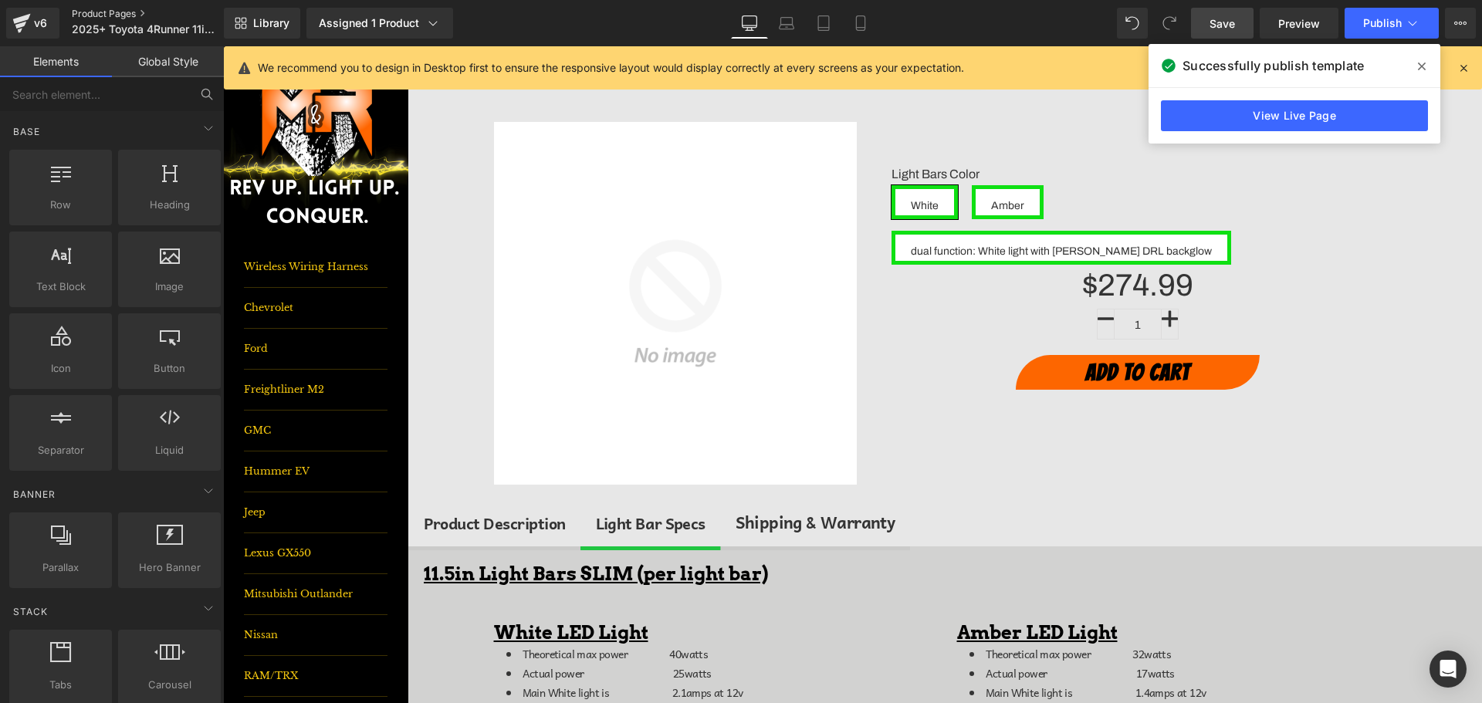
click at [130, 15] on link "Product Pages" at bounding box center [161, 14] width 178 height 12
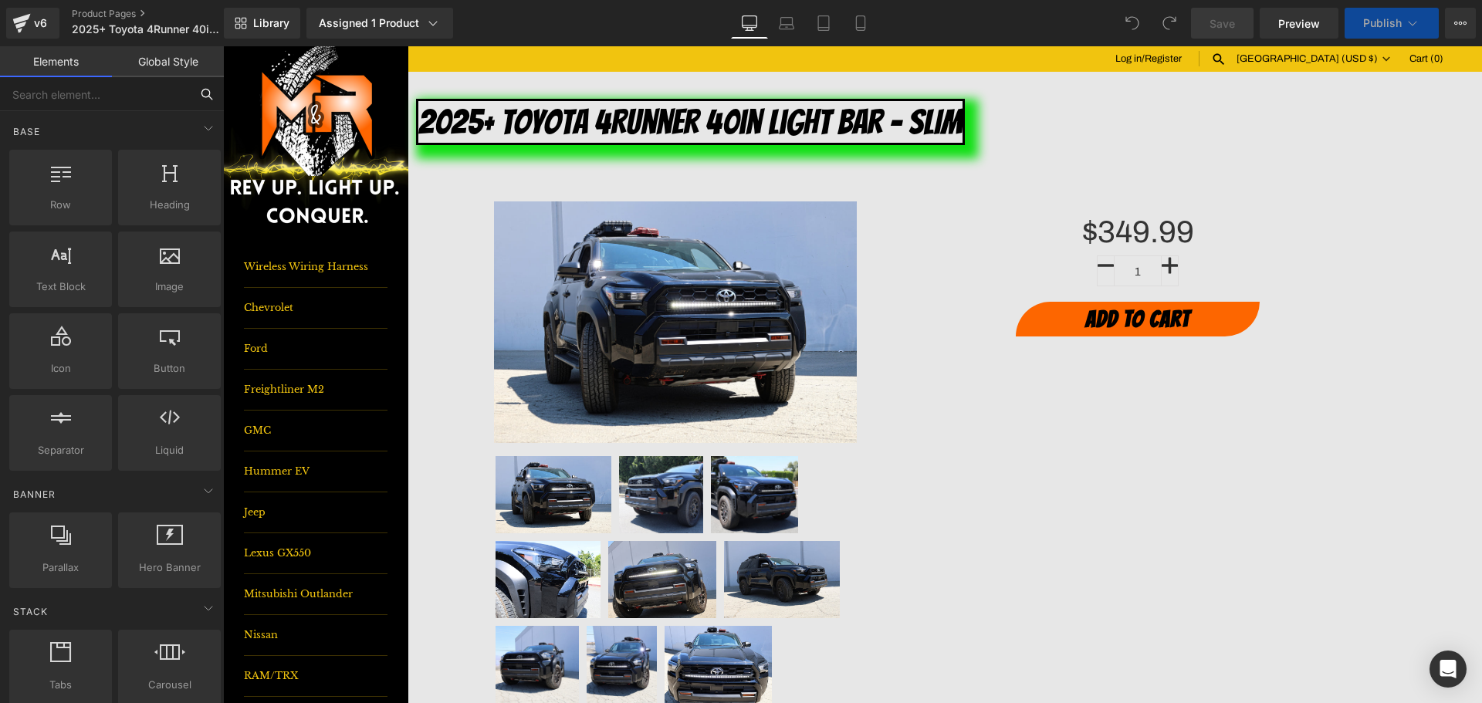
click at [96, 98] on input "text" at bounding box center [95, 94] width 190 height 34
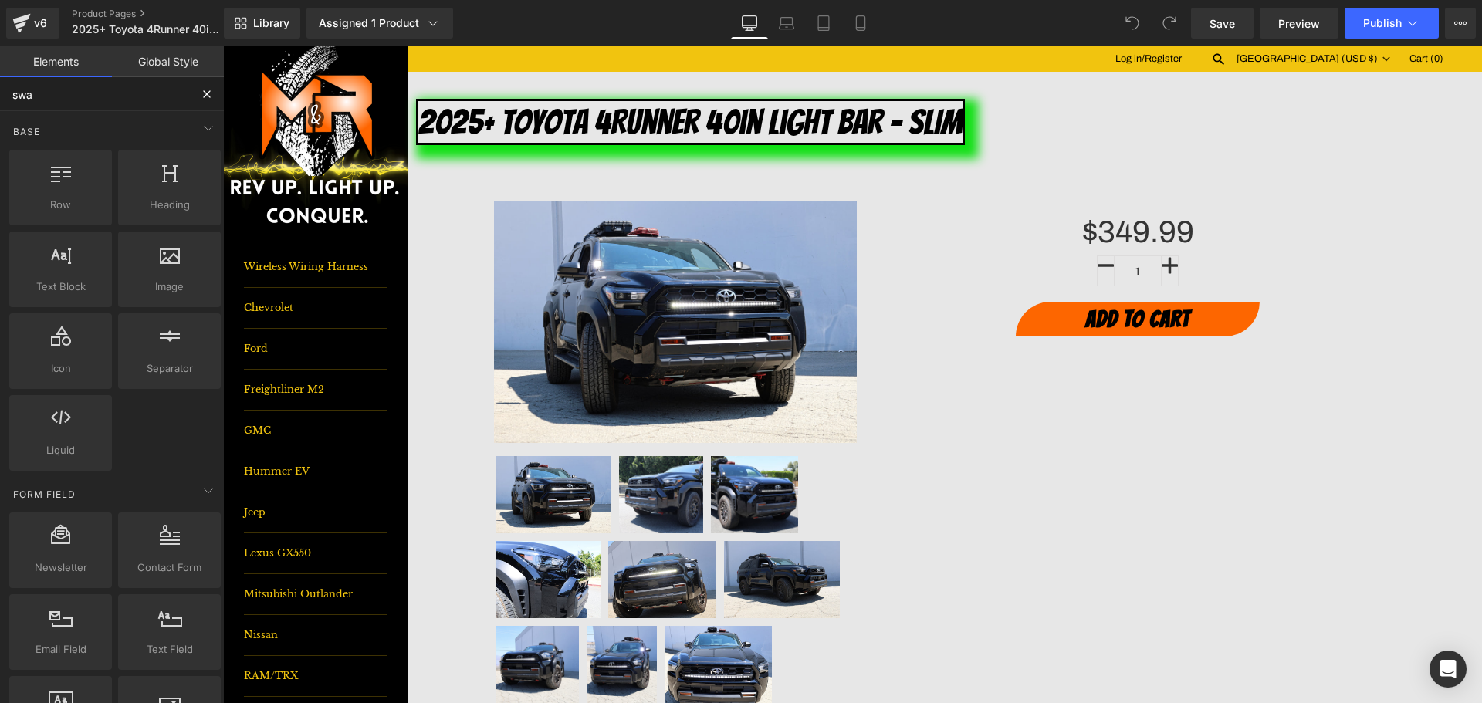
type input "swa"
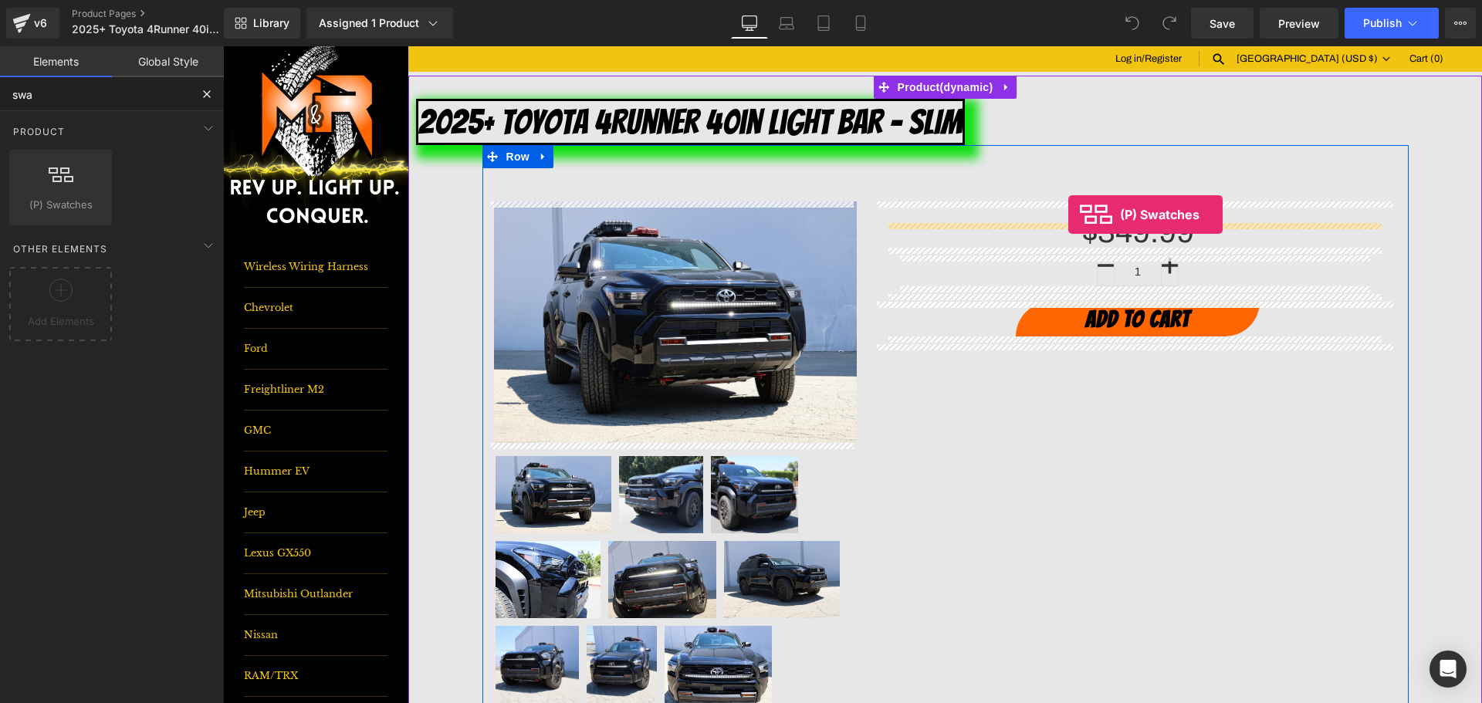
drag, startPoint x: 441, startPoint y: 233, endPoint x: 1068, endPoint y: 215, distance: 627.8
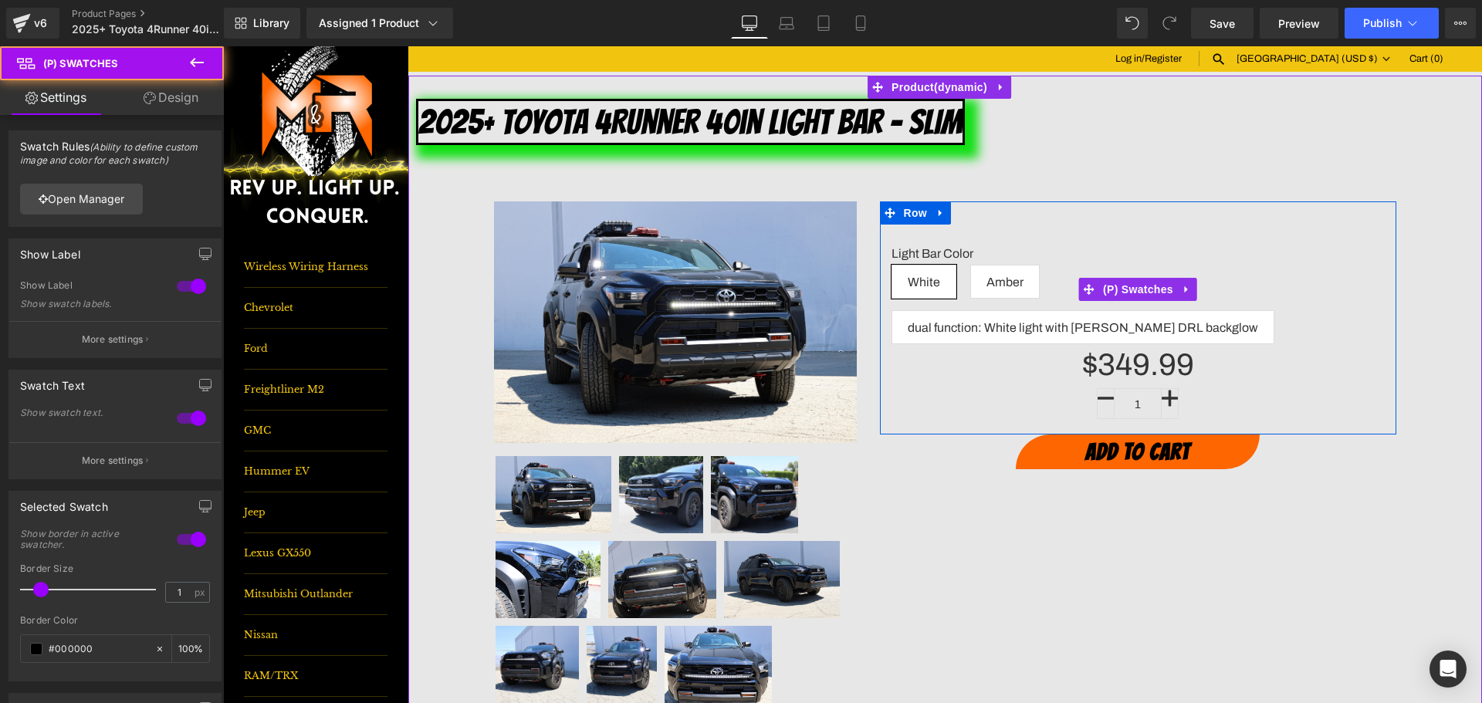
click at [912, 284] on span "White" at bounding box center [924, 282] width 32 height 32
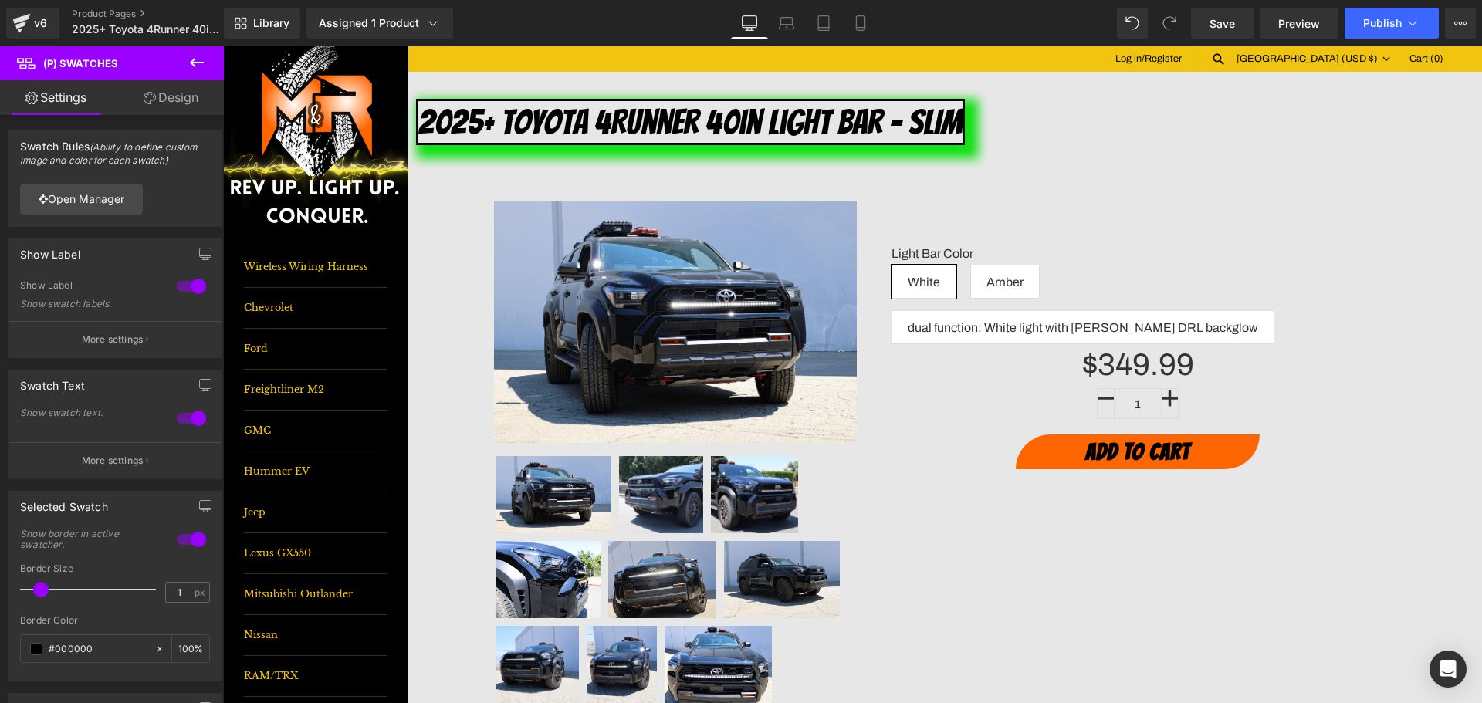
click at [189, 90] on link "Design" at bounding box center [171, 97] width 112 height 35
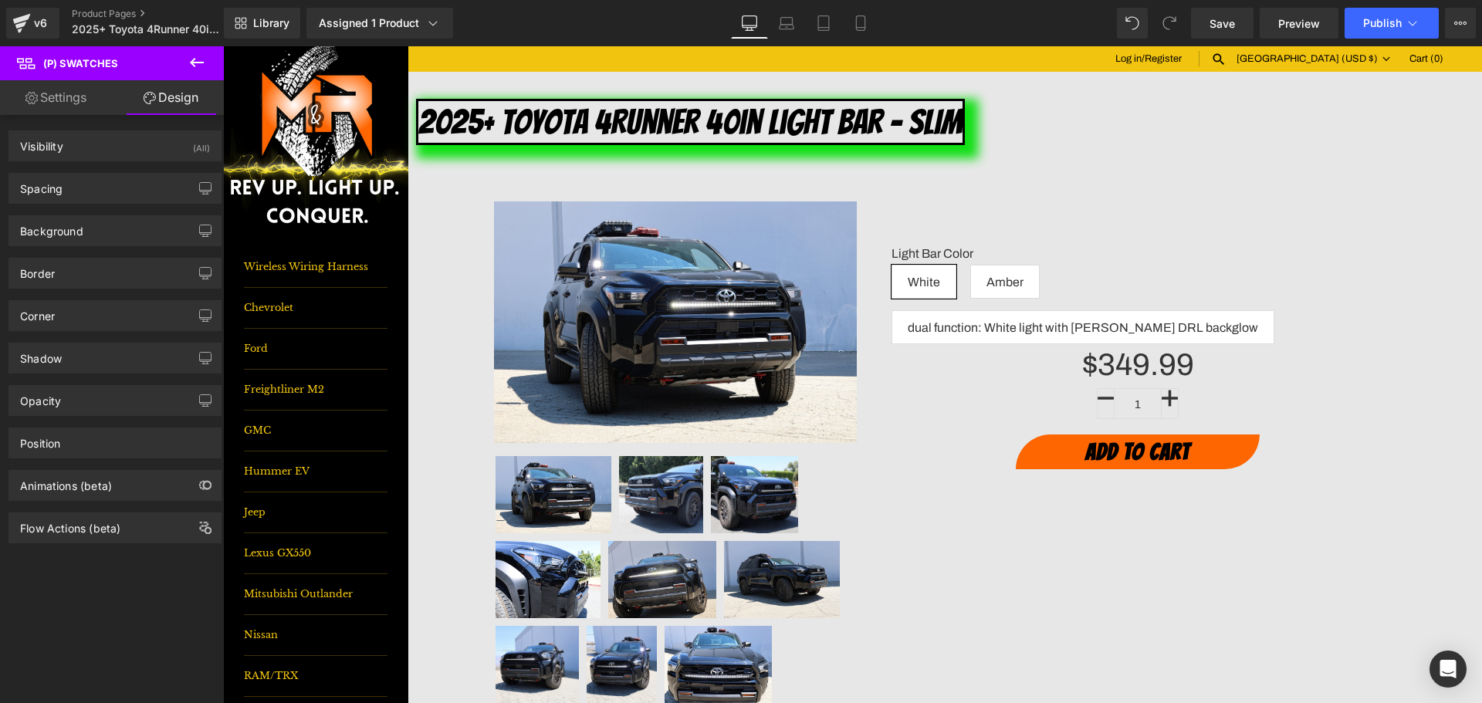
click at [67, 120] on div "Visibility (All) 0|0|0|0 1 Show on Desktop 1 Show on Laptop 1 Show on Tablet 1 …" at bounding box center [115, 140] width 231 height 42
click at [71, 103] on link "Settings" at bounding box center [56, 97] width 112 height 35
type input "100"
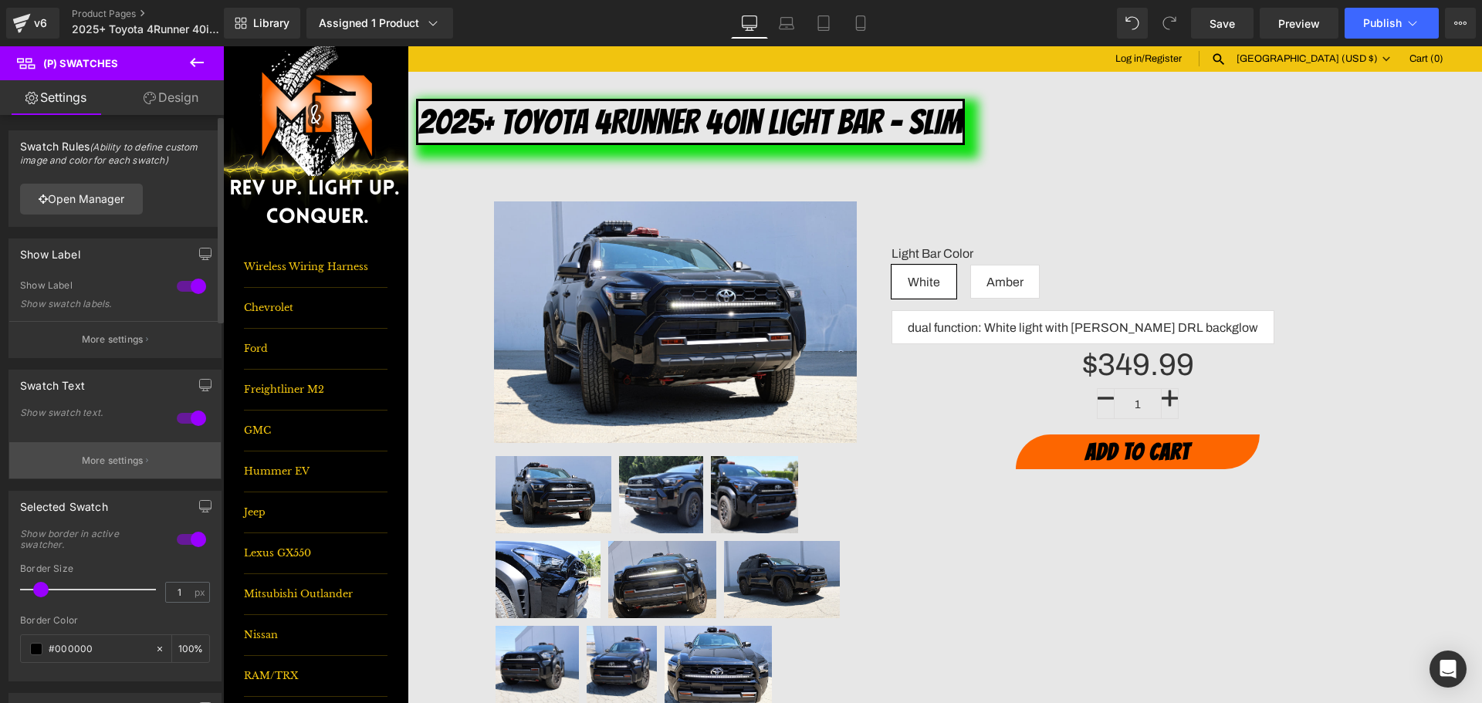
click at [107, 466] on p "More settings" at bounding box center [113, 461] width 62 height 14
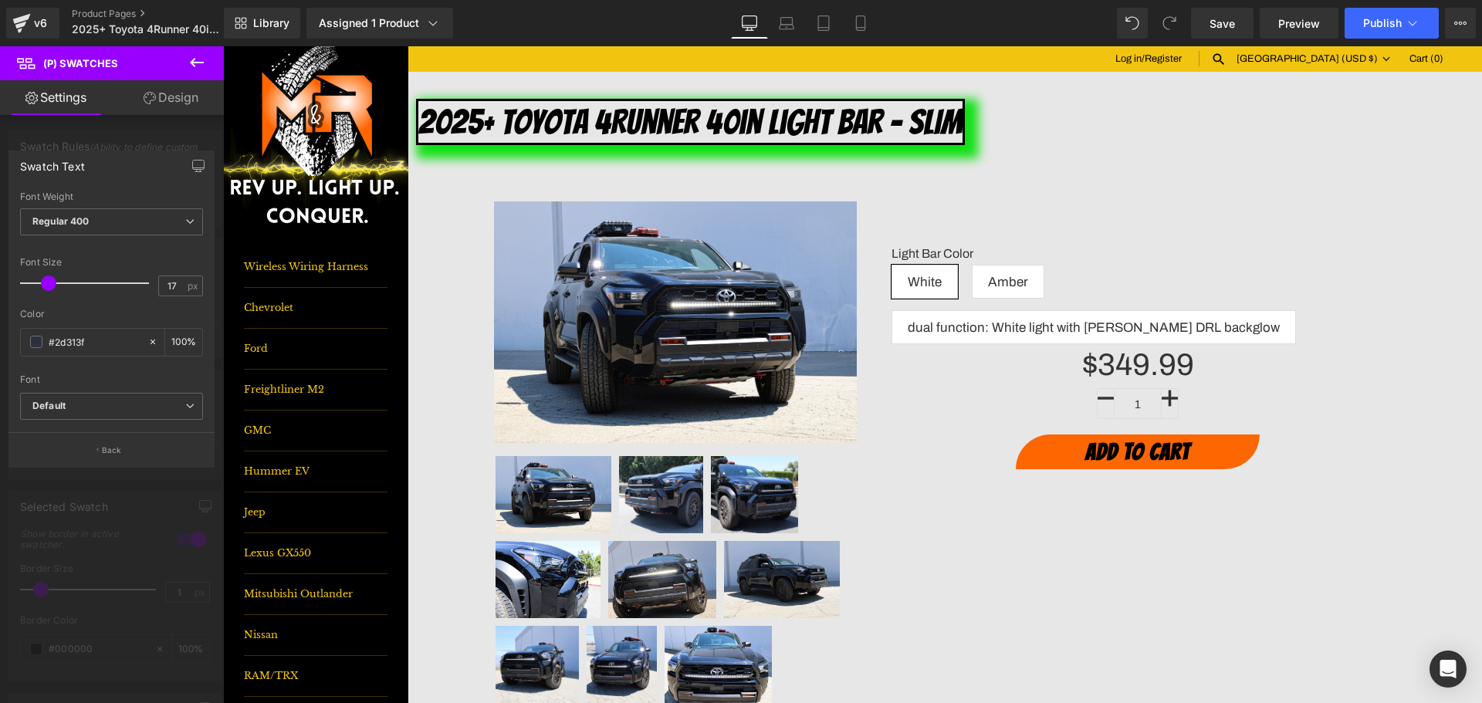
click at [44, 277] on span at bounding box center [48, 283] width 15 height 15
type input "16"
click at [49, 283] on span at bounding box center [46, 283] width 15 height 15
click at [190, 168] on button "button" at bounding box center [198, 165] width 25 height 29
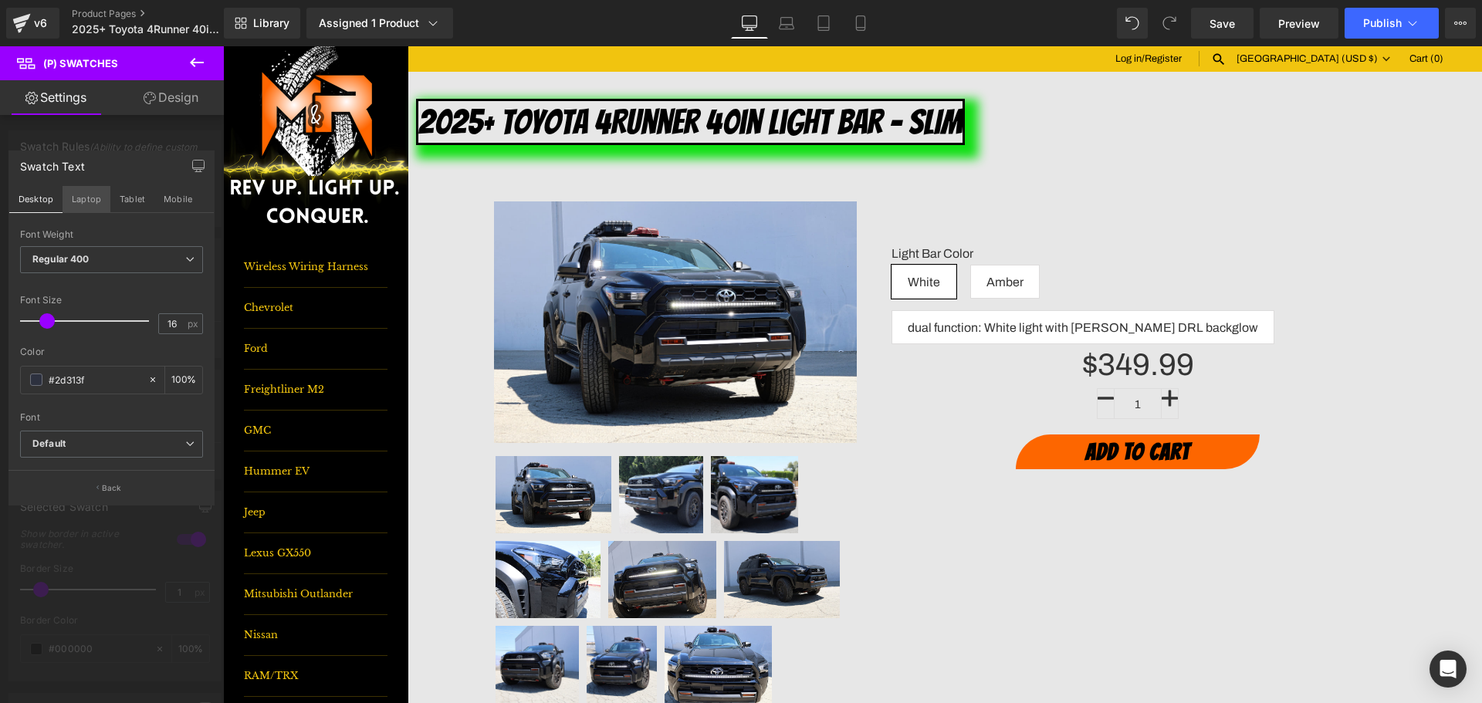
click at [75, 201] on button "Laptop" at bounding box center [87, 199] width 48 height 26
type input "100"
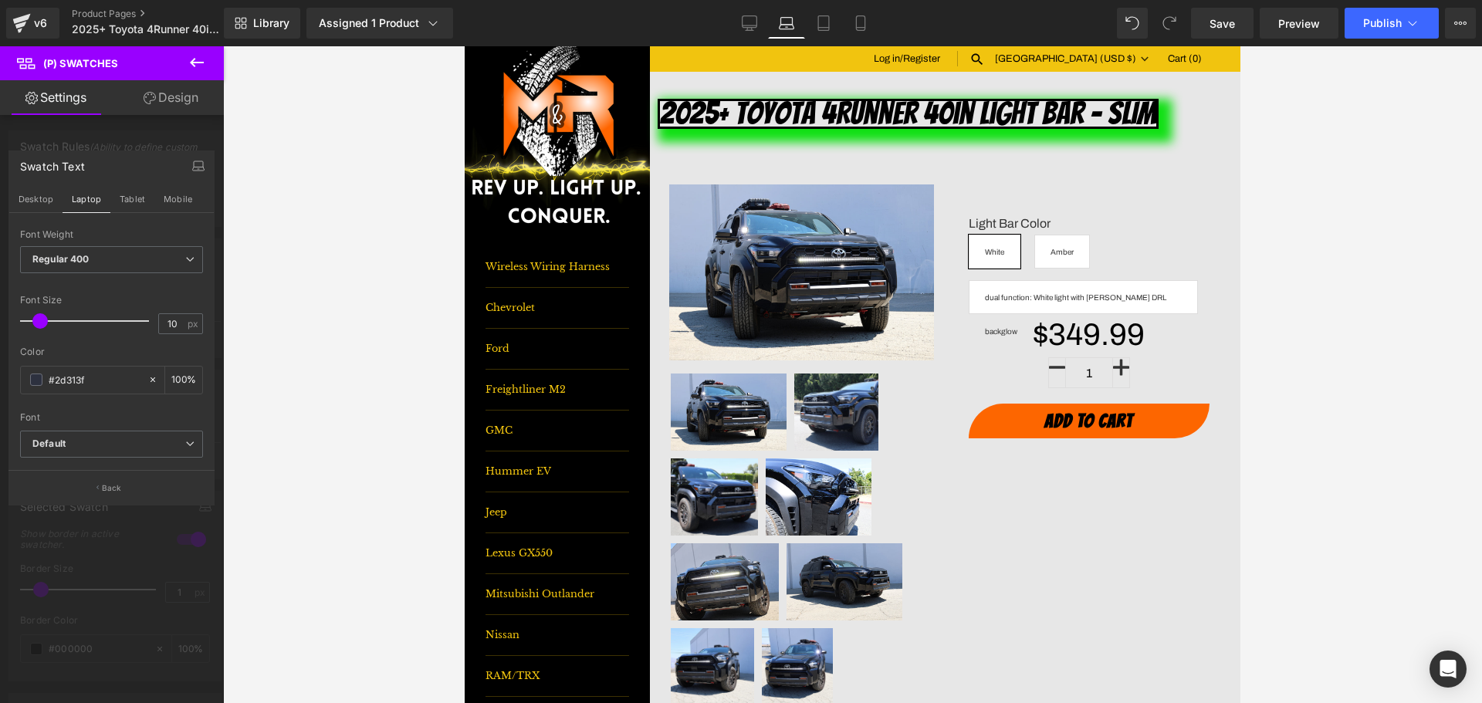
drag, startPoint x: 42, startPoint y: 324, endPoint x: 35, endPoint y: 326, distance: 7.9
click at [35, 326] on span at bounding box center [39, 320] width 15 height 15
click at [131, 195] on button "Tablet" at bounding box center [132, 199] width 44 height 26
type input "16"
type input "100"
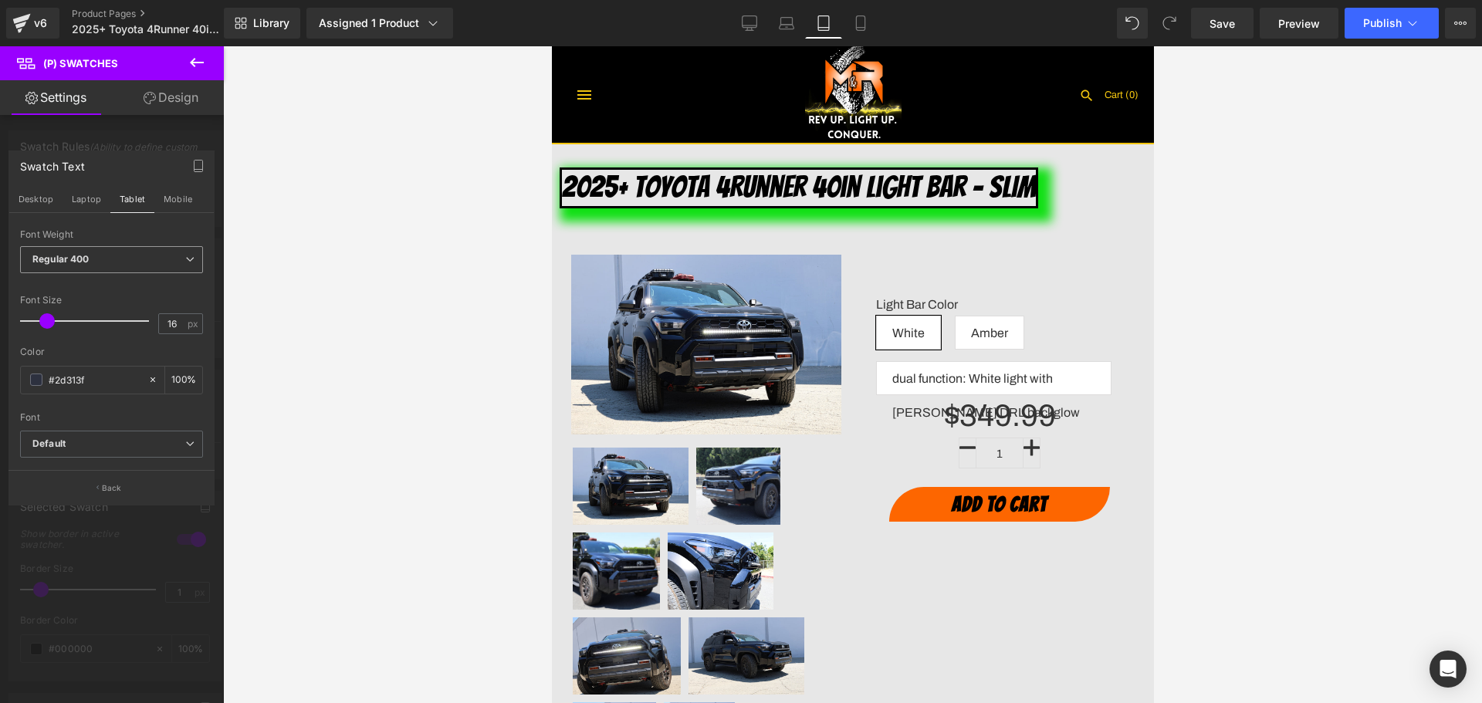
scroll to position [81, 0]
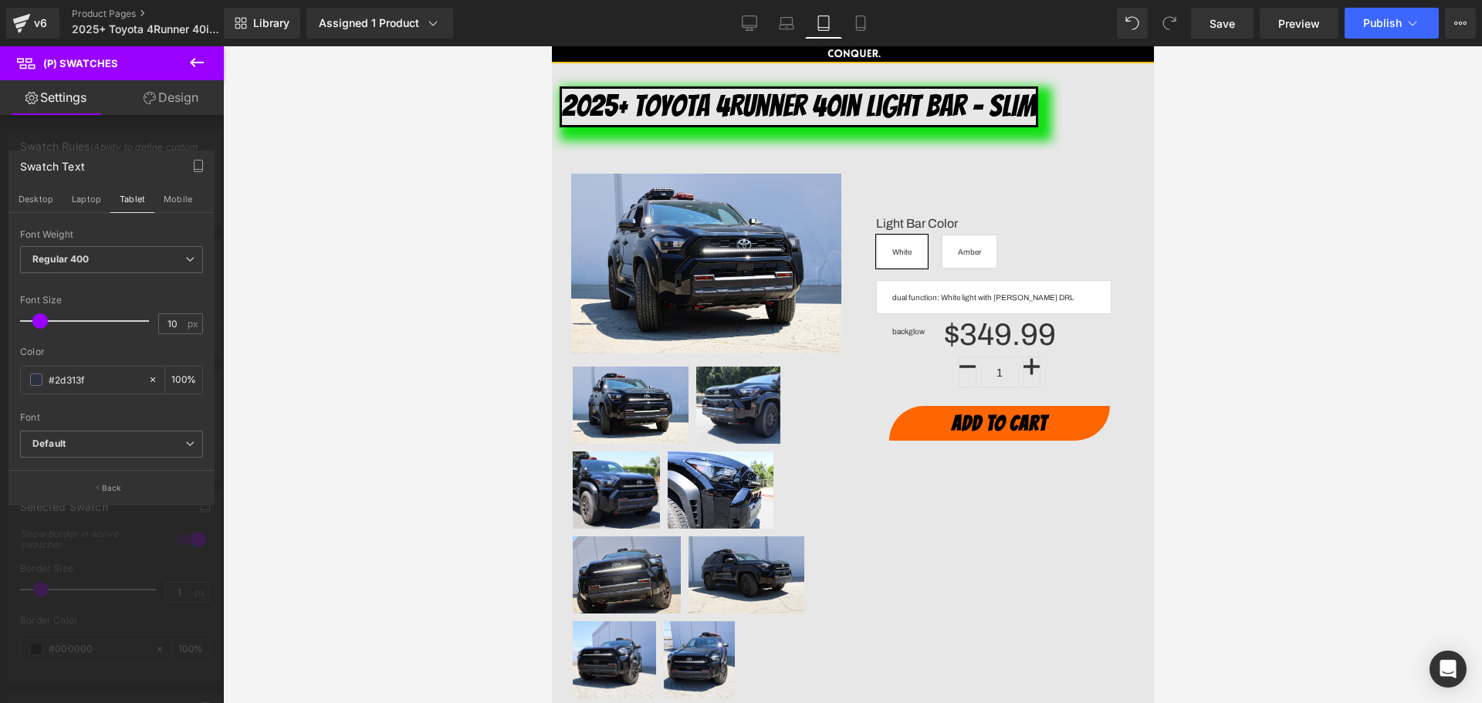
click at [37, 318] on span at bounding box center [39, 320] width 15 height 15
click at [174, 327] on input "10" at bounding box center [172, 323] width 27 height 19
click at [170, 192] on button "Mobile" at bounding box center [177, 199] width 47 height 26
type input "16"
type input "100"
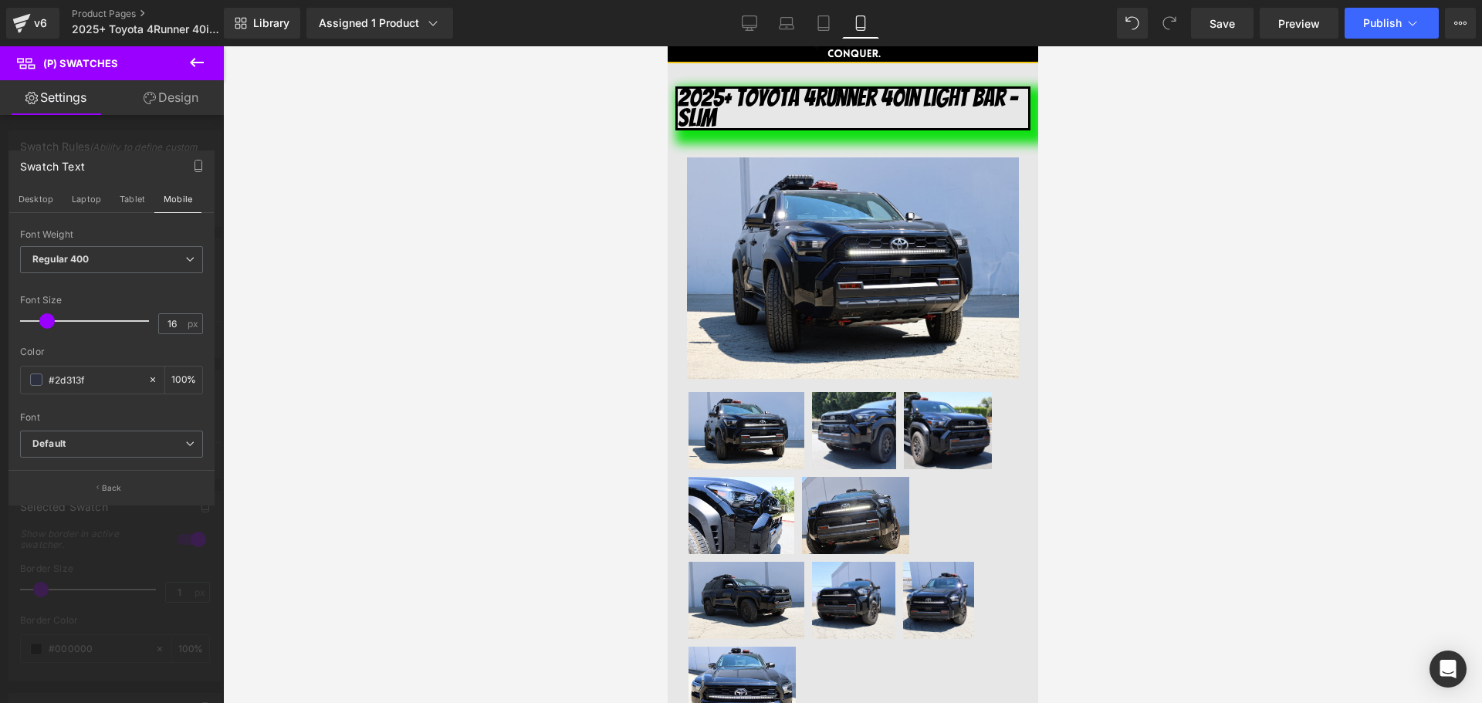
scroll to position [616, 0]
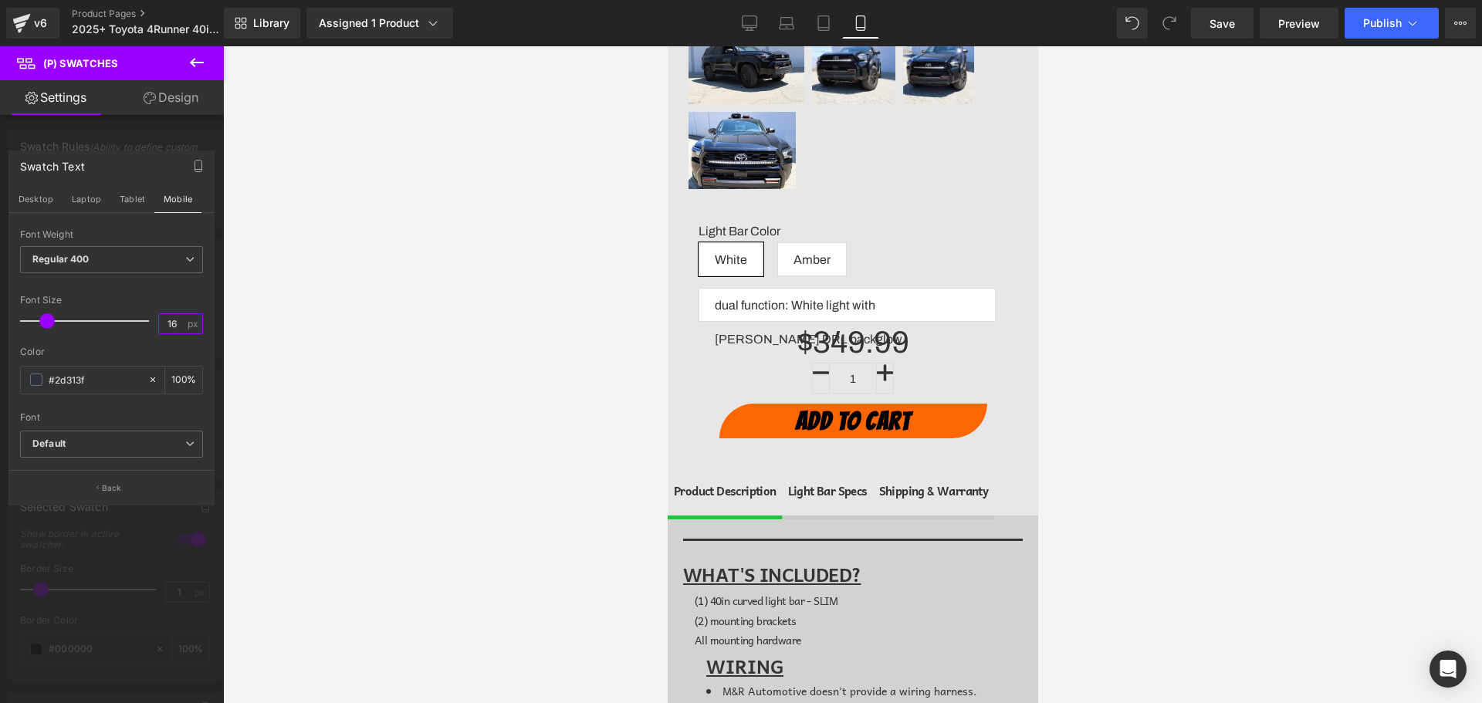
click at [181, 329] on input "16" at bounding box center [172, 323] width 27 height 19
click at [1250, 22] on link "Save" at bounding box center [1222, 23] width 63 height 31
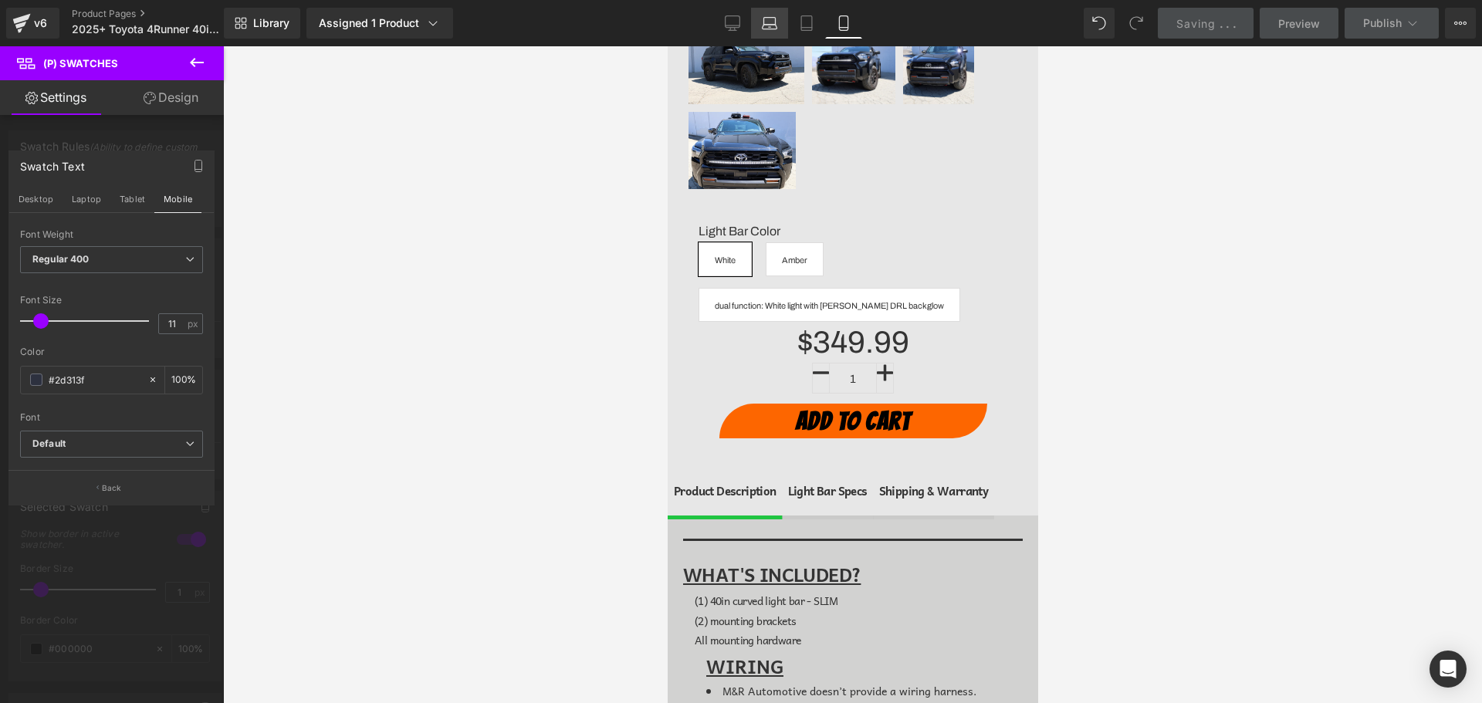
click at [752, 18] on link "Laptop" at bounding box center [769, 23] width 37 height 31
type input "10"
type input "100"
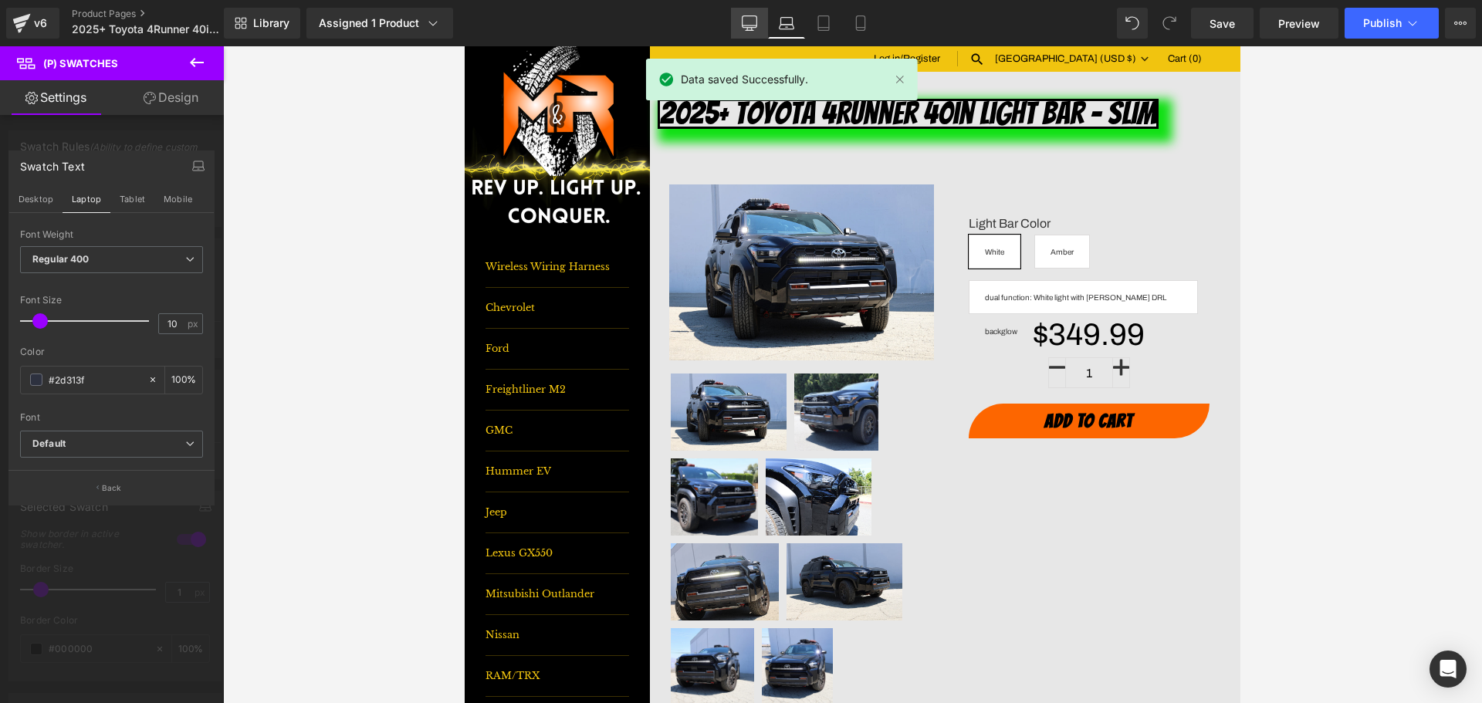
click at [745, 26] on icon at bounding box center [749, 22] width 15 height 15
type input "16"
type input "100"
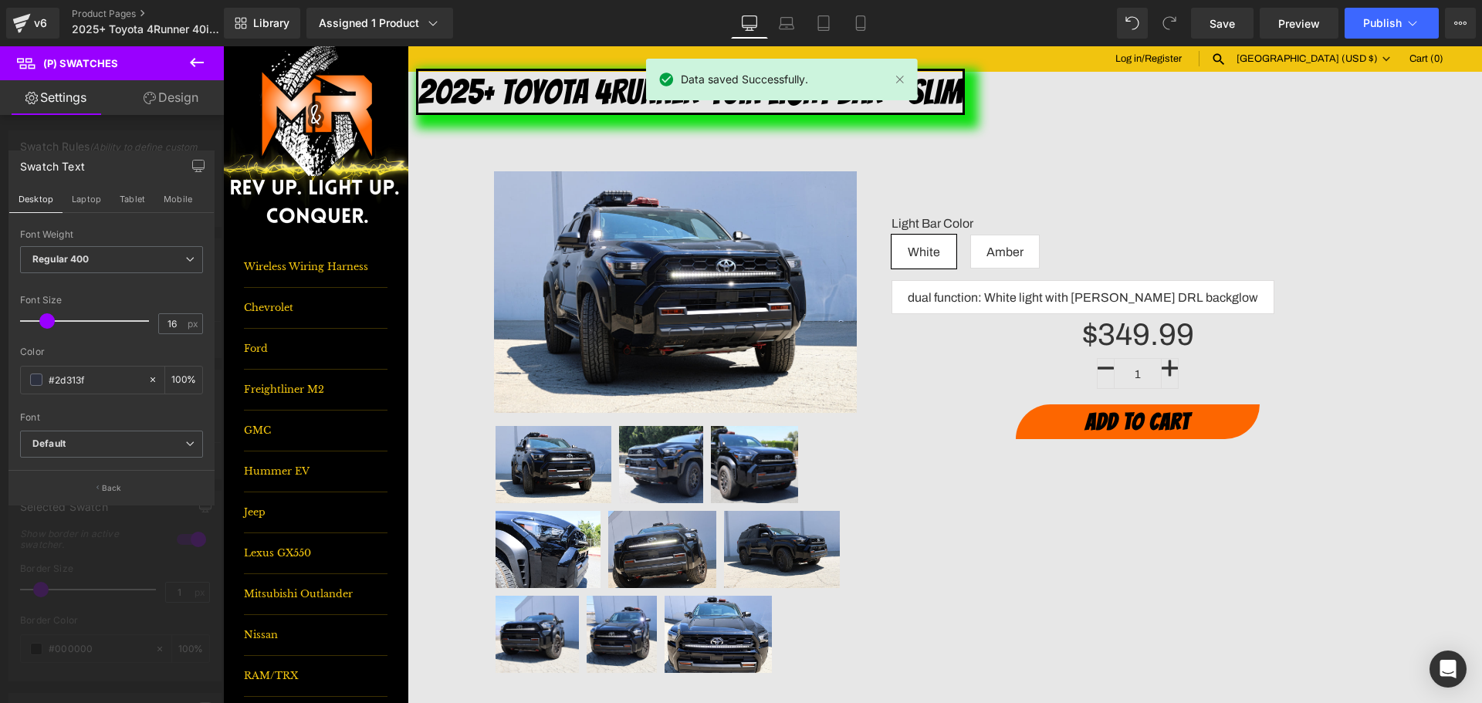
click at [165, 105] on link "Design" at bounding box center [171, 97] width 112 height 35
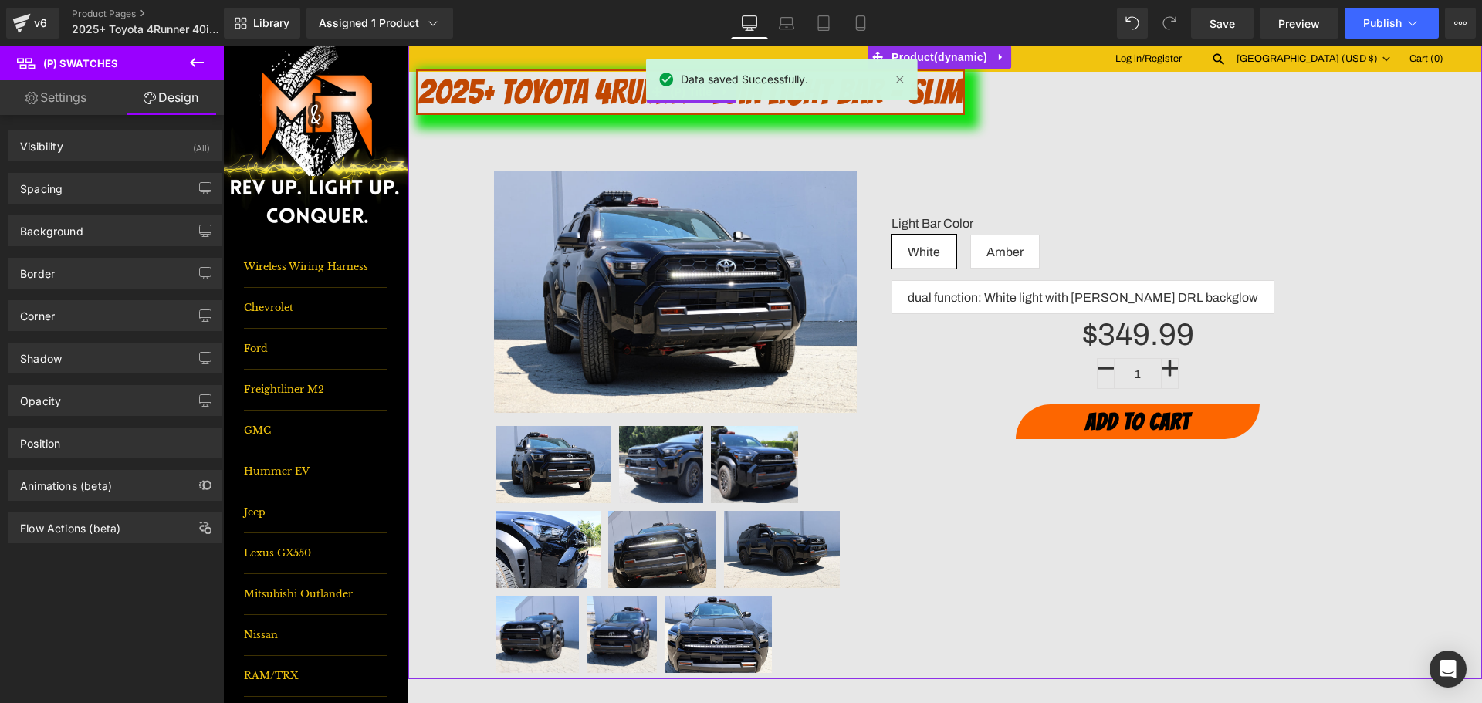
click at [525, 92] on link "2025+ Toyota 4Runner 40in Light Bar - SLIM" at bounding box center [690, 92] width 549 height 46
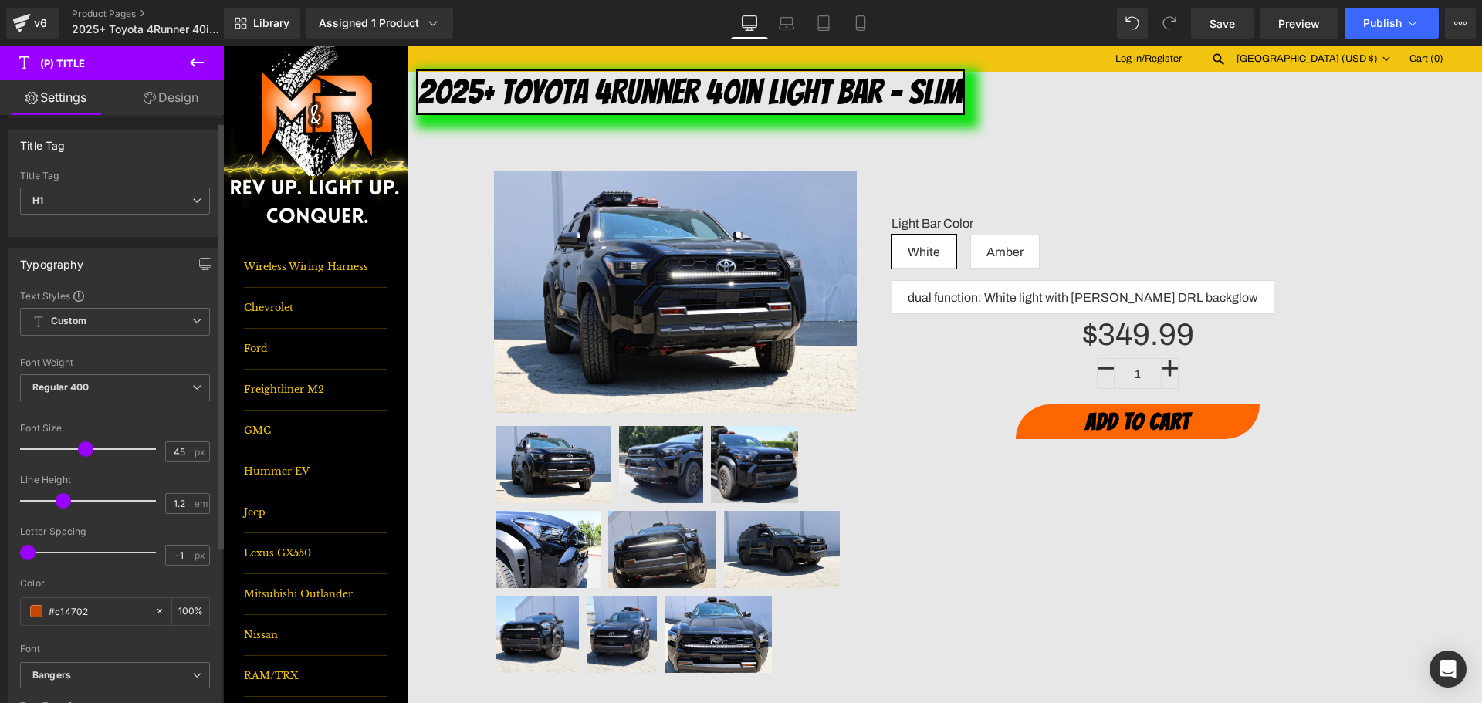
scroll to position [154, 0]
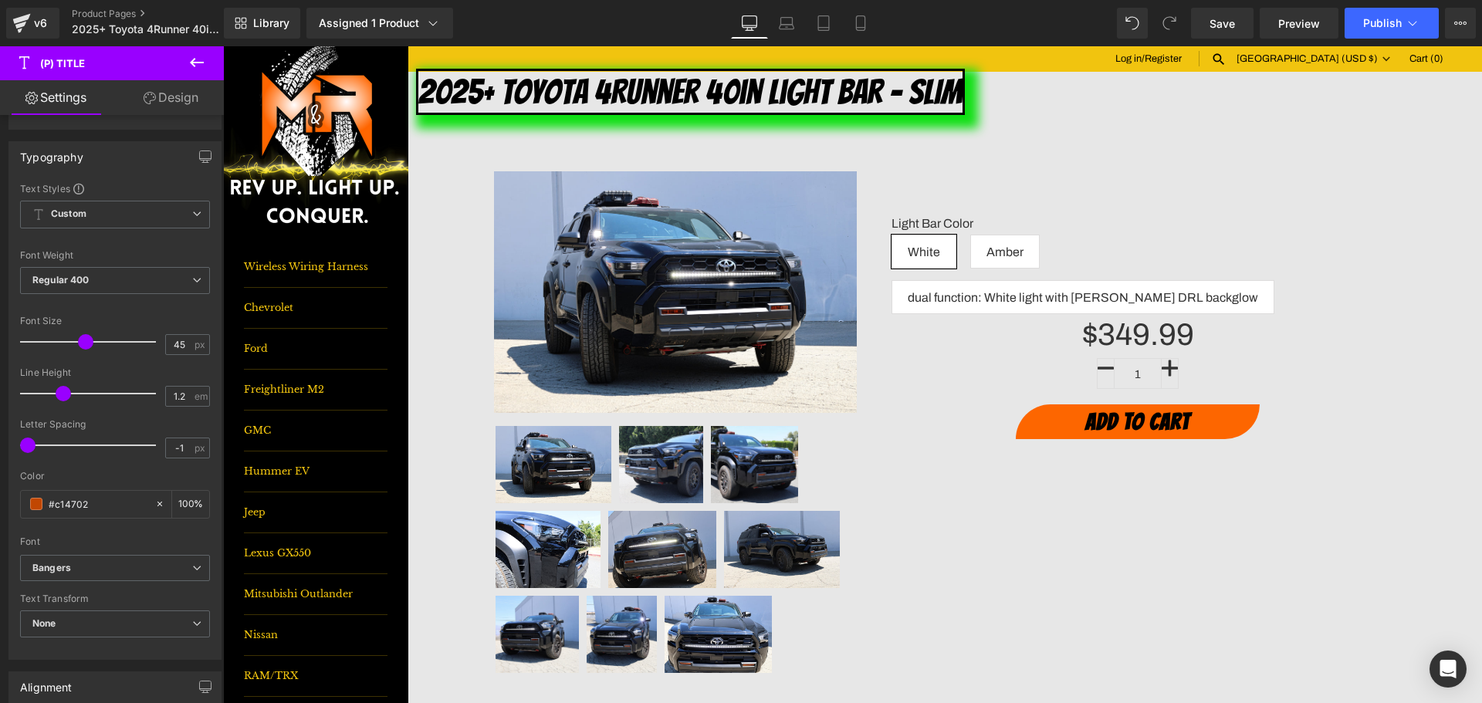
click at [164, 96] on link "Design" at bounding box center [171, 97] width 112 height 35
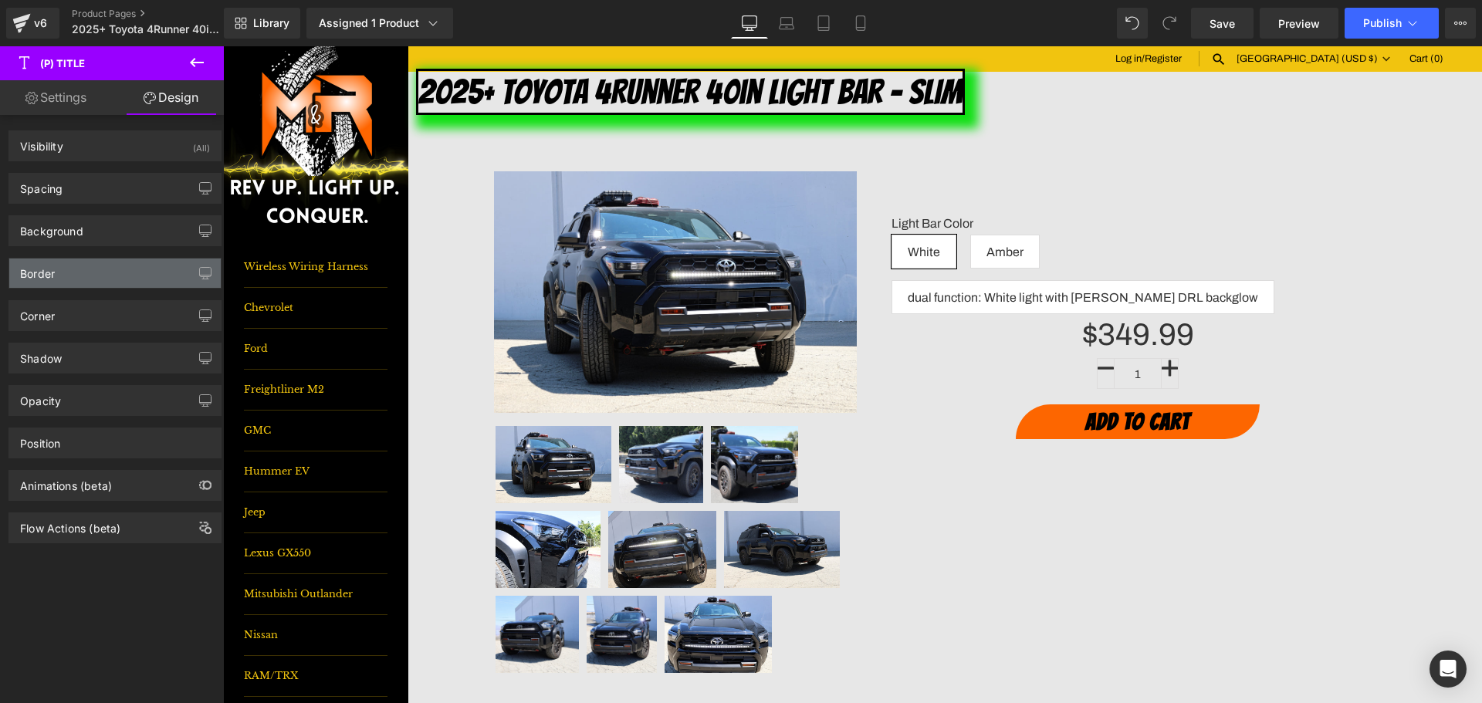
click at [54, 272] on div "Border" at bounding box center [37, 270] width 35 height 22
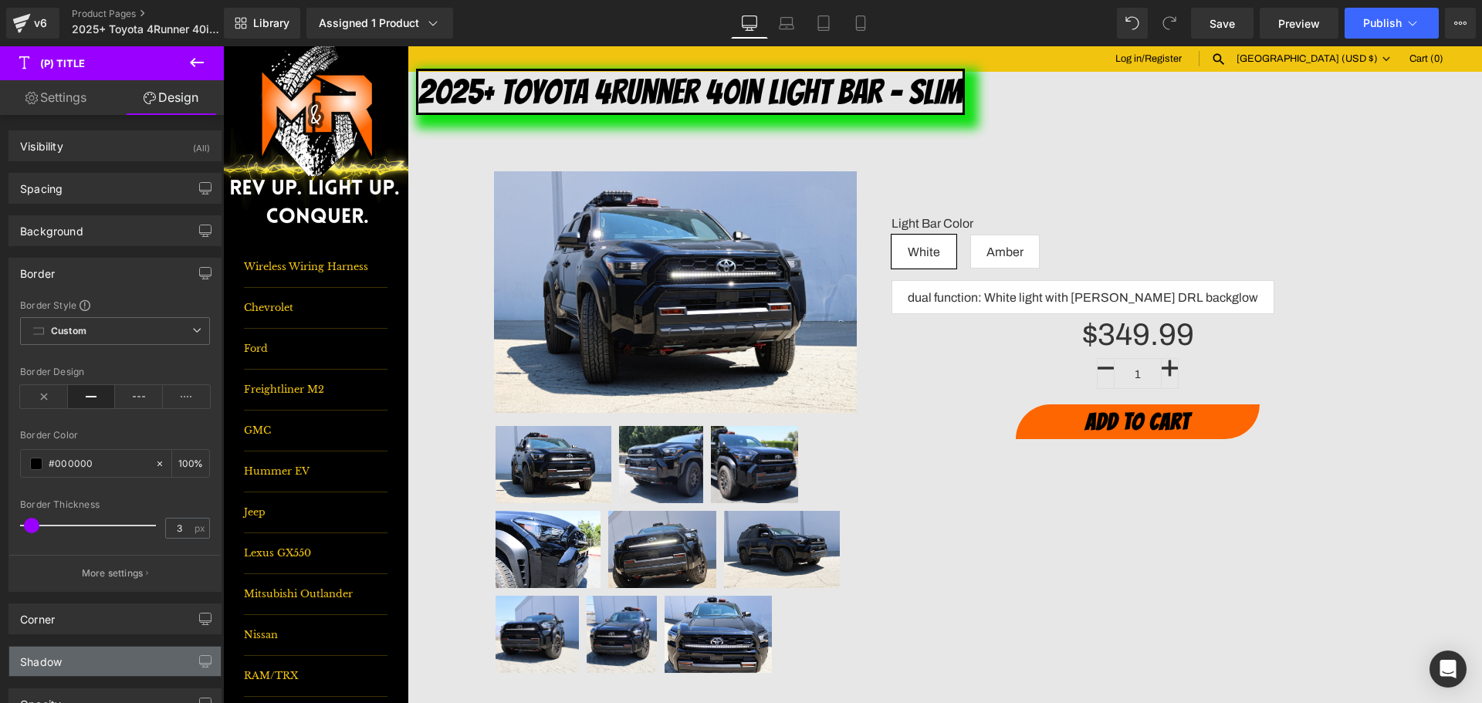
click at [64, 666] on div "Shadow" at bounding box center [115, 661] width 212 height 29
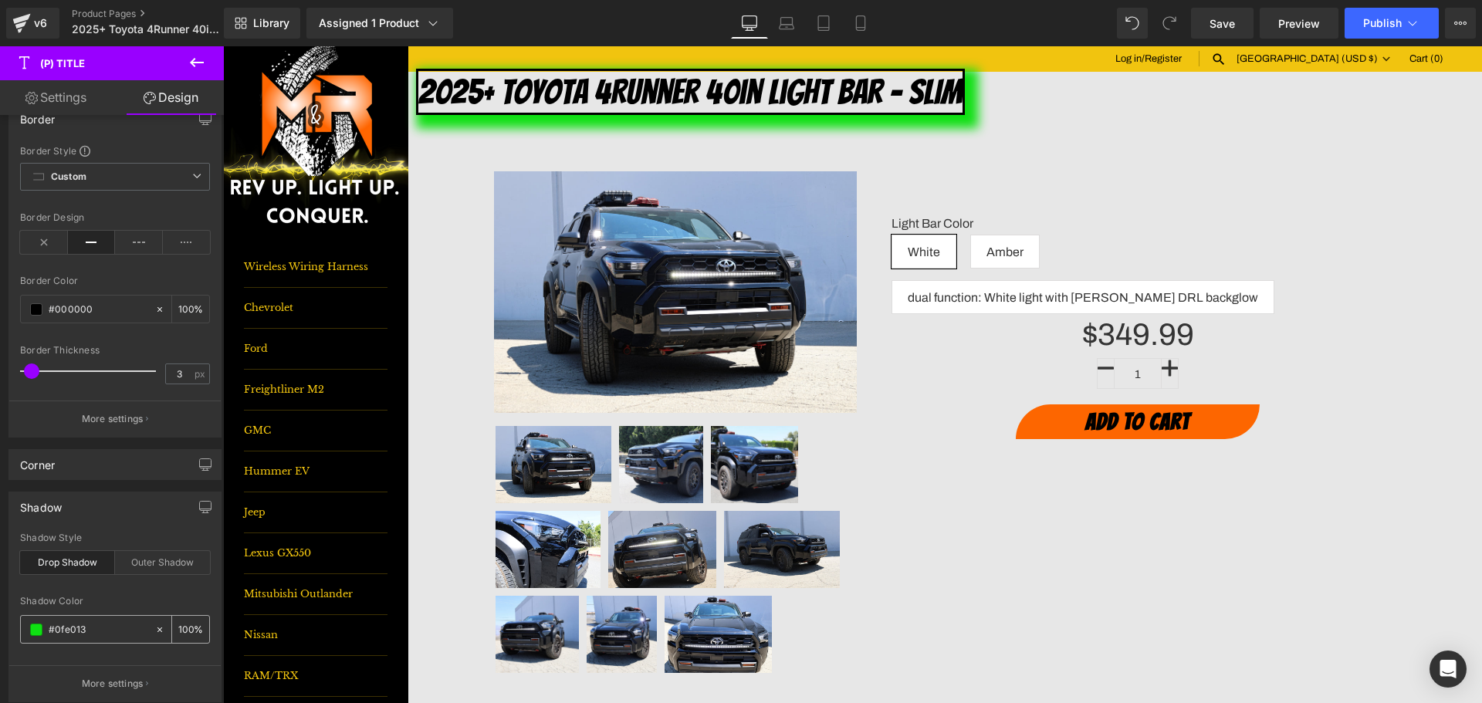
click at [67, 628] on input "#0fe013" at bounding box center [98, 629] width 99 height 17
click at [219, 54] on button at bounding box center [197, 63] width 54 height 34
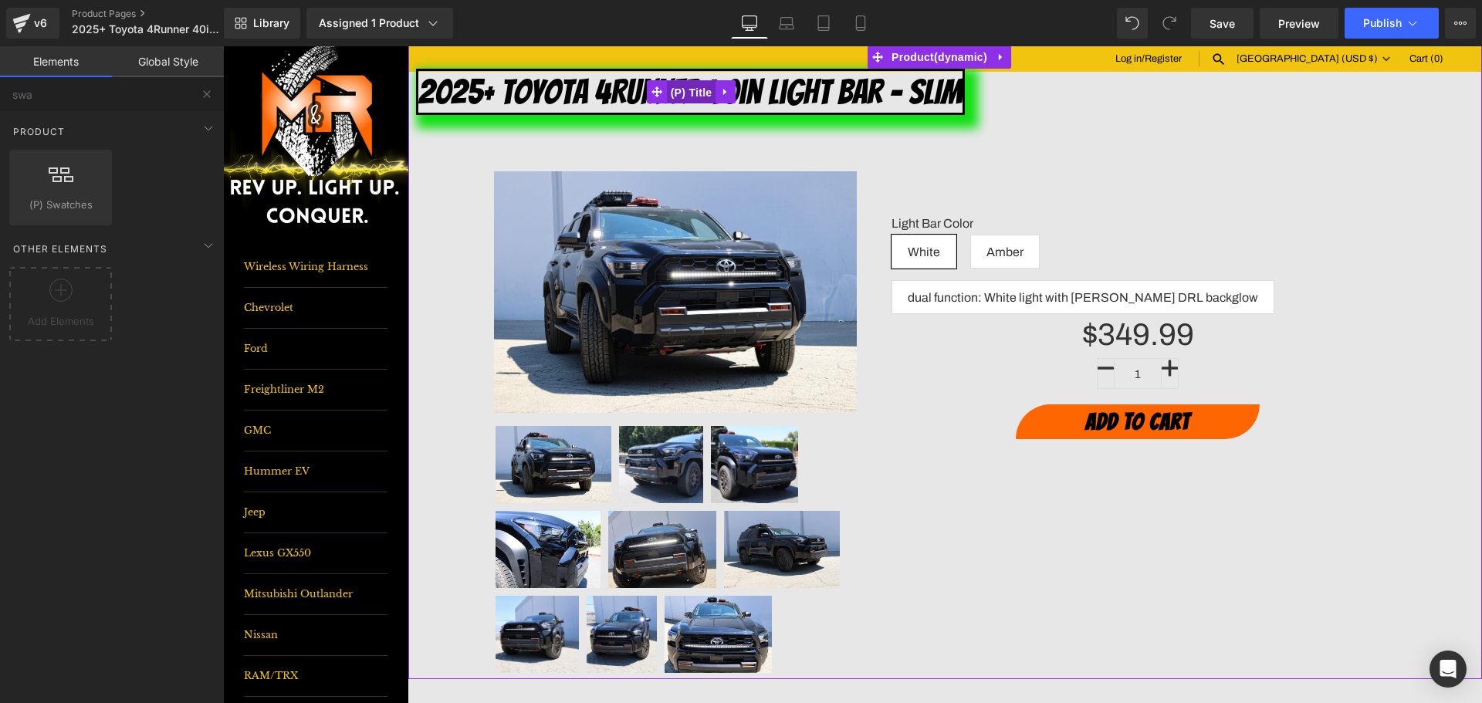
click at [680, 92] on span "(P) Title" at bounding box center [691, 92] width 49 height 23
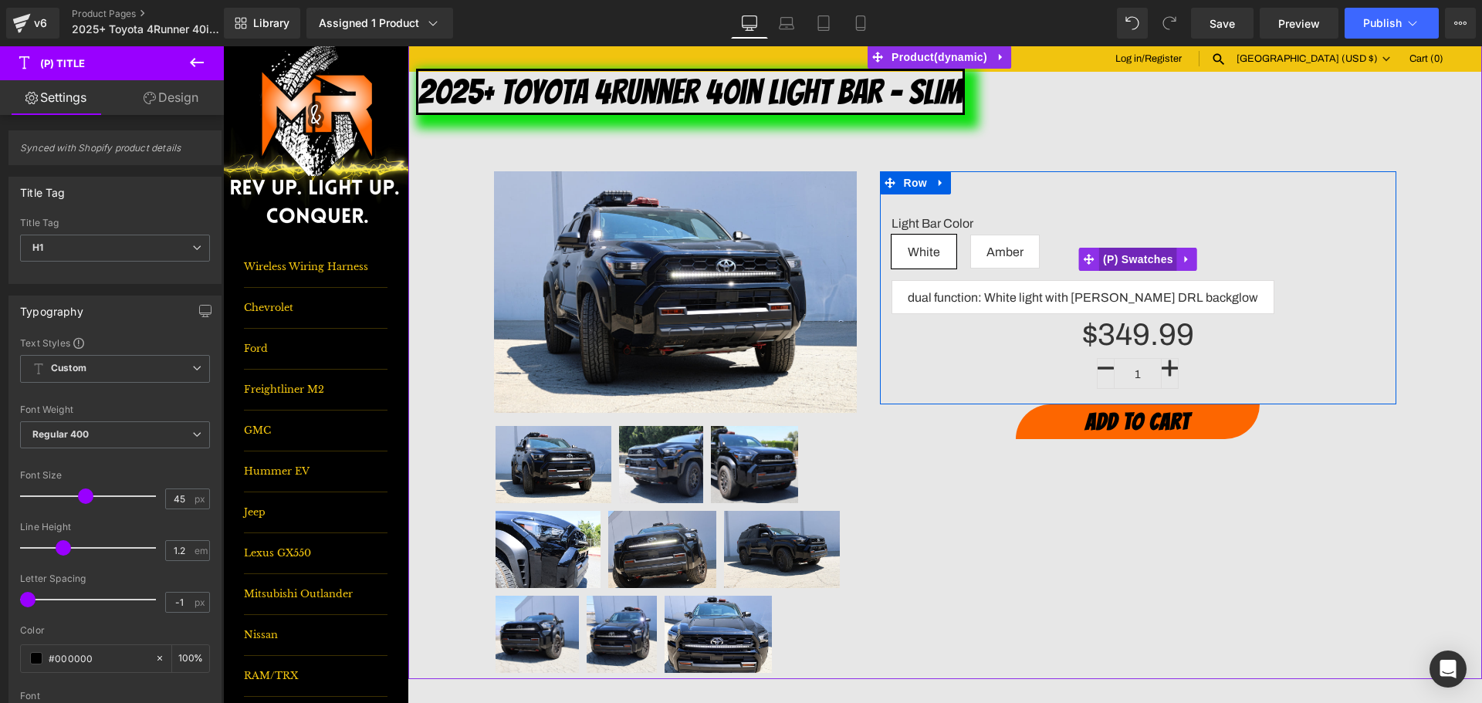
click at [1122, 248] on span "(P) Swatches" at bounding box center [1138, 259] width 78 height 23
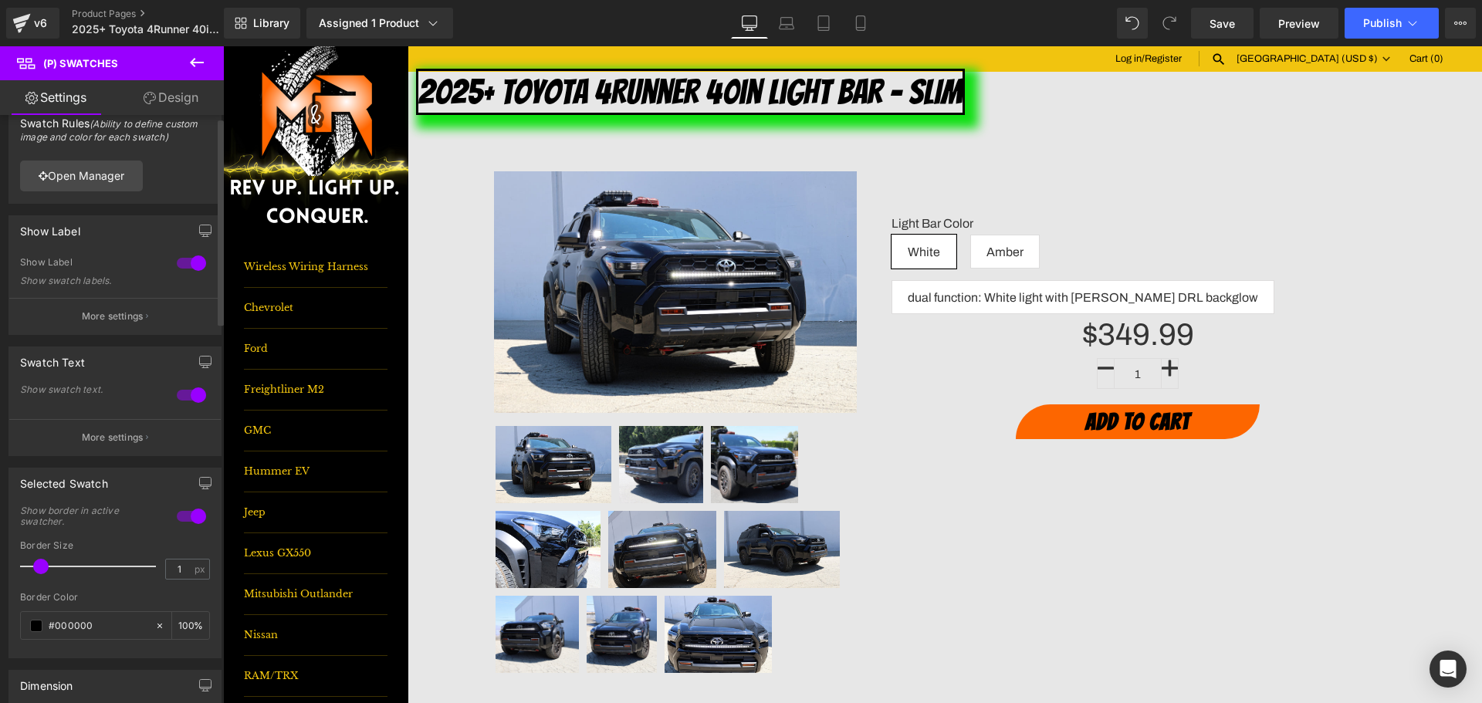
scroll to position [77, 0]
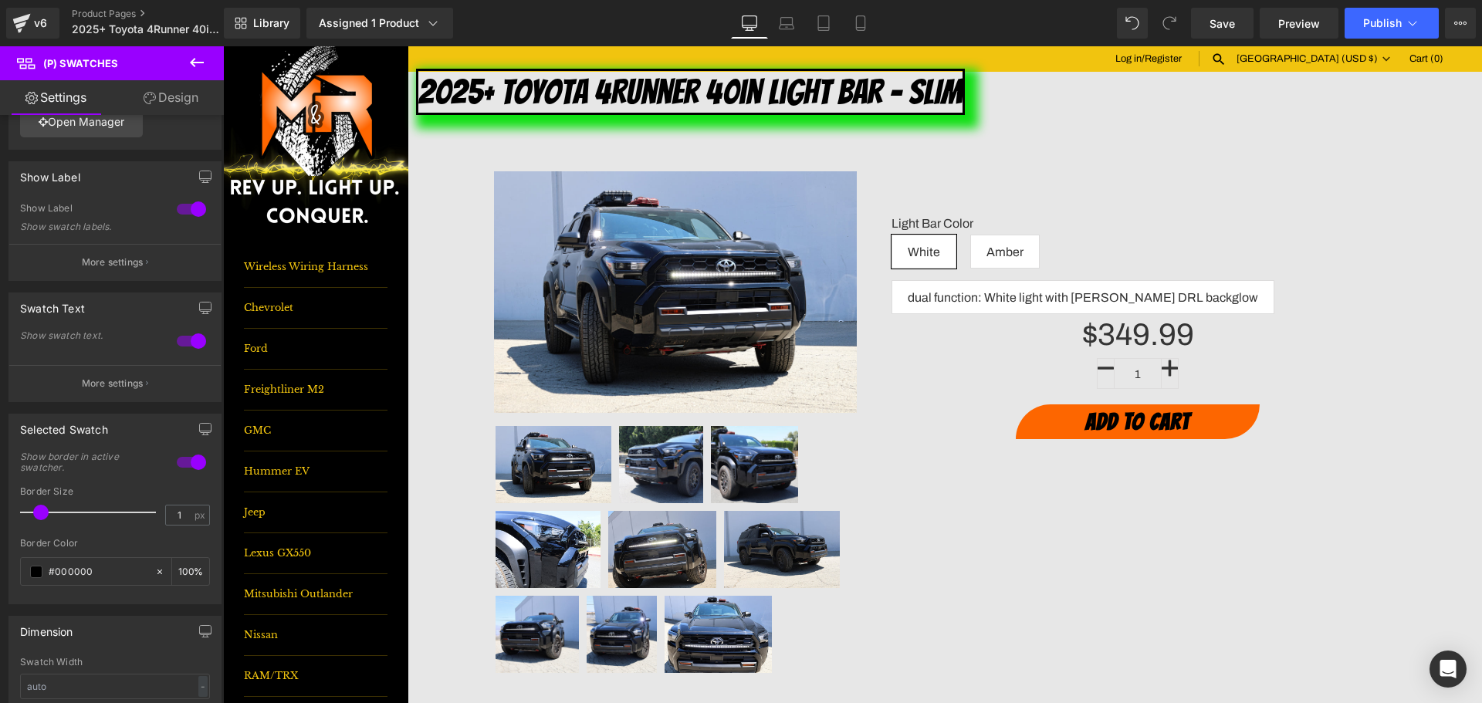
click at [158, 95] on link "Design" at bounding box center [171, 97] width 112 height 35
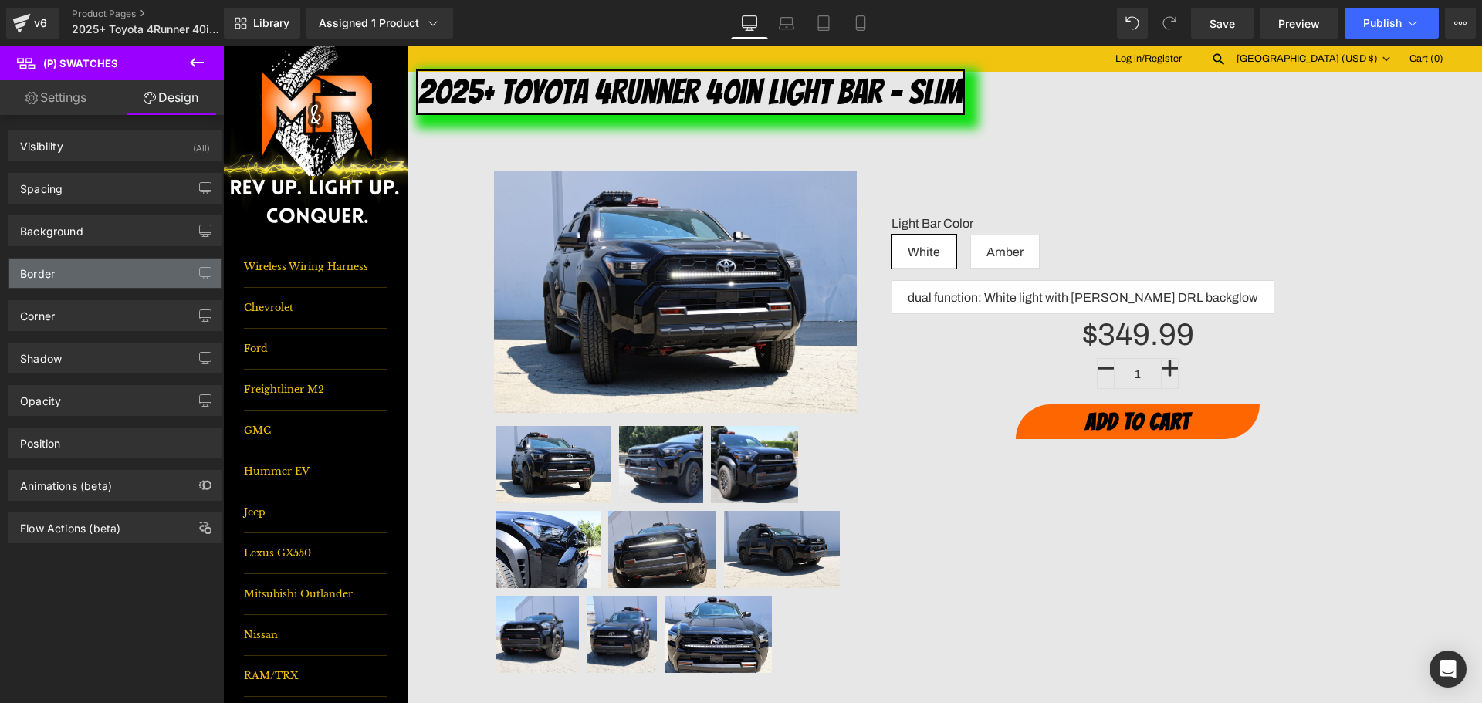
click at [61, 269] on div "Border" at bounding box center [115, 273] width 212 height 29
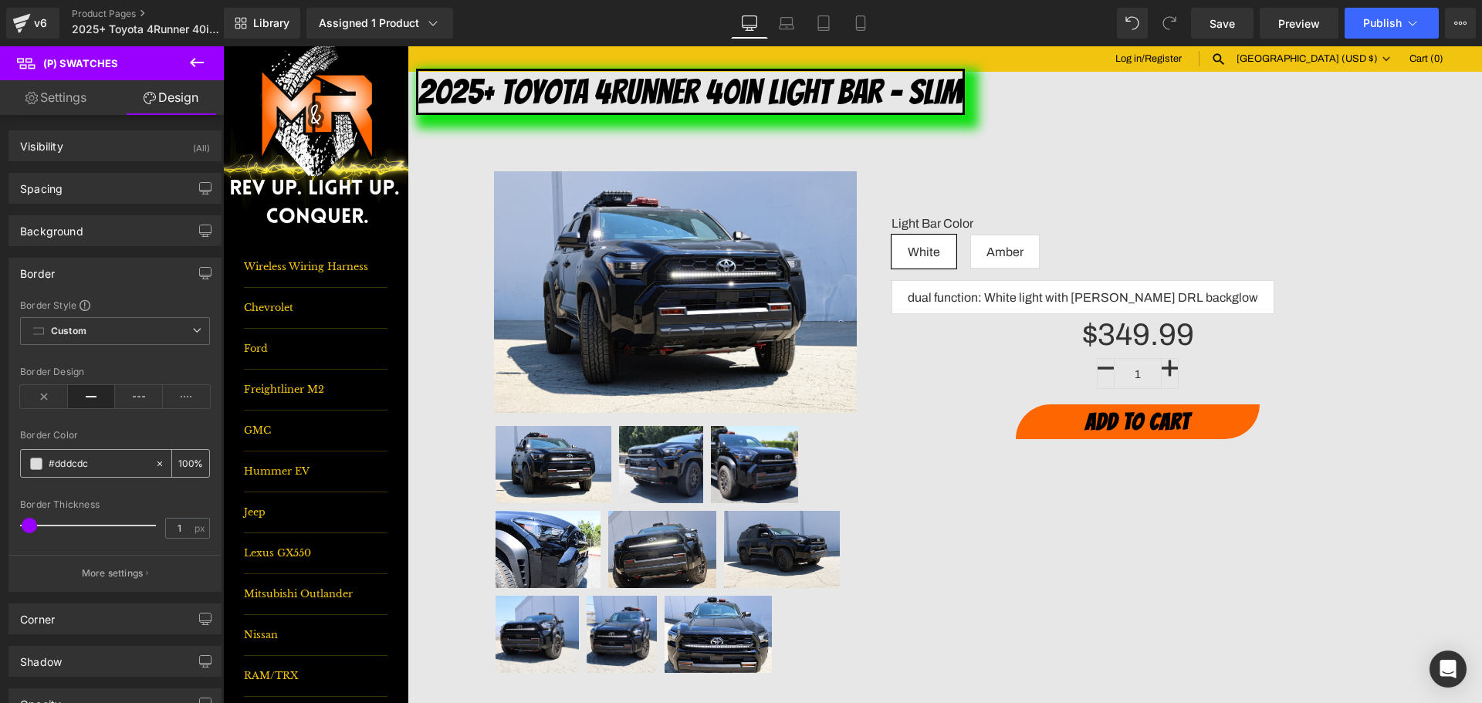
click at [67, 468] on input "#dddcdc" at bounding box center [98, 463] width 99 height 17
paste input "0fe013"
type input "#0fe013"
click at [59, 527] on div at bounding box center [92, 525] width 128 height 31
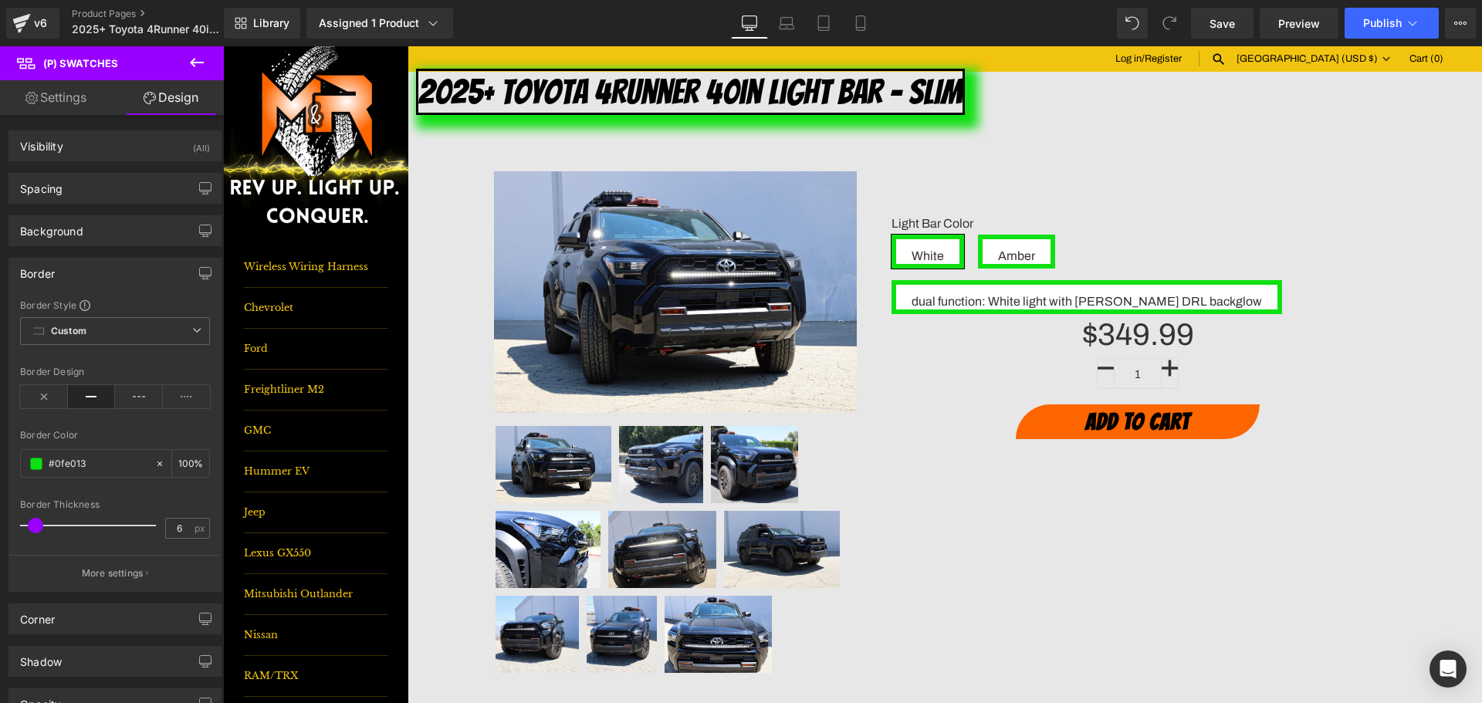
type input "5"
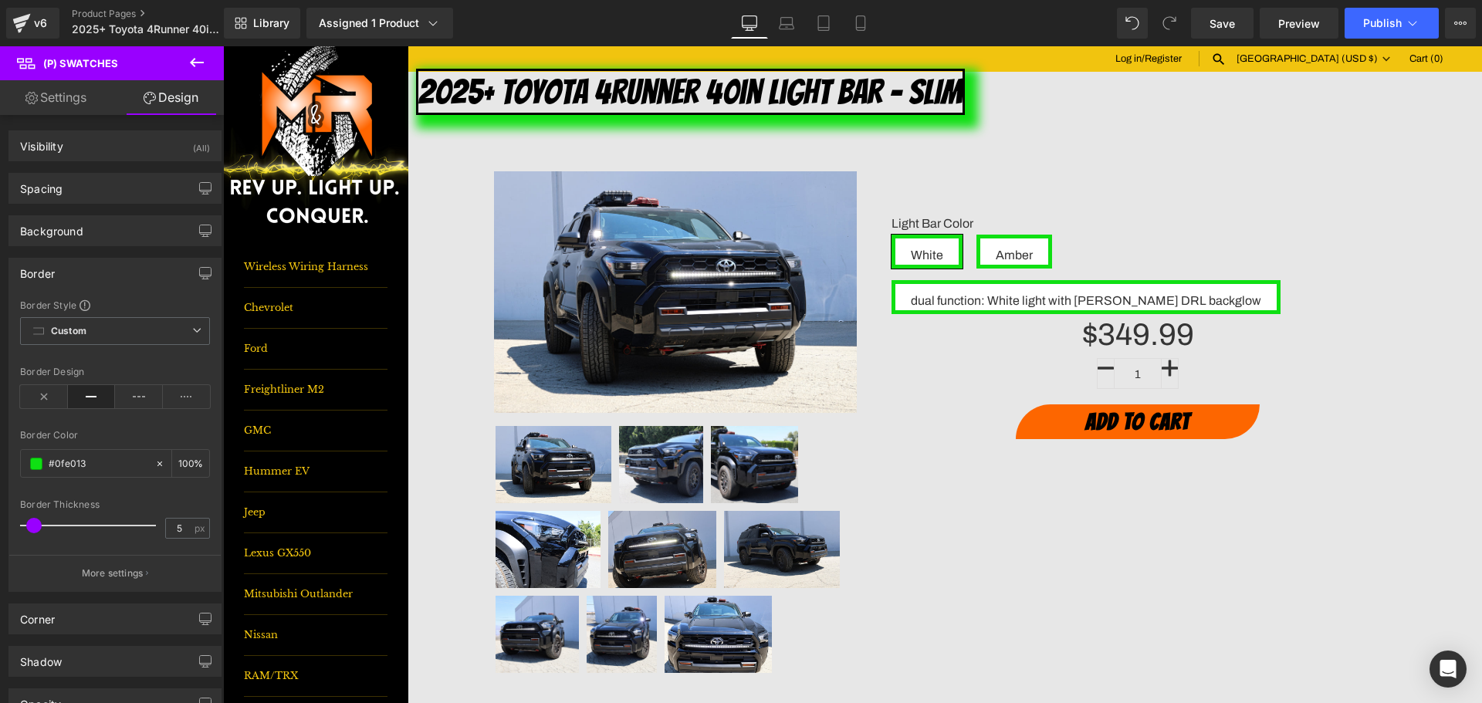
drag, startPoint x: 59, startPoint y: 523, endPoint x: 33, endPoint y: 524, distance: 25.5
click at [33, 524] on span at bounding box center [33, 525] width 15 height 15
click at [1225, 29] on span "Save" at bounding box center [1222, 23] width 25 height 16
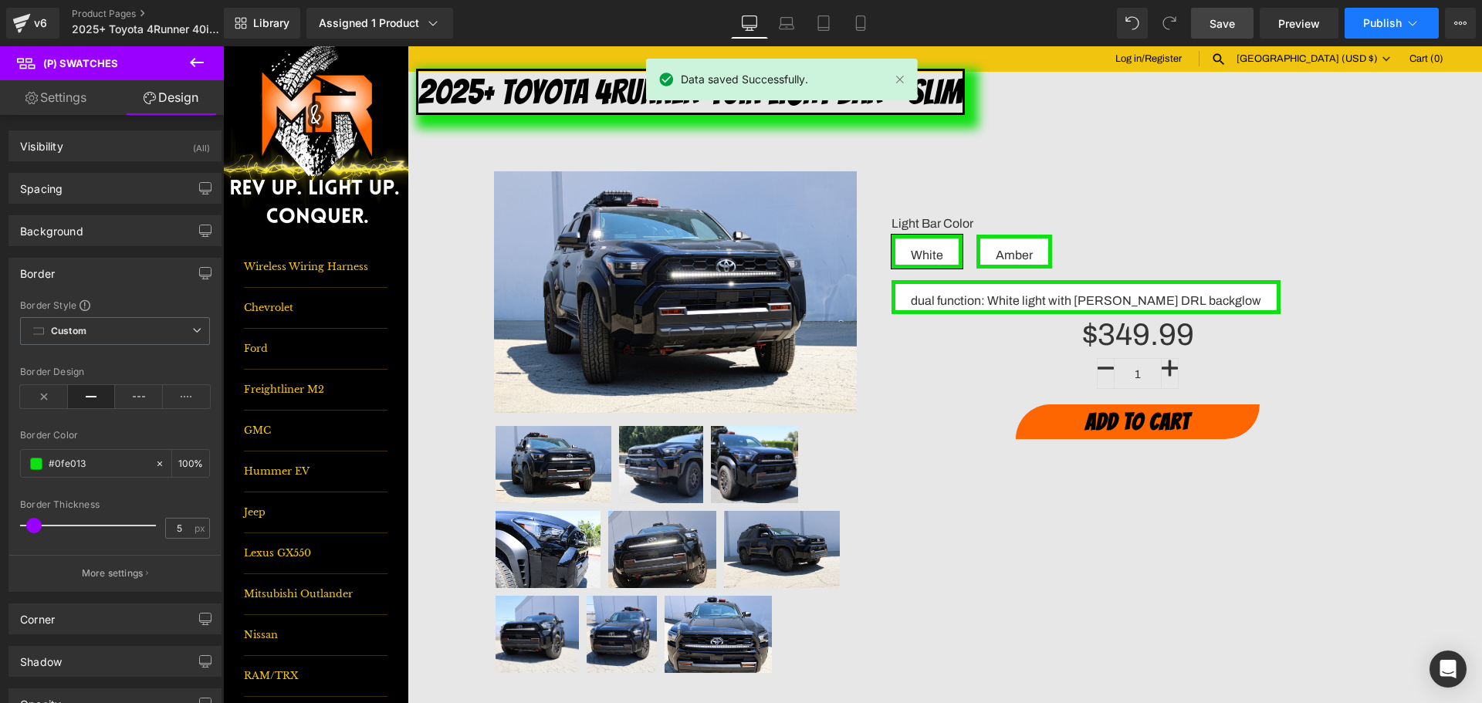
click at [1393, 19] on span "Publish" at bounding box center [1382, 23] width 39 height 12
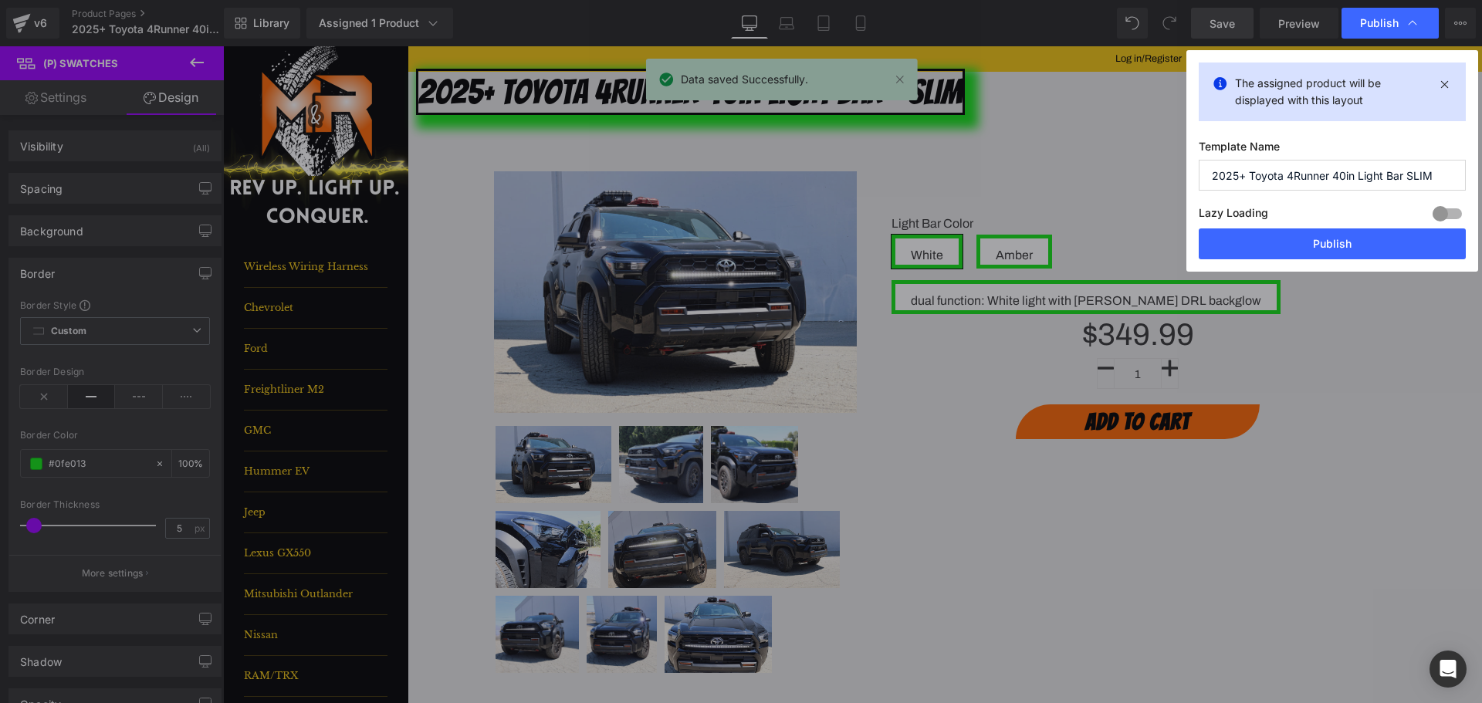
click at [1374, 259] on div "The assigned product will be displayed with this layout Template Name 2025+ Toy…" at bounding box center [1332, 161] width 292 height 222
click at [1359, 247] on button "Publish" at bounding box center [1332, 243] width 267 height 31
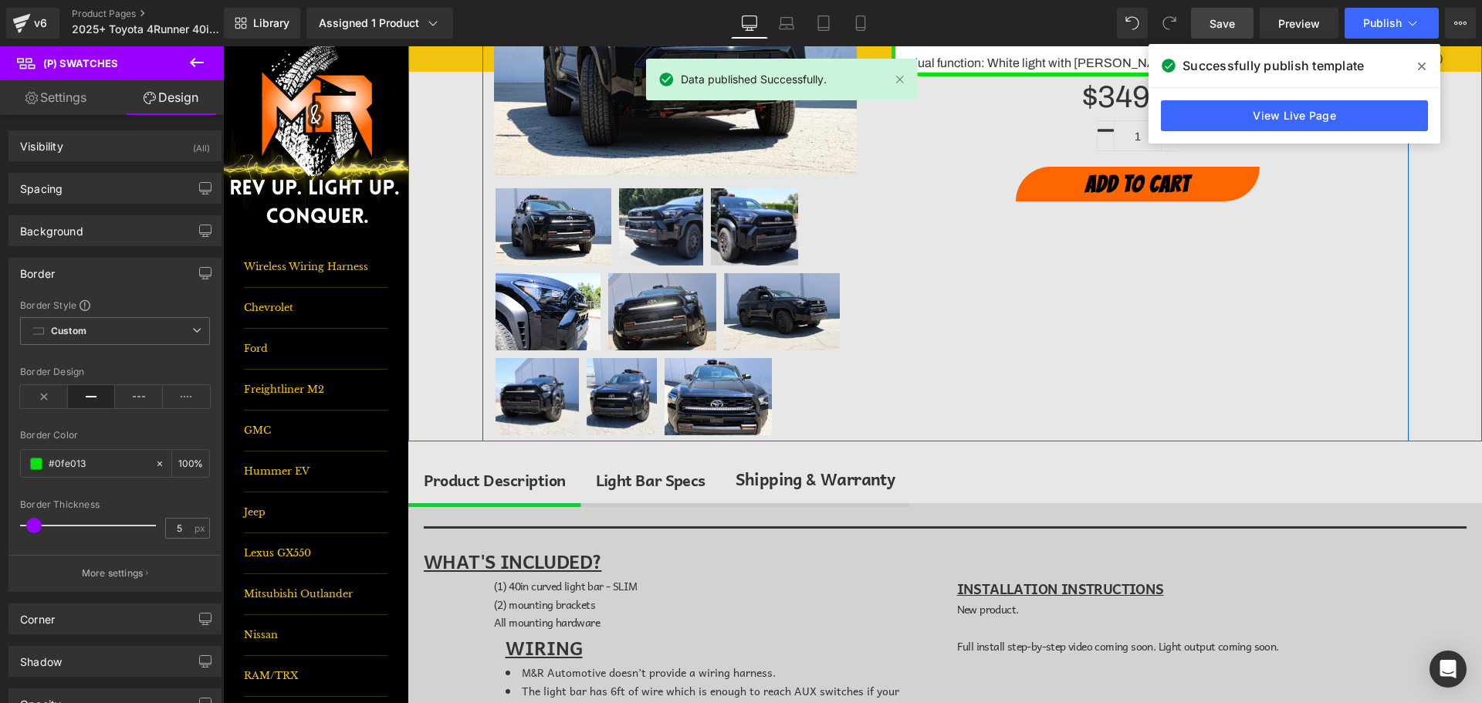
scroll to position [339, 0]
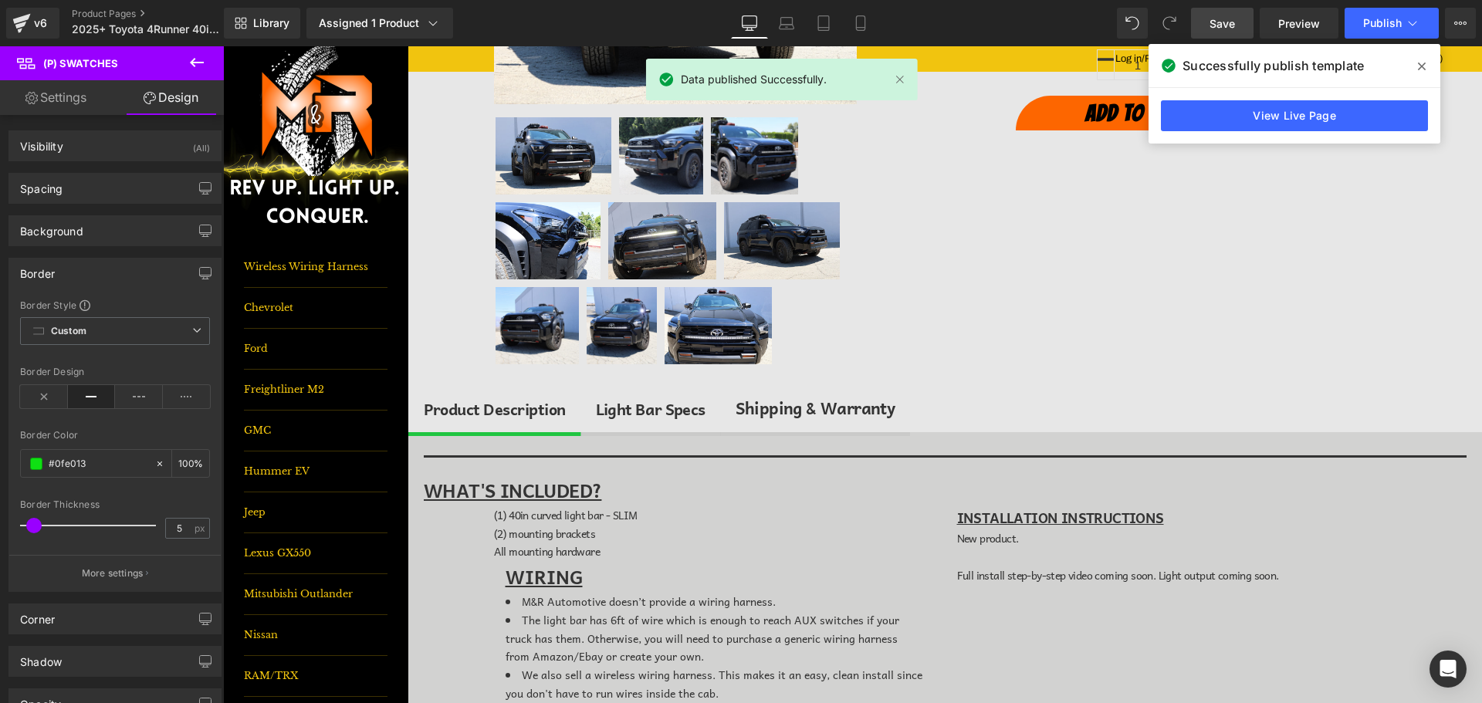
click at [613, 407] on div "Light Bar Specs" at bounding box center [651, 409] width 110 height 25
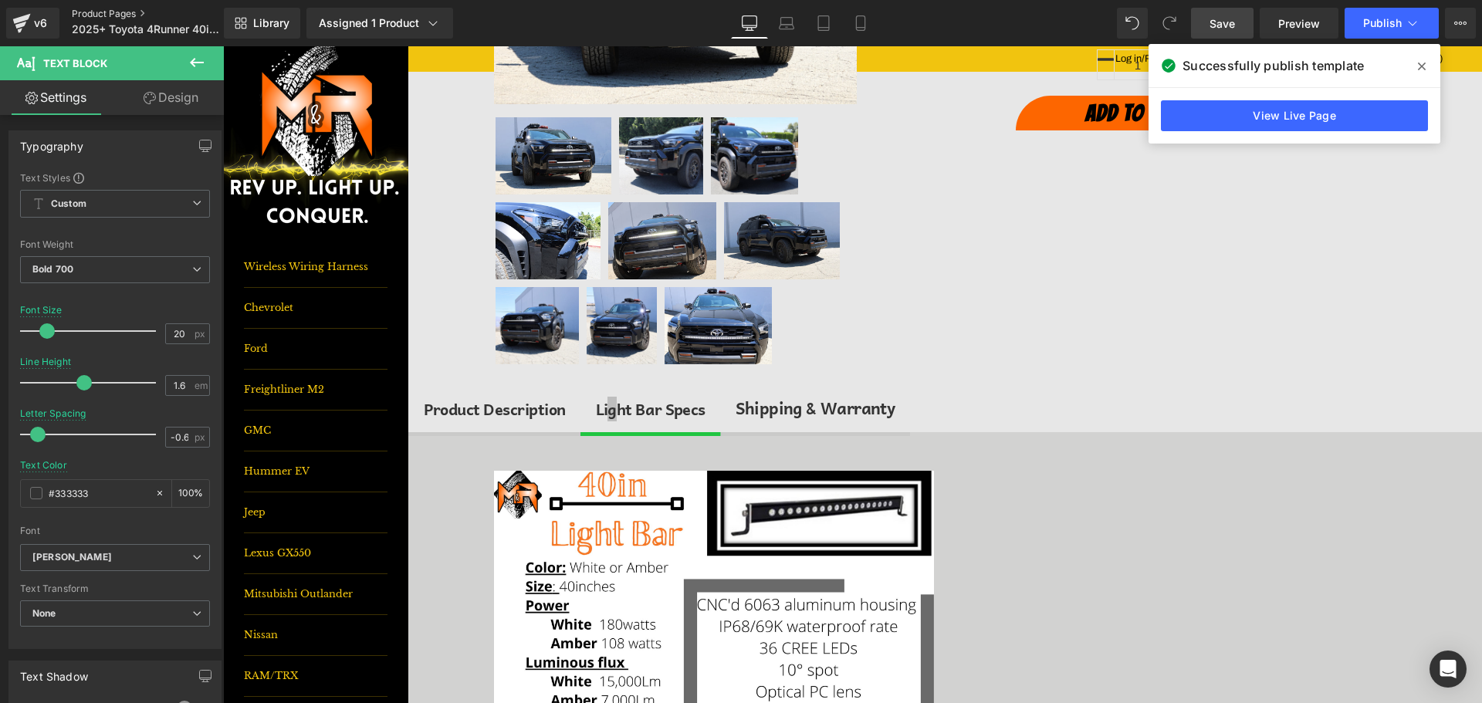
click at [124, 14] on link "Product Pages" at bounding box center [161, 14] width 178 height 12
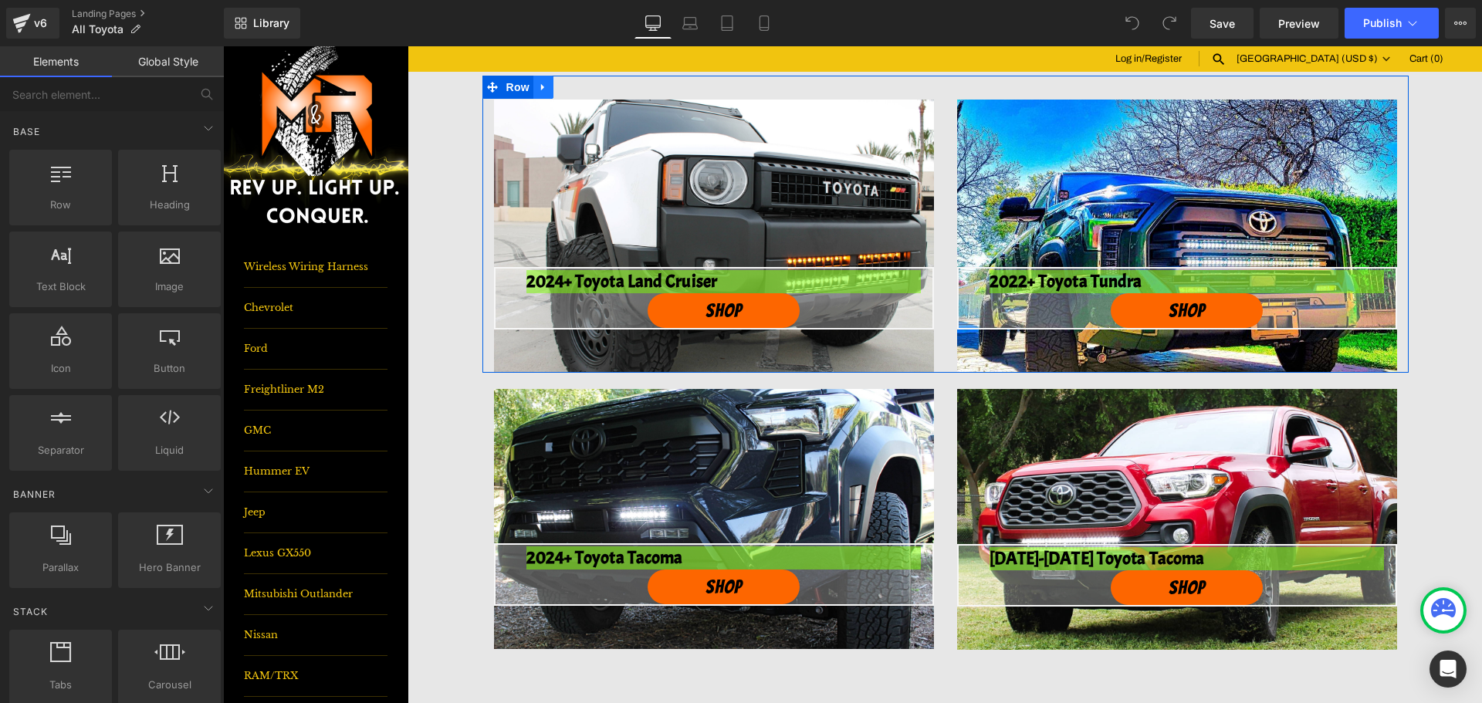
click at [541, 90] on icon at bounding box center [542, 87] width 3 height 7
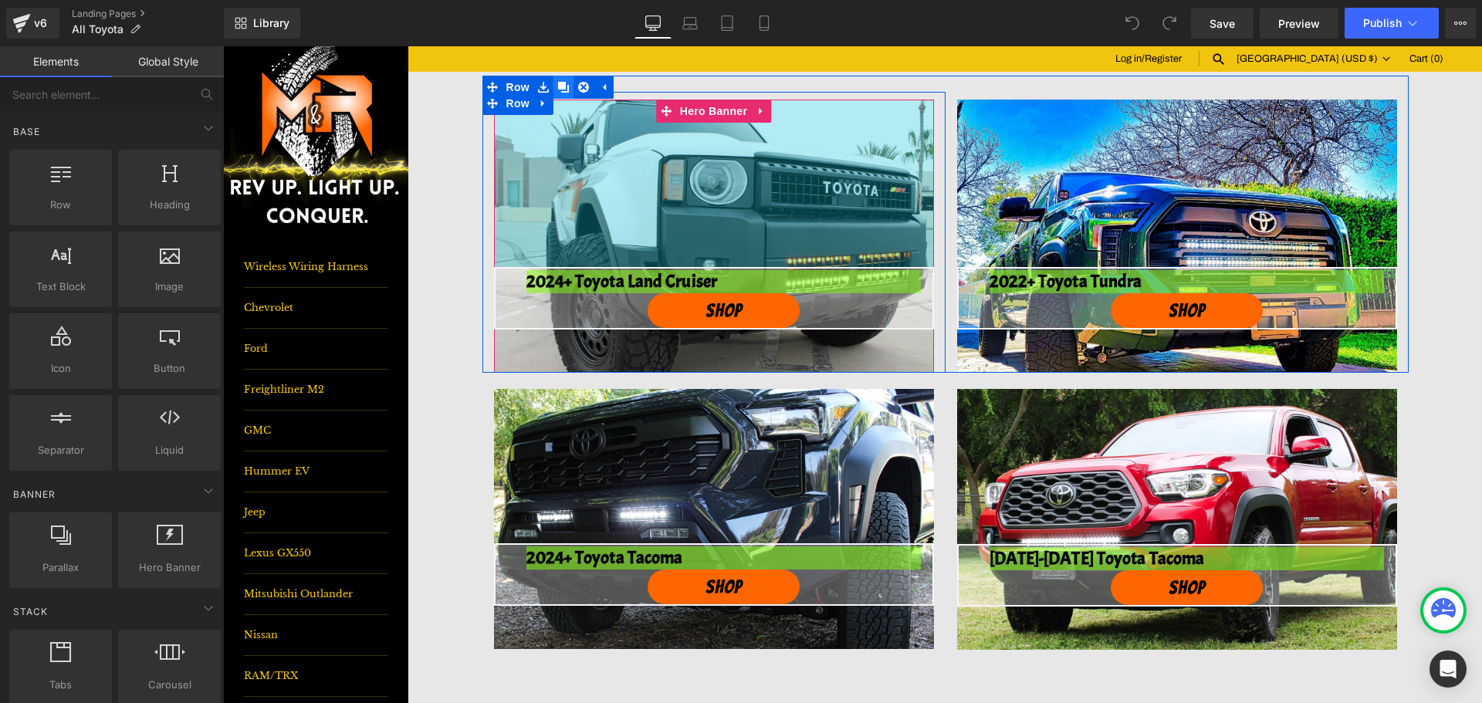
drag, startPoint x: 567, startPoint y: 92, endPoint x: 555, endPoint y: 83, distance: 15.0
click at [555, 86] on li at bounding box center [563, 87] width 60 height 23
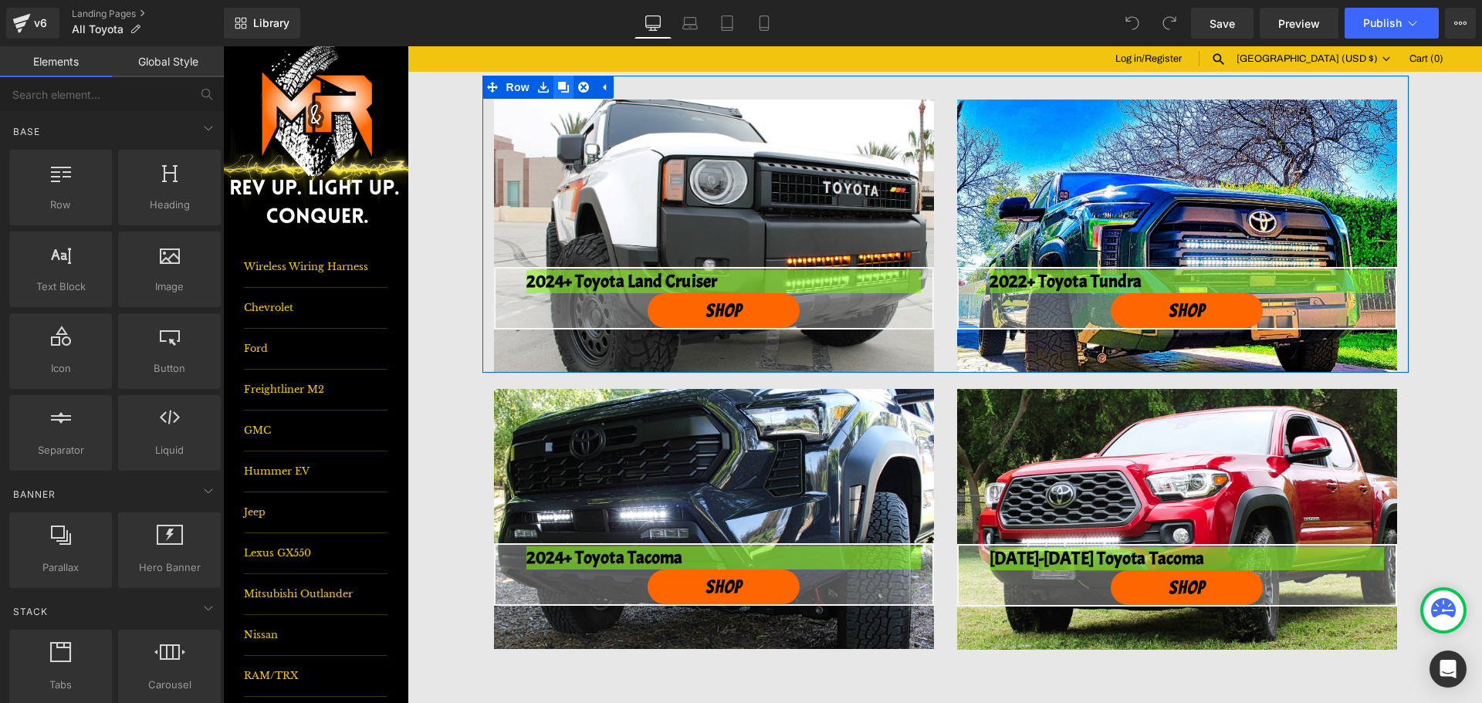
click at [558, 83] on icon at bounding box center [563, 87] width 11 height 11
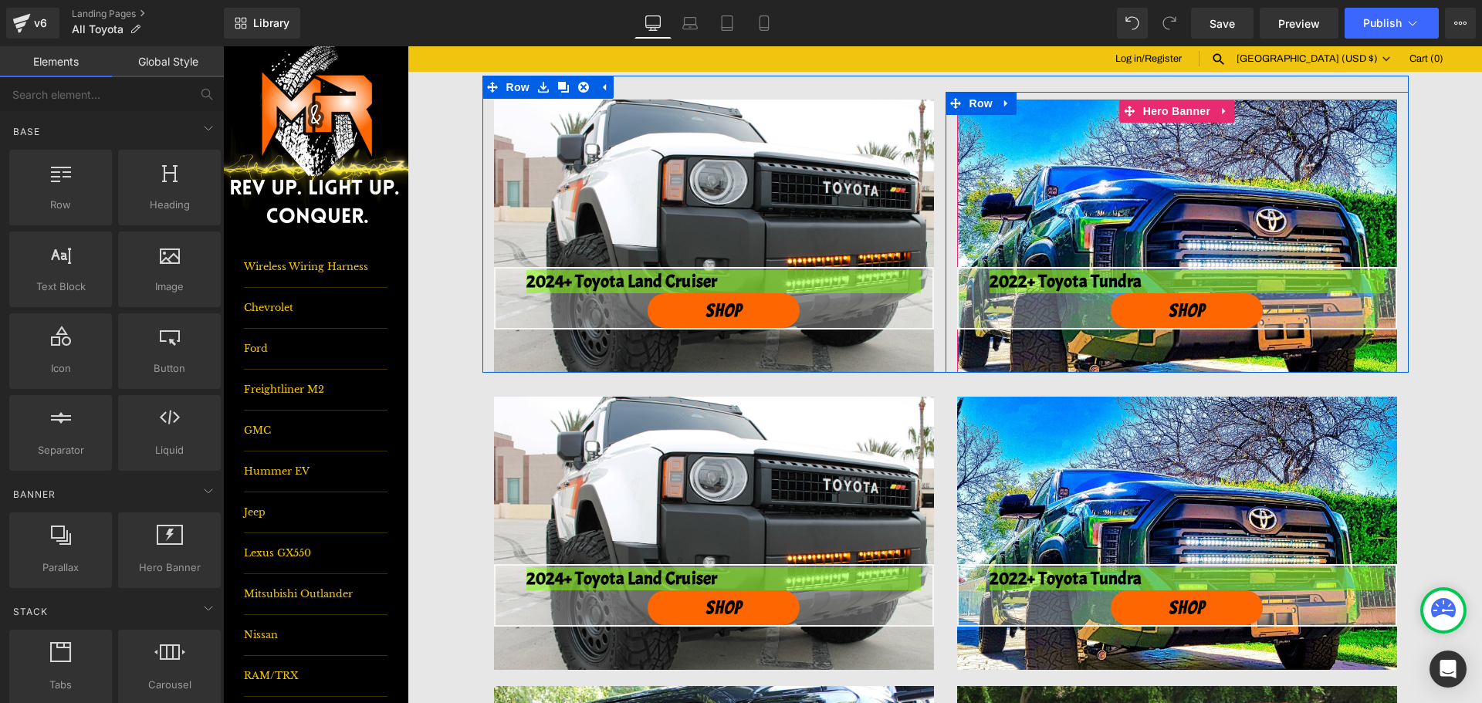
click at [1219, 111] on icon at bounding box center [1224, 112] width 11 height 12
click at [1229, 113] on icon at bounding box center [1234, 111] width 11 height 11
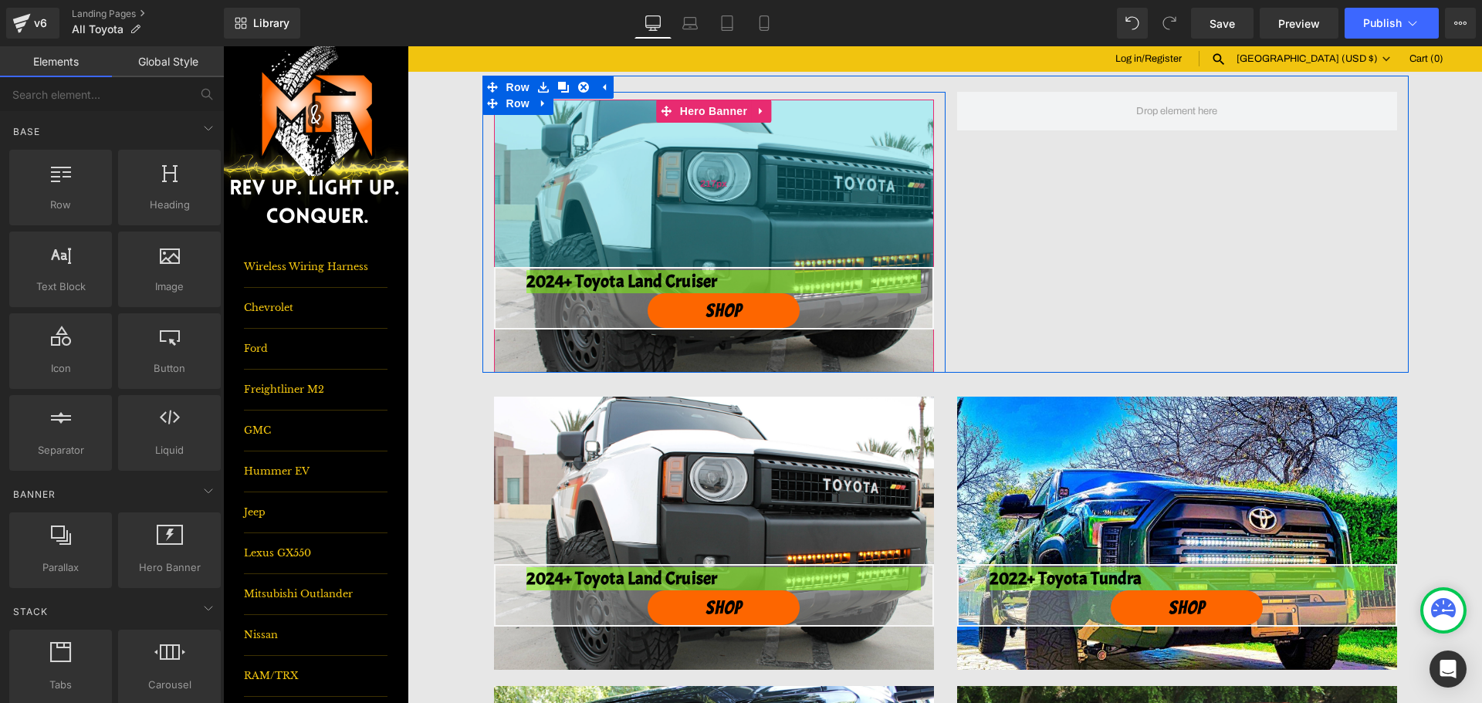
click at [708, 160] on div "217px" at bounding box center [714, 184] width 440 height 168
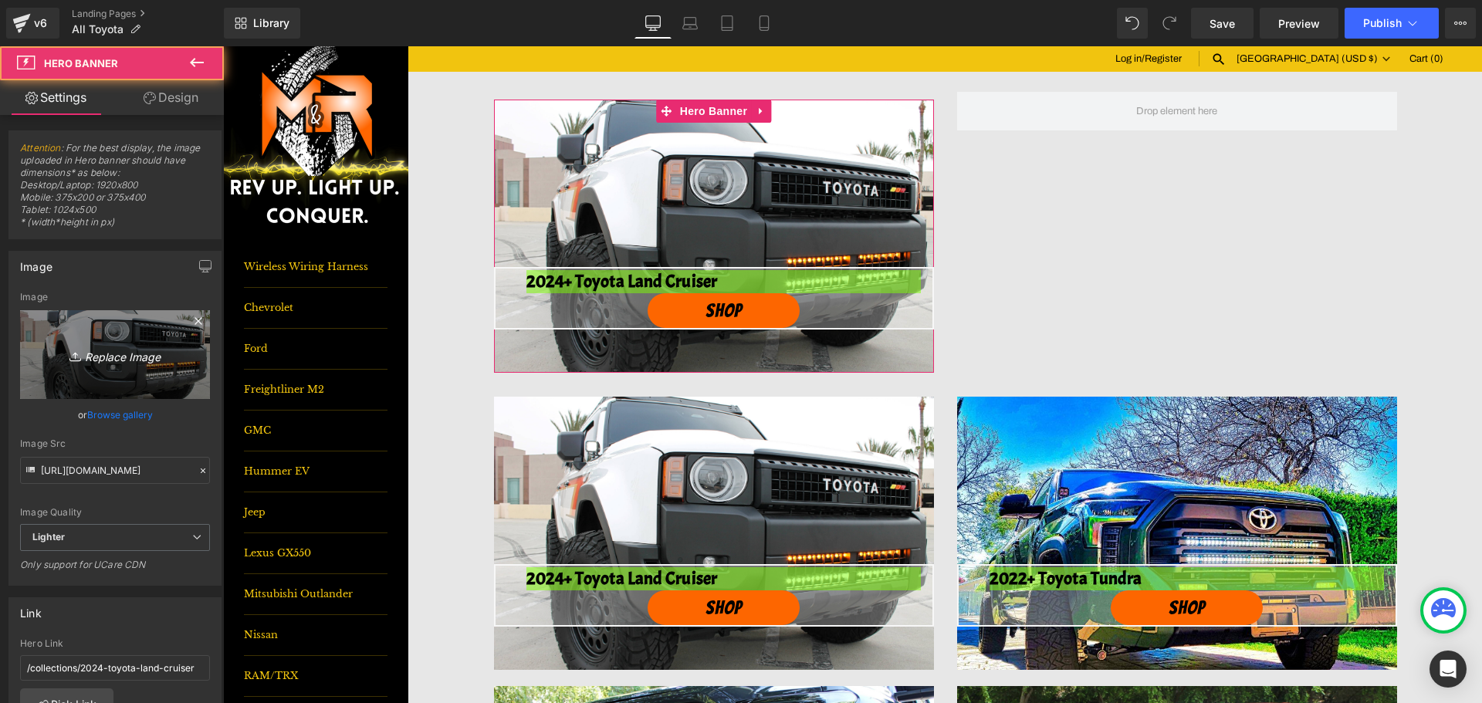
click at [90, 340] on link "Replace Image" at bounding box center [115, 354] width 190 height 89
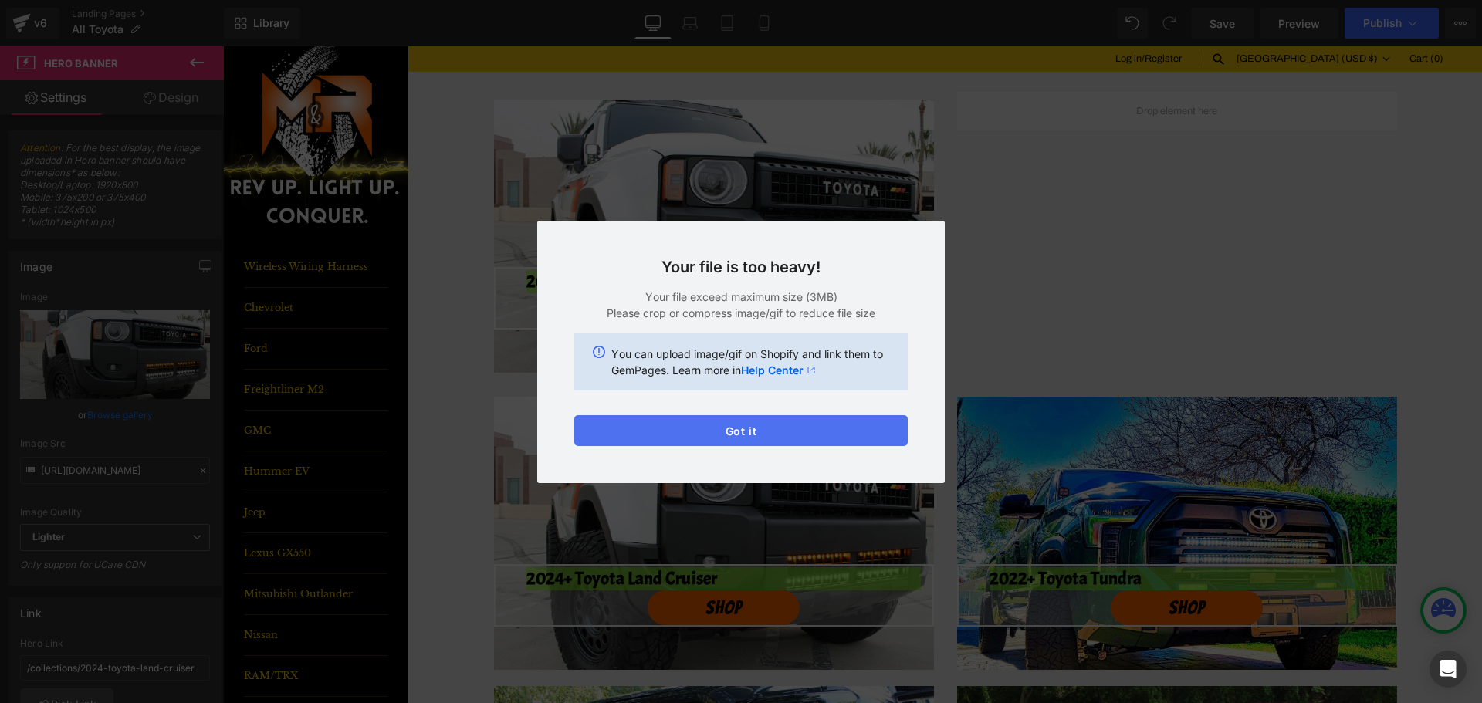
click at [821, 424] on button "Got it" at bounding box center [740, 430] width 333 height 31
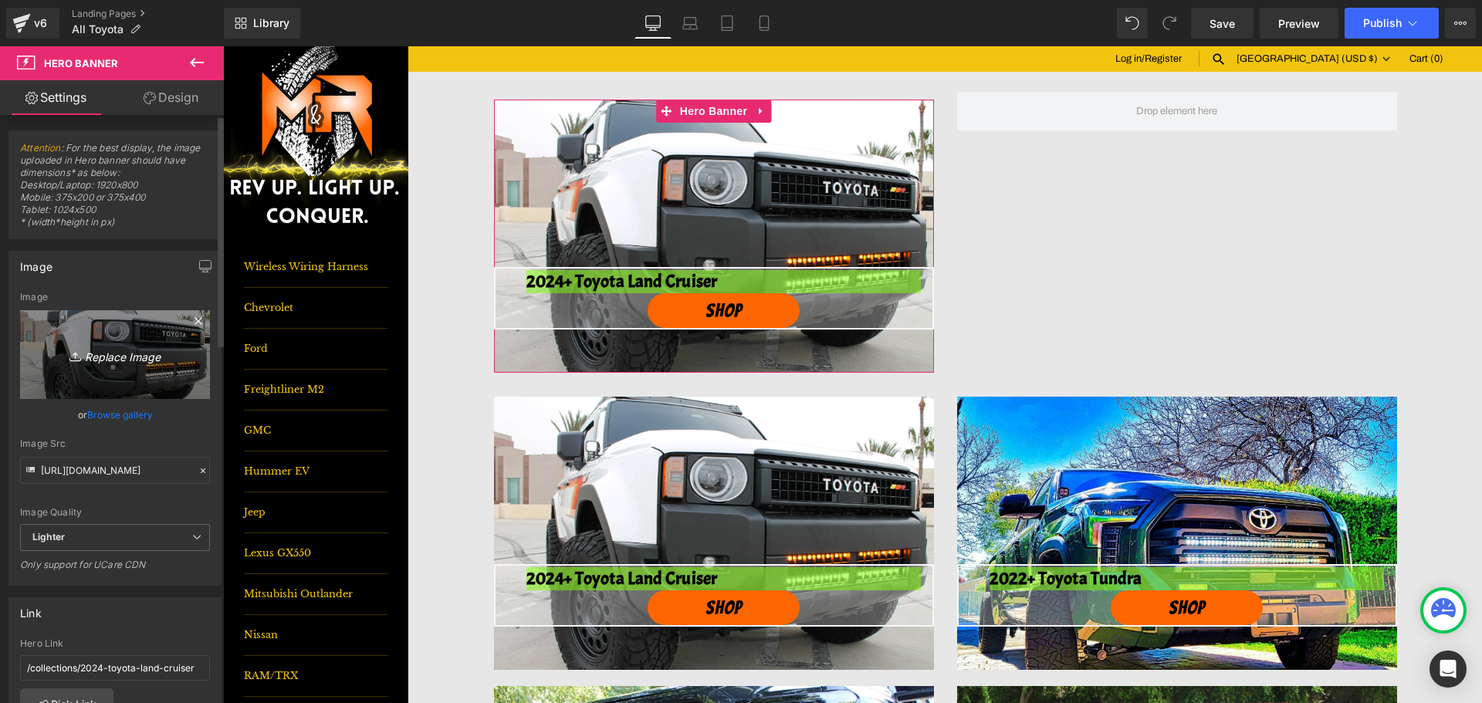
click at [119, 316] on link "Replace Image" at bounding box center [115, 354] width 190 height 89
type input "C:\fakepath\2Z1A5544 small.JPG"
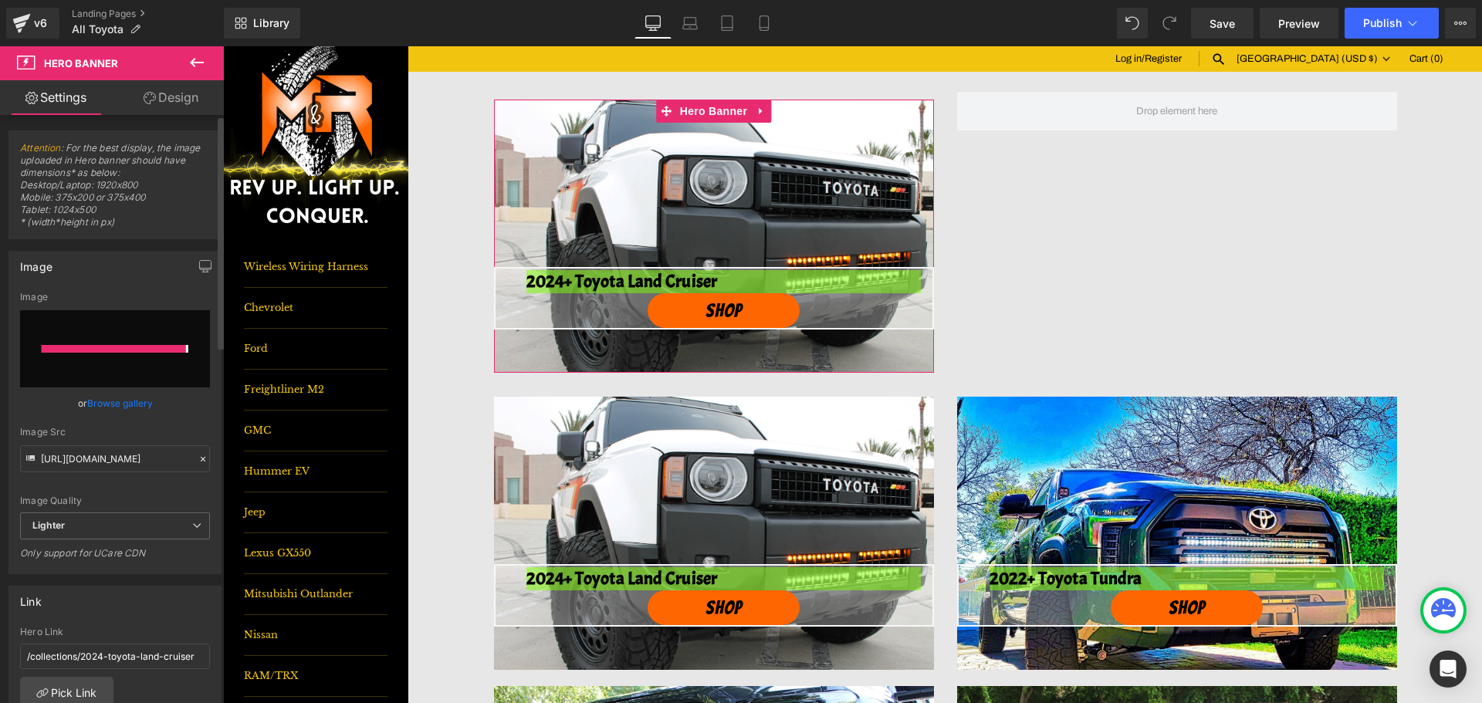
type input "https://ucarecdn.com/ceaa8da8-b014-4a02-a5da-2d0a0b0e117e/-/format/auto/-/previ…"
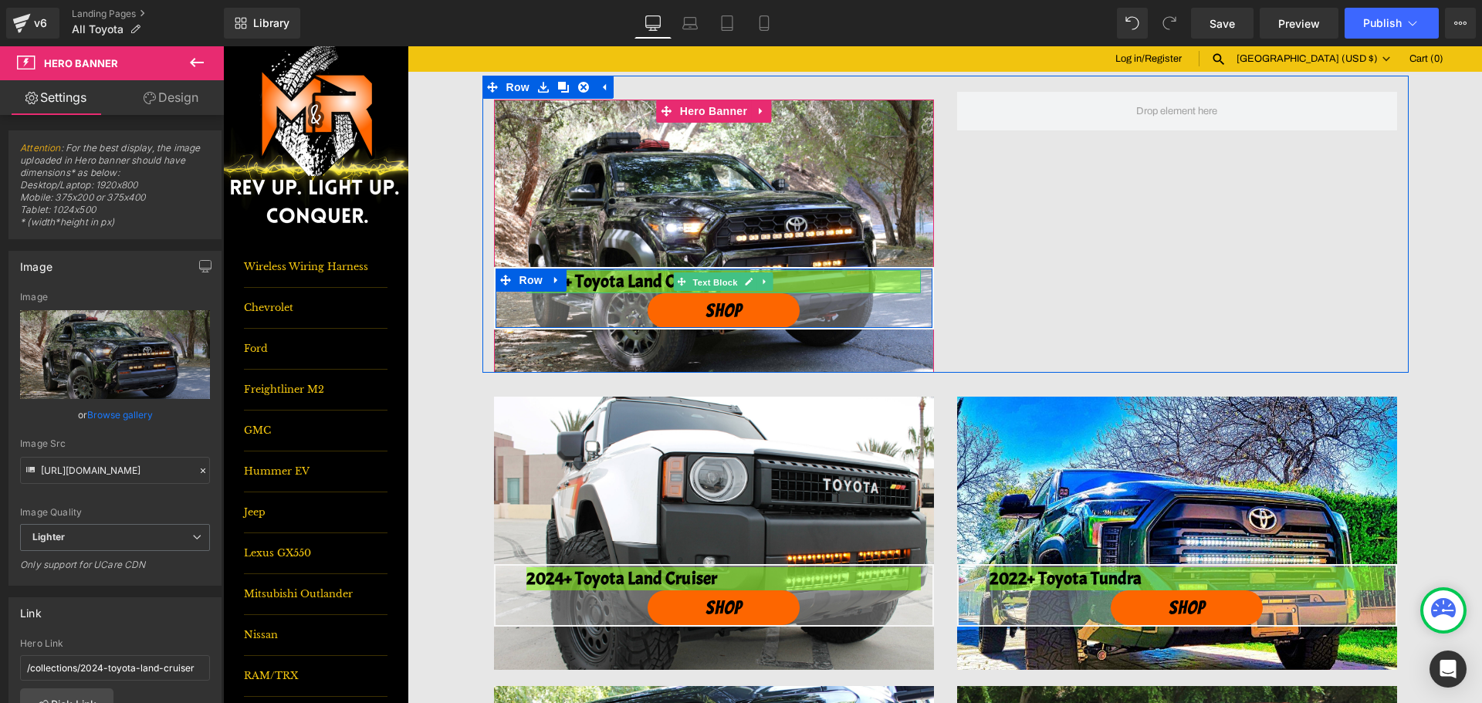
click at [691, 283] on span "Text Block" at bounding box center [714, 282] width 51 height 19
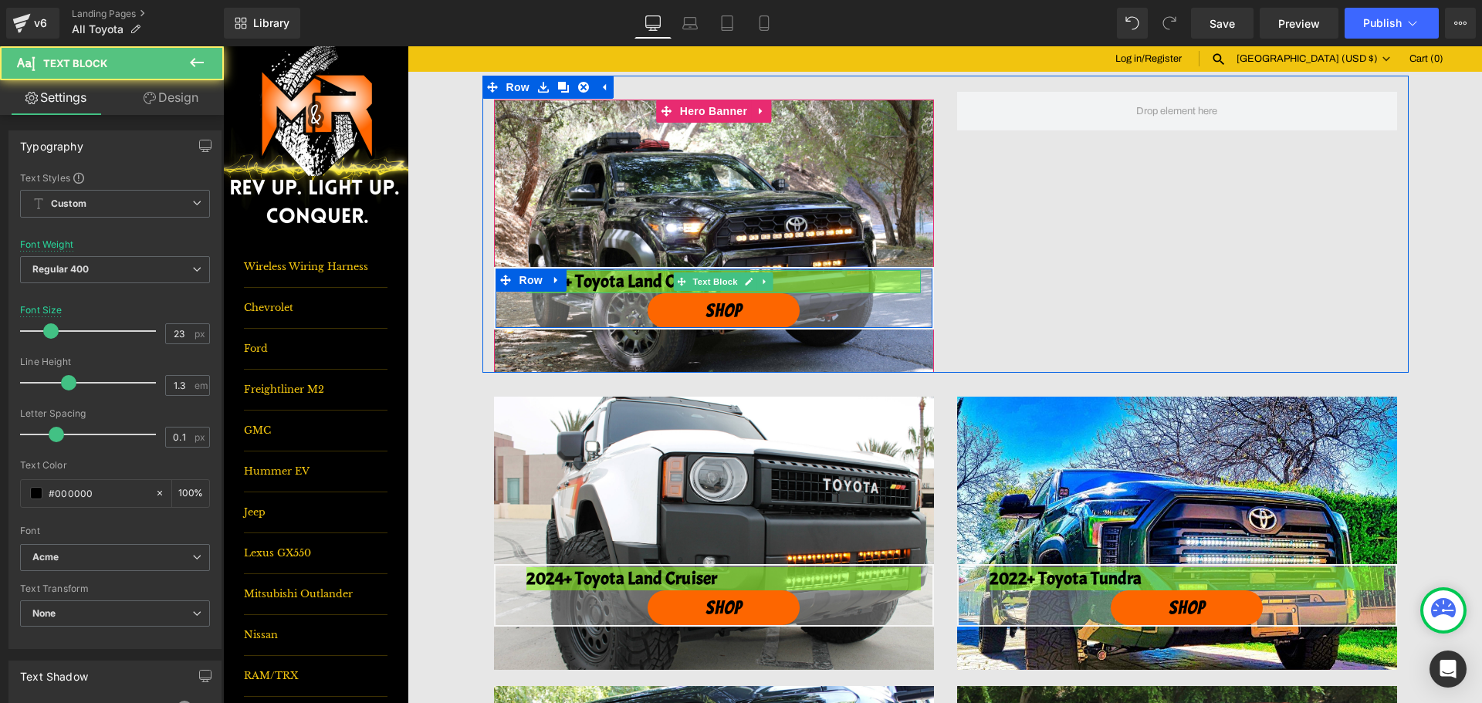
click at [654, 286] on strong "2024+ Toyota Land Cruiser" at bounding box center [621, 281] width 191 height 22
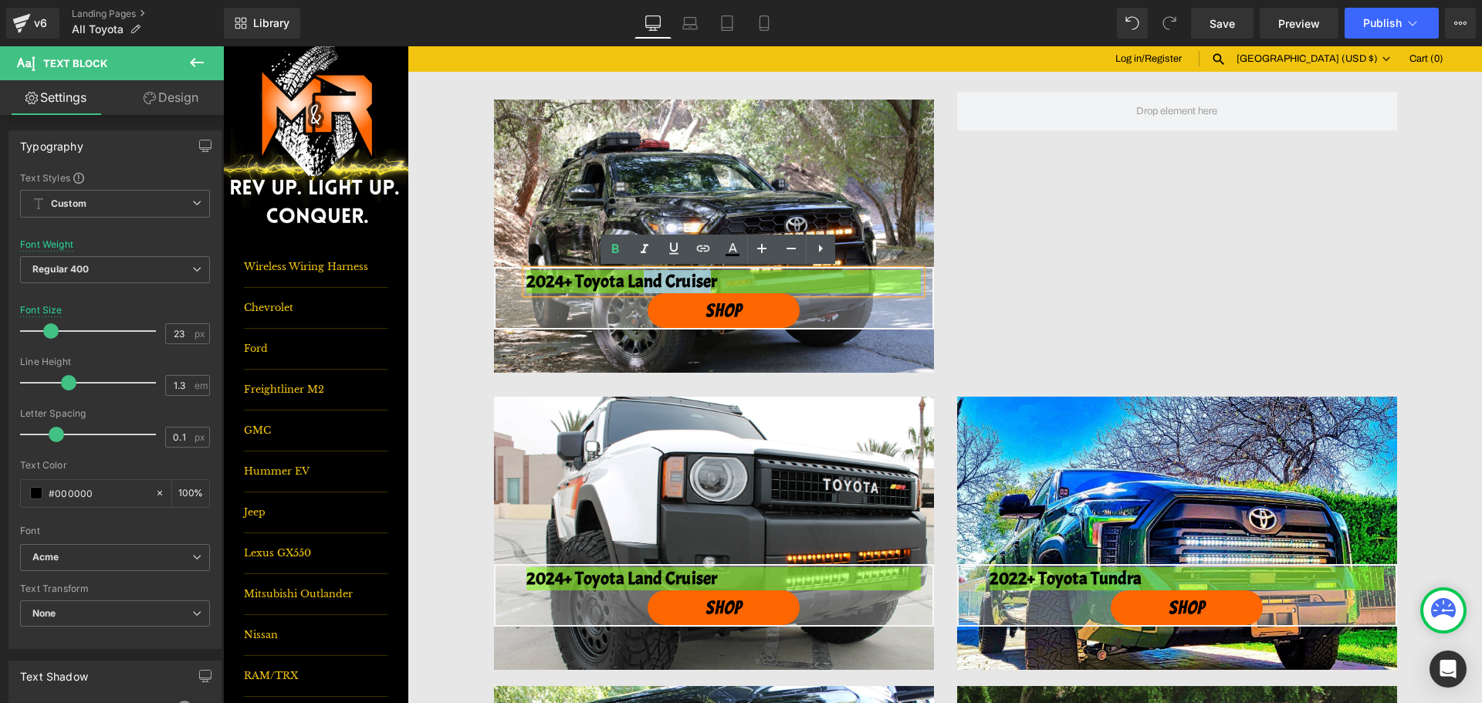
drag, startPoint x: 706, startPoint y: 283, endPoint x: 640, endPoint y: 279, distance: 65.7
click at [636, 280] on strong "2024+ Toyota Land Cruiser" at bounding box center [621, 281] width 191 height 22
drag, startPoint x: 723, startPoint y: 280, endPoint x: 549, endPoint y: 279, distance: 173.7
click at [549, 279] on p "2024+ Toyota Land Cruiser" at bounding box center [723, 281] width 394 height 23
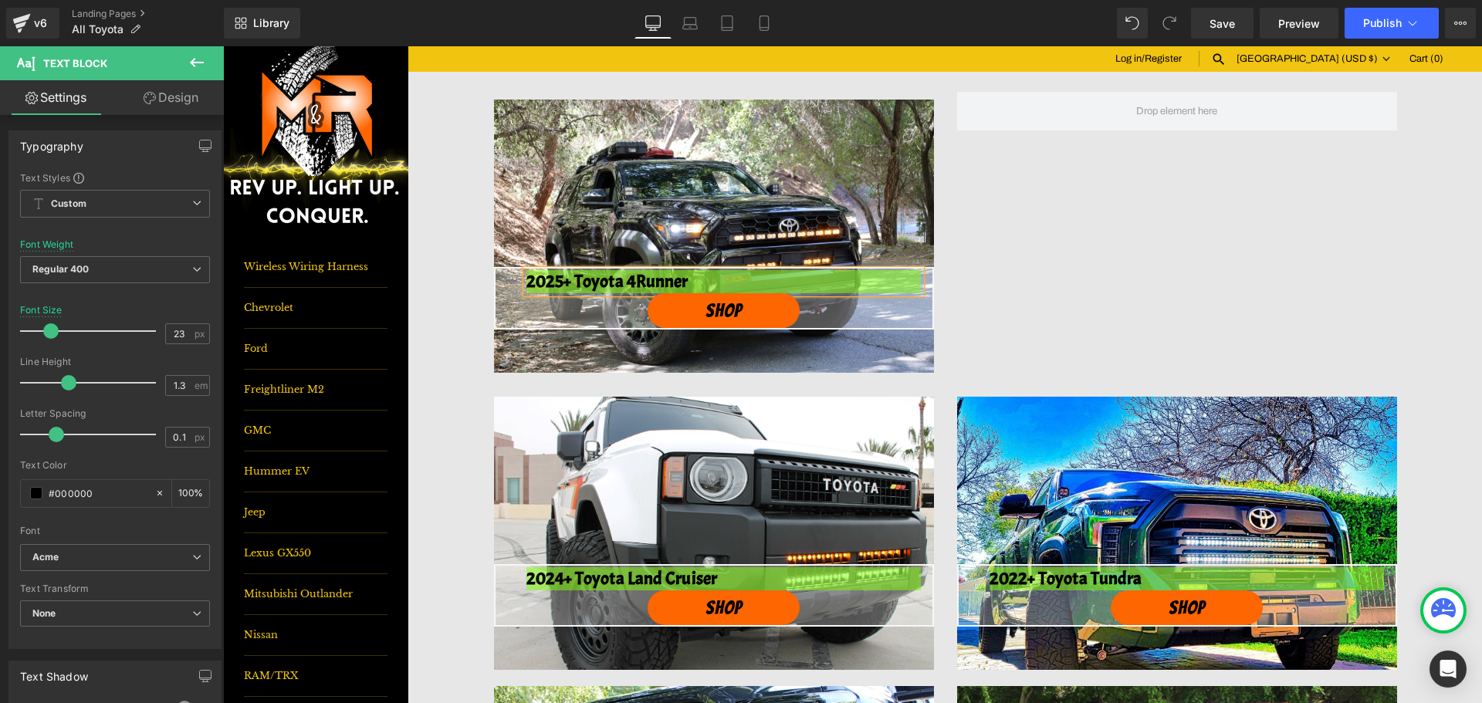
click at [434, 362] on div "2025+ Toyota 4Runner Text Block SHOP Button Row Hero Banner 217px 56px Row Row …" at bounding box center [945, 613] width 1074 height 1075
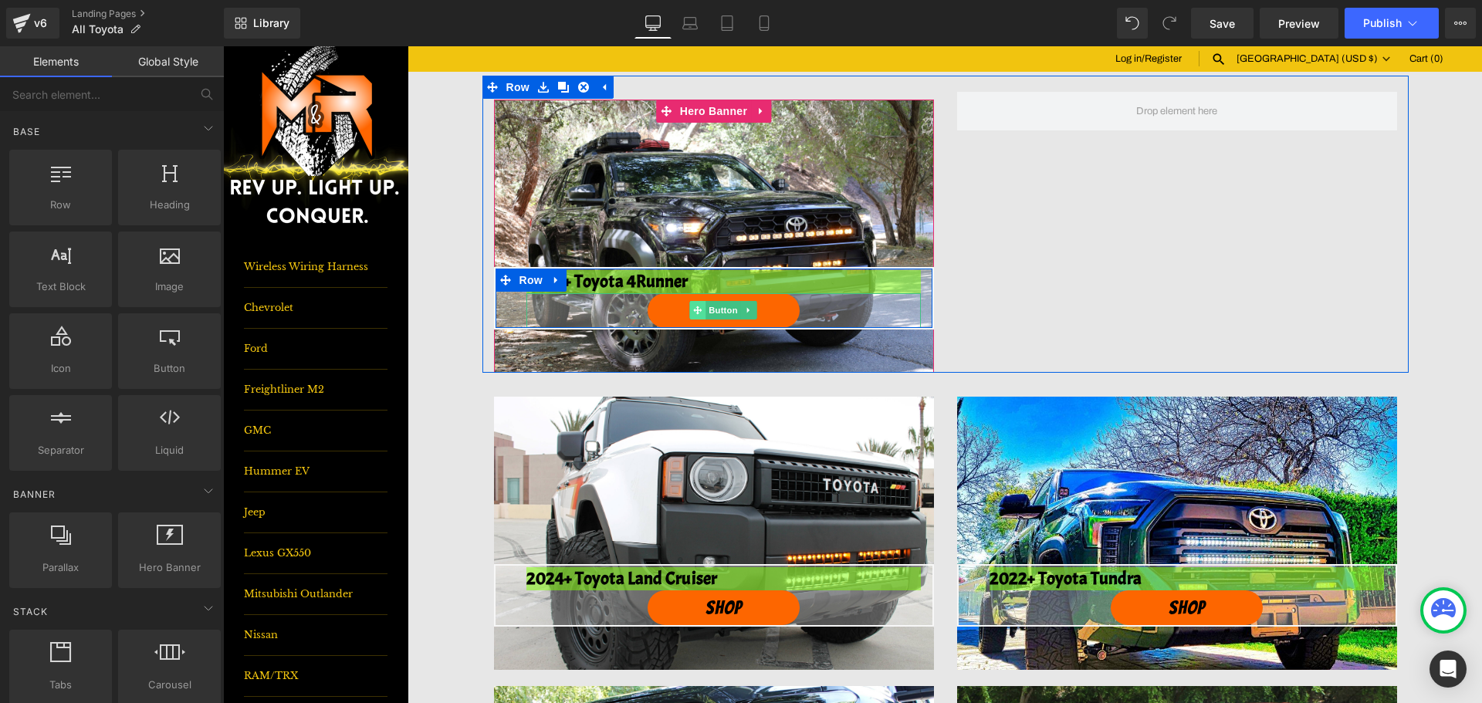
click at [696, 319] on span at bounding box center [697, 310] width 16 height 19
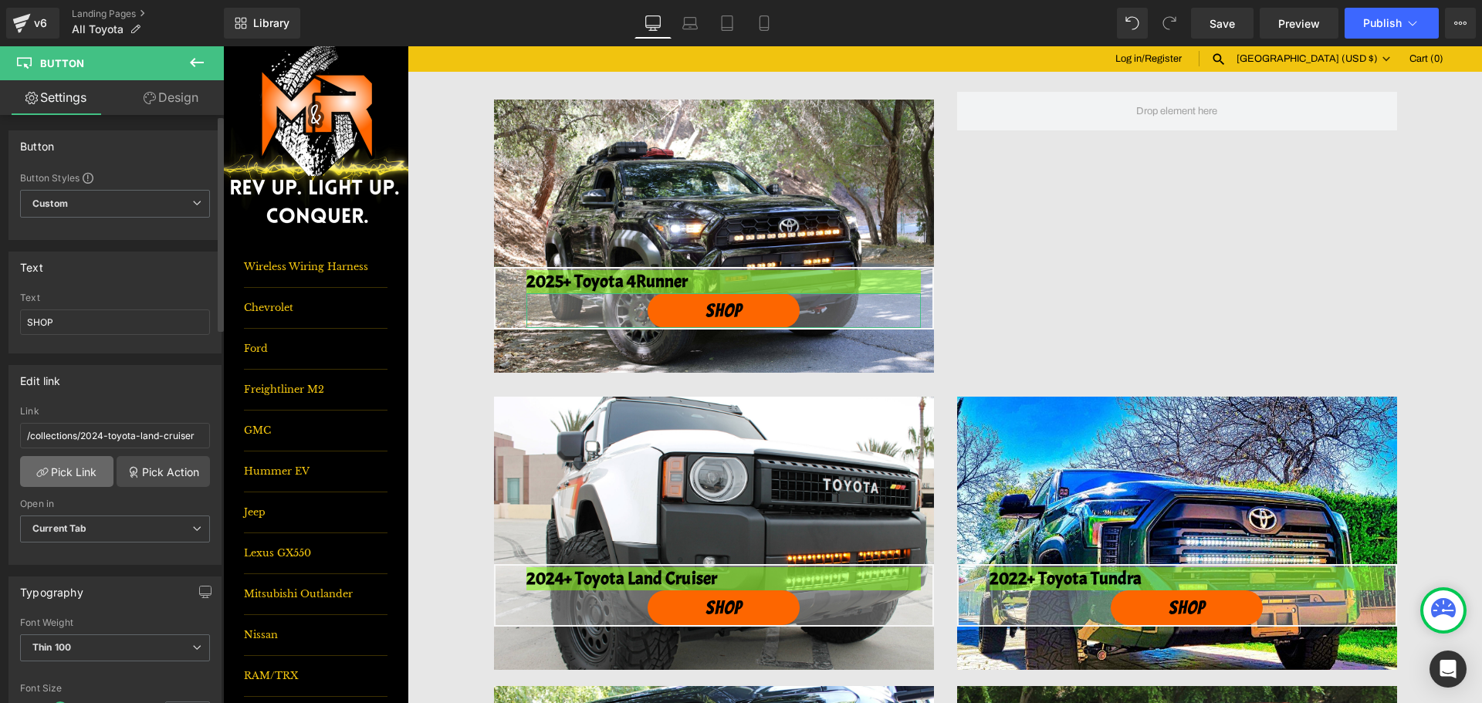
click at [94, 479] on link "Pick Link" at bounding box center [66, 471] width 93 height 31
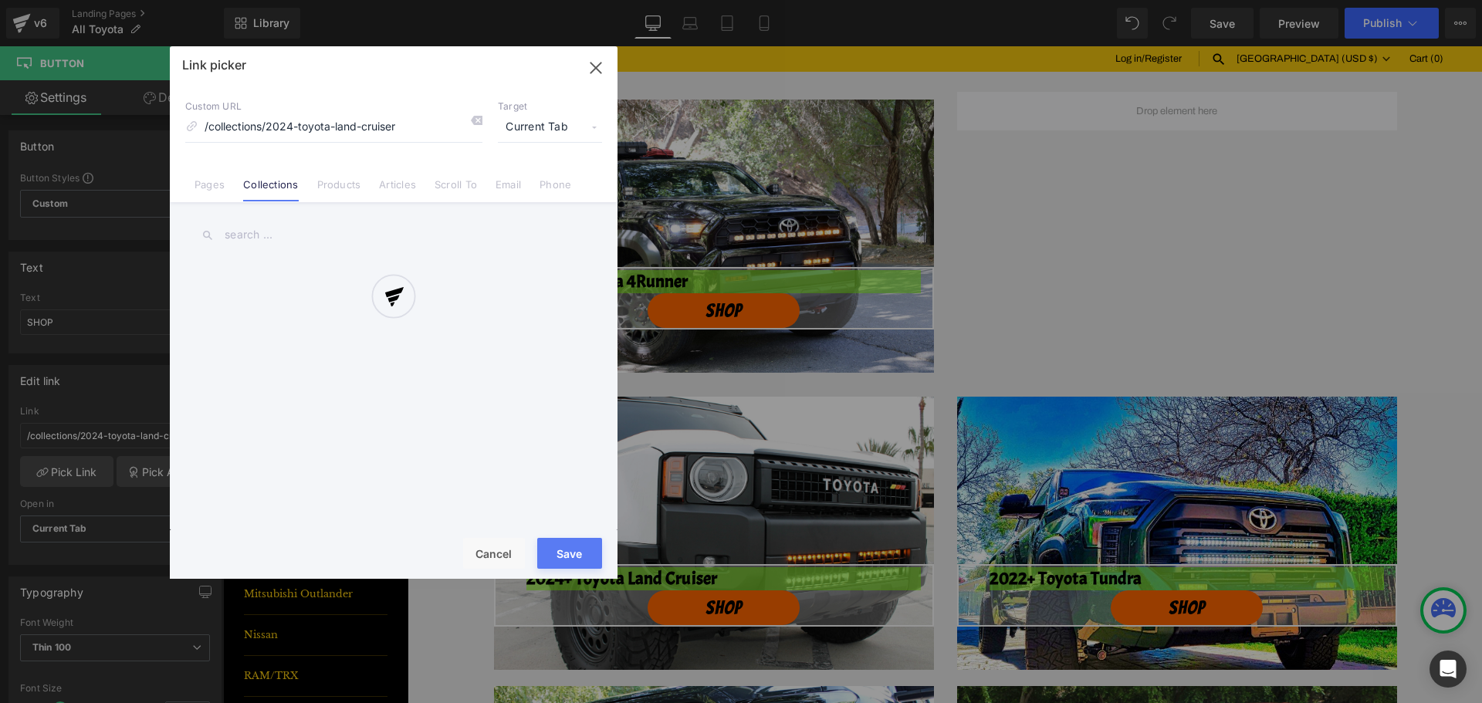
click at [448, 161] on div at bounding box center [394, 312] width 448 height 533
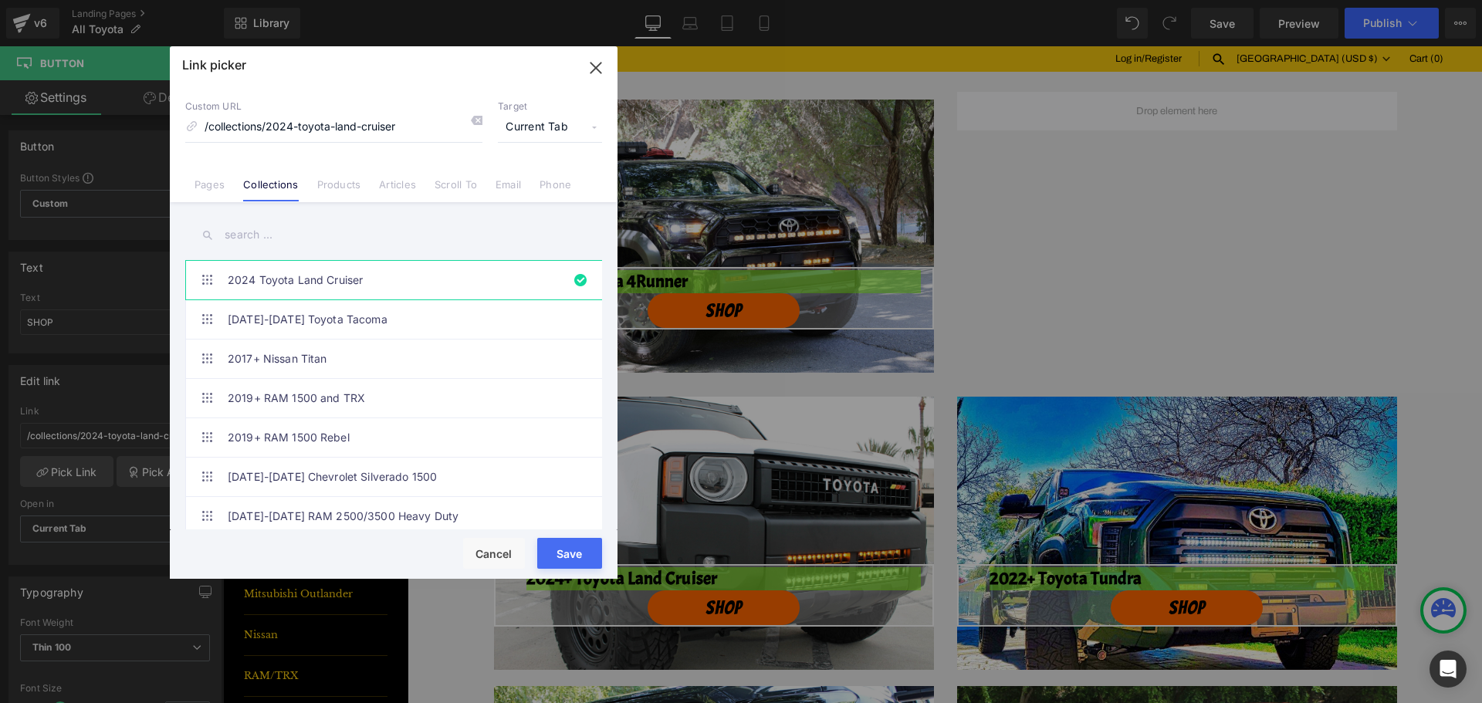
click at [308, 248] on input "text" at bounding box center [393, 235] width 417 height 35
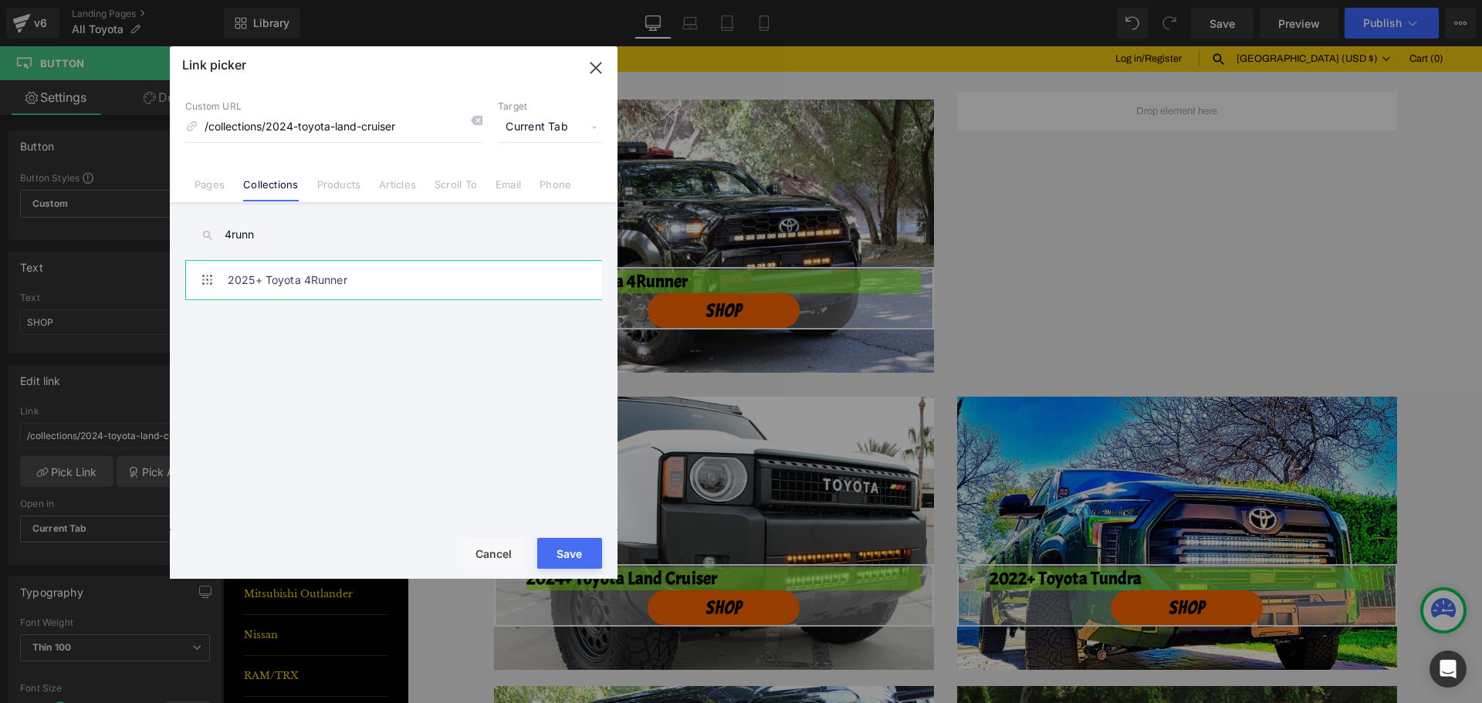
type input "4runn"
click at [316, 262] on link "2025+ Toyota 4Runner" at bounding box center [398, 280] width 340 height 39
type input "/collections/2025-toyota-4runner"
click at [564, 550] on button "Save" at bounding box center [569, 553] width 65 height 31
type input "/collections/2025-toyota-4runner"
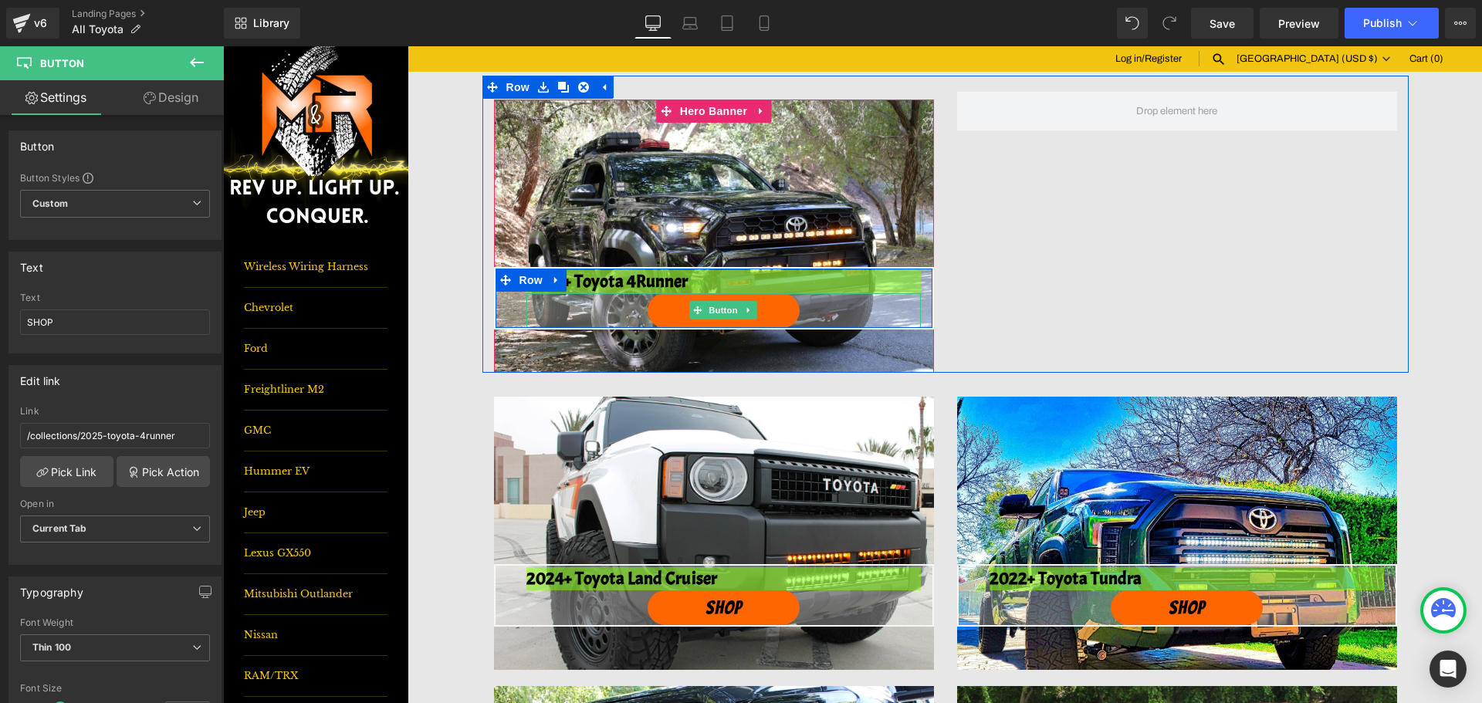
click at [721, 313] on span "Button" at bounding box center [724, 310] width 36 height 19
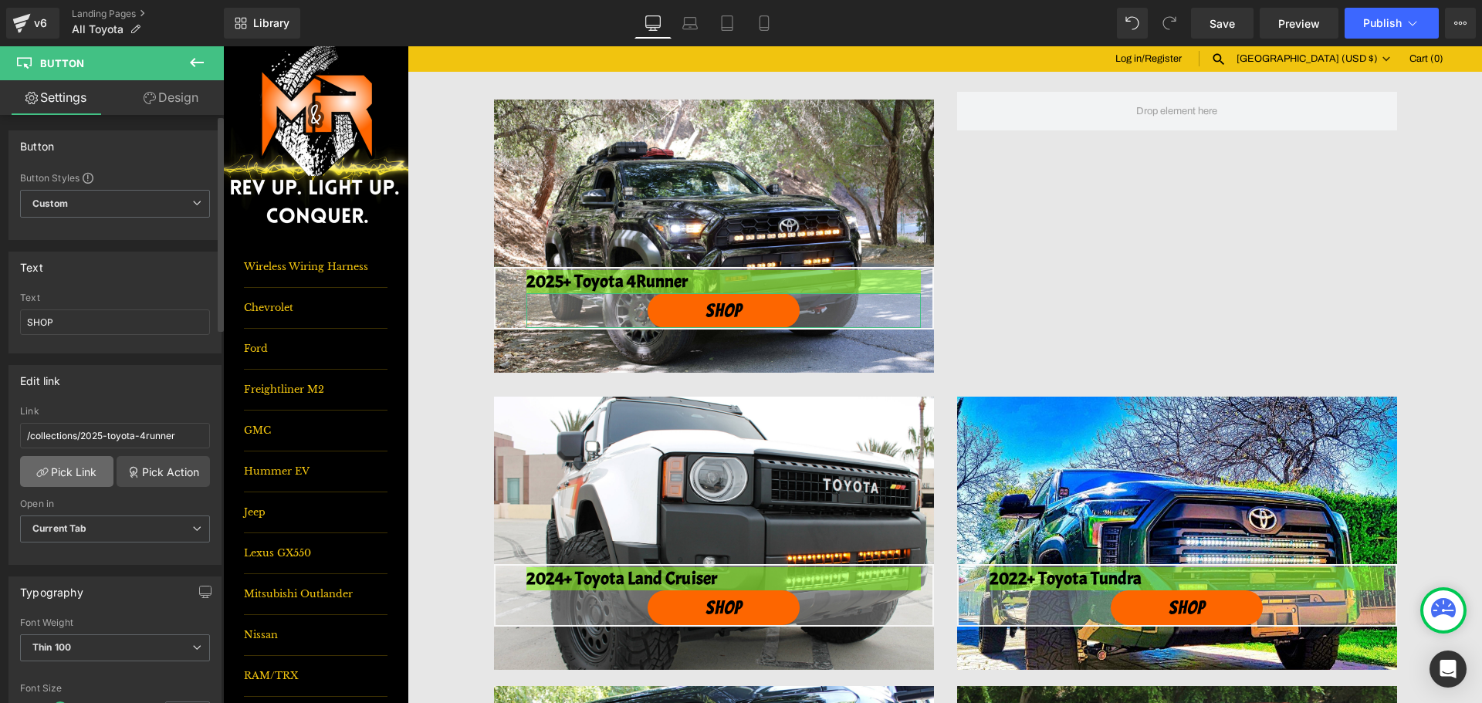
click at [103, 474] on link "Pick Link" at bounding box center [66, 471] width 93 height 31
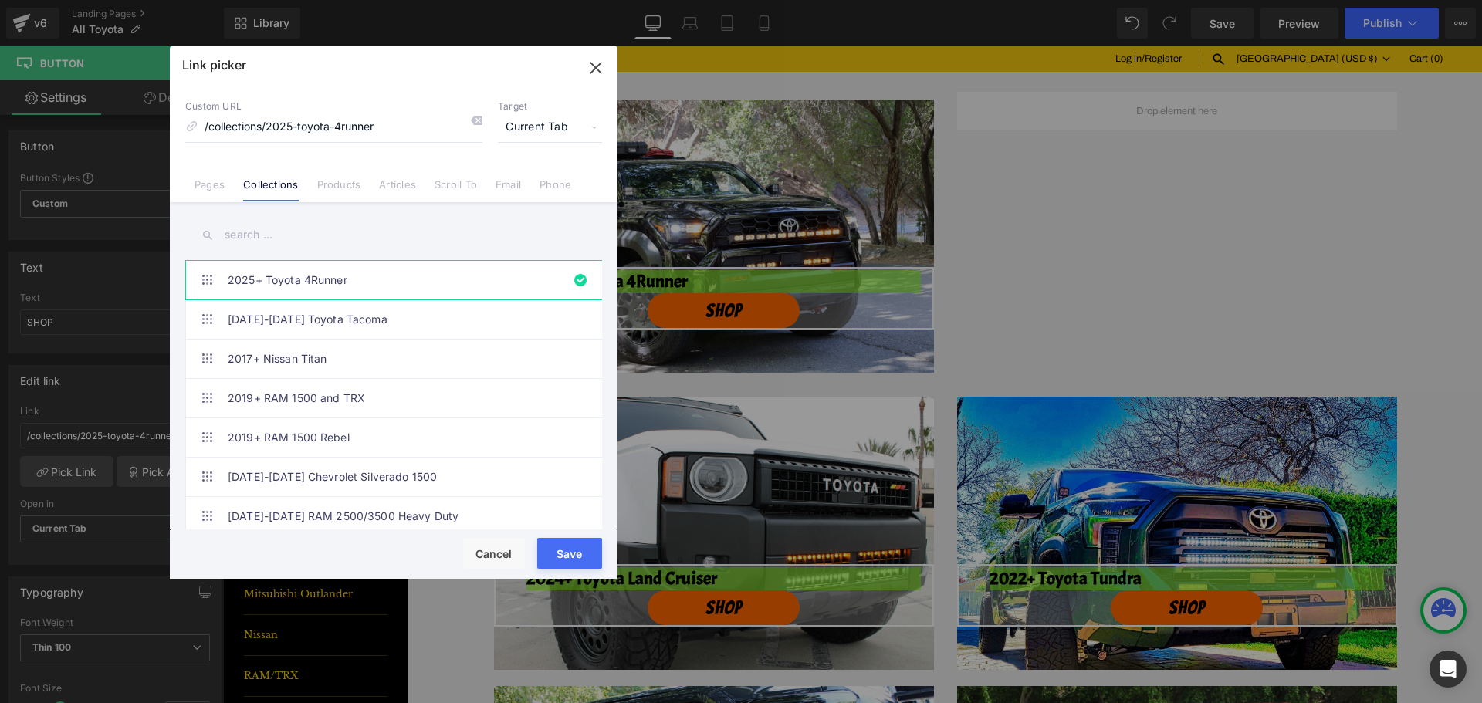
click at [594, 69] on icon "button" at bounding box center [596, 68] width 25 height 25
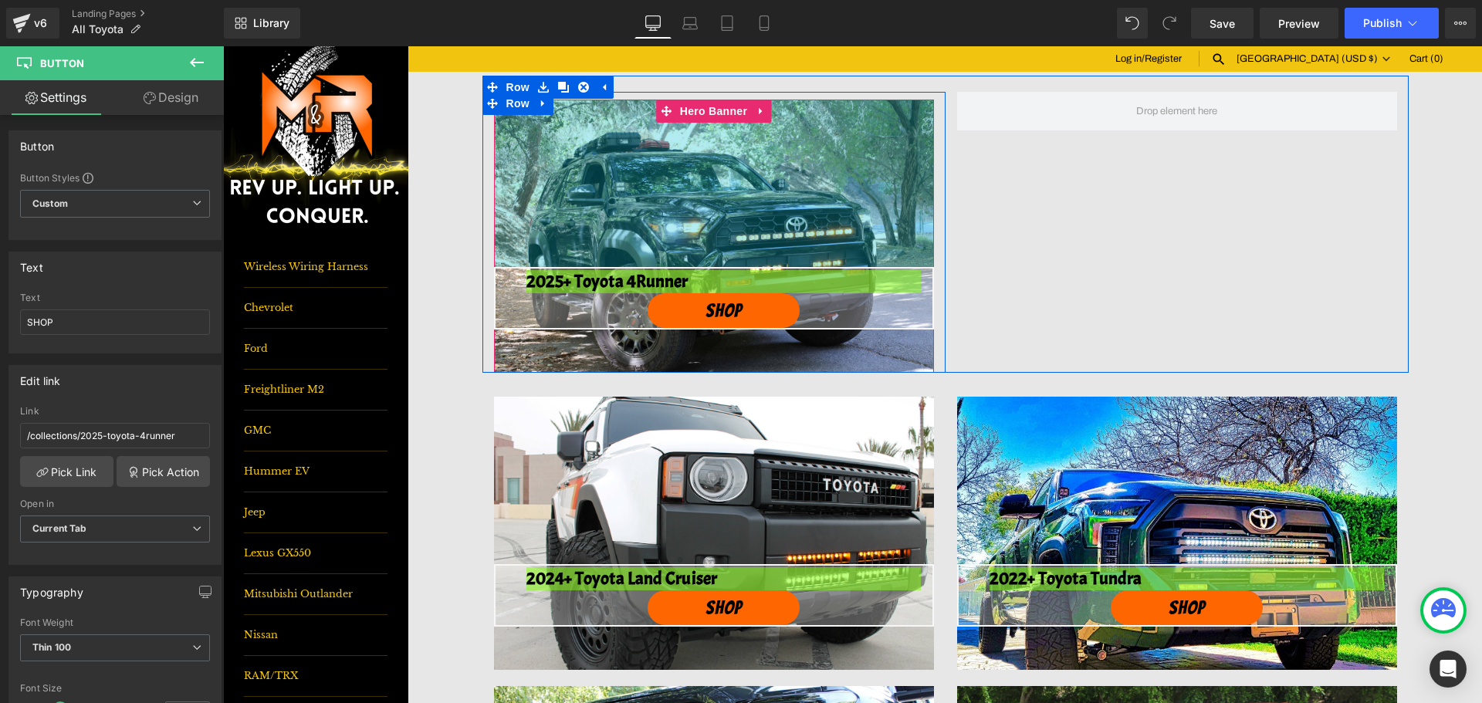
click at [644, 184] on div "217px" at bounding box center [714, 184] width 440 height 168
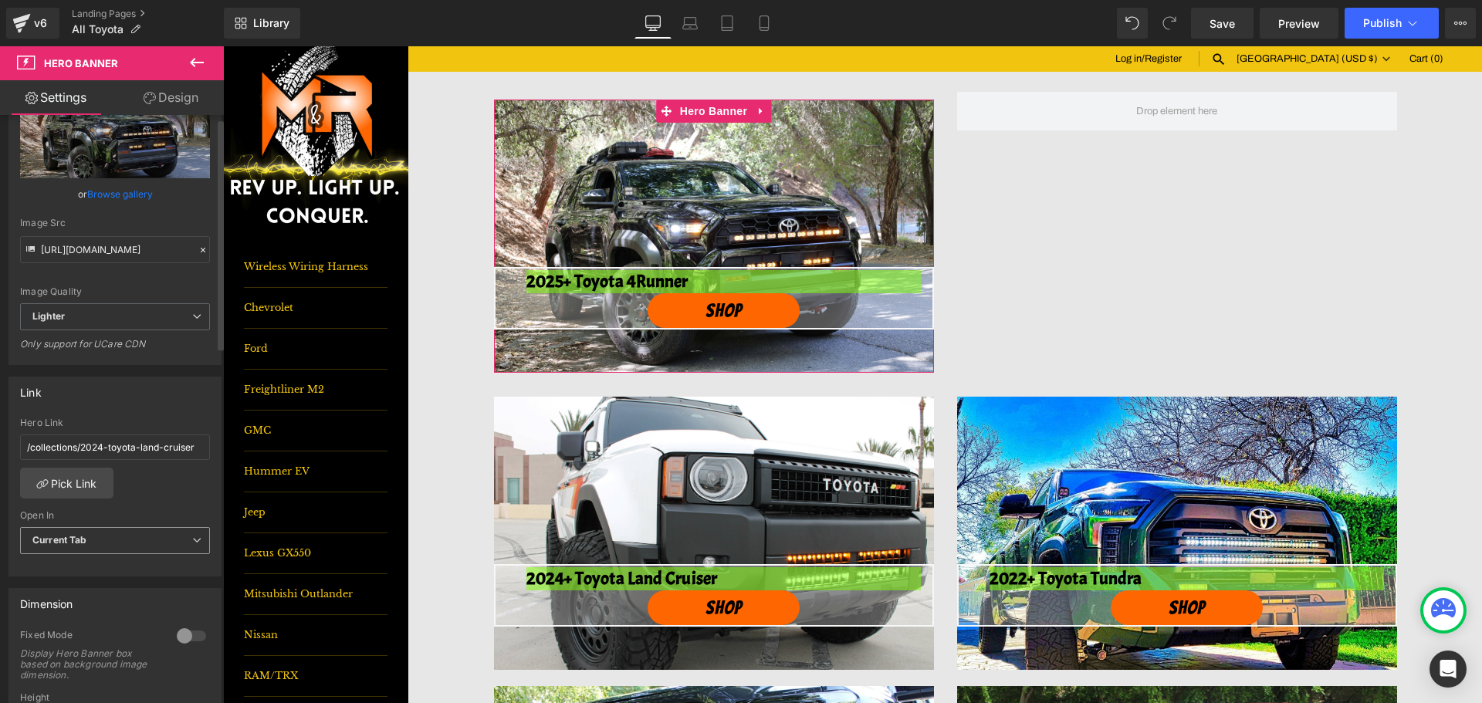
scroll to position [232, 0]
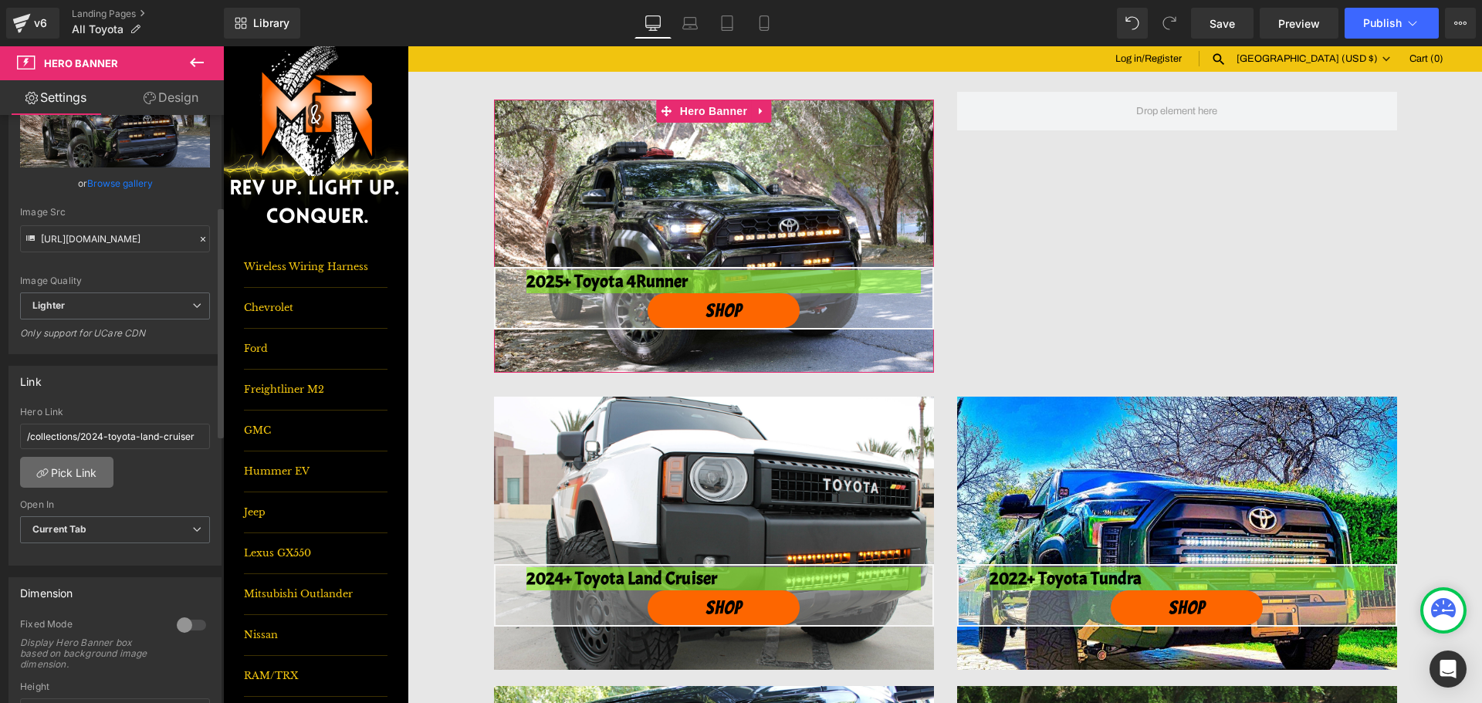
click at [80, 479] on link "Pick Link" at bounding box center [66, 472] width 93 height 31
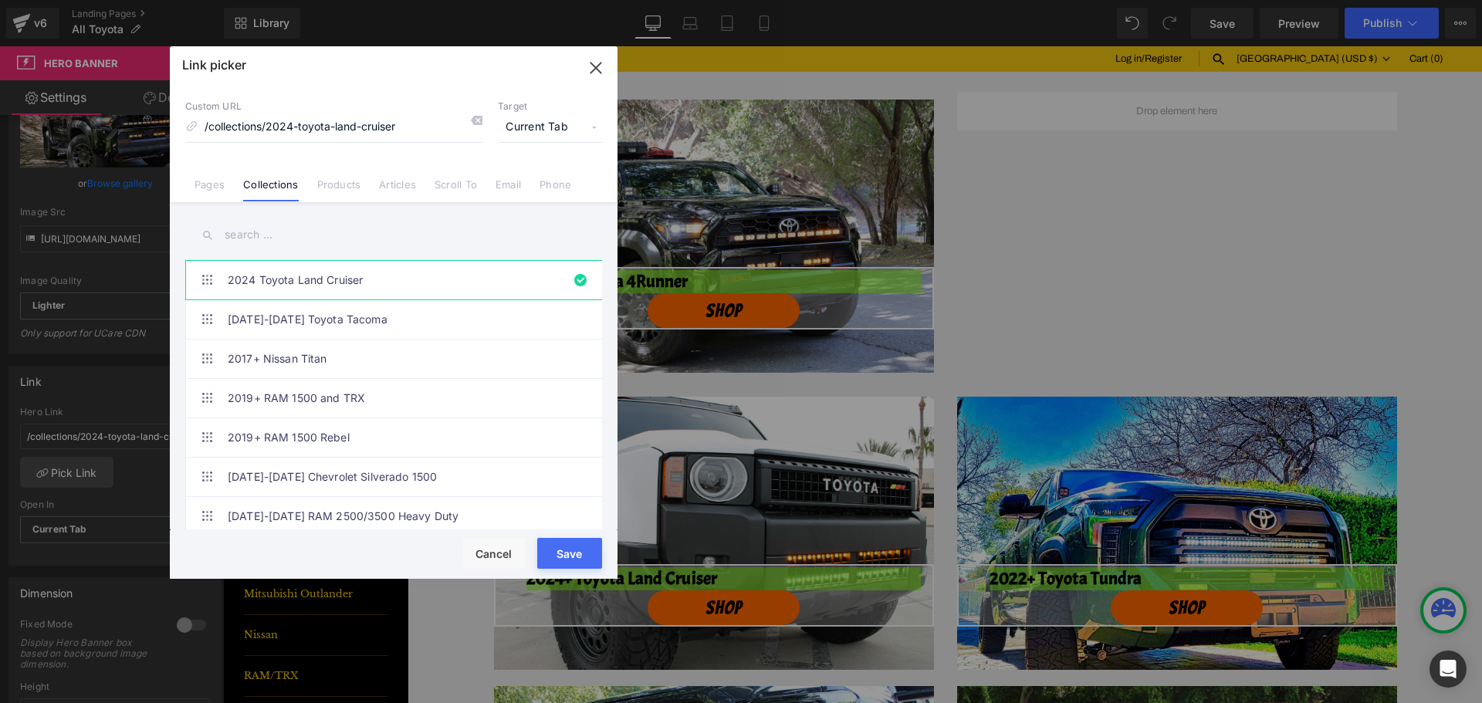
click at [333, 234] on input "text" at bounding box center [393, 235] width 417 height 35
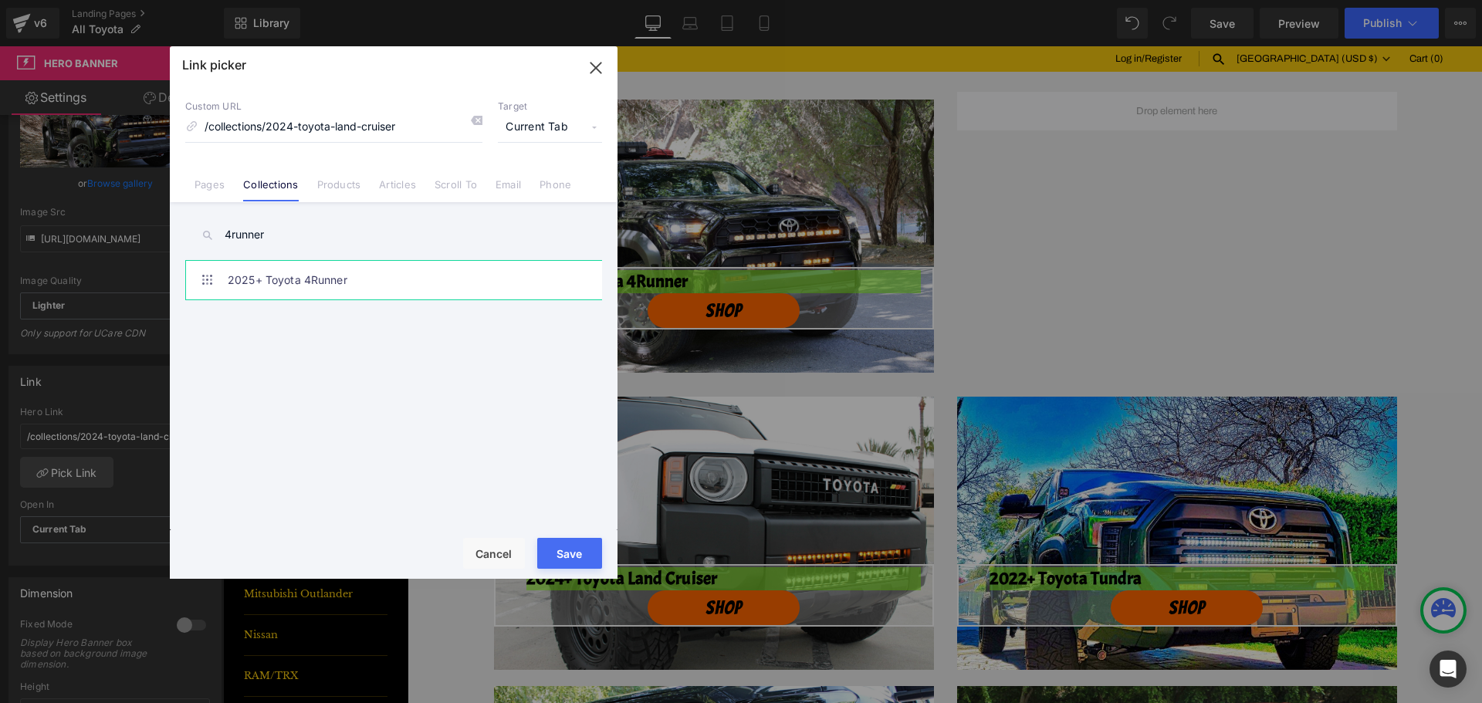
type input "4runner"
click at [347, 285] on link "2025+ Toyota 4Runner" at bounding box center [398, 280] width 340 height 39
type input "/collections/2025-toyota-4runner"
click at [587, 550] on button "Save" at bounding box center [569, 553] width 65 height 31
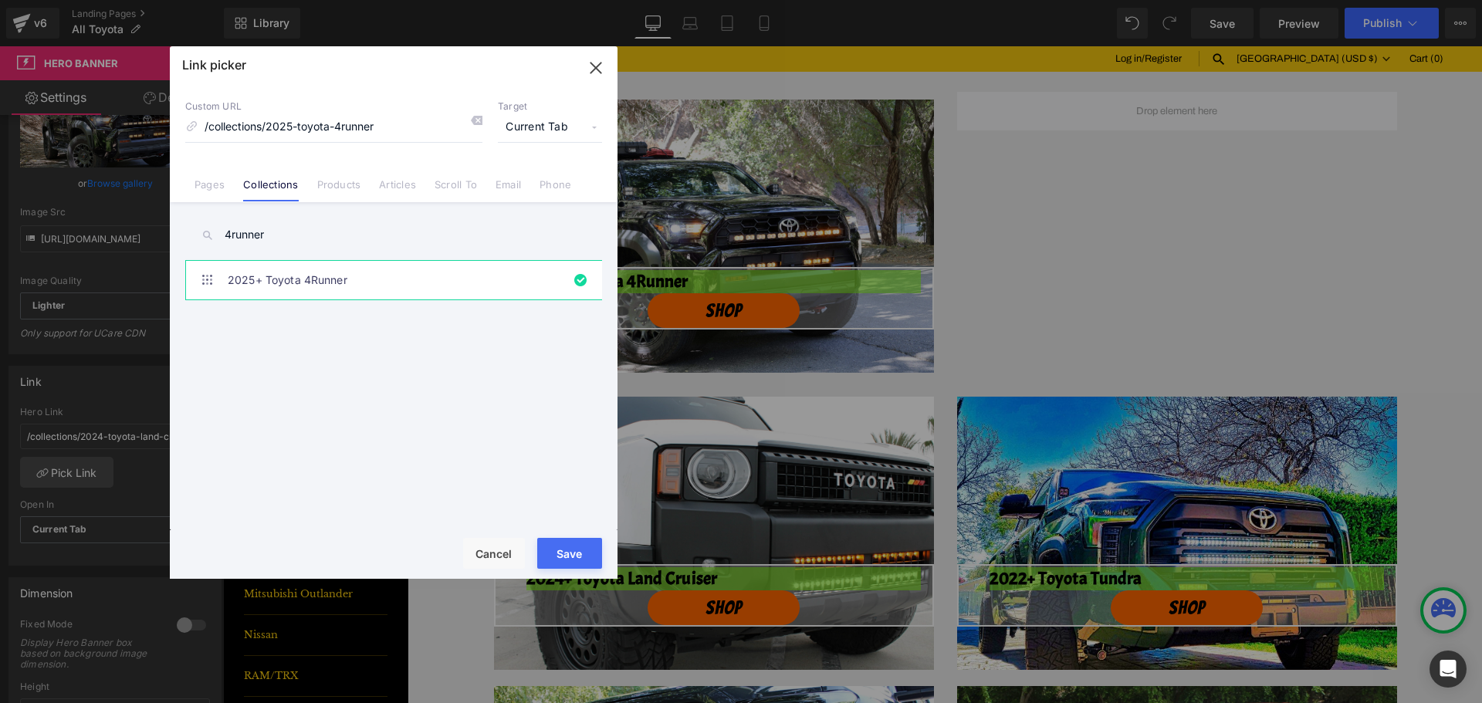
type input "/collections/2025-toyota-4runner"
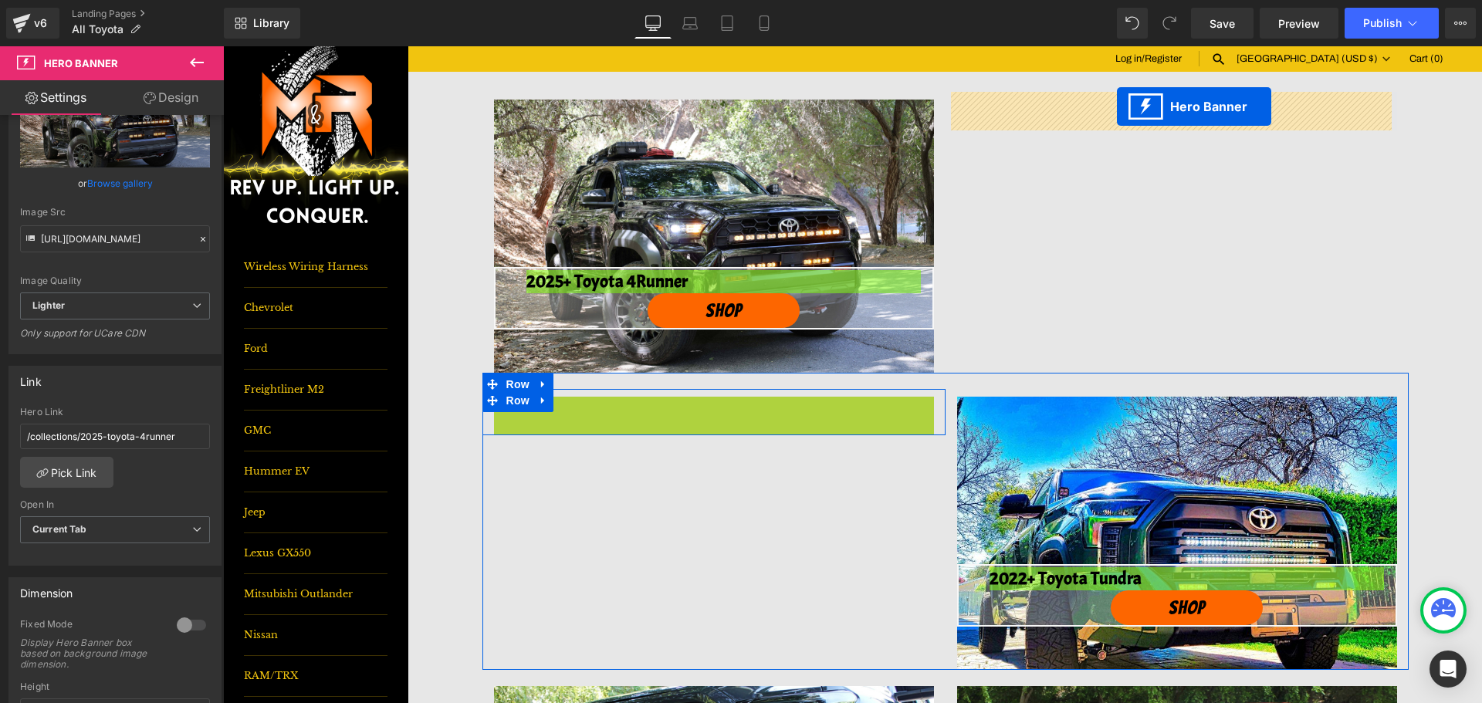
drag, startPoint x: 658, startPoint y: 407, endPoint x: 1117, endPoint y: 107, distance: 548.1
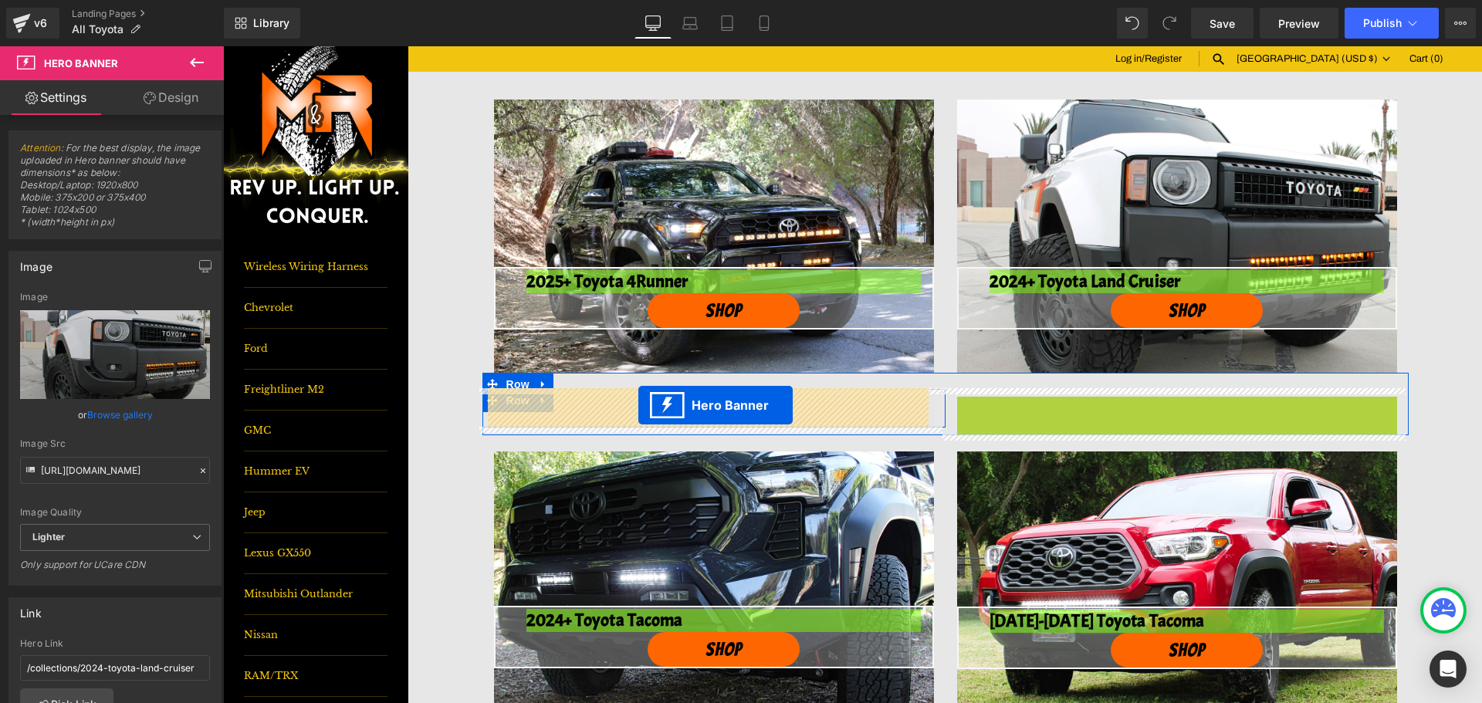
drag, startPoint x: 1122, startPoint y: 408, endPoint x: 638, endPoint y: 405, distance: 483.2
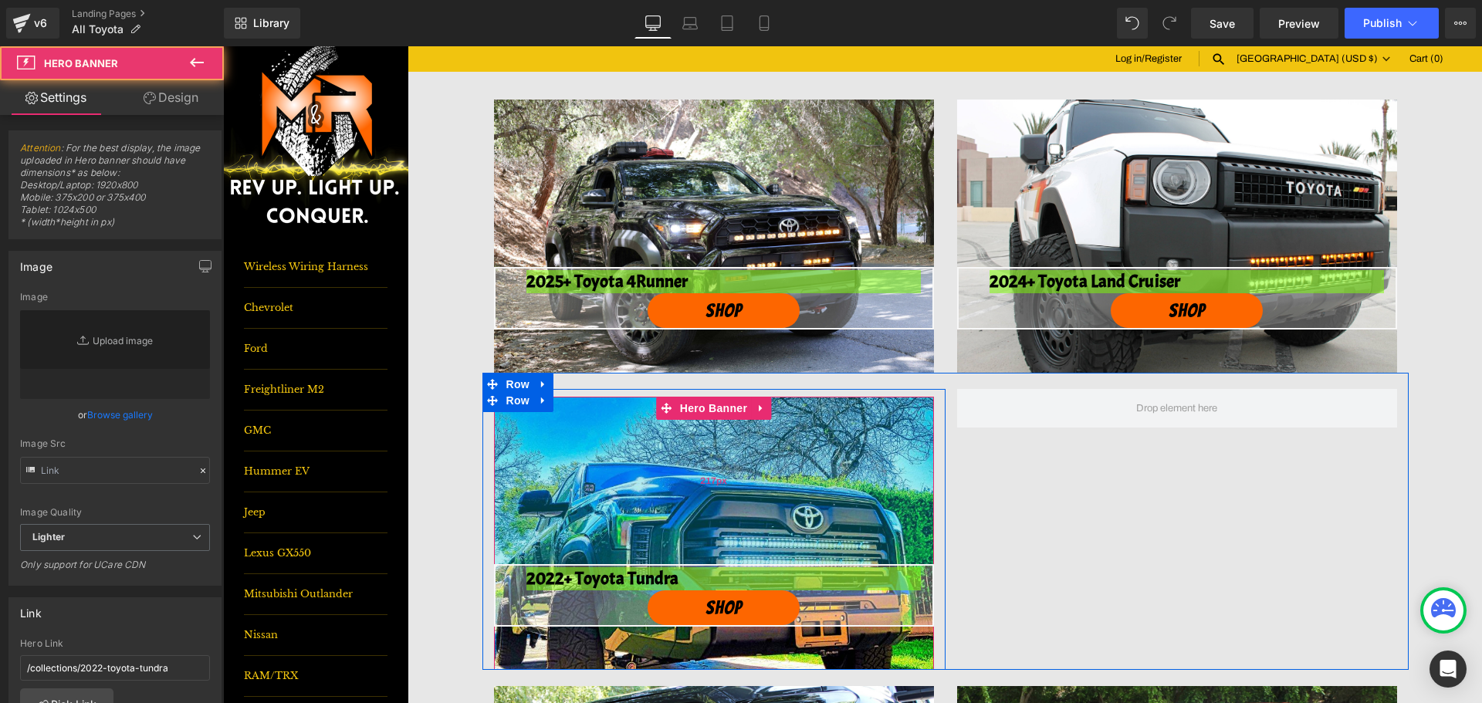
type input "https://ucarecdn.com/beb9c074-9e35-4580-80e5-25531bdffcf9/-/format/auto/-/previ…"
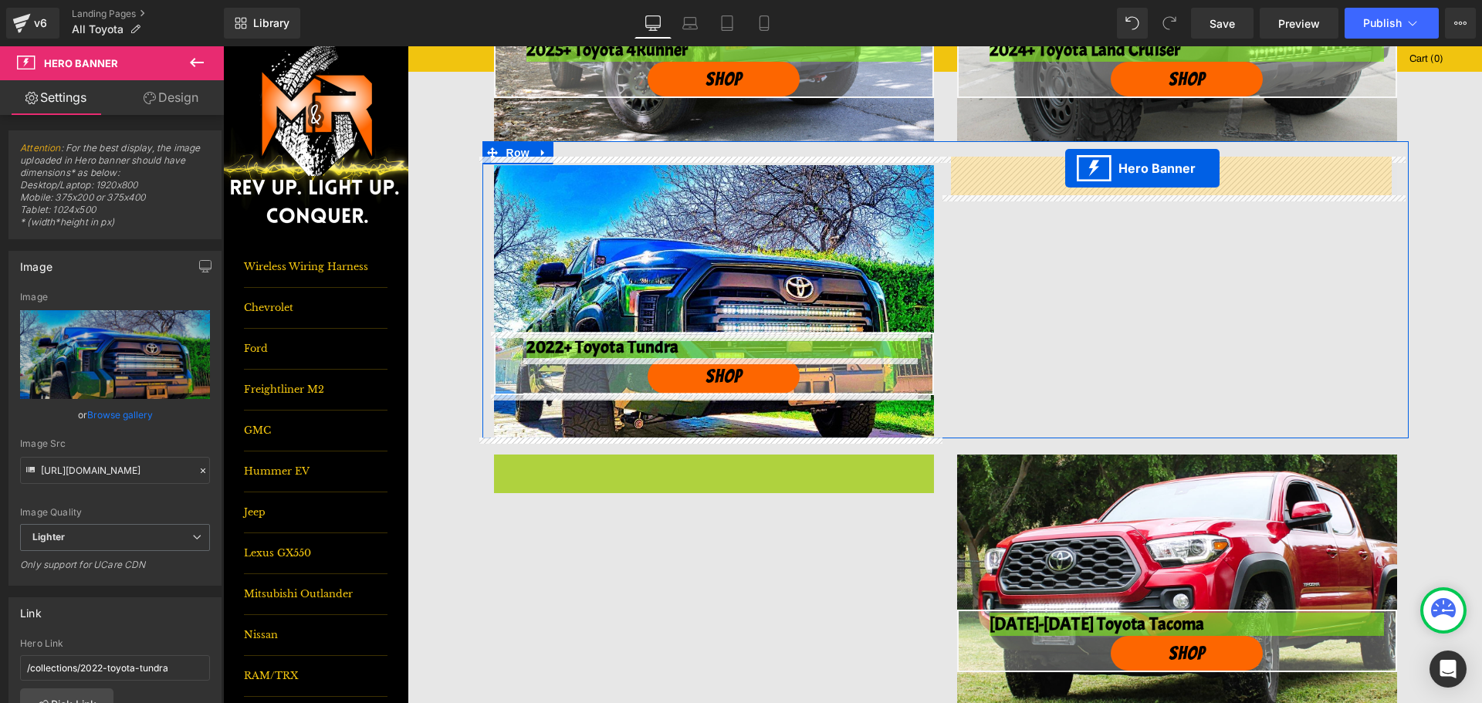
drag, startPoint x: 654, startPoint y: 466, endPoint x: 1065, endPoint y: 168, distance: 508.0
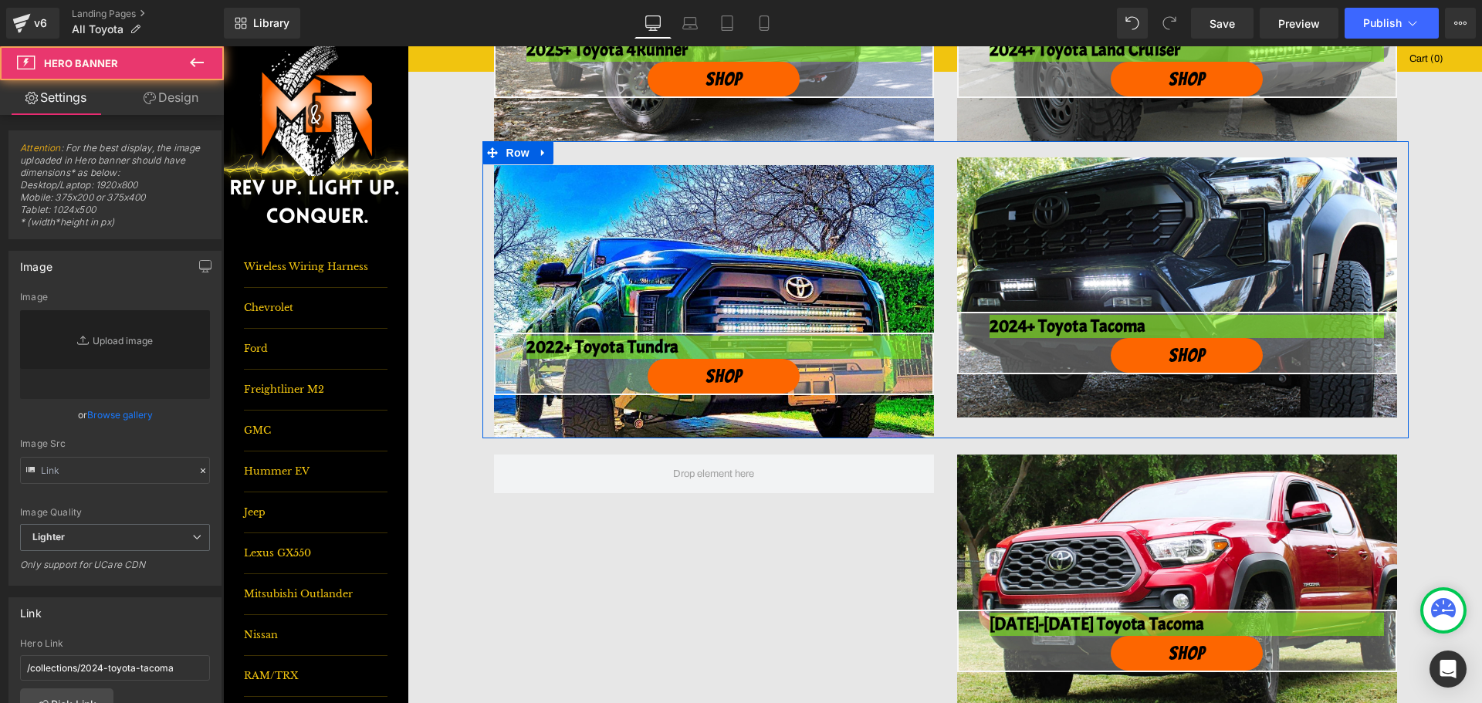
type input "https://ucarecdn.com/e054dcc7-d471-40a9-bba1-078cb38449ae/-/format/auto/-/previ…"
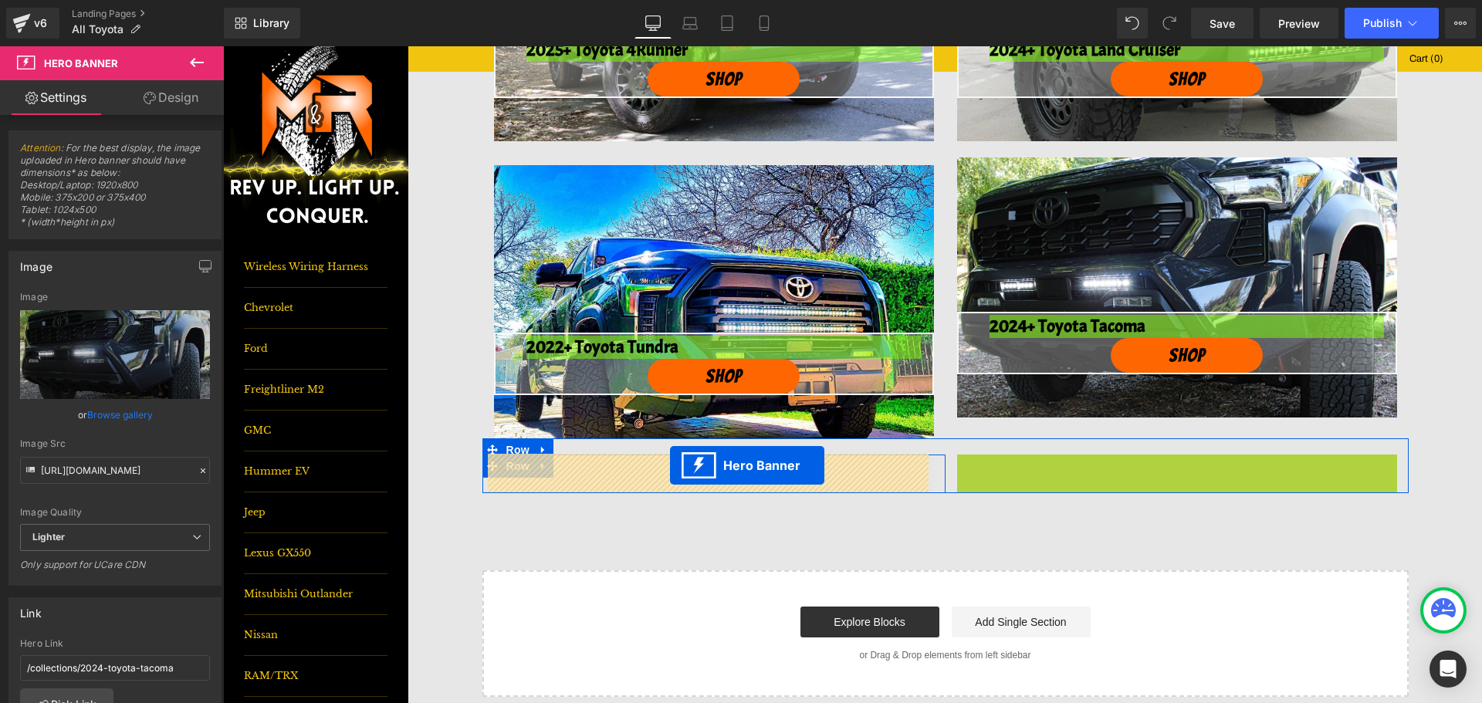
drag, startPoint x: 1122, startPoint y: 464, endPoint x: 670, endPoint y: 465, distance: 452.3
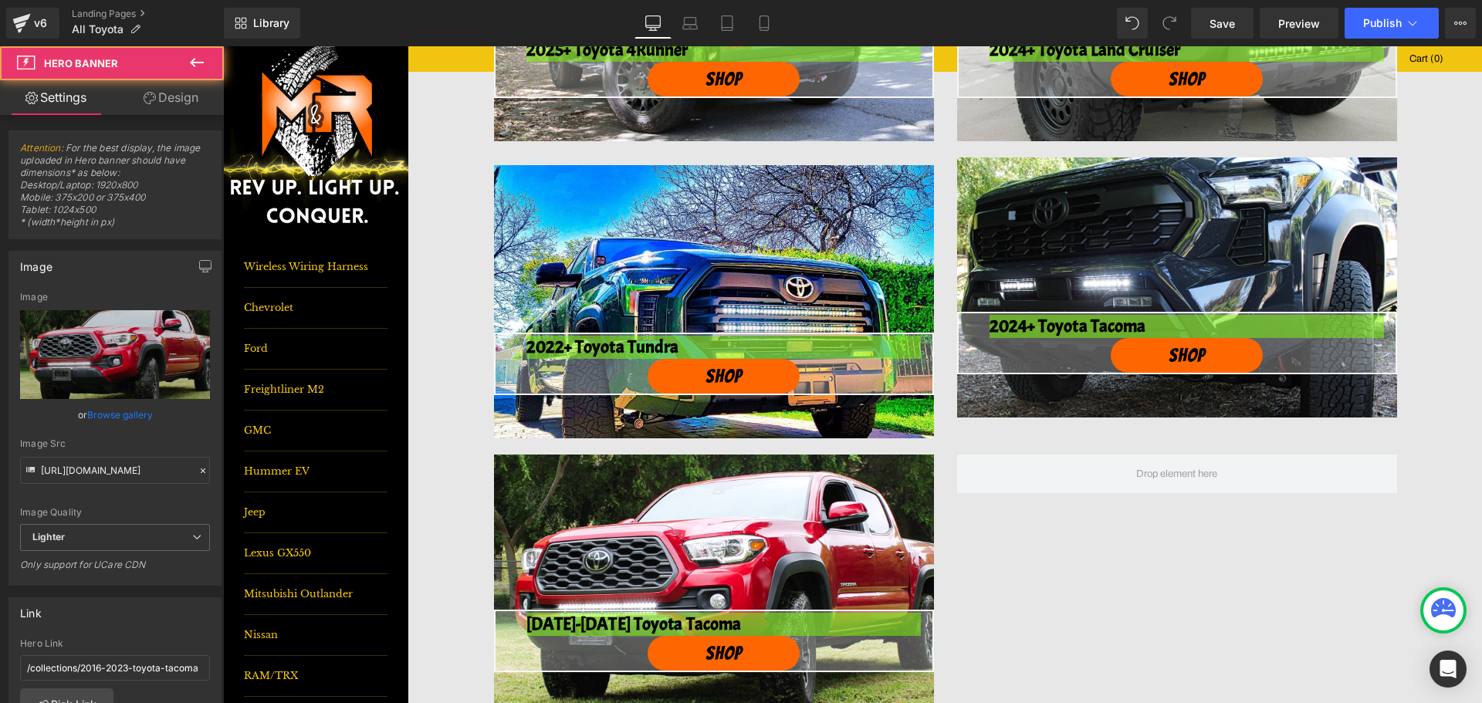
click at [208, 63] on button at bounding box center [197, 63] width 54 height 34
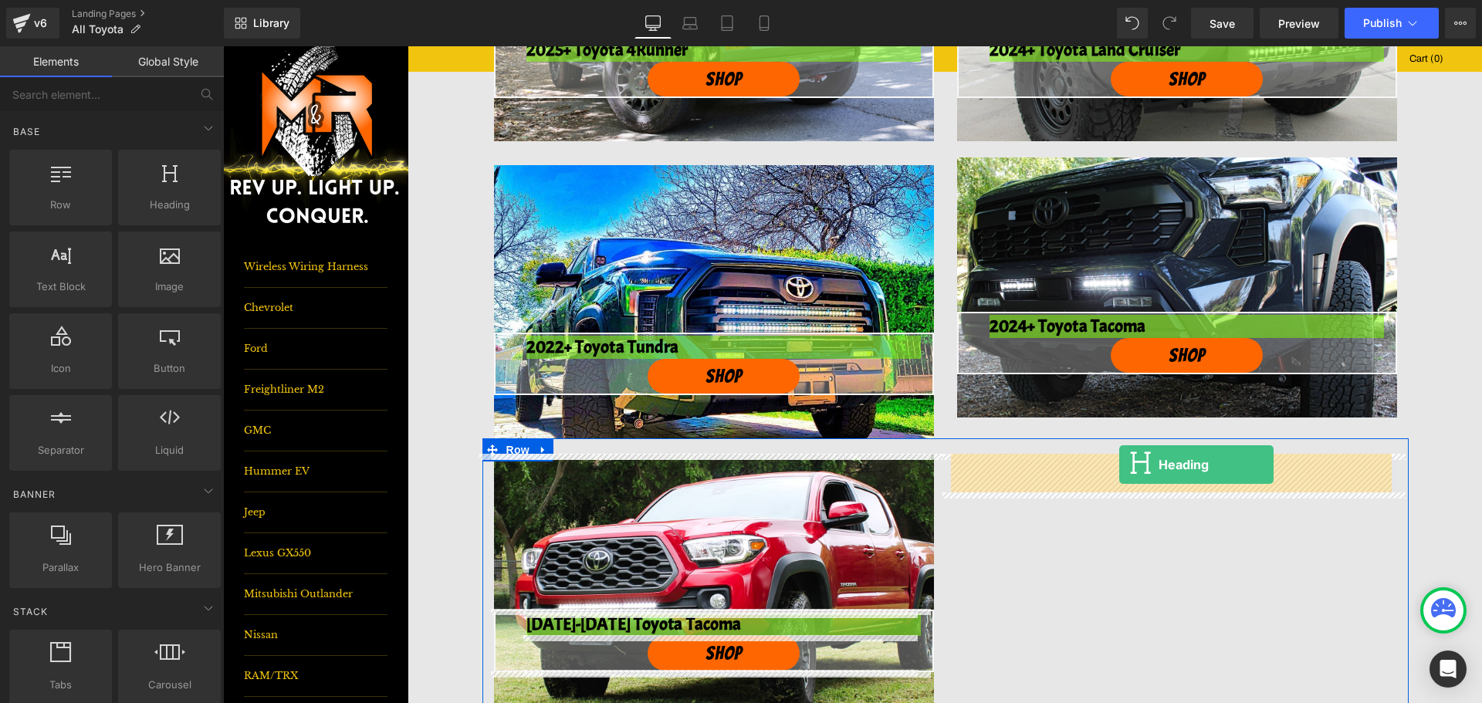
drag, startPoint x: 428, startPoint y: 245, endPoint x: 1119, endPoint y: 465, distance: 725.1
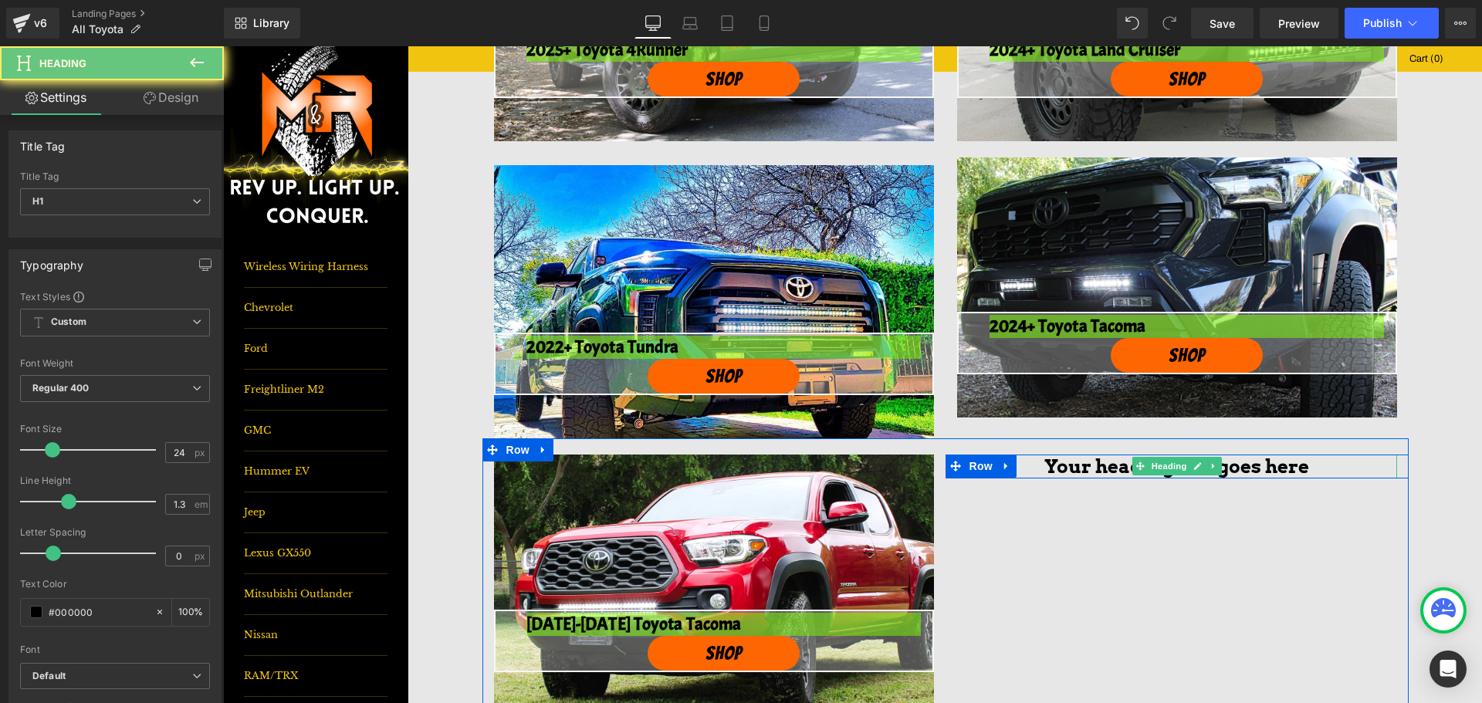
click at [1113, 464] on h1 "Your heading text goes here" at bounding box center [1177, 467] width 440 height 24
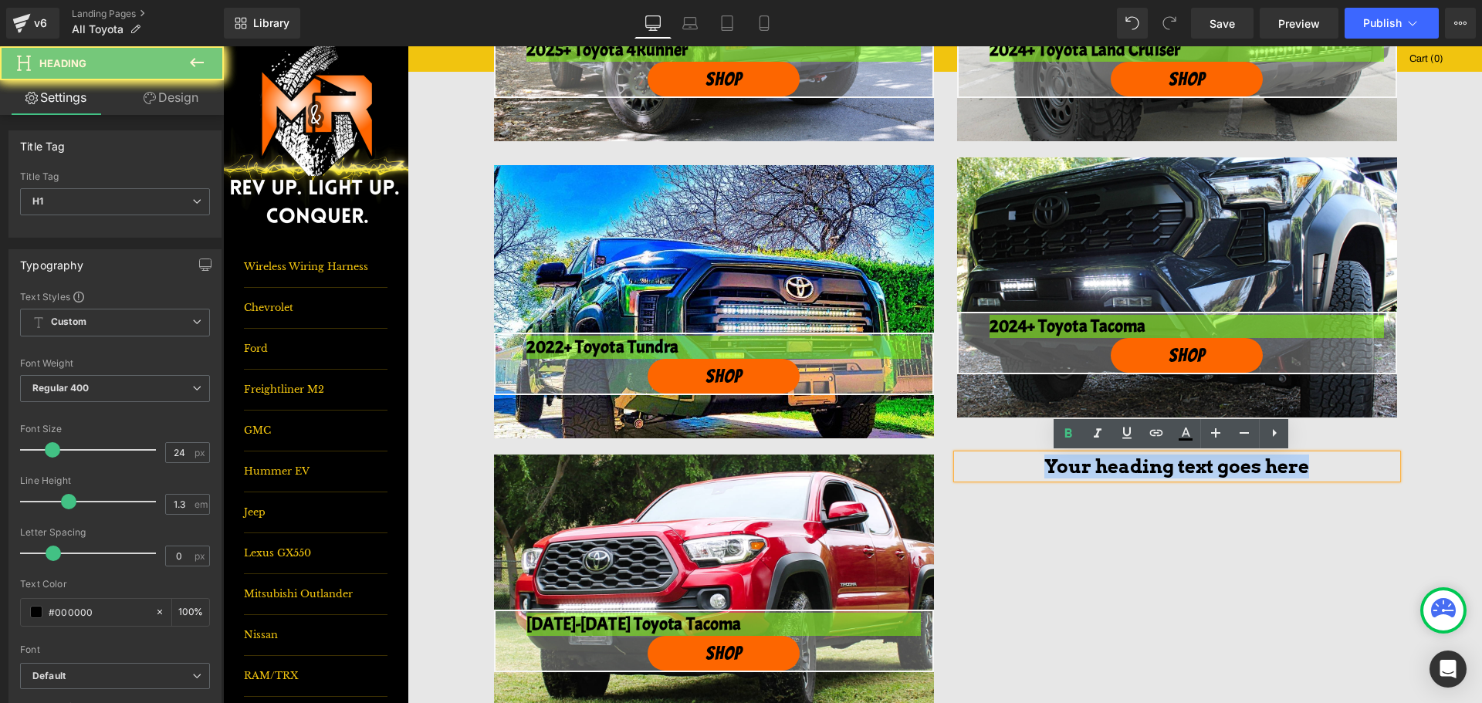
click at [1113, 464] on h1 "Your heading text goes here" at bounding box center [1177, 467] width 440 height 24
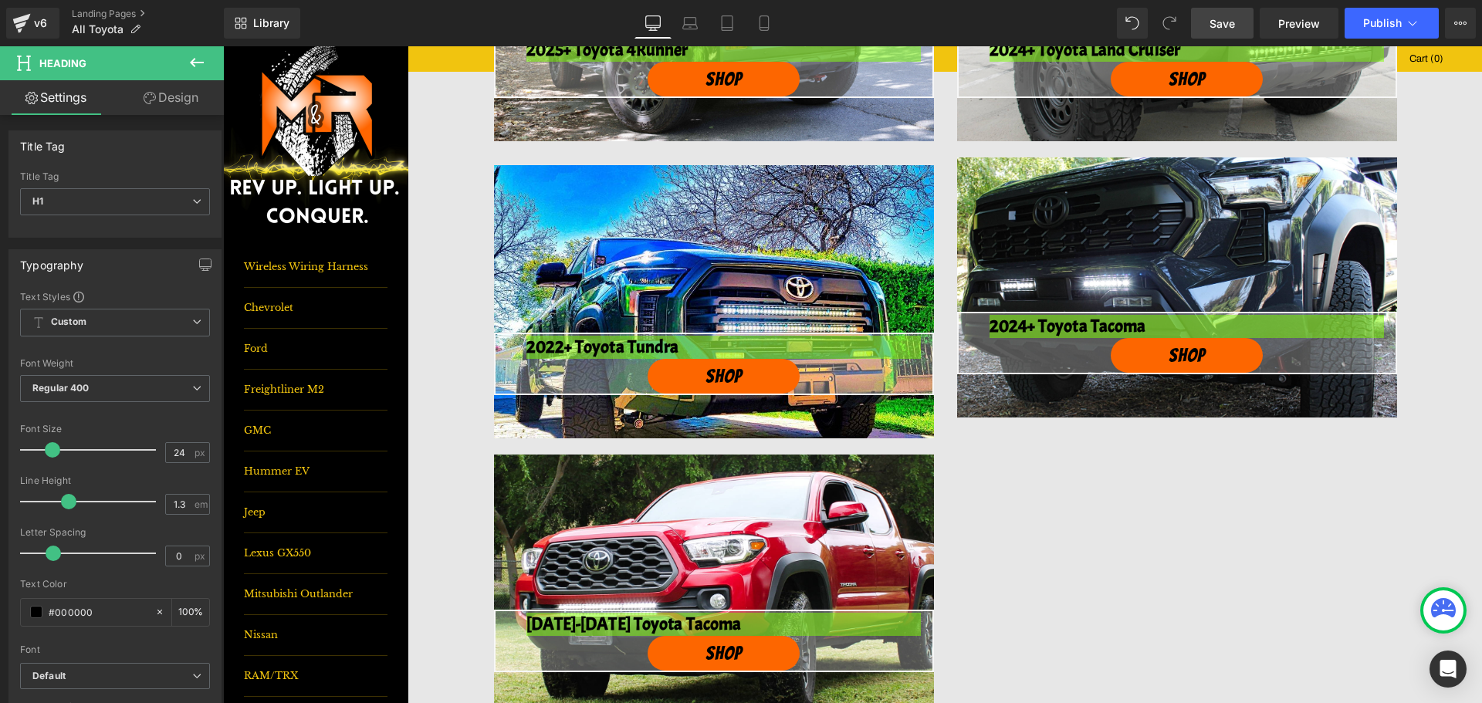
click at [1195, 33] on link "Save" at bounding box center [1222, 23] width 63 height 31
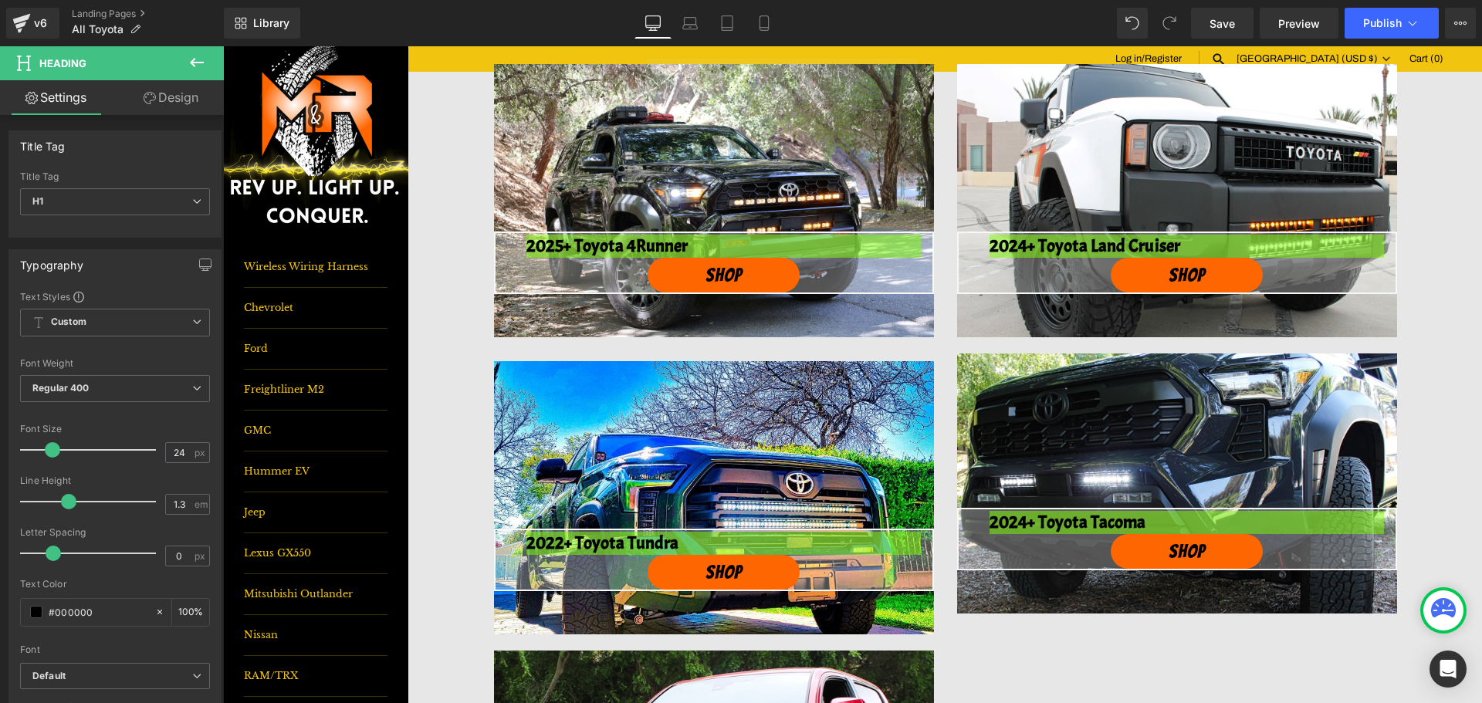
scroll to position [0, 0]
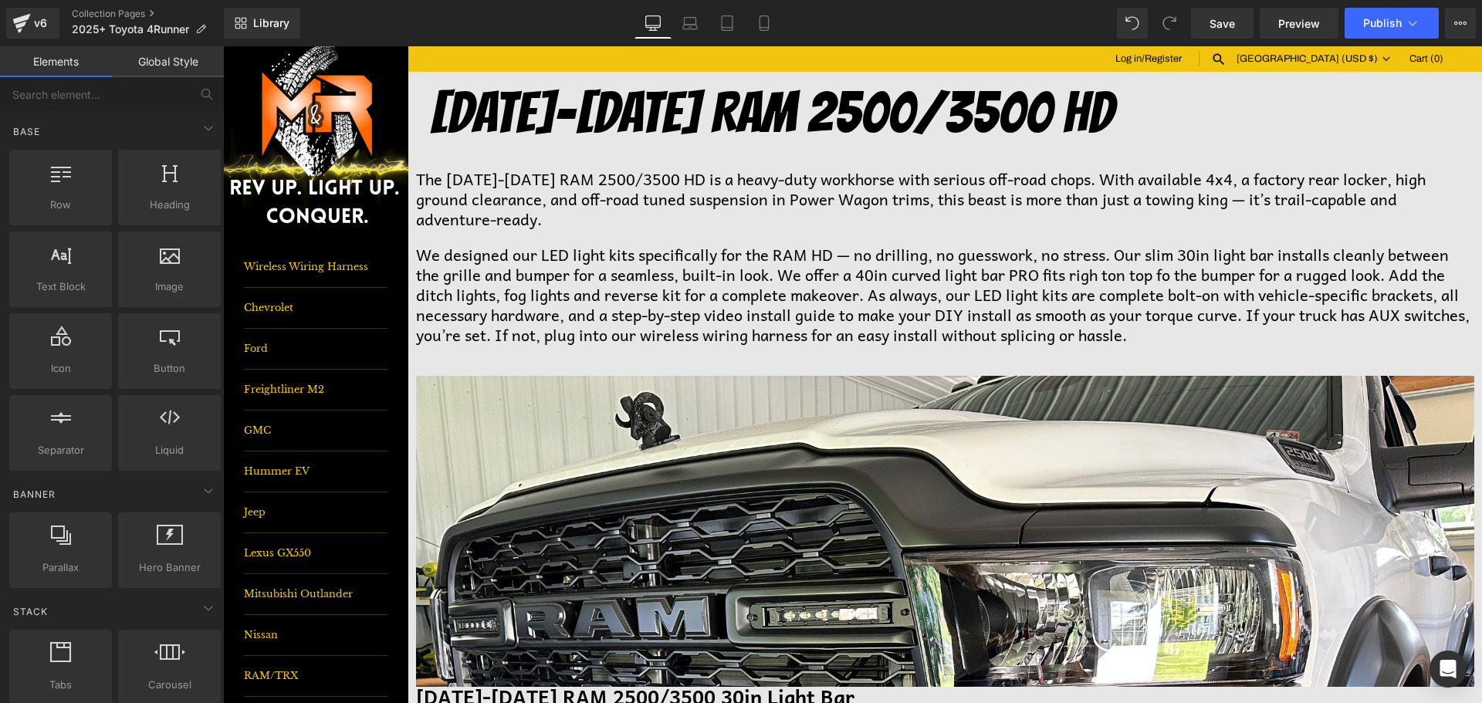
click at [223, 46] on span "Product List" at bounding box center [223, 46] width 0 height 0
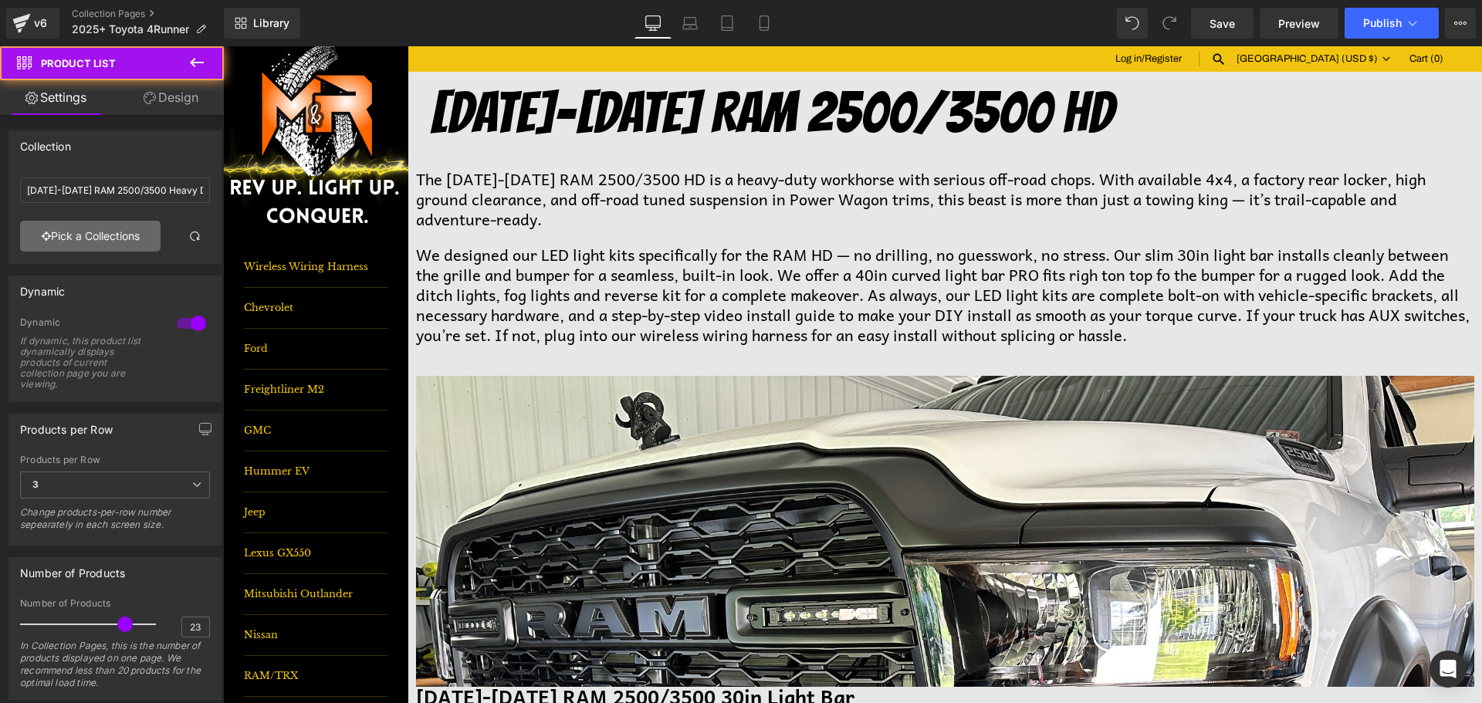
click at [83, 233] on link "Pick a Collections" at bounding box center [90, 236] width 140 height 31
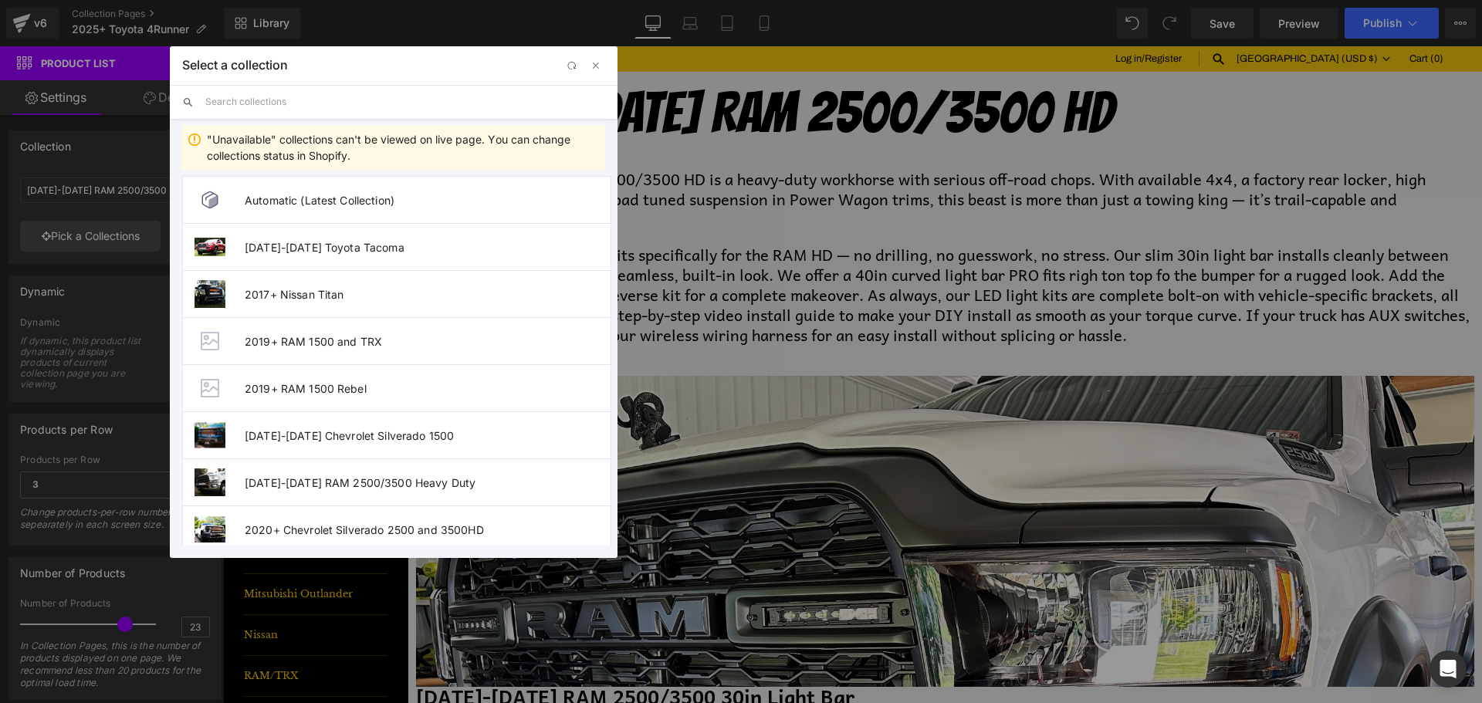
click at [235, 111] on input "text" at bounding box center [405, 102] width 400 height 34
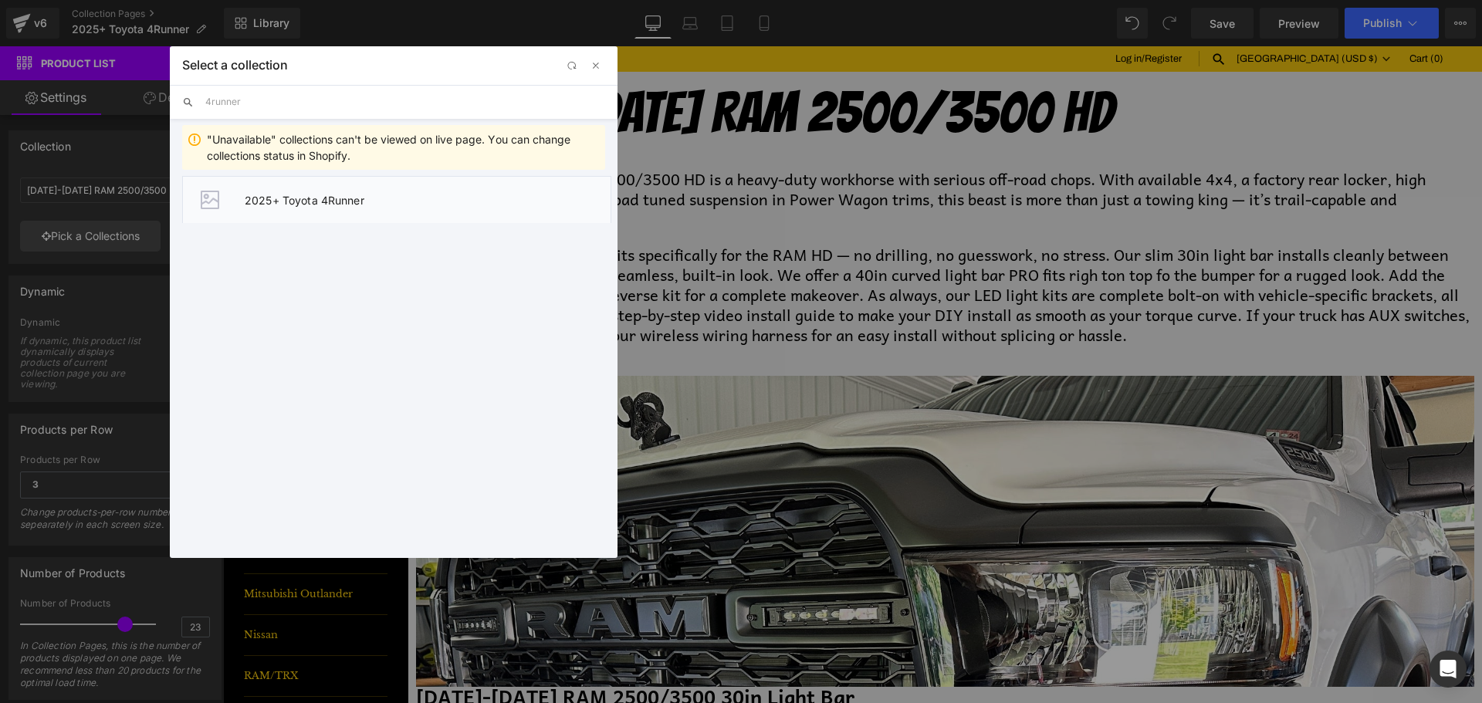
type input "4runner"
click at [310, 201] on span "2025+ Toyota 4Runner" at bounding box center [428, 200] width 366 height 13
type input "2025+ Toyota 4Runner"
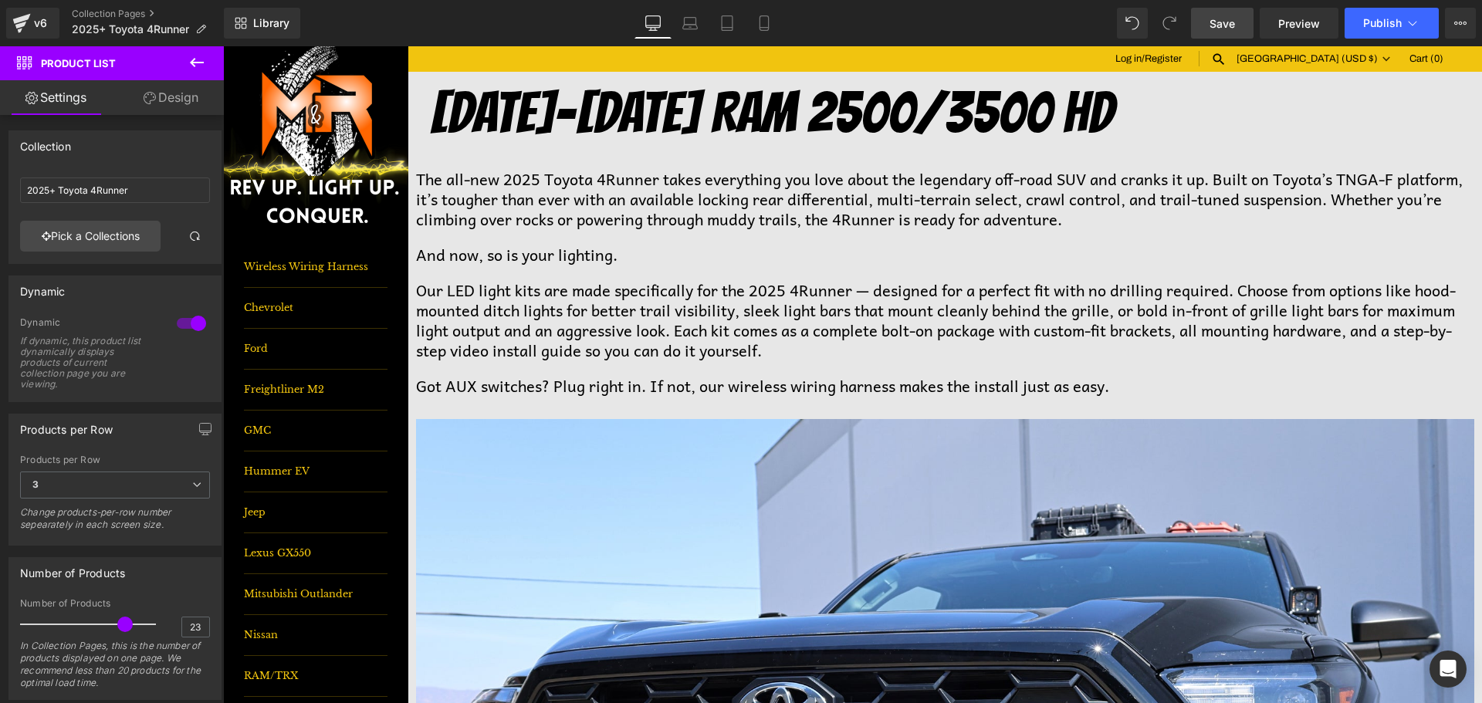
click at [1209, 19] on link "Save" at bounding box center [1222, 23] width 63 height 31
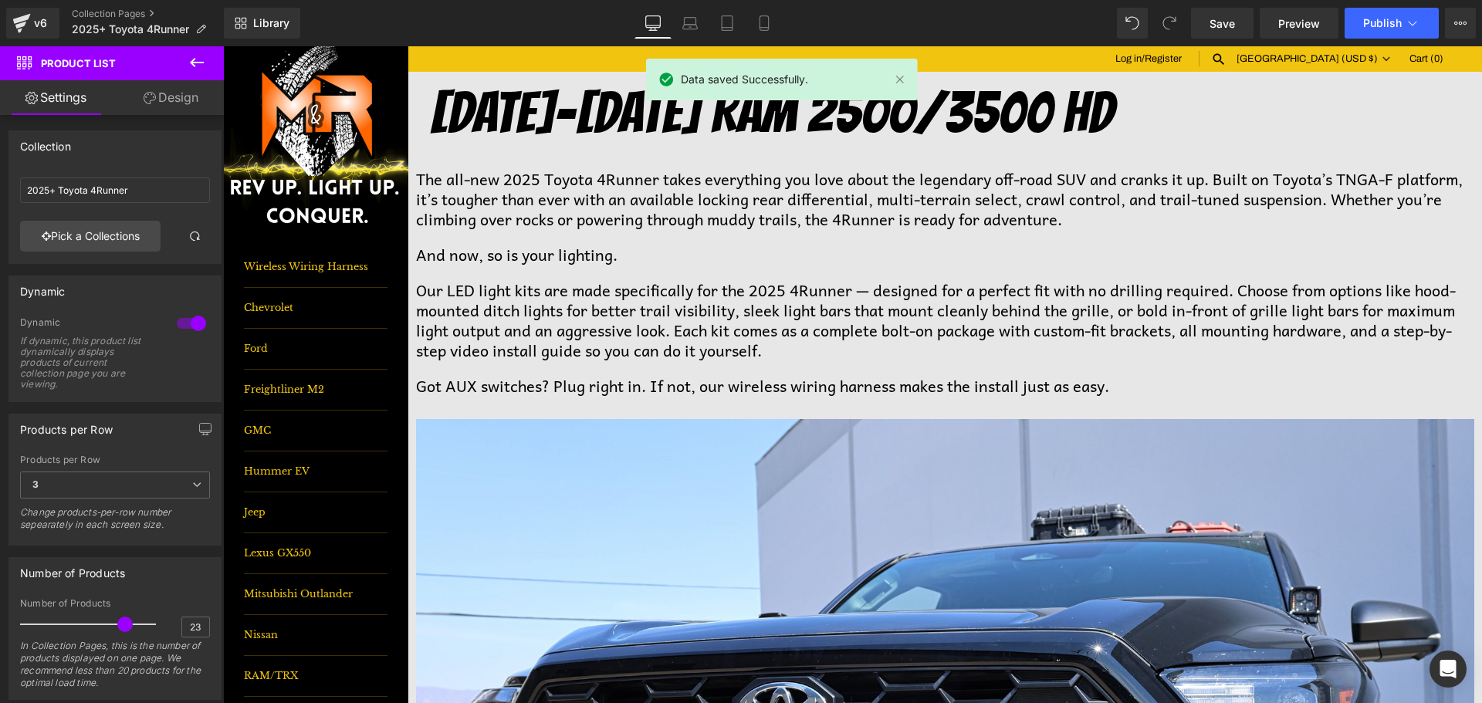
click at [1044, 110] on h1 "[DATE]-[DATE] RAM 2500/3500 HD" at bounding box center [955, 113] width 1053 height 74
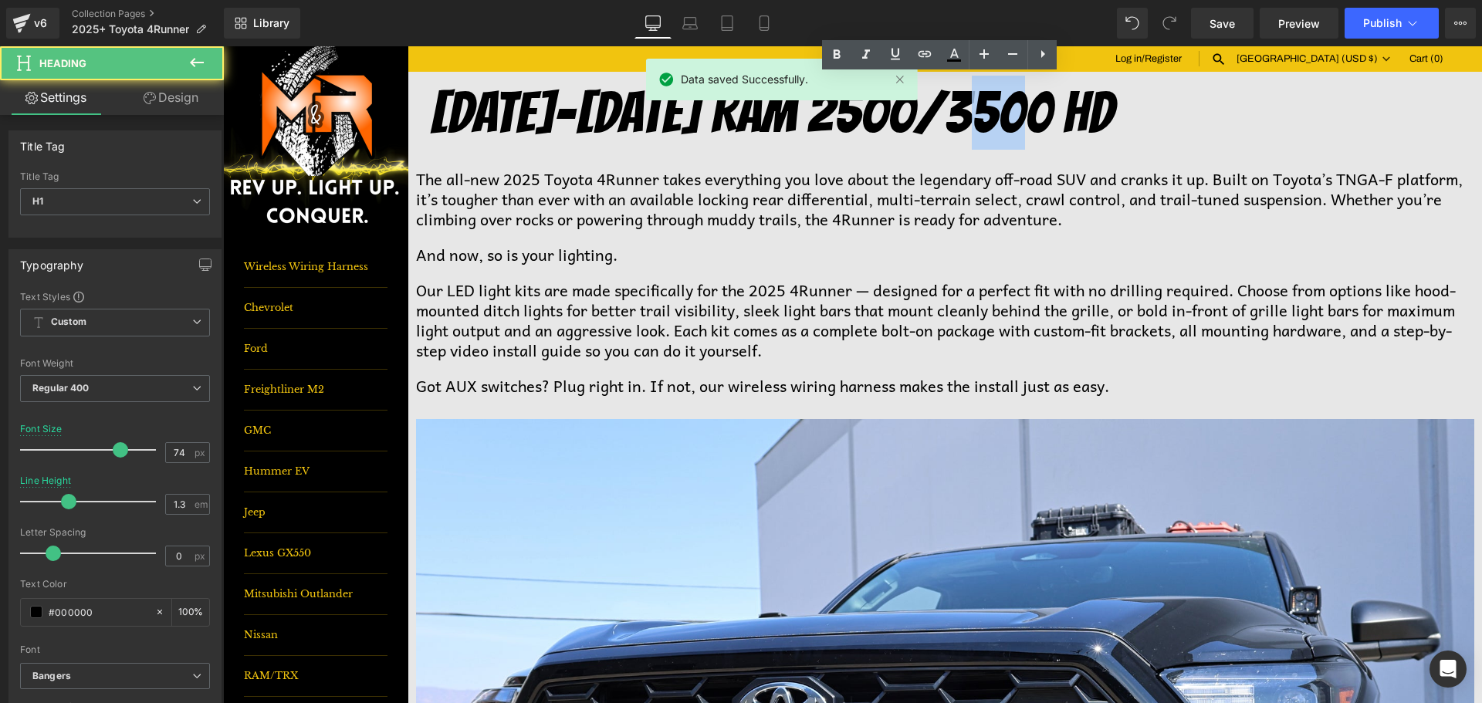
click at [1044, 110] on h1 "[DATE]-[DATE] RAM 2500/3500 HD" at bounding box center [955, 113] width 1053 height 74
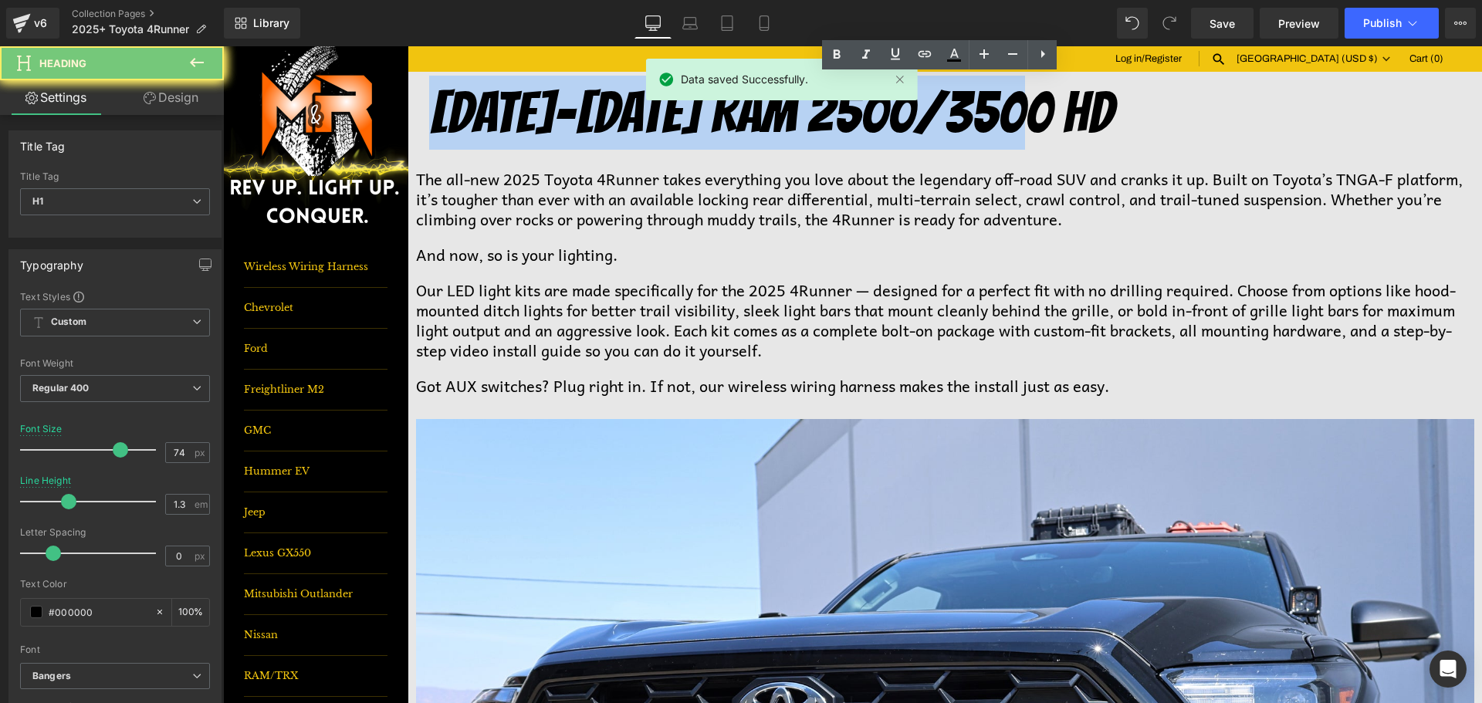
click at [1044, 110] on h1 "[DATE]-[DATE] RAM 2500/3500 HD" at bounding box center [955, 113] width 1053 height 74
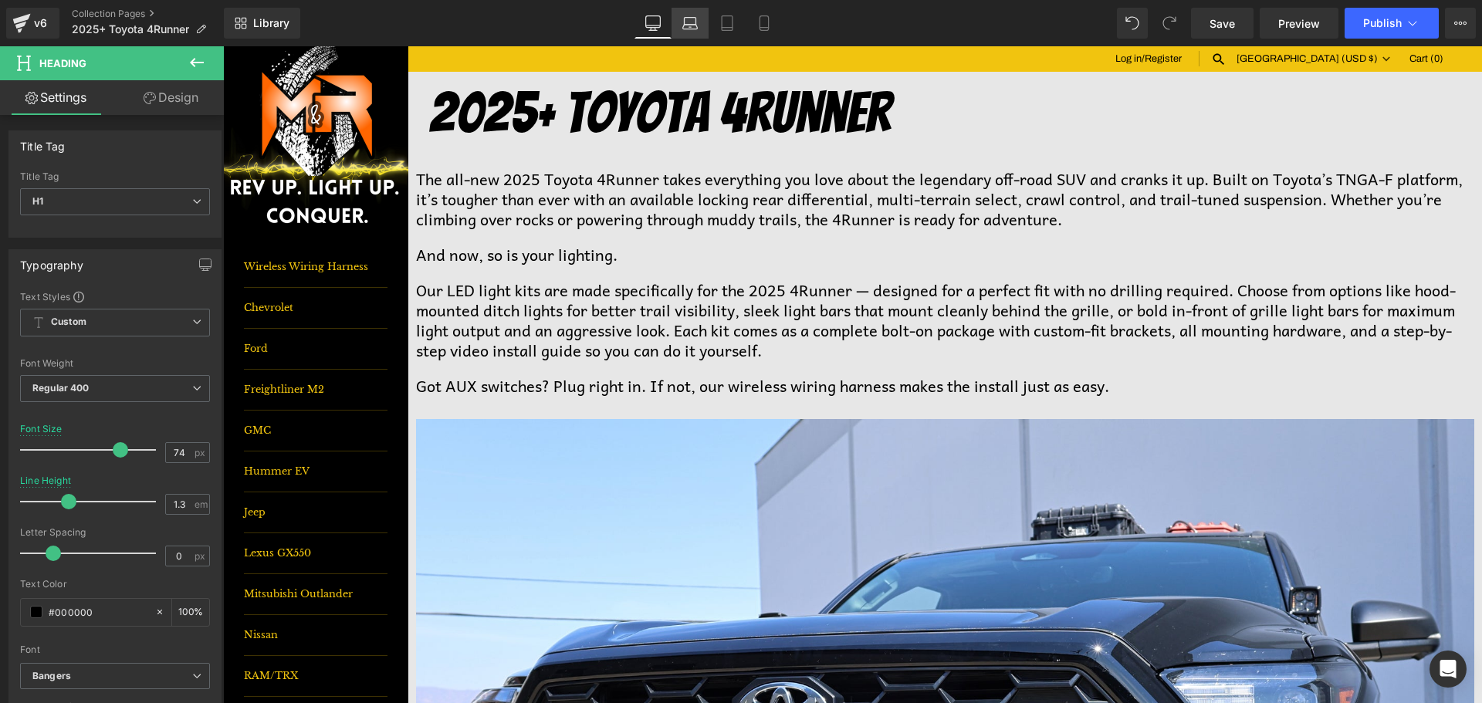
click at [702, 25] on link "Laptop" at bounding box center [690, 23] width 37 height 31
type input "53"
type input "1.1"
type input "100"
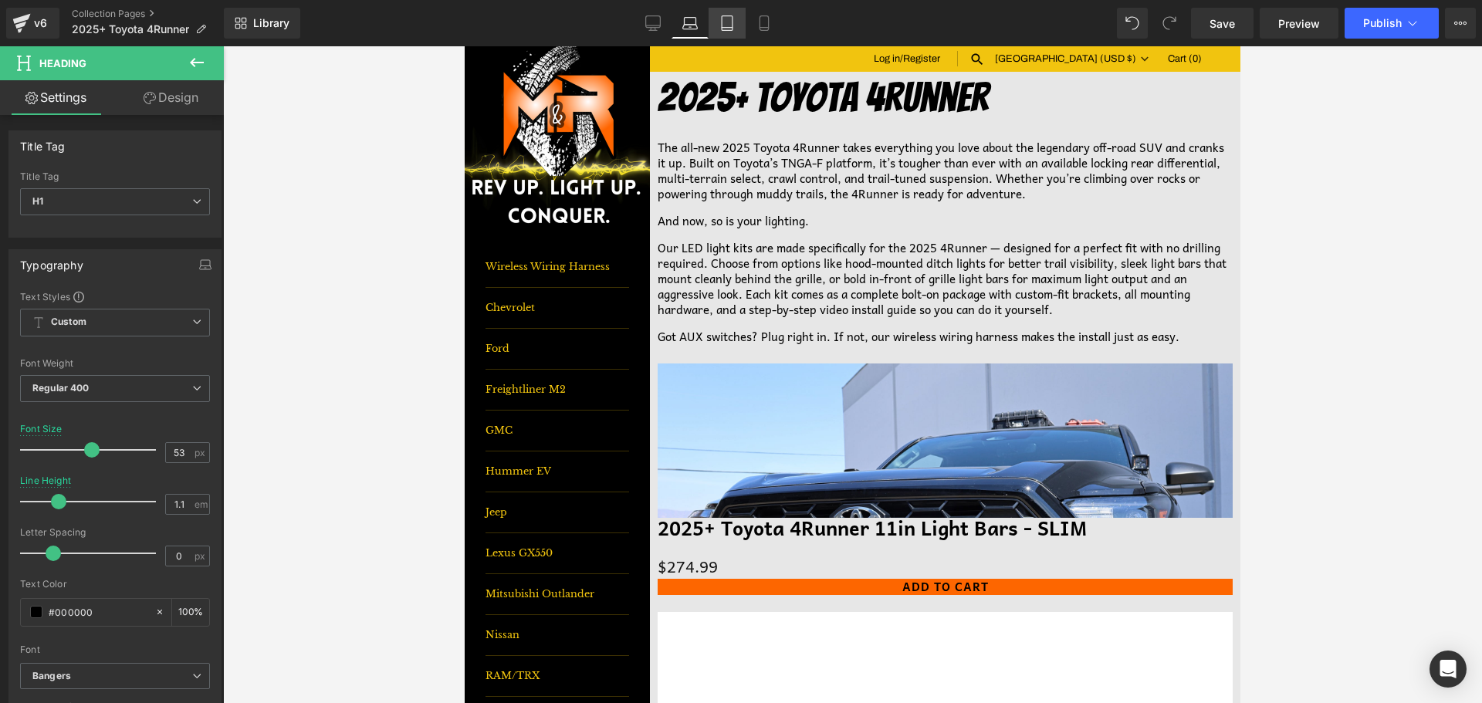
click at [738, 22] on link "Tablet" at bounding box center [727, 23] width 37 height 31
type input "52"
type input "1.2"
type input "100"
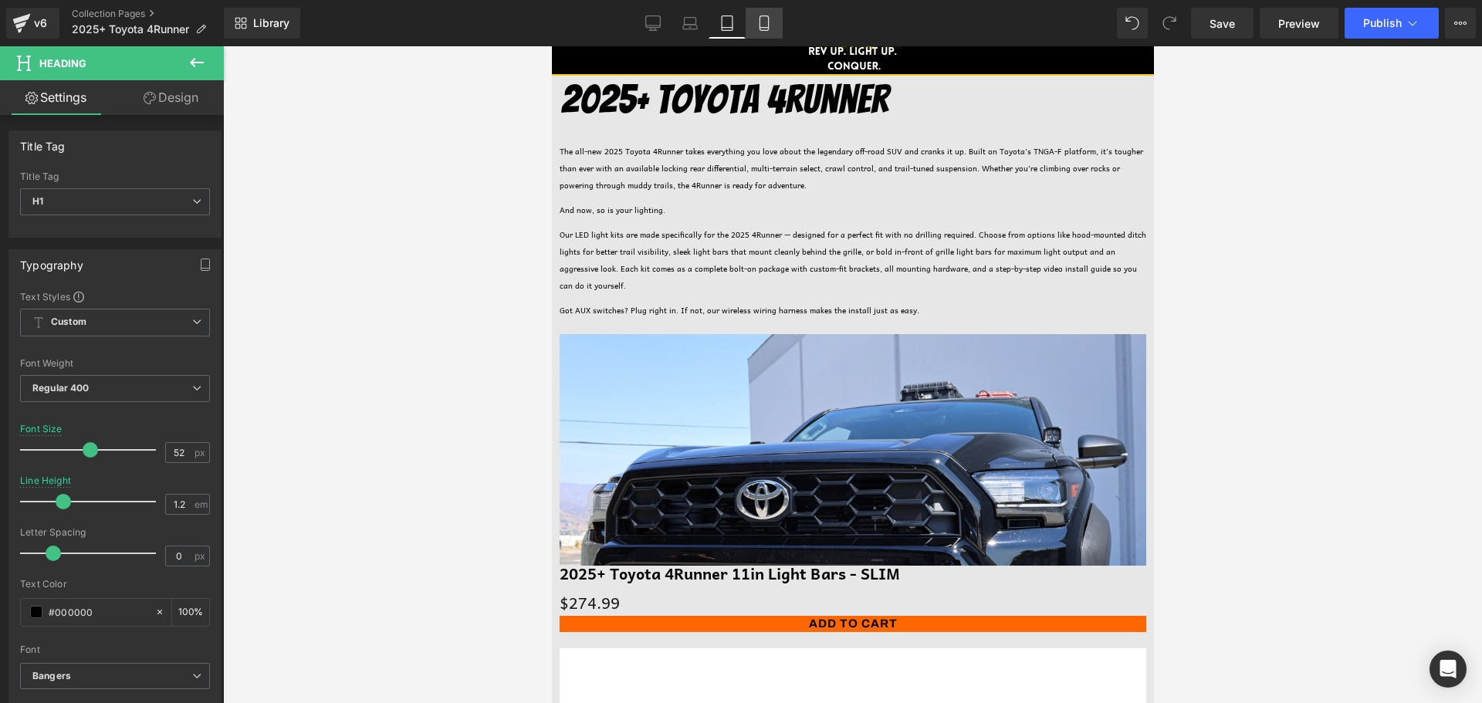
click at [762, 22] on icon at bounding box center [763, 22] width 15 height 15
type input "35"
type input "100"
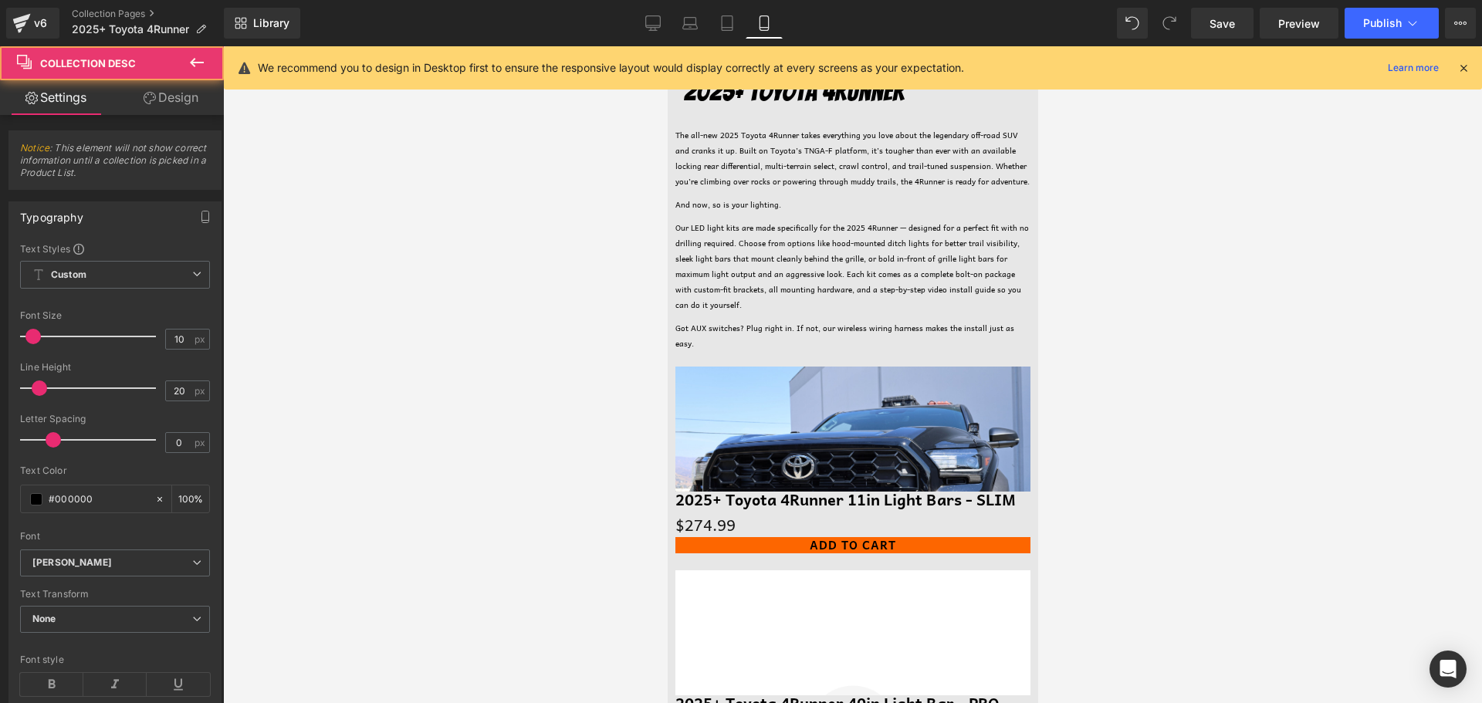
click at [844, 167] on p "The all-new 2025 Toyota 4Runner takes everything you love about the legendary o…" at bounding box center [852, 158] width 355 height 62
click at [736, 23] on link "Tablet" at bounding box center [727, 23] width 37 height 31
type input "22"
type input "100"
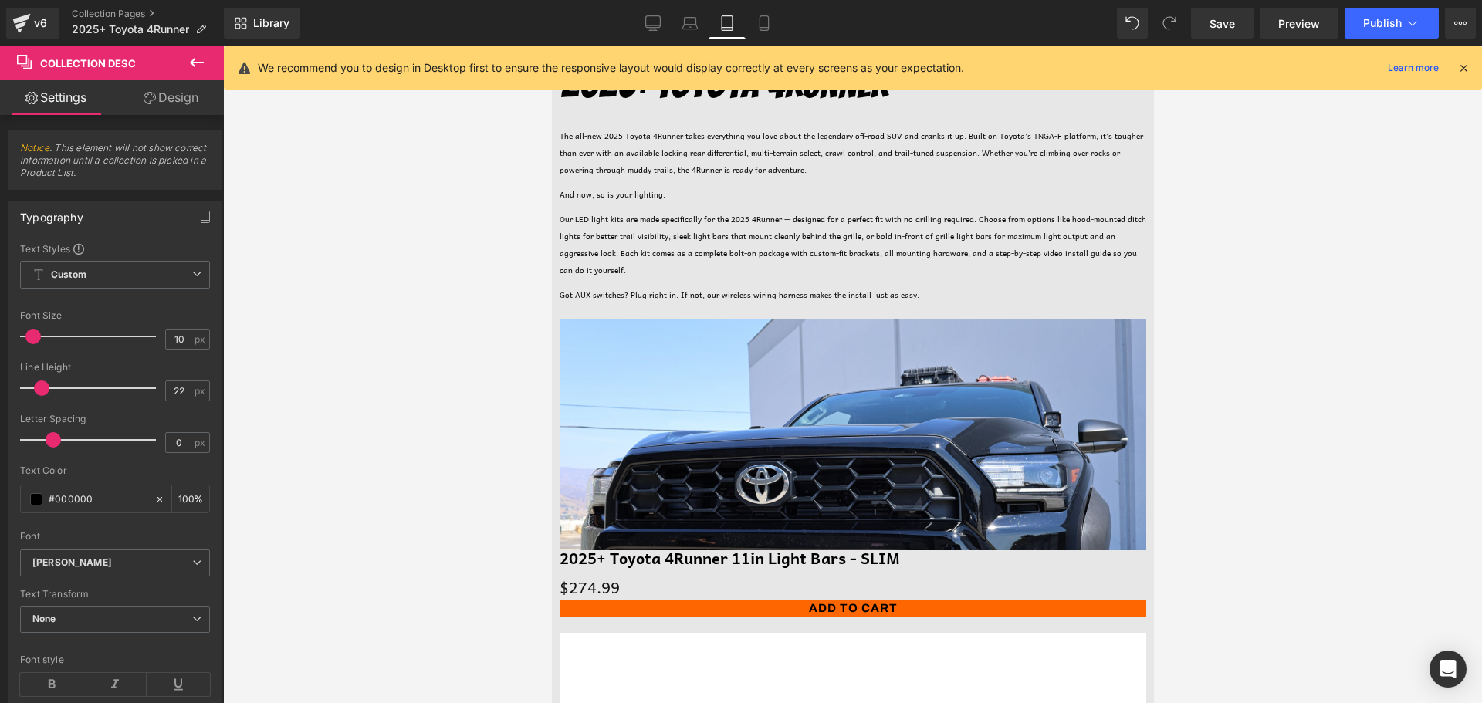
click at [817, 186] on p "And now, so is your lighting." at bounding box center [852, 194] width 587 height 17
click at [691, 27] on icon at bounding box center [690, 27] width 2 height 0
type input "15"
type input "20"
type input "100"
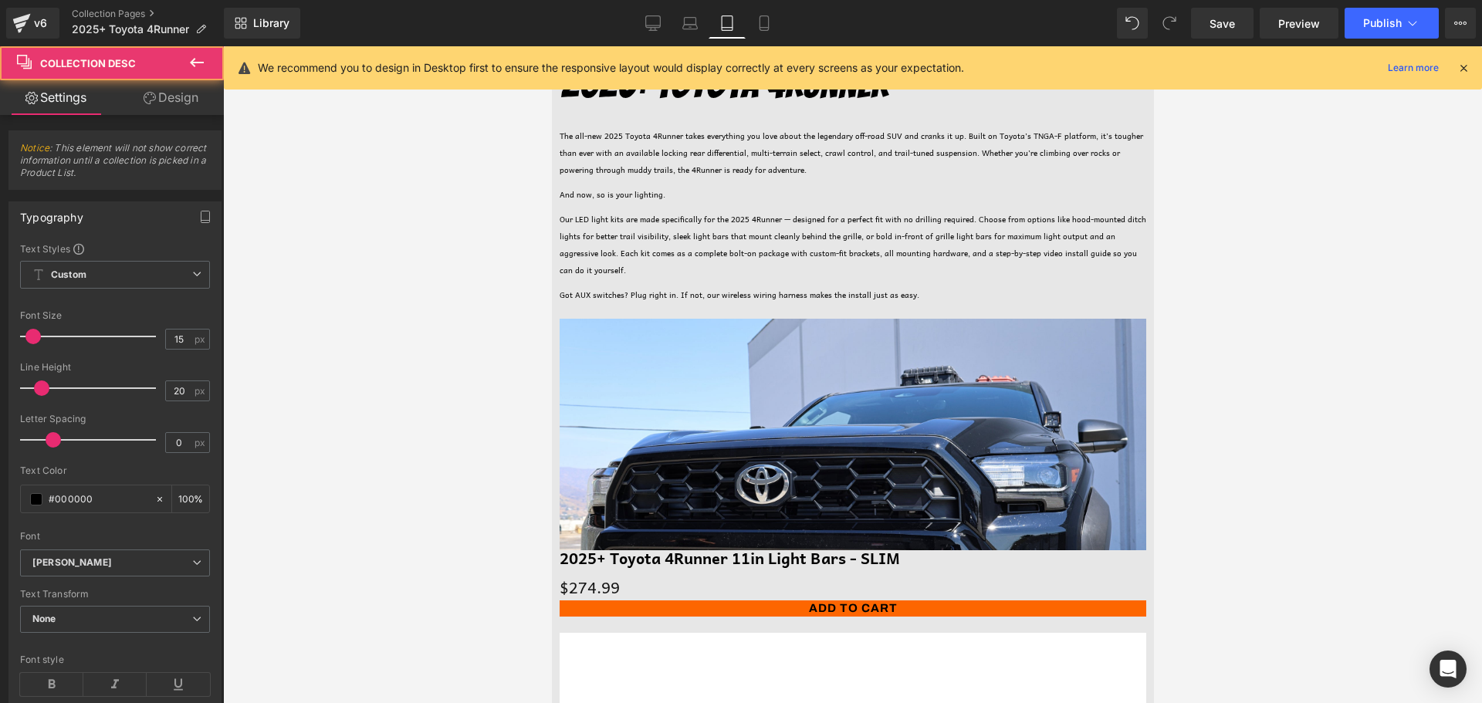
scroll to position [12, 0]
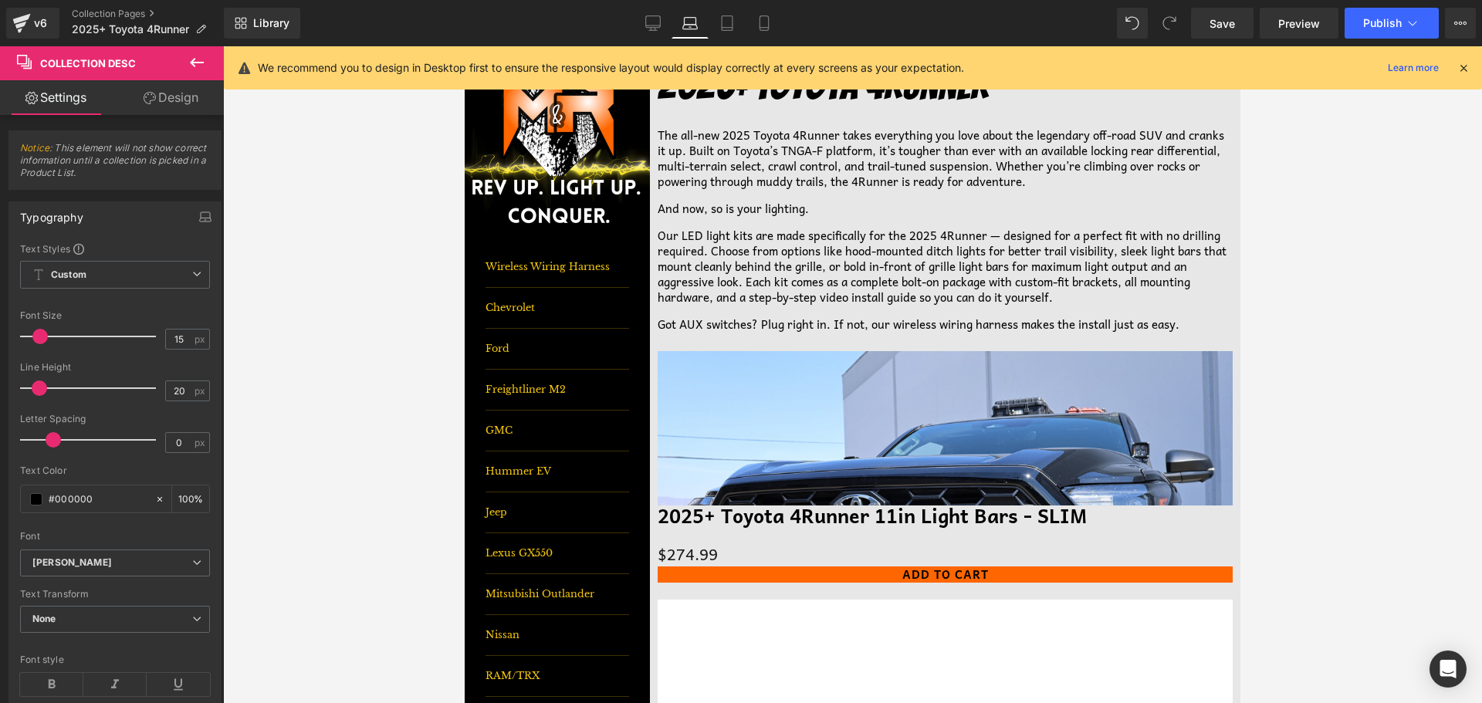
click at [859, 238] on p "Our LED light kits are made specifically for the 2025 4Runner — designed for a …" at bounding box center [945, 266] width 575 height 77
click at [713, 26] on link "Tablet" at bounding box center [727, 23] width 37 height 31
type input "10"
type input "22"
type input "100"
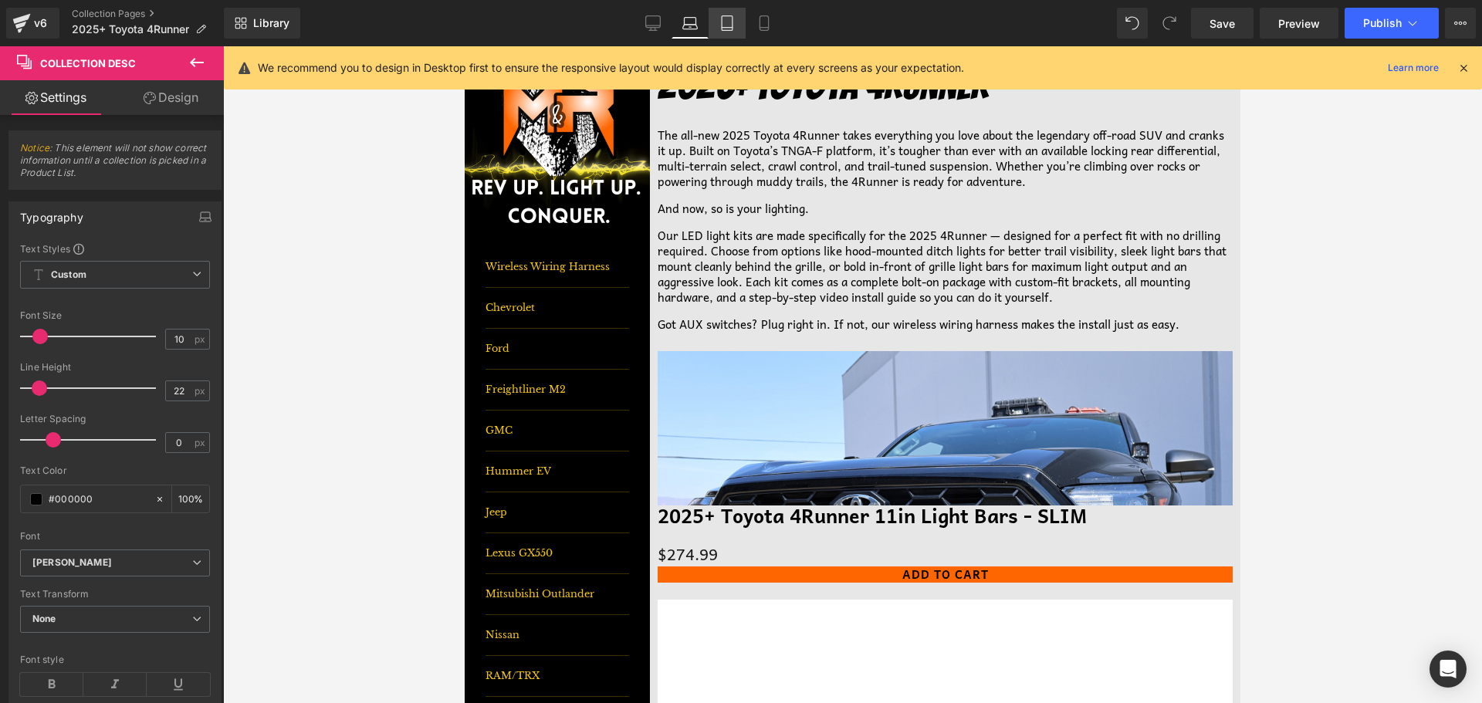
scroll to position [84, 0]
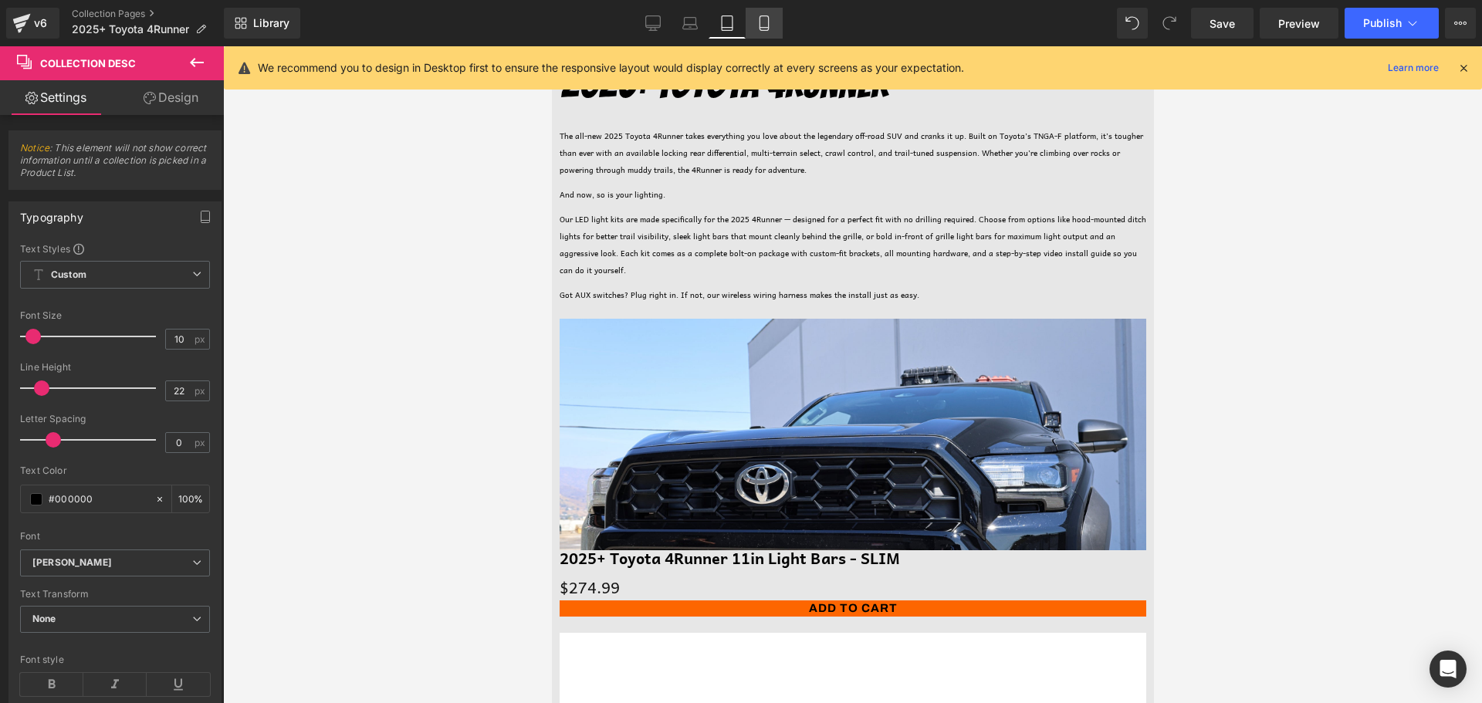
click at [773, 23] on link "Mobile" at bounding box center [764, 23] width 37 height 31
type input "20"
type input "100"
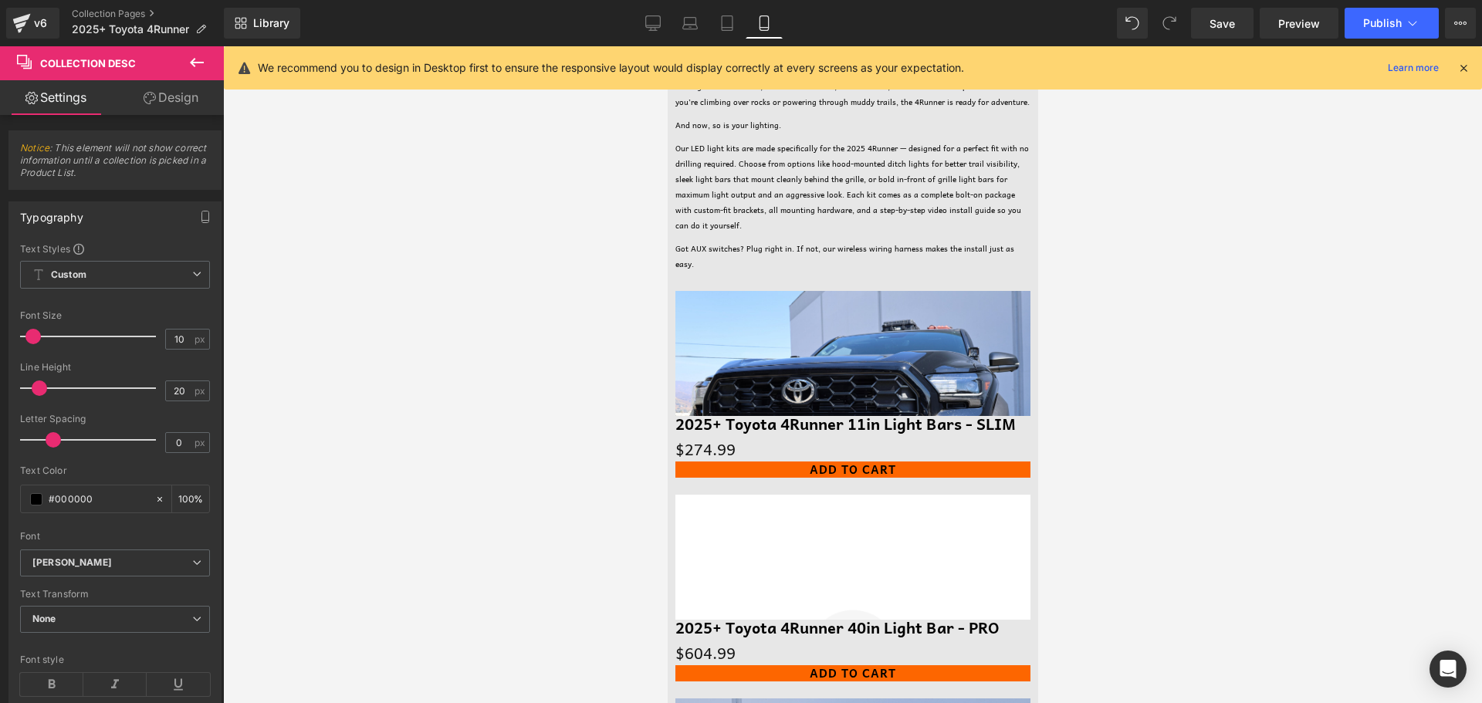
scroll to position [146, 0]
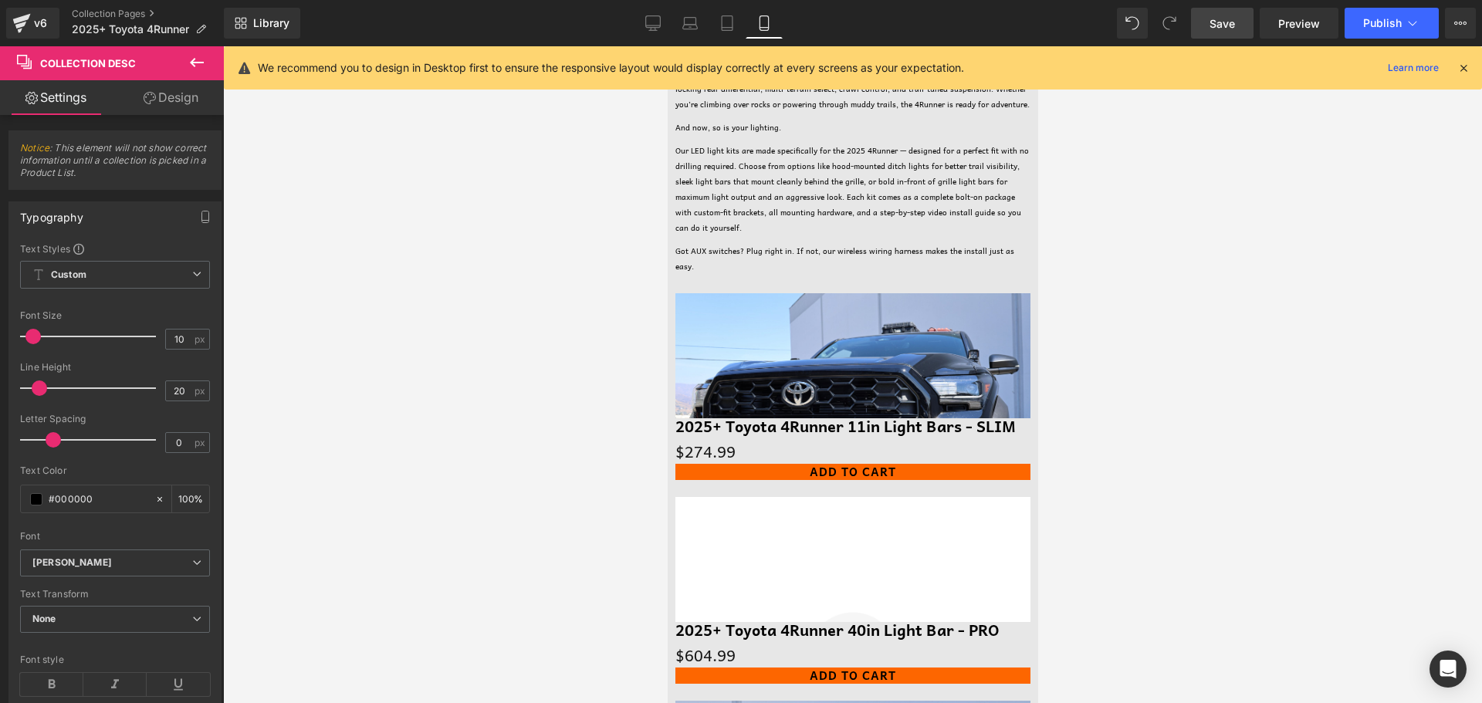
click at [1223, 22] on span "Save" at bounding box center [1222, 23] width 25 height 16
